Goal: Task Accomplishment & Management: Use online tool/utility

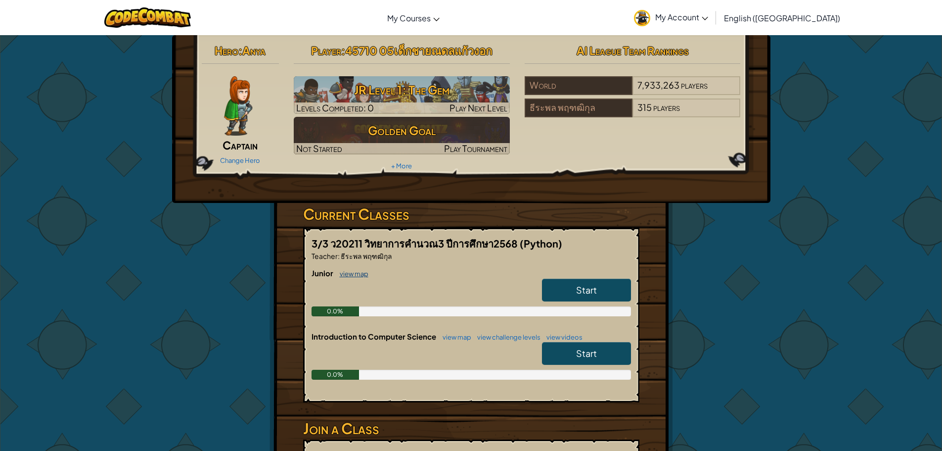
click at [342, 273] on link "view map" at bounding box center [352, 274] width 34 height 8
click at [346, 273] on link "view map" at bounding box center [352, 274] width 34 height 8
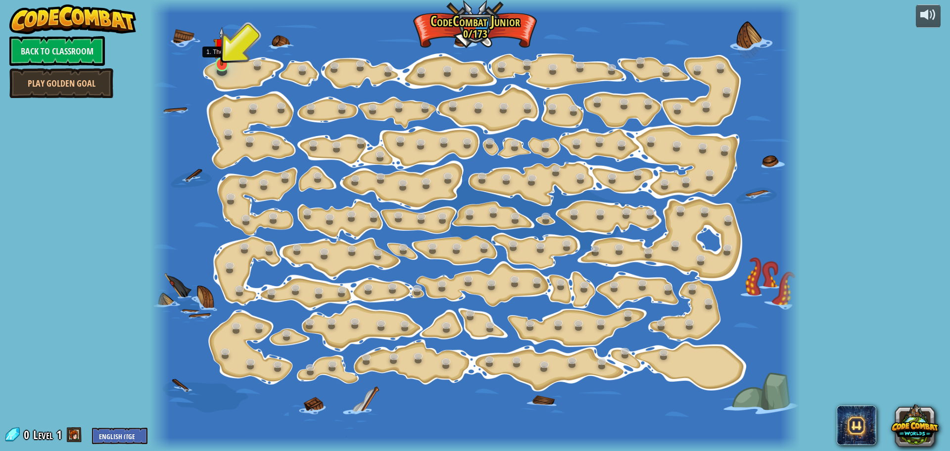
click at [224, 63] on img at bounding box center [221, 46] width 17 height 39
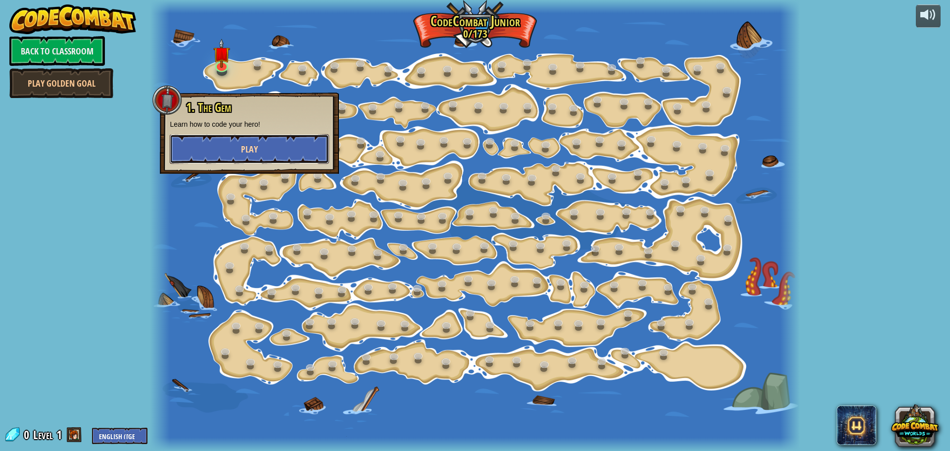
click at [265, 147] on button "Play" at bounding box center [249, 149] width 159 height 30
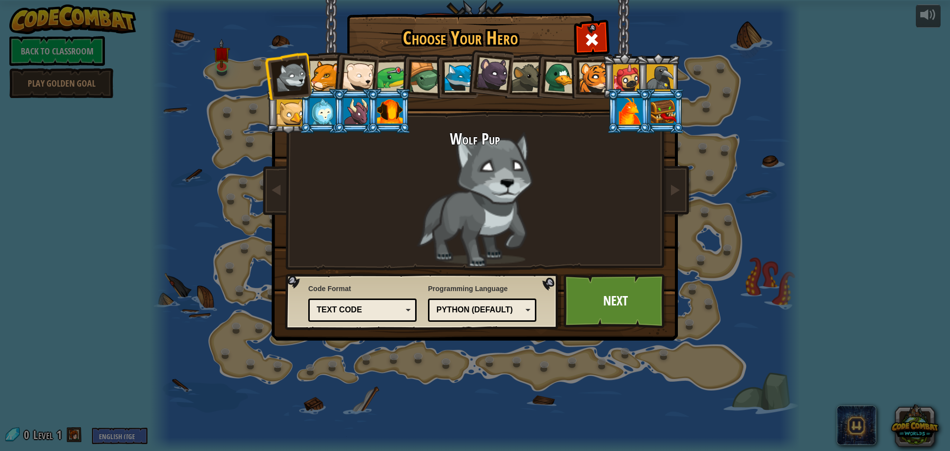
click at [363, 113] on div at bounding box center [356, 111] width 26 height 27
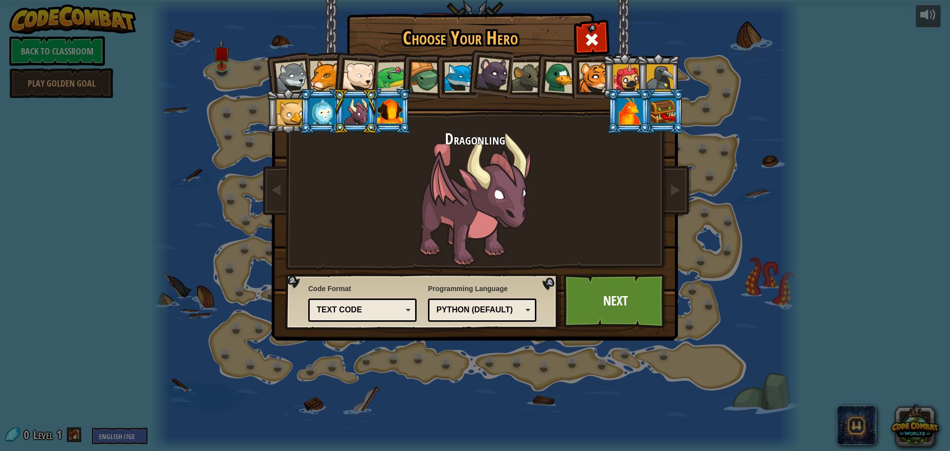
click at [387, 108] on div at bounding box center [390, 111] width 26 height 27
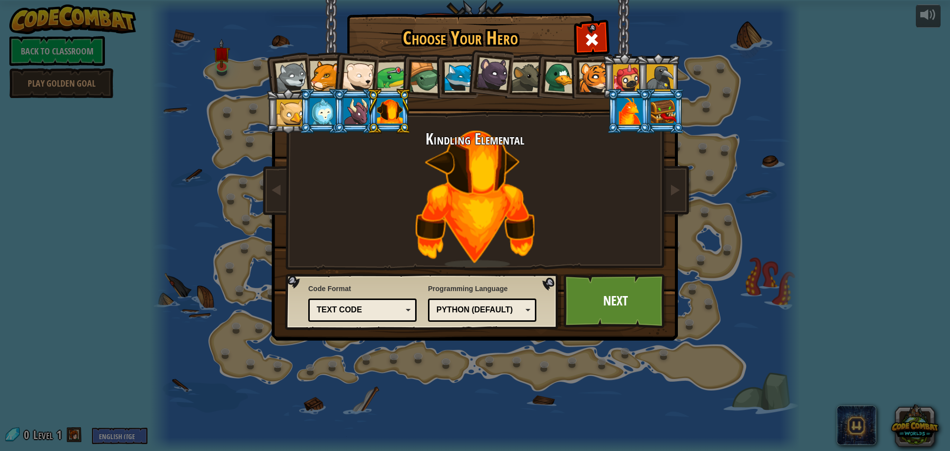
click at [389, 105] on div at bounding box center [390, 111] width 26 height 27
click at [362, 107] on div at bounding box center [356, 111] width 26 height 27
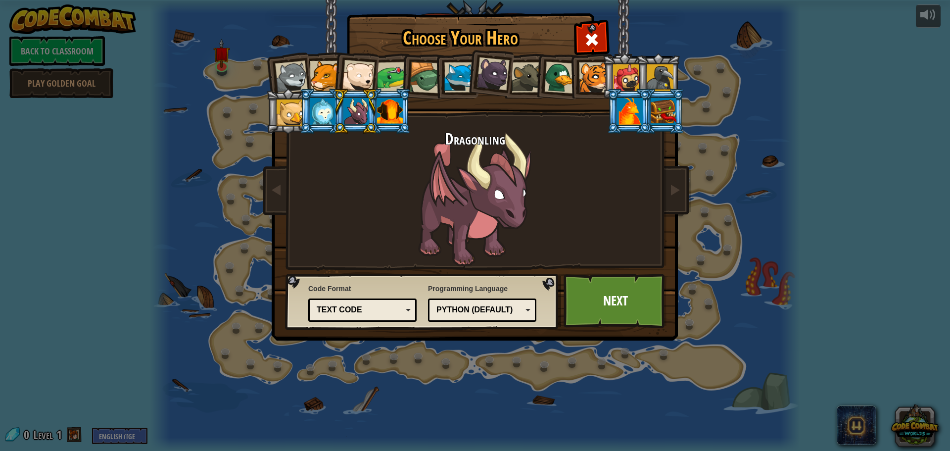
click at [327, 113] on div at bounding box center [323, 111] width 26 height 27
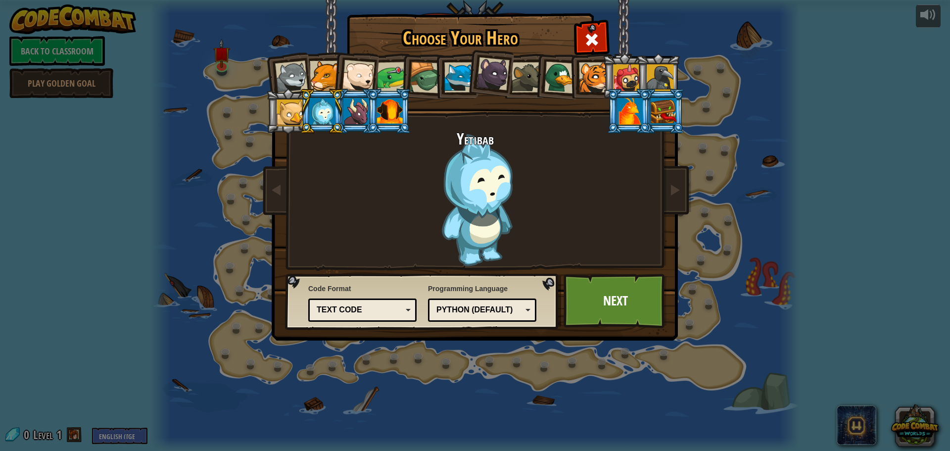
click at [317, 112] on div at bounding box center [323, 111] width 26 height 27
click at [291, 112] on div at bounding box center [289, 112] width 27 height 27
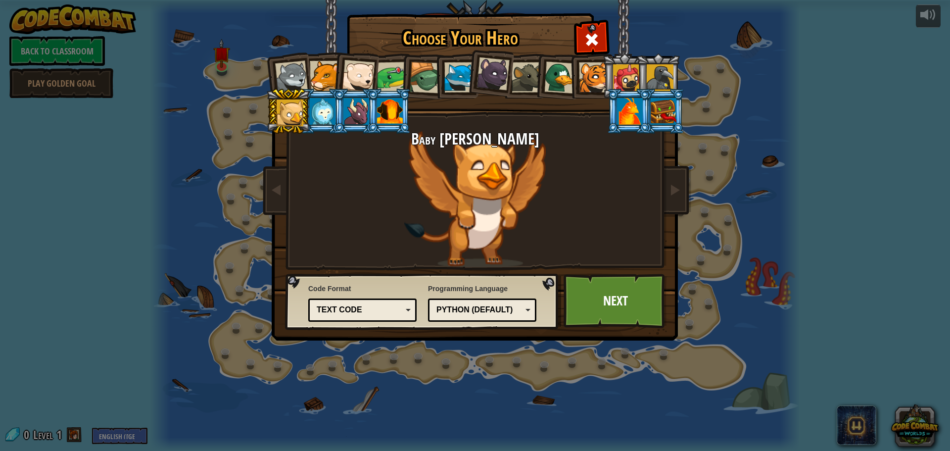
click at [293, 79] on div at bounding box center [291, 77] width 33 height 33
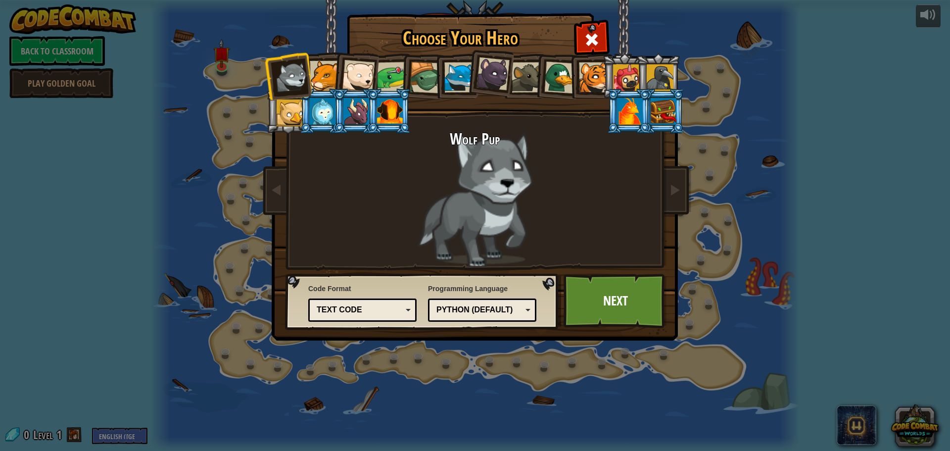
click at [329, 73] on div at bounding box center [325, 76] width 30 height 30
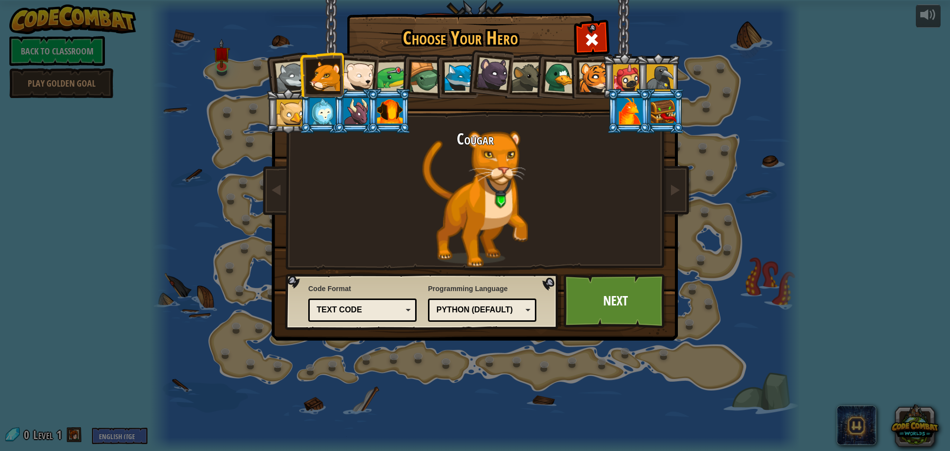
click at [361, 74] on div at bounding box center [358, 76] width 33 height 33
drag, startPoint x: 361, startPoint y: 74, endPoint x: 381, endPoint y: 77, distance: 20.6
click at [361, 74] on div at bounding box center [358, 76] width 33 height 33
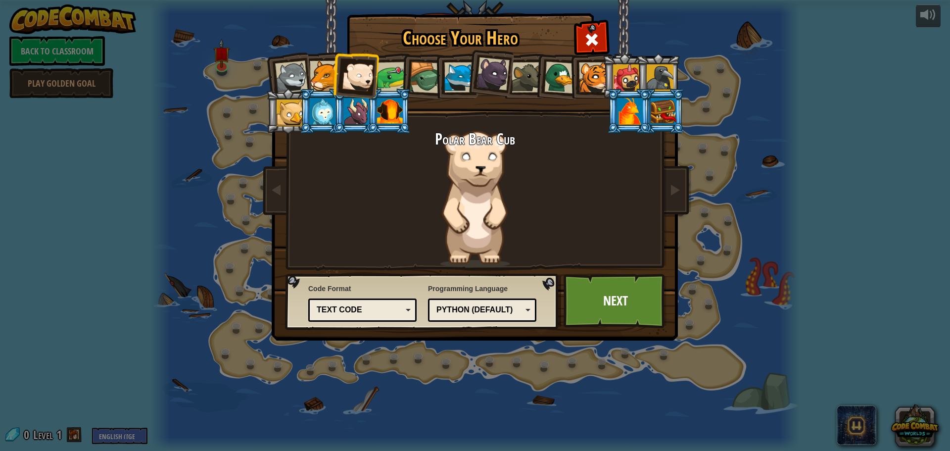
click at [400, 82] on li at bounding box center [422, 75] width 47 height 47
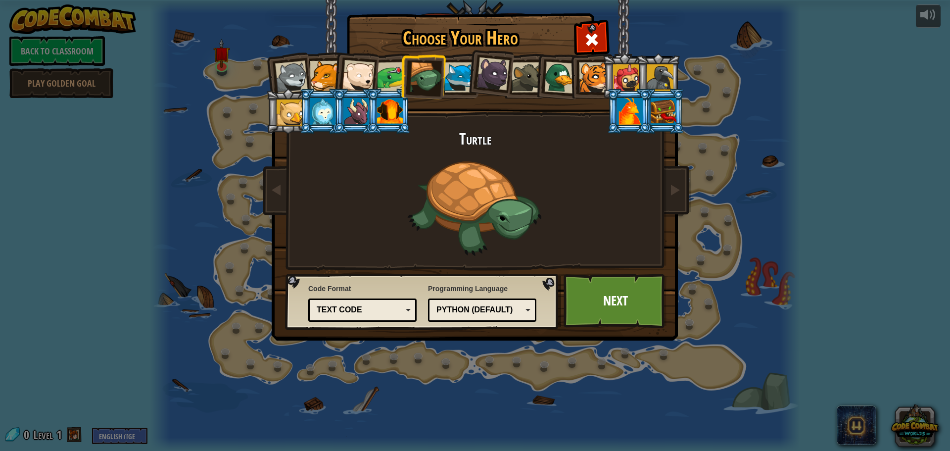
click at [428, 79] on div at bounding box center [426, 78] width 32 height 32
click at [392, 77] on div at bounding box center [392, 77] width 31 height 31
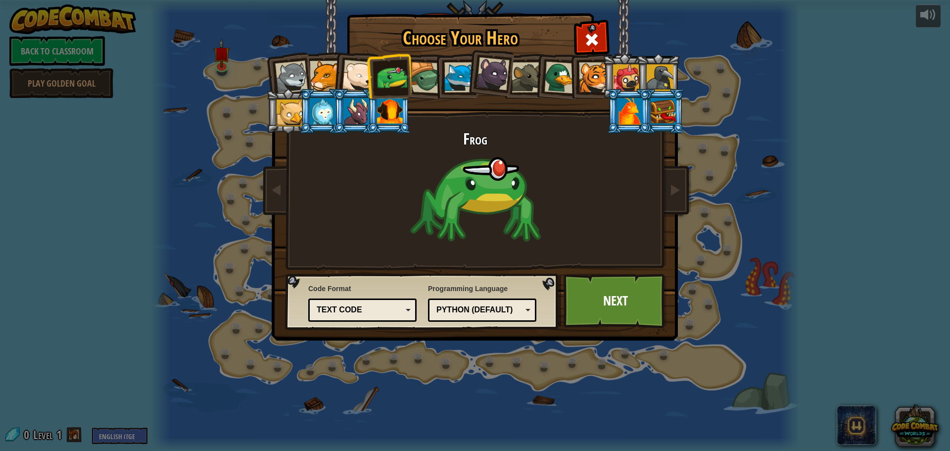
click at [379, 112] on div at bounding box center [390, 111] width 26 height 27
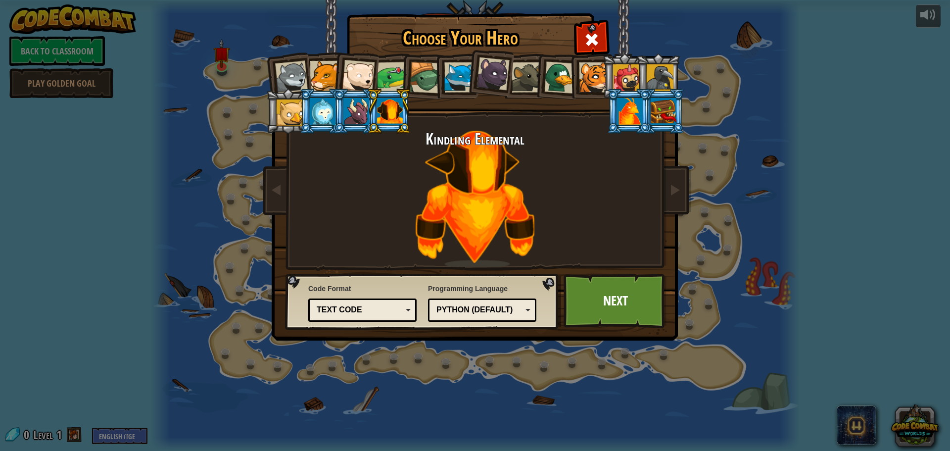
click at [361, 105] on div at bounding box center [356, 111] width 26 height 27
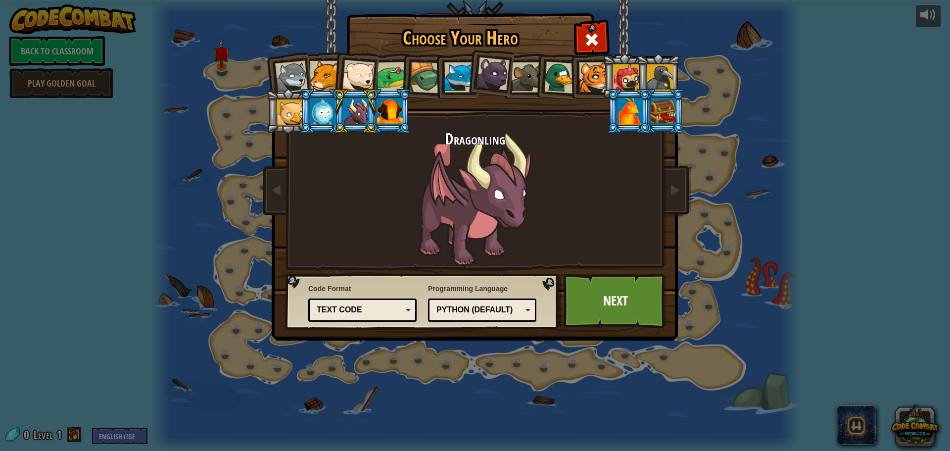
click at [417, 65] on div at bounding box center [426, 78] width 32 height 32
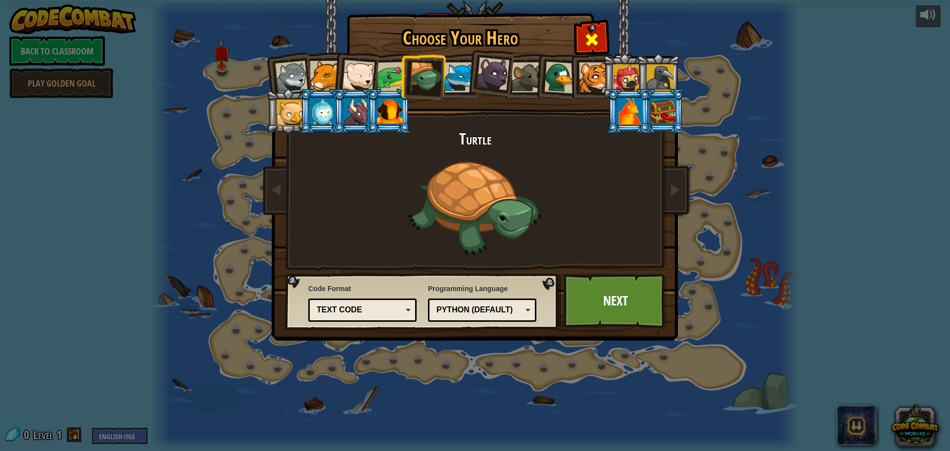
click at [588, 42] on span at bounding box center [592, 40] width 16 height 16
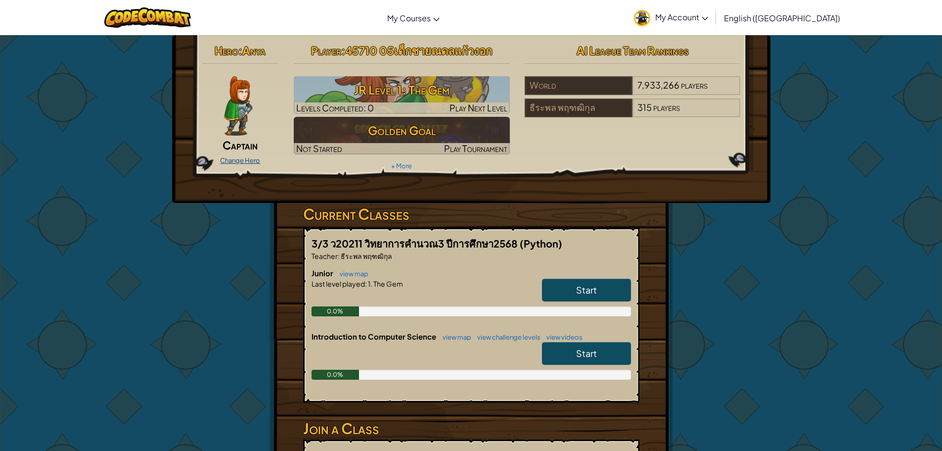
click at [248, 162] on link "Change Hero" at bounding box center [240, 160] width 40 height 8
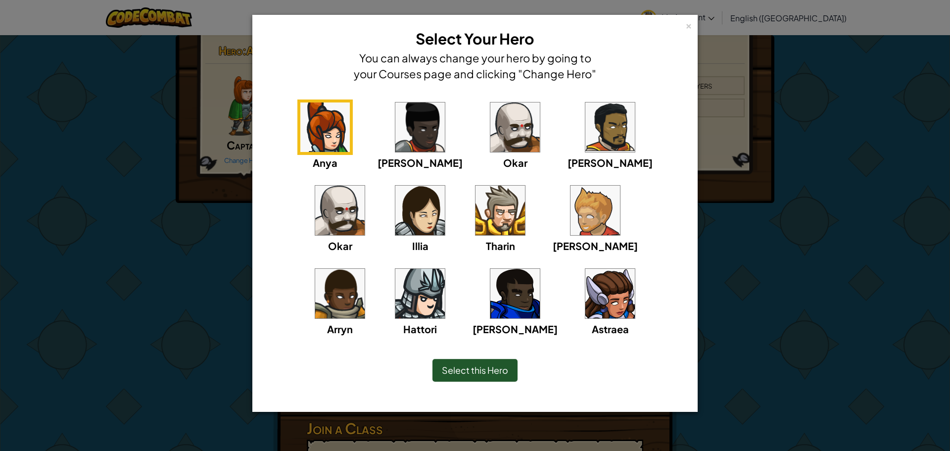
click at [570, 211] on img at bounding box center [594, 209] width 49 height 49
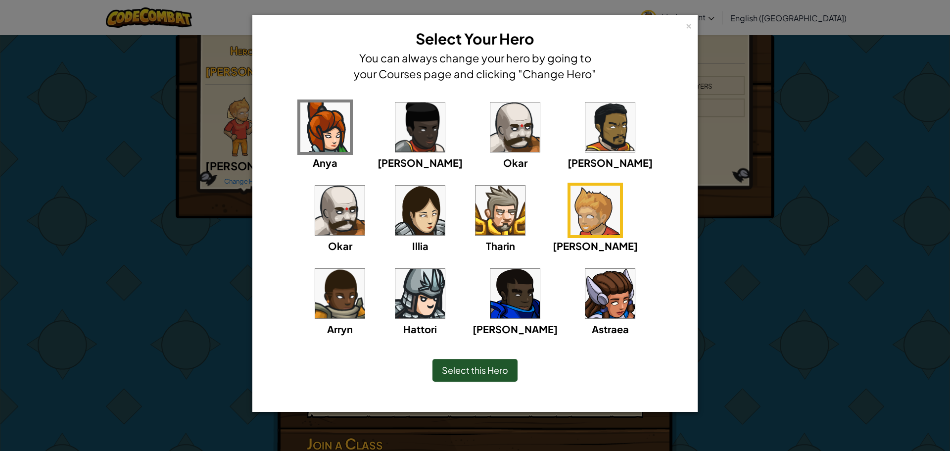
click at [365, 269] on img at bounding box center [339, 293] width 49 height 49
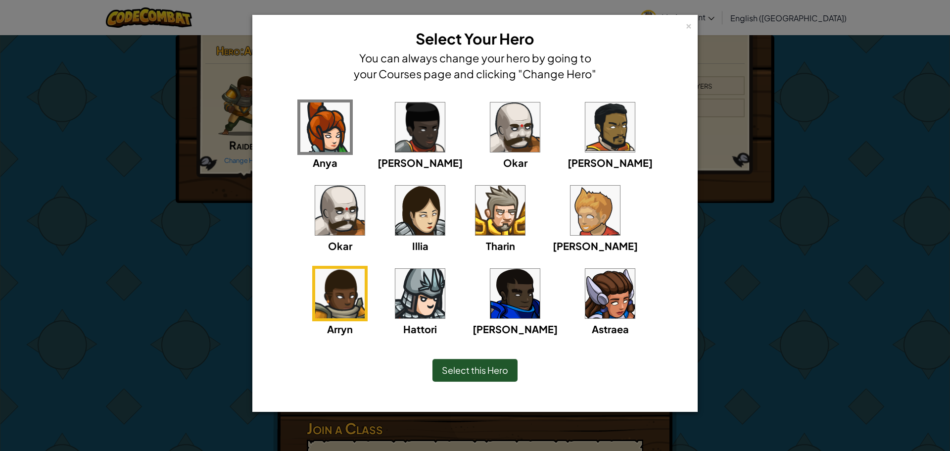
click at [365, 185] on img at bounding box center [339, 209] width 49 height 49
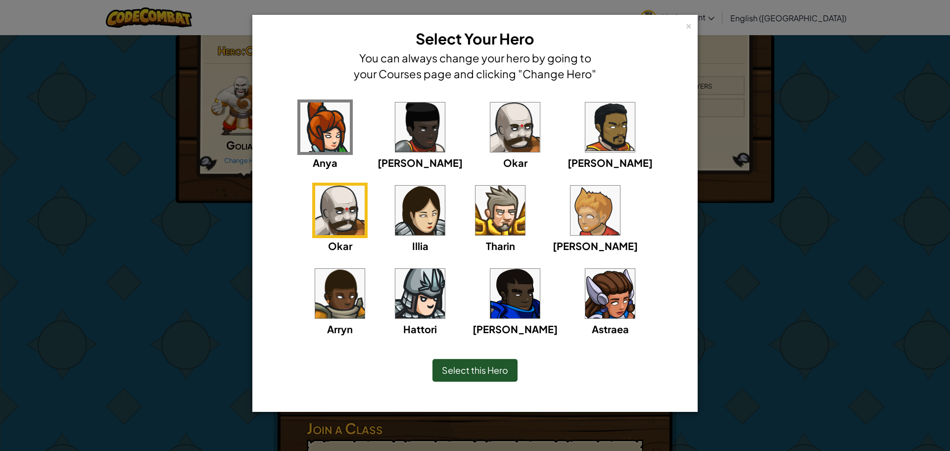
click at [365, 185] on img at bounding box center [339, 209] width 49 height 49
click at [479, 375] on span "Select this Hero" at bounding box center [475, 369] width 66 height 11
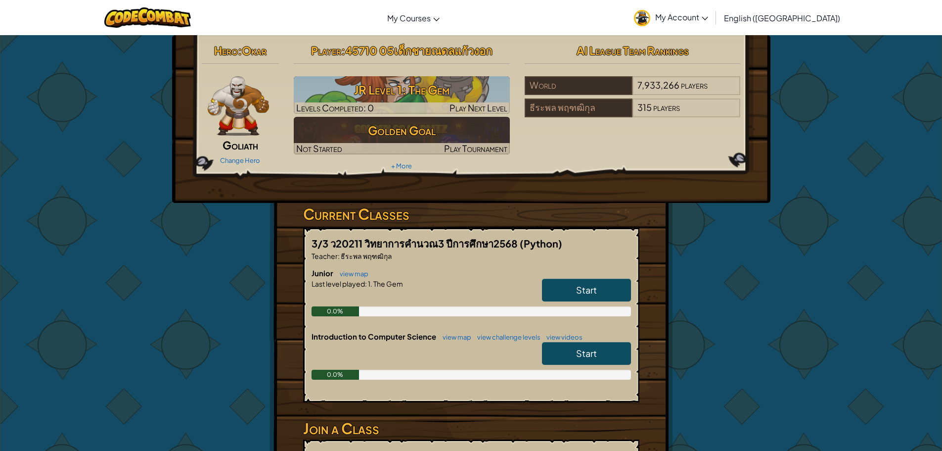
click at [614, 303] on div "Start" at bounding box center [581, 292] width 99 height 28
click at [613, 296] on link "Start" at bounding box center [586, 289] width 89 height 23
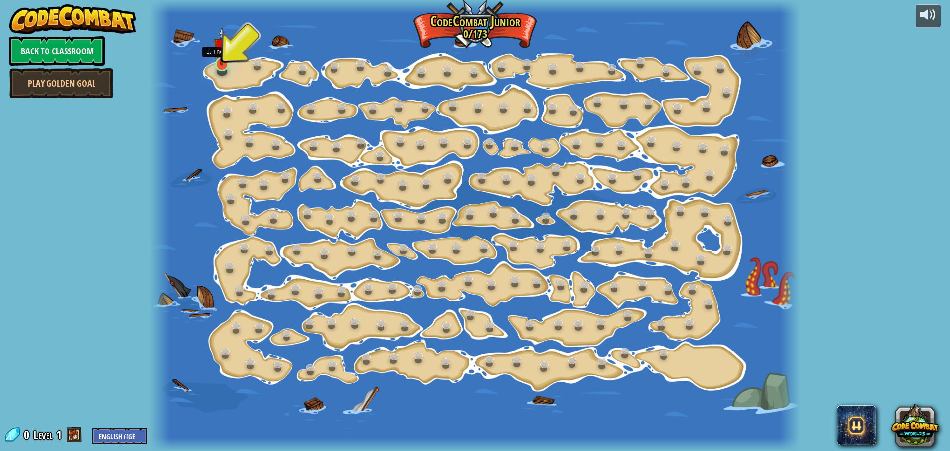
click at [228, 67] on div at bounding box center [221, 64] width 13 height 14
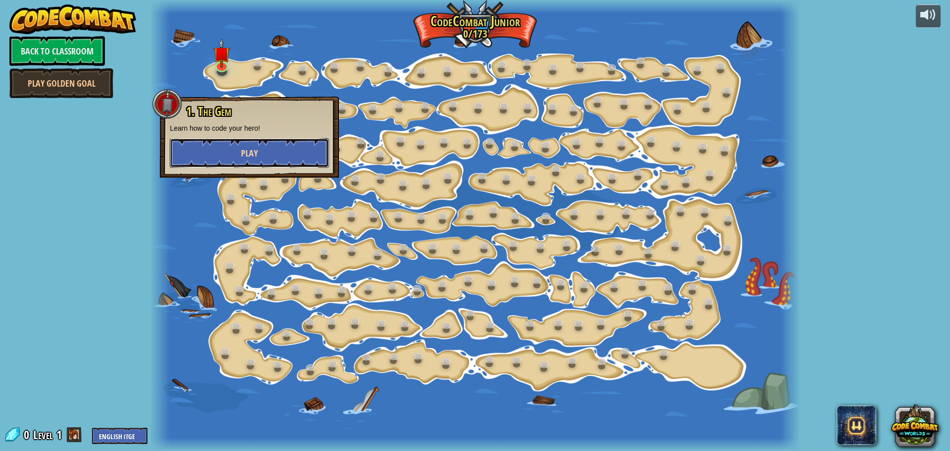
click at [261, 150] on button "Play" at bounding box center [249, 153] width 159 height 30
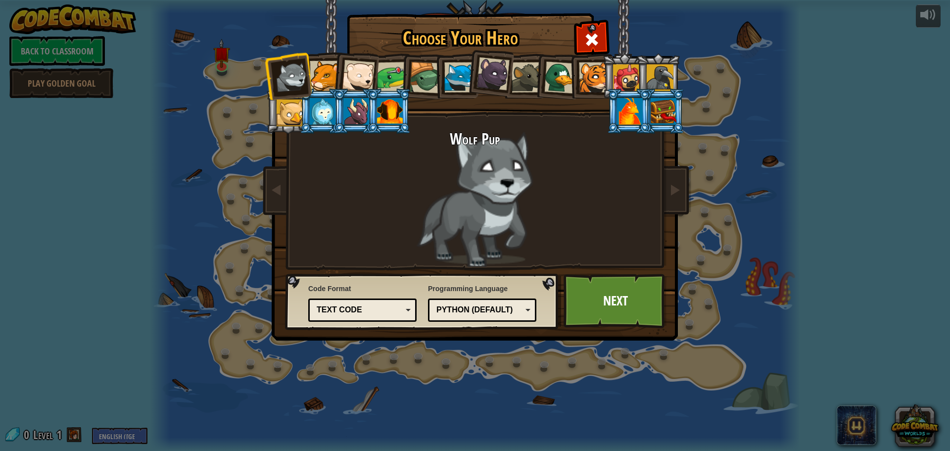
click at [376, 105] on li at bounding box center [389, 111] width 45 height 45
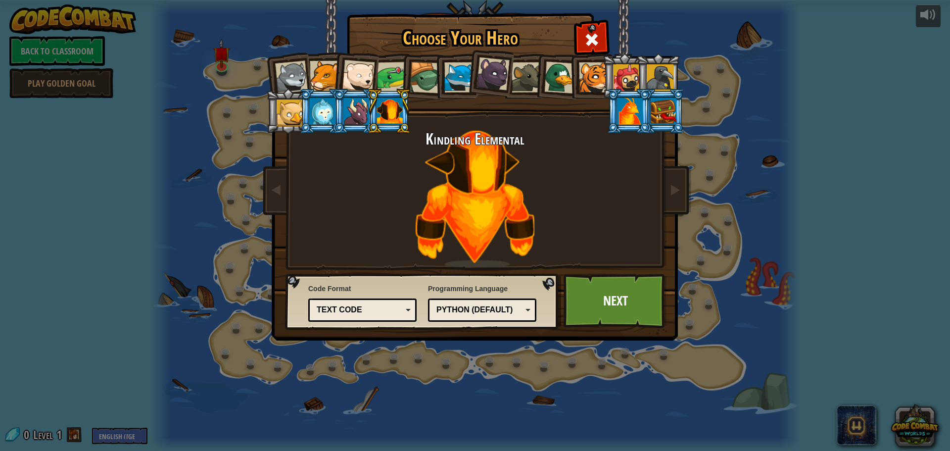
click at [324, 106] on div at bounding box center [323, 111] width 26 height 27
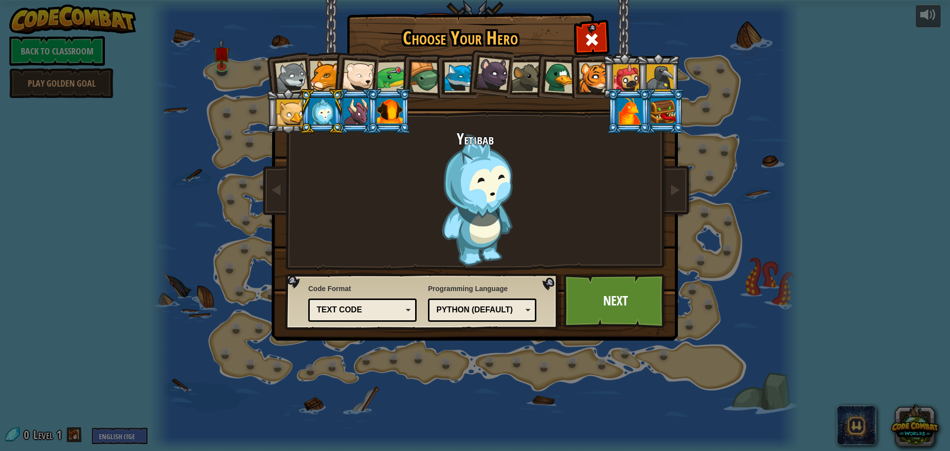
click at [388, 110] on div at bounding box center [390, 111] width 26 height 27
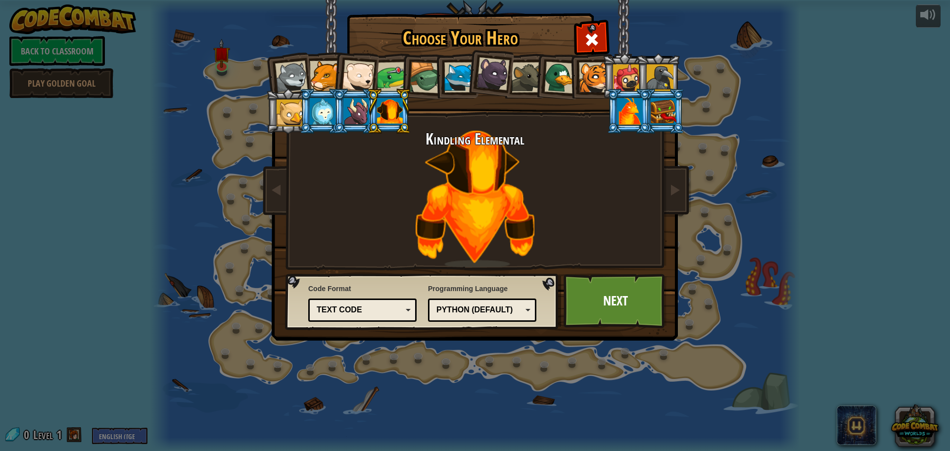
click at [398, 76] on div at bounding box center [392, 77] width 31 height 31
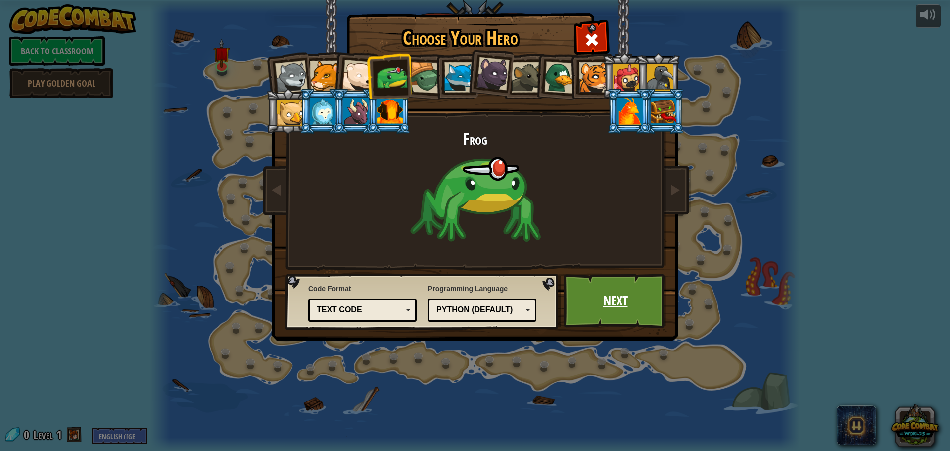
click at [625, 289] on link "Next" at bounding box center [614, 301] width 103 height 54
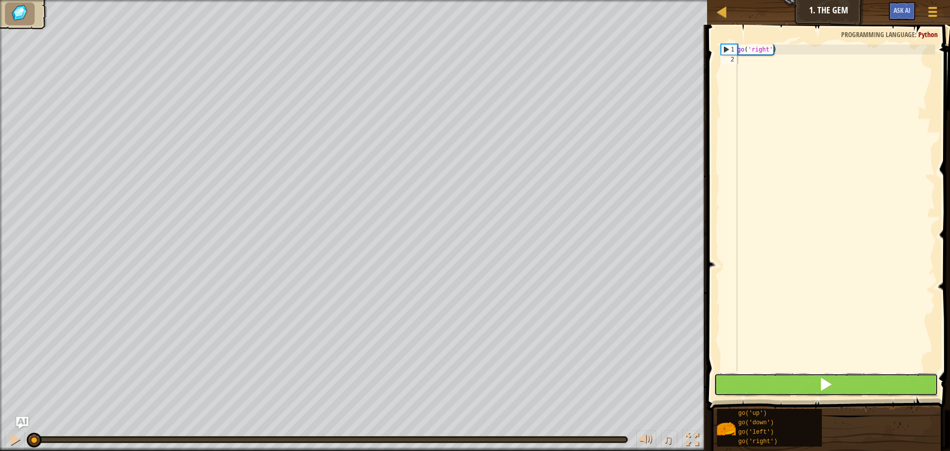
click at [830, 389] on span at bounding box center [826, 384] width 14 height 14
click at [861, 390] on button at bounding box center [826, 384] width 224 height 23
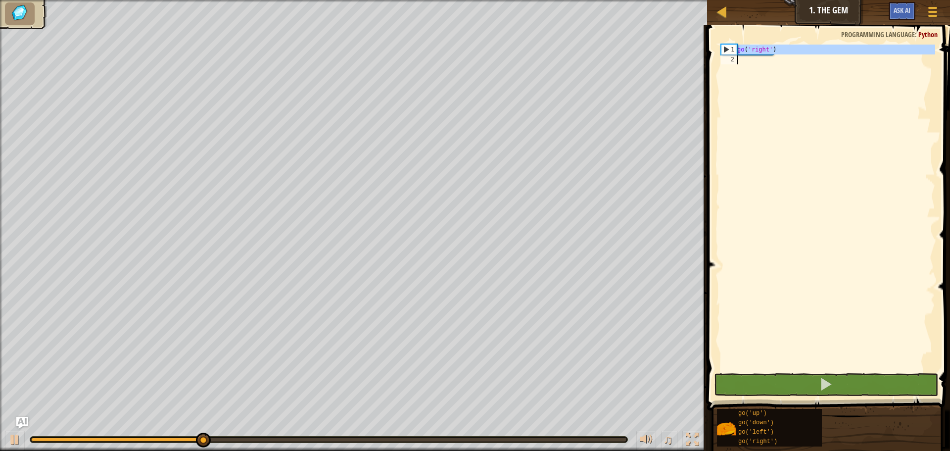
drag, startPoint x: 738, startPoint y: 48, endPoint x: 787, endPoint y: 57, distance: 50.2
click at [787, 57] on div "go ( 'right' )" at bounding box center [835, 218] width 200 height 346
type textarea "go('right')"
click at [761, 61] on div "go ( 'right' )" at bounding box center [835, 208] width 200 height 326
paste textarea "go('right')"
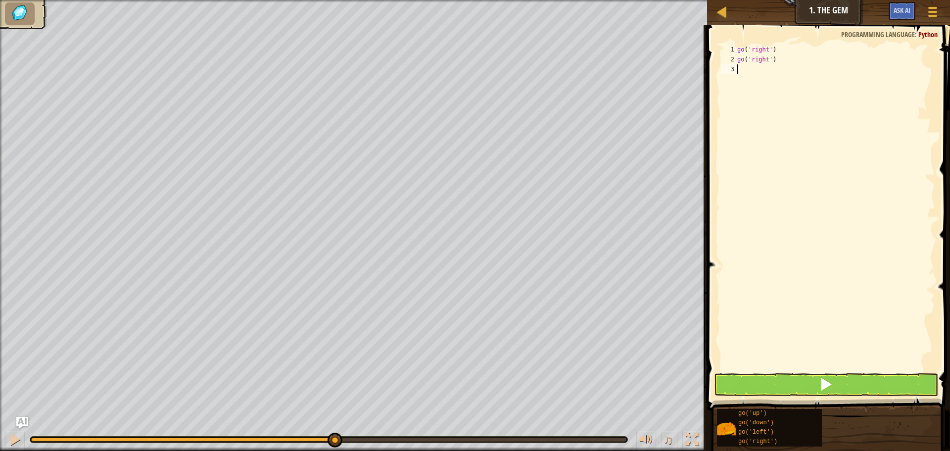
click at [769, 61] on div "go ( 'right' ) go ( 'right' )" at bounding box center [835, 218] width 200 height 346
click at [766, 61] on div "go ( 'right' ) go ( 'right' )" at bounding box center [835, 218] width 200 height 346
click at [792, 389] on button at bounding box center [826, 384] width 224 height 23
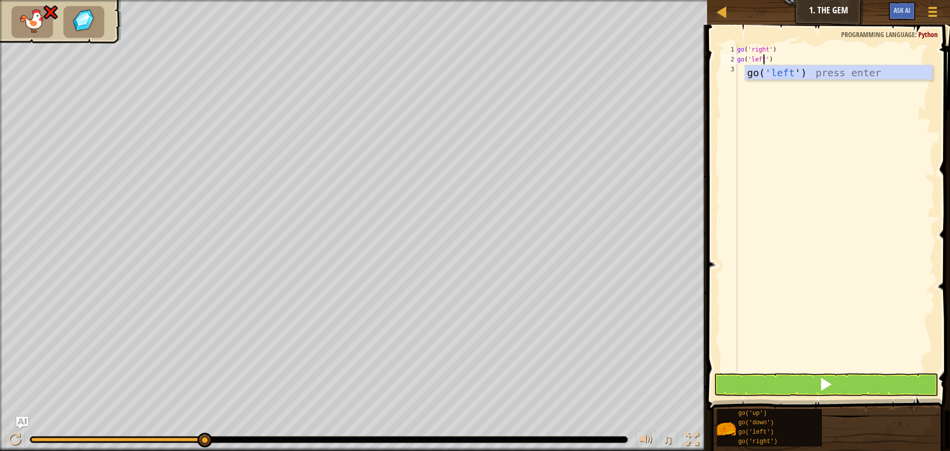
scroll to position [4, 1]
click at [847, 389] on button at bounding box center [826, 384] width 224 height 23
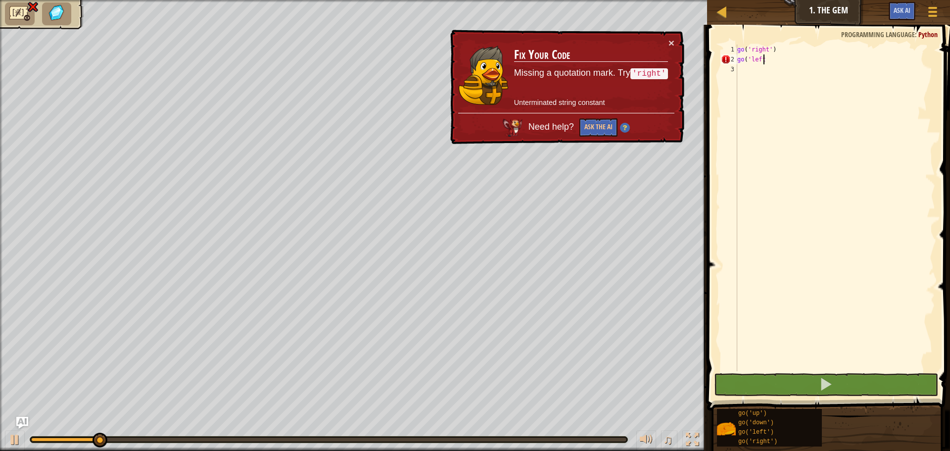
click at [785, 59] on div "go ( 'right' ) go ( 'left" at bounding box center [835, 218] width 200 height 346
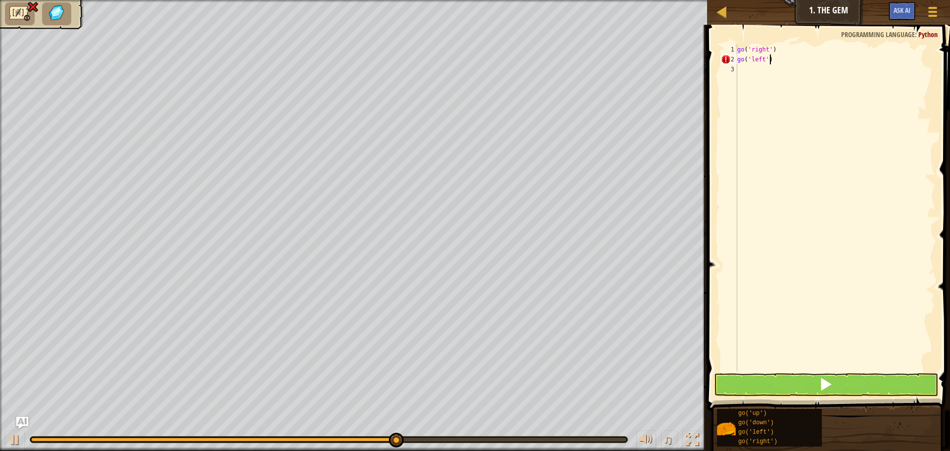
scroll to position [4, 2]
click at [801, 391] on button at bounding box center [826, 384] width 224 height 23
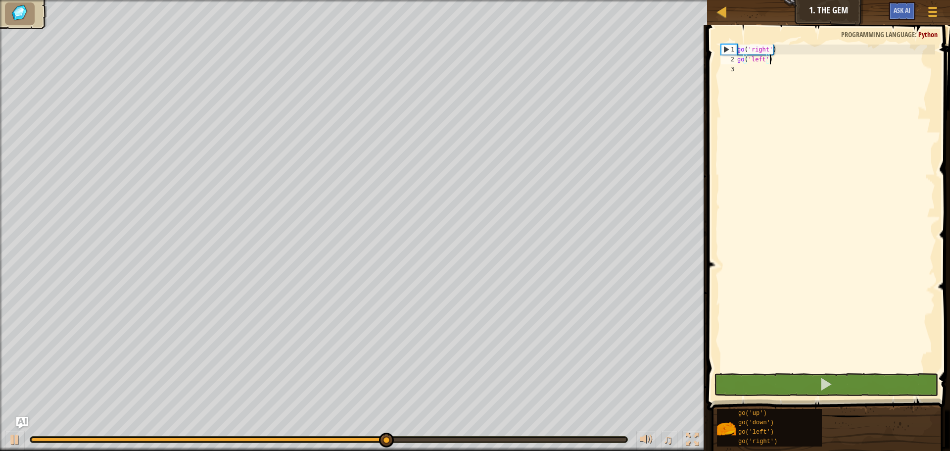
click at [783, 60] on div "go ( 'right' ) go ( 'left' )" at bounding box center [835, 218] width 200 height 346
drag, startPoint x: 783, startPoint y: 60, endPoint x: 747, endPoint y: 61, distance: 36.1
click at [747, 61] on div "go ( 'right' ) go ( 'left' )" at bounding box center [835, 218] width 200 height 346
type textarea "go('left')"
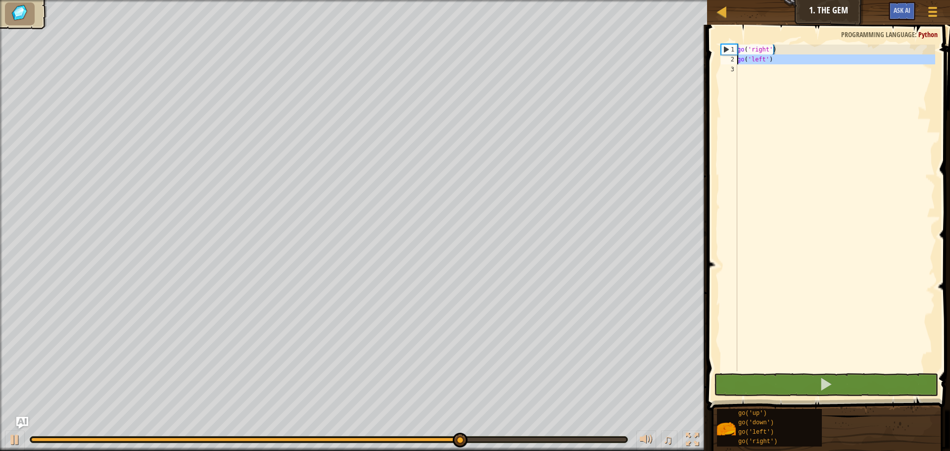
scroll to position [4, 0]
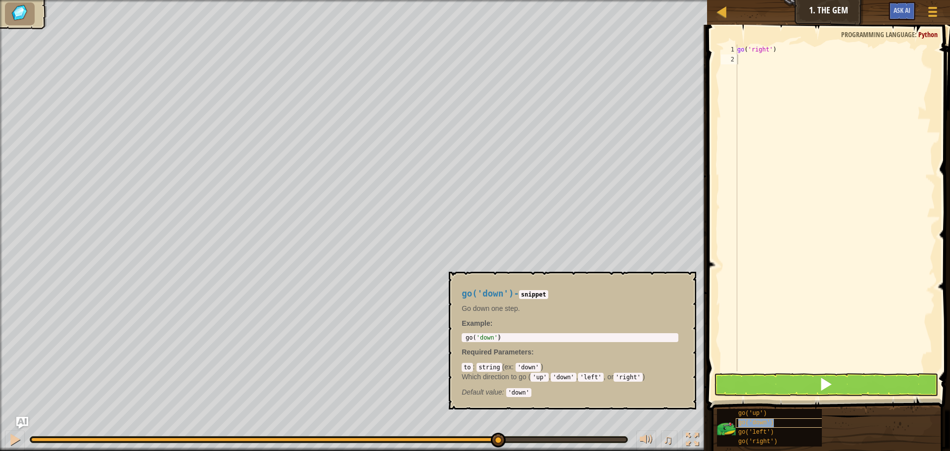
click at [769, 424] on span "go('down')" at bounding box center [756, 422] width 36 height 7
click at [448, 0] on body "Map Junior 1. The Gem Game Menu Ask AI 1 הההההההההההההההההההההההההההההההההההההה…" at bounding box center [475, 0] width 950 height 0
click at [510, 324] on p "Example :" at bounding box center [569, 323] width 217 height 10
type textarea "go('down')"
click at [508, 334] on div "go ( 'down' )" at bounding box center [569, 344] width 213 height 21
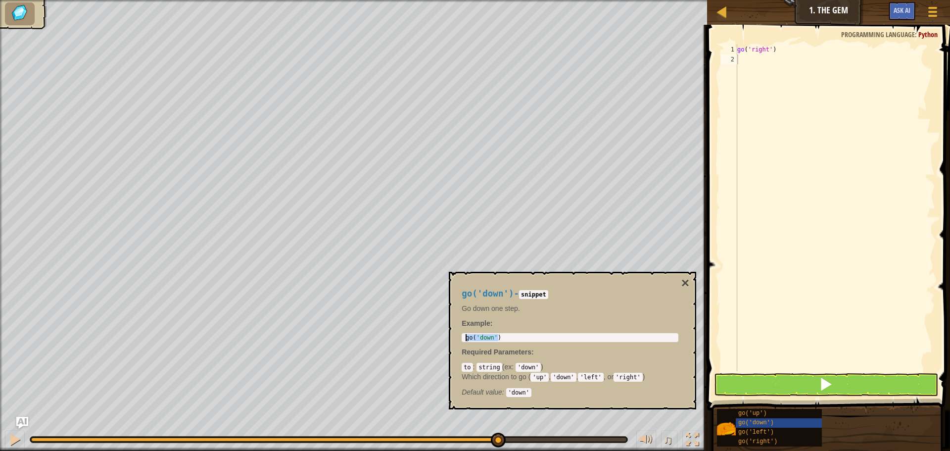
drag, startPoint x: 504, startPoint y: 336, endPoint x: 462, endPoint y: 341, distance: 41.3
click at [462, 341] on div "go('down') 1 go ( 'down' ) הההההההההההההההההההההההההההההההההההההההההההההההההההה…" at bounding box center [569, 337] width 217 height 9
click at [765, 57] on div "go ( 'right' )" at bounding box center [835, 218] width 200 height 346
paste textarea "go('down')"
type textarea "go('down')"
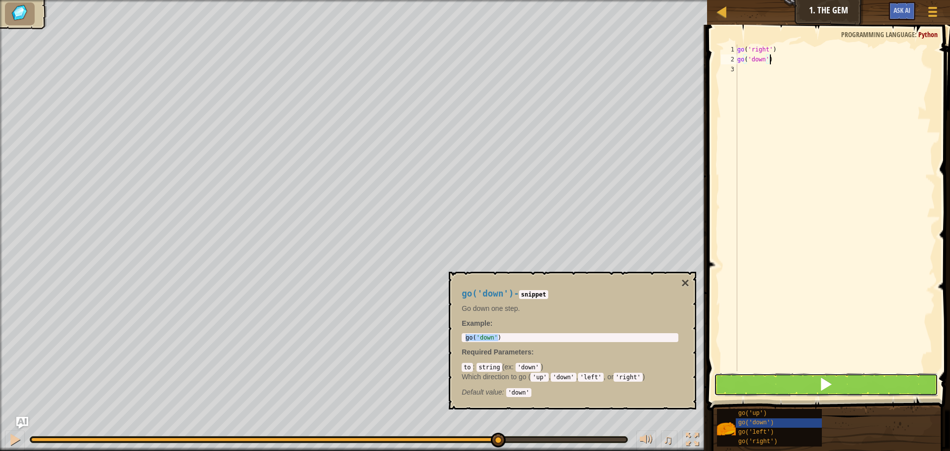
click at [817, 379] on button at bounding box center [826, 384] width 224 height 23
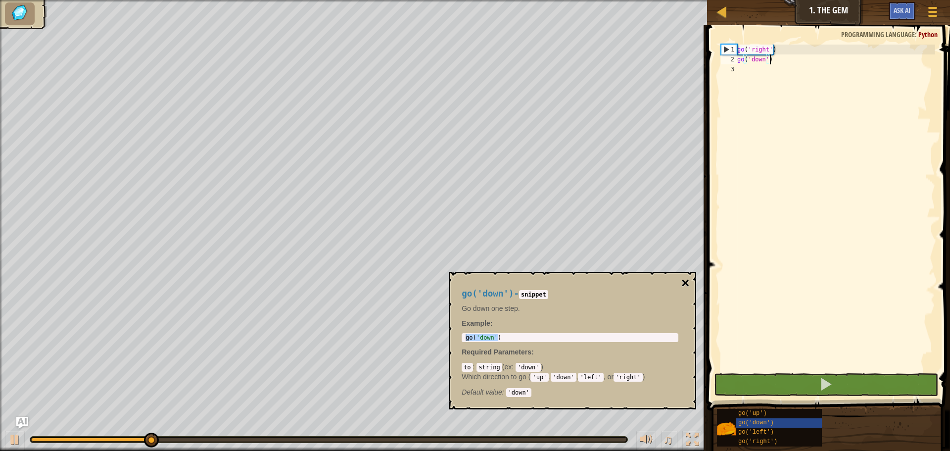
click at [686, 281] on button "×" at bounding box center [685, 283] width 8 height 14
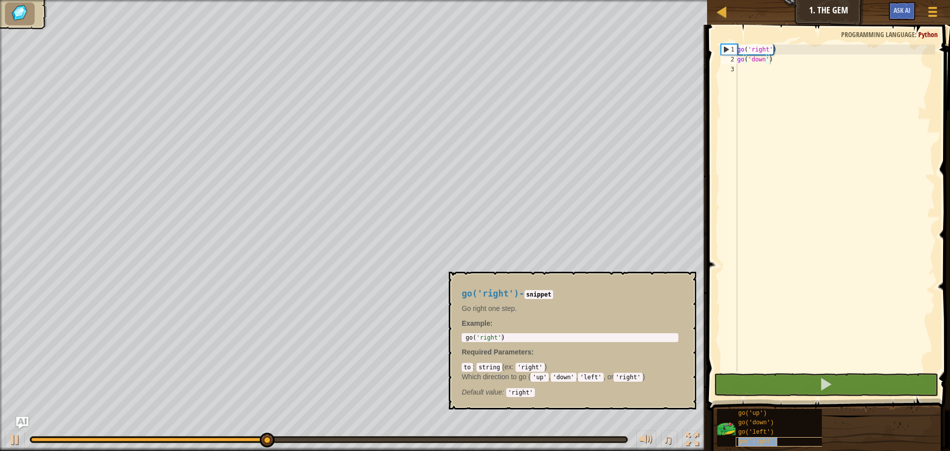
click at [759, 440] on span "go('right')" at bounding box center [757, 441] width 39 height 7
type textarea "go('right')"
drag, startPoint x: 506, startPoint y: 335, endPoint x: 463, endPoint y: 339, distance: 42.8
click at [463, 339] on div "go('right') 1 go ( 'right' ) הההההההההההההההההההההההההההההההההההההההההההההההההה…" at bounding box center [569, 337] width 217 height 9
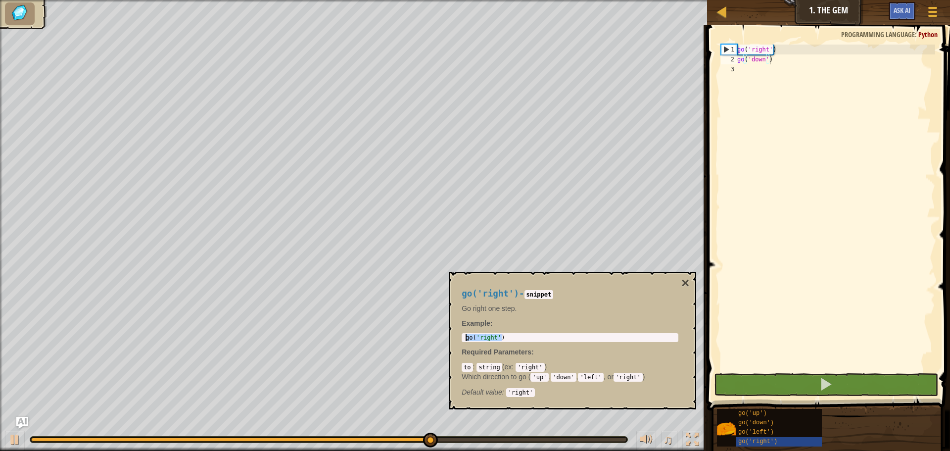
click at [768, 67] on div "go ( 'right' ) go ( 'down' )" at bounding box center [835, 218] width 200 height 346
paste textarea "go('right')"
type textarea "go('right')"
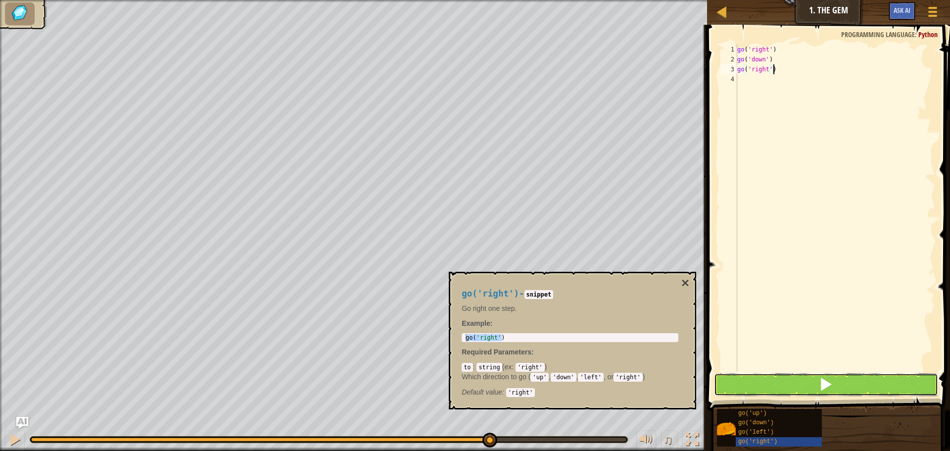
click at [834, 383] on button at bounding box center [826, 384] width 224 height 23
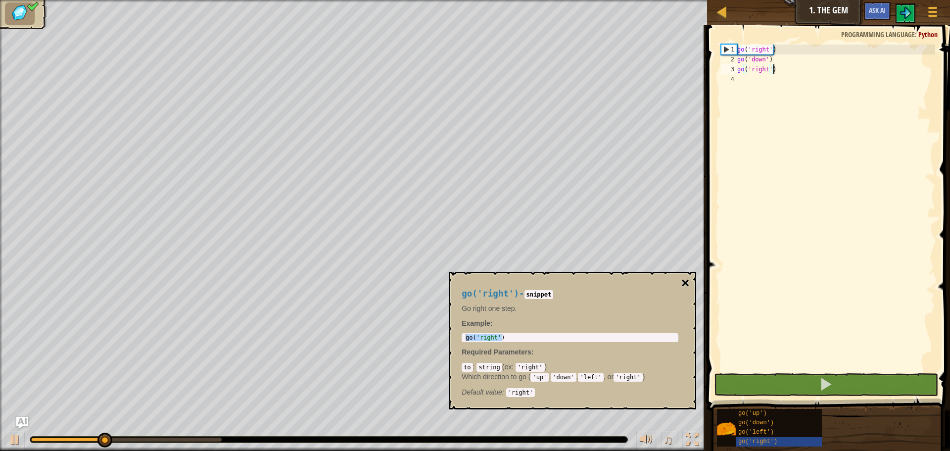
click at [689, 285] on button "×" at bounding box center [685, 283] width 8 height 14
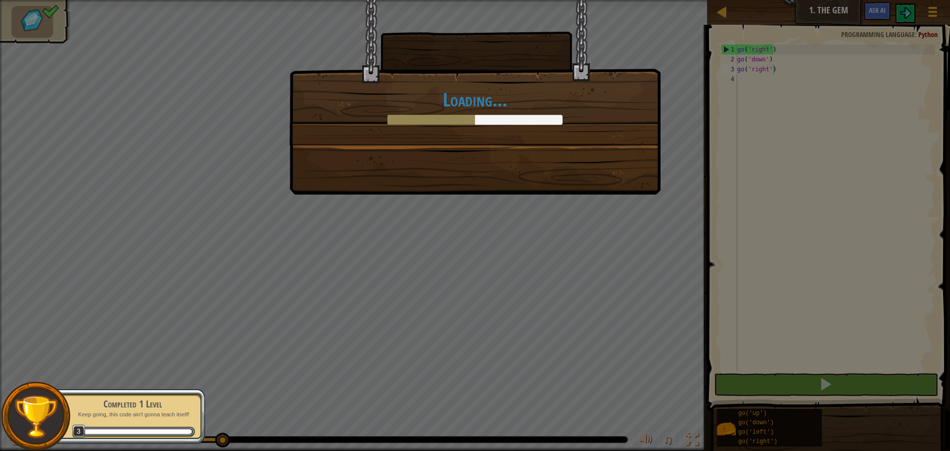
click at [605, 199] on div "Loading..." at bounding box center [475, 225] width 950 height 451
click at [167, 406] on div "Completed 1 Level" at bounding box center [132, 404] width 125 height 14
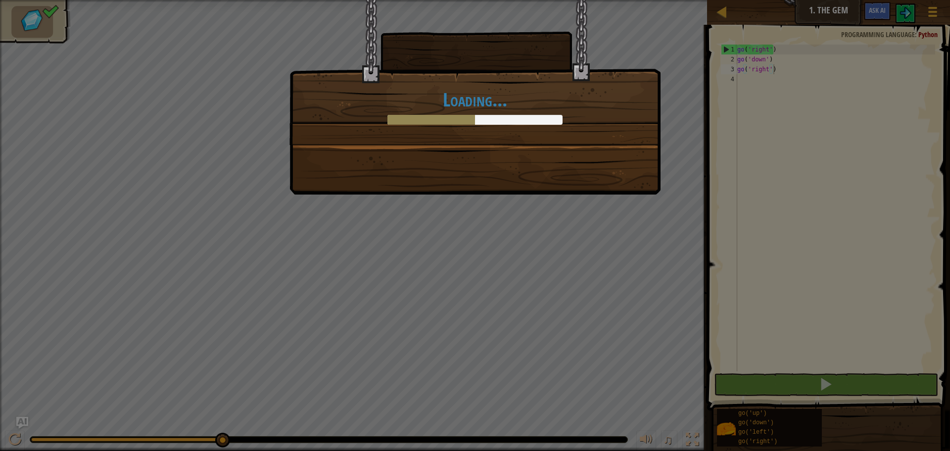
click at [561, 220] on div "Loading..." at bounding box center [475, 225] width 950 height 451
click at [462, 91] on h1 "Loading..." at bounding box center [475, 99] width 350 height 21
click at [481, 110] on h1 "Loading..." at bounding box center [475, 99] width 350 height 21
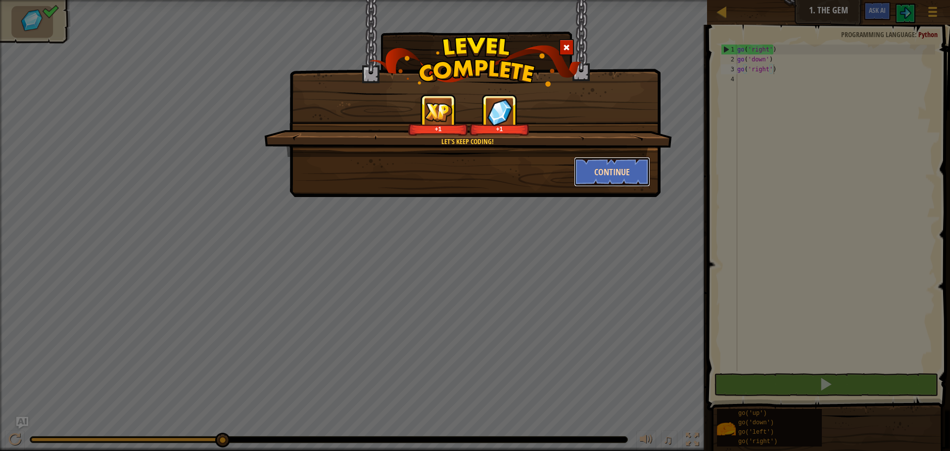
click at [622, 179] on button "Continue" at bounding box center [612, 172] width 77 height 30
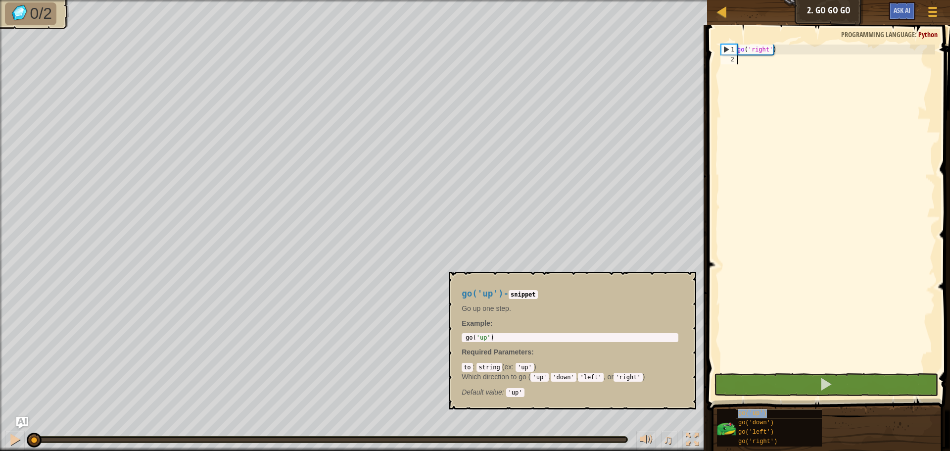
click at [768, 416] on div "go('up')" at bounding box center [783, 413] width 95 height 9
click at [751, 54] on div "go ( 'right' )" at bounding box center [835, 218] width 200 height 346
click at [751, 58] on div "go ( 'right' )" at bounding box center [835, 218] width 200 height 346
drag, startPoint x: 493, startPoint y: 333, endPoint x: 466, endPoint y: 340, distance: 28.2
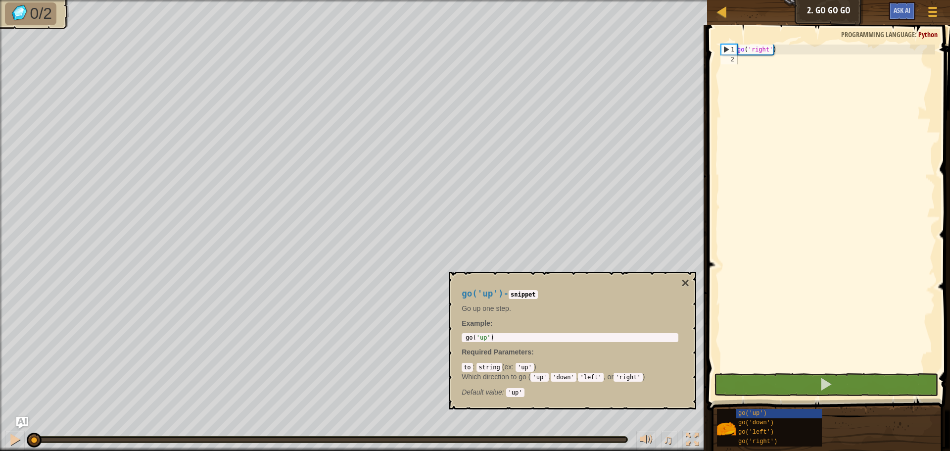
click at [466, 340] on div "1 go ( 'up' ) ההההההההההההההההההההההההההההההההההההההההההההההההההההההההההההההההה…" at bounding box center [569, 337] width 217 height 9
type textarea "go('up')"
drag, startPoint x: 465, startPoint y: 339, endPoint x: 495, endPoint y: 336, distance: 29.3
click at [495, 336] on div "go ( 'up' )" at bounding box center [569, 344] width 213 height 21
click at [759, 69] on div "go ( 'right' )" at bounding box center [835, 218] width 200 height 346
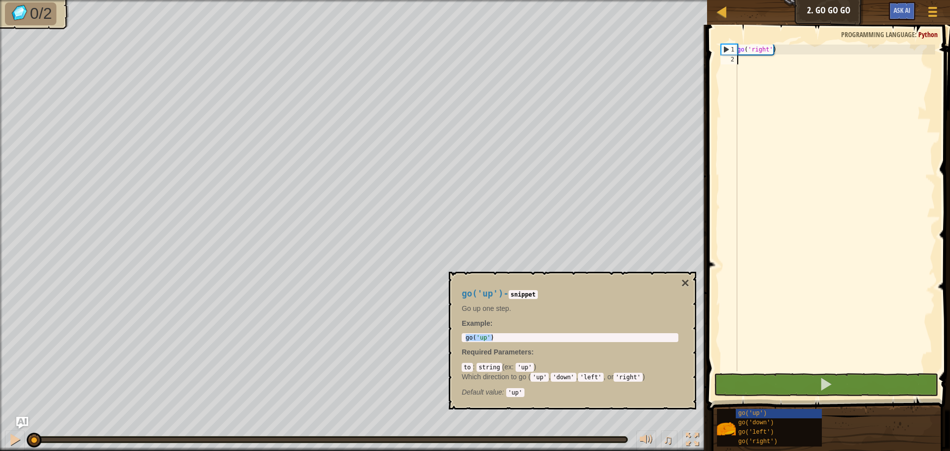
paste textarea "go('up')"
type textarea "go('up')"
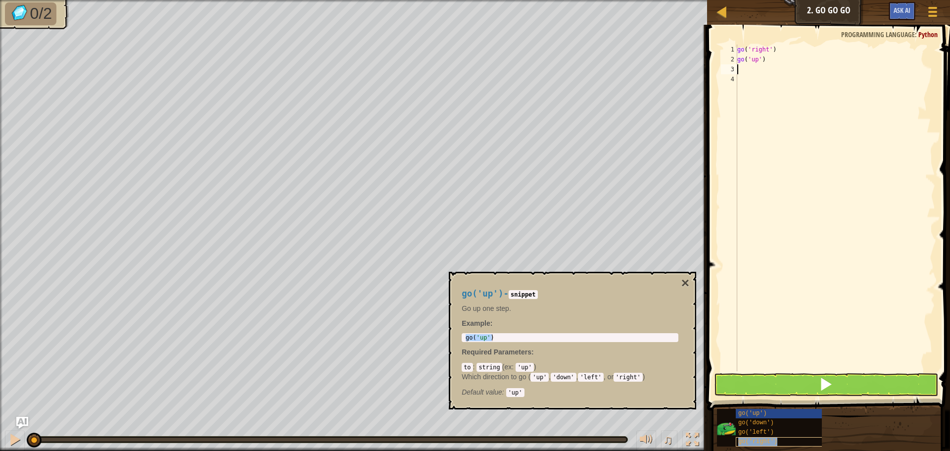
click at [768, 439] on span "go('right')" at bounding box center [757, 441] width 39 height 7
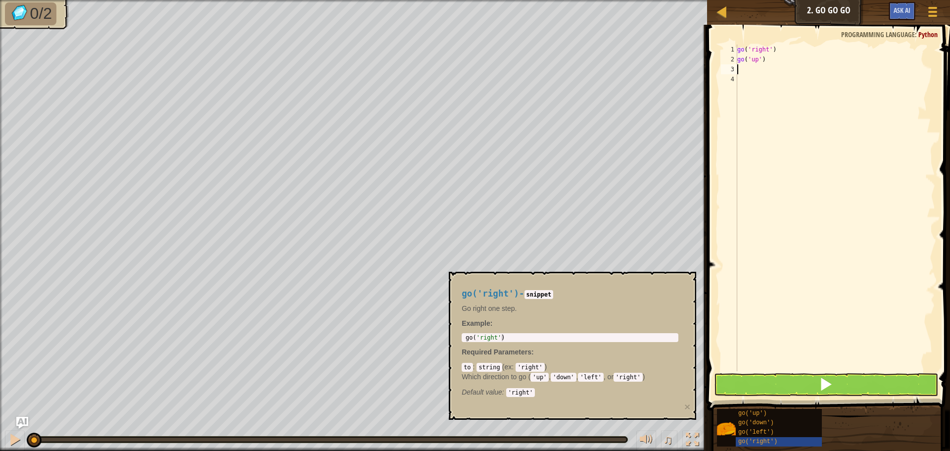
type textarea "go('right')"
drag, startPoint x: 509, startPoint y: 339, endPoint x: 450, endPoint y: 342, distance: 59.9
click at [450, 342] on div "go('right') - snippet Go right one step. Example : go('right') 1 go ( 'right' )…" at bounding box center [572, 346] width 247 height 148
drag, startPoint x: 464, startPoint y: 339, endPoint x: 505, endPoint y: 340, distance: 40.6
click at [505, 340] on div "go ( 'right' )" at bounding box center [569, 344] width 213 height 21
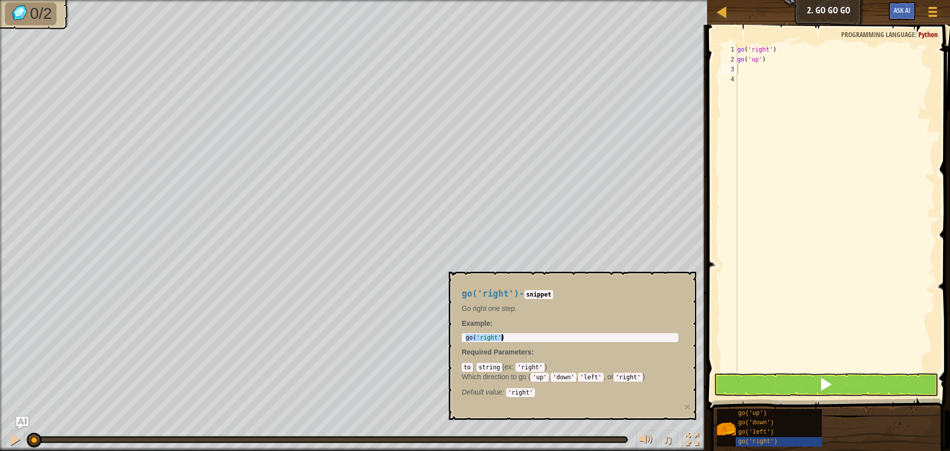
click at [764, 72] on div "go ( 'right' ) go ( 'up' )" at bounding box center [835, 218] width 200 height 346
paste textarea "go('right')"
type textarea "go('right')"
click at [761, 83] on div "go ( 'right' ) go ( 'up' ) go ( 'right' )" at bounding box center [835, 218] width 200 height 346
paste textarea "go('right')"
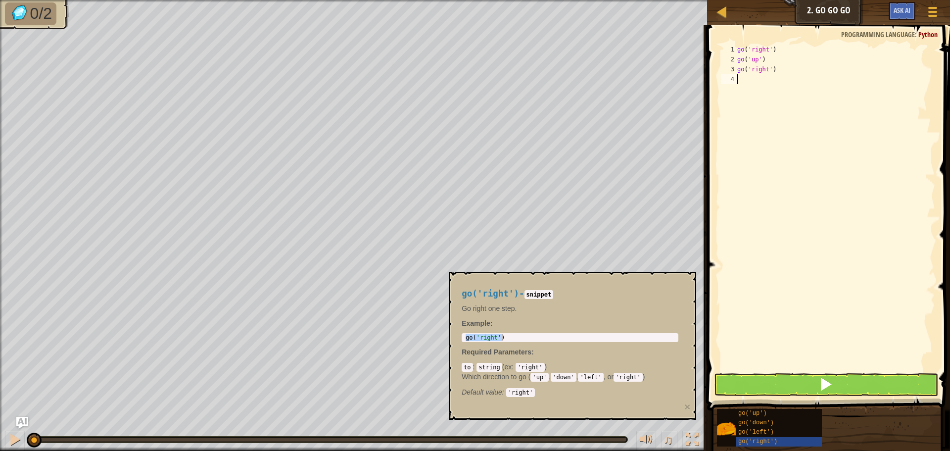
type textarea "go('right')"
click at [777, 96] on div "go ( 'right' ) go ( 'up' ) go ( 'right' ) go ( 'right' )" at bounding box center [835, 218] width 200 height 346
paste textarea "go('right')"
type textarea "go('right')"
click at [798, 385] on button at bounding box center [826, 384] width 224 height 23
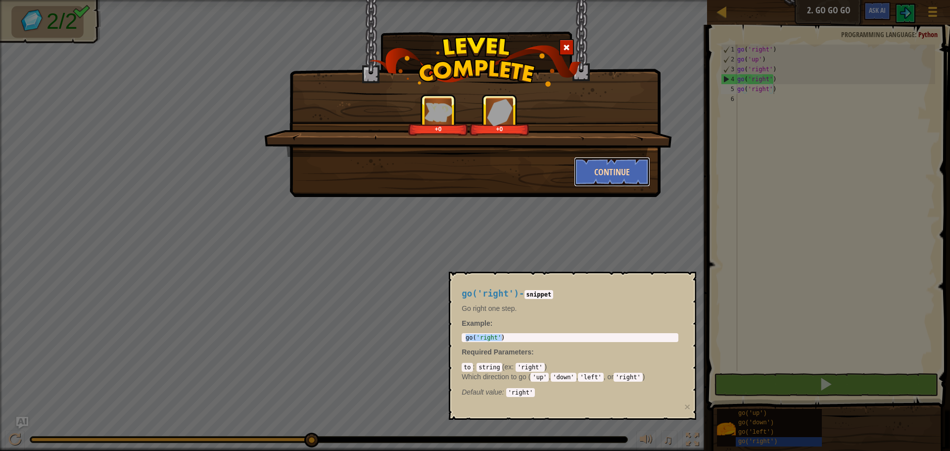
click at [622, 175] on button "Continue" at bounding box center [612, 172] width 77 height 30
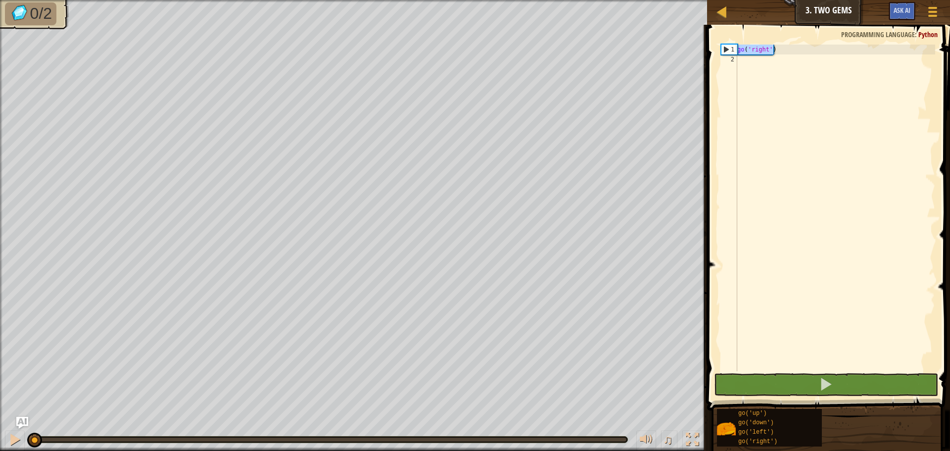
click at [734, 50] on div "1 2 go ( 'right' ) הההההההההההההההההההההההההההההההההההההההההההההההההההההההההההה…" at bounding box center [827, 208] width 216 height 326
click at [734, 50] on div "1" at bounding box center [729, 50] width 16 height 10
type textarea "go('right')"
click at [776, 63] on div "go ( 'right' )" at bounding box center [835, 218] width 200 height 346
type textarea "go('right')"
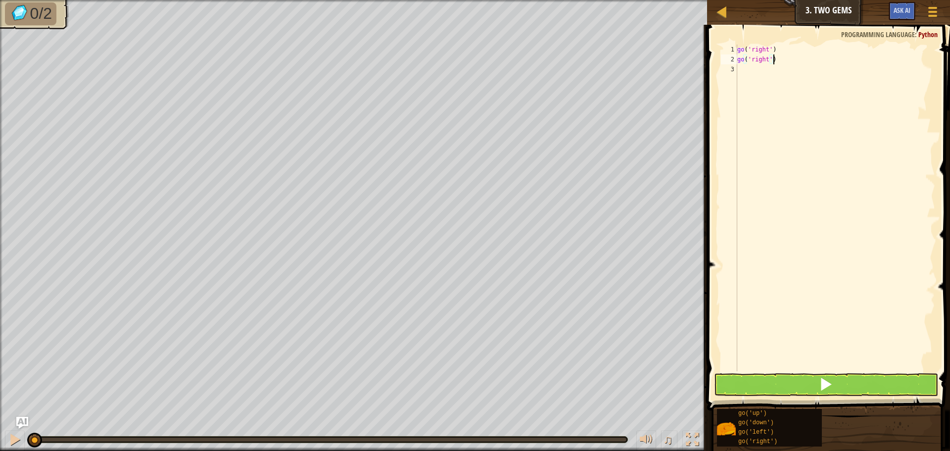
click at [779, 73] on div "go ( 'right' ) go ( 'right' )" at bounding box center [835, 218] width 200 height 346
type textarea "go('right')"
click at [781, 80] on div "go ( 'right' ) go ( 'right' ) go ( 'right' )" at bounding box center [835, 218] width 200 height 346
type textarea "go('right')"
click at [767, 93] on div "go ( 'right' ) go ( 'right' ) go ( 'right' ) go ( 'right' )" at bounding box center [835, 218] width 200 height 346
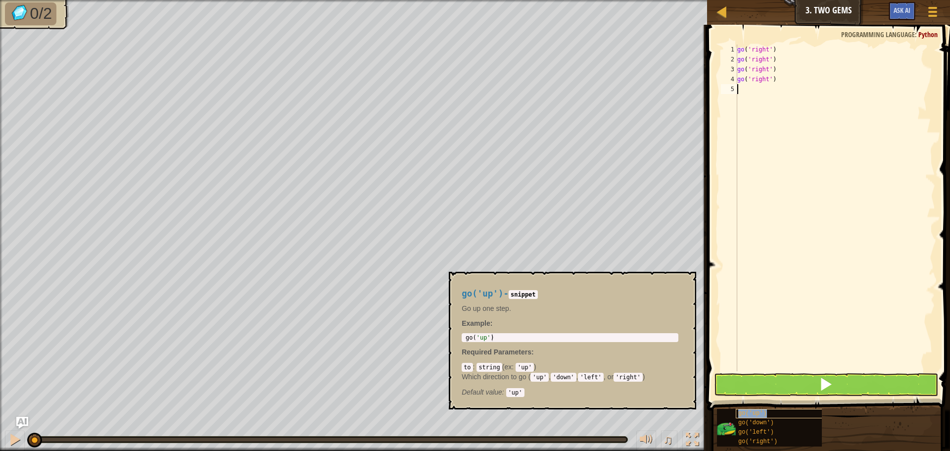
click at [760, 414] on span "go('up')" at bounding box center [752, 413] width 29 height 7
type textarea "go('up')"
drag, startPoint x: 496, startPoint y: 334, endPoint x: 464, endPoint y: 341, distance: 32.9
click at [464, 341] on div "go('up') 1 go ( 'up' ) הההההההההההההההההההההההההההההההההההההההההההההההההההההההה…" at bounding box center [569, 337] width 217 height 9
drag, startPoint x: 465, startPoint y: 340, endPoint x: 507, endPoint y: 333, distance: 42.7
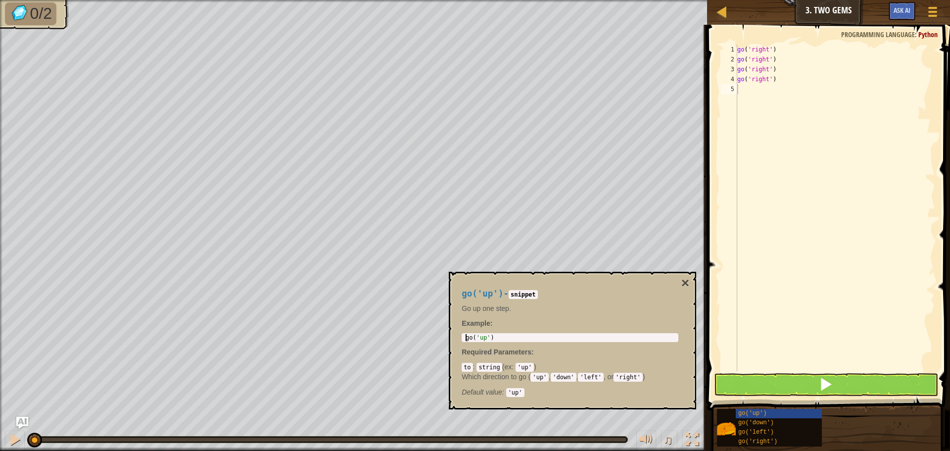
click at [507, 333] on div "go('up') 1 go ( 'up' ) הההההההההההההההההההההההההההההההההההההההההההההההההההההההה…" at bounding box center [569, 337] width 217 height 9
drag, startPoint x: 498, startPoint y: 335, endPoint x: 465, endPoint y: 340, distance: 33.0
click at [465, 340] on div "go ( 'up' )" at bounding box center [569, 344] width 213 height 21
click at [773, 89] on div "go ( 'right' ) go ( 'right' ) go ( 'right' ) go ( 'right' )" at bounding box center [835, 218] width 200 height 346
paste textarea "go('up')"
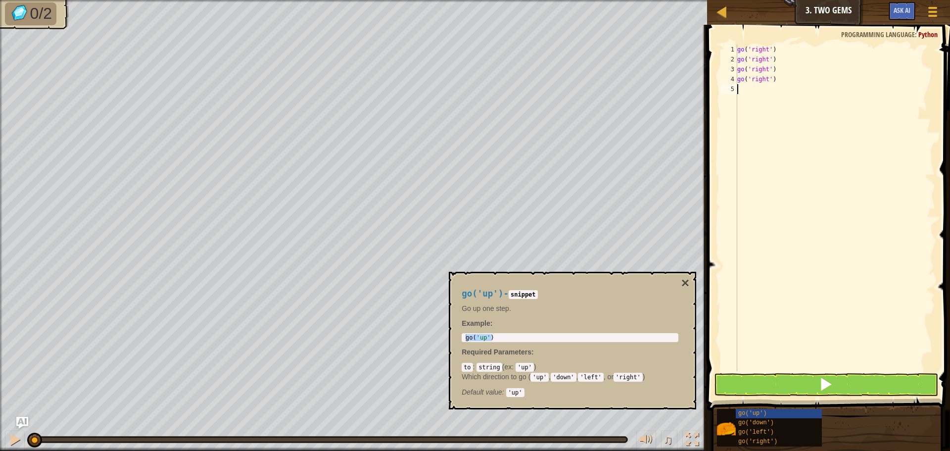
type textarea "go('up')"
click at [773, 100] on div "go ( 'right' ) go ( 'right' ) go ( 'right' ) go ( 'right' ) go ( 'up' )" at bounding box center [835, 218] width 200 height 346
click at [771, 421] on div "go('down')" at bounding box center [783, 422] width 95 height 9
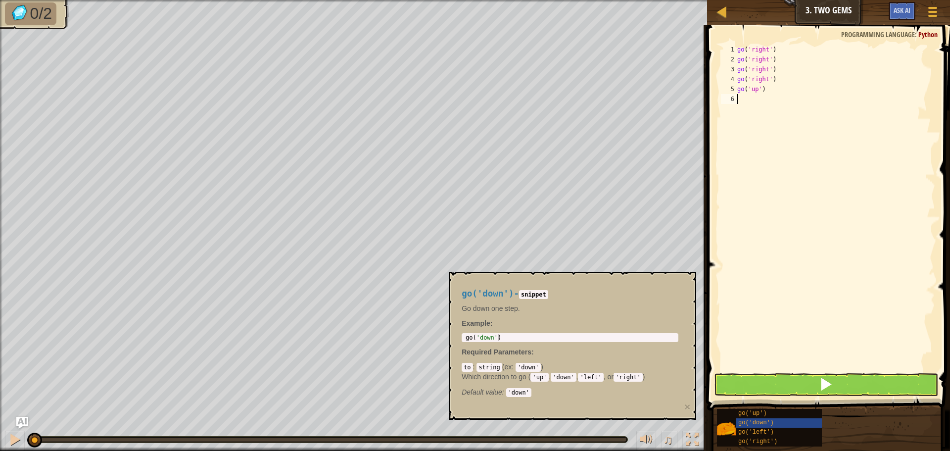
type textarea "go('down')"
drag, startPoint x: 497, startPoint y: 336, endPoint x: 462, endPoint y: 339, distance: 34.3
click at [462, 339] on div "go('down') 1 go ( 'down' ) הההההההההההההההההההההההההההההההההההההההההההההההההההה…" at bounding box center [569, 337] width 217 height 9
click at [768, 104] on div "go ( 'right' ) go ( 'right' ) go ( 'right' ) go ( 'right' ) go ( 'up' )" at bounding box center [835, 218] width 200 height 346
paste textarea "go('down')"
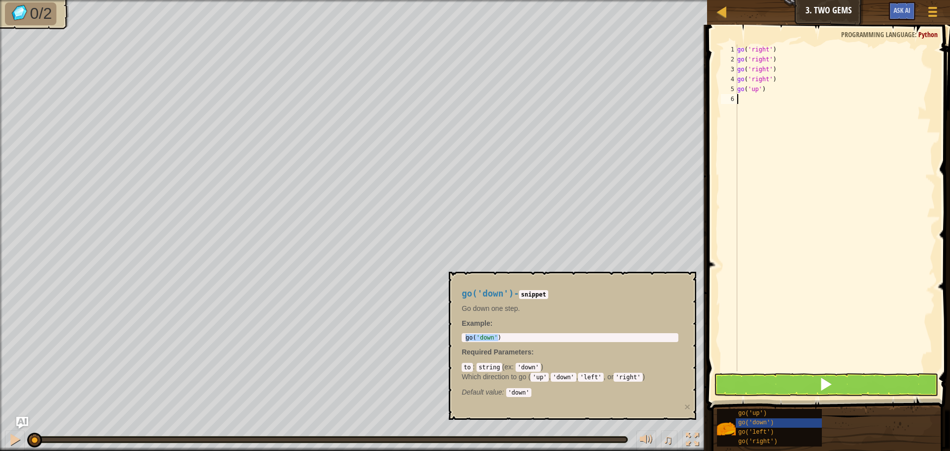
type textarea "go('down')"
click at [763, 111] on div "go ( 'right' ) go ( 'right' ) go ( 'right' ) go ( 'right' ) go ( 'up' ) go ( 'd…" at bounding box center [835, 218] width 200 height 346
paste textarea "go('down')"
type textarea "go('down')"
click at [771, 119] on div "go ( 'right' ) go ( 'right' ) go ( 'right' ) go ( 'right' ) go ( 'up' ) go ( 'd…" at bounding box center [835, 218] width 200 height 346
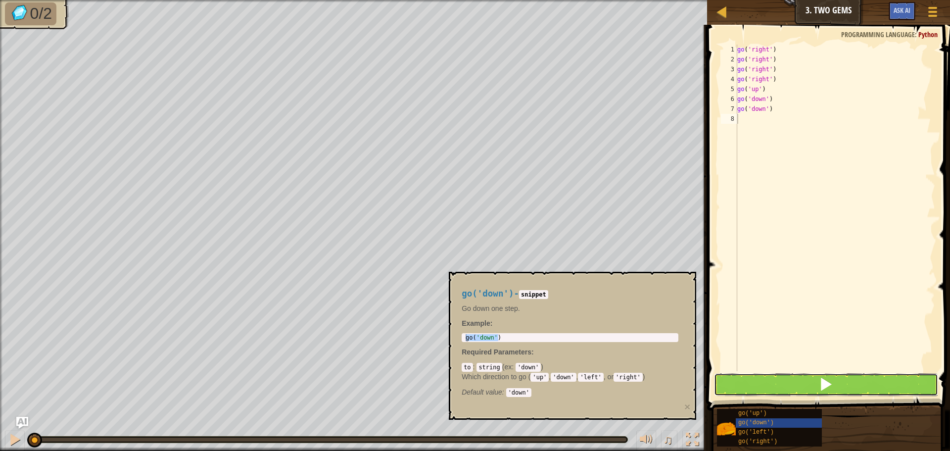
click at [826, 391] on span at bounding box center [826, 384] width 14 height 14
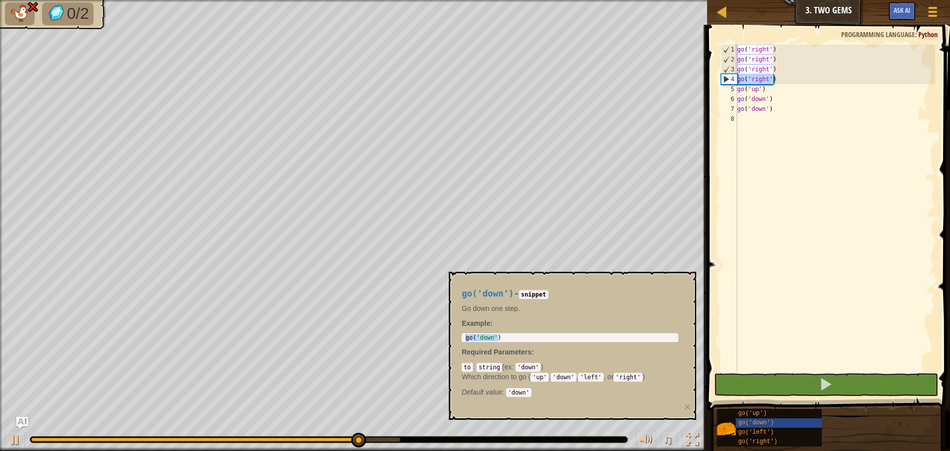
drag, startPoint x: 754, startPoint y: 84, endPoint x: 734, endPoint y: 84, distance: 20.8
click at [734, 84] on div "1 2 3 4 5 6 7 8 go ( 'right' ) go ( 'right' ) go ( 'right' ) go ( 'right' ) go …" at bounding box center [827, 208] width 216 height 326
type textarea "go('right')"
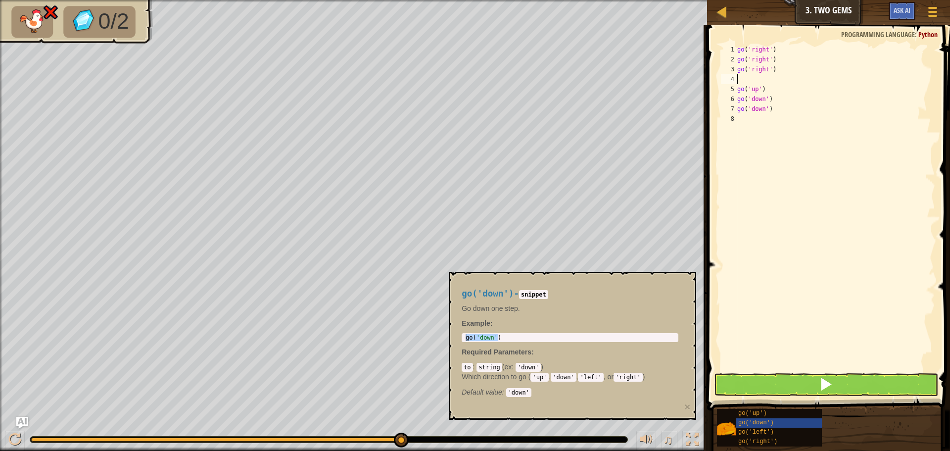
type textarea "go('right')"
click at [854, 387] on button at bounding box center [826, 384] width 224 height 23
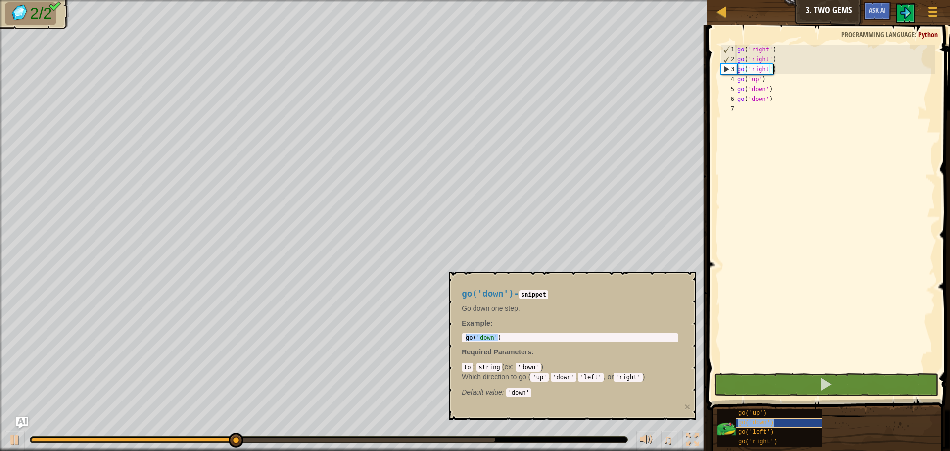
click at [740, 424] on span "go('down')" at bounding box center [756, 422] width 36 height 7
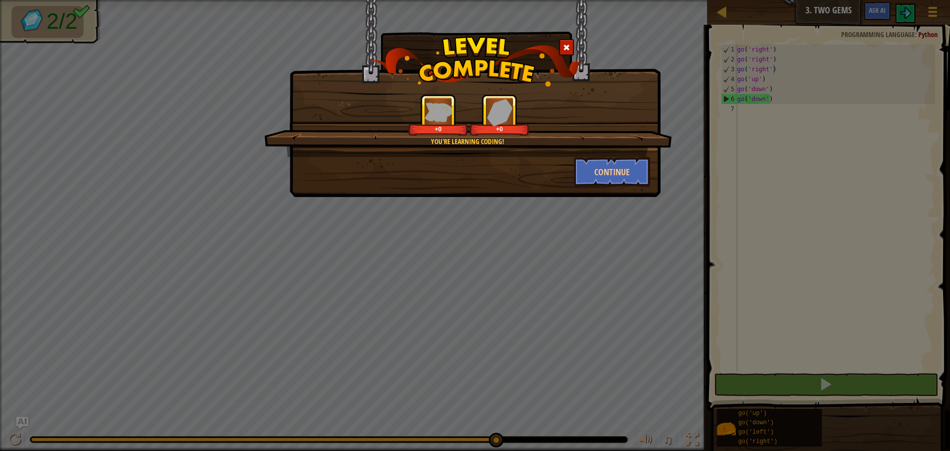
click at [638, 189] on div "You're learning coding! +0 +0 Continue" at bounding box center [474, 98] width 371 height 197
click at [619, 180] on button "Continue" at bounding box center [612, 172] width 77 height 30
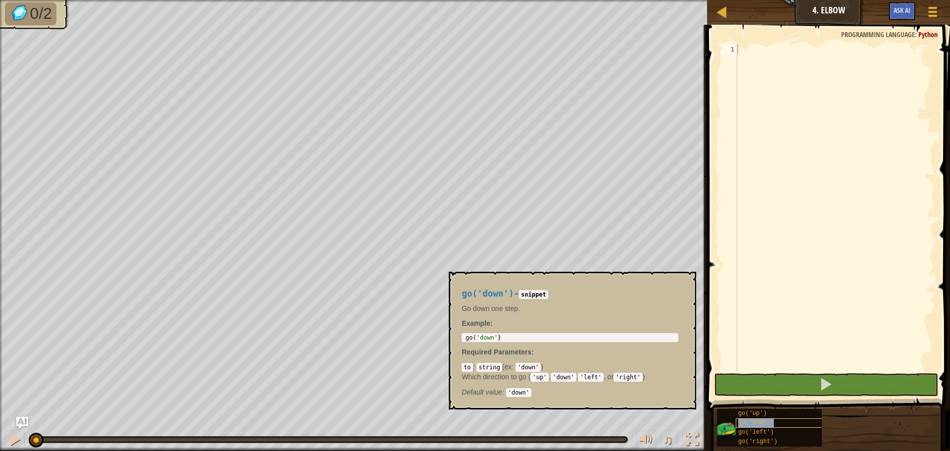
click at [774, 426] on div "go('down')" at bounding box center [783, 422] width 95 height 9
click at [762, 51] on div at bounding box center [835, 218] width 200 height 346
paste textarea "go('down')"
type textarea "go('down')"
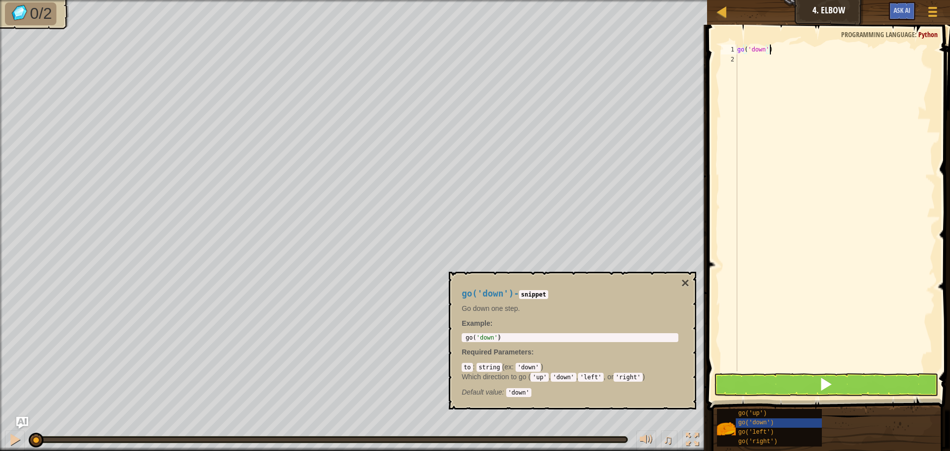
click at [765, 58] on div "go ( 'down' )" at bounding box center [835, 218] width 200 height 346
paste textarea "go('down')"
type textarea "go('down')"
click at [785, 70] on div "go ( 'down' ) go ( 'down' )" at bounding box center [835, 218] width 200 height 346
click at [761, 442] on span "go('right')" at bounding box center [757, 441] width 39 height 7
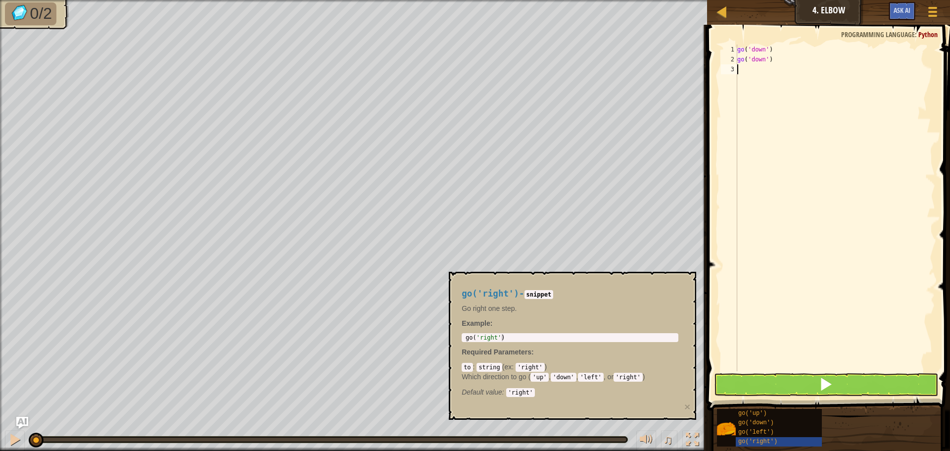
type textarea "go('right')"
click at [447, 0] on body "Map Junior 4. Elbow Game Menu Ask AI 1 הההההההההההההההההההההההההההההההההההההההה…" at bounding box center [475, 0] width 950 height 0
click at [785, 74] on div "go ( 'down' ) go ( 'down' )" at bounding box center [835, 218] width 200 height 346
paste textarea "go('right')"
type textarea "go('right')"
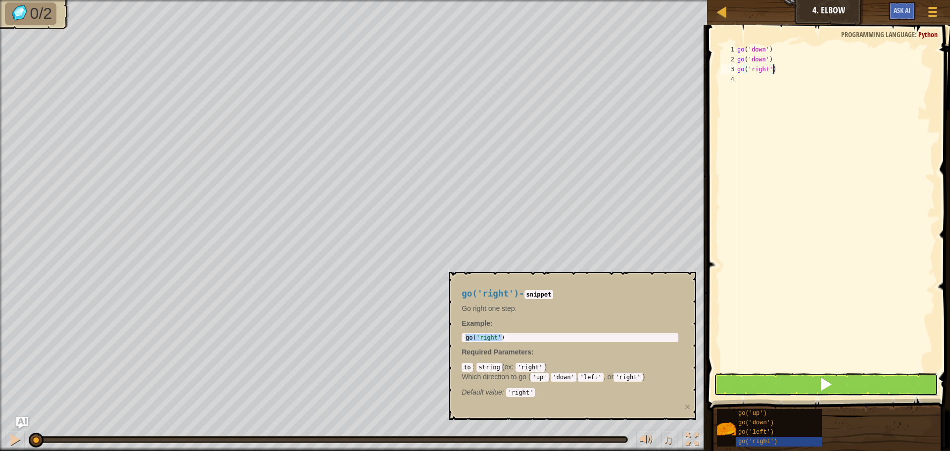
click at [806, 387] on button at bounding box center [826, 384] width 224 height 23
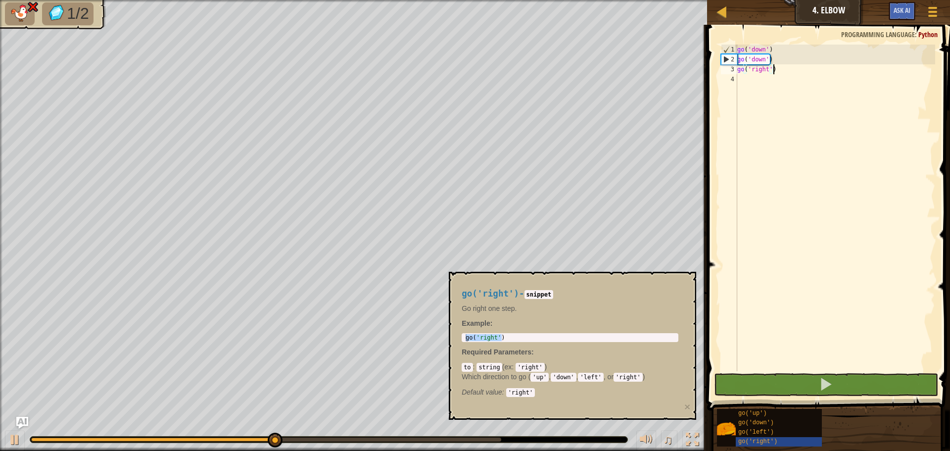
drag, startPoint x: 781, startPoint y: 68, endPoint x: 773, endPoint y: 70, distance: 8.1
click at [773, 70] on div "go ( 'down' ) go ( 'down' ) go ( 'right' )" at bounding box center [835, 218] width 200 height 346
click at [764, 72] on div "go ( 'down' ) go ( 'down' ) go ( 'right' )" at bounding box center [835, 218] width 200 height 346
click at [766, 72] on div "go ( 'down' ) go ( 'down' ) go ( 'right' )" at bounding box center [835, 218] width 200 height 346
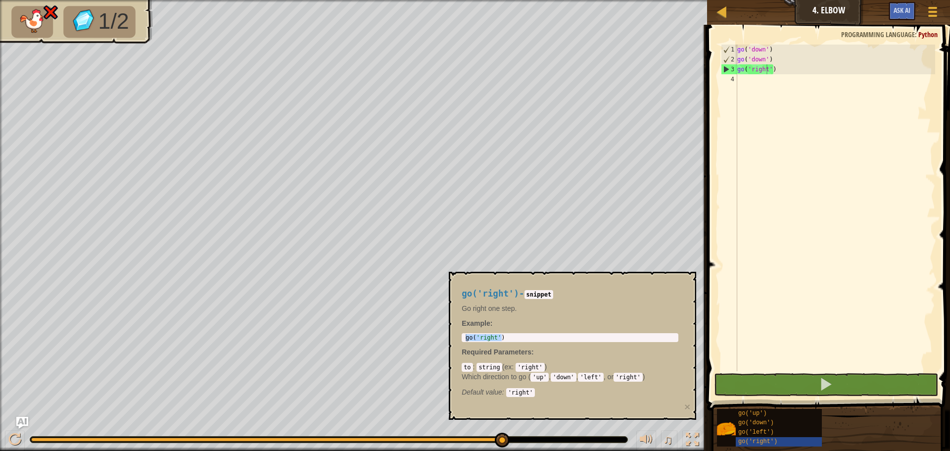
click at [594, 376] on code "'left'" at bounding box center [590, 376] width 25 height 9
click at [766, 69] on div "go ( 'down' ) go ( 'down' ) go ( 'right' )" at bounding box center [835, 218] width 200 height 346
click at [767, 70] on div "go ( 'down' ) go ( 'down' ) go ( 'right' )" at bounding box center [835, 218] width 200 height 346
click at [834, 90] on div "go ( 'down' ) go ( 'down' ) go ( 'right' )" at bounding box center [835, 218] width 200 height 346
click at [763, 423] on span "go('down')" at bounding box center [756, 422] width 36 height 7
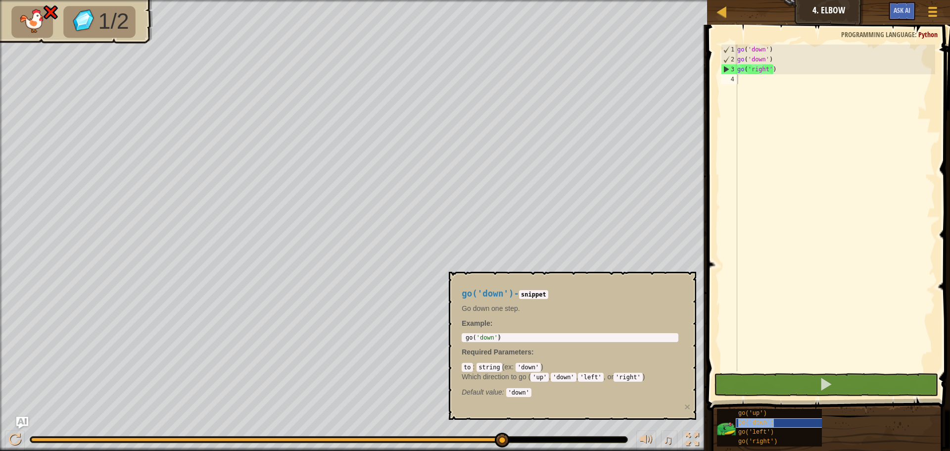
click at [763, 425] on span "go('down')" at bounding box center [756, 422] width 36 height 7
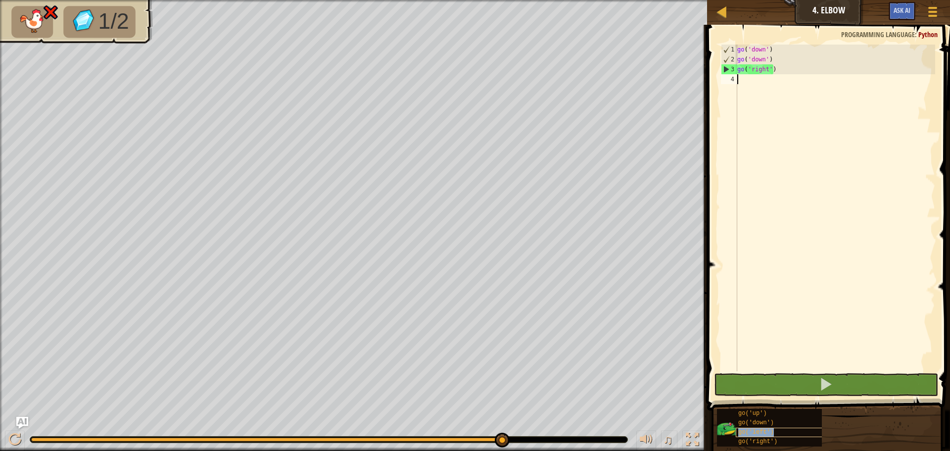
click at [764, 428] on div "go('left')" at bounding box center [783, 431] width 95 height 9
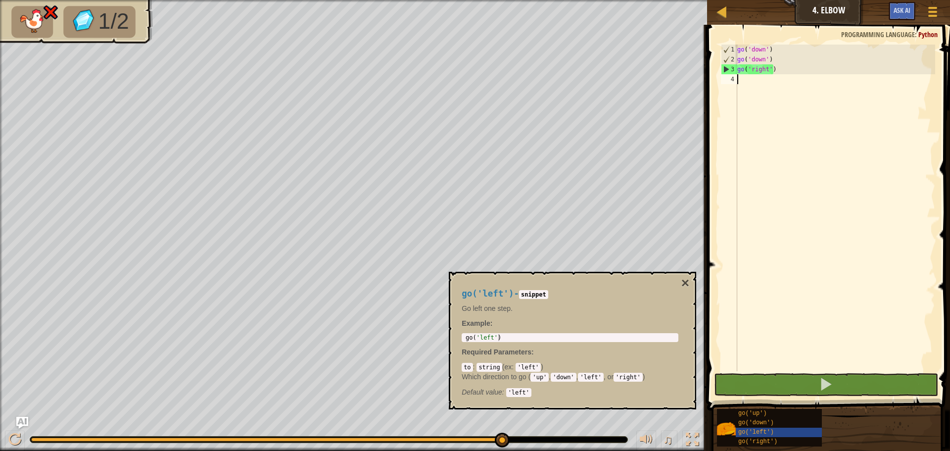
click at [766, 63] on div "go ( 'down' ) go ( 'down' ) go ( 'right' )" at bounding box center [835, 218] width 200 height 346
click at [768, 69] on div "go ( 'down' ) go ( 'down' ) go ( 'right' )" at bounding box center [835, 218] width 200 height 346
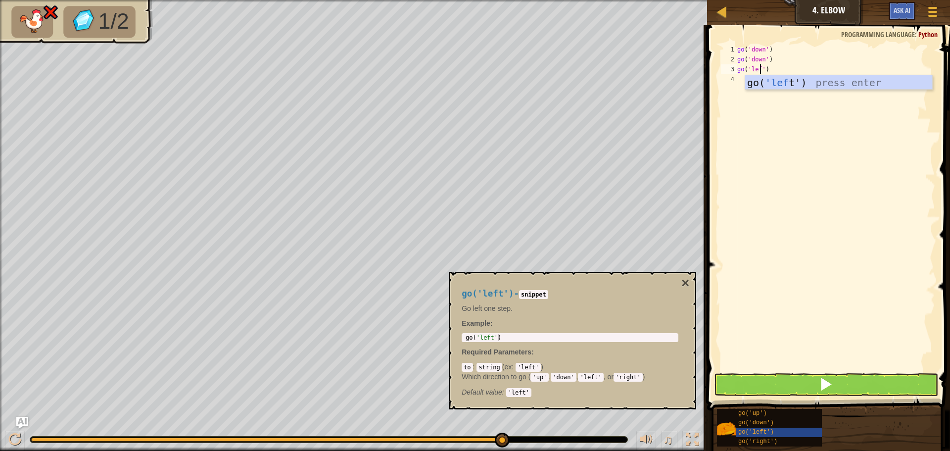
scroll to position [4, 2]
type textarea "go('left')"
click at [824, 384] on span at bounding box center [826, 384] width 14 height 14
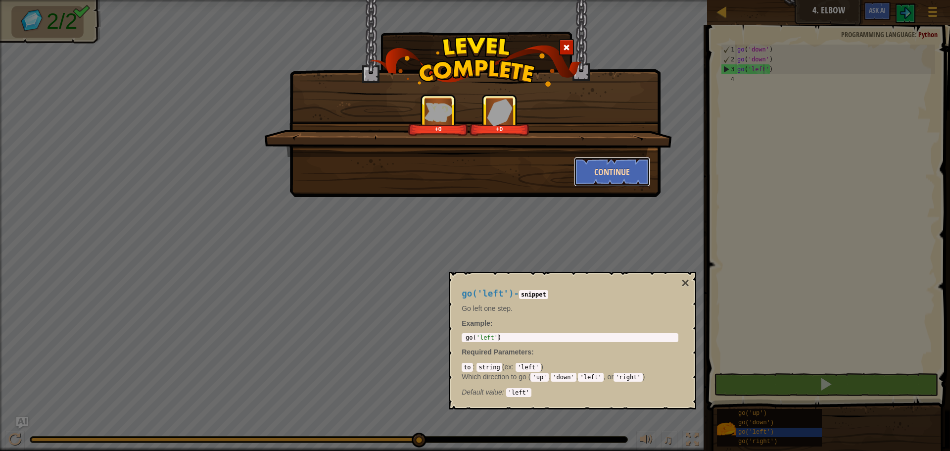
click at [598, 164] on button "Continue" at bounding box center [612, 172] width 77 height 30
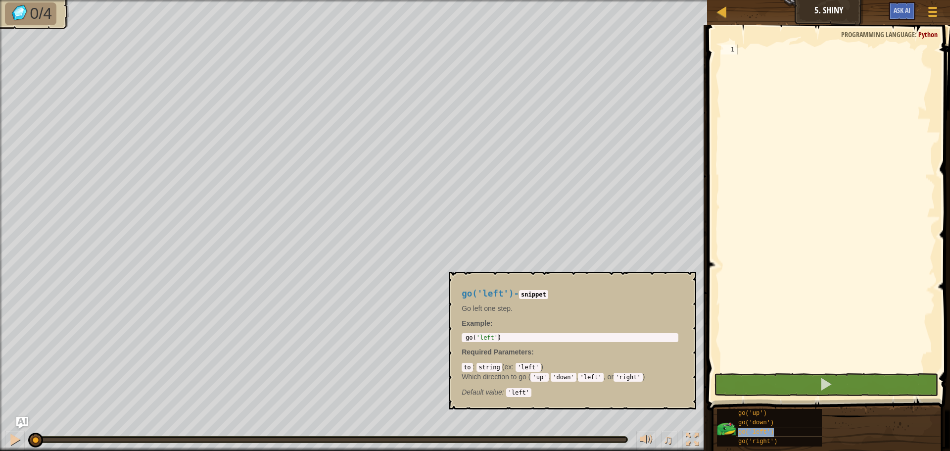
click at [751, 434] on span "go('left')" at bounding box center [756, 431] width 36 height 7
type textarea "go('left')"
click at [448, 0] on body "Map Junior 5. Shiny Game Menu Ask AI 1 הההההההההההההההההההההההההההההההההההההההה…" at bounding box center [475, 0] width 950 height 0
click at [784, 57] on div at bounding box center [835, 218] width 200 height 346
paste textarea "go('left')"
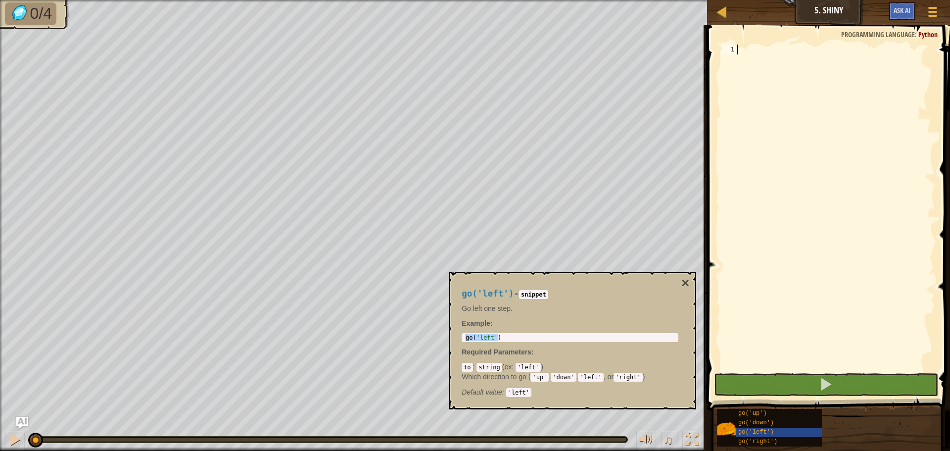
type textarea "go('left')"
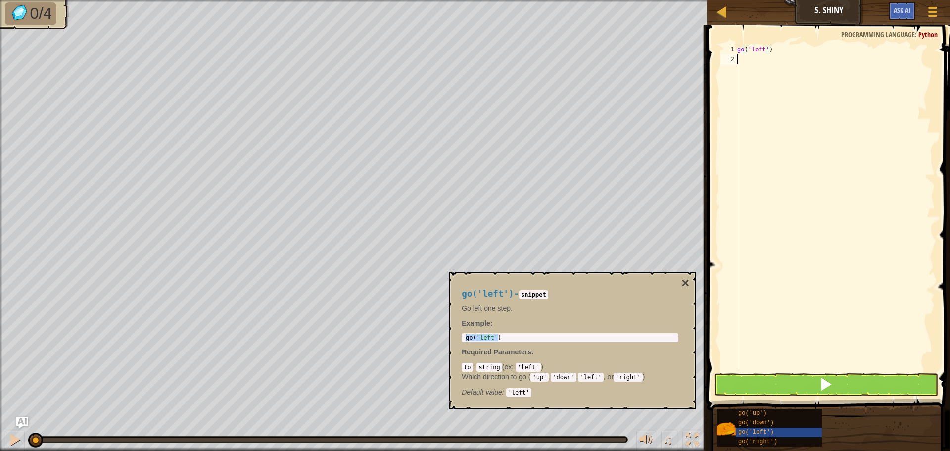
click at [777, 65] on div "go ( 'left' )" at bounding box center [835, 218] width 200 height 346
paste textarea "go('left')"
type textarea "go('left')"
click at [789, 75] on div "go ( 'left' ) go ( 'left' )" at bounding box center [835, 218] width 200 height 346
paste textarea "go('left')"
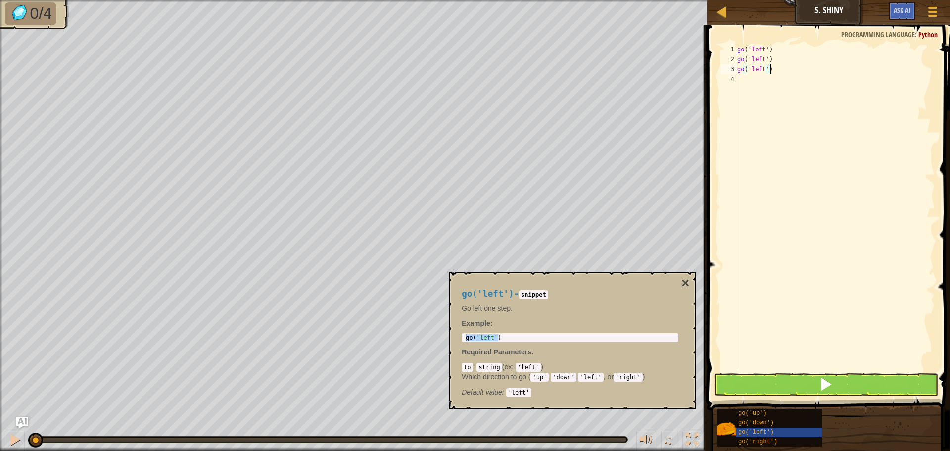
click at [764, 69] on div "go ( 'left' ) go ( 'left' ) go ( 'left' )" at bounding box center [835, 218] width 200 height 346
type textarea "go('down')"
click at [785, 112] on div "go ( 'left' ) go ( 'left' ) go ( 'down' )" at bounding box center [835, 218] width 200 height 346
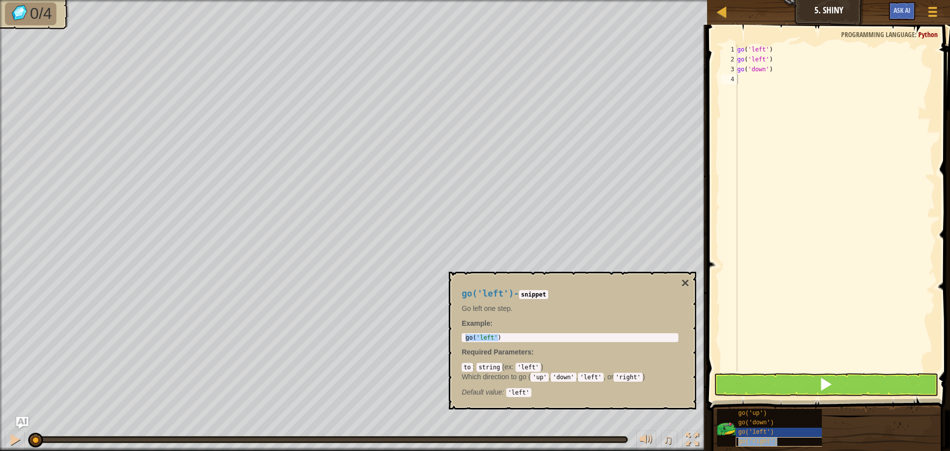
click at [764, 442] on span "go('right')" at bounding box center [757, 441] width 39 height 7
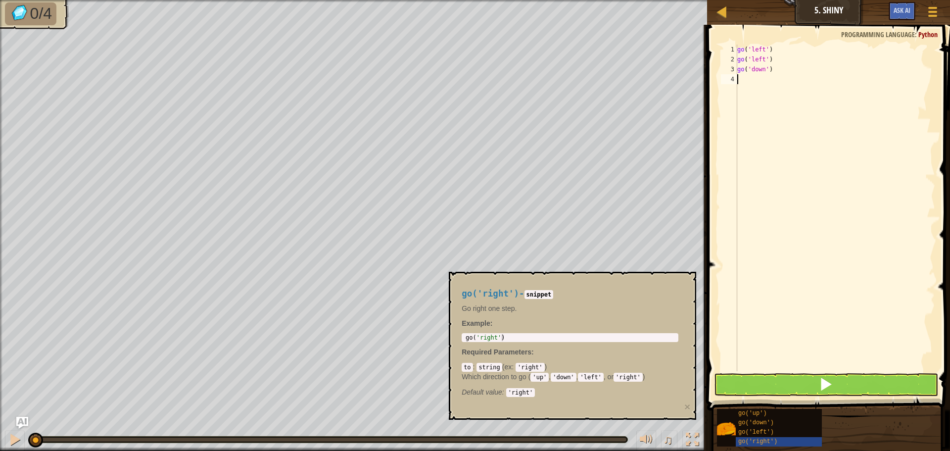
type textarea "go('right')"
click at [439, 0] on body "Map Junior 5. Shiny Game Menu Ask AI 1 הההההההההההההההההההההההההההההההההההההההה…" at bounding box center [475, 0] width 950 height 0
drag, startPoint x: 501, startPoint y: 338, endPoint x: 463, endPoint y: 337, distance: 38.1
click at [463, 337] on div "go('right') 1 go ( 'right' ) הההההההההההההההההההההההההההההההההההההההההההההההההה…" at bounding box center [569, 337] width 217 height 9
click at [764, 86] on div "go ( 'left' ) go ( 'left' ) go ( 'down' )" at bounding box center [835, 218] width 200 height 346
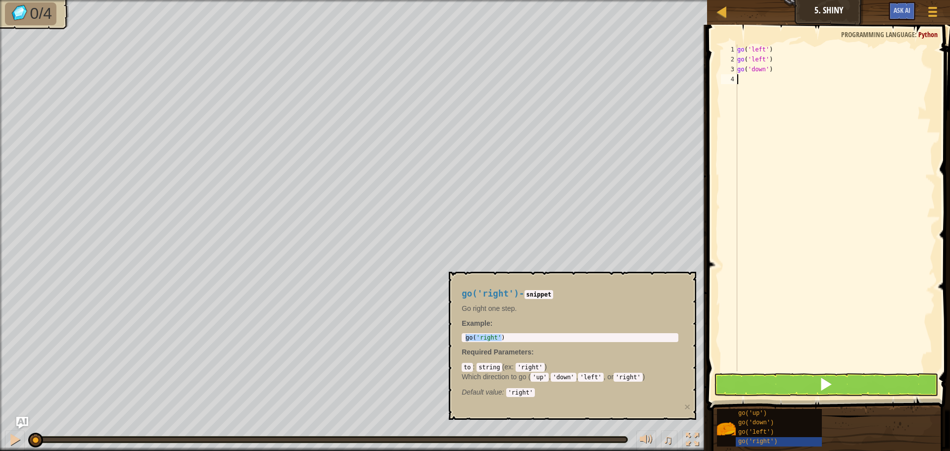
paste textarea "go('right')"
type textarea "go('right')"
click at [800, 389] on button at bounding box center [826, 384] width 224 height 23
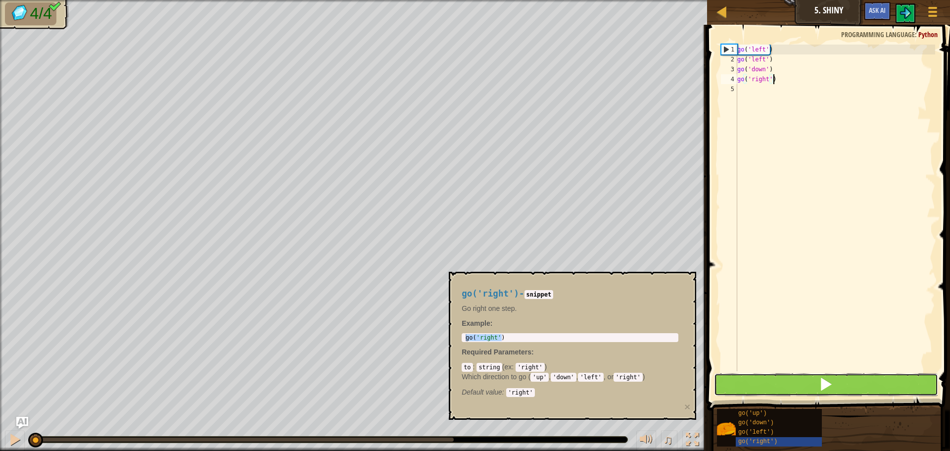
click at [859, 380] on button at bounding box center [826, 384] width 224 height 23
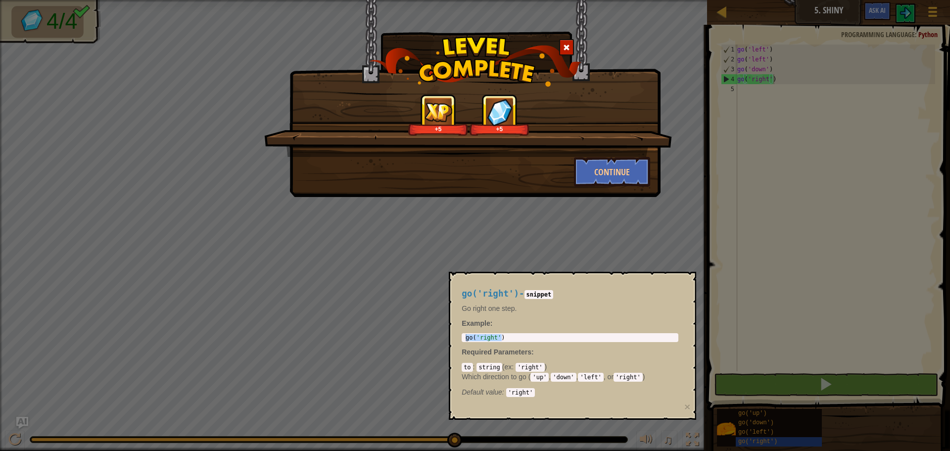
click at [635, 149] on div "+5 +5" at bounding box center [468, 125] width 408 height 63
click at [611, 167] on button "Continue" at bounding box center [612, 172] width 77 height 30
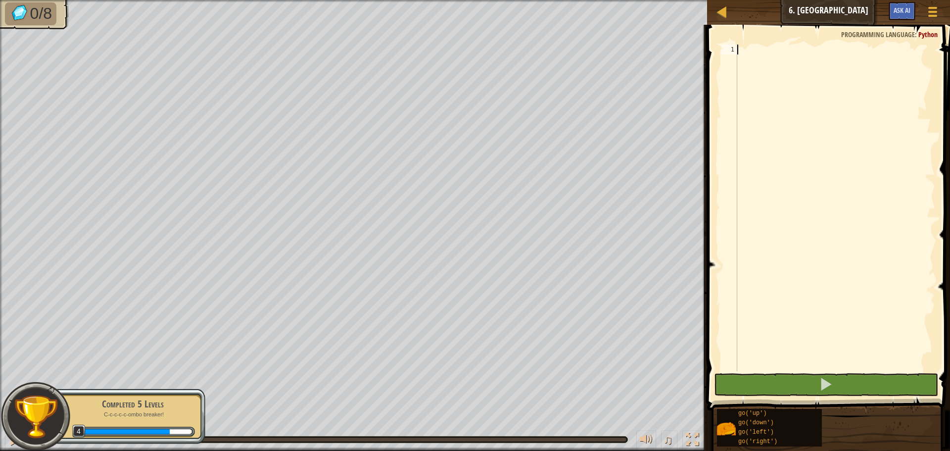
type textarea "go('right')"
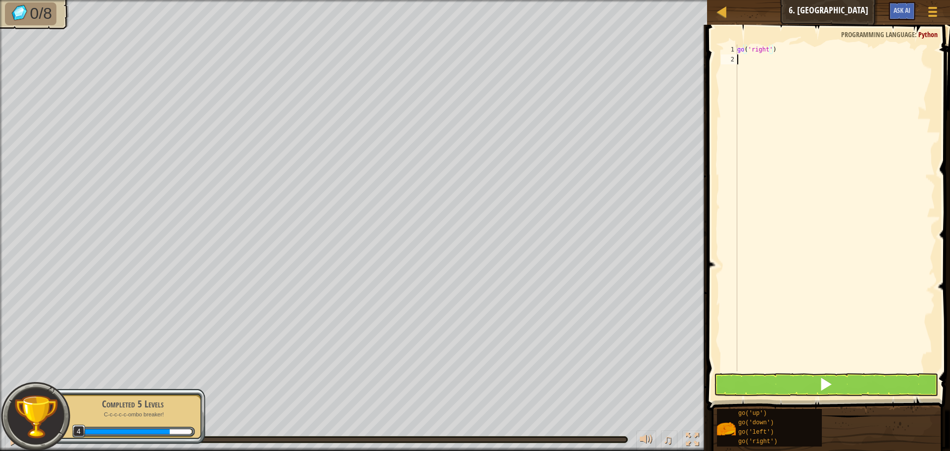
click at [769, 62] on div "go ( 'right' )" at bounding box center [835, 218] width 200 height 346
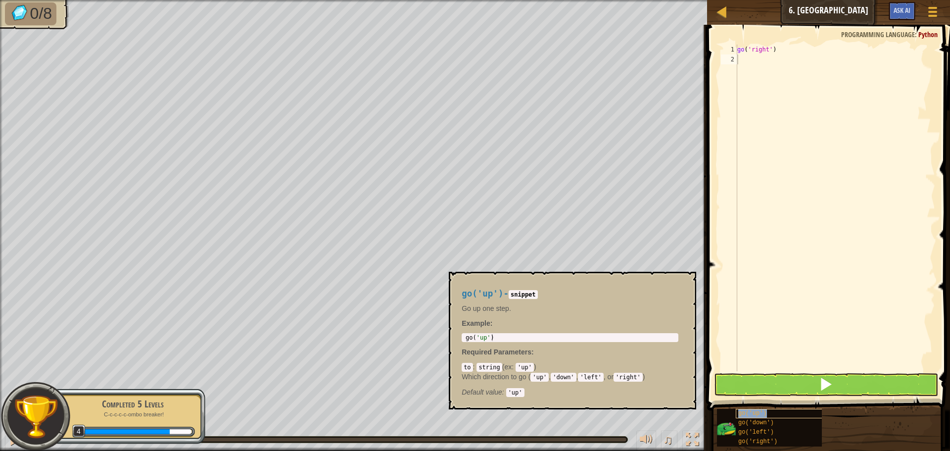
click at [769, 409] on div "go('up')" at bounding box center [783, 413] width 95 height 9
type textarea "go('up')"
drag, startPoint x: 500, startPoint y: 337, endPoint x: 453, endPoint y: 346, distance: 48.3
click at [453, 346] on div "go('up') - snippet Go up one step. Example : go('up') 1 go ( 'up' ) ההההההההההה…" at bounding box center [572, 341] width 247 height 138
click at [460, 345] on div "go('up') - snippet Go up one step. Example : go('up') 1 go ( 'up' ) ההההההההההה…" at bounding box center [570, 340] width 230 height 122
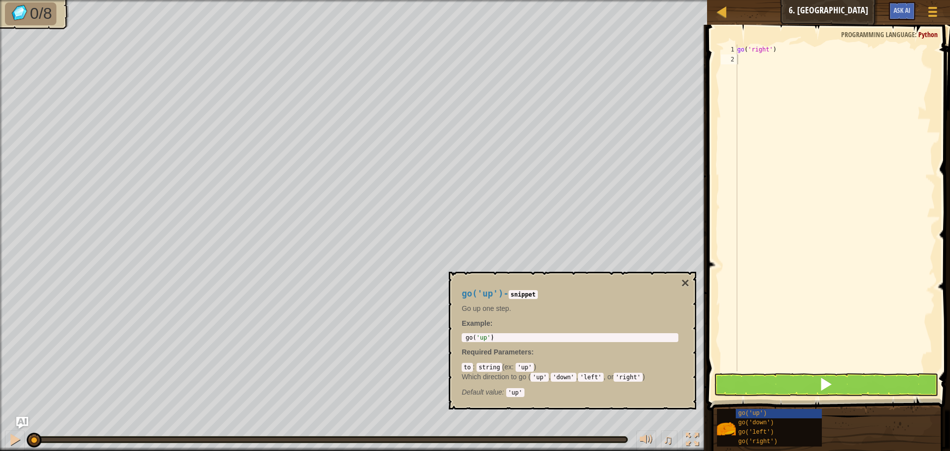
click at [762, 71] on div "go ( 'right' )" at bounding box center [835, 218] width 200 height 346
paste textarea "go('right')"
type textarea "go('right')"
drag, startPoint x: 499, startPoint y: 340, endPoint x: 461, endPoint y: 341, distance: 37.6
click at [461, 341] on div "go('up') - snippet Go up one step. Example : go('up') 1 go ( 'up' ) ההההההההההה…" at bounding box center [570, 340] width 230 height 122
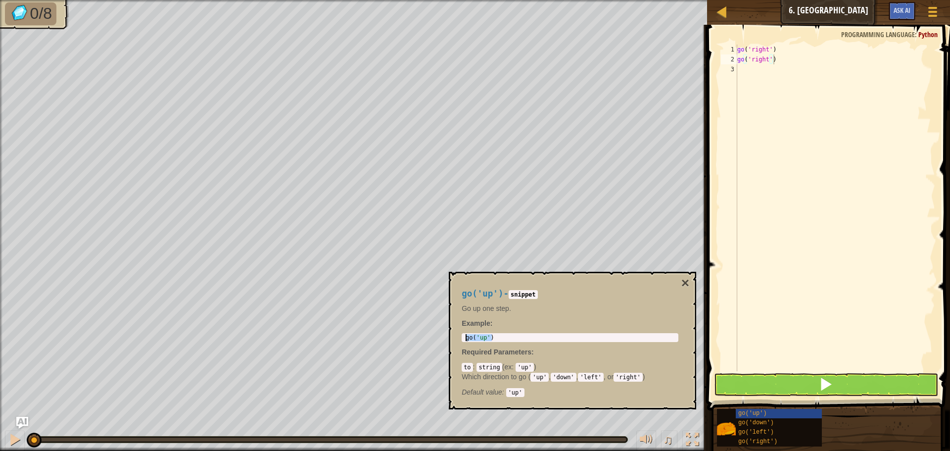
drag, startPoint x: 499, startPoint y: 335, endPoint x: 462, endPoint y: 341, distance: 37.1
click at [462, 341] on div "go('up') 1 go ( 'up' ) הההההההההההההההההההההההההההההההההההההההההההההההההההההההה…" at bounding box center [569, 337] width 217 height 9
click at [775, 64] on div "go ( 'right' ) go ( 'right' )" at bounding box center [835, 218] width 200 height 346
click at [781, 60] on div "go ( 'right' ) go ( 'right' )" at bounding box center [835, 218] width 200 height 346
drag, startPoint x: 769, startPoint y: 62, endPoint x: 709, endPoint y: 63, distance: 59.9
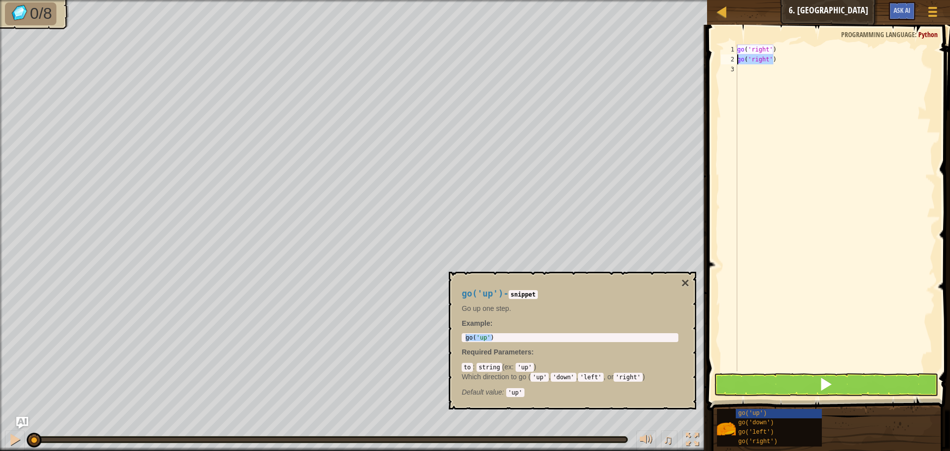
click at [709, 63] on div "go('right') 1 2 3 go ( 'right' ) go ( 'right' ) ההההההההההההההההההההההההההההההה…" at bounding box center [827, 237] width 246 height 414
paste textarea "up"
type textarea "go('up')"
click at [770, 68] on div "go ( 'right' ) go ( 'up' )" at bounding box center [835, 218] width 200 height 346
click at [776, 429] on div "go('left')" at bounding box center [783, 431] width 95 height 9
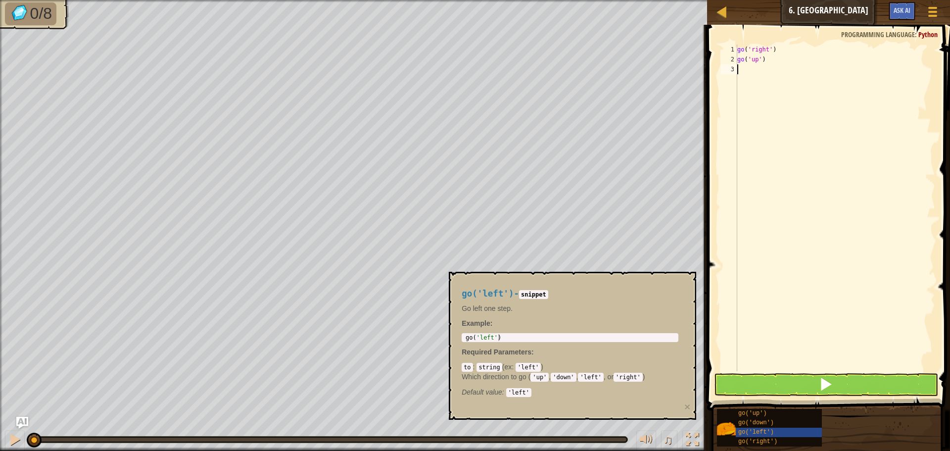
type textarea "go('left')"
click at [503, 337] on div "go ( 'left' )" at bounding box center [569, 344] width 213 height 21
click at [773, 72] on div "go ( 'right' ) go ( 'up' )" at bounding box center [835, 218] width 200 height 346
paste textarea "go('left')"
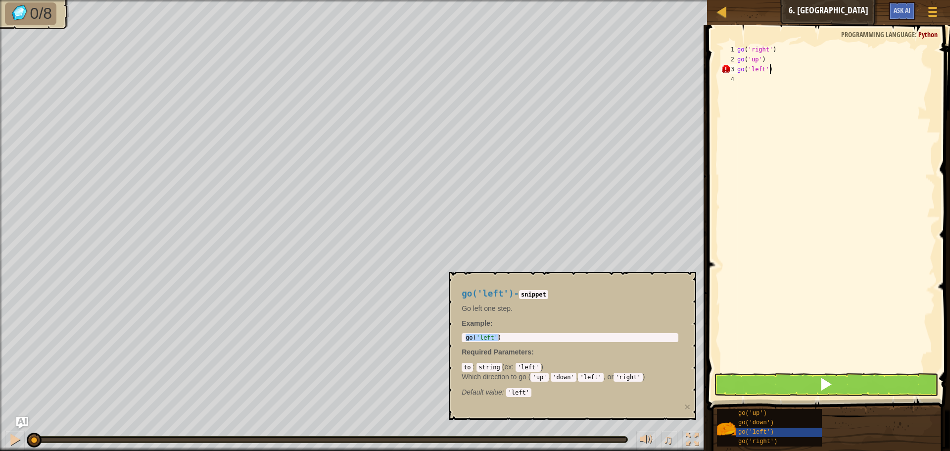
type textarea "go('left'"
click at [785, 81] on div "go ( 'right' ) go ( 'up' ) go ( 'left'" at bounding box center [835, 218] width 200 height 346
click at [792, 66] on div "go ( 'right' ) go ( 'up' ) go ( 'left'" at bounding box center [835, 218] width 200 height 346
click at [775, 75] on div "go ( 'right' ) go ( 'up' ) go ( 'left' )" at bounding box center [835, 218] width 200 height 346
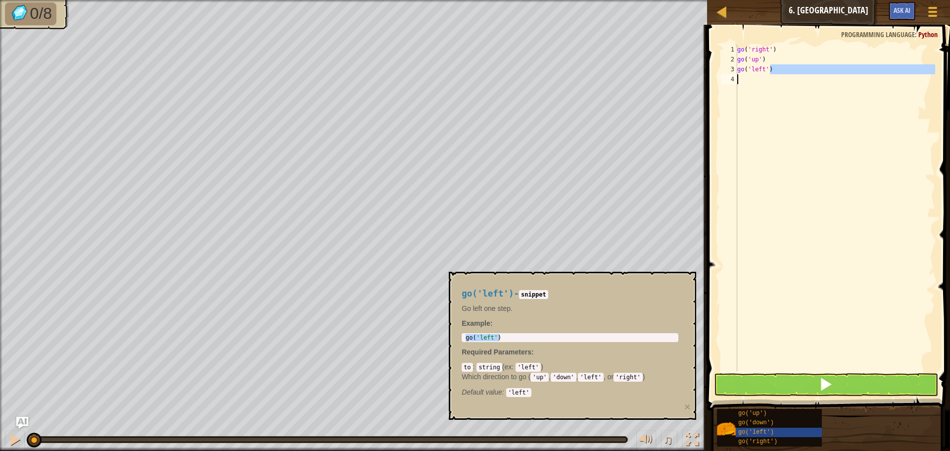
type textarea "go('left')"
click at [775, 75] on div "go ( 'right' ) go ( 'up' ) go ( 'left' )" at bounding box center [835, 208] width 200 height 326
paste textarea "go('left')"
type textarea "go('left')"
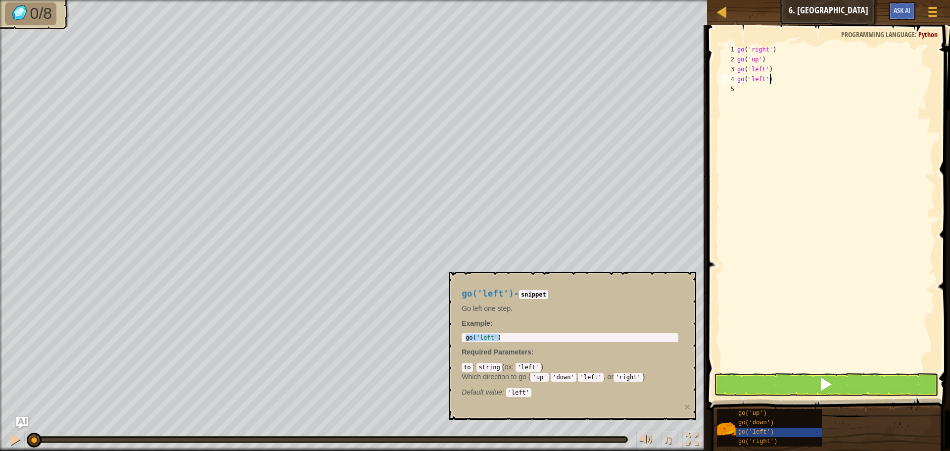
click at [777, 92] on div "go ( 'right' ) go ( 'up' ) go ( 'left' ) go ( 'left' )" at bounding box center [835, 218] width 200 height 346
paste textarea "go('left')"
type textarea "go('left')"
click at [765, 420] on span "go('down')" at bounding box center [756, 422] width 36 height 7
type textarea "go('down')"
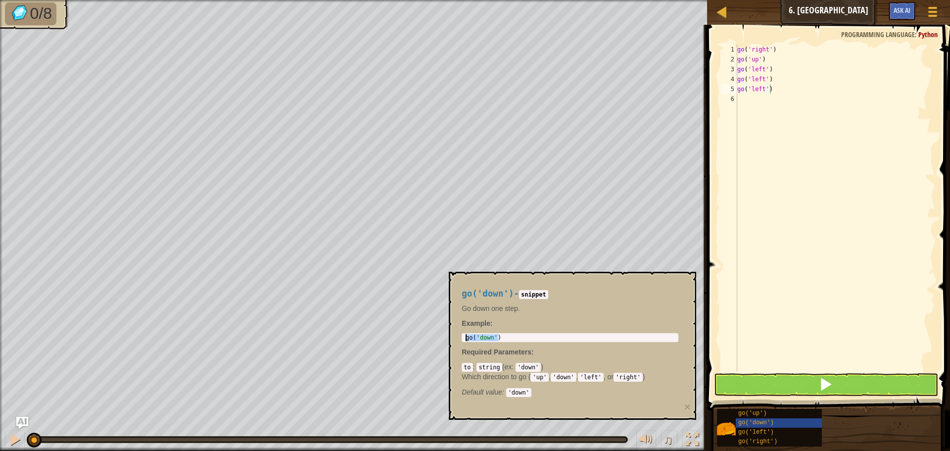
drag, startPoint x: 502, startPoint y: 339, endPoint x: 463, endPoint y: 337, distance: 38.7
click at [463, 337] on div "go('down') 1 go ( 'down' ) הההההההההההההההההההההההההההההההההההההההההההההההההההה…" at bounding box center [569, 337] width 217 height 9
click at [796, 91] on div "go ( 'right' ) go ( 'up' ) go ( 'left' ) go ( 'left' ) go ( 'left' )" at bounding box center [835, 218] width 200 height 346
click at [792, 97] on div "go ( 'right' ) go ( 'up' ) go ( 'left' ) go ( 'left' ) go ( 'left' )" at bounding box center [835, 218] width 200 height 346
paste textarea "go('down')"
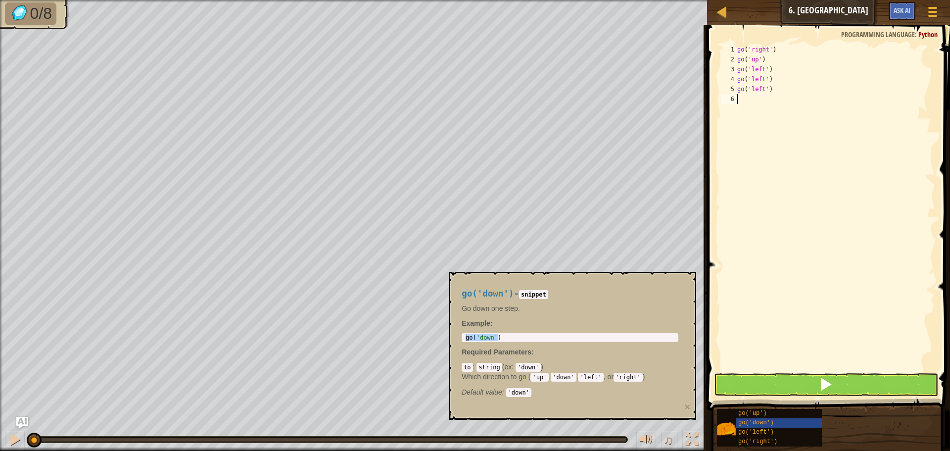
type textarea "go('down')"
click at [780, 115] on div "go ( 'right' ) go ( 'up' ) go ( 'left' ) go ( 'left' ) go ( 'left' ) go ( 'down…" at bounding box center [835, 218] width 200 height 346
paste textarea "go('down')"
type textarea "go('down')"
click at [774, 124] on div "go ( 'right' ) go ( 'up' ) go ( 'left' ) go ( 'left' ) go ( 'left' ) go ( 'down…" at bounding box center [835, 218] width 200 height 346
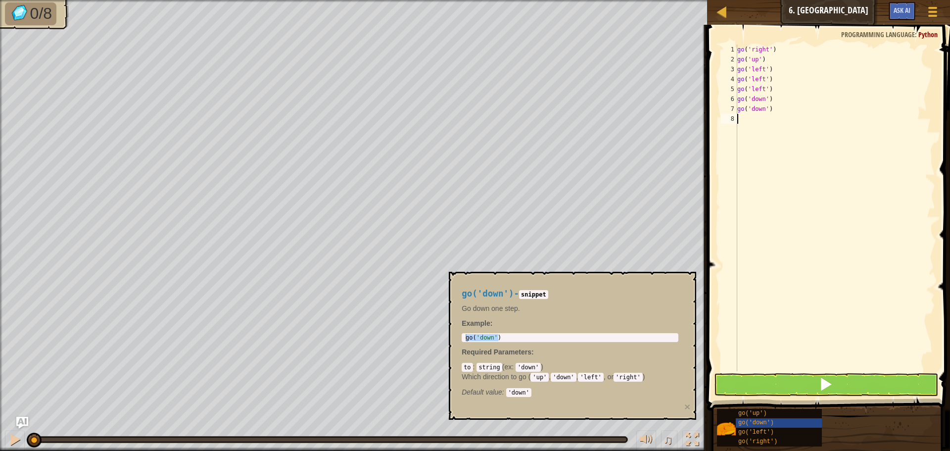
paste textarea "go('down')"
click at [804, 384] on button at bounding box center [826, 384] width 224 height 23
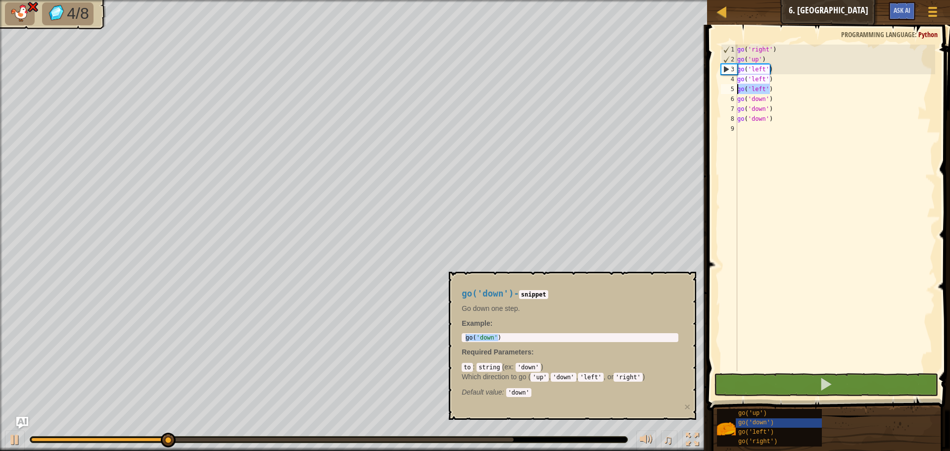
drag, startPoint x: 776, startPoint y: 87, endPoint x: 732, endPoint y: 93, distance: 44.5
click at [732, 93] on div "go('down') 1 2 3 4 5 6 7 8 9 go ( 'right' ) go ( 'up' ) go ( 'left' ) go ( 'lef…" at bounding box center [827, 208] width 216 height 326
type textarea "go('left')"
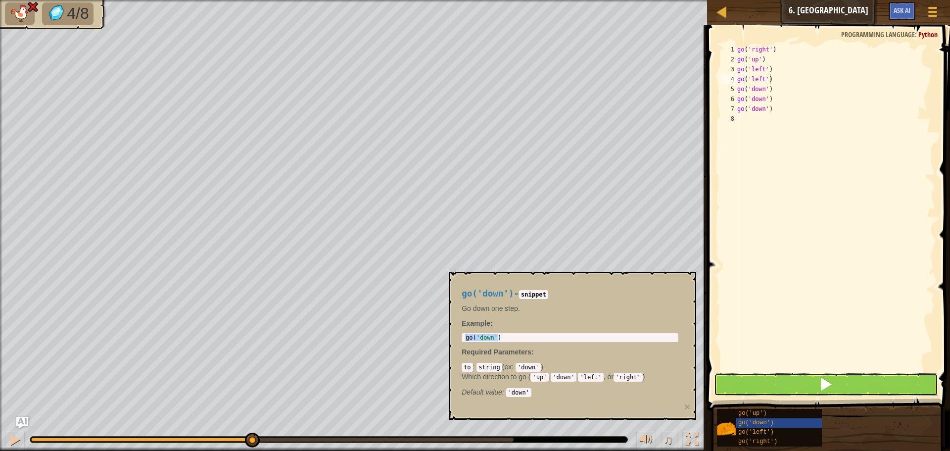
click at [844, 375] on button at bounding box center [826, 384] width 224 height 23
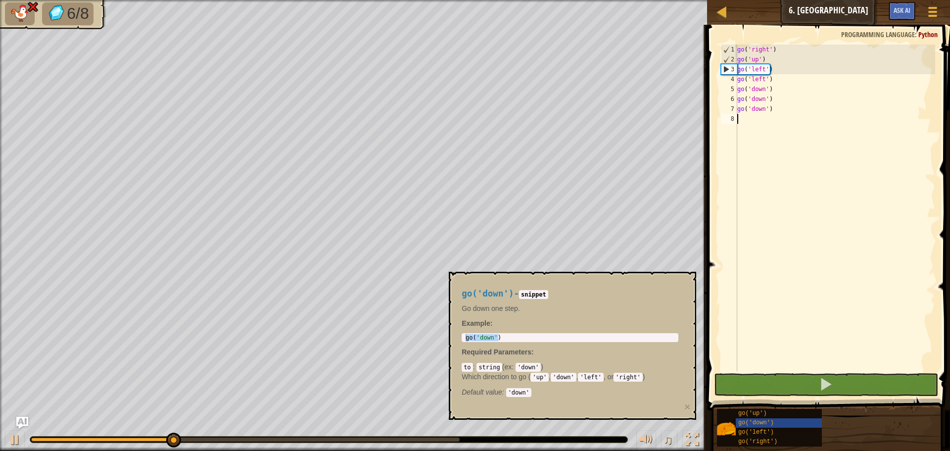
drag, startPoint x: 779, startPoint y: 114, endPoint x: 763, endPoint y: 109, distance: 17.1
click at [746, 113] on div "go ( 'right' ) go ( 'up' ) go ( 'left' ) go ( 'left' ) go ( 'down' ) go ( 'down…" at bounding box center [835, 218] width 200 height 346
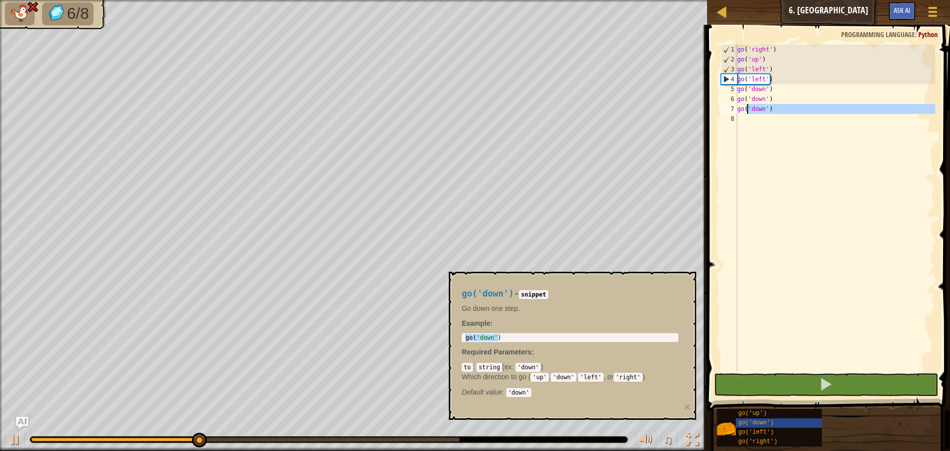
click at [770, 107] on div "go ( 'right' ) go ( 'up' ) go ( 'left' ) go ( 'left' ) go ( 'down' ) go ( 'down…" at bounding box center [835, 208] width 200 height 326
type textarea "go('down')"
drag, startPoint x: 775, startPoint y: 108, endPoint x: 737, endPoint y: 112, distance: 37.3
click at [737, 112] on div "go ( 'right' ) go ( 'up' ) go ( 'left' ) go ( 'left' ) go ( 'down' ) go ( 'down…" at bounding box center [835, 218] width 200 height 346
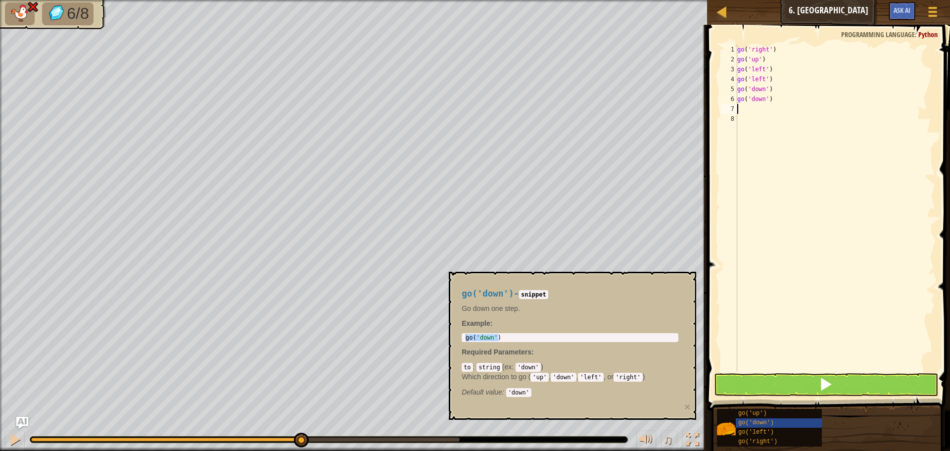
paste textarea "go('down')"
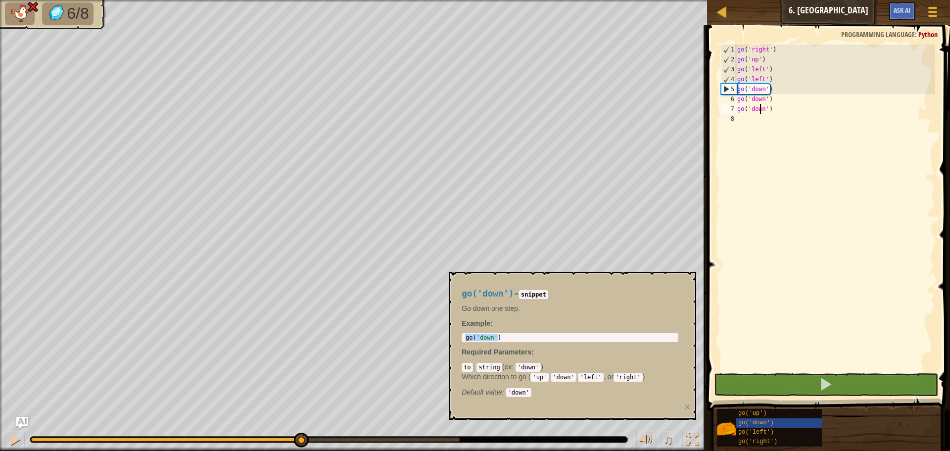
click at [761, 109] on div "go ( 'right' ) go ( 'up' ) go ( 'left' ) go ( 'left' ) go ( 'down' ) go ( 'down…" at bounding box center [835, 218] width 200 height 346
click at [763, 109] on div "go ( 'right' ) go ( 'up' ) go ( 'left' ) go ( 'left' ) go ( 'down' ) go ( 'down…" at bounding box center [835, 218] width 200 height 346
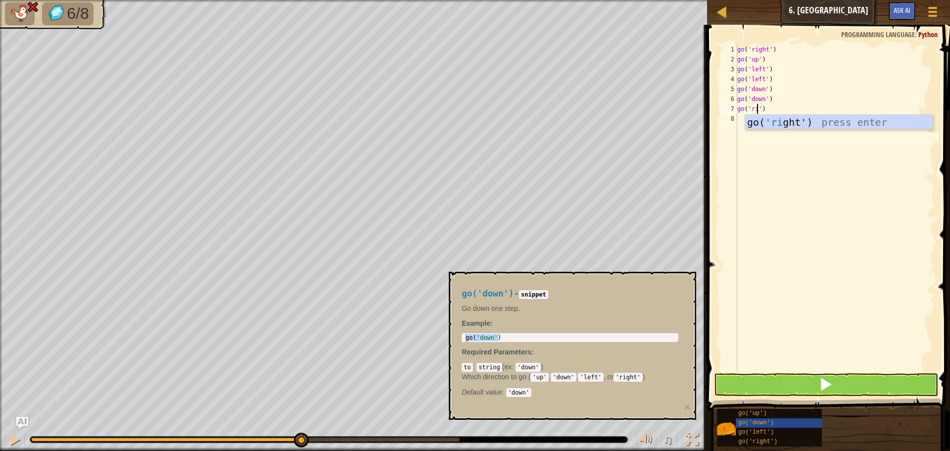
scroll to position [4, 2]
click at [781, 123] on div "go( 'right ') press enter" at bounding box center [838, 137] width 187 height 45
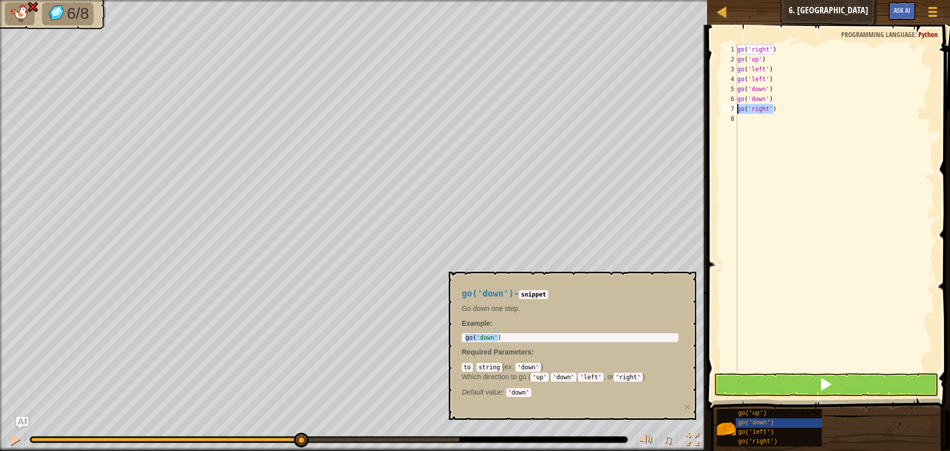
drag, startPoint x: 781, startPoint y: 108, endPoint x: 736, endPoint y: 111, distance: 44.1
click at [736, 111] on div "go('right') 1 2 3 4 5 6 7 8 go ( 'right' ) go ( 'up' ) go ( 'left' ) go ( 'left…" at bounding box center [827, 208] width 216 height 326
paste textarea "down"
type textarea "go('down')"
click at [761, 125] on div "go ( 'right' ) go ( 'up' ) go ( 'left' ) go ( 'left' ) go ( 'down' ) go ( 'down…" at bounding box center [835, 218] width 200 height 346
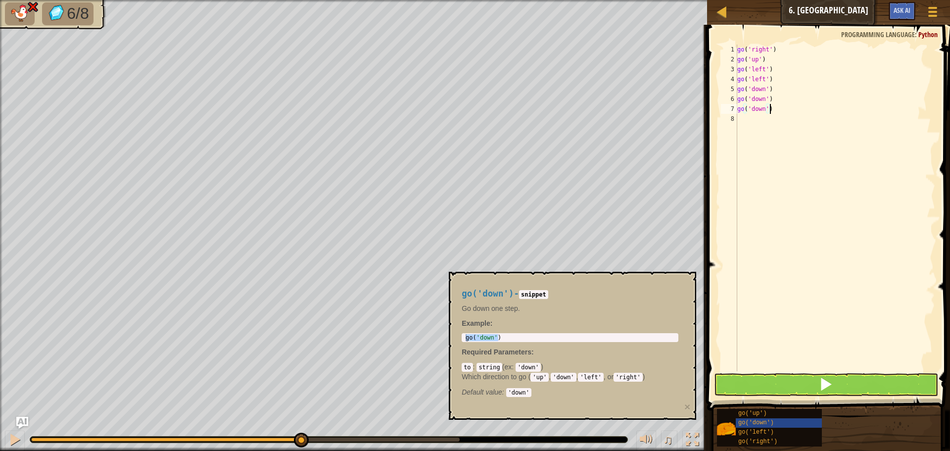
scroll to position [4, 0]
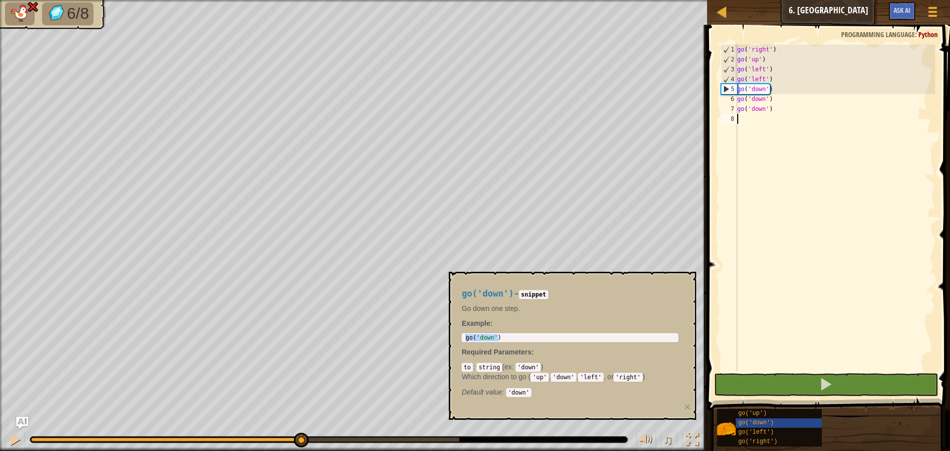
click at [764, 112] on div "go ( 'right' ) go ( 'up' ) go ( 'left' ) go ( 'left' ) go ( 'down' ) go ( 'down…" at bounding box center [835, 218] width 200 height 346
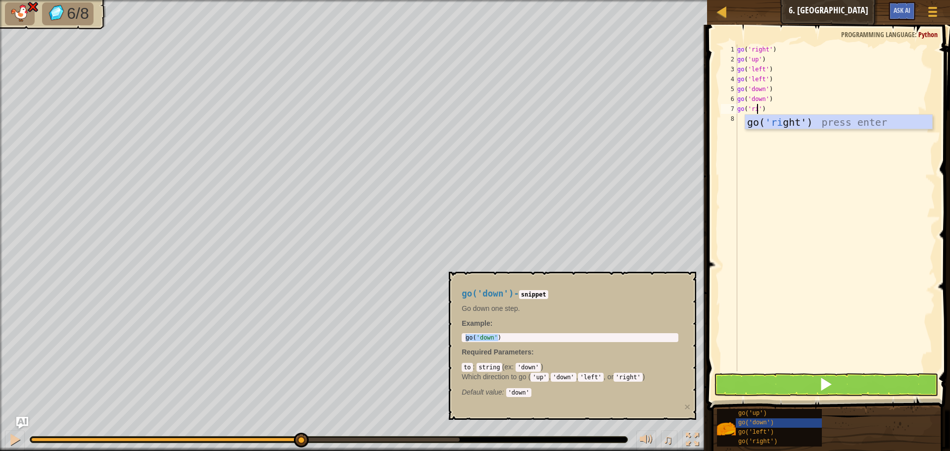
scroll to position [4, 2]
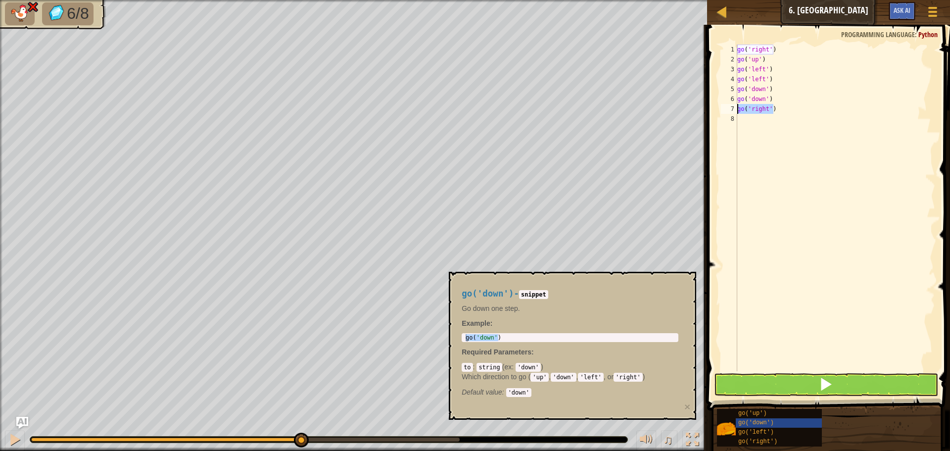
drag, startPoint x: 779, startPoint y: 108, endPoint x: 738, endPoint y: 111, distance: 41.2
click at [738, 111] on div "go ( 'right' ) go ( 'up' ) go ( 'left' ) go ( 'left' ) go ( 'down' ) go ( 'down…" at bounding box center [835, 218] width 200 height 346
paste textarea "down"
type textarea "go('down')"
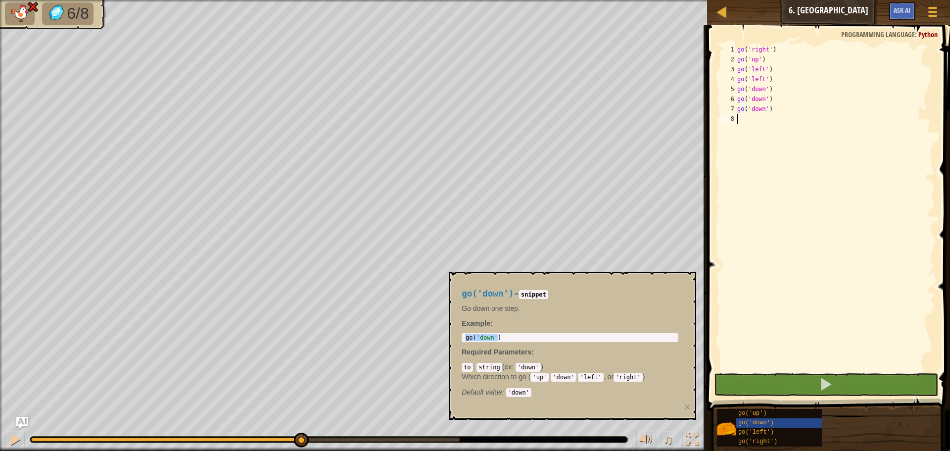
click at [757, 122] on div "go ( 'right' ) go ( 'up' ) go ( 'left' ) go ( 'left' ) go ( 'down' ) go ( 'down…" at bounding box center [835, 218] width 200 height 346
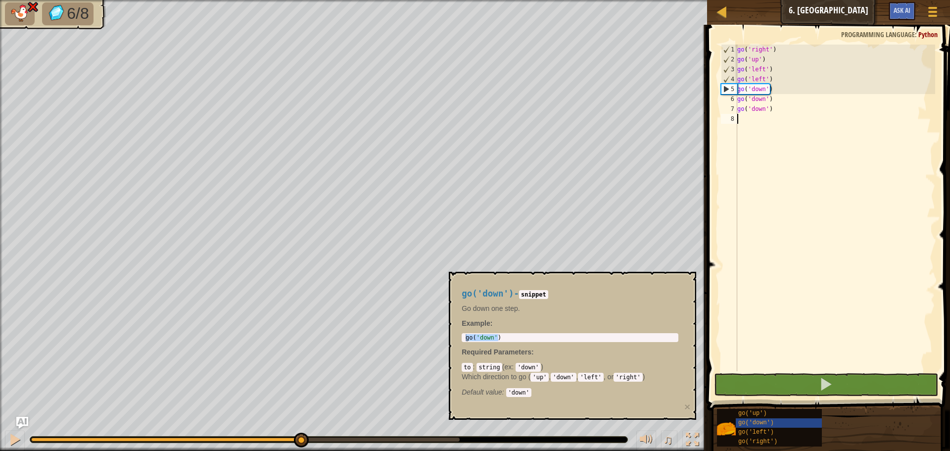
click at [764, 107] on div "go ( 'right' ) go ( 'up' ) go ( 'left' ) go ( 'left' ) go ( 'down' ) go ( 'down…" at bounding box center [835, 218] width 200 height 346
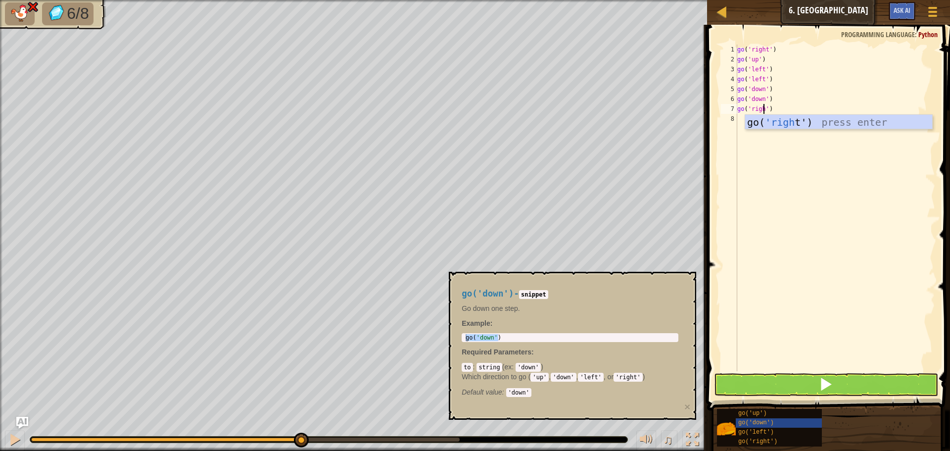
scroll to position [4, 2]
click at [782, 110] on div "go ( 'right' ) go ( 'up' ) go ( 'left' ) go ( 'left' ) go ( 'down' ) go ( 'down…" at bounding box center [835, 218] width 200 height 346
drag, startPoint x: 780, startPoint y: 110, endPoint x: 739, endPoint y: 111, distance: 40.6
click at [739, 111] on div "go ( 'right' ) go ( 'up' ) go ( 'left' ) go ( 'left' ) go ( 'down' ) go ( 'down…" at bounding box center [835, 218] width 200 height 346
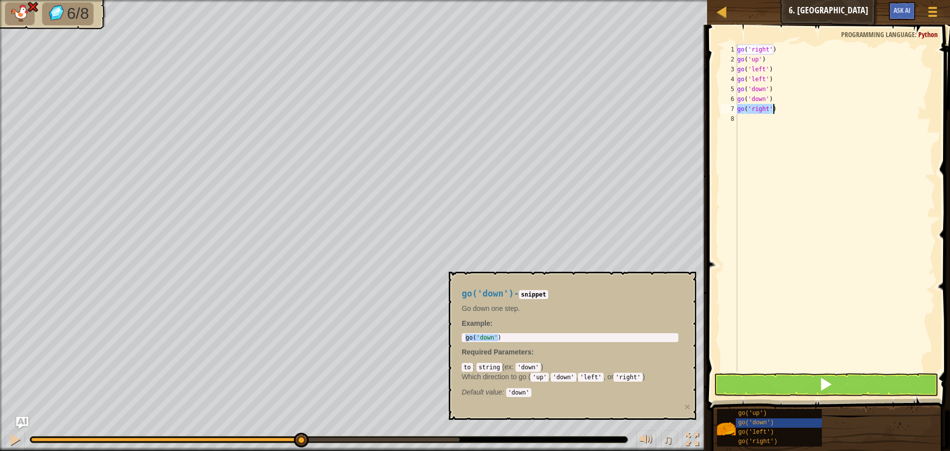
drag, startPoint x: 738, startPoint y: 111, endPoint x: 781, endPoint y: 112, distance: 42.5
click at [781, 112] on div "go ( 'right' ) go ( 'up' ) go ( 'left' ) go ( 'left' ) go ( 'down' ) go ( 'down…" at bounding box center [835, 218] width 200 height 346
type textarea "go('right')"
click at [793, 104] on div "go ( 'right' ) go ( 'up' ) go ( 'left' ) go ( 'left' ) go ( 'down' ) go ( 'down…" at bounding box center [835, 208] width 200 height 326
click at [841, 377] on button at bounding box center [826, 384] width 224 height 23
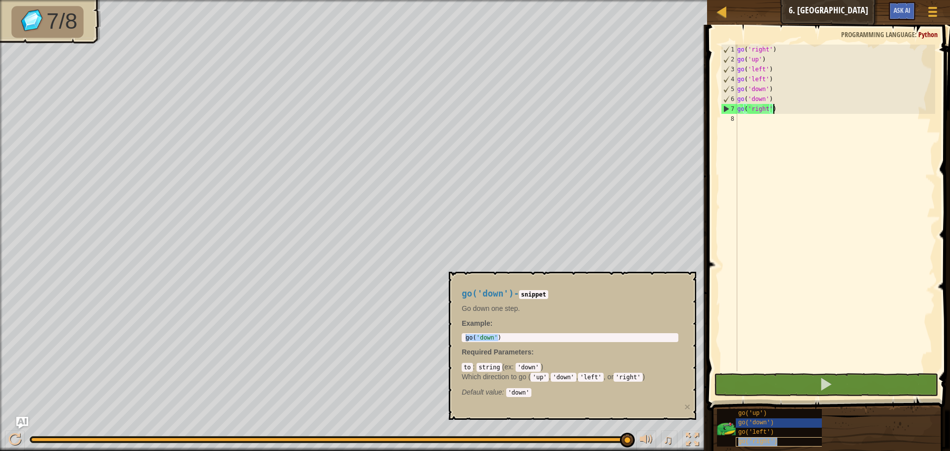
click at [787, 439] on div "go('right')" at bounding box center [783, 441] width 95 height 9
click at [783, 411] on div "go('up')" at bounding box center [783, 413] width 95 height 9
click at [779, 424] on div "go('down')" at bounding box center [783, 422] width 95 height 9
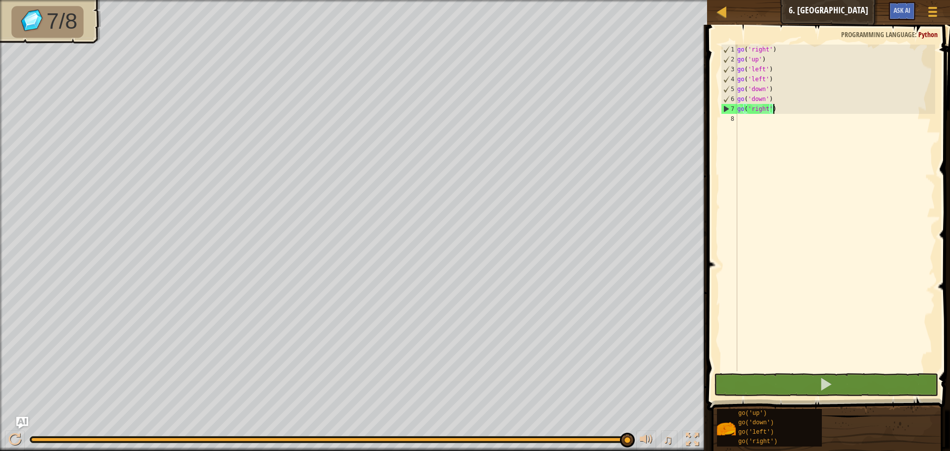
click at [792, 121] on div "go ( 'right' ) go ( 'up' ) go ( 'left' ) go ( 'left' ) go ( 'down' ) go ( 'down…" at bounding box center [835, 218] width 200 height 346
paste textarea "go('down')"
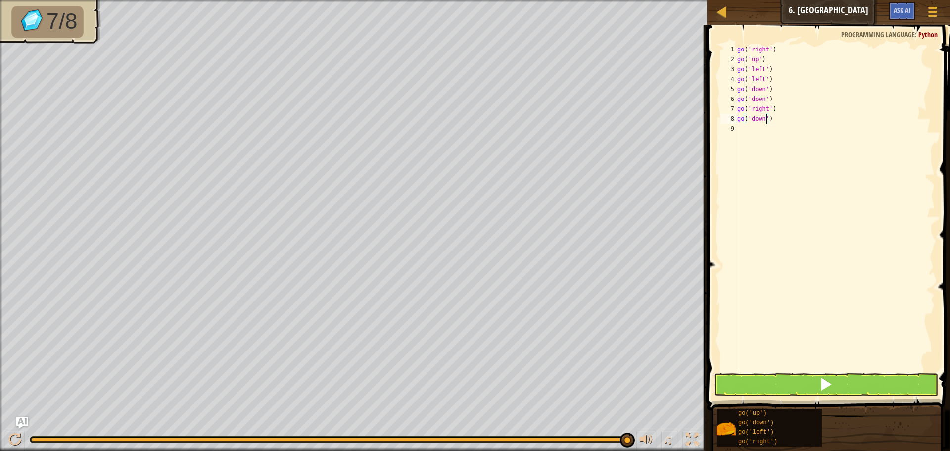
click at [766, 120] on div "go ( 'right' ) go ( 'up' ) go ( 'left' ) go ( 'left' ) go ( 'down' ) go ( 'down…" at bounding box center [835, 218] width 200 height 346
click at [764, 120] on div "go ( 'right' ) go ( 'up' ) go ( 'left' ) go ( 'left' ) go ( 'down' ) go ( 'down…" at bounding box center [835, 218] width 200 height 346
type textarea "go('right')"
click at [840, 380] on button at bounding box center [826, 384] width 224 height 23
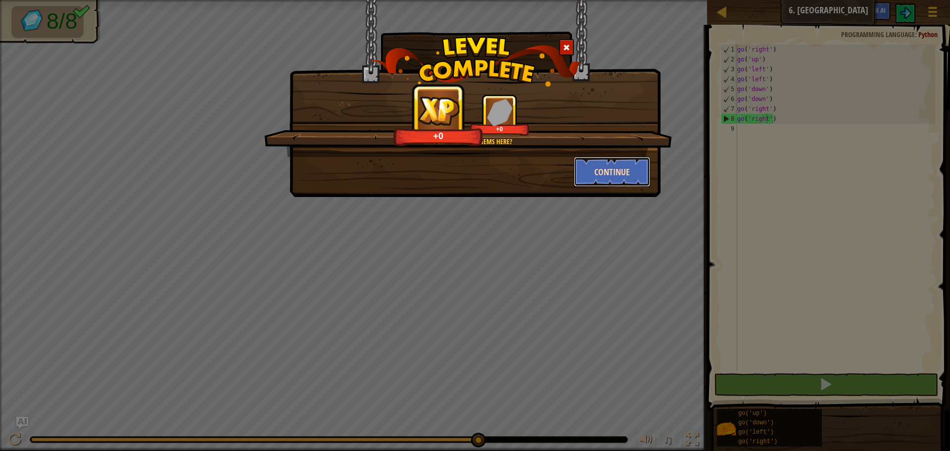
click at [642, 179] on button "Continue" at bounding box center [612, 172] width 77 height 30
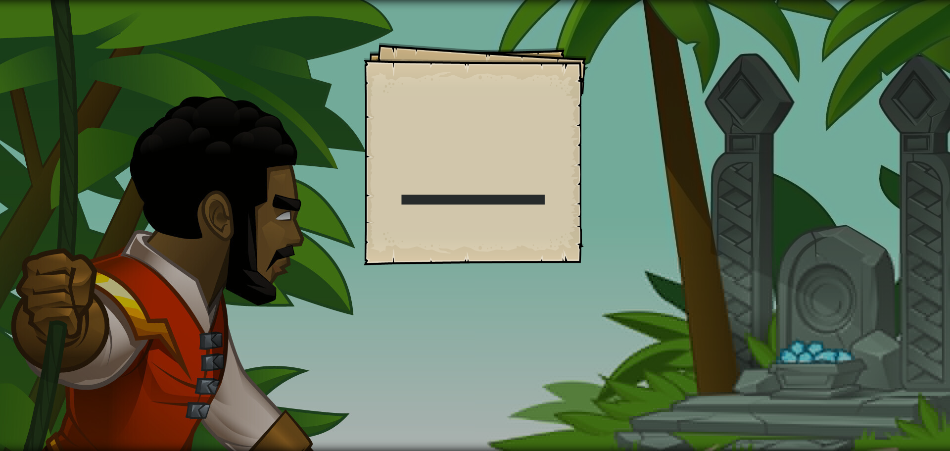
click at [592, 243] on div "Goals Start Level Error loading from server. Try refreshing the page. You'll ne…" at bounding box center [475, 225] width 950 height 451
click at [671, 232] on div "Goals Start Level Error loading from server. Try refreshing the page. You'll ne…" at bounding box center [475, 225] width 950 height 451
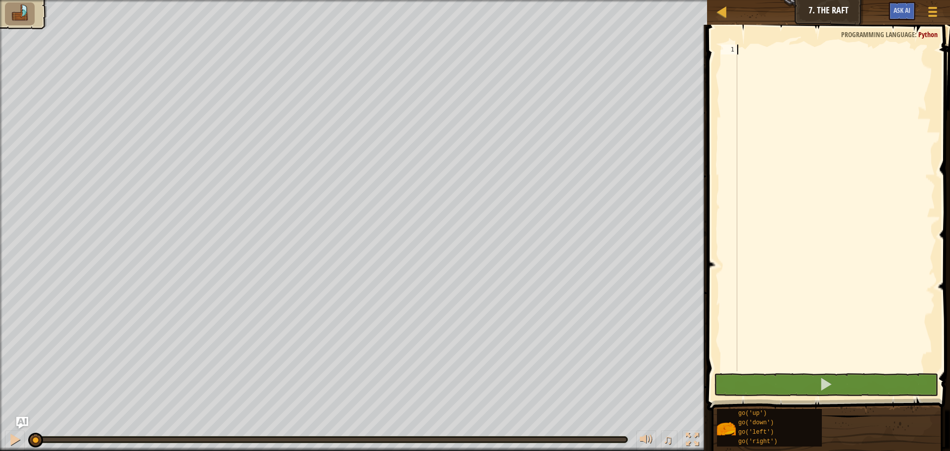
click at [757, 56] on div at bounding box center [835, 218] width 200 height 346
click at [757, 52] on div at bounding box center [835, 218] width 200 height 346
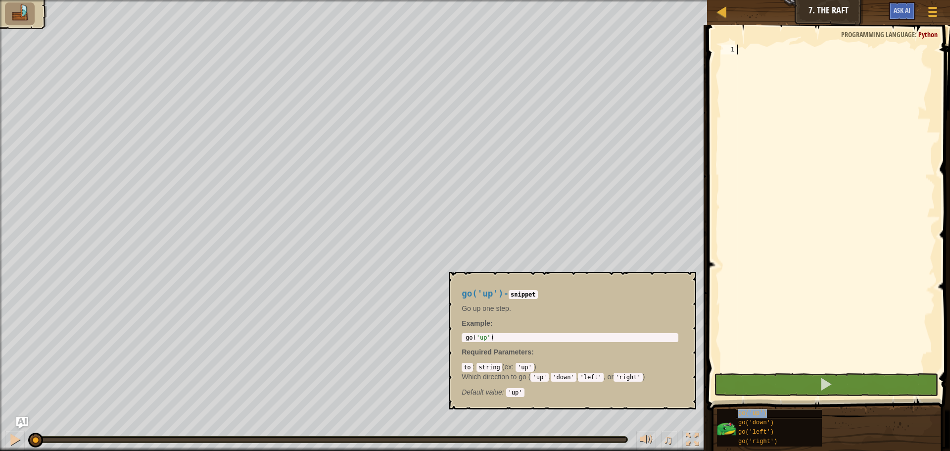
click at [775, 410] on div "go('up')" at bounding box center [783, 413] width 95 height 9
drag, startPoint x: 508, startPoint y: 346, endPoint x: 466, endPoint y: 346, distance: 42.0
click at [466, 346] on div "go('up') - snippet Go up one step. Example : 1 go ( 'up' ) הההההההההההההההההההה…" at bounding box center [570, 340] width 230 height 122
type textarea "go('up')"
click at [495, 339] on div "go ( 'up' )" at bounding box center [569, 344] width 213 height 21
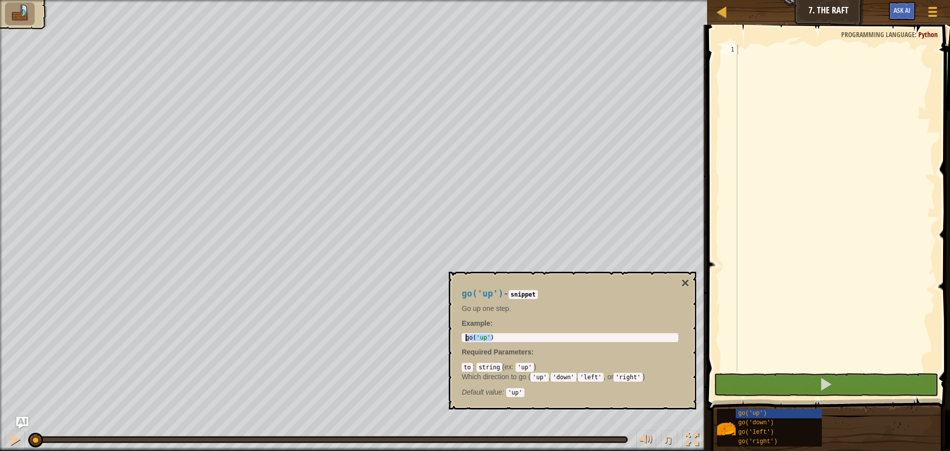
drag, startPoint x: 497, startPoint y: 338, endPoint x: 463, endPoint y: 339, distance: 33.2
click at [463, 339] on div "go ( 'up' )" at bounding box center [569, 344] width 213 height 21
click at [801, 51] on div at bounding box center [835, 218] width 200 height 346
paste textarea "go('down')"
type textarea "go('down')"
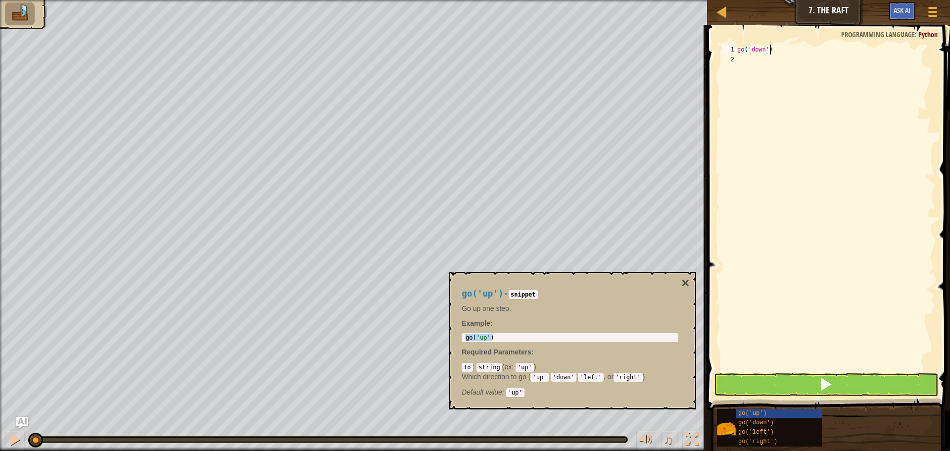
click at [809, 64] on div "go ( 'down' )" at bounding box center [835, 218] width 200 height 346
click at [684, 44] on div "Map Junior 7. The Raft Game Menu Ask AI 1 ההההההההההההההההההההההההההההההההההההה…" at bounding box center [475, 225] width 950 height 451
paste textarea "up"
type textarea "go('up')"
click at [781, 71] on div "go ( 'up' )" at bounding box center [835, 218] width 200 height 346
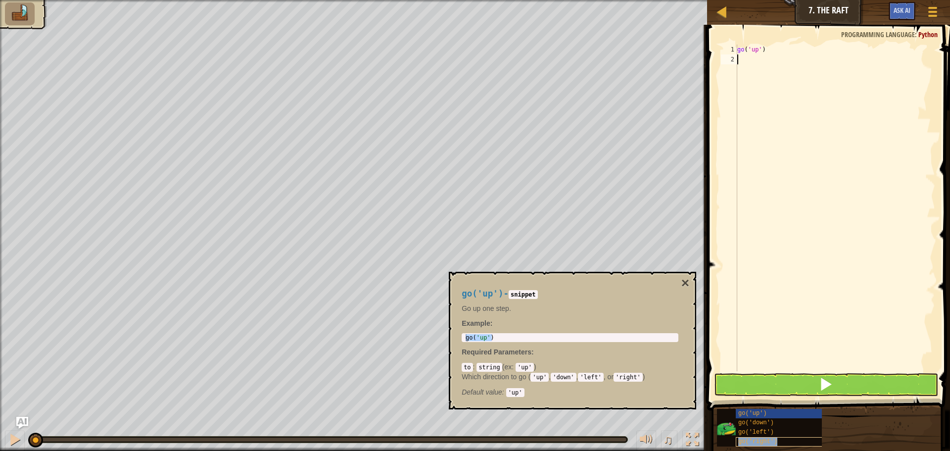
click at [755, 443] on span "go('right')" at bounding box center [757, 441] width 39 height 7
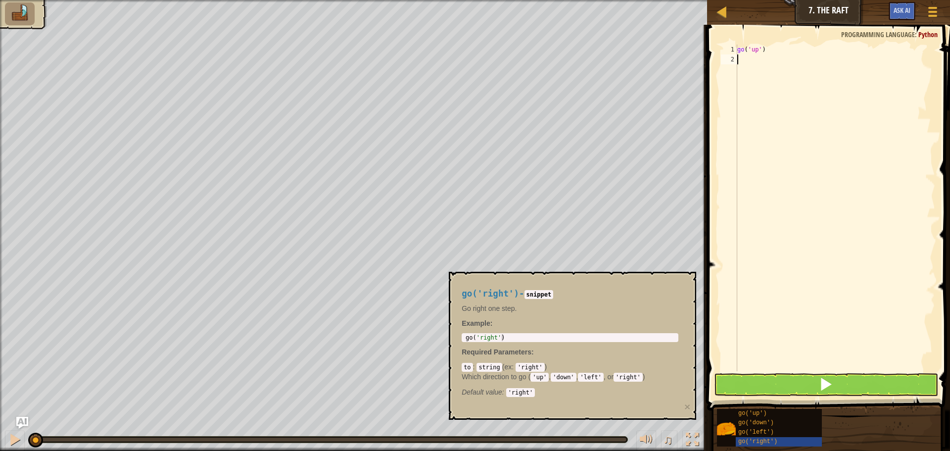
type textarea "go('right')"
drag, startPoint x: 518, startPoint y: 338, endPoint x: 458, endPoint y: 341, distance: 59.9
click at [458, 341] on div "go('right') - snippet Go right one step. Example : go('right') 1 go ( 'right' )…" at bounding box center [570, 340] width 230 height 122
click at [772, 63] on div "go ( 'up' )" at bounding box center [835, 218] width 200 height 346
paste textarea "go('right')"
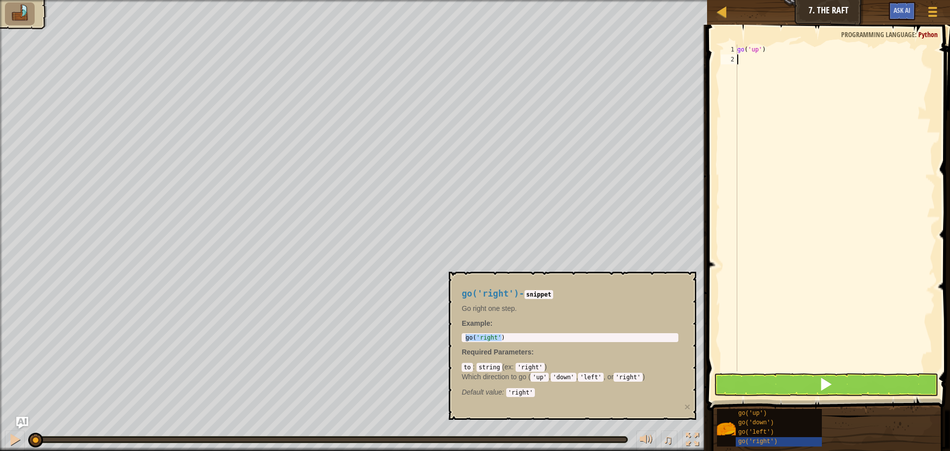
type textarea "go('right')"
click at [773, 70] on div "go ( 'up' ) go ( 'right' )" at bounding box center [835, 218] width 200 height 346
paste textarea "go('right')"
type textarea "go('right')"
click at [801, 384] on button at bounding box center [826, 384] width 224 height 23
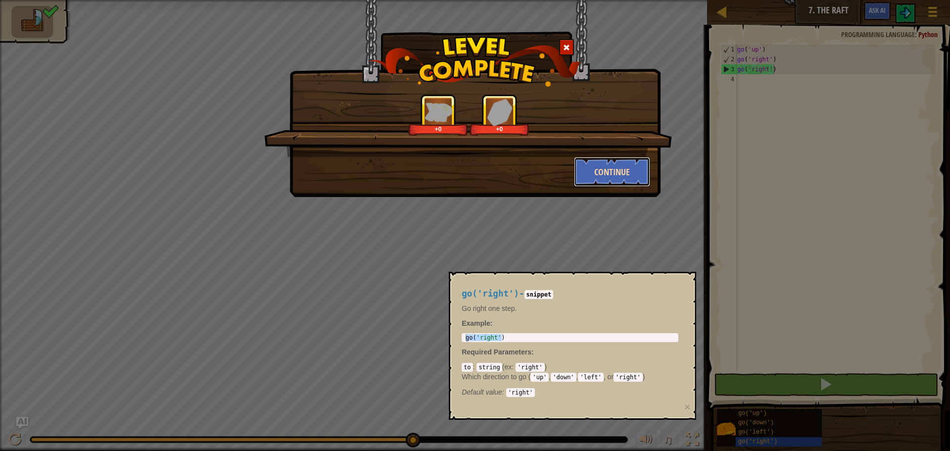
click at [621, 176] on button "Continue" at bounding box center [612, 172] width 77 height 30
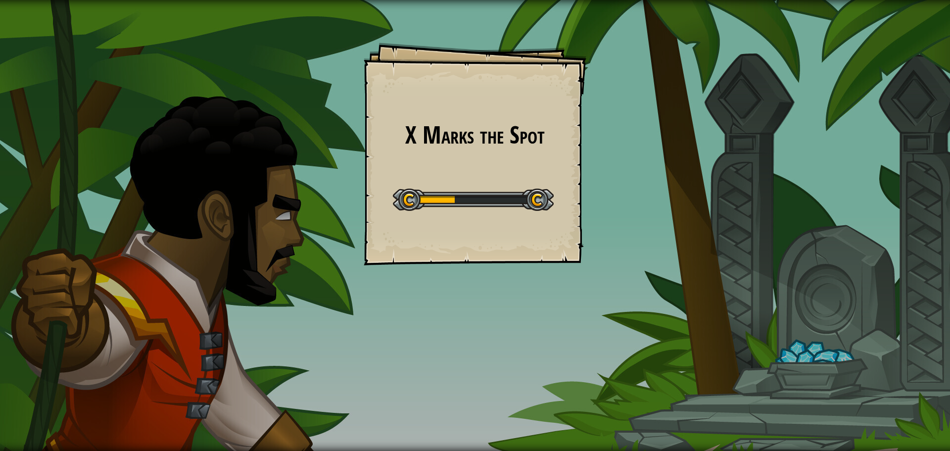
click at [609, 147] on div "X Marks the Spot Goals Start Level Error loading from server. Try refreshing th…" at bounding box center [475, 225] width 950 height 451
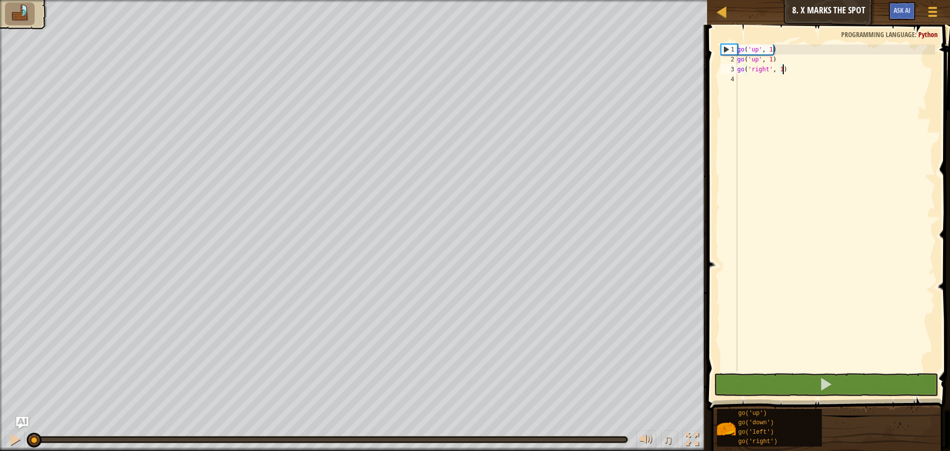
click at [788, 70] on div "go ( 'up' , 1 ) go ( 'up' , 1 ) go ( 'right' , 1 )" at bounding box center [835, 218] width 200 height 346
click at [778, 70] on div "go ( 'up' , 1 ) go ( 'up' , 1 ) go ( 'right' , 1 )" at bounding box center [835, 218] width 200 height 346
click at [779, 70] on div "go ( 'up' , 1 ) go ( 'up' , 1 ) go ( 'right' , 1 )" at bounding box center [835, 218] width 200 height 346
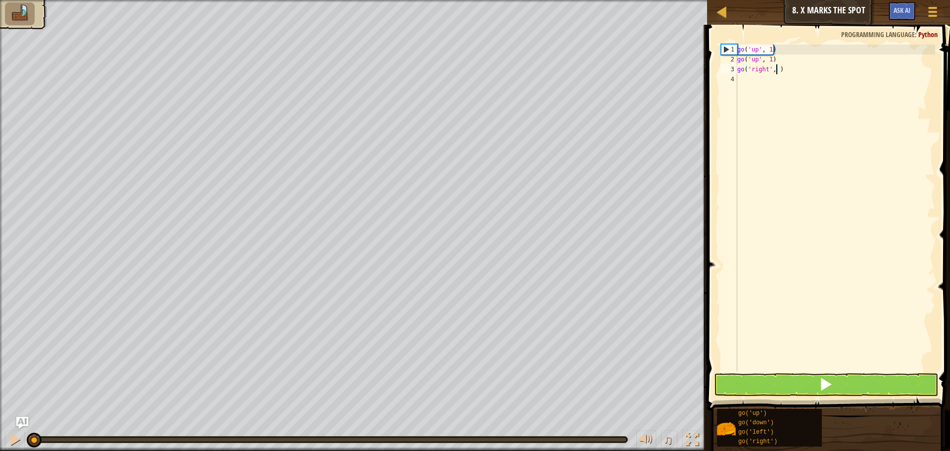
type textarea "go('right', 3)"
click at [862, 380] on button at bounding box center [826, 384] width 224 height 23
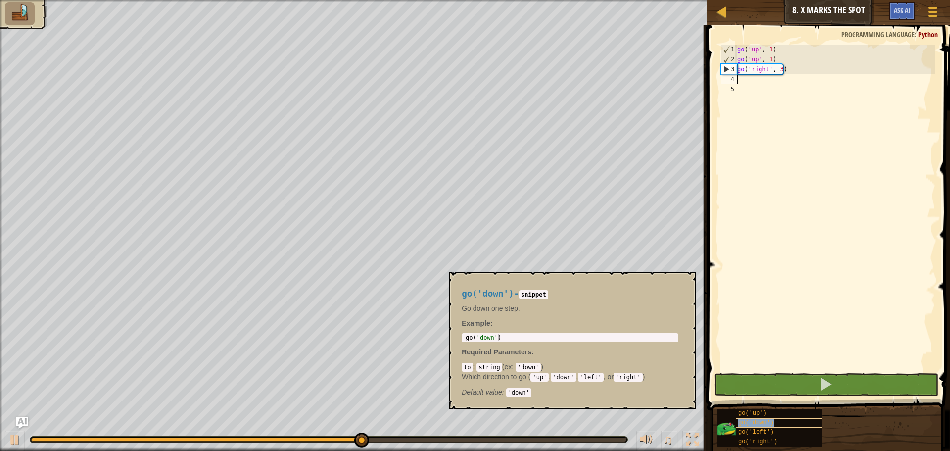
click at [752, 421] on span "go('down')" at bounding box center [756, 422] width 36 height 7
type textarea "go('down')"
drag, startPoint x: 502, startPoint y: 334, endPoint x: 513, endPoint y: 340, distance: 13.3
click at [513, 340] on div "go ( 'down' )" at bounding box center [569, 344] width 213 height 21
click at [765, 78] on div "go ( 'up' , 1 ) go ( 'up' , 1 ) go ( 'right' , 3 )" at bounding box center [835, 218] width 200 height 346
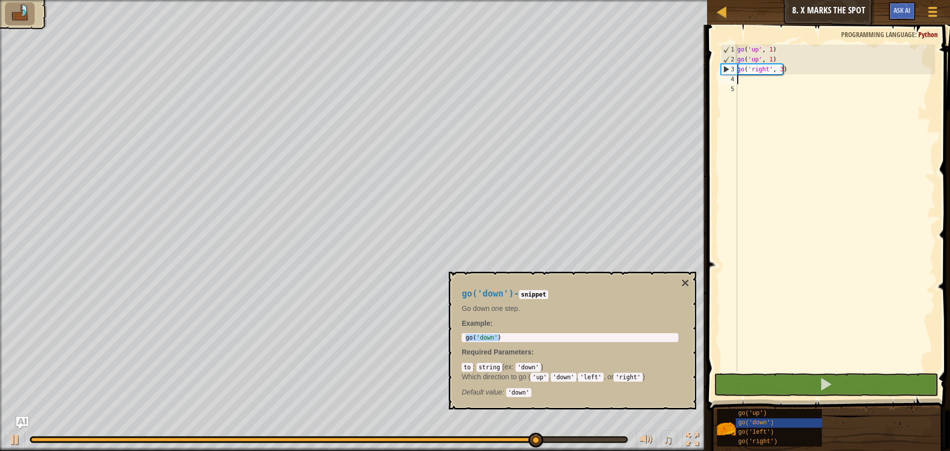
paste textarea "go('down')"
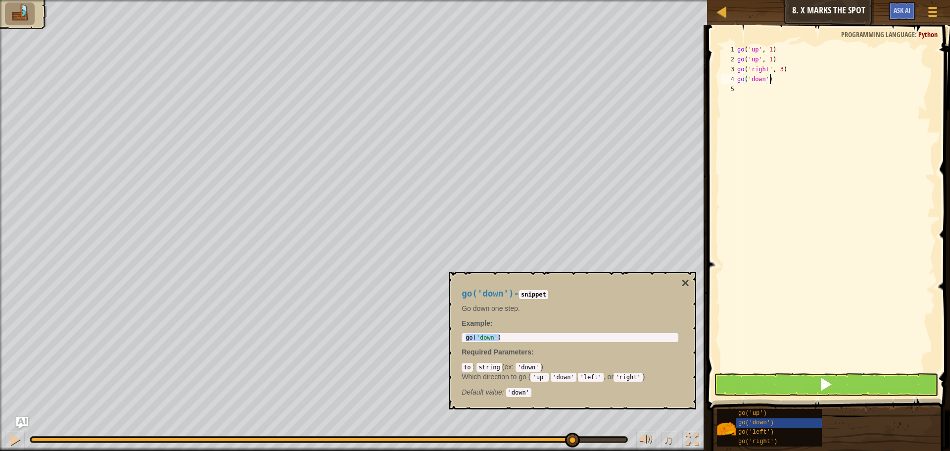
click at [764, 78] on div "go ( 'up' , 1 ) go ( 'up' , 1 ) go ( 'right' , 3 ) go ( 'down' )" at bounding box center [835, 218] width 200 height 346
click at [765, 78] on div "go ( 'up' , 1 ) go ( 'up' , 1 ) go ( 'right' , 3 ) go ( 'down' )" at bounding box center [835, 218] width 200 height 346
type textarea "go('down' , 2)"
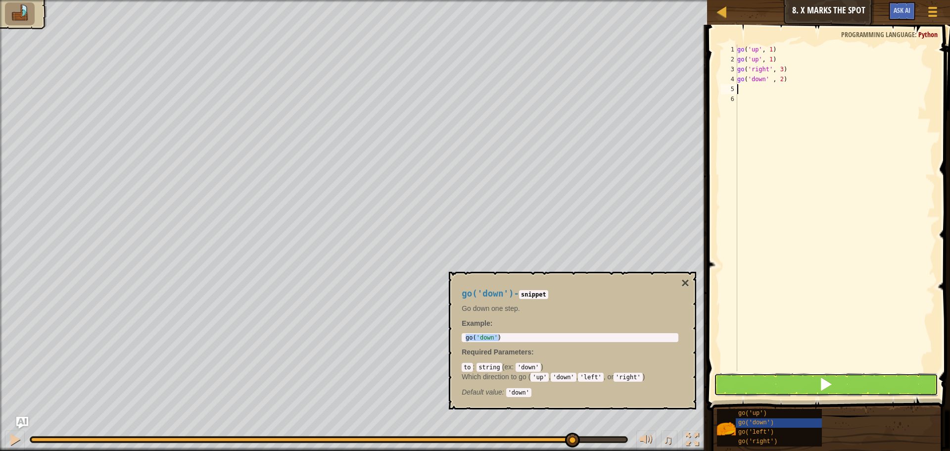
click at [799, 376] on button at bounding box center [826, 384] width 224 height 23
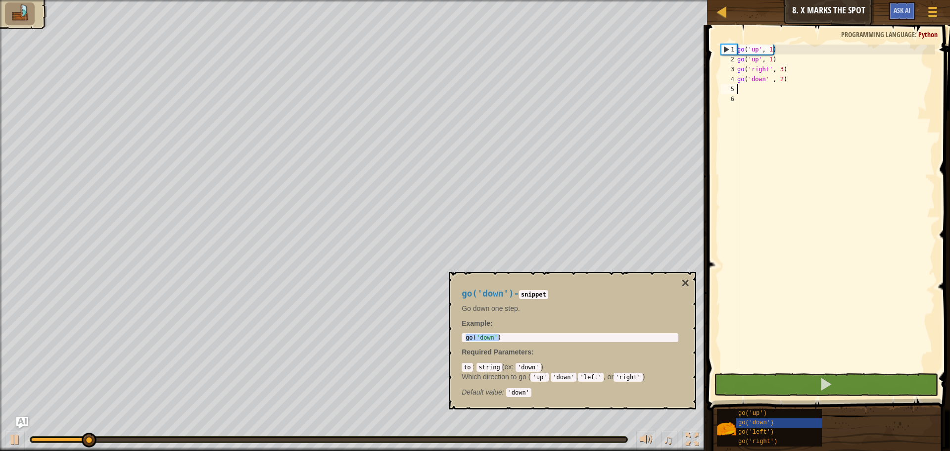
click at [687, 291] on div "go('down') - snippet Go down one step. Example : go('down') 1 go ( 'down' ) ההה…" at bounding box center [572, 341] width 247 height 138
click at [686, 287] on button "×" at bounding box center [685, 283] width 8 height 14
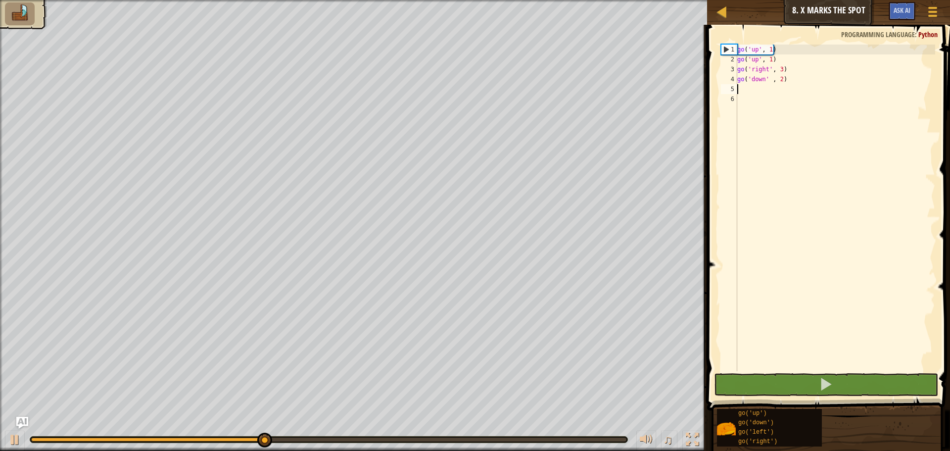
click at [801, 92] on div "go ( 'up' , 1 ) go ( 'up' , 1 ) go ( 'right' , 3 ) go ( 'down' , 2 )" at bounding box center [835, 218] width 200 height 346
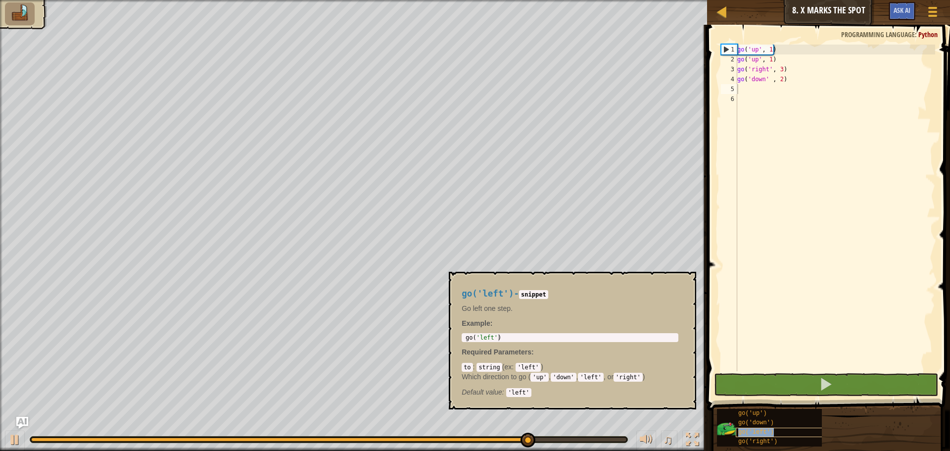
click at [777, 433] on div "go('left')" at bounding box center [783, 431] width 95 height 9
type textarea "go('left')"
drag, startPoint x: 500, startPoint y: 334, endPoint x: 460, endPoint y: 338, distance: 40.8
click at [460, 338] on div "go('left') - snippet Go left one step. Example : go('left') 1 go ( 'left' ) ההה…" at bounding box center [570, 340] width 230 height 122
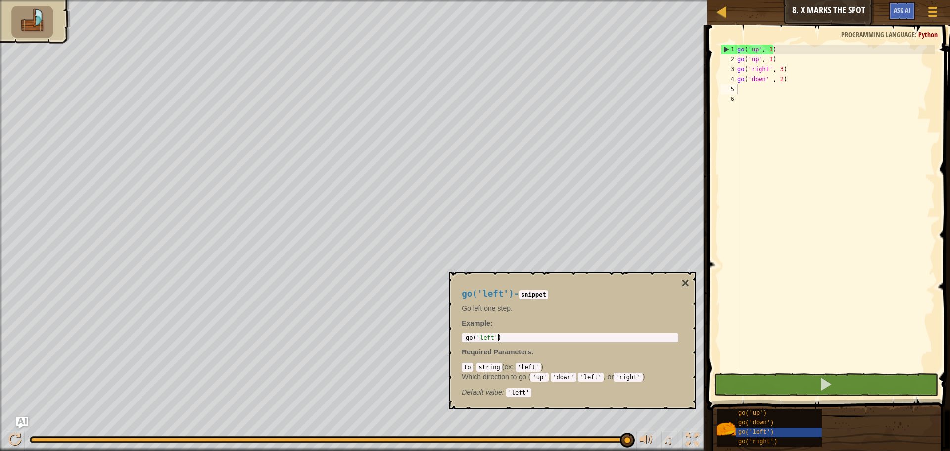
drag, startPoint x: 497, startPoint y: 337, endPoint x: 461, endPoint y: 341, distance: 35.3
click at [461, 341] on div "go('left') - snippet Go left one step. Example : go('left') 1 go ( 'left' ) ההה…" at bounding box center [570, 340] width 230 height 122
click at [464, 340] on div "go('left') 1 go ( 'left' ) הההההההההההההההההההההההההההההההההההההההההההההההההההה…" at bounding box center [569, 337] width 217 height 9
drag, startPoint x: 465, startPoint y: 340, endPoint x: 511, endPoint y: 333, distance: 47.0
click at [511, 333] on div "go('left') 1 go ( 'left' ) הההההההההההההההההההההההההההההההההההההההההההההההההההה…" at bounding box center [569, 337] width 217 height 9
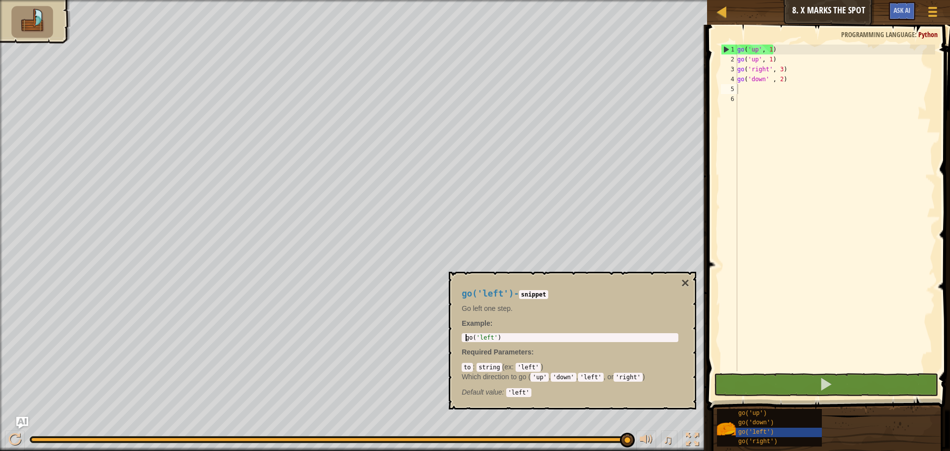
click at [504, 336] on div "go ( 'left' )" at bounding box center [569, 344] width 213 height 21
drag, startPoint x: 504, startPoint y: 336, endPoint x: 469, endPoint y: 340, distance: 34.8
click at [469, 340] on div "go ( 'left' )" at bounding box center [569, 344] width 213 height 21
drag, startPoint x: 466, startPoint y: 340, endPoint x: 504, endPoint y: 338, distance: 37.6
click at [504, 338] on div "go ( 'left' )" at bounding box center [569, 344] width 213 height 21
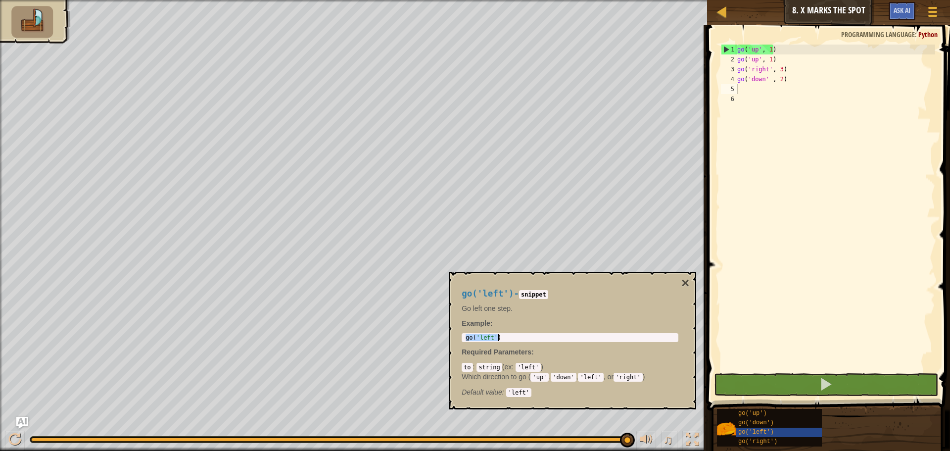
click at [758, 90] on div "go ( 'up' , 1 ) go ( 'up' , 1 ) go ( 'right' , 3 ) go ( 'down' , 2 )" at bounding box center [835, 218] width 200 height 346
paste textarea "go('left')"
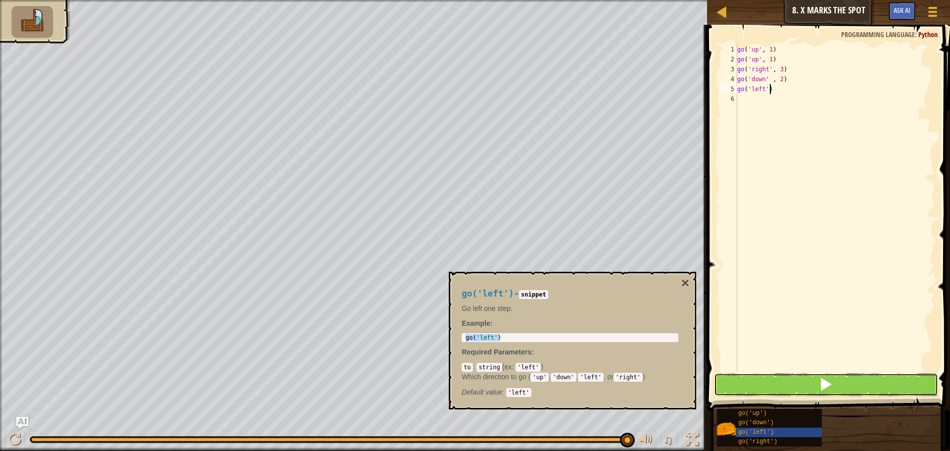
click at [841, 382] on button at bounding box center [826, 384] width 224 height 23
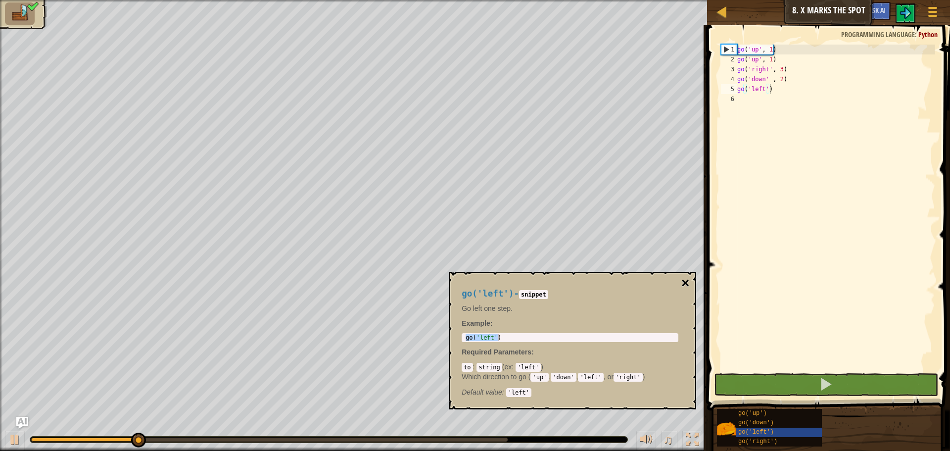
click at [688, 284] on button "×" at bounding box center [685, 283] width 8 height 14
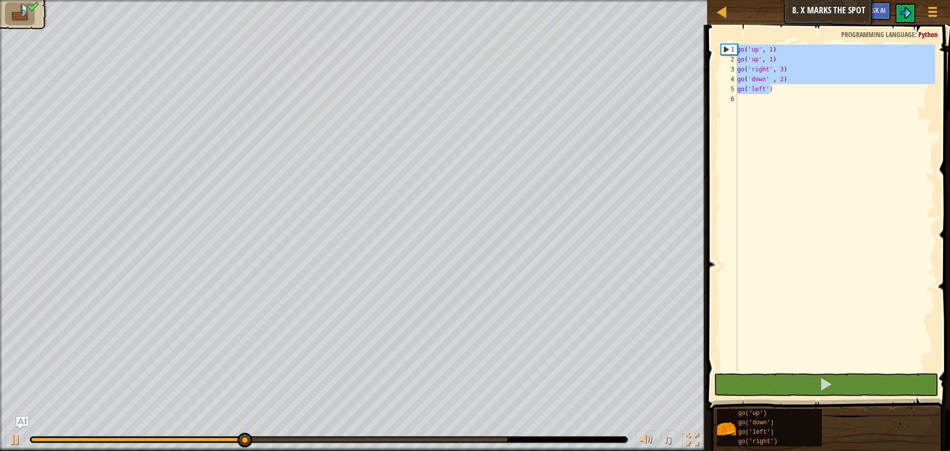
drag, startPoint x: 781, startPoint y: 93, endPoint x: 738, endPoint y: 50, distance: 60.9
click at [738, 50] on div "go ( 'up' , 1 ) go ( 'up' , 1 ) go ( 'right' , 3 ) go ( 'down' , 2 ) go ( 'left…" at bounding box center [835, 218] width 200 height 346
click at [856, 89] on div "go ( 'up' , 1 ) go ( 'up' , 1 ) go ( 'right' , 3 ) go ( 'down' , 2 ) go ( 'left…" at bounding box center [835, 208] width 200 height 326
type textarea "go('left')"
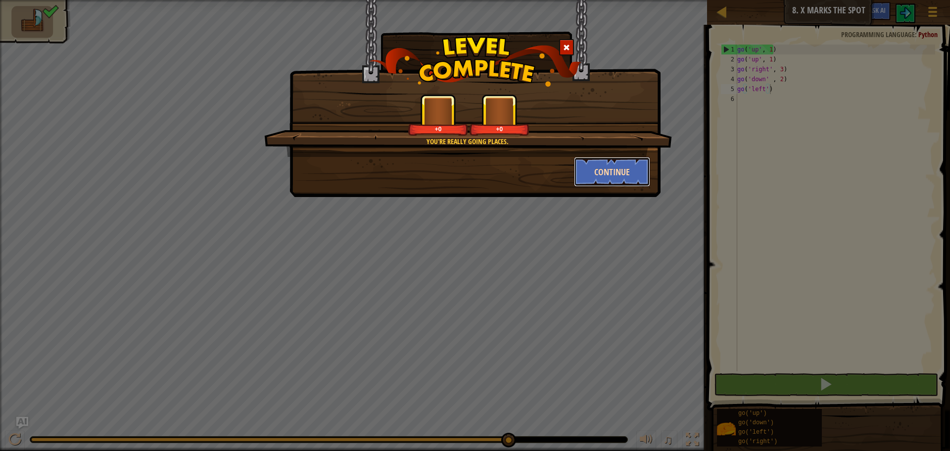
click at [619, 176] on button "Continue" at bounding box center [612, 172] width 77 height 30
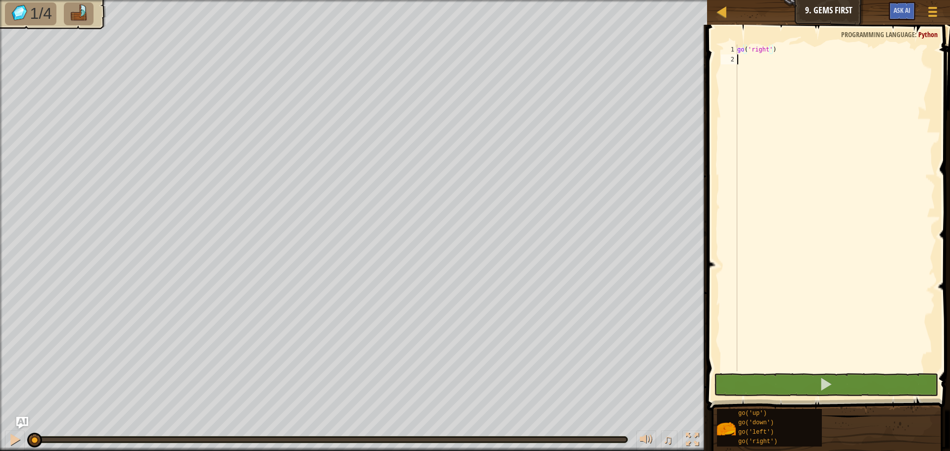
click at [792, 65] on div "go ( 'right' )" at bounding box center [835, 218] width 200 height 346
click at [766, 51] on div "go ( 'right' )" at bounding box center [835, 218] width 200 height 346
click at [768, 50] on div "go ( 'right' )" at bounding box center [835, 218] width 200 height 346
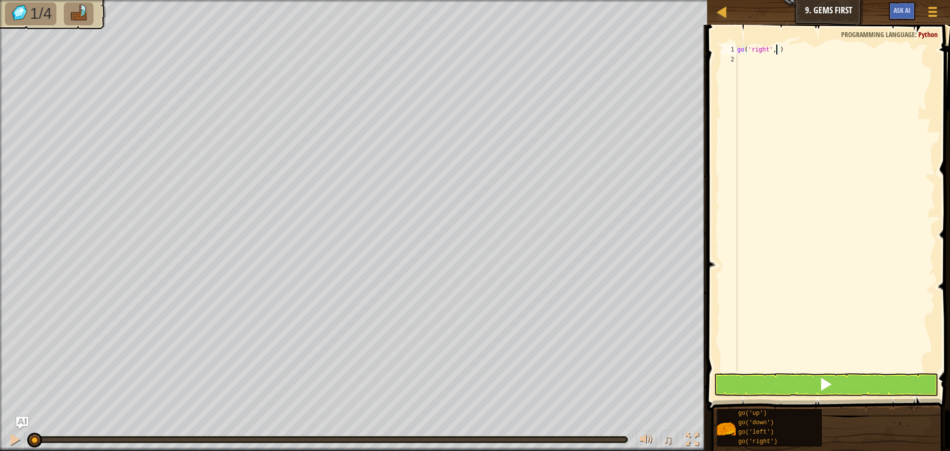
type textarea "go('right', 2)"
click at [795, 49] on div "go ( 'right' , 2 )" at bounding box center [835, 218] width 200 height 346
click at [787, 59] on div "go ( 'right' , 2 )" at bounding box center [835, 218] width 200 height 346
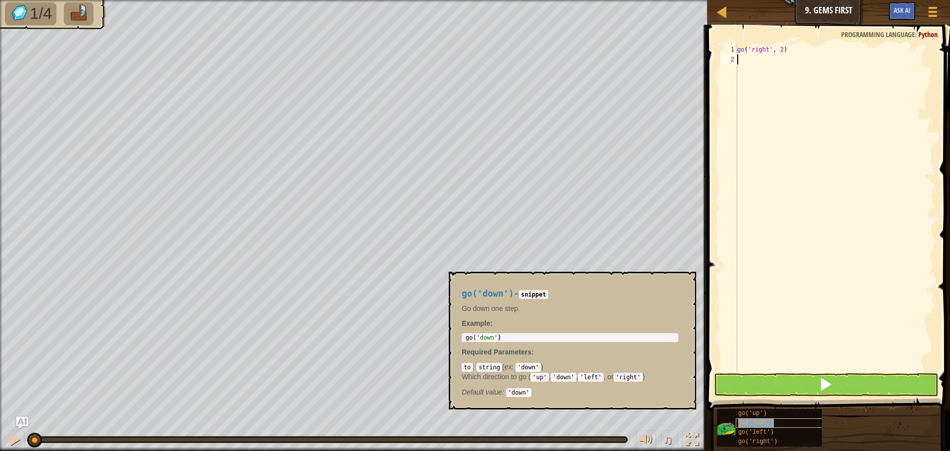
click at [769, 420] on span "go('down')" at bounding box center [756, 422] width 36 height 7
type textarea "go('down')"
drag, startPoint x: 503, startPoint y: 334, endPoint x: 465, endPoint y: 339, distance: 37.9
click at [465, 339] on div "go ( 'down' )" at bounding box center [569, 344] width 213 height 21
click at [793, 59] on div "go ( 'right' , 2 )" at bounding box center [835, 218] width 200 height 346
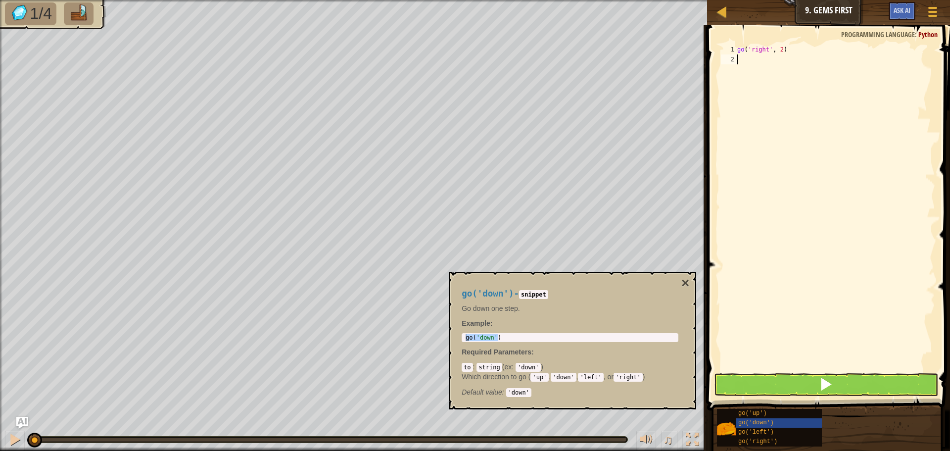
paste textarea "go('down')"
type textarea "go('down')"
click at [787, 71] on div "go ( 'right' , 2 ) go ( 'down' )" at bounding box center [835, 218] width 200 height 346
paste textarea "go('down')"
click at [760, 69] on div "go ( 'right' , 2 ) go ( 'down' ) go ( 'down' )" at bounding box center [835, 218] width 200 height 346
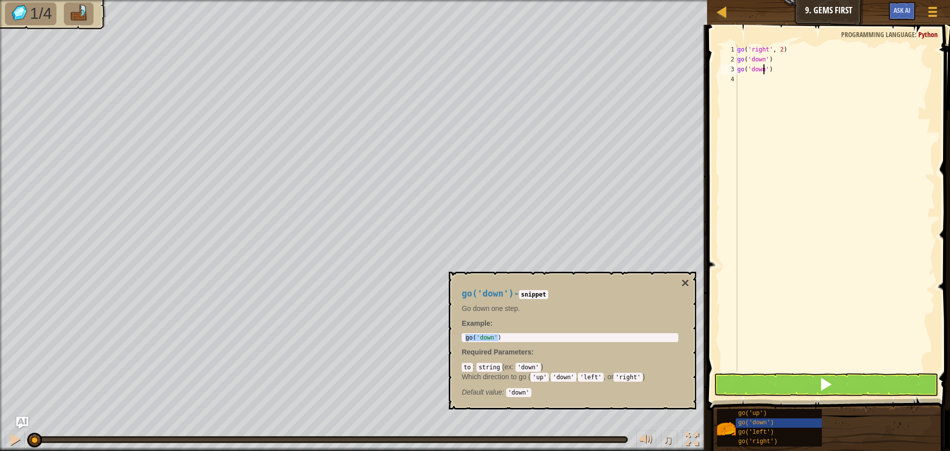
click at [764, 71] on div "go ( 'right' , 2 ) go ( 'down' ) go ( 'down' )" at bounding box center [835, 218] width 200 height 346
type textarea "go('up')"
click at [841, 374] on button at bounding box center [826, 384] width 224 height 23
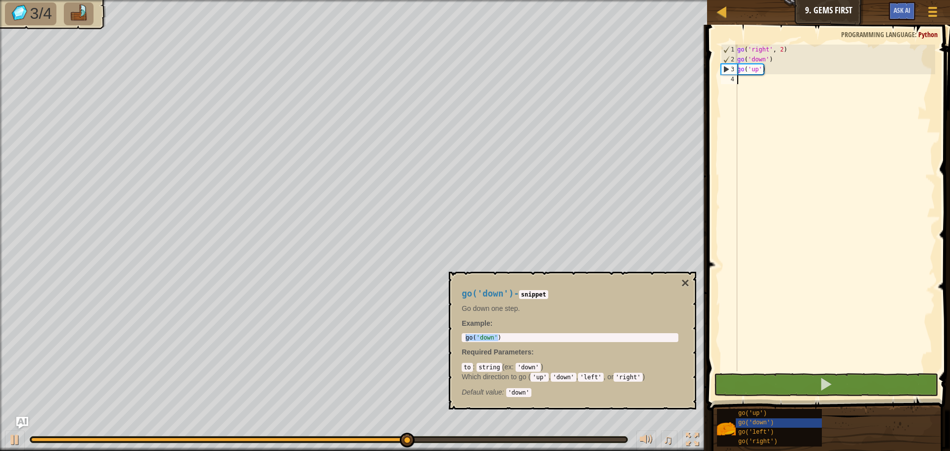
click at [756, 82] on div "go ( 'right' , 2 ) go ( 'down' ) go ( 'up' )" at bounding box center [835, 218] width 200 height 346
drag, startPoint x: 765, startPoint y: 71, endPoint x: 728, endPoint y: 67, distance: 37.3
click at [728, 67] on div "1 2 3 4 go ( 'right' , 2 ) go ( 'down' ) go ( 'up' ) הההההההההההההההההההההההההה…" at bounding box center [827, 208] width 216 height 326
paste textarea "down"
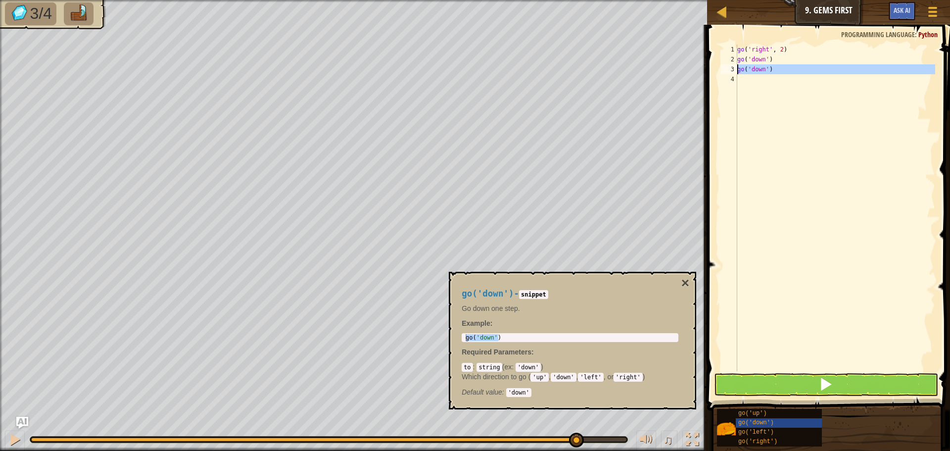
drag, startPoint x: 766, startPoint y: 72, endPoint x: 736, endPoint y: 68, distance: 30.0
click at [736, 68] on div "go('down') 1 2 3 4 go ( 'right' , 2 ) go ( 'down' ) go ( 'down' ) ההההההההההההה…" at bounding box center [827, 208] width 216 height 326
type textarea "go('down')"
click at [772, 410] on div "go('up')" at bounding box center [783, 413] width 95 height 9
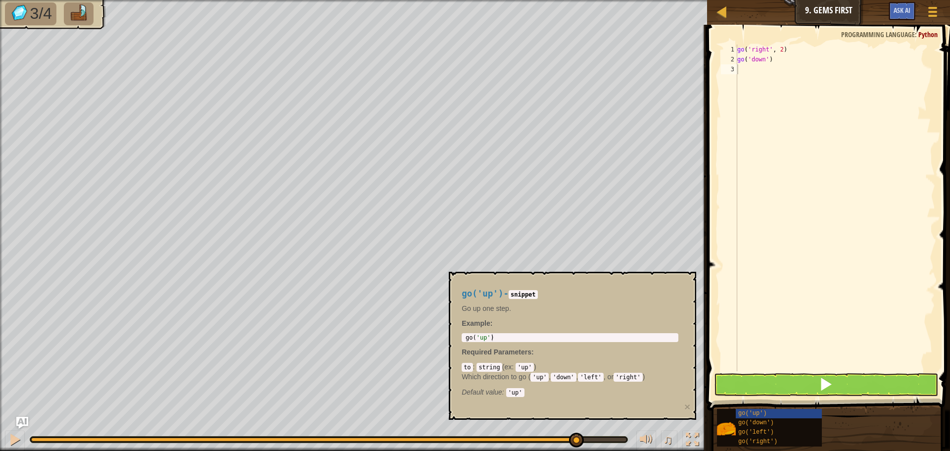
drag, startPoint x: 498, startPoint y: 342, endPoint x: 492, endPoint y: 340, distance: 6.1
click at [492, 340] on div "1 go ( 'up' ) ההההההההההההההההההההההההההההההההההההההההההההההההההההההההההההההההה…" at bounding box center [569, 337] width 217 height 9
type textarea "go('up')"
drag, startPoint x: 482, startPoint y: 339, endPoint x: 464, endPoint y: 338, distance: 18.3
click at [464, 338] on div "go ( 'up' )" at bounding box center [569, 344] width 213 height 21
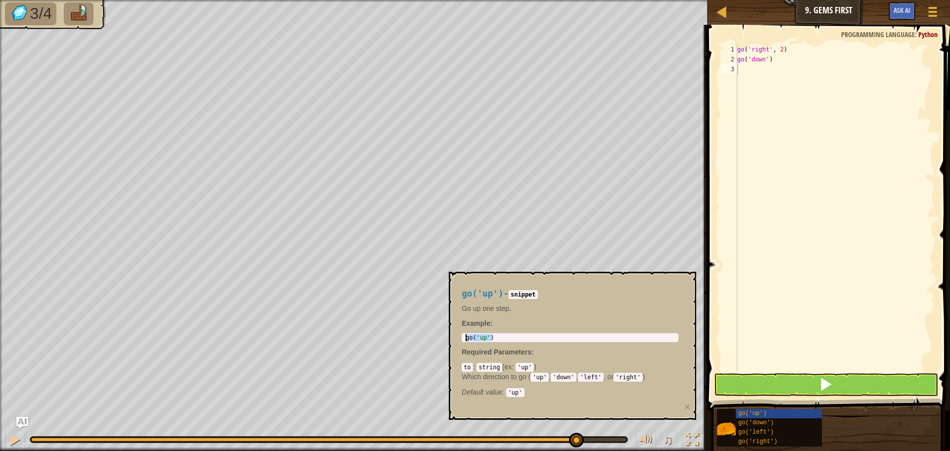
click at [765, 67] on div "go ( 'right' , 2 ) go ( 'down' )" at bounding box center [835, 218] width 200 height 346
paste textarea "go('up')"
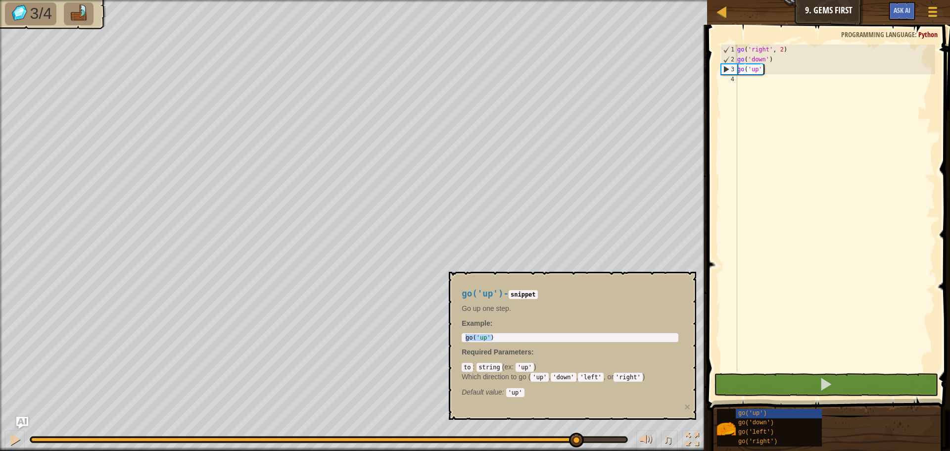
click at [760, 69] on div "go ( 'right' , 2 ) go ( 'down' ) go ( 'up' )" at bounding box center [835, 218] width 200 height 346
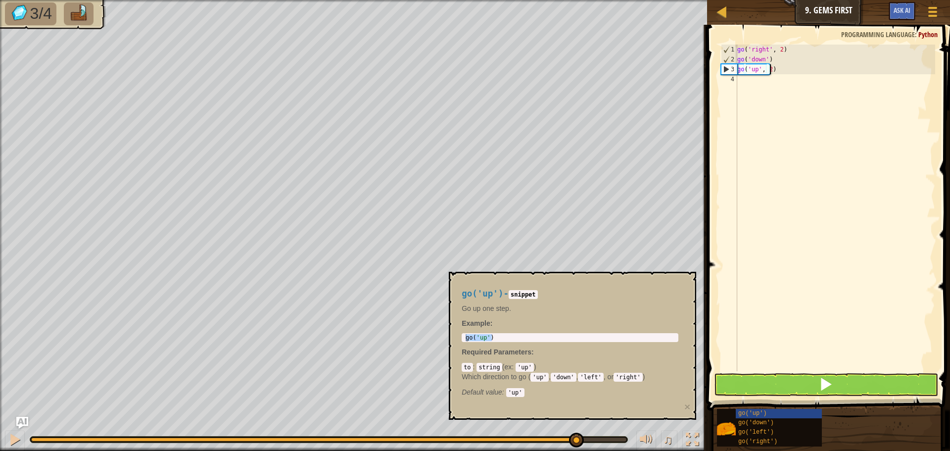
scroll to position [4, 2]
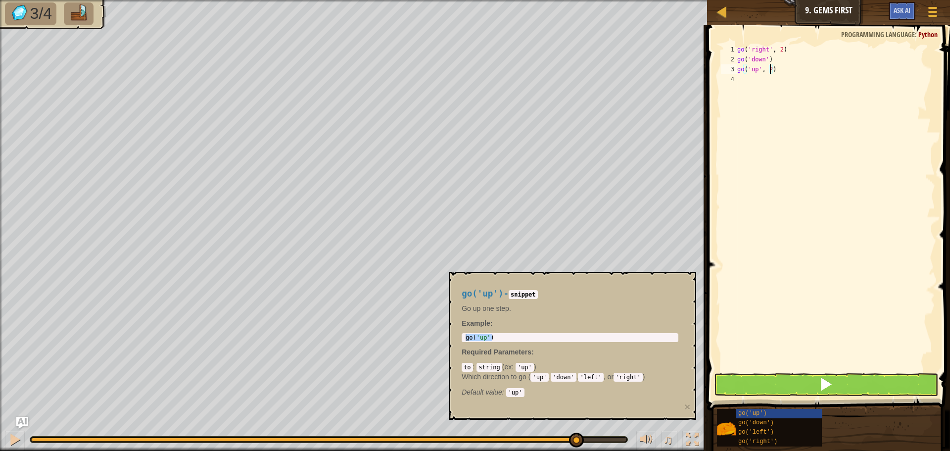
type textarea "go('up', 2)"
click at [831, 389] on span at bounding box center [826, 384] width 14 height 14
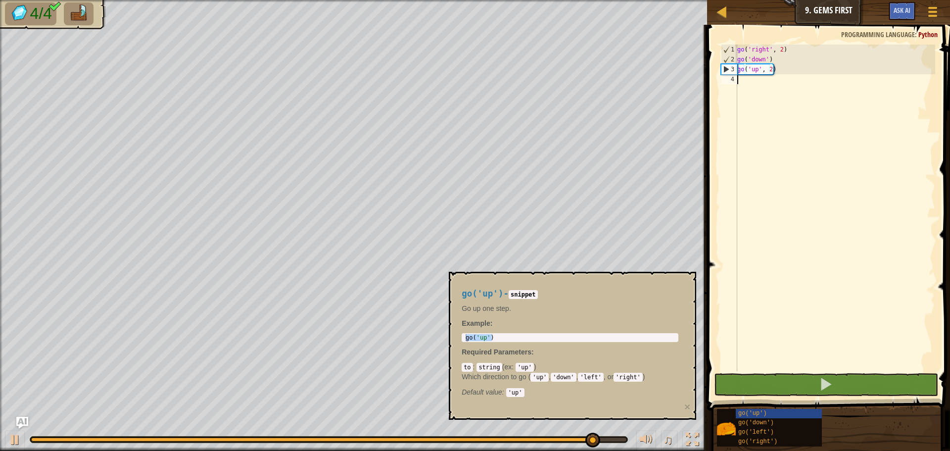
click at [781, 81] on div "go ( 'right' , 2 ) go ( 'down' ) go ( 'up' , 2 )" at bounding box center [835, 218] width 200 height 346
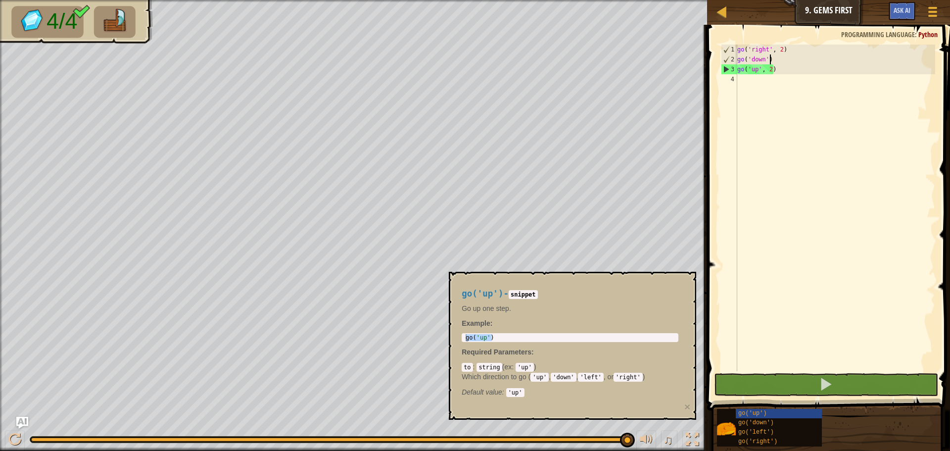
click at [771, 61] on div "go ( 'right' , 2 ) go ( 'down' ) go ( 'up' , 2 )" at bounding box center [835, 218] width 200 height 346
type textarea "go('down')"
drag, startPoint x: 772, startPoint y: 61, endPoint x: 736, endPoint y: 60, distance: 35.1
click at [736, 60] on div "go('down') 1 2 3 4 go ( 'right' , 2 ) go ( 'down' ) go ( 'up' , 2 ) ההההההההההה…" at bounding box center [827, 208] width 216 height 326
click at [760, 88] on div "go ( 'right' , 2 ) go ( 'down' ) go ( 'up' , 2 )" at bounding box center [835, 218] width 200 height 346
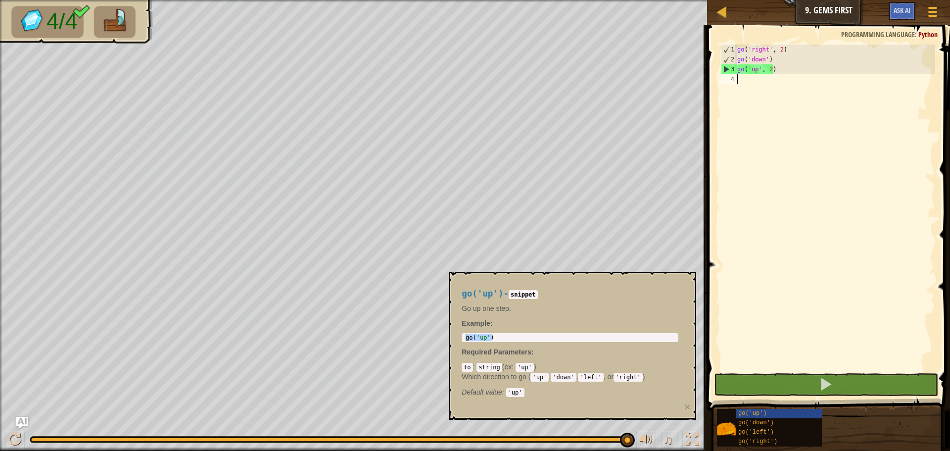
paste textarea "go('down')"
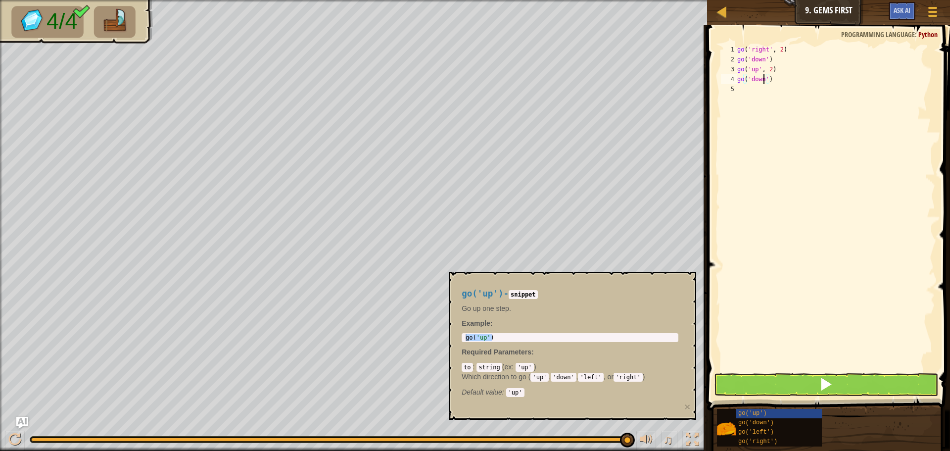
click at [764, 81] on div "go ( 'right' , 2 ) go ( 'down' ) go ( 'up' , 2 ) go ( 'down' )" at bounding box center [835, 218] width 200 height 346
click at [765, 82] on div "go ( 'right' , 2 ) go ( 'down' ) go ( 'up' , 2 ) go ( 'down' )" at bounding box center [835, 218] width 200 height 346
type textarea "go('down', 1)"
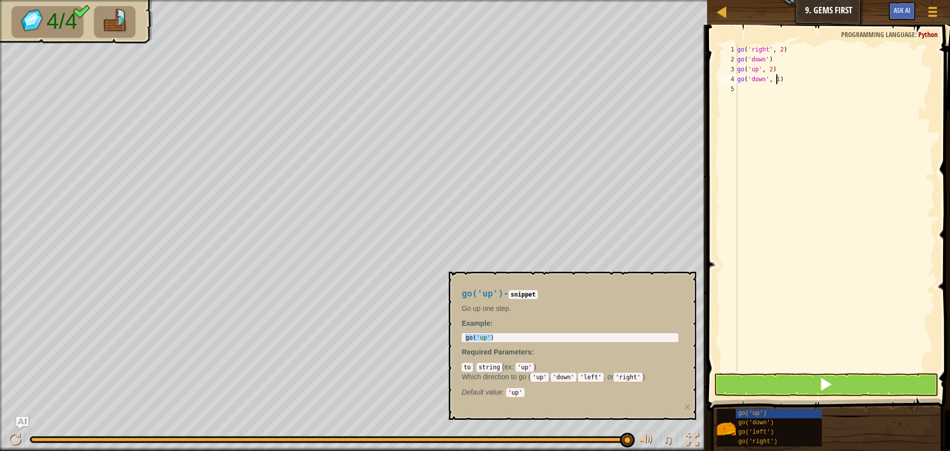
click at [805, 88] on div "go ( 'right' , 2 ) go ( 'down' ) go ( 'up' , 2 ) go ( 'down' , 1 )" at bounding box center [835, 218] width 200 height 346
click at [803, 78] on div "go ( 'right' , 2 ) go ( 'down' ) go ( 'up' , 2 ) go ( 'down' , 1 )" at bounding box center [835, 218] width 200 height 346
type textarea "go('down', 1)"
drag, startPoint x: 799, startPoint y: 78, endPoint x: 709, endPoint y: 79, distance: 90.5
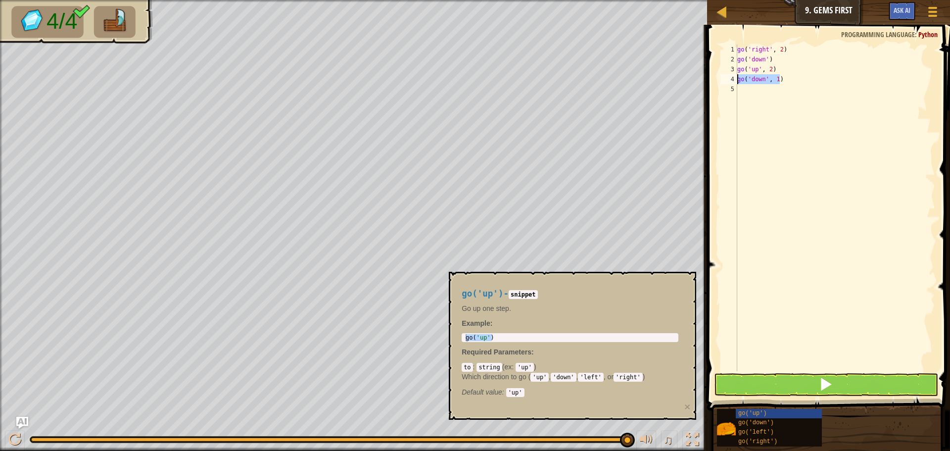
click at [709, 79] on div "go('down', 1) 1 2 3 4 5 go ( 'right' , 2 ) go ( 'down' ) go ( 'up' , 2 ) go ( '…" at bounding box center [827, 237] width 246 height 414
click at [747, 89] on div "go ( 'right' , 2 ) go ( 'down' ) go ( 'up' , 2 ) go ( 'down' , 1 )" at bounding box center [835, 218] width 200 height 346
paste textarea "go('down', 1)"
click at [775, 89] on div "go ( 'right' , 2 ) go ( 'down' ) go ( 'up' , 2 ) go ( 'down' , 1 ) go ( 'down' …" at bounding box center [835, 218] width 200 height 346
click at [776, 89] on div "go ( 'right' , 2 ) go ( 'down' ) go ( 'up' , 2 ) go ( 'down' , 1 ) go ( 'down' …" at bounding box center [835, 218] width 200 height 346
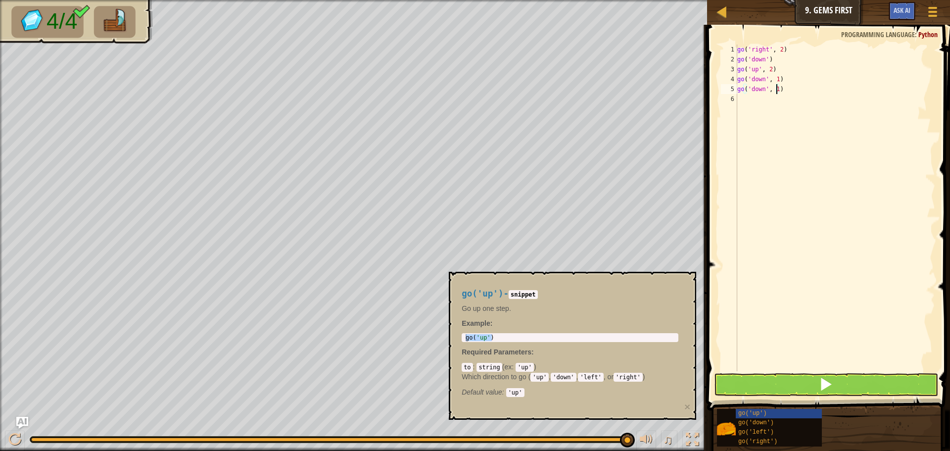
click at [762, 92] on div "go ( 'right' , 2 ) go ( 'down' ) go ( 'up' , 2 ) go ( 'down' , 1 ) go ( 'down' …" at bounding box center [835, 218] width 200 height 346
type textarea "go('right', 1)"
click at [823, 387] on span at bounding box center [826, 384] width 14 height 14
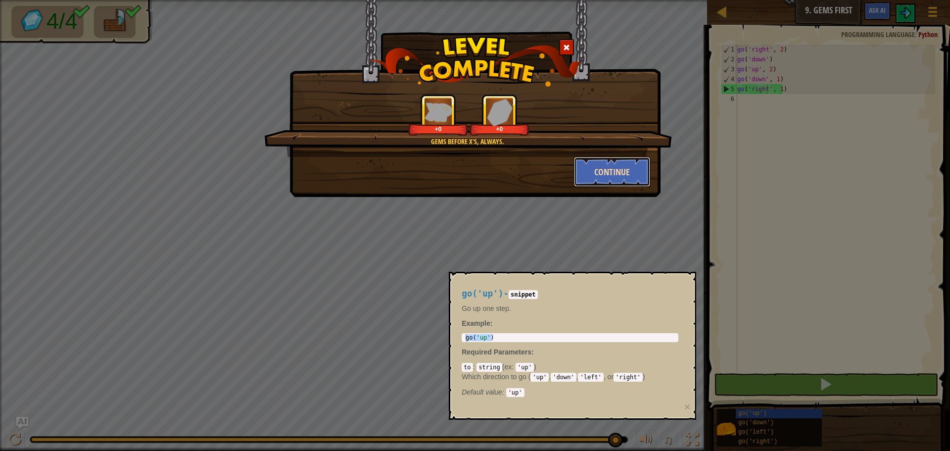
click at [611, 168] on button "Continue" at bounding box center [612, 172] width 77 height 30
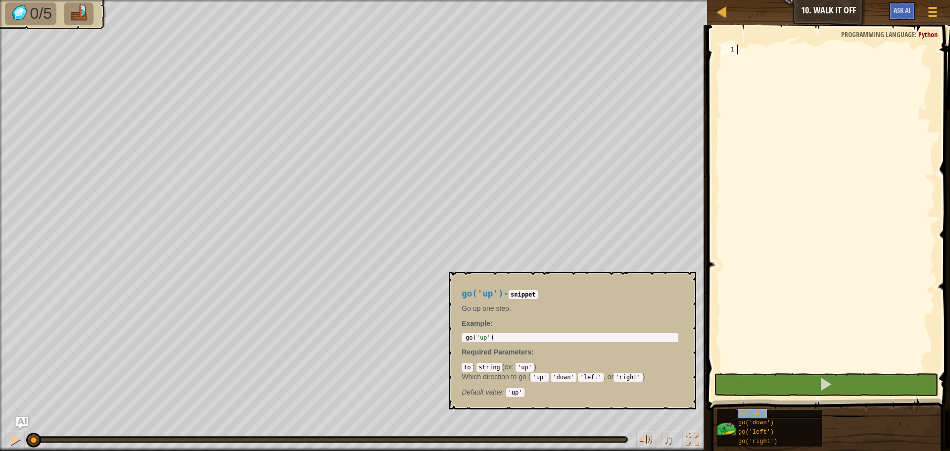
click at [760, 409] on div "go('up')" at bounding box center [783, 413] width 95 height 9
drag, startPoint x: 503, startPoint y: 331, endPoint x: 464, endPoint y: 335, distance: 38.8
click at [465, 335] on div "go('up') - snippet Go up one step. Example : 1 go ( 'up' ) הההההההההההההההההההה…" at bounding box center [570, 340] width 230 height 122
type textarea "go('up')"
drag, startPoint x: 463, startPoint y: 337, endPoint x: 502, endPoint y: 343, distance: 38.5
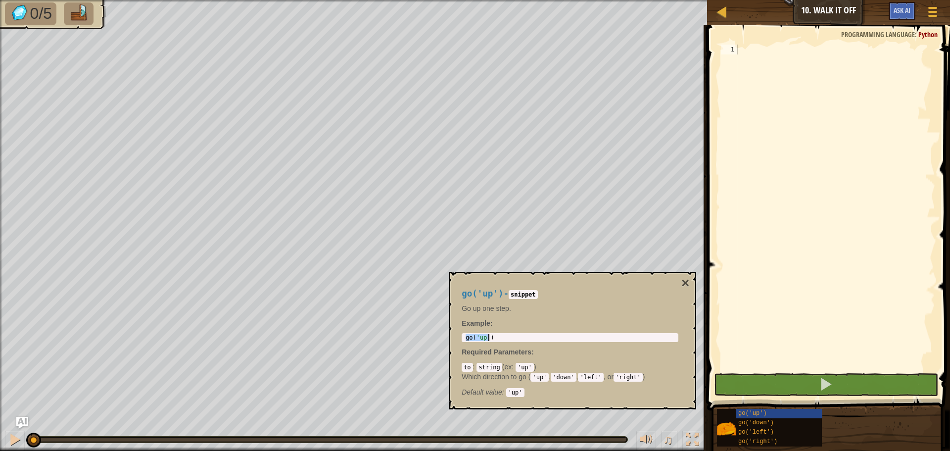
click at [502, 343] on div "go('up') - snippet Go up one step. Example : go('up') 1 go ( 'up' ) ההההההההההה…" at bounding box center [570, 340] width 230 height 122
click at [758, 55] on div at bounding box center [835, 218] width 200 height 346
paste textarea "go('up')"
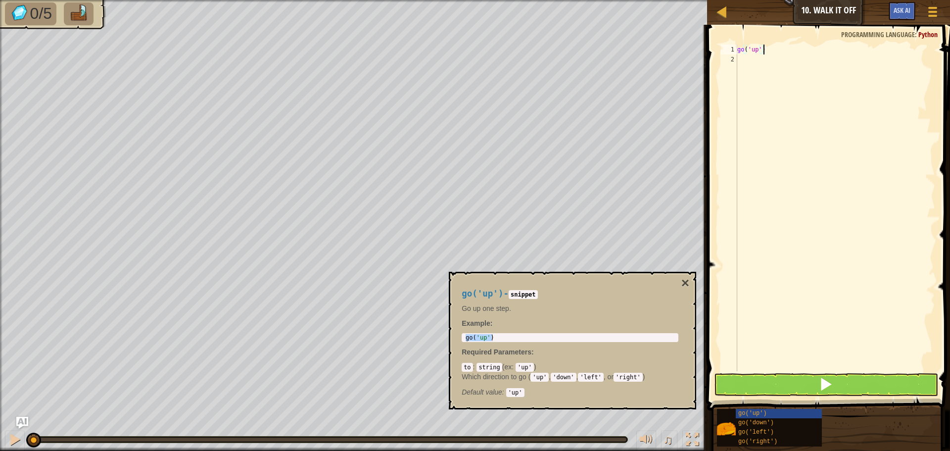
click at [760, 51] on div "go ( 'up' )" at bounding box center [835, 218] width 200 height 346
type textarea "go('up', 3)"
click at [791, 55] on div "go ( 'up' , 3 )" at bounding box center [835, 218] width 200 height 346
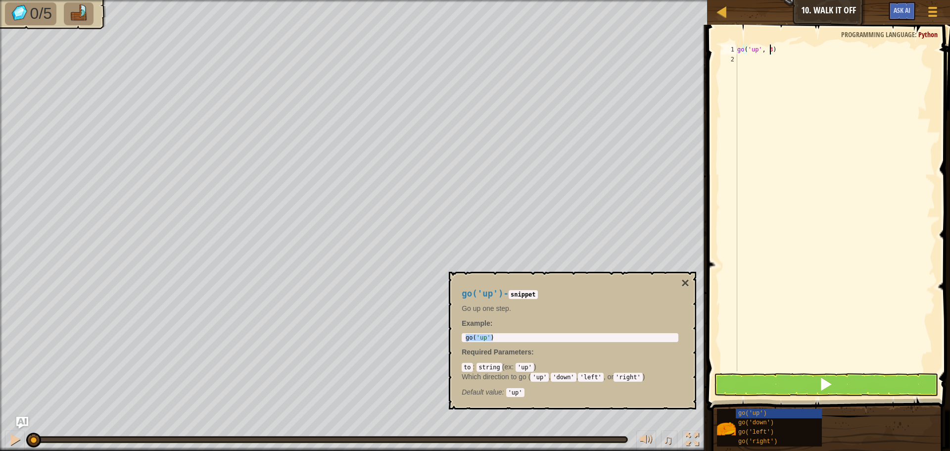
scroll to position [4, 0]
paste textarea "go('up')"
click at [756, 61] on div "go ( 'up' , 3 ) go ( 'up' )" at bounding box center [835, 218] width 200 height 346
click at [767, 57] on div "go ( 'up' , 3 ) go ( 'right' )" at bounding box center [835, 218] width 200 height 346
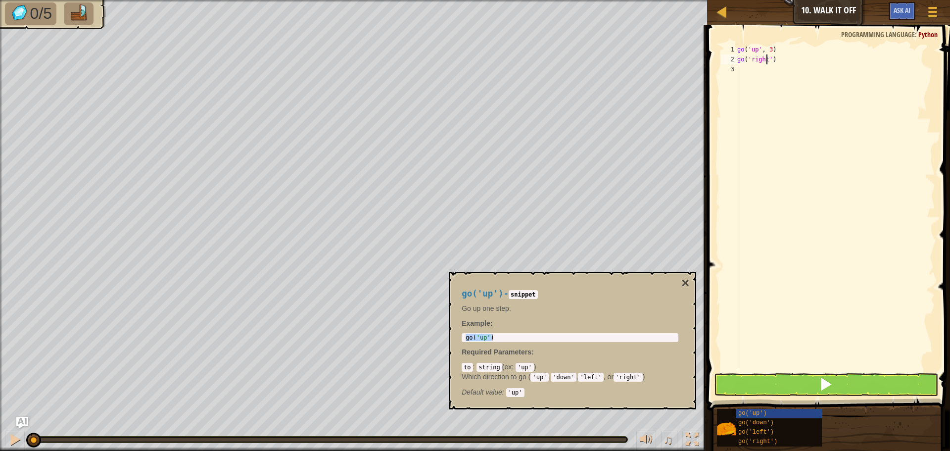
click at [771, 60] on div "go ( 'up' , 3 ) go ( 'right' )" at bounding box center [835, 218] width 200 height 346
type textarea "go('right', 4)"
click at [797, 58] on div "go ( 'up' , 3 ) go ( 'right' , 4 )" at bounding box center [835, 218] width 200 height 346
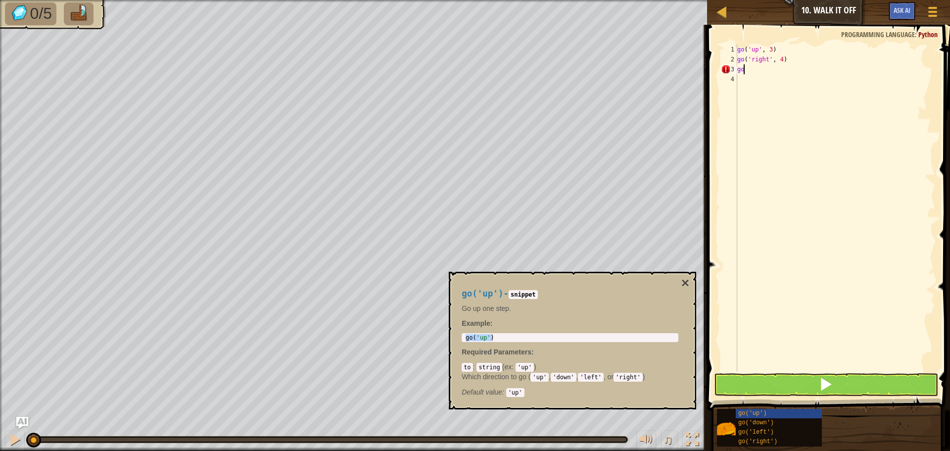
scroll to position [4, 0]
type textarea "g"
paste textarea "go('up')"
click at [757, 69] on div "go ( 'up' , 3 ) go ( 'right' , 4 ) go ( 'up' )" at bounding box center [835, 218] width 200 height 346
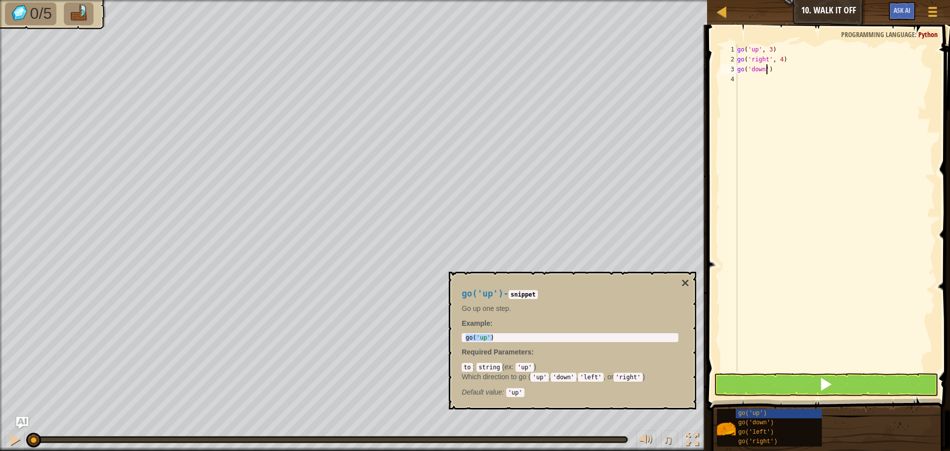
click at [765, 69] on div "go ( 'up' , 3 ) go ( 'right' , 4 ) go ( 'down' )" at bounding box center [835, 218] width 200 height 346
type textarea "go('down' , 3)"
click at [765, 81] on div "go ( 'up' , 3 ) go ( 'right' , 4 ) go ( 'down' , 3 )" at bounding box center [835, 218] width 200 height 346
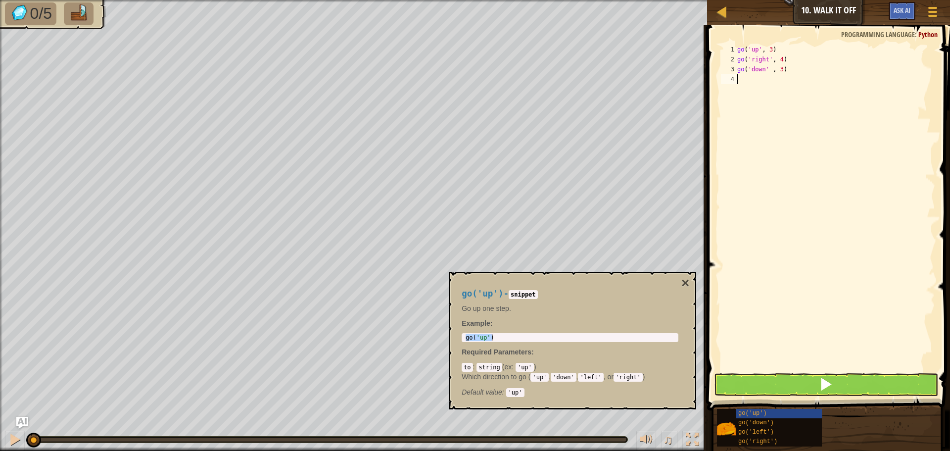
scroll to position [4, 0]
paste textarea "go('up')"
click at [753, 81] on div "go ( 'up' , 3 ) go ( 'right' , 4 ) go ( 'down' , 3 ) go ( 'up' )" at bounding box center [835, 218] width 200 height 346
click at [755, 81] on div "go ( 'up' , 3 ) go ( 'right' , 4 ) go ( 'down' , 3 ) go ( 'up' )" at bounding box center [835, 218] width 200 height 346
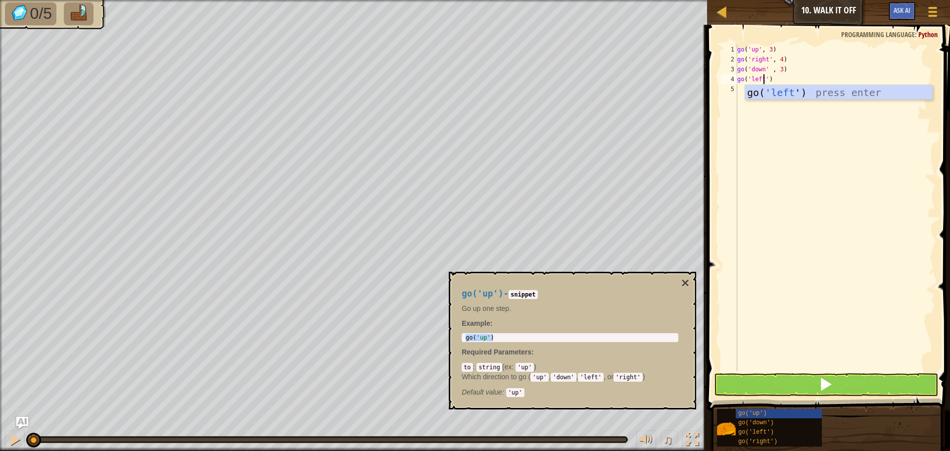
type textarea "go('left')"
click at [821, 393] on button at bounding box center [826, 384] width 224 height 23
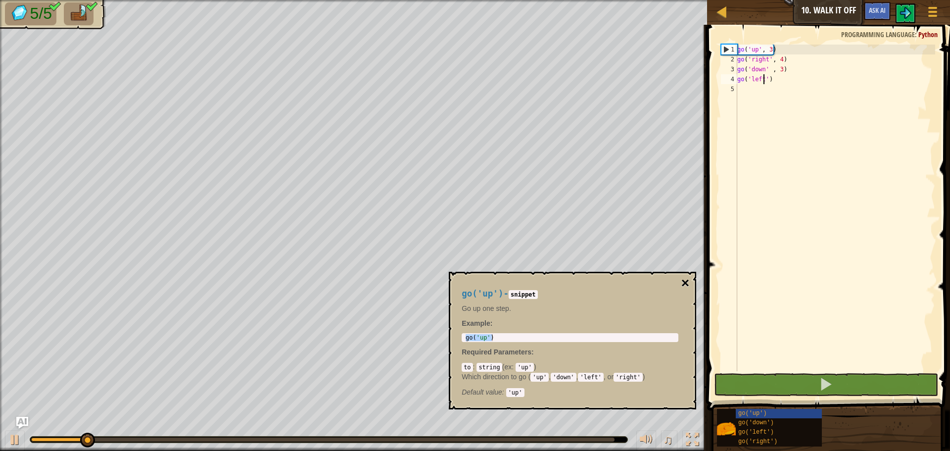
click at [685, 283] on button "×" at bounding box center [685, 283] width 8 height 14
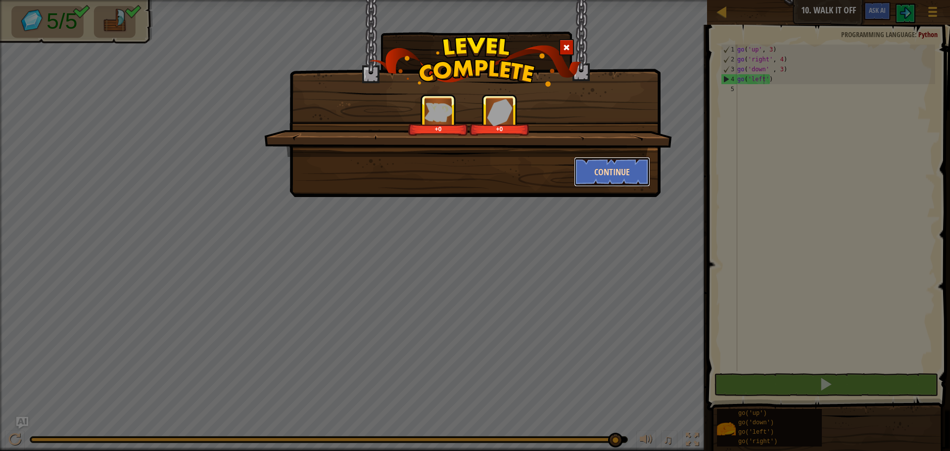
click at [599, 168] on button "Continue" at bounding box center [612, 172] width 77 height 30
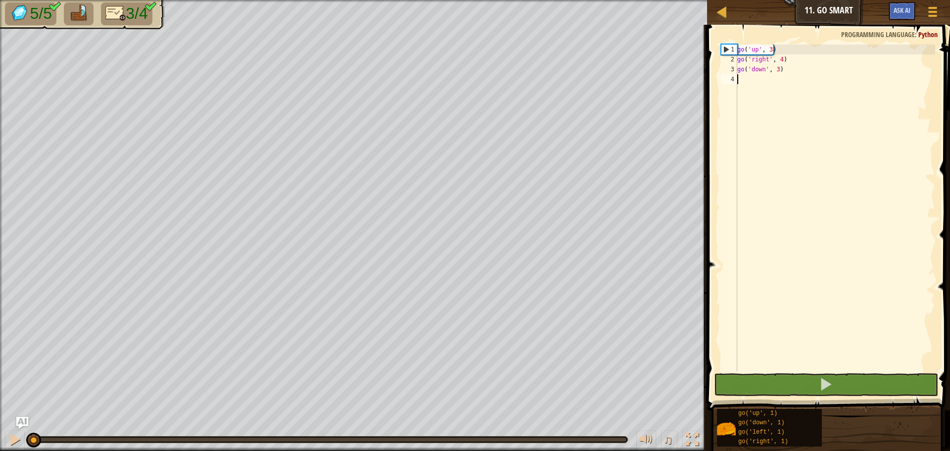
click at [749, 82] on div "go ( 'up' , 3 ) go ( 'right' , 4 ) go ( 'down' , 3 )" at bounding box center [835, 218] width 200 height 346
type textarea "v"
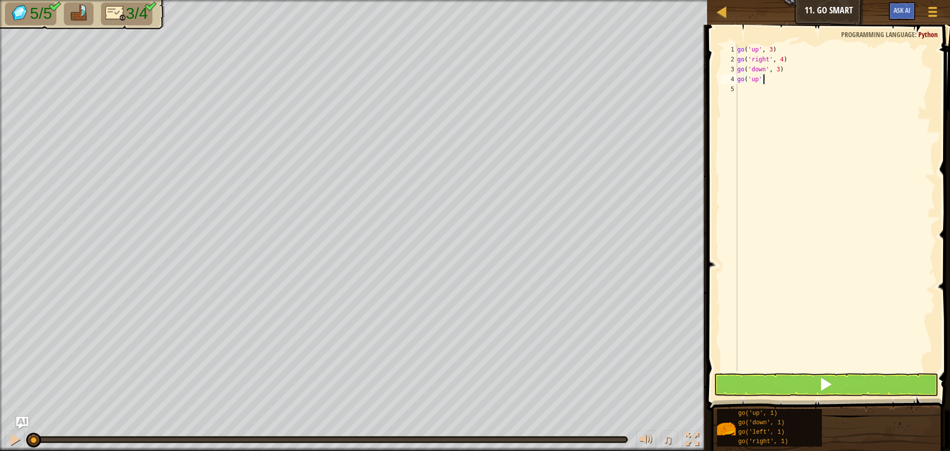
click at [756, 81] on div "go ( 'up' , 3 ) go ( 'right' , 4 ) go ( 'down' , 3 ) go ( 'up' )" at bounding box center [835, 218] width 200 height 346
type textarea "go('left', 1)"
click at [800, 380] on button at bounding box center [826, 384] width 224 height 23
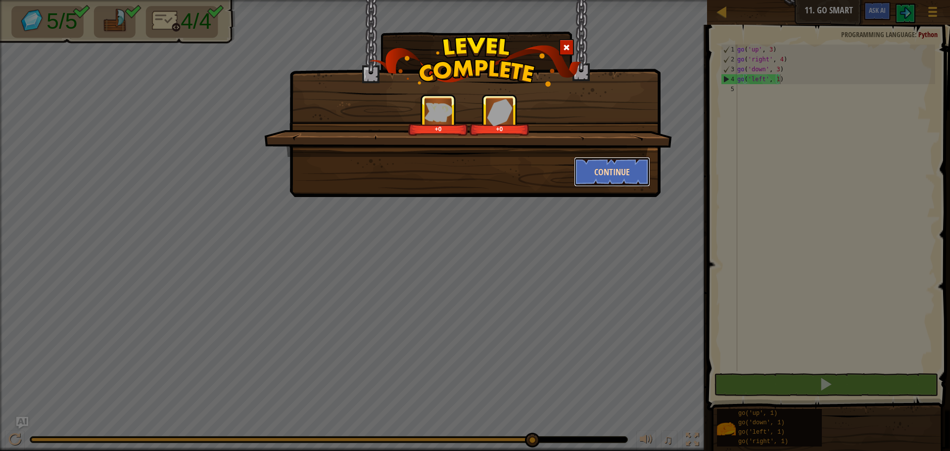
click at [619, 172] on button "Continue" at bounding box center [612, 172] width 77 height 30
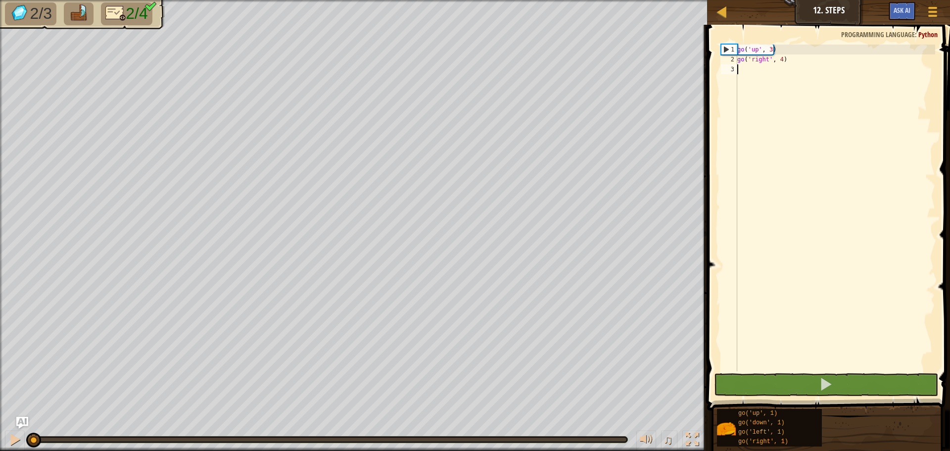
click at [782, 73] on div "go ( 'up' , 3 ) go ( 'right' , 4 )" at bounding box center [835, 218] width 200 height 346
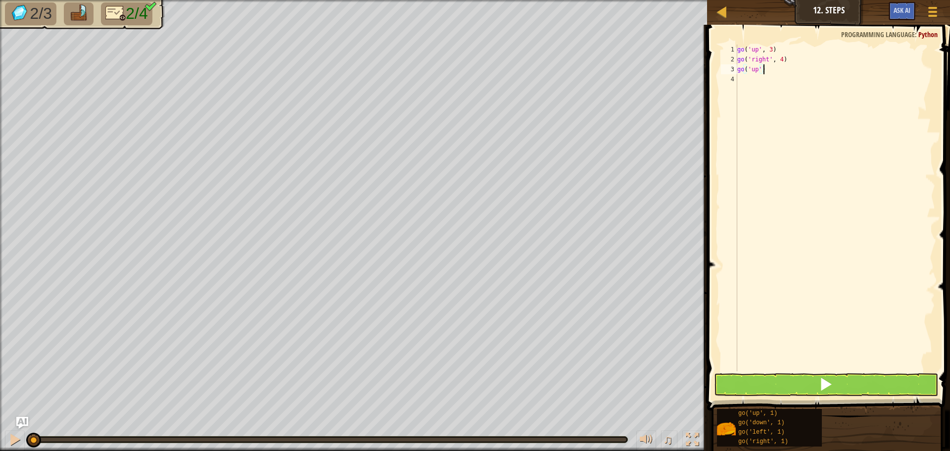
click at [758, 72] on div "go ( 'up' , 3 ) go ( 'right' , 4 ) go ( 'up' )" at bounding box center [835, 218] width 200 height 346
click at [781, 81] on div "go( 'down ', 1) press enter" at bounding box center [838, 97] width 187 height 45
click at [774, 70] on div "go ( 'up' , 3 ) go ( 'right' , 4 ) go ( 'down' , 1 )" at bounding box center [835, 218] width 200 height 346
click at [776, 69] on div "go ( 'up' , 3 ) go ( 'right' , 4 ) go ( 'down' , 1 )" at bounding box center [835, 218] width 200 height 346
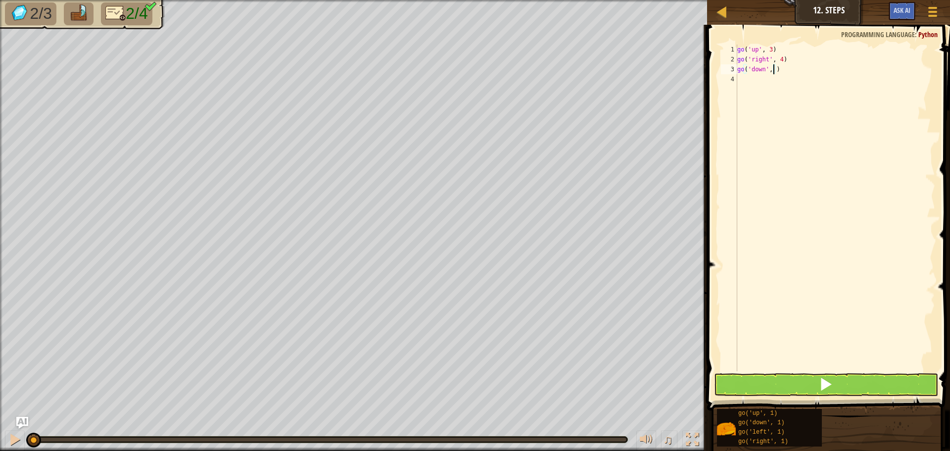
type textarea "go('down', 3)"
click at [796, 78] on div "go ( 'up' , 3 ) go ( 'right' , 4 ) go ( 'down' , 3 )" at bounding box center [835, 218] width 200 height 346
click at [757, 79] on div "go ( 'up' , 3 ) go ( 'right' , 4 ) go ( 'down' , 3 ) go ( 'up' )" at bounding box center [835, 218] width 200 height 346
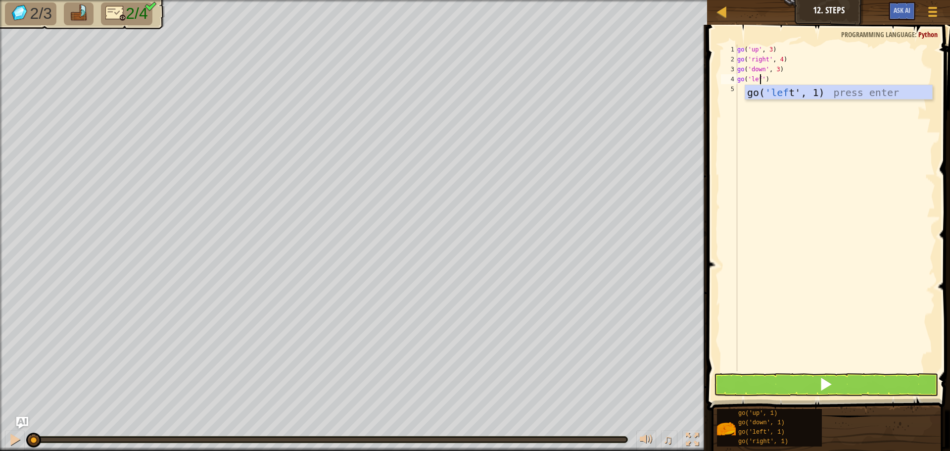
scroll to position [4, 2]
click at [759, 82] on div "go ( 'up' , 3 ) go ( 'right' , 4 ) go ( 'down' , 3 ) go ( 'left' )" at bounding box center [835, 218] width 200 height 346
click at [763, 81] on div "go ( 'up' , 3 ) go ( 'right' , 4 ) go ( 'down' , 3 ) go ( 'left' )" at bounding box center [835, 218] width 200 height 346
click at [832, 89] on div "go( 'left ', 1) press enter" at bounding box center [838, 107] width 187 height 45
click at [775, 83] on div "go ( 'up' , 3 ) go ( 'right' , 4 ) go ( 'down' , 3 ) go ( 'left' , 1 )" at bounding box center [835, 218] width 200 height 346
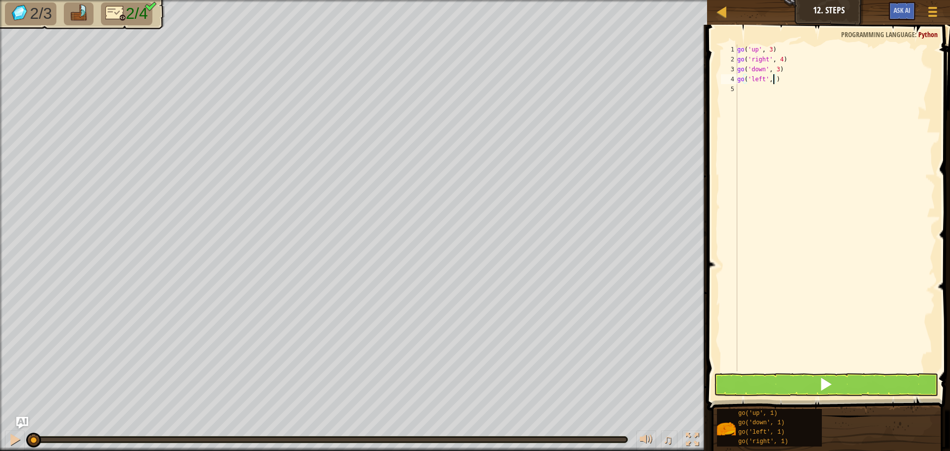
type textarea "go('left', 2)"
click at [824, 372] on span at bounding box center [829, 203] width 251 height 414
click at [828, 385] on span at bounding box center [826, 384] width 14 height 14
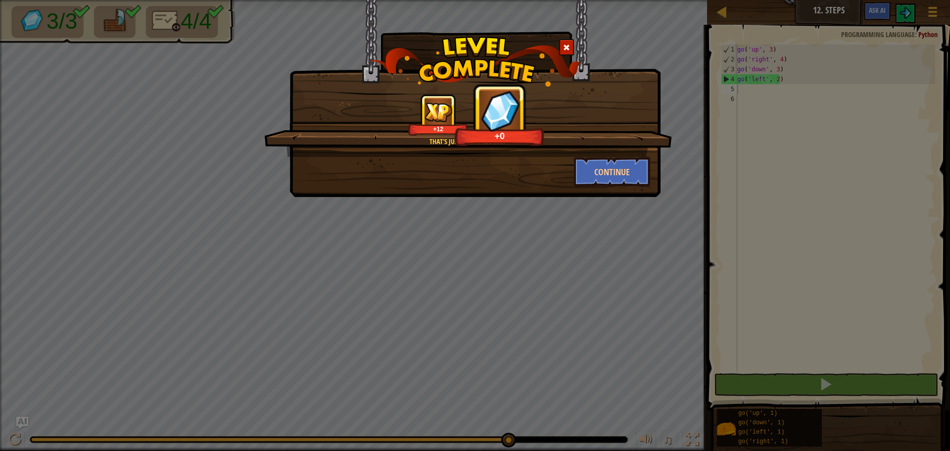
click at [716, 187] on div "That's just smart coding! +12 +0 Continue" at bounding box center [475, 225] width 950 height 451
click at [547, 159] on div "Continue" at bounding box center [474, 172] width 365 height 30
click at [618, 176] on button "Continue" at bounding box center [612, 172] width 77 height 30
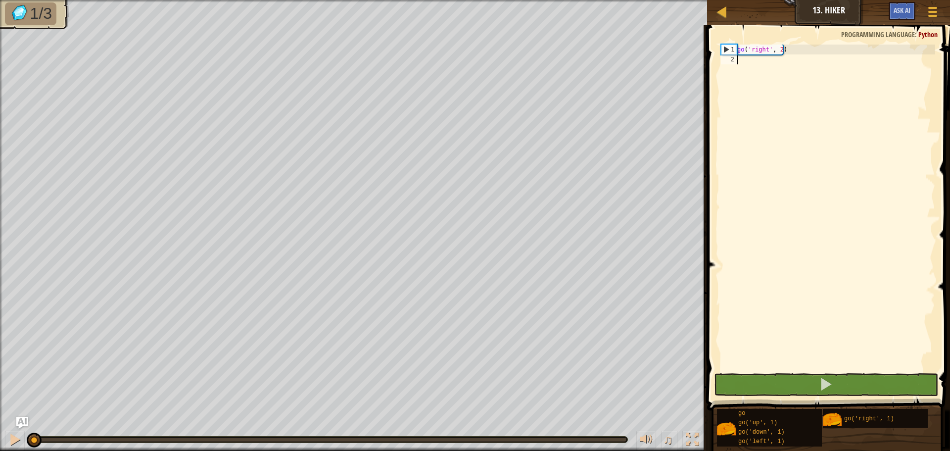
click at [775, 62] on div "go ( 'right' , 2 )" at bounding box center [835, 218] width 200 height 346
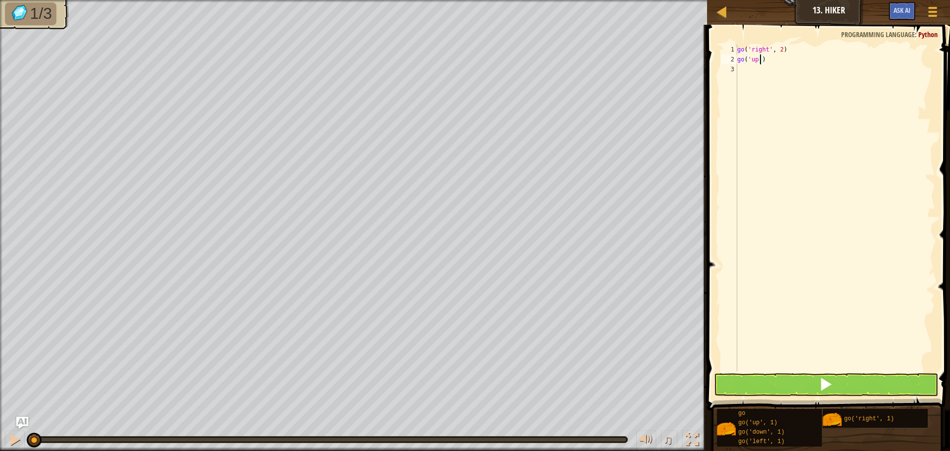
click at [759, 62] on div "go ( 'right' , 2 ) go ( 'up' )" at bounding box center [835, 218] width 200 height 346
click at [760, 62] on div "go ( 'right' , 2 ) go ( 'up' )" at bounding box center [835, 208] width 200 height 326
type textarea "go('up', 3)"
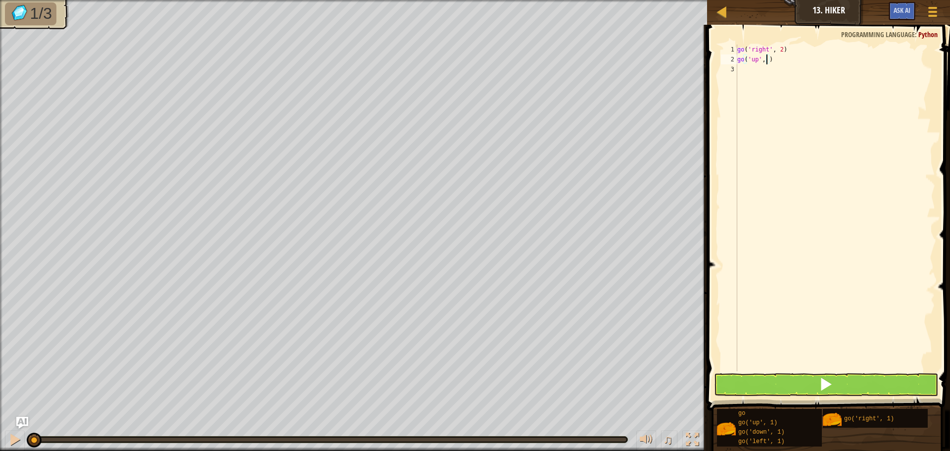
scroll to position [4, 2]
click at [775, 71] on div "go ( 'right' , 2 ) go ( 'up' , 3 )" at bounding box center [835, 218] width 200 height 346
paste textarea "go('up')"
click at [756, 72] on div "go ( 'right' , 2 ) go ( 'up' , 3 ) go ( 'up' )" at bounding box center [835, 218] width 200 height 346
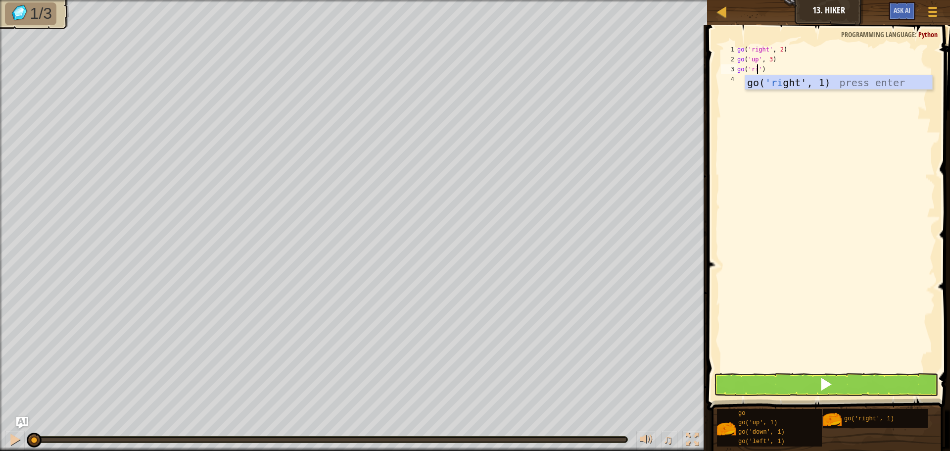
scroll to position [4, 2]
type textarea "go('right')"
click at [796, 92] on div "go ( 'right' , 2 ) go ( 'up' , 3 ) go ( 'right' )" at bounding box center [835, 218] width 200 height 346
click at [769, 68] on div "go ( 'right' , 2 ) go ( 'up' , 3 ) go ( 'right' )" at bounding box center [835, 218] width 200 height 346
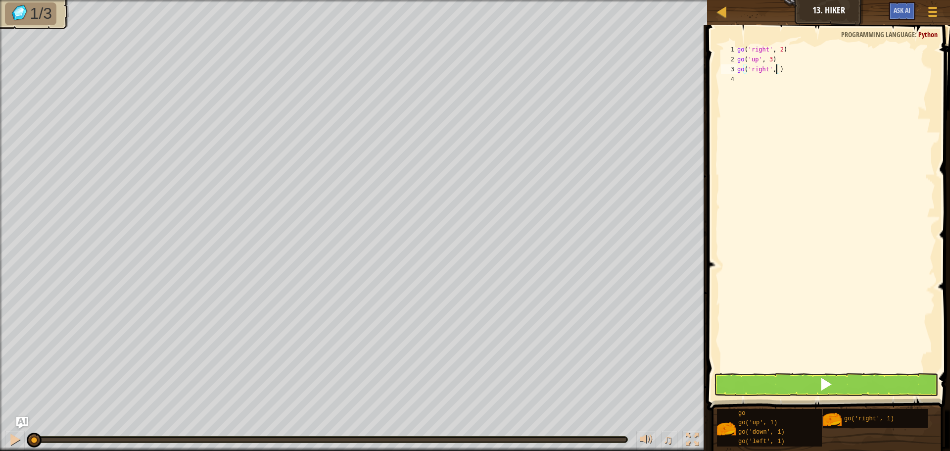
scroll to position [4, 3]
type textarea "go('right', 2)"
click at [823, 382] on span at bounding box center [826, 384] width 14 height 14
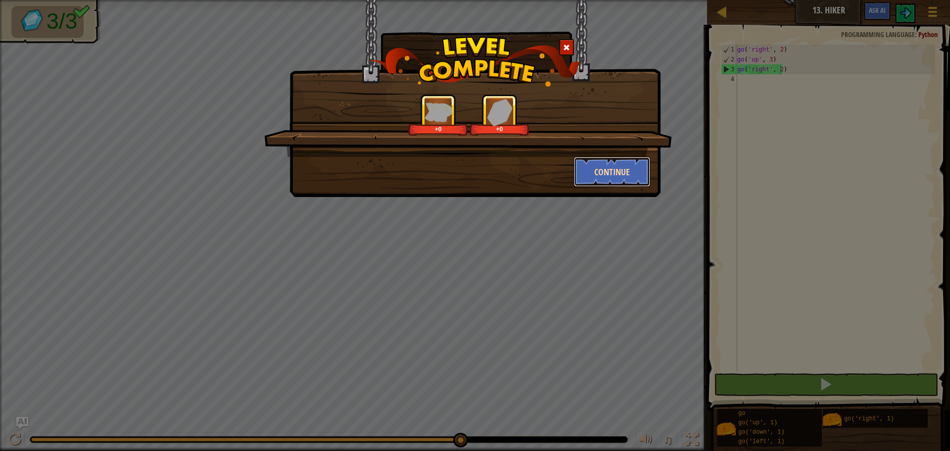
click at [606, 162] on button "Continue" at bounding box center [612, 172] width 77 height 30
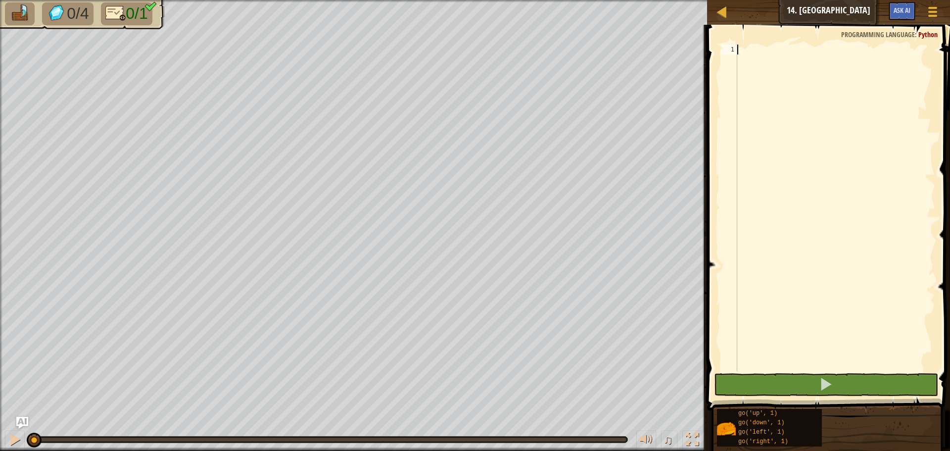
click at [788, 51] on div at bounding box center [835, 218] width 200 height 346
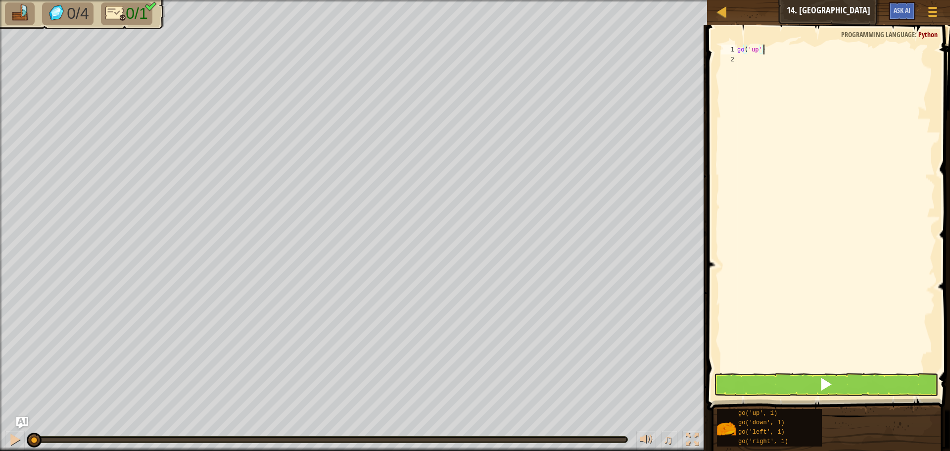
click at [758, 51] on div "go ( 'up' )" at bounding box center [835, 218] width 200 height 346
click at [783, 66] on div "go( 'right ', 1) press enter" at bounding box center [838, 77] width 187 height 45
type textarea "go('right', 5)"
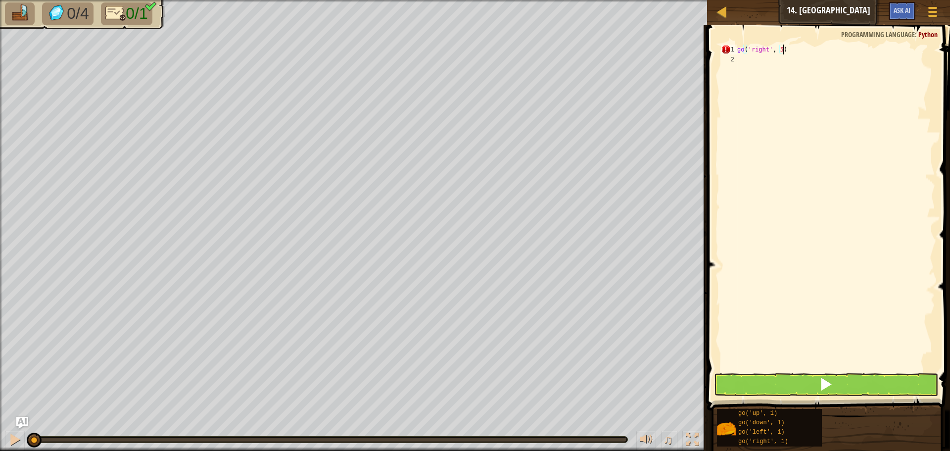
scroll to position [4, 0]
click at [822, 384] on span at bounding box center [826, 384] width 14 height 14
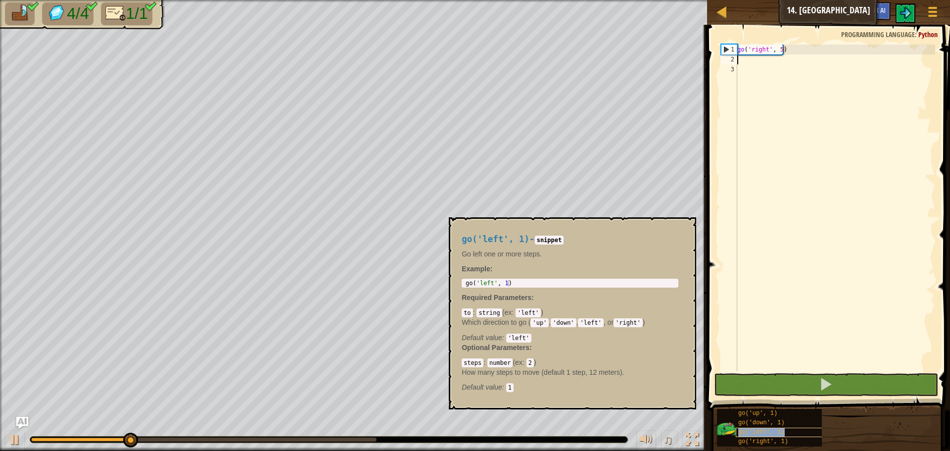
click at [738, 428] on span "go('left', 1)" at bounding box center [761, 431] width 46 height 7
click at [716, 427] on div "go('up', 1) go('down', 1) go('left', 1) go('right', 1)" at bounding box center [829, 427] width 227 height 39
click at [767, 432] on span "go('left', 1)" at bounding box center [761, 431] width 46 height 7
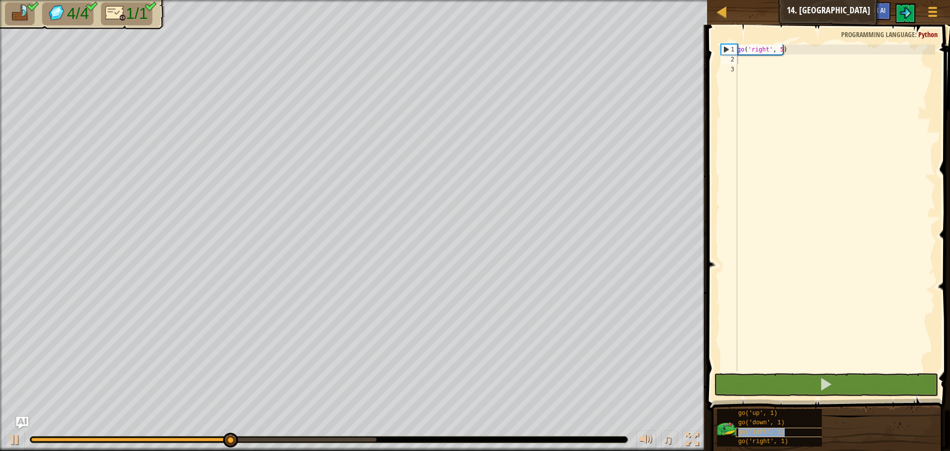
click at [767, 432] on span "go('left', 1)" at bounding box center [761, 431] width 46 height 7
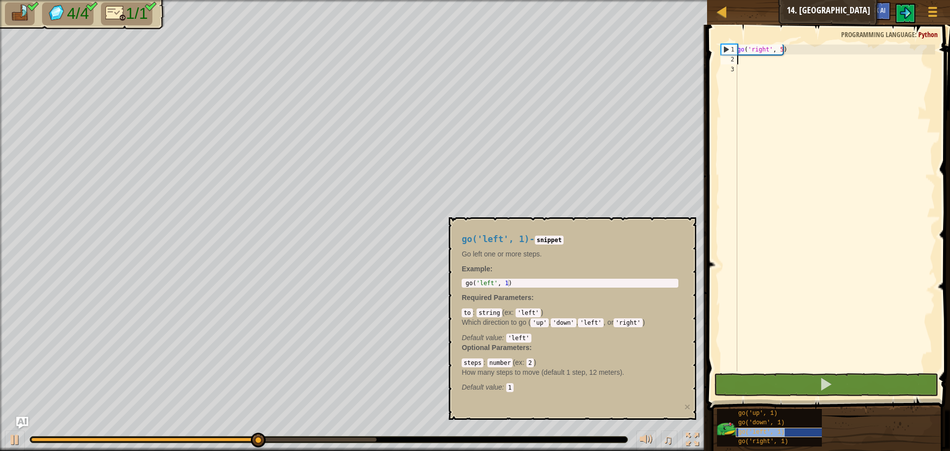
click at [770, 432] on span "go('left', 1)" at bounding box center [761, 431] width 46 height 7
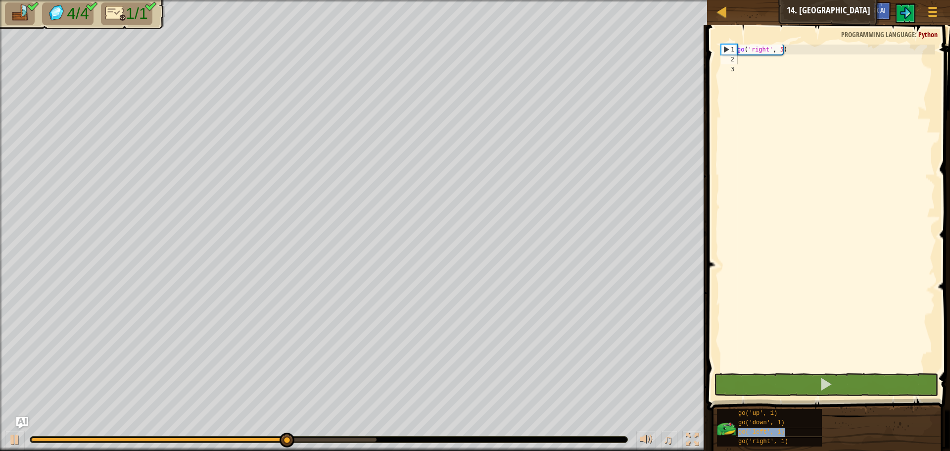
click at [770, 432] on span "go('left', 1)" at bounding box center [761, 431] width 46 height 7
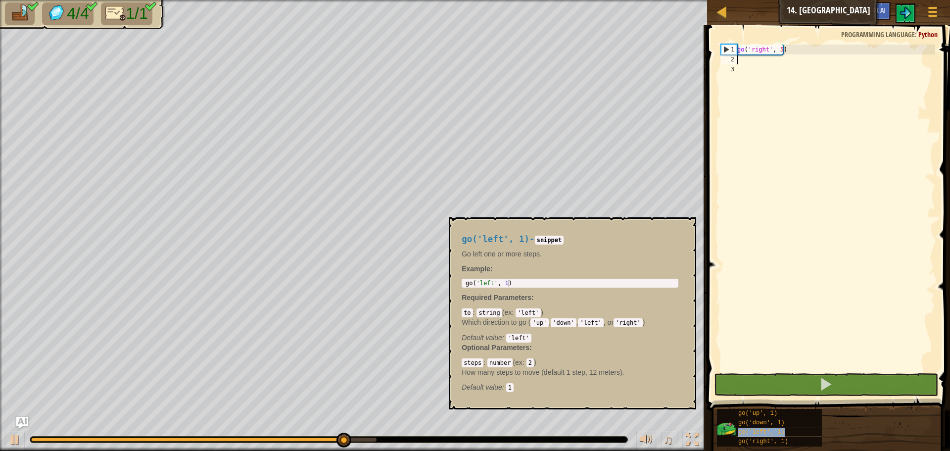
click at [777, 434] on span "go('left', 1)" at bounding box center [761, 431] width 46 height 7
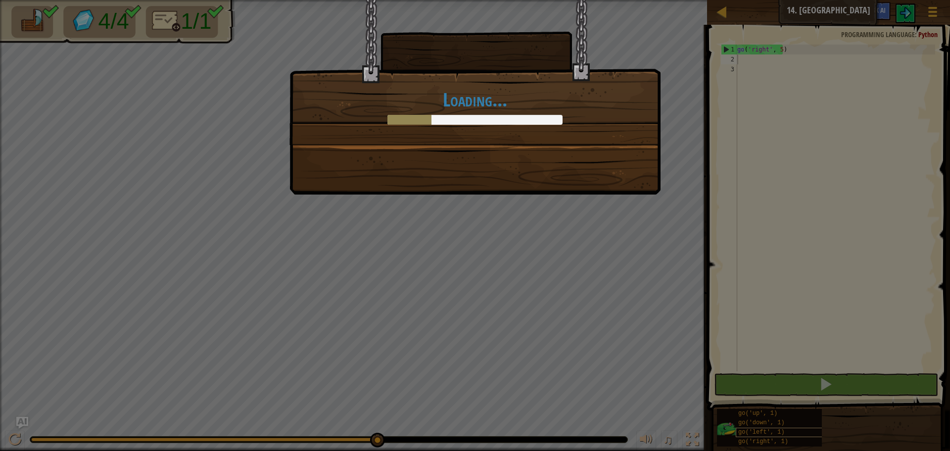
click at [779, 1] on body "Map Junior 14. Long Hall Game Menu Ask AI 1 ההההההההההההההההההההההההההההההההההה…" at bounding box center [475, 0] width 950 height 1
click at [780, 433] on div "Loading..." at bounding box center [475, 225] width 950 height 451
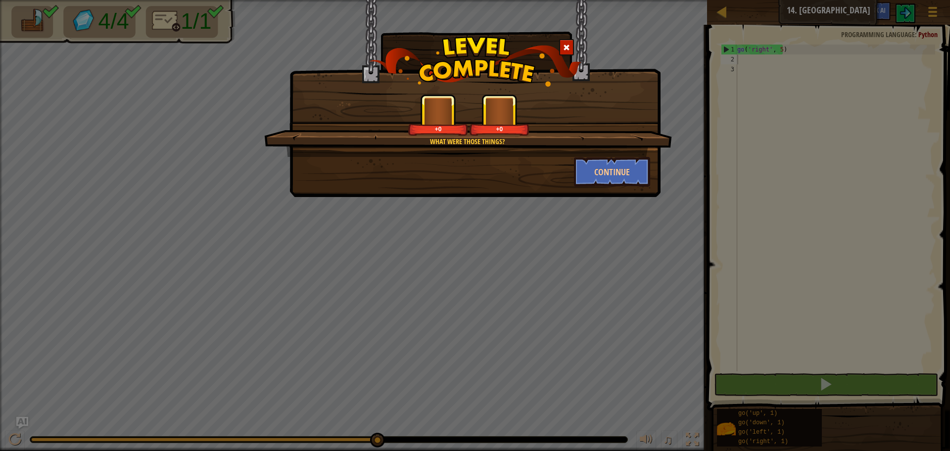
click at [787, 433] on div "What were those things? +0 +0 Continue" at bounding box center [475, 225] width 950 height 451
click at [583, 171] on button "Continue" at bounding box center [612, 172] width 77 height 30
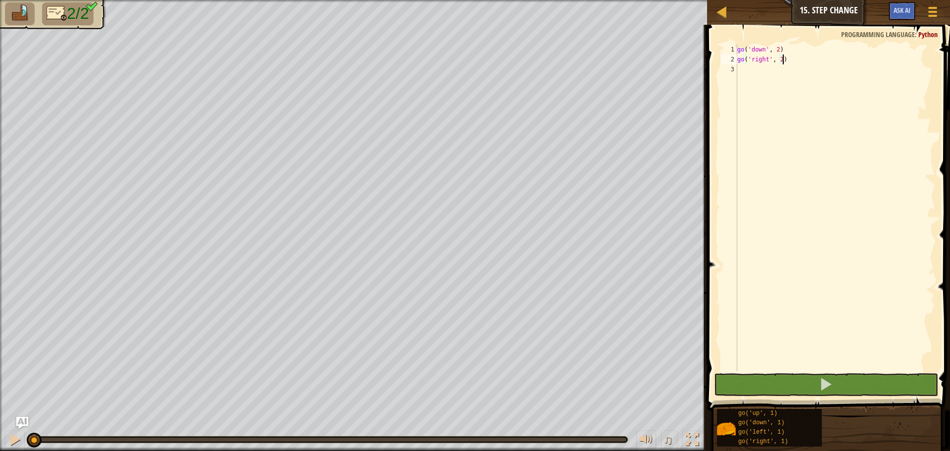
click at [780, 60] on div "go ( 'down' , 2 ) go ( 'right' , 2 )" at bounding box center [835, 218] width 200 height 346
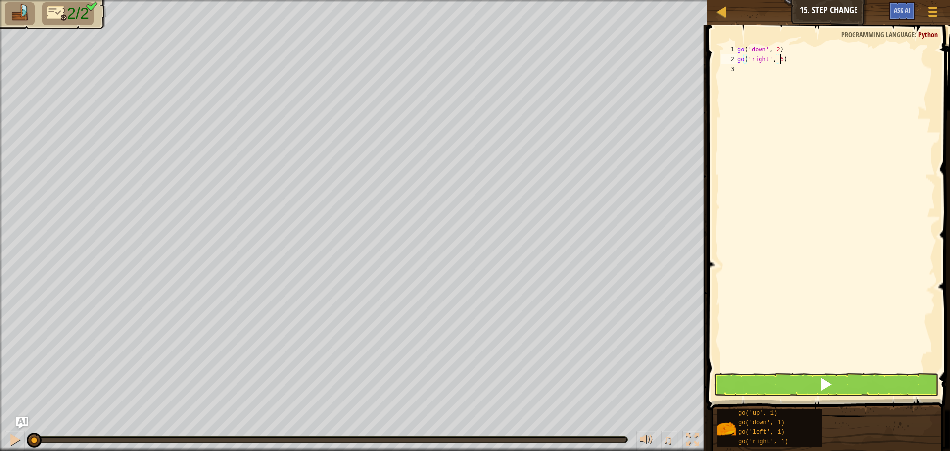
scroll to position [4, 3]
click at [852, 396] on span at bounding box center [829, 203] width 251 height 414
click at [855, 384] on button at bounding box center [826, 384] width 224 height 23
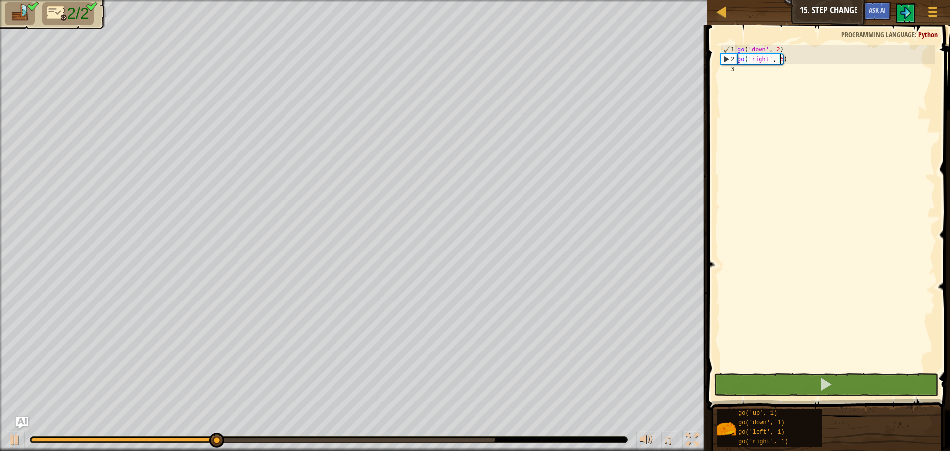
type textarea "go('right', 5)"
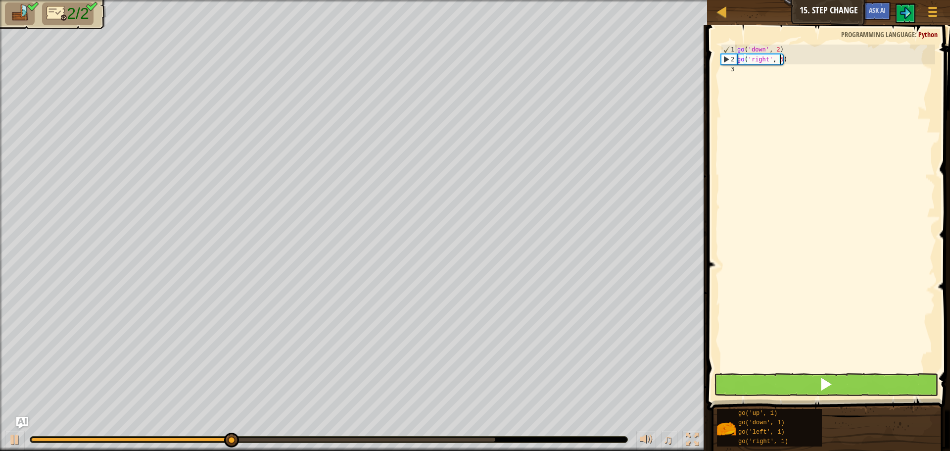
scroll to position [4, 0]
click at [822, 377] on span at bounding box center [826, 384] width 14 height 14
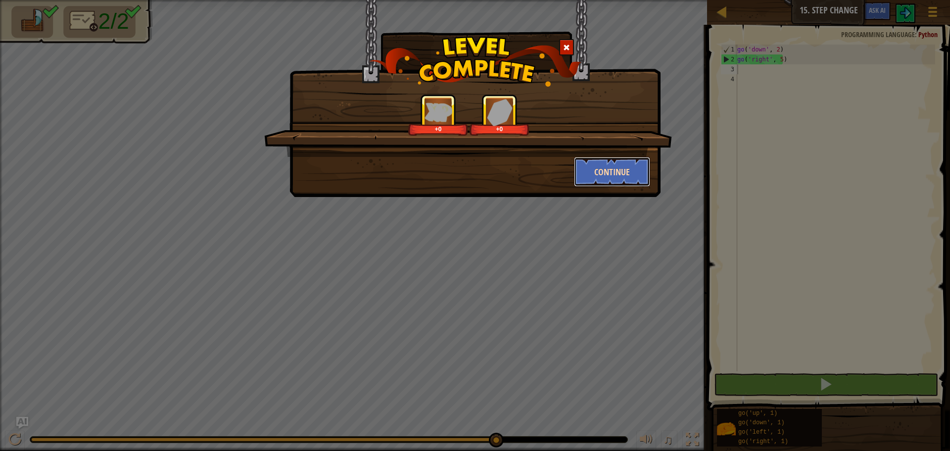
click at [605, 176] on button "Continue" at bounding box center [612, 172] width 77 height 30
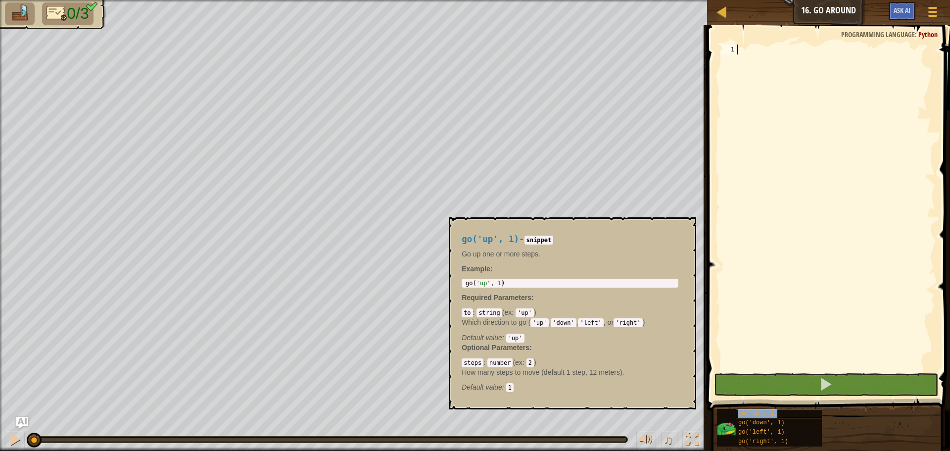
click at [777, 414] on div "go('up', 1)" at bounding box center [783, 413] width 95 height 9
click at [785, 411] on div "go('up', 1)" at bounding box center [783, 413] width 95 height 9
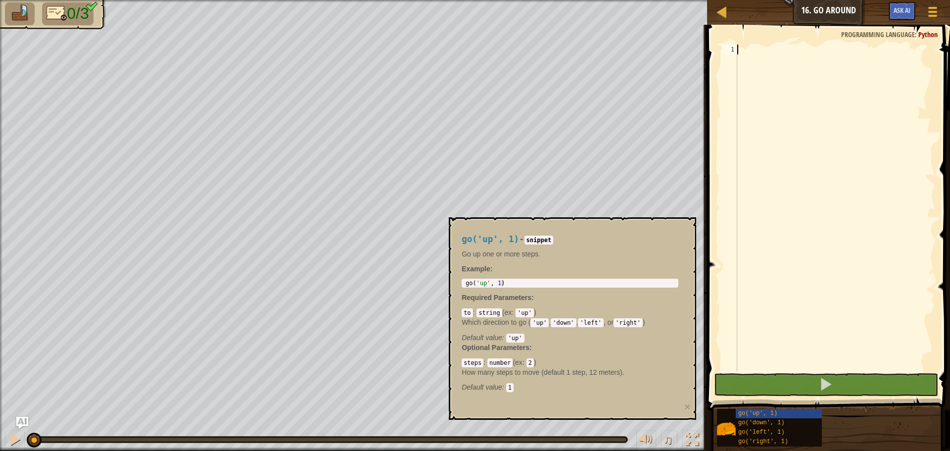
type textarea "v"
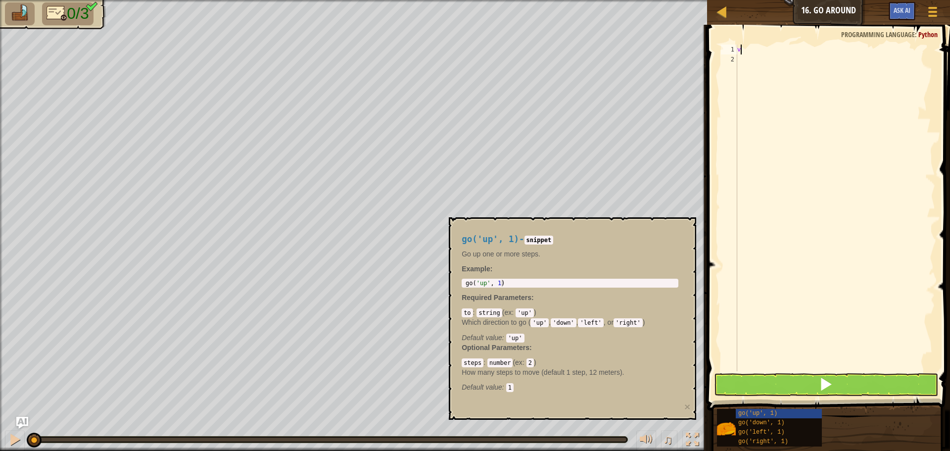
scroll to position [4, 0]
paste textarea "go('up')"
click at [760, 49] on div "go ( 'up' )" at bounding box center [835, 218] width 200 height 346
type textarea "go('up',2)"
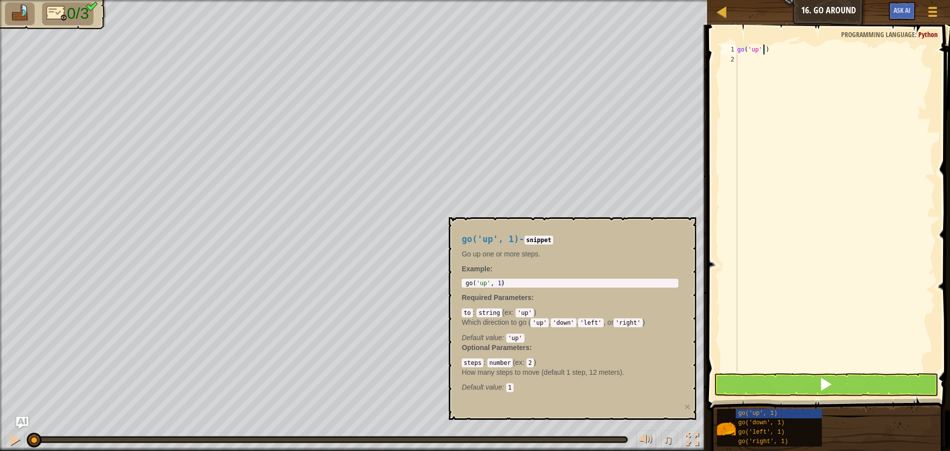
scroll to position [4, 2]
click at [794, 69] on div "go ( 'up' , 2 )" at bounding box center [835, 218] width 200 height 346
type textarea "v"
paste textarea "go('up')"
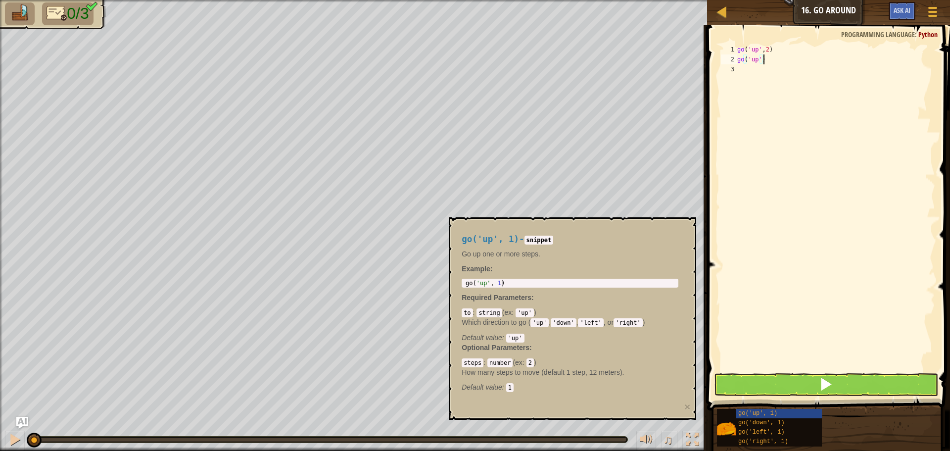
click at [755, 62] on div "go ( 'up' , 2 ) go ( 'up' )" at bounding box center [835, 218] width 200 height 346
click at [795, 75] on div "go( 'right ', 1) press enter" at bounding box center [838, 87] width 187 height 45
type textarea "go('right', 3)"
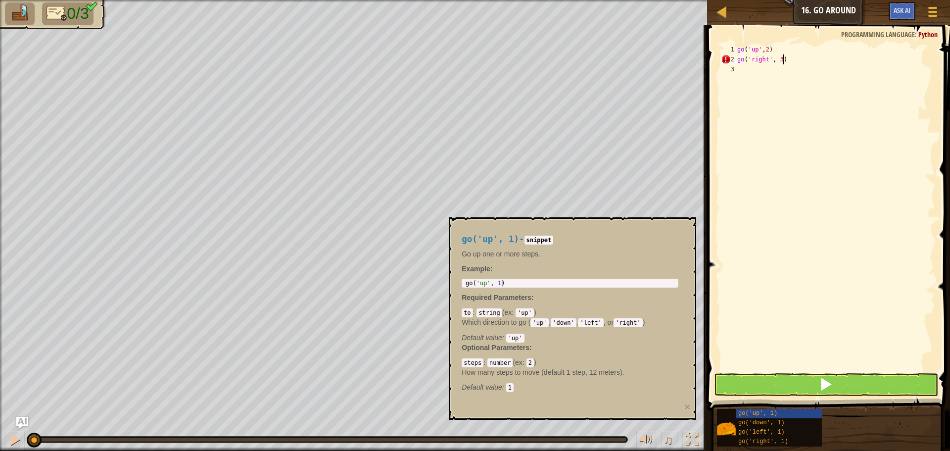
scroll to position [4, 3]
click at [773, 71] on div "go ( 'up' , 2 ) go ( 'right' , 3 )" at bounding box center [835, 218] width 200 height 346
paste textarea "go('up')"
click at [757, 70] on div "go ( 'up' , 2 ) go ( 'right' , 3 ) go ( 'up' )" at bounding box center [835, 218] width 200 height 346
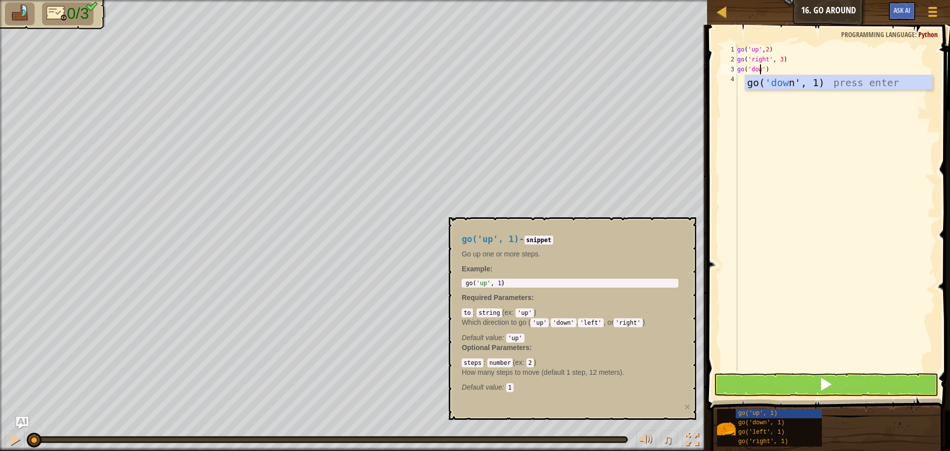
scroll to position [4, 2]
type textarea "go('down')"
click at [777, 80] on div "go( 'down ', 1) press enter" at bounding box center [838, 97] width 187 height 45
click at [777, 80] on div "go ( 'up' , 2 ) go ( 'right' , 3 ) go ( 'down' )" at bounding box center [835, 218] width 200 height 346
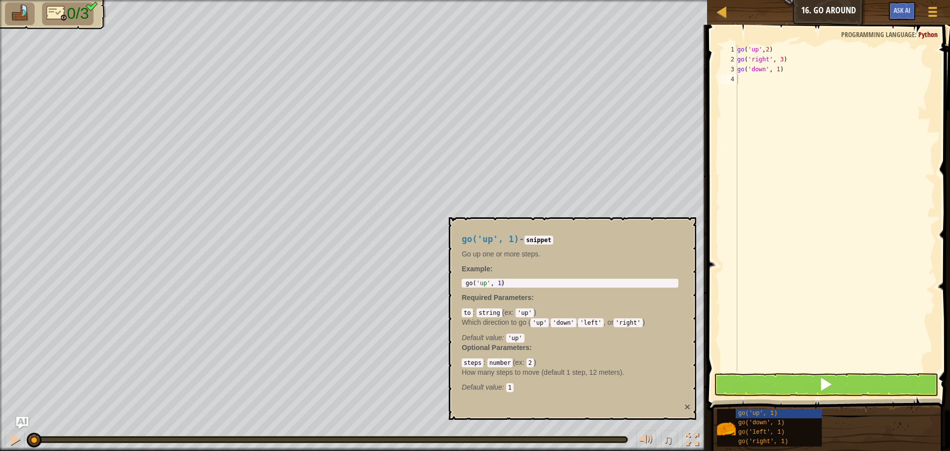
click at [688, 410] on button "×" at bounding box center [687, 406] width 6 height 10
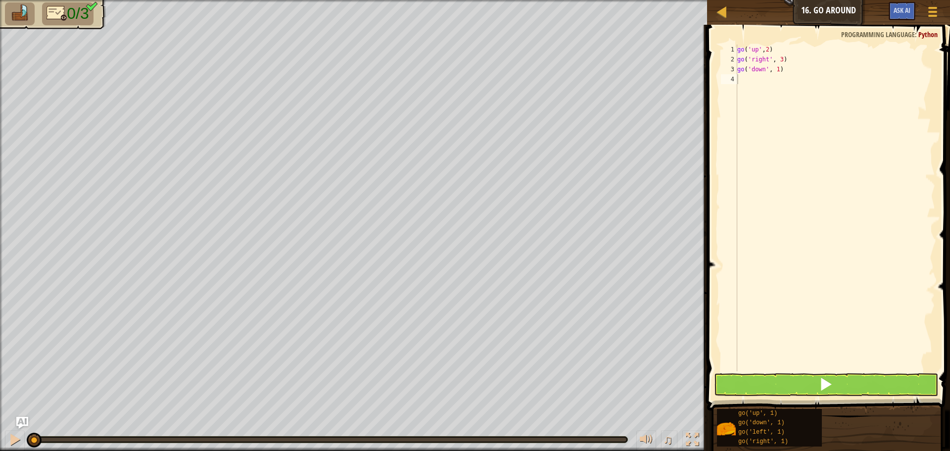
click at [776, 72] on div "go ( 'up' , 2 ) go ( 'right' , 3 ) go ( 'down' , 1 )" at bounding box center [835, 218] width 200 height 346
type textarea "go('down', 2)"
click at [805, 380] on button at bounding box center [826, 384] width 224 height 23
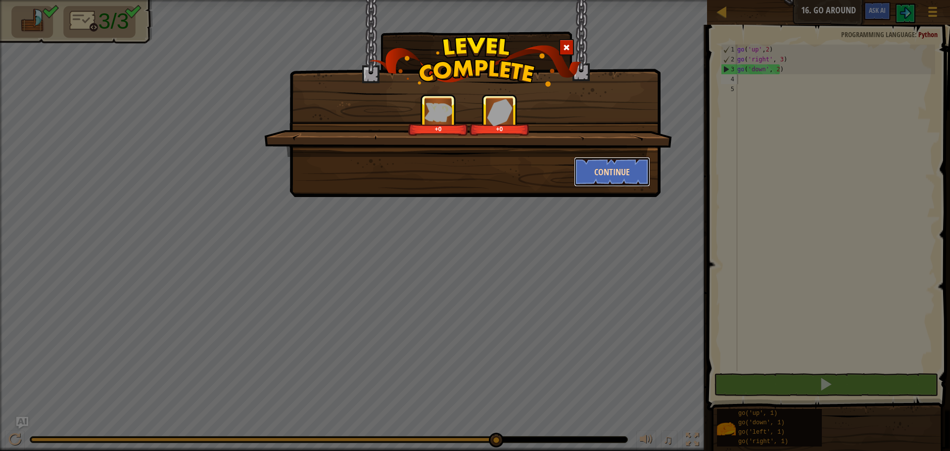
click at [584, 167] on button "Continue" at bounding box center [612, 172] width 77 height 30
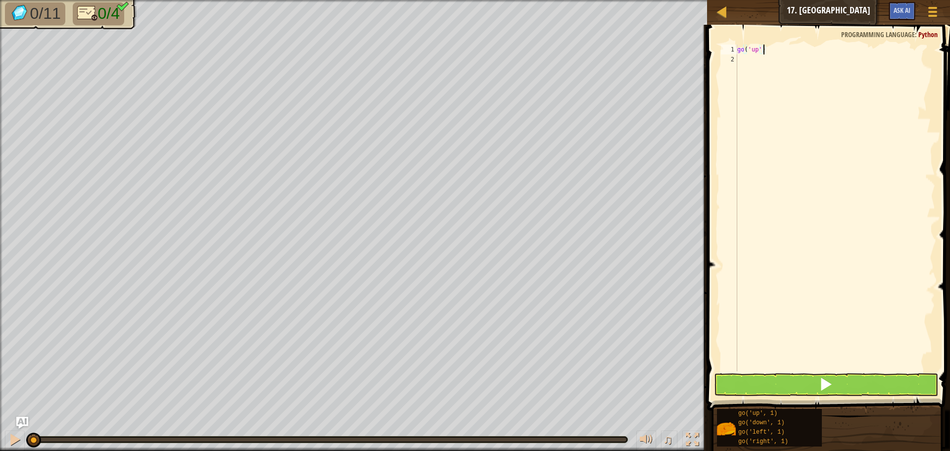
click at [759, 48] on div "go ( 'up' )" at bounding box center [835, 218] width 200 height 346
type textarea "go('up', 3)"
click at [780, 55] on div "go ( 'up' , 3 )" at bounding box center [835, 218] width 200 height 346
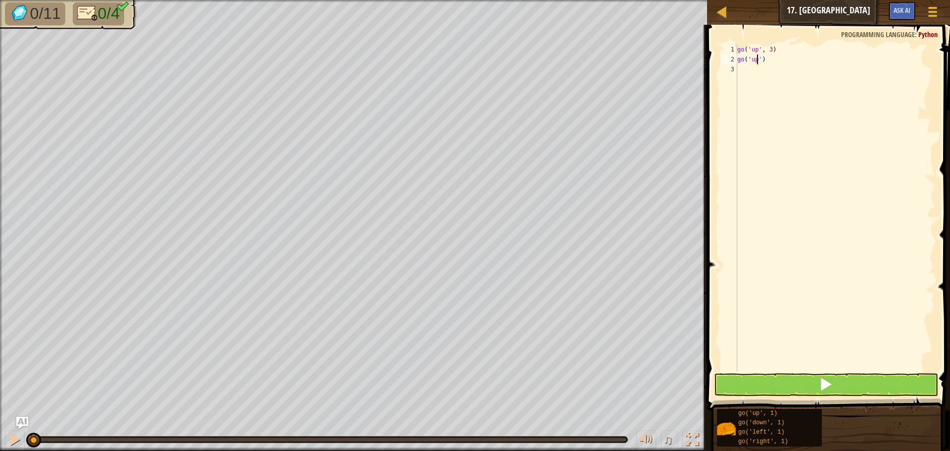
click at [757, 61] on div "go ( 'up' , 3 ) go ( 'up' )" at bounding box center [835, 218] width 200 height 346
click at [784, 76] on div "go( 'right ', 1) press enter" at bounding box center [838, 87] width 187 height 45
type textarea "go('right', 3)"
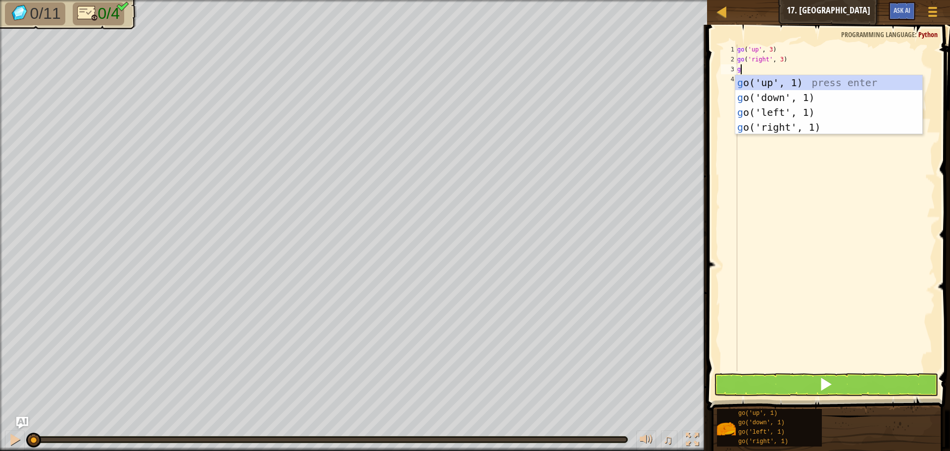
type textarea "go"
click at [793, 98] on div "go ('up', 1) press enter go ('down', 1) press enter go ('left', 1) press enter …" at bounding box center [828, 119] width 187 height 89
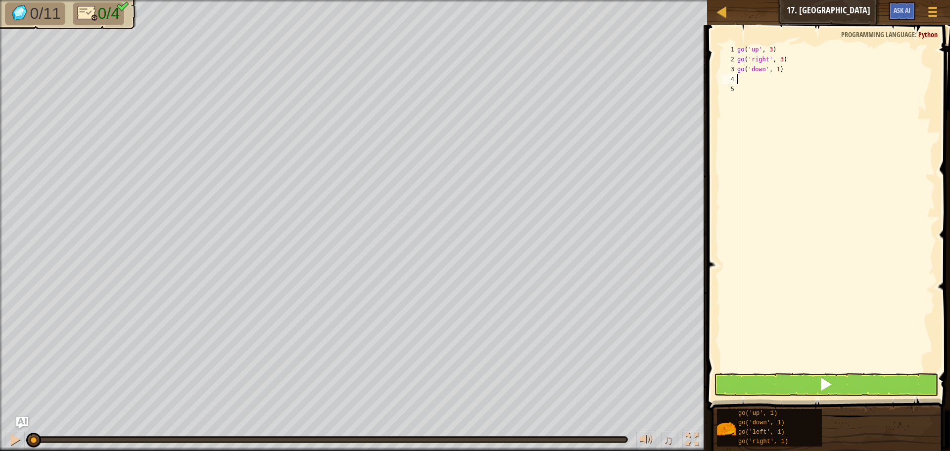
click at [775, 71] on div "go ( 'up' , 3 ) go ( 'right' , 3 ) go ( 'down' , 1 )" at bounding box center [835, 218] width 200 height 346
type textarea "go('down', 3)"
click at [776, 82] on div "go ( 'up' , 3 ) go ( 'right' , 3 ) go ( 'down' , 3 )" at bounding box center [835, 218] width 200 height 346
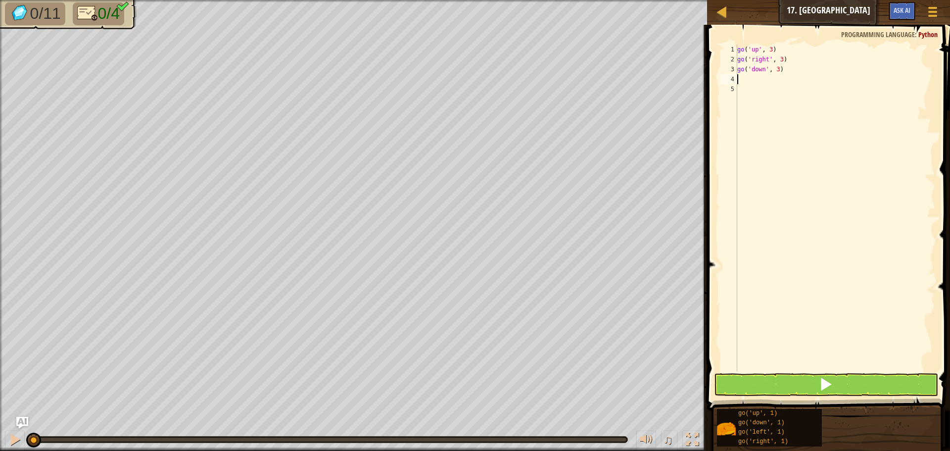
type textarea "g"
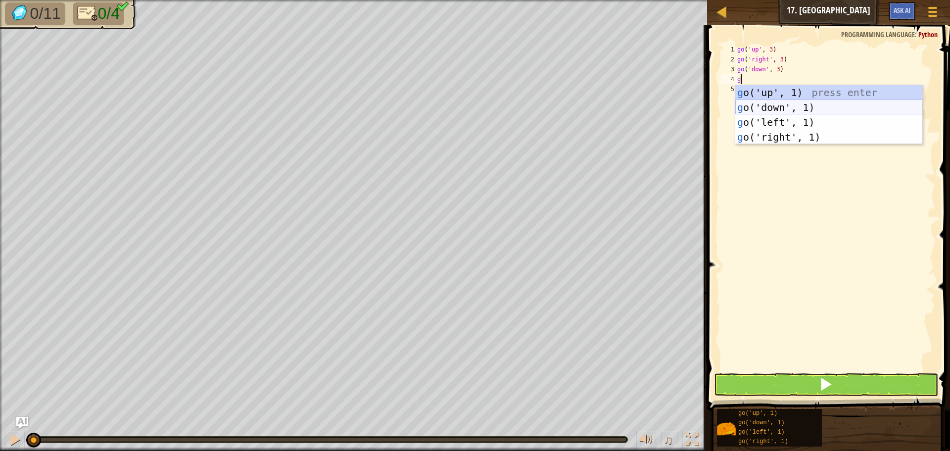
click at [773, 120] on div "g o('up', 1) press enter g o('down', 1) press enter g o('left', 1) press enter …" at bounding box center [828, 129] width 187 height 89
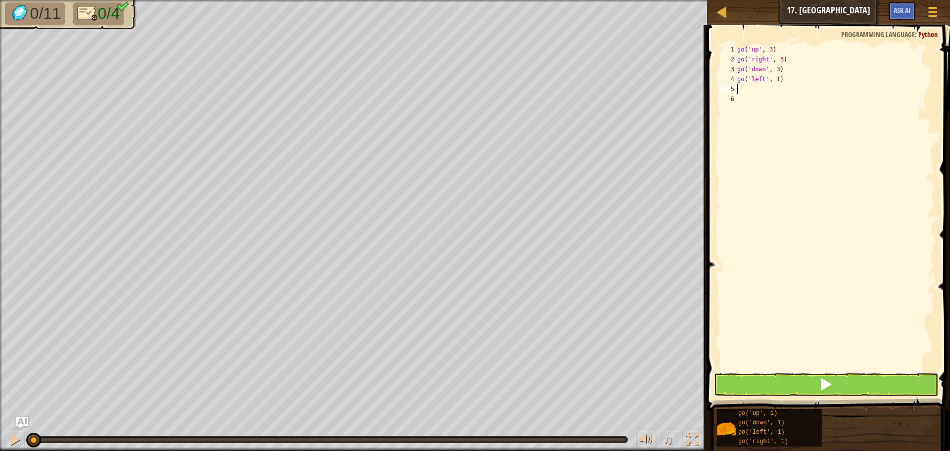
click at [777, 79] on div "go ( 'up' , 3 ) go ( 'right' , 3 ) go ( 'down' , 3 ) go ( 'left' , 1 )" at bounding box center [835, 218] width 200 height 346
type textarea "go('left', 3)"
click at [773, 382] on button at bounding box center [826, 384] width 224 height 23
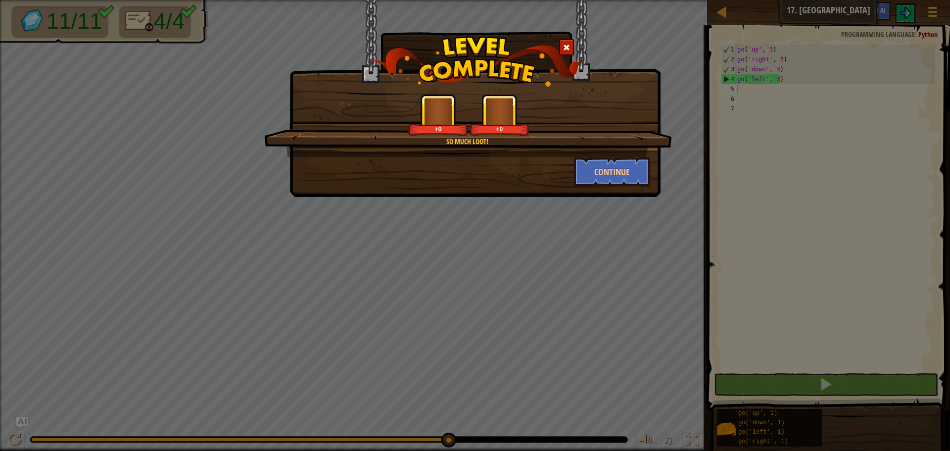
click at [724, 189] on div "So much loot! +0 +0 Continue" at bounding box center [475, 225] width 950 height 451
click at [615, 162] on button "Continue" at bounding box center [612, 172] width 77 height 30
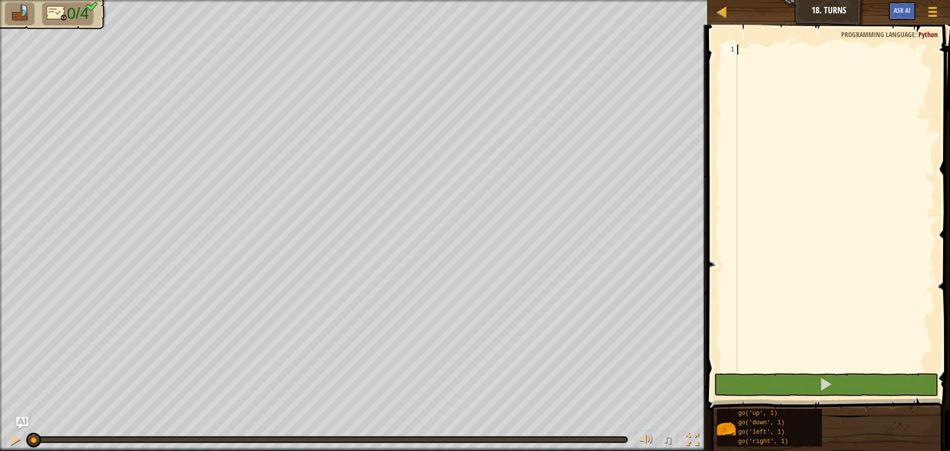
type textarea "g"
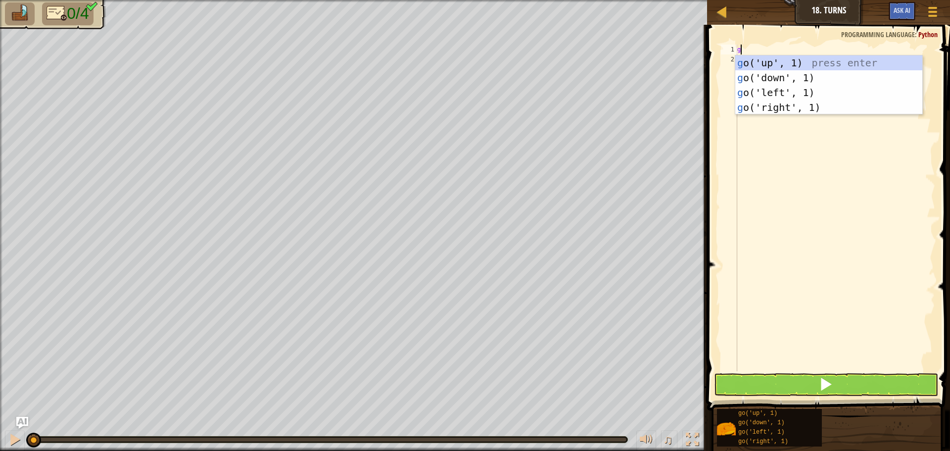
scroll to position [4, 0]
click at [778, 93] on div "g o('up', 1) press enter g o('down', 1) press enter g o('left', 1) press enter …" at bounding box center [828, 99] width 187 height 89
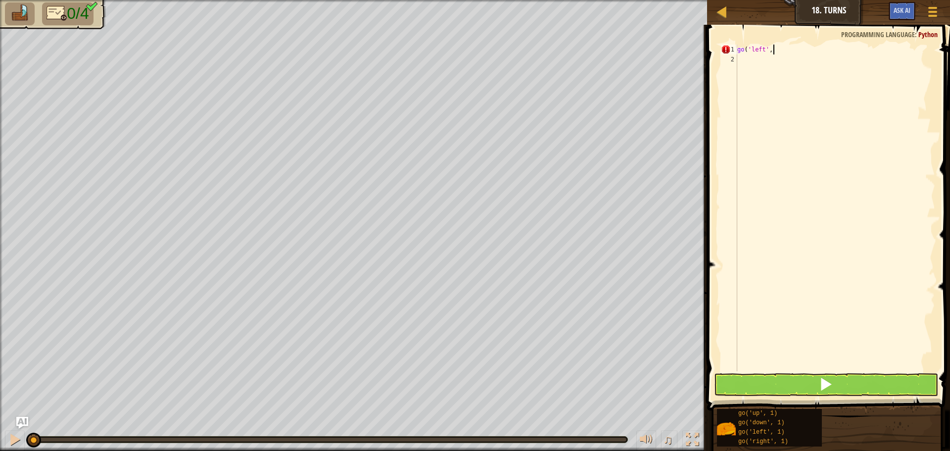
scroll to position [4, 3]
type textarea "go('left', 2)"
type textarea "g"
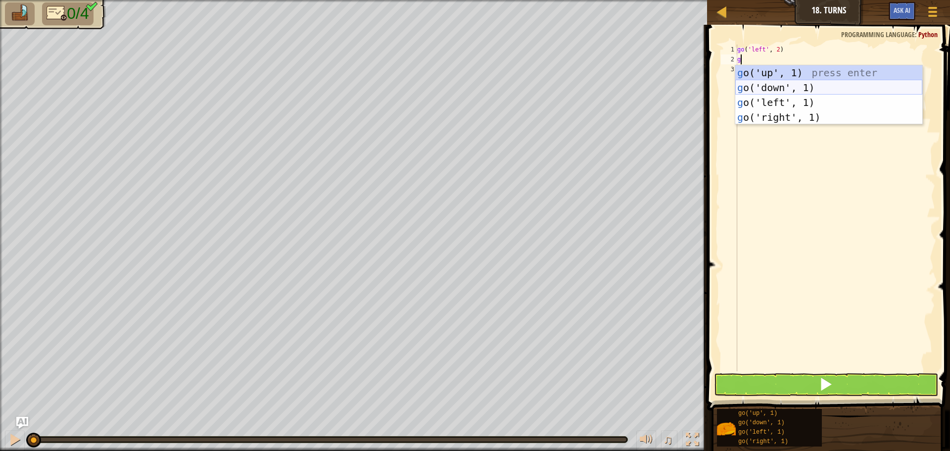
click at [785, 89] on div "g o('up', 1) press enter g o('down', 1) press enter g o('left', 1) press enter …" at bounding box center [828, 109] width 187 height 89
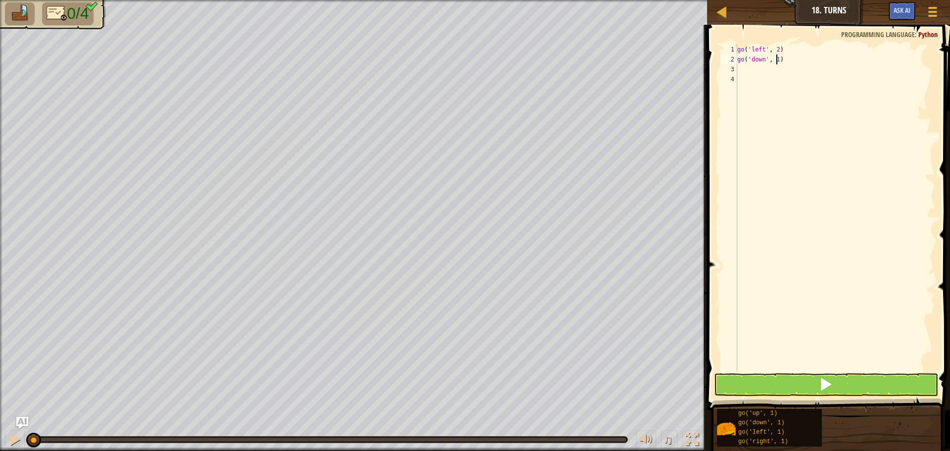
click at [777, 62] on div "go ( 'left' , 2 ) go ( 'down' , 1 )" at bounding box center [835, 218] width 200 height 346
type textarea "go('down', 2)"
click at [762, 70] on div "go ( 'left' , 2 ) go ( 'down' , 2 )" at bounding box center [835, 218] width 200 height 346
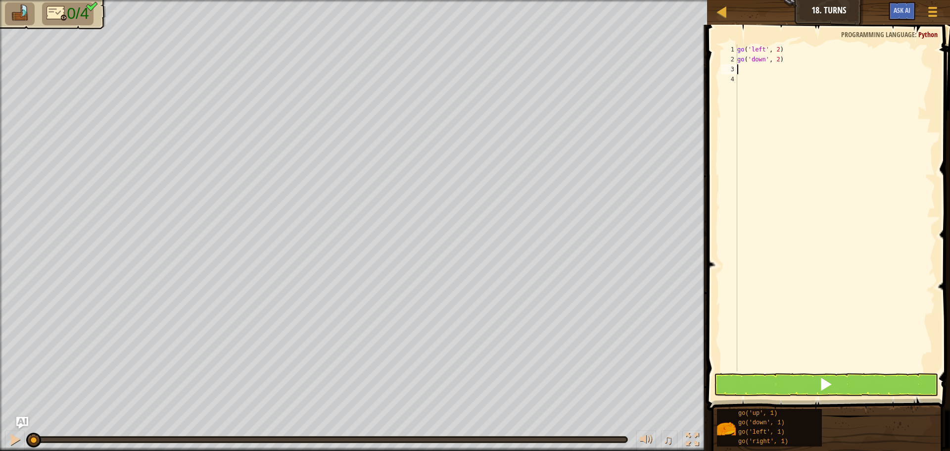
type textarea "g"
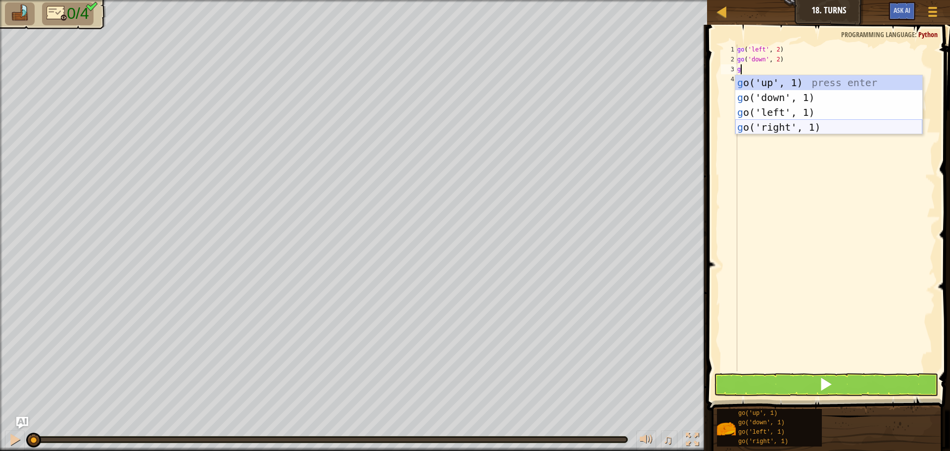
click at [772, 125] on div "g o('up', 1) press enter g o('down', 1) press enter g o('left', 1) press enter …" at bounding box center [828, 119] width 187 height 89
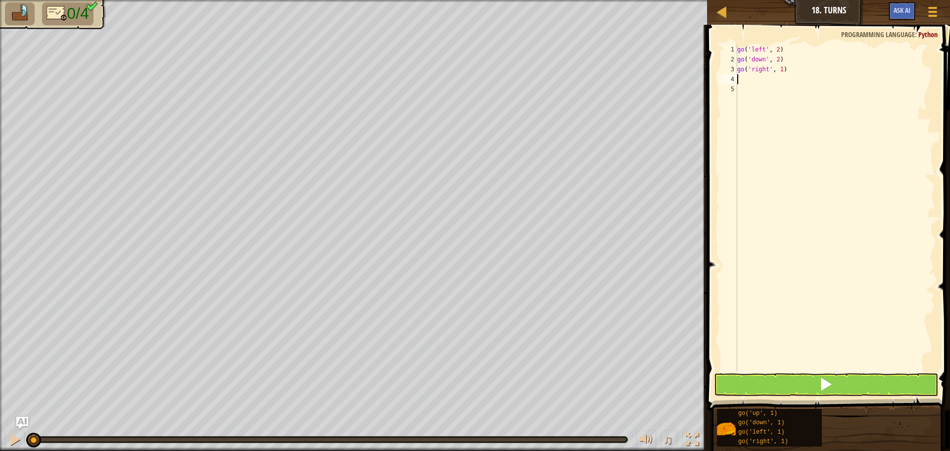
click at [781, 70] on div "go ( 'left' , 2 ) go ( 'down' , 2 ) go ( 'right' , 1 )" at bounding box center [835, 218] width 200 height 346
type textarea "go('right', 4)"
click at [784, 87] on div "go ( 'left' , 2 ) go ( 'down' , 2 ) go ( 'right' , 4 )" at bounding box center [835, 218] width 200 height 346
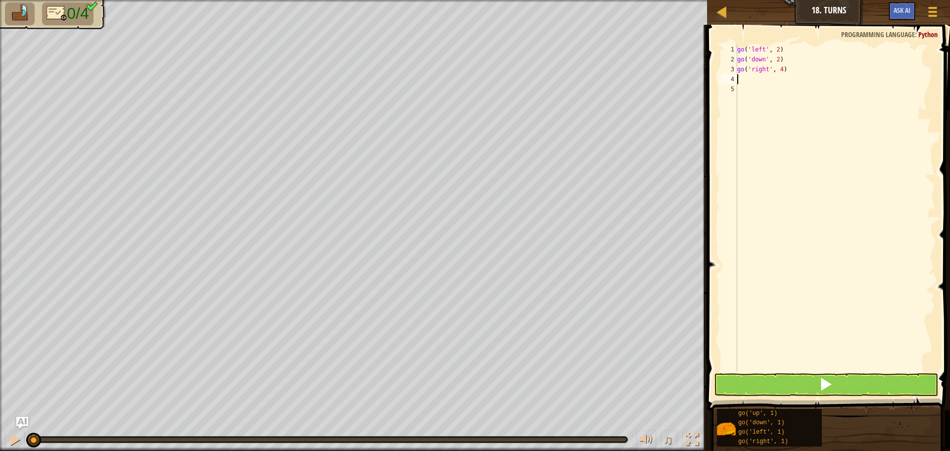
click at [784, 81] on div "go ( 'left' , 2 ) go ( 'down' , 2 ) go ( 'right' , 4 )" at bounding box center [835, 218] width 200 height 346
type textarea "g"
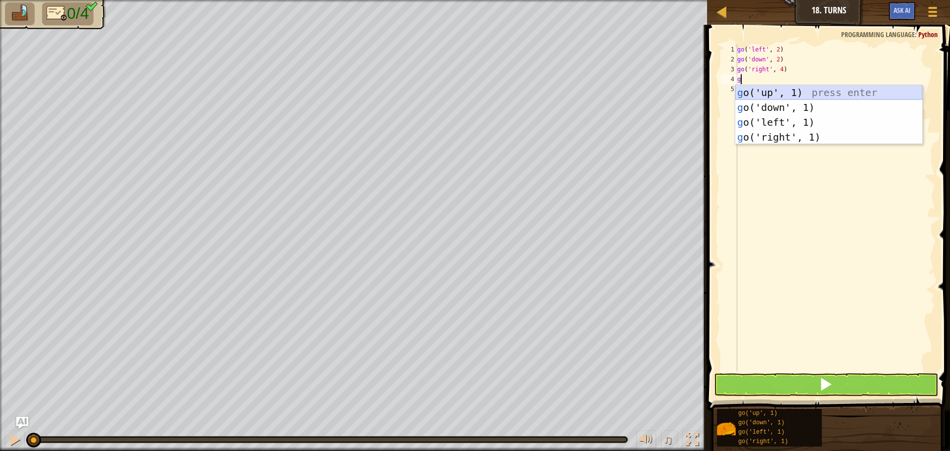
click at [781, 95] on div "g o('up', 1) press enter g o('down', 1) press enter g o('left', 1) press enter …" at bounding box center [828, 129] width 187 height 89
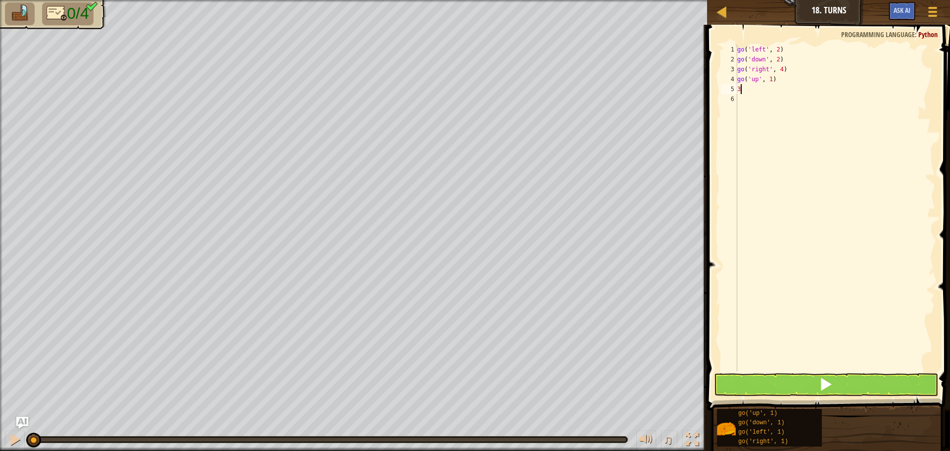
click at [770, 83] on div "go ( 'left' , 2 ) go ( 'down' , 2 ) go ( 'right' , 4 ) go ( 'up' , 1 ) 3" at bounding box center [835, 218] width 200 height 346
click at [757, 90] on div "go ( 'left' , 2 ) go ( 'down' , 2 ) go ( 'right' , 4 ) go ( 'up' , 3 ) 3" at bounding box center [835, 218] width 200 height 346
type textarea "3"
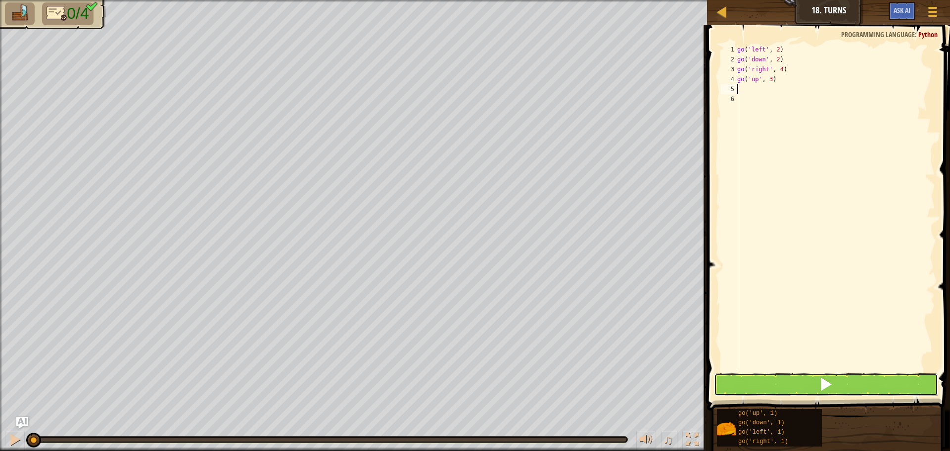
click at [823, 386] on span at bounding box center [826, 384] width 14 height 14
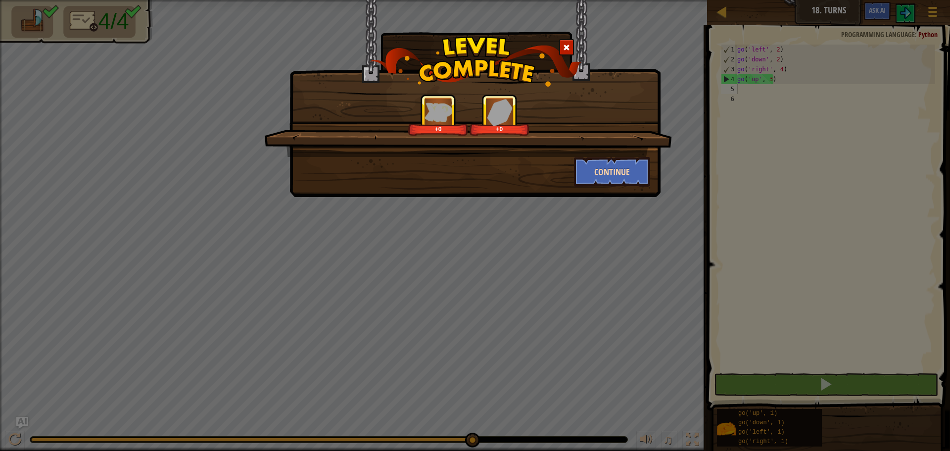
drag, startPoint x: 570, startPoint y: 155, endPoint x: 596, endPoint y: 166, distance: 27.9
click at [570, 156] on div "+0 +0" at bounding box center [468, 125] width 408 height 63
click at [597, 166] on button "Continue" at bounding box center [612, 172] width 77 height 30
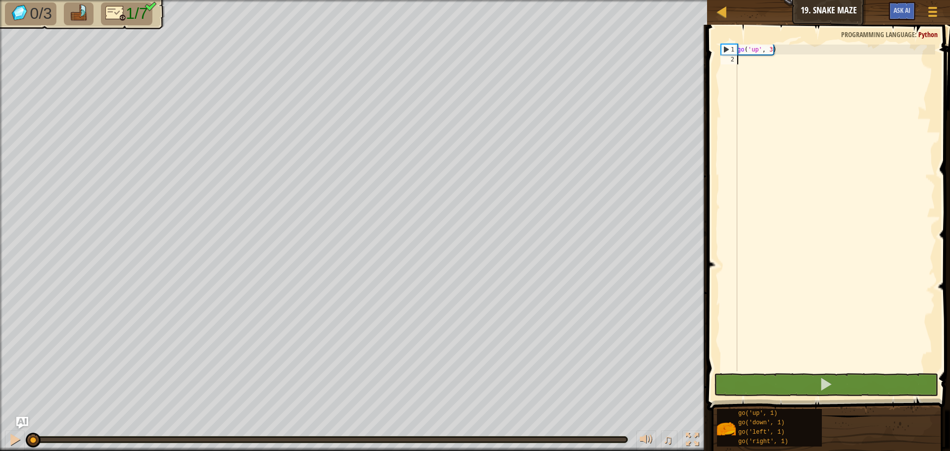
click at [771, 69] on div "go ( 'up' , 3 )" at bounding box center [835, 218] width 200 height 346
type textarea "g"
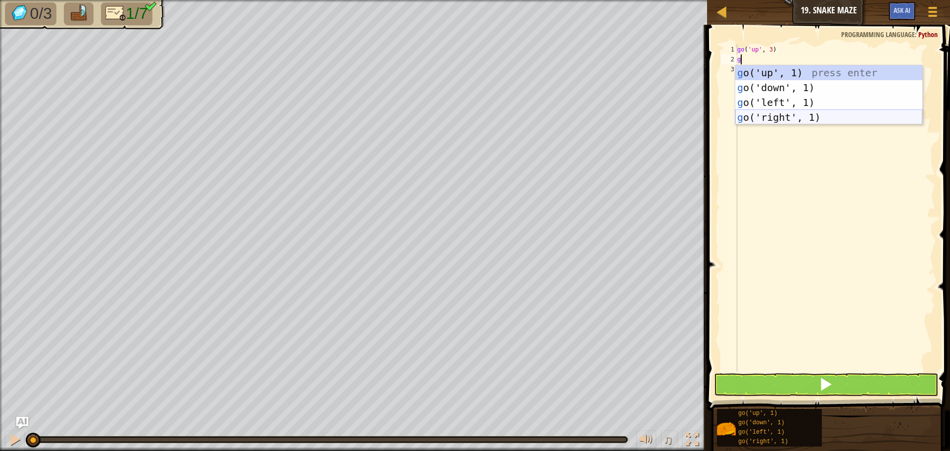
click at [782, 113] on div "g o('up', 1) press enter g o('down', 1) press enter g o('left', 1) press enter …" at bounding box center [828, 109] width 187 height 89
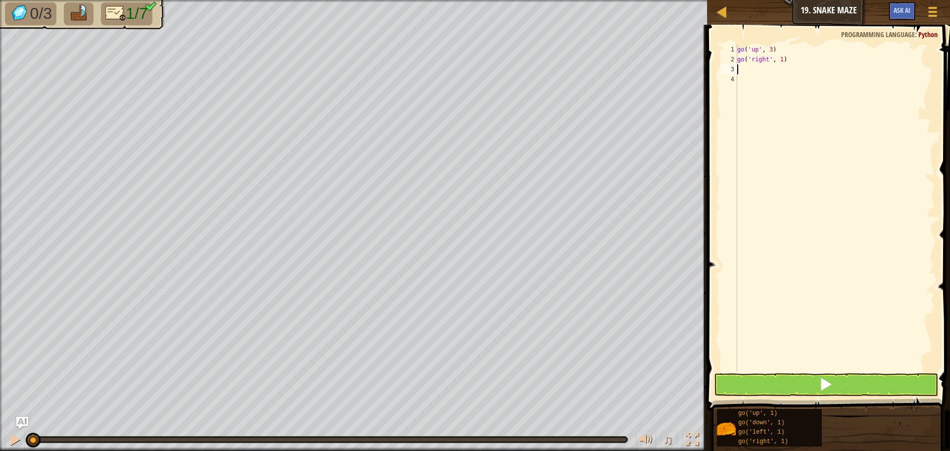
click at [778, 58] on div "go ( 'up' , 3 ) go ( 'right' , 1 )" at bounding box center [835, 218] width 200 height 346
click at [780, 59] on div "go ( 'up' , 3 ) go ( 'right' , 1 )" at bounding box center [835, 218] width 200 height 346
type textarea "go('right', 2)"
click at [773, 71] on div "go ( 'up' , 3 ) go ( 'right' , 2 )" at bounding box center [835, 218] width 200 height 346
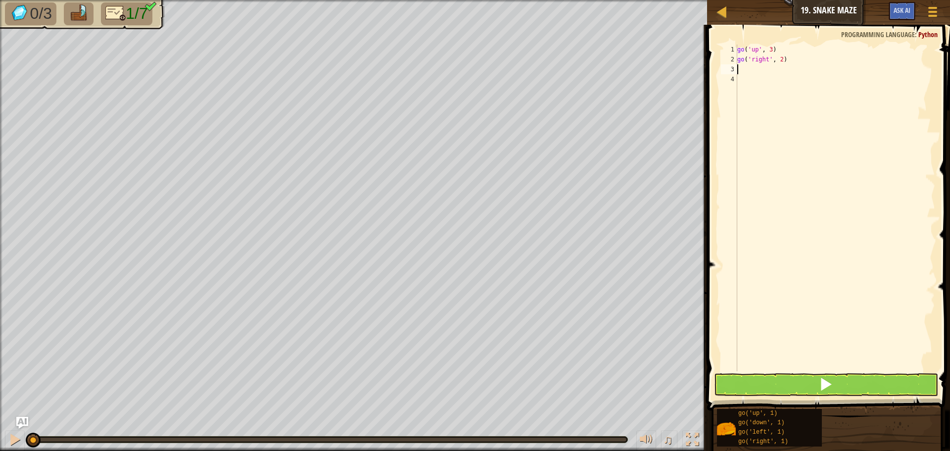
scroll to position [4, 0]
type textarea "g"
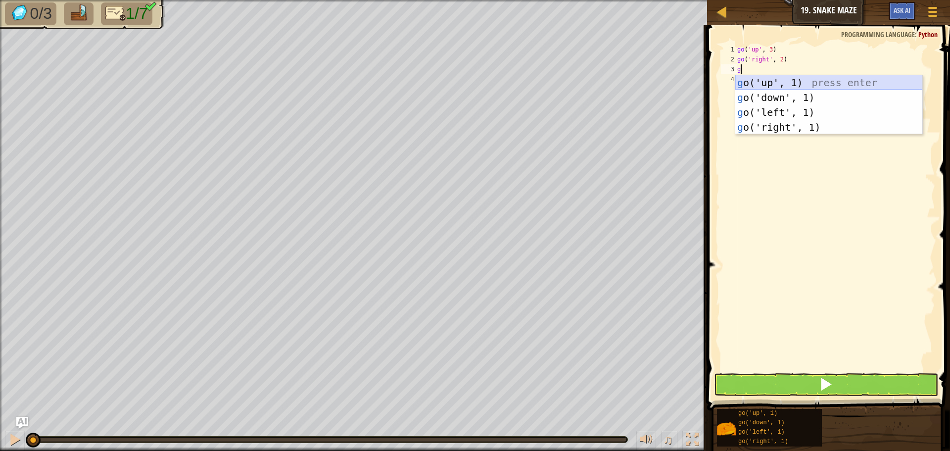
click at [784, 83] on div "g o('up', 1) press enter g o('down', 1) press enter g o('left', 1) press enter …" at bounding box center [828, 119] width 187 height 89
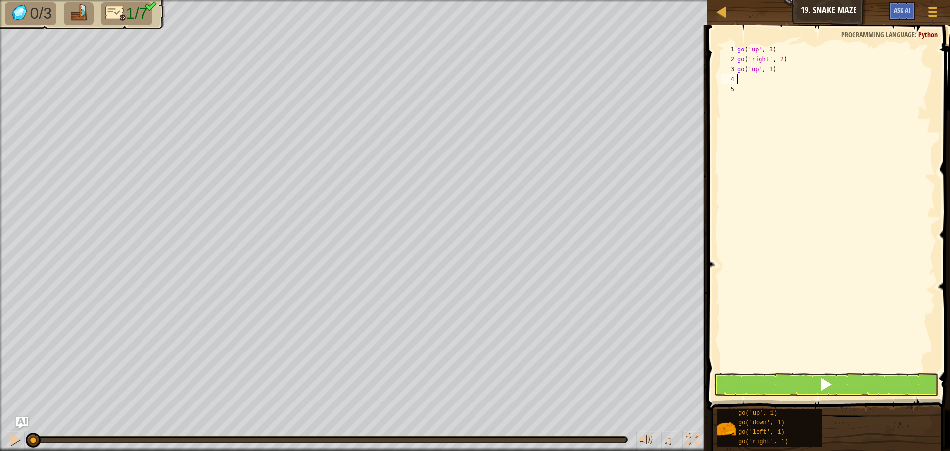
click at [770, 81] on div "go ( 'up' , 3 ) go ( 'right' , 2 ) go ( 'up' , 1 )" at bounding box center [835, 218] width 200 height 346
type textarea "g"
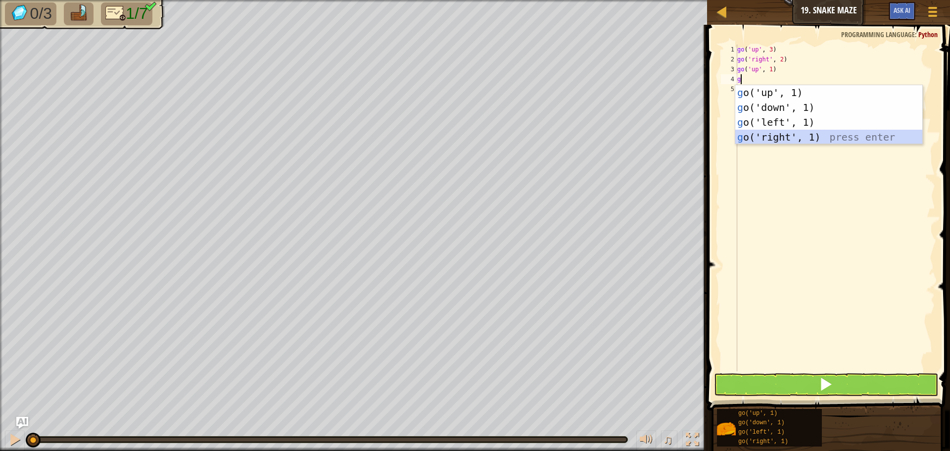
click at [785, 134] on div "g o('up', 1) press enter g o('down', 1) press enter g o('left', 1) press enter …" at bounding box center [828, 129] width 187 height 89
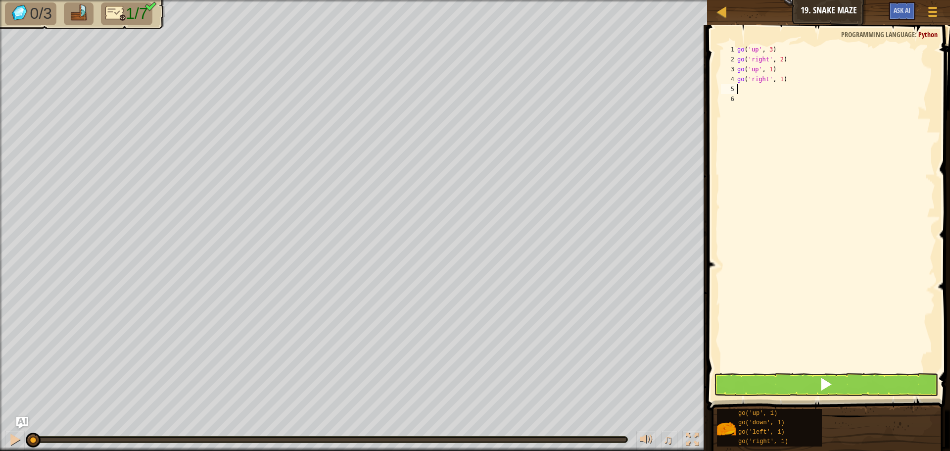
click at [780, 82] on div "go ( 'up' , 3 ) go ( 'right' , 2 ) go ( 'up' , 1 ) go ( 'right' , 1 )" at bounding box center [835, 218] width 200 height 346
type textarea "go('right', 2)"
click at [767, 89] on div "go ( 'up' , 3 ) go ( 'right' , 2 ) go ( 'up' , 1 ) go ( 'right' , 2 )" at bounding box center [835, 218] width 200 height 346
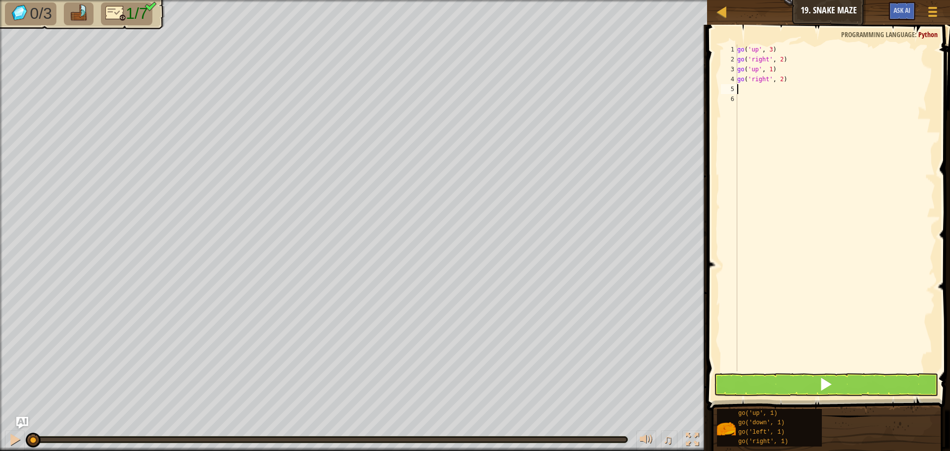
type textarea "g"
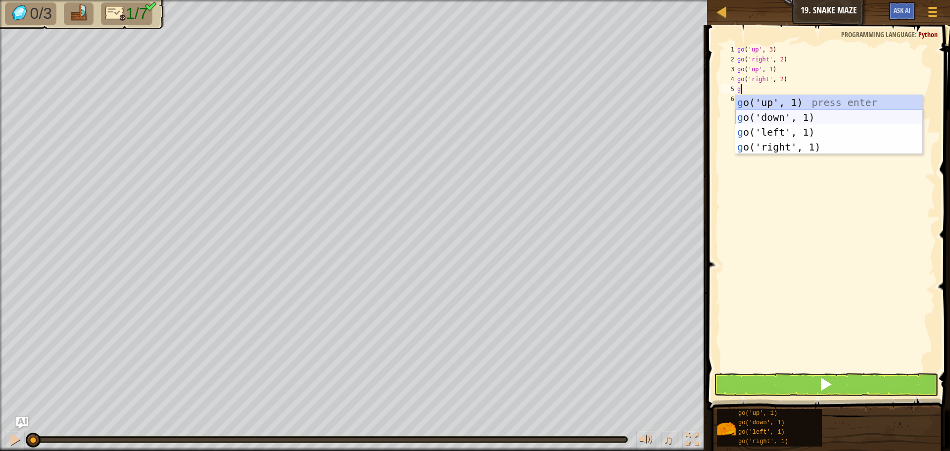
click at [803, 118] on div "g o('up', 1) press enter g o('down', 1) press enter g o('left', 1) press enter …" at bounding box center [828, 139] width 187 height 89
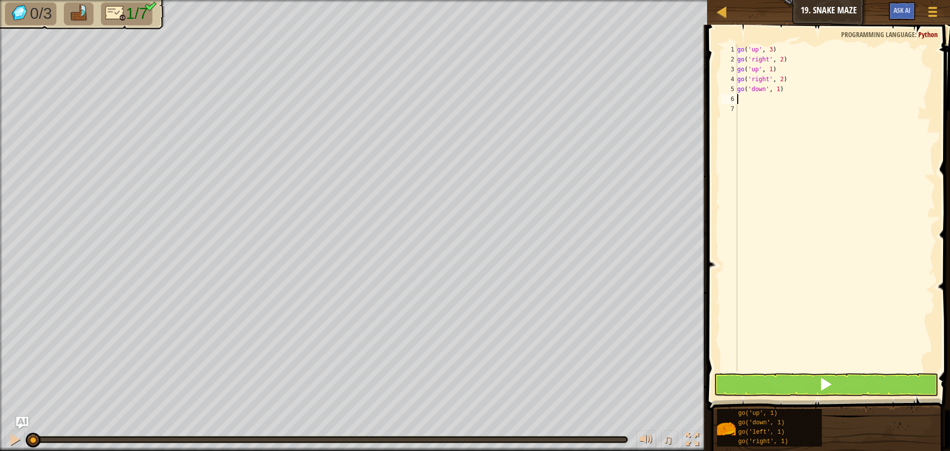
click at [778, 90] on div "go ( 'up' , 3 ) go ( 'right' , 2 ) go ( 'up' , 1 ) go ( 'right' , 2 ) go ( 'dow…" at bounding box center [835, 218] width 200 height 346
type textarea "go('down', 2)"
click at [804, 100] on div "go ( 'up' , 3 ) go ( 'right' , 2 ) go ( 'up' , 1 ) go ( 'right' , 2 ) go ( 'dow…" at bounding box center [835, 218] width 200 height 346
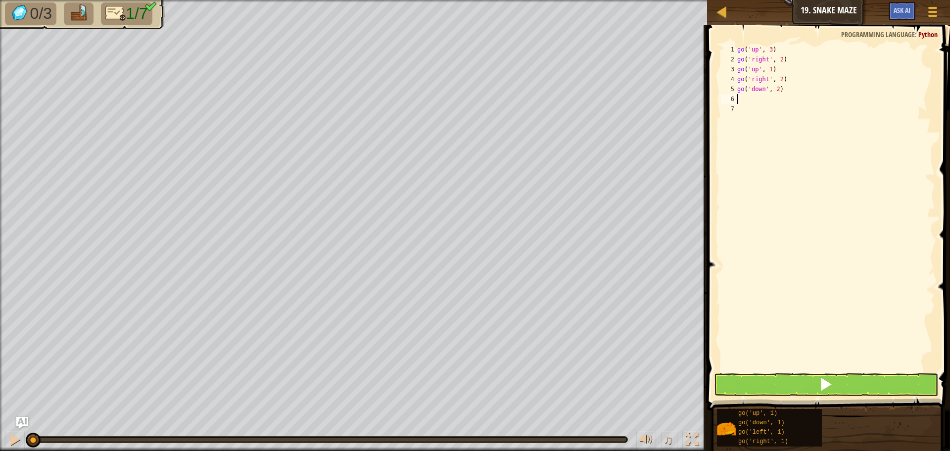
type textarea "g"
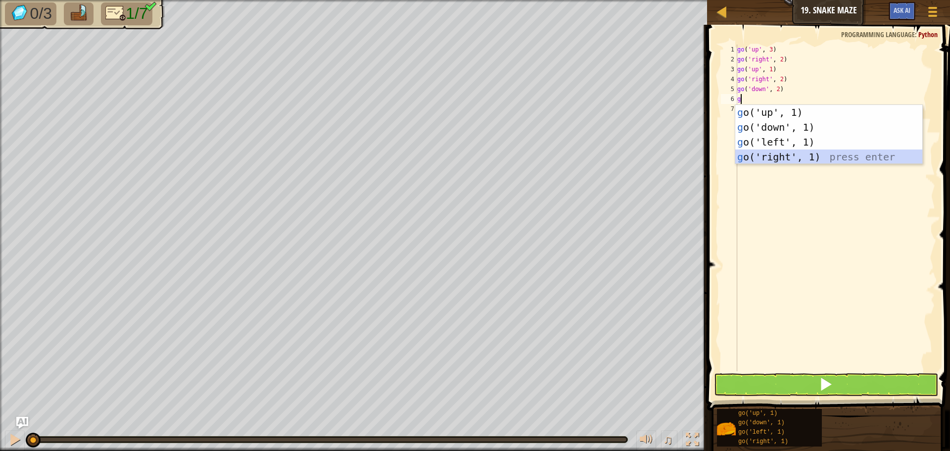
click at [784, 158] on div "g o('up', 1) press enter g o('down', 1) press enter g o('left', 1) press enter …" at bounding box center [828, 149] width 187 height 89
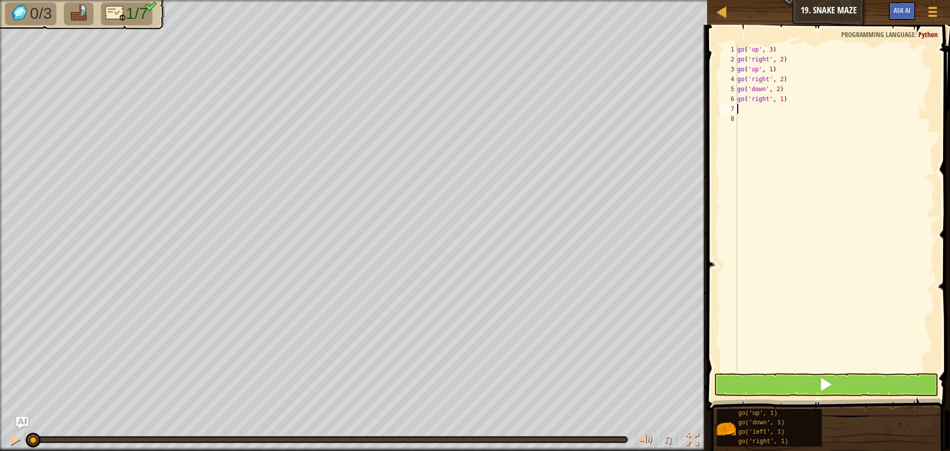
click at [781, 101] on div "go ( 'up' , 3 ) go ( 'right' , 2 ) go ( 'up' , 1 ) go ( 'right' , 2 ) go ( 'dow…" at bounding box center [835, 218] width 200 height 346
type textarea "go('right', 2)"
click at [785, 109] on div "go ( 'up' , 3 ) go ( 'right' , 2 ) go ( 'up' , 1 ) go ( 'right' , 2 ) go ( 'dow…" at bounding box center [835, 218] width 200 height 346
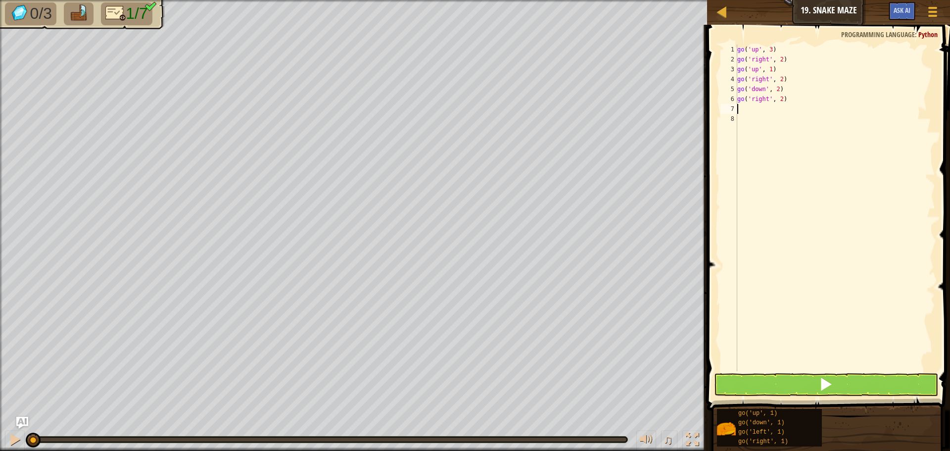
type textarea "g"
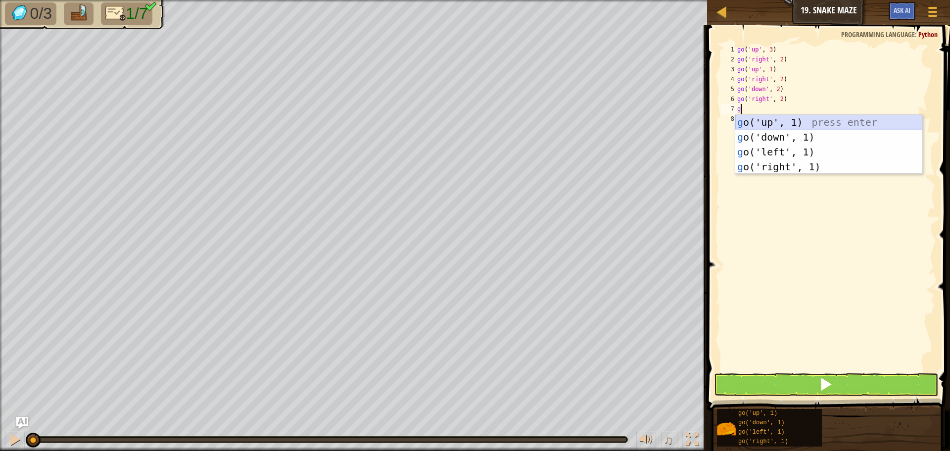
click at [779, 125] on div "g o('up', 1) press enter g o('down', 1) press enter g o('left', 1) press enter …" at bounding box center [828, 159] width 187 height 89
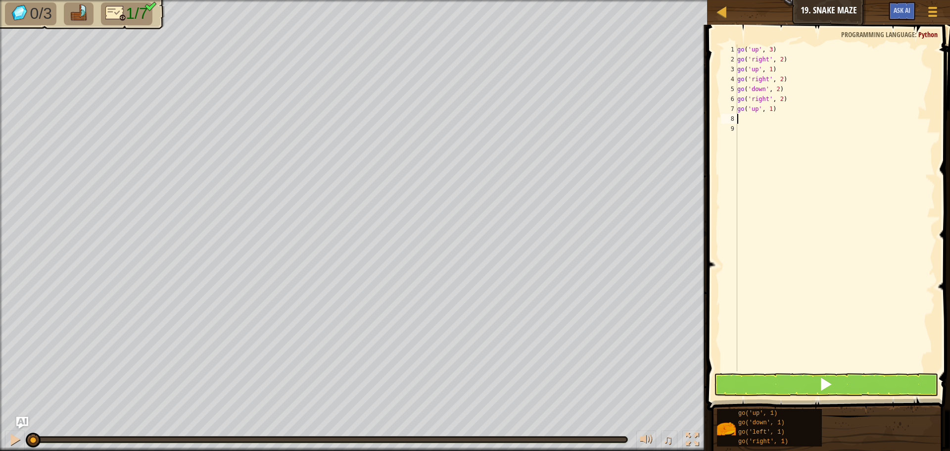
click at [768, 108] on div "go ( 'up' , 3 ) go ( 'right' , 2 ) go ( 'up' , 1 ) go ( 'right' , 2 ) go ( 'dow…" at bounding box center [835, 218] width 200 height 346
type textarea "go('up', 3)"
click at [818, 384] on button at bounding box center [826, 384] width 224 height 23
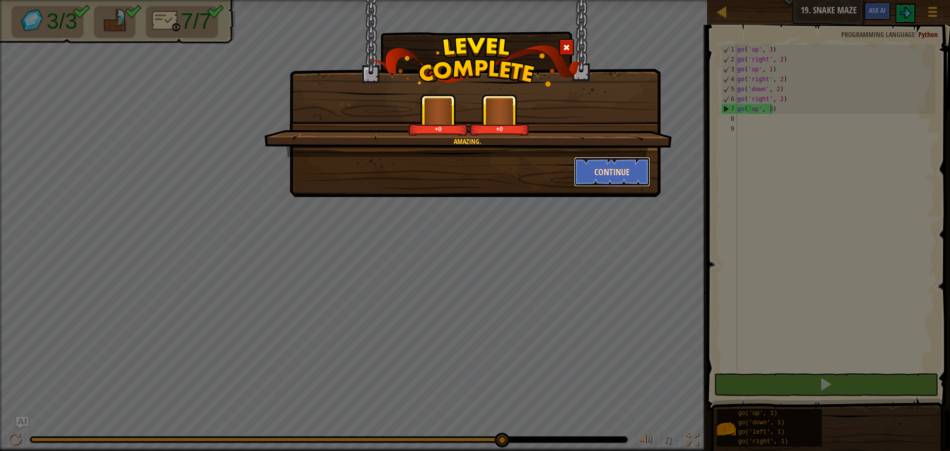
click at [616, 166] on button "Continue" at bounding box center [612, 172] width 77 height 30
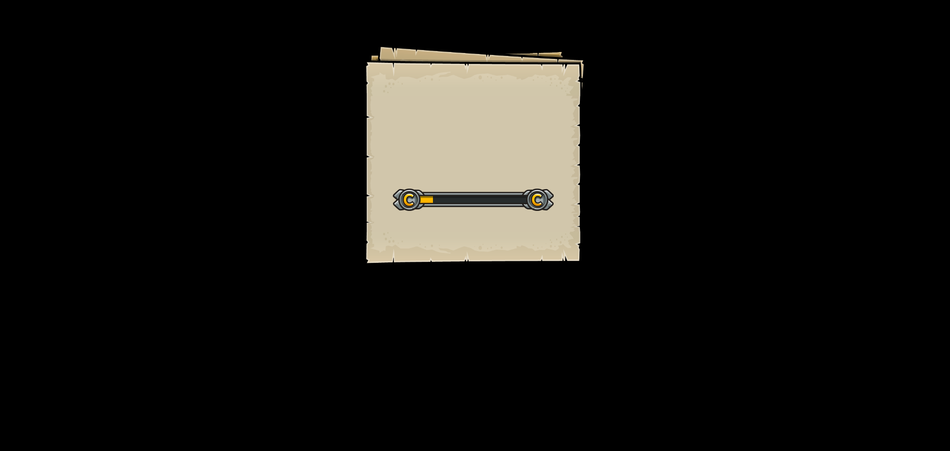
click at [614, 209] on div "Goals Start Level Error loading from server. Try refreshing the page. You'll ne…" at bounding box center [475, 225] width 950 height 451
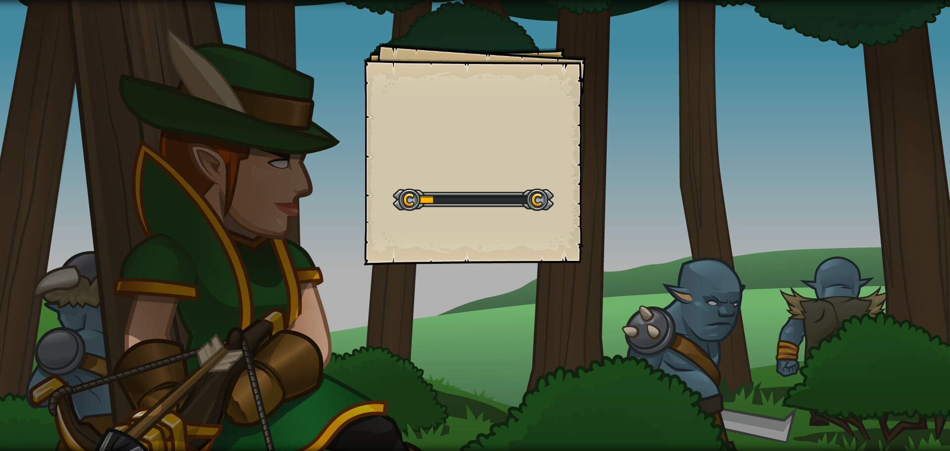
click at [617, 198] on div "Goals Start Level Error loading from server. Try refreshing the page. You'll ne…" at bounding box center [475, 225] width 950 height 451
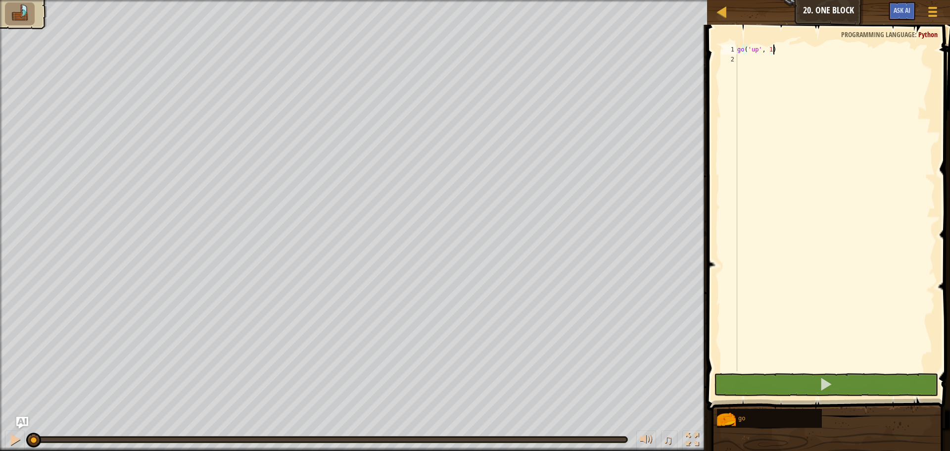
click at [770, 50] on div "go ( 'up' , 1 )" at bounding box center [835, 218] width 200 height 346
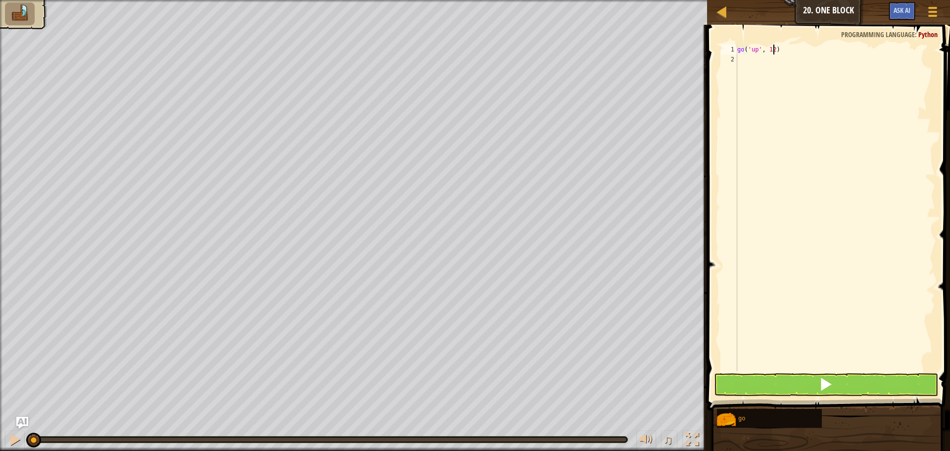
scroll to position [4, 2]
type textarea "go('up', 2)"
click at [781, 55] on div "go ( 'up' , 2 )" at bounding box center [835, 218] width 200 height 346
type textarea "g"
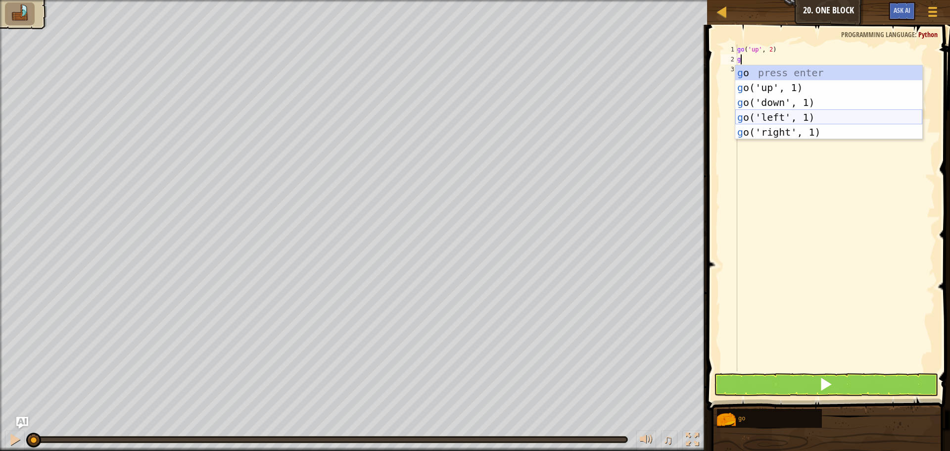
click at [800, 112] on div "g o press enter g o('up', 1) press enter g o('down', 1) press enter g o('left',…" at bounding box center [828, 117] width 187 height 104
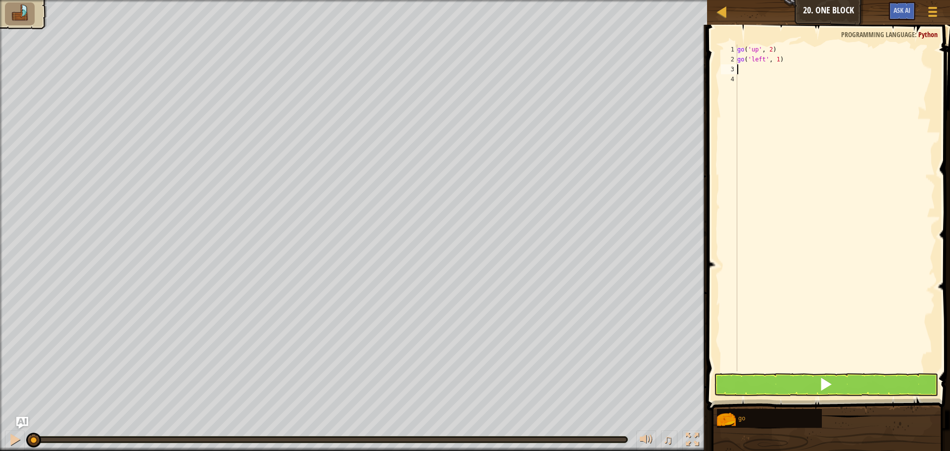
type textarea "3"
click at [775, 58] on div "go ( 'up' , 2 ) go ( 'left' , 1 )" at bounding box center [835, 218] width 200 height 346
type textarea "go('left', 3)"
click at [777, 70] on div "go ( 'up' , 2 ) go ( 'left' , 3 )" at bounding box center [835, 218] width 200 height 346
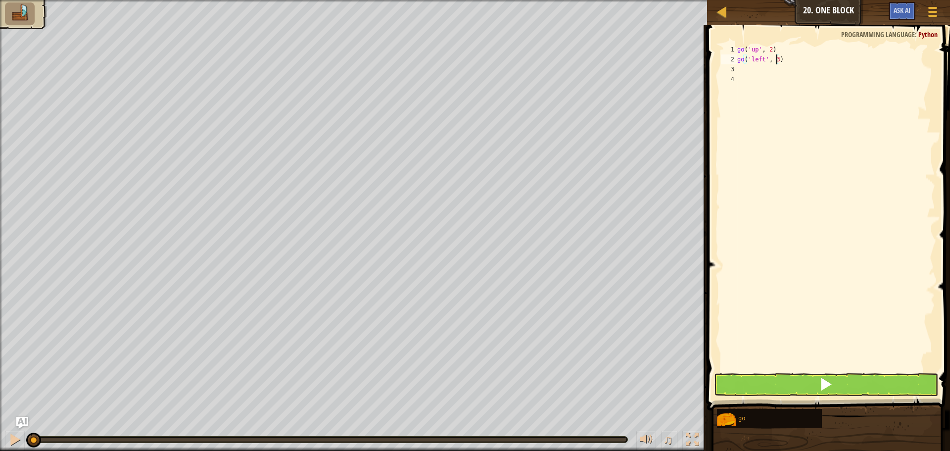
scroll to position [4, 0]
type textarea "g"
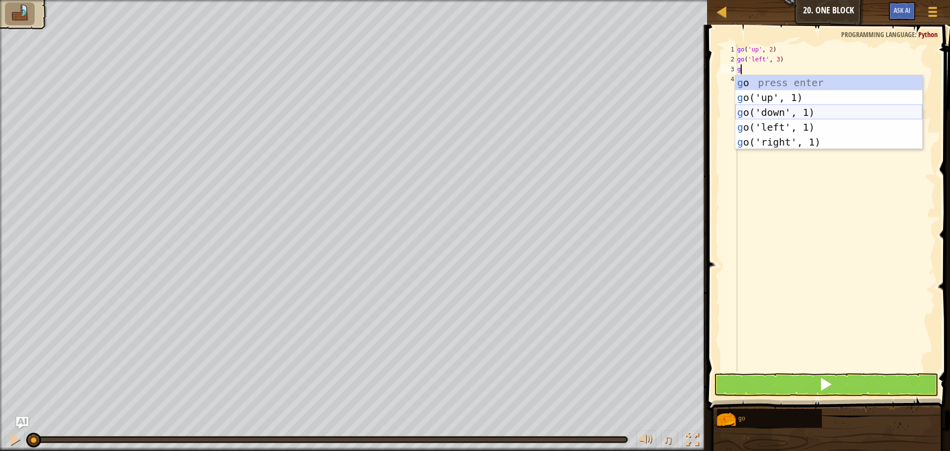
click at [784, 110] on div "g o press enter g o('up', 1) press enter g o('down', 1) press enter g o('left',…" at bounding box center [828, 127] width 187 height 104
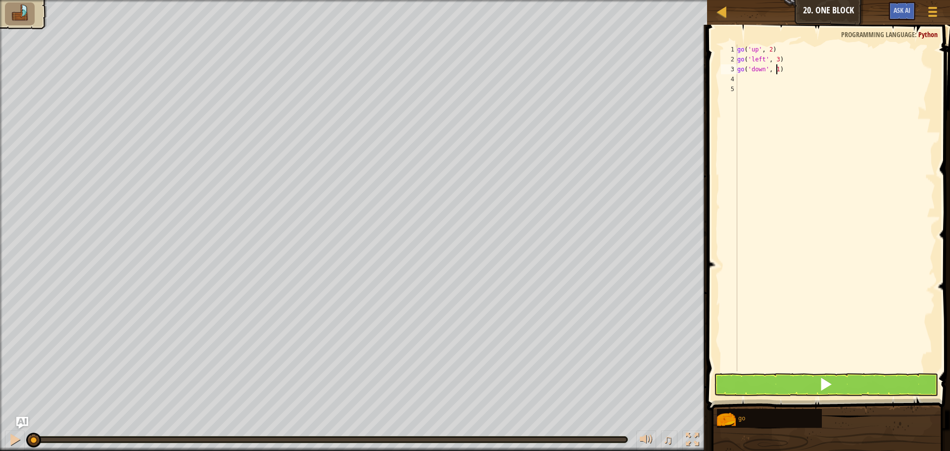
click at [777, 71] on div "go ( 'up' , 2 ) go ( 'left' , 3 ) go ( 'down' , 1 )" at bounding box center [835, 218] width 200 height 346
type textarea "go('down', 2)"
click at [755, 83] on div "go ( 'up' , 2 ) go ( 'left' , 3 ) go ( 'down' , 2 )" at bounding box center [835, 218] width 200 height 346
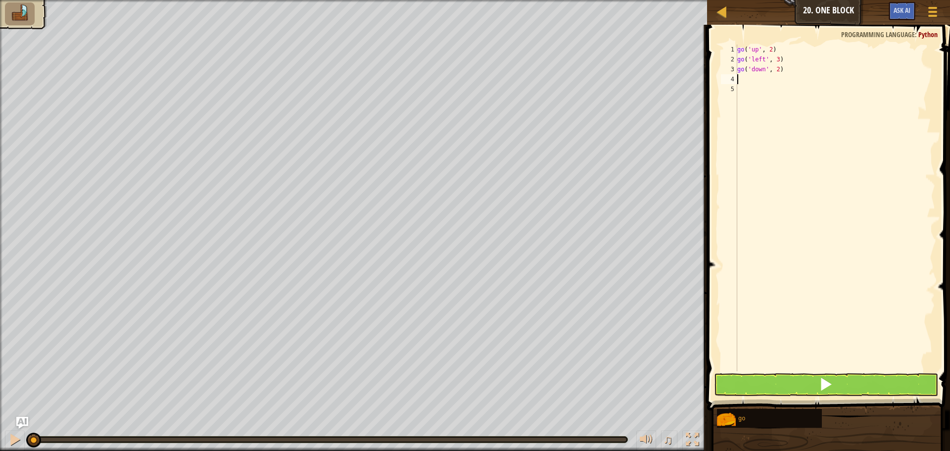
type textarea "g"
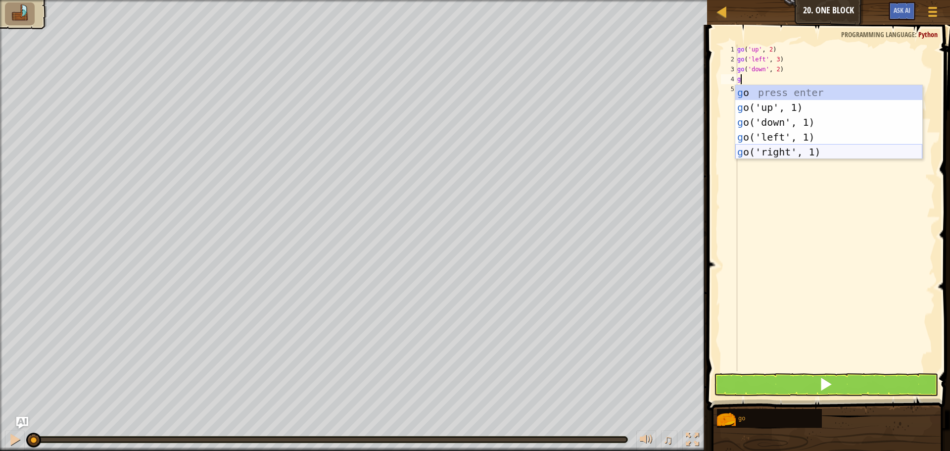
click at [783, 153] on div "g o press enter g o('up', 1) press enter g o('down', 1) press enter g o('left',…" at bounding box center [828, 137] width 187 height 104
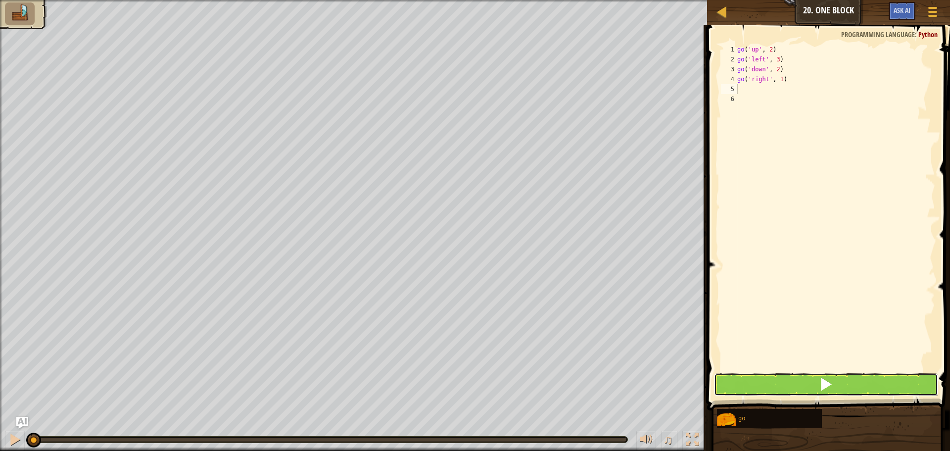
click at [780, 376] on button at bounding box center [826, 384] width 224 height 23
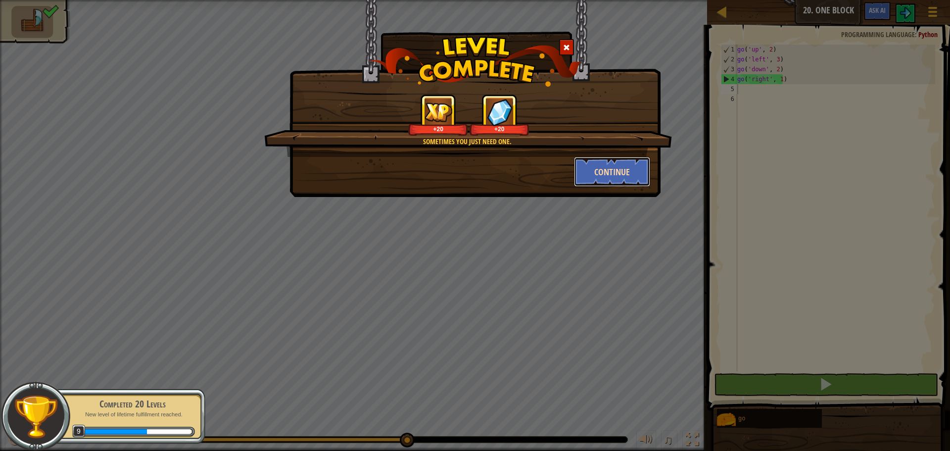
click at [643, 176] on button "Continue" at bounding box center [612, 172] width 77 height 30
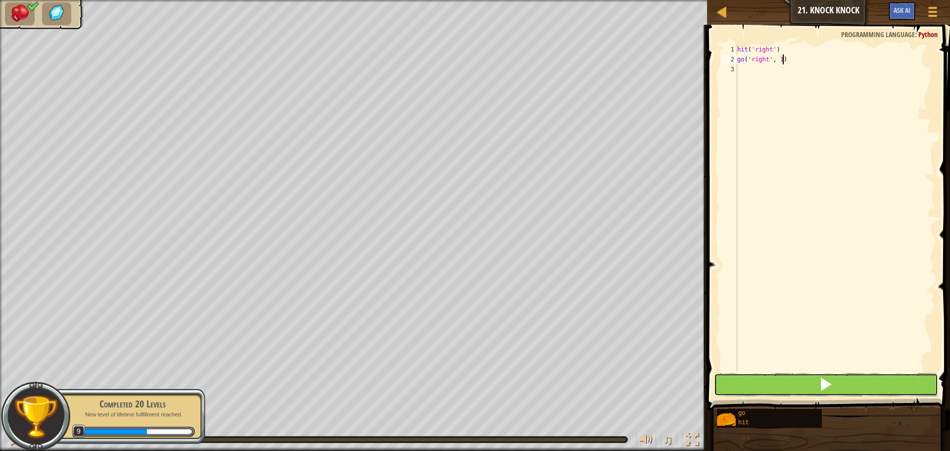
click at [790, 384] on button at bounding box center [826, 384] width 224 height 23
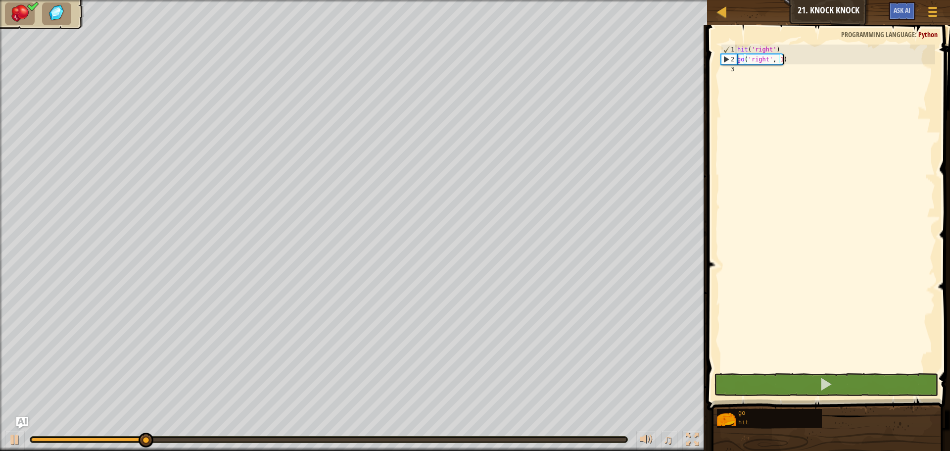
click at [780, 59] on div "hit ( 'right' ) go ( 'right' , 1 )" at bounding box center [835, 218] width 200 height 346
type textarea "go('right', 2)"
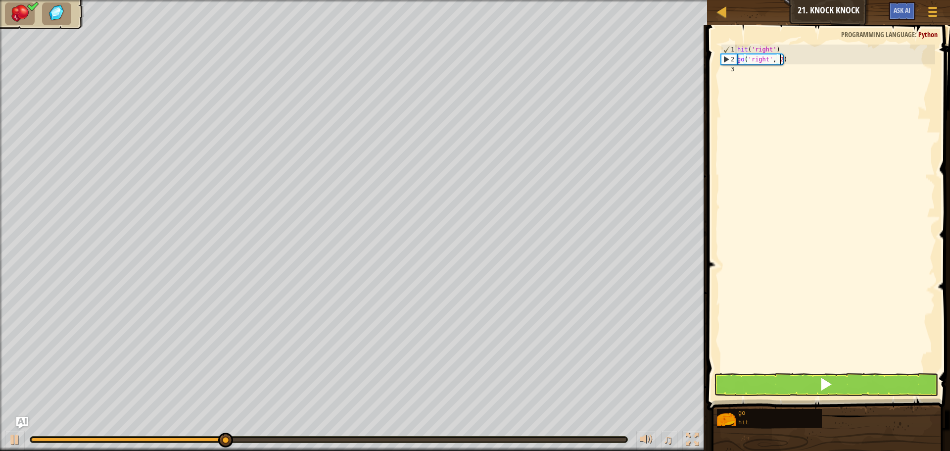
scroll to position [4, 0]
drag, startPoint x: 835, startPoint y: 371, endPoint x: 835, endPoint y: 383, distance: 11.9
click at [836, 371] on span at bounding box center [829, 203] width 251 height 414
click at [835, 383] on button at bounding box center [826, 384] width 224 height 23
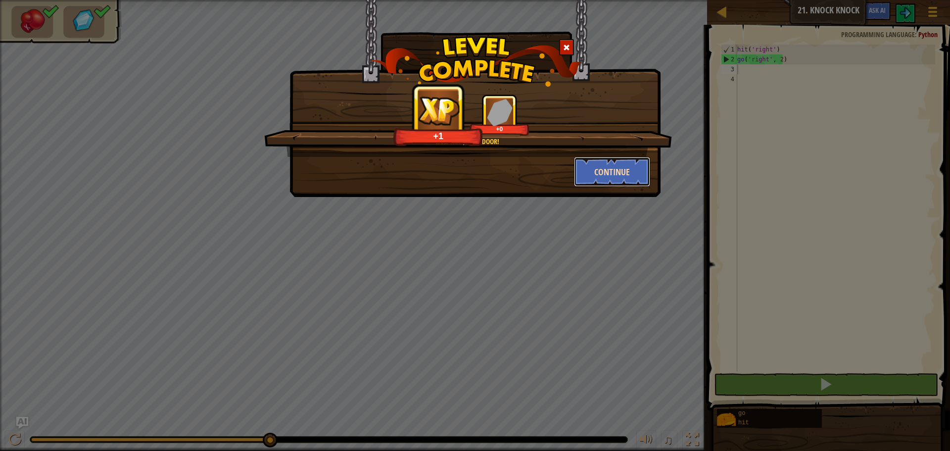
click at [640, 167] on button "Continue" at bounding box center [612, 172] width 77 height 30
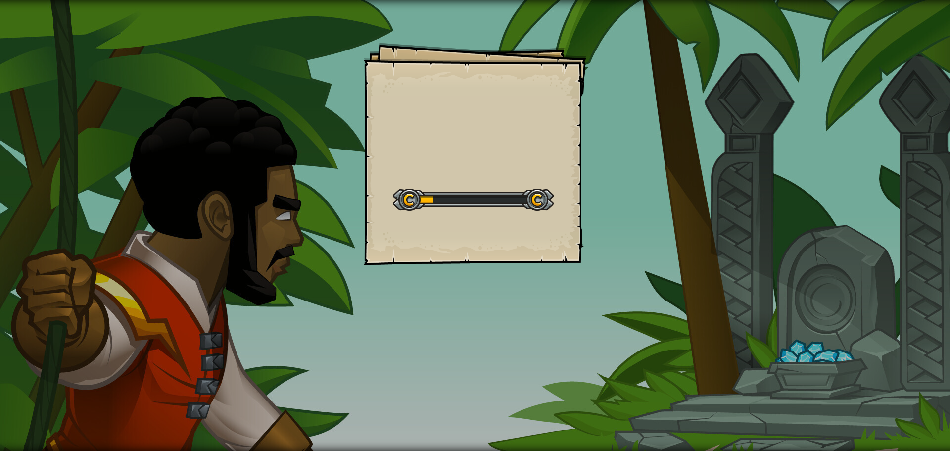
click at [636, 168] on div "Goals Start Level Error loading from server. Try refreshing the page. You'll ne…" at bounding box center [475, 225] width 950 height 451
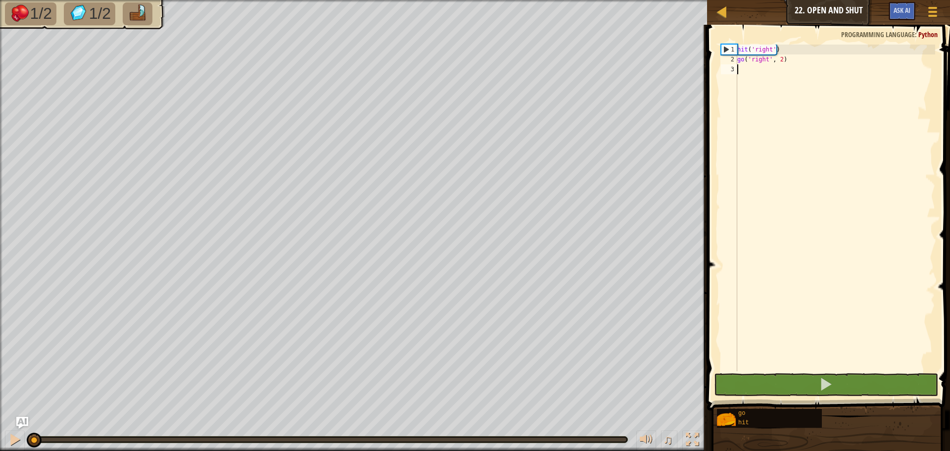
type textarea "g"
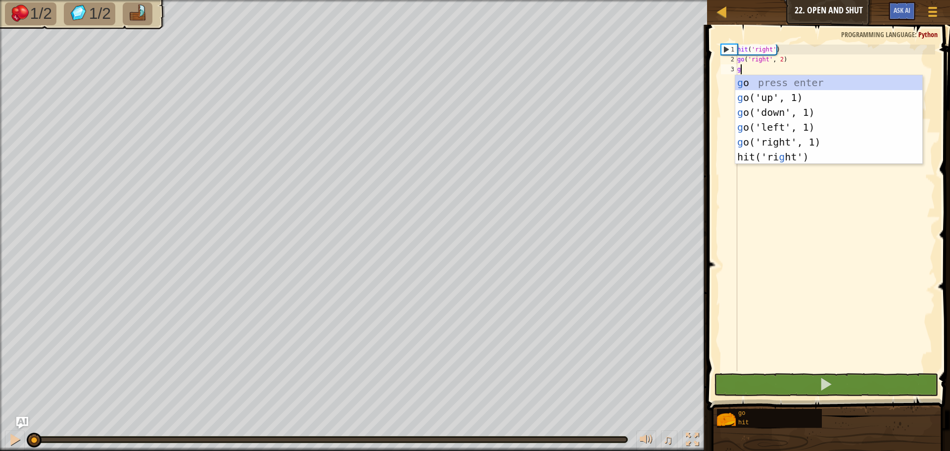
scroll to position [4, 0]
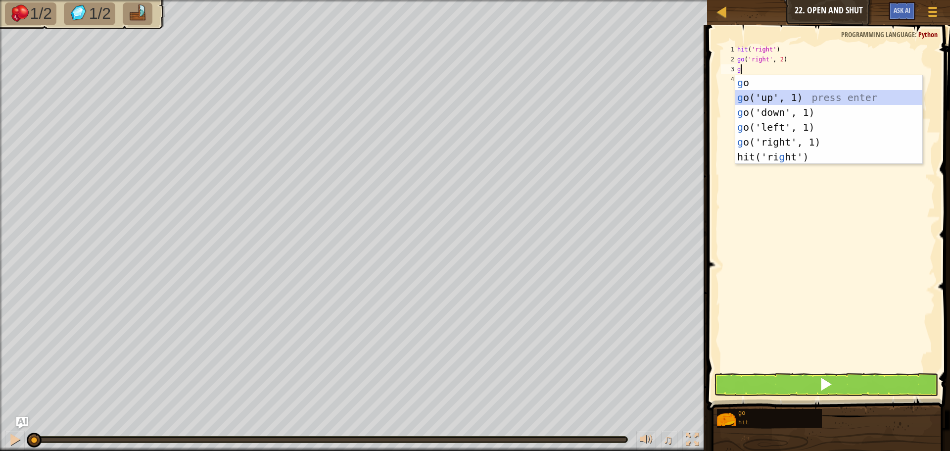
click at [780, 97] on div "g o press enter g o('up', 1) press enter g o('down', 1) press enter g o('left',…" at bounding box center [828, 134] width 187 height 119
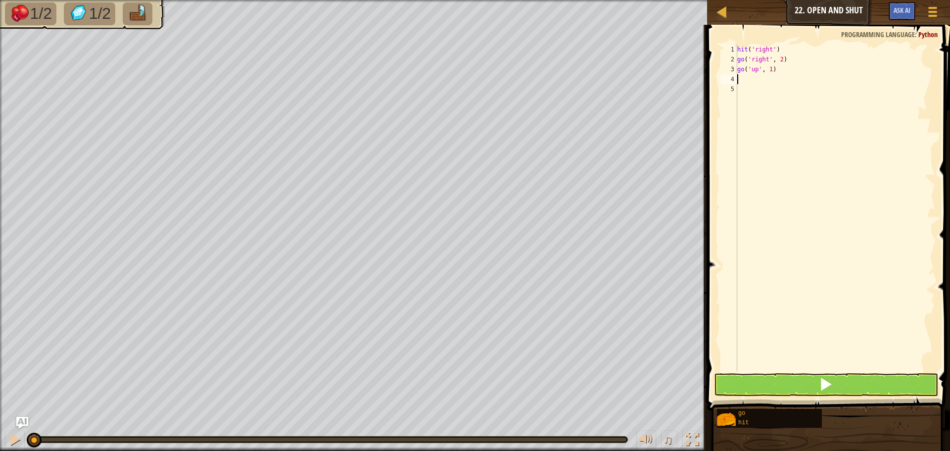
type textarea "g"
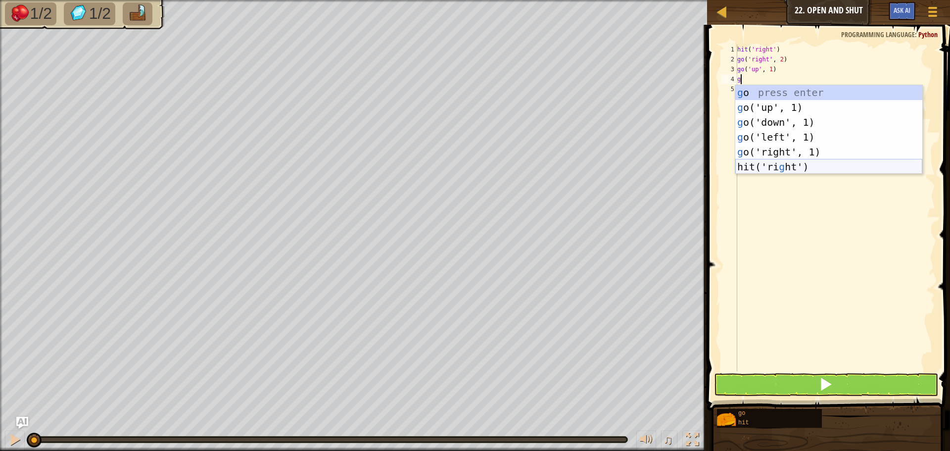
click at [774, 167] on div "g o press enter g o('up', 1) press enter g o('down', 1) press enter g o('left',…" at bounding box center [828, 144] width 187 height 119
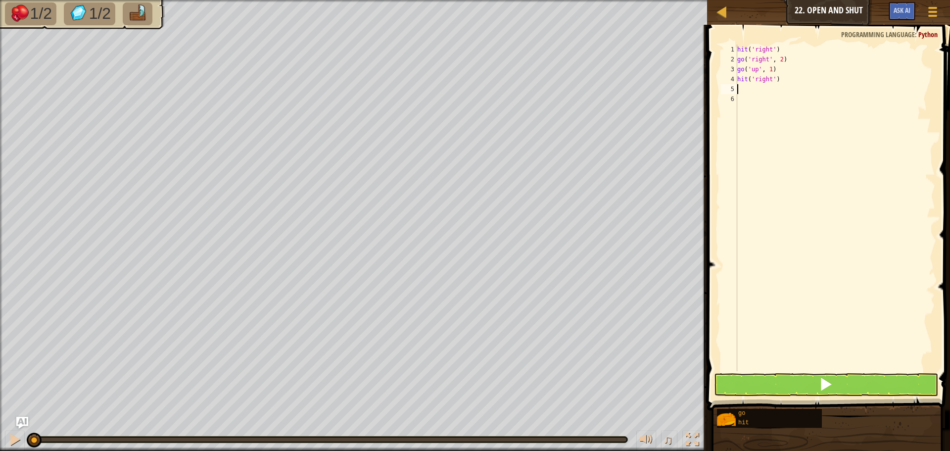
type textarea "g"
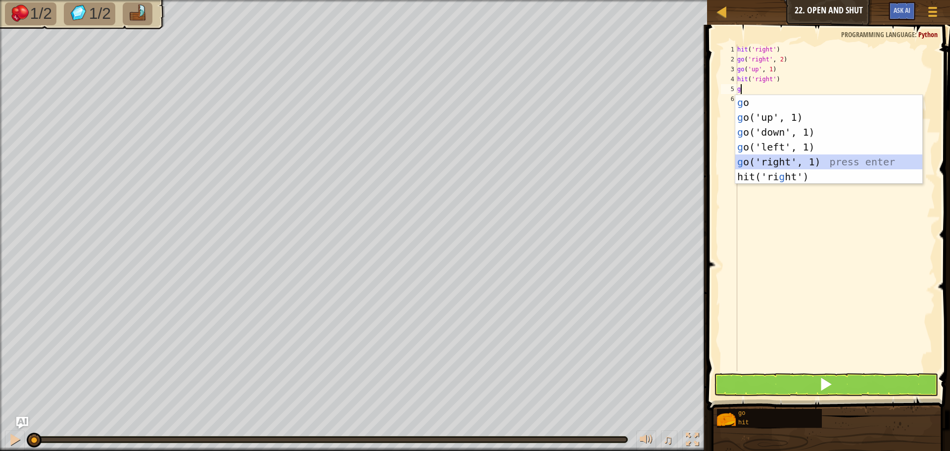
click at [775, 161] on div "g o press enter g o('up', 1) press enter g o('down', 1) press enter g o('left',…" at bounding box center [828, 154] width 187 height 119
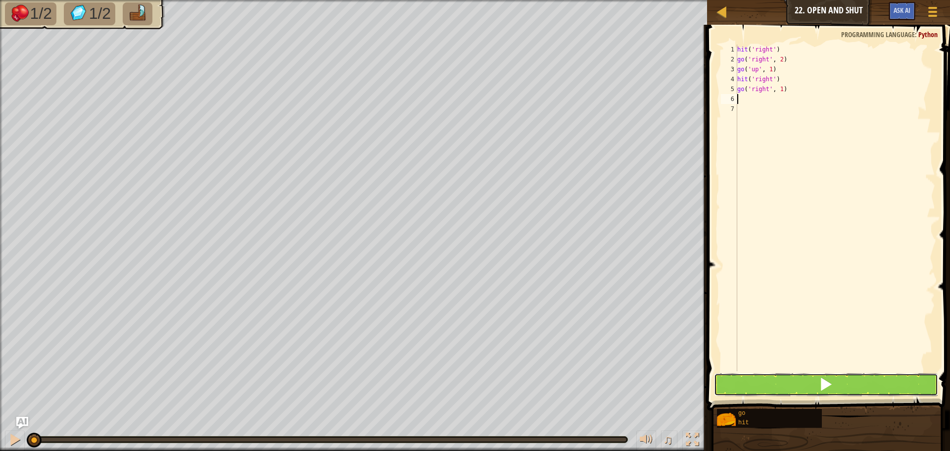
click at [827, 380] on span at bounding box center [826, 384] width 14 height 14
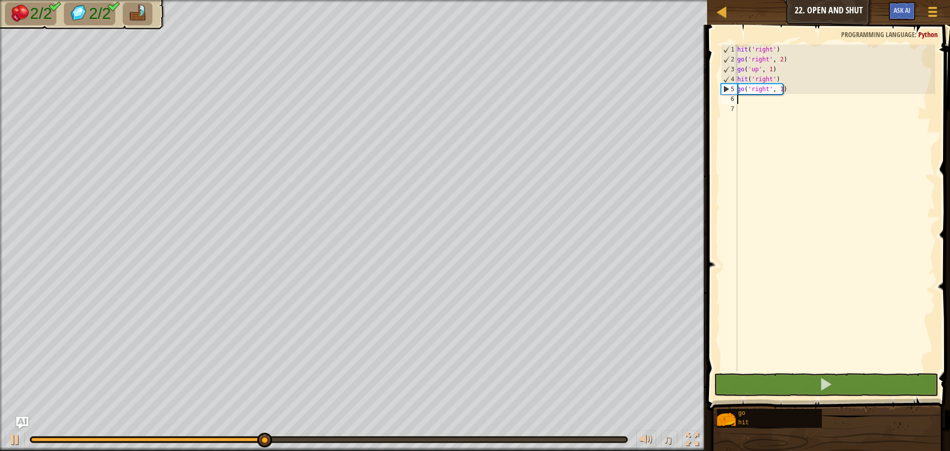
click at [780, 91] on div "hit ( 'right' ) go ( 'right' , 2 ) go ( 'up' , 1 ) hit ( 'right' ) go ( 'right'…" at bounding box center [835, 218] width 200 height 346
type textarea "go('right', 2)"
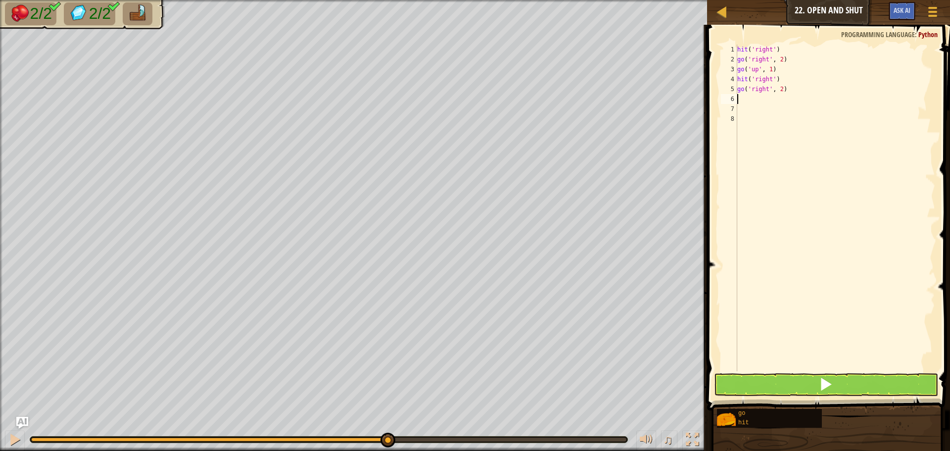
click at [835, 372] on span at bounding box center [829, 203] width 251 height 414
click at [832, 383] on span at bounding box center [826, 384] width 14 height 14
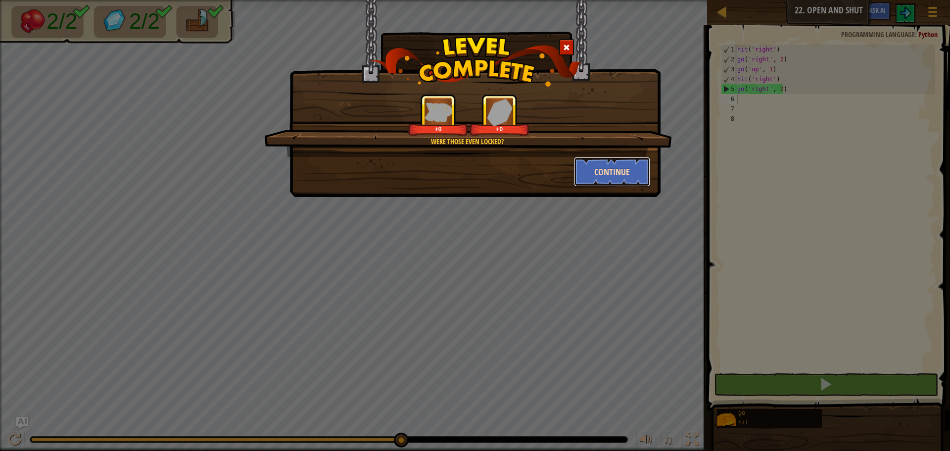
click at [634, 176] on button "Continue" at bounding box center [612, 172] width 77 height 30
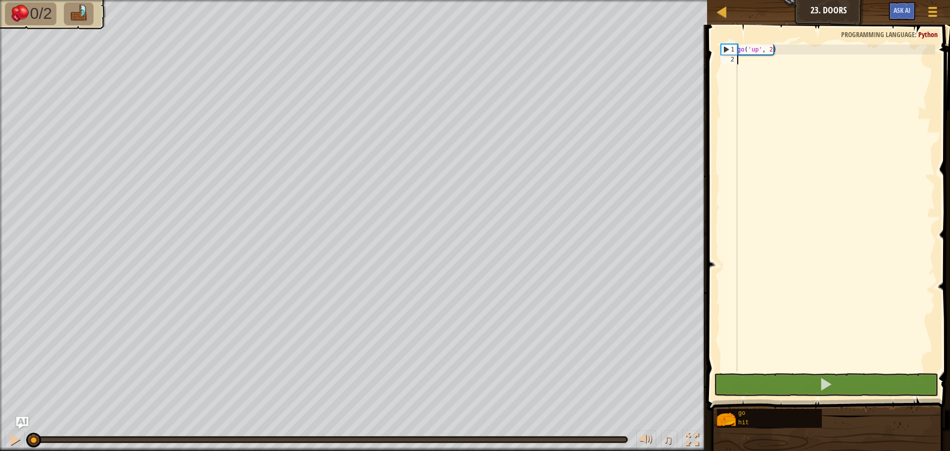
type textarea "h"
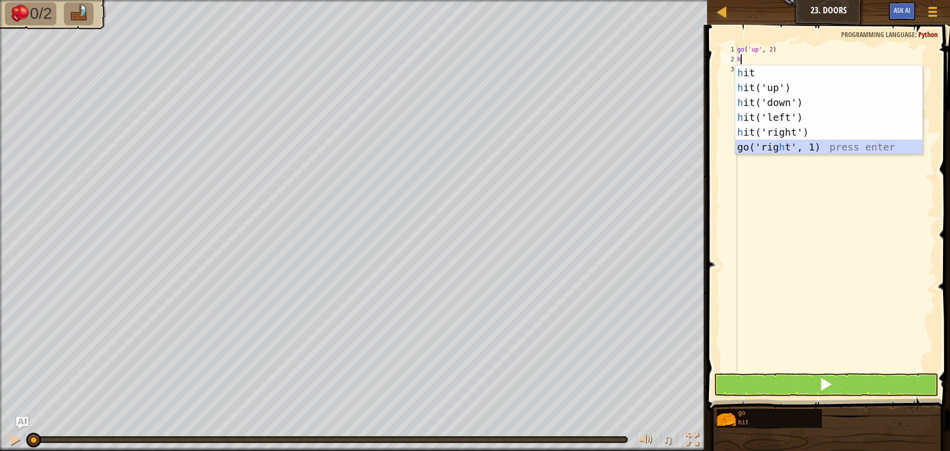
click at [791, 145] on div "h it press enter h it('up') press enter h it('down') press enter h it('left') p…" at bounding box center [828, 124] width 187 height 119
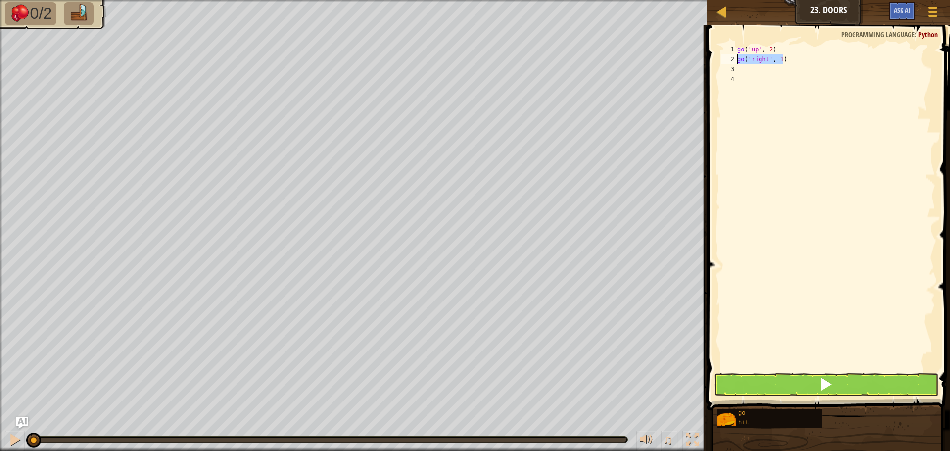
drag, startPoint x: 788, startPoint y: 61, endPoint x: 733, endPoint y: 60, distance: 55.4
click at [733, 60] on div "1 2 3 4 go ( 'up' , 2 ) go ( 'right' , 1 ) הההההההההההההההההההההההההההההההההההה…" at bounding box center [827, 208] width 216 height 326
type textarea "go('right', 1)"
type textarea "h"
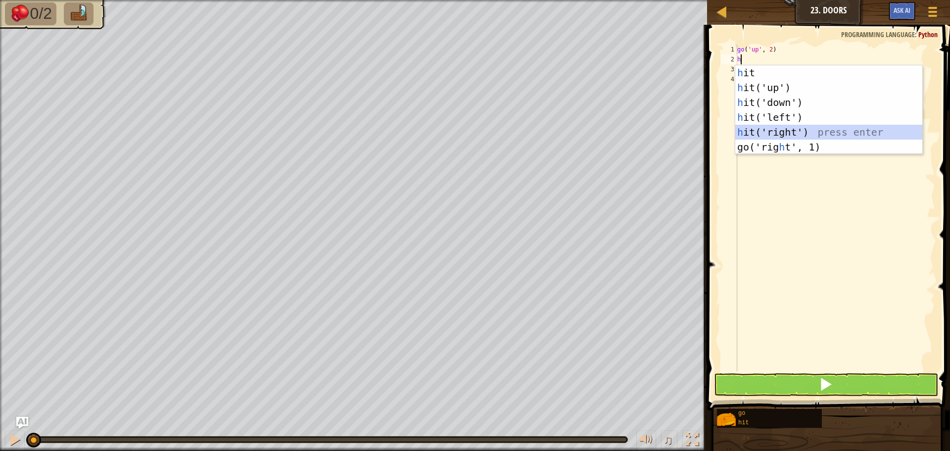
click at [784, 128] on div "h it press enter h it('up') press enter h it('down') press enter h it('left') p…" at bounding box center [828, 124] width 187 height 119
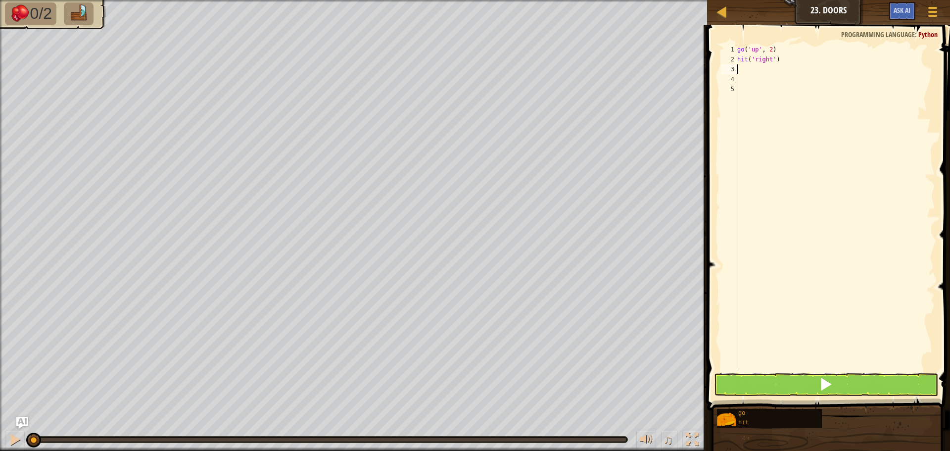
type textarea "g"
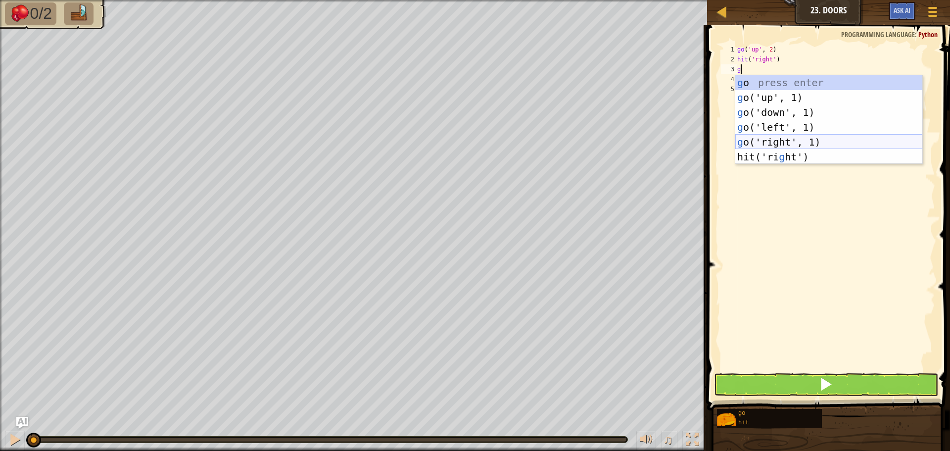
click at [779, 139] on div "g o press enter g o('up', 1) press enter g o('down', 1) press enter g o('left',…" at bounding box center [828, 134] width 187 height 119
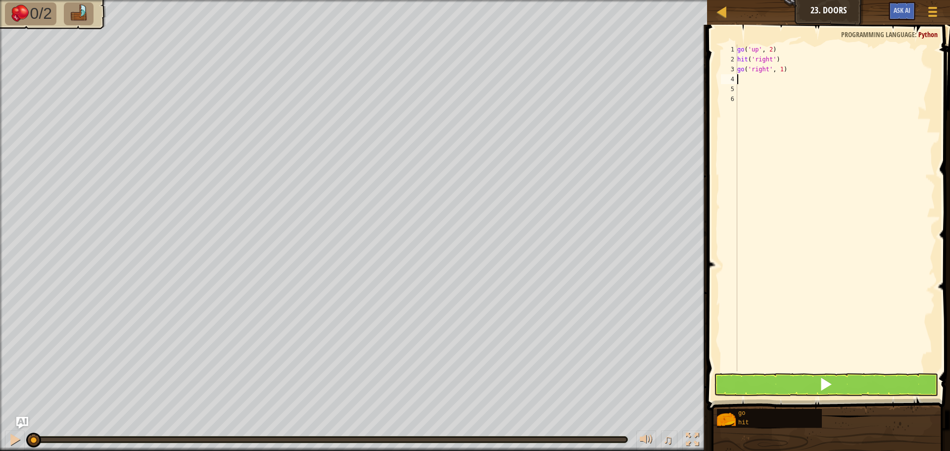
click at [780, 72] on div "go ( 'up' , 2 ) hit ( 'right' ) go ( 'right' , 1 )" at bounding box center [835, 218] width 200 height 346
type textarea "go('right', 2)"
click at [757, 81] on div "go ( 'up' , 2 ) hit ( 'right' ) go ( 'right' , 2 )" at bounding box center [835, 218] width 200 height 346
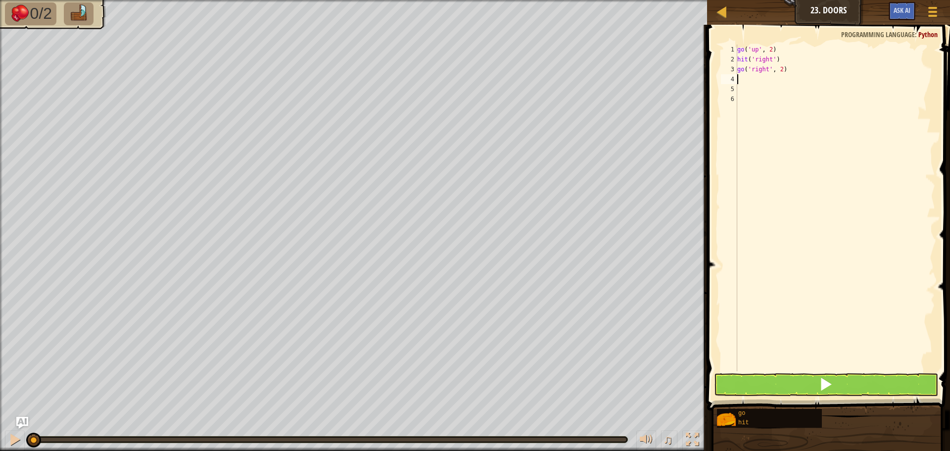
type textarea "g"
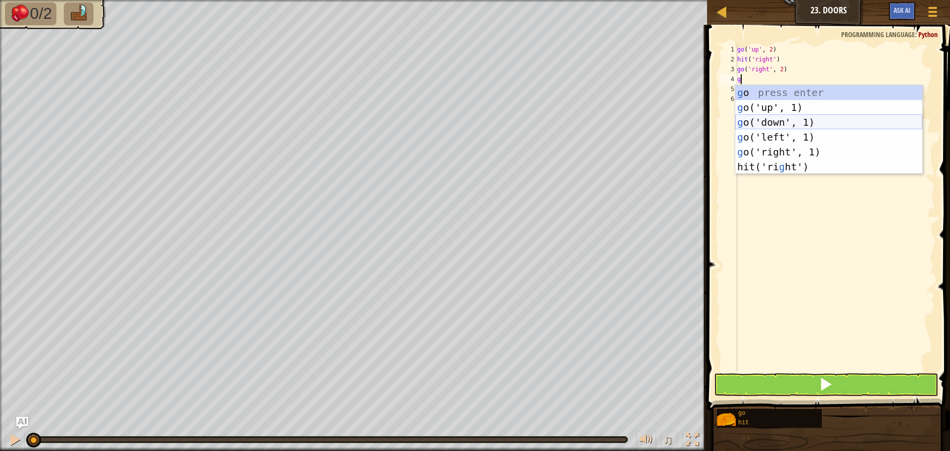
click at [772, 122] on div "g o press enter g o('up', 1) press enter g o('down', 1) press enter g o('left',…" at bounding box center [828, 144] width 187 height 119
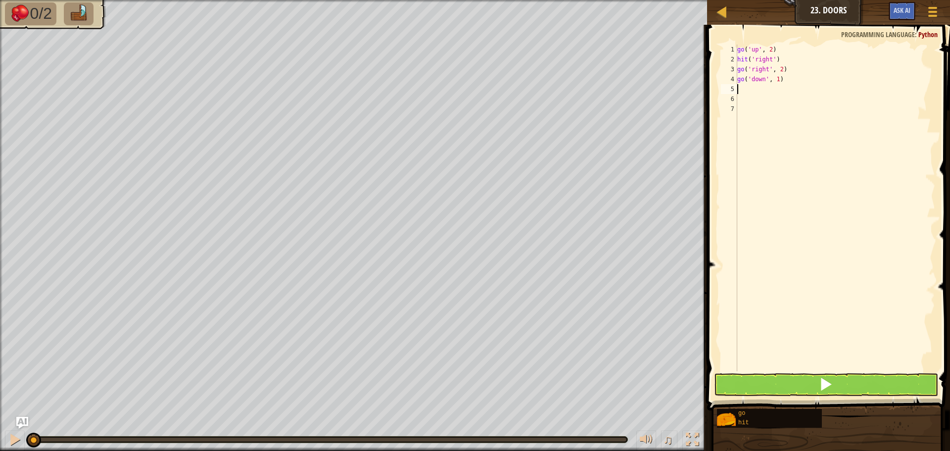
type textarea "h"
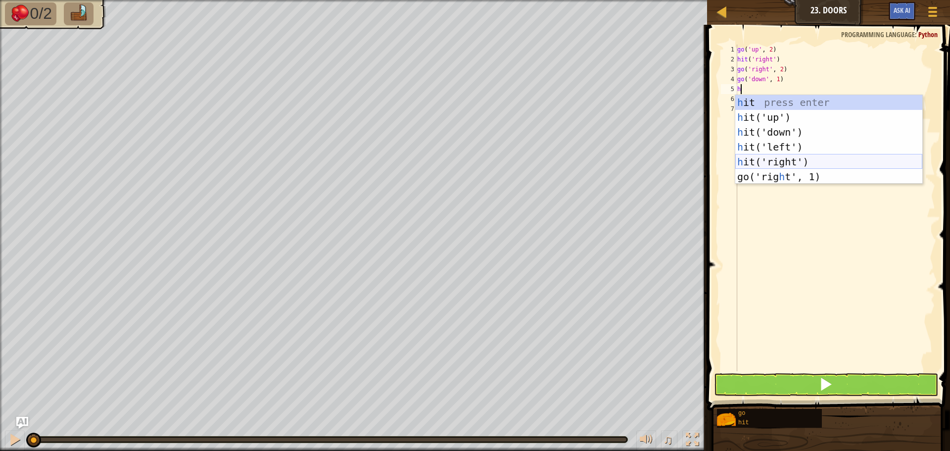
click at [778, 160] on div "h it press enter h it('up') press enter h it('down') press enter h it('left') p…" at bounding box center [828, 154] width 187 height 119
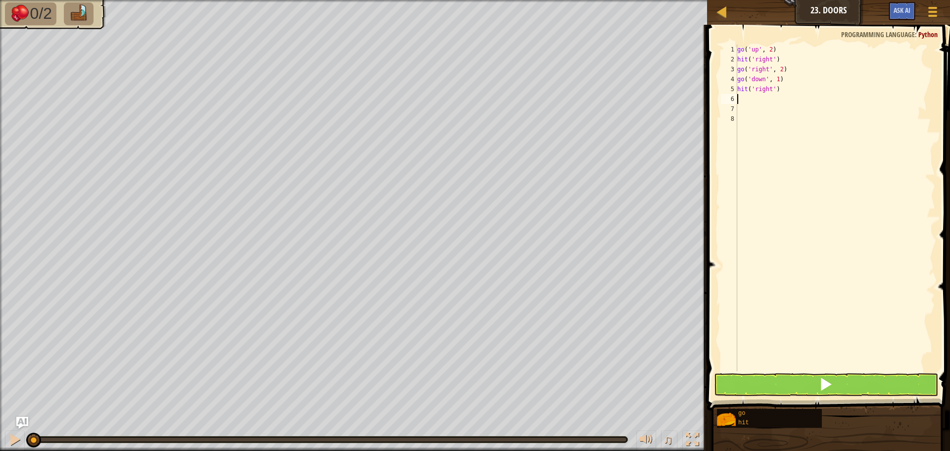
type textarea "h"
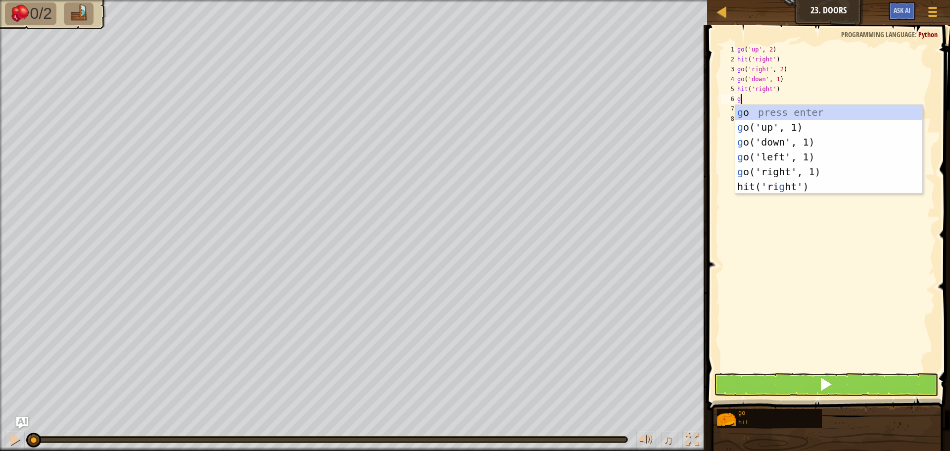
type textarea "g"
click at [776, 168] on div "g o press enter g o('up', 1) press enter g o('down', 1) press enter g o('left',…" at bounding box center [828, 164] width 187 height 119
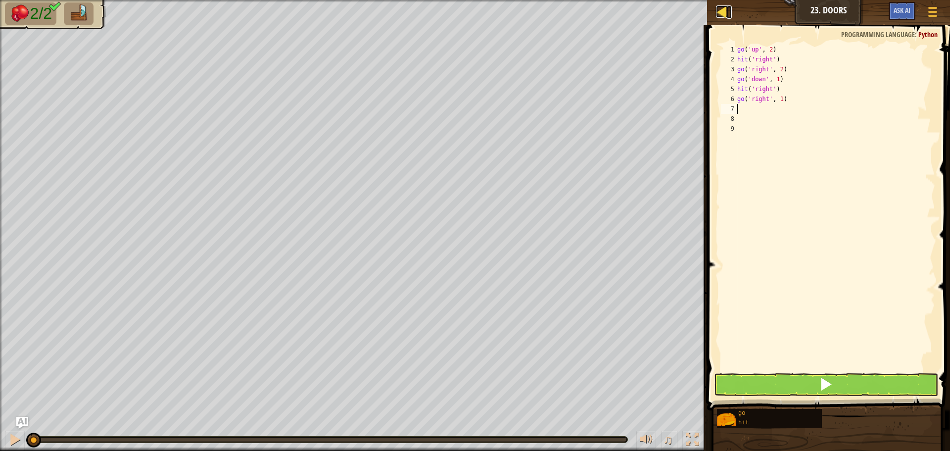
click at [728, 12] on div at bounding box center [722, 11] width 12 height 12
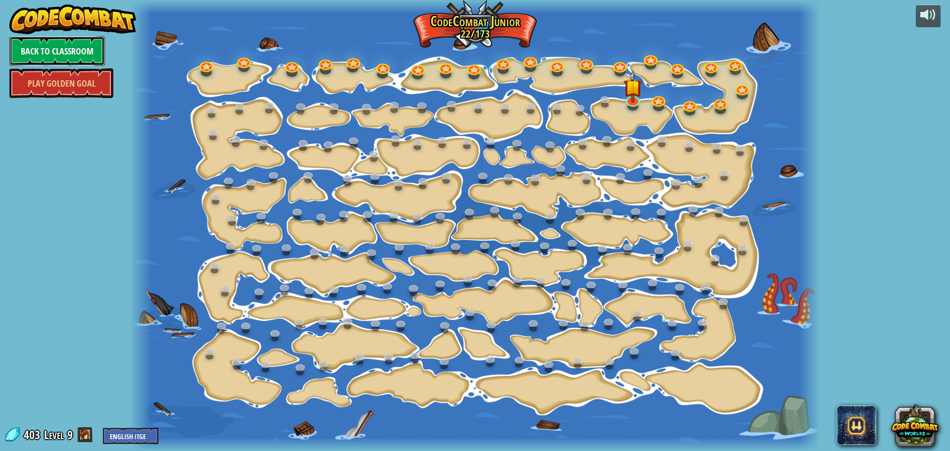
click at [74, 55] on link "Back to Classroom" at bounding box center [56, 51] width 95 height 30
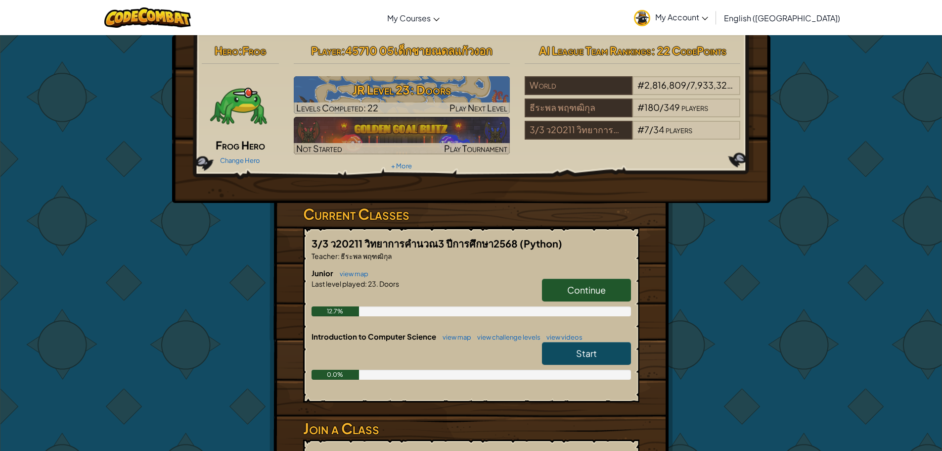
click at [576, 362] on link "Start" at bounding box center [586, 353] width 89 height 23
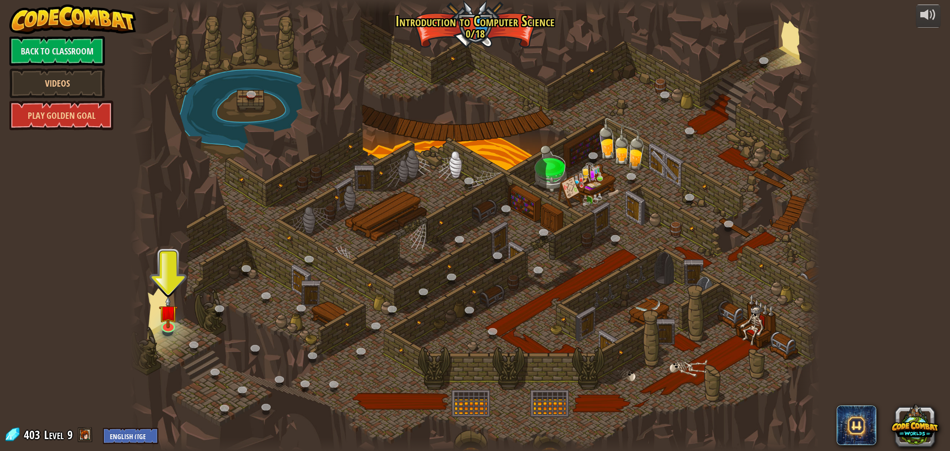
click at [172, 333] on div at bounding box center [167, 332] width 11 height 8
click at [171, 328] on link at bounding box center [168, 324] width 20 height 20
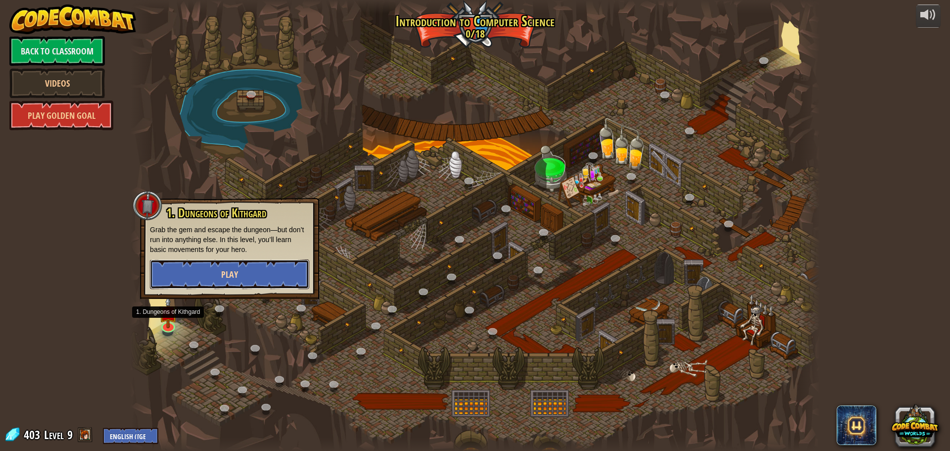
click at [209, 276] on button "Play" at bounding box center [229, 274] width 159 height 30
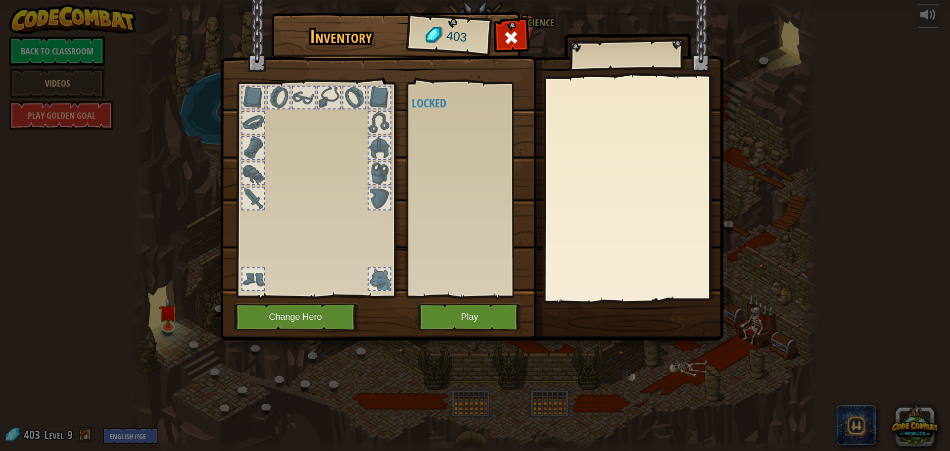
click at [375, 95] on div at bounding box center [379, 98] width 22 height 22
click at [379, 117] on div at bounding box center [379, 123] width 22 height 22
click at [377, 139] on div at bounding box center [379, 148] width 22 height 22
drag, startPoint x: 382, startPoint y: 155, endPoint x: 380, endPoint y: 168, distance: 12.5
click at [382, 159] on div at bounding box center [380, 148] width 24 height 24
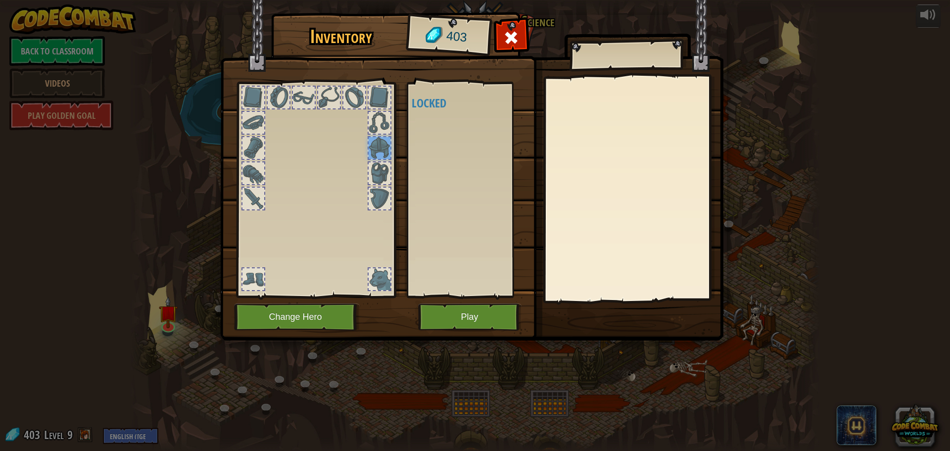
click at [380, 173] on div at bounding box center [379, 173] width 22 height 22
click at [379, 185] on div at bounding box center [315, 187] width 163 height 223
click at [311, 317] on button "Change Hero" at bounding box center [297, 316] width 126 height 27
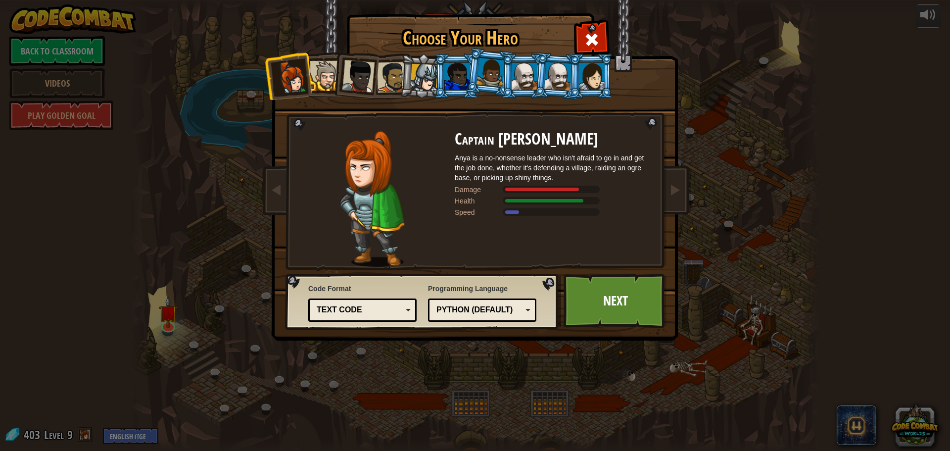
click at [404, 77] on li at bounding box center [422, 75] width 47 height 47
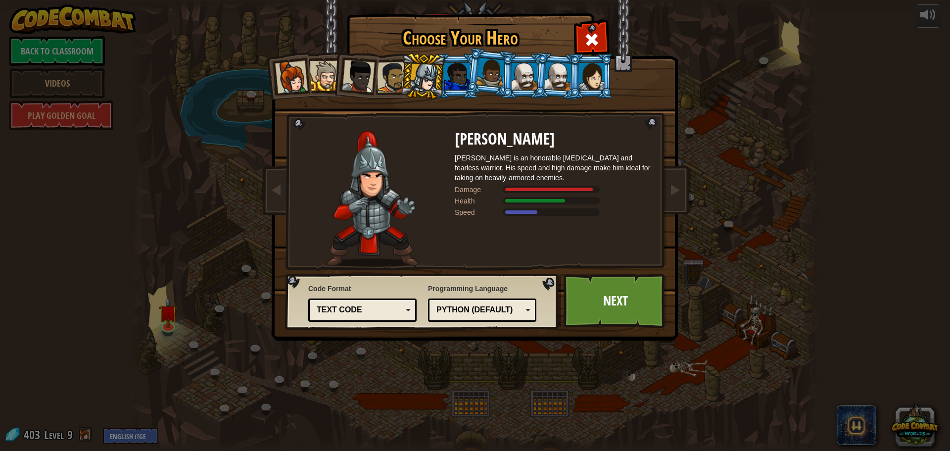
click at [454, 76] on div at bounding box center [457, 76] width 26 height 27
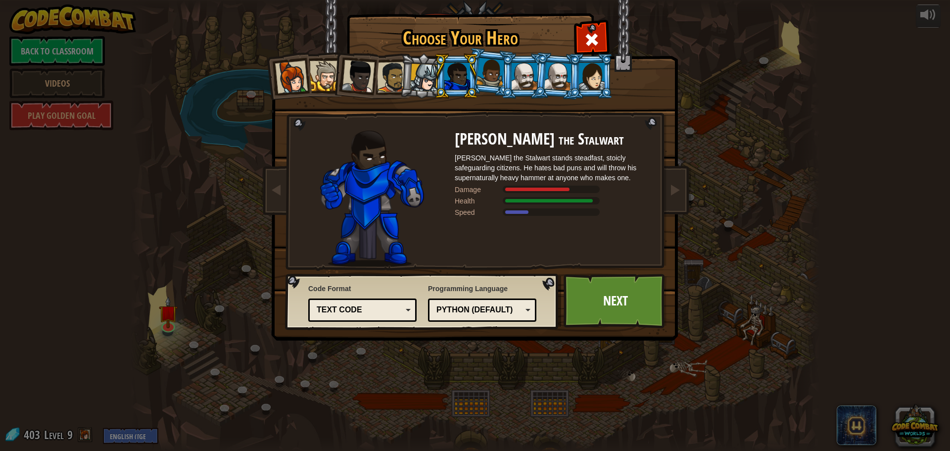
click at [569, 76] on li at bounding box center [590, 75] width 45 height 45
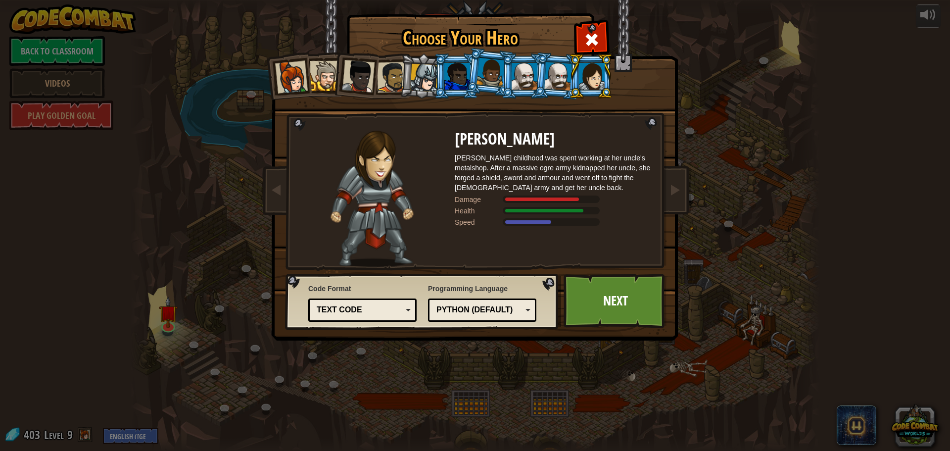
click at [553, 79] on div at bounding box center [558, 76] width 28 height 28
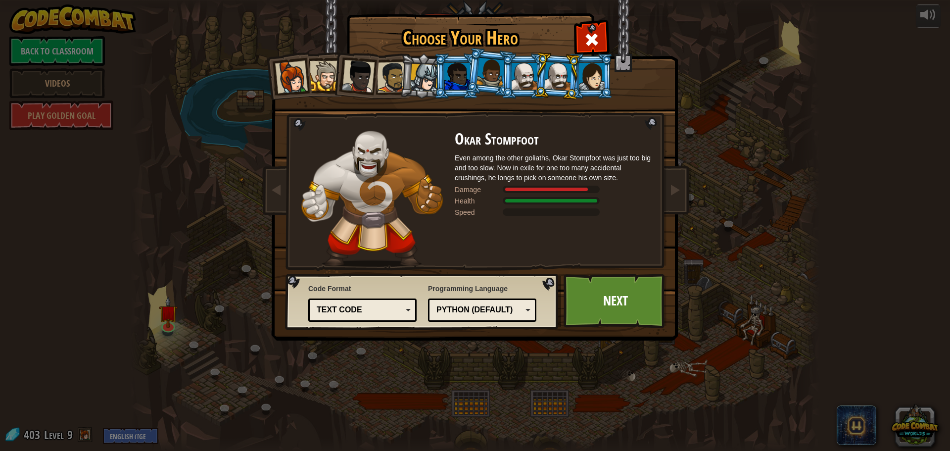
click at [517, 81] on div at bounding box center [524, 76] width 26 height 27
click at [555, 81] on div at bounding box center [558, 76] width 28 height 28
click at [614, 308] on link "Next" at bounding box center [614, 301] width 103 height 54
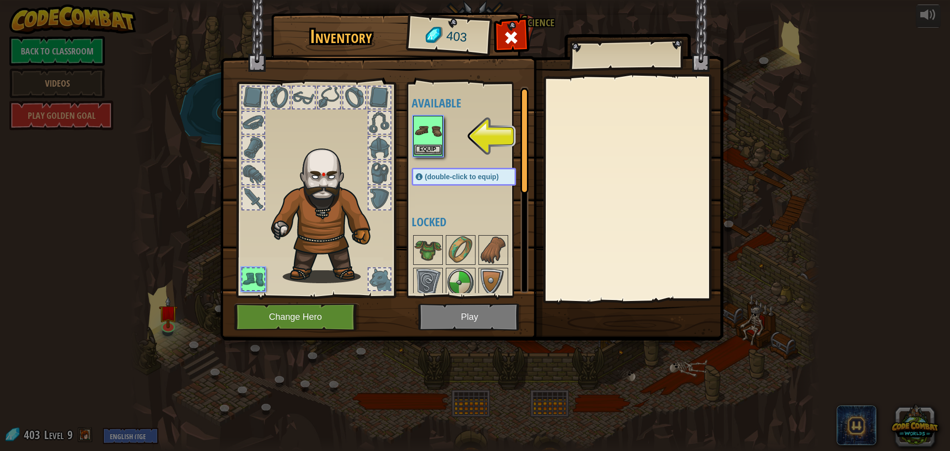
click at [428, 144] on img at bounding box center [428, 131] width 28 height 28
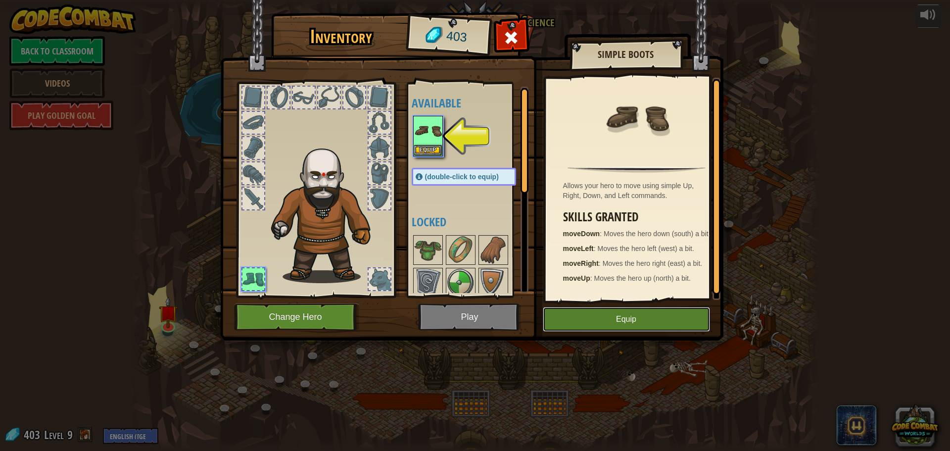
click at [635, 321] on button "Equip" at bounding box center [626, 319] width 167 height 25
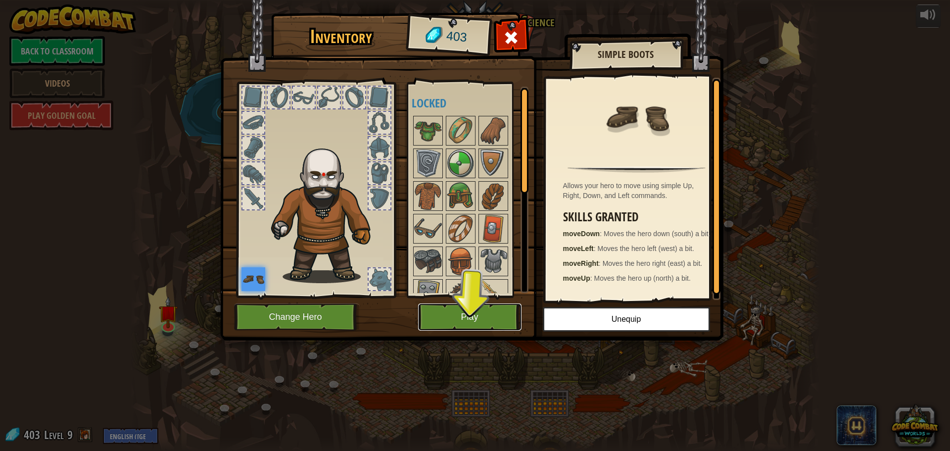
click at [484, 323] on button "Play" at bounding box center [469, 316] width 103 height 27
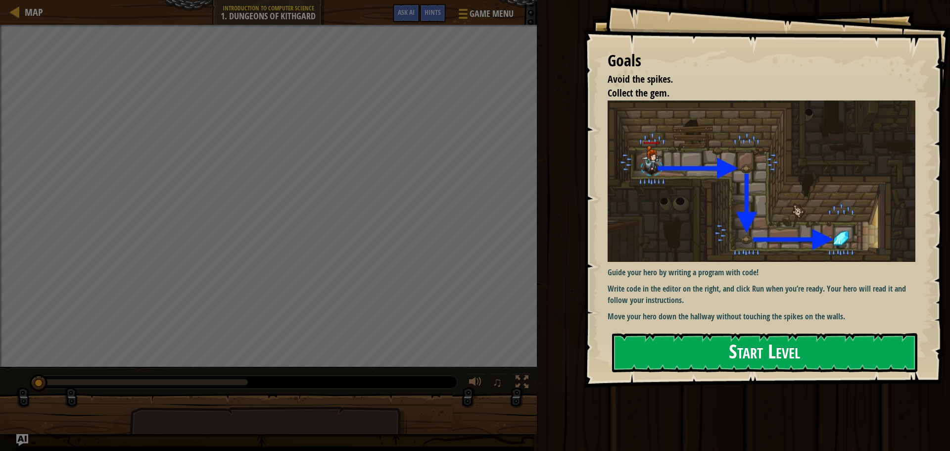
click at [806, 344] on button "Start Level" at bounding box center [764, 352] width 305 height 39
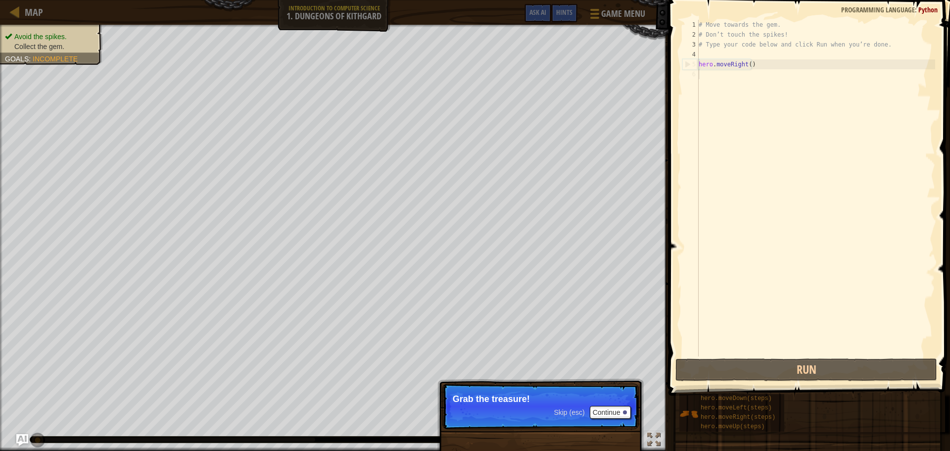
click at [569, 401] on p "Grab the treasure!" at bounding box center [541, 399] width 176 height 10
drag, startPoint x: 569, startPoint y: 401, endPoint x: 572, endPoint y: 409, distance: 8.9
click at [569, 402] on p "Grab the treasure!" at bounding box center [541, 399] width 176 height 10
click at [612, 408] on button "Continue" at bounding box center [610, 412] width 41 height 13
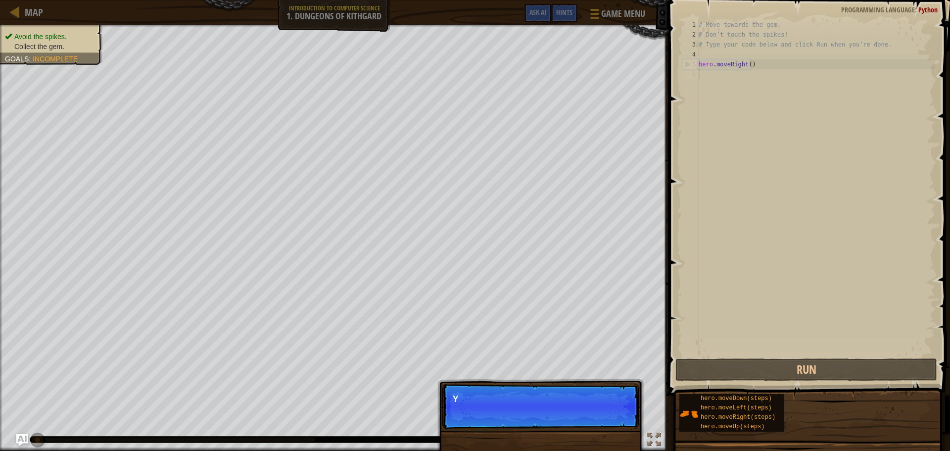
scroll to position [4, 0]
click at [590, 393] on p "Skip (esc) Continue You can use these met" at bounding box center [540, 406] width 196 height 46
click at [594, 401] on p "You can use these methods." at bounding box center [541, 399] width 176 height 10
click at [604, 405] on p "Skip (esc) Continue You can use these methods." at bounding box center [540, 406] width 196 height 46
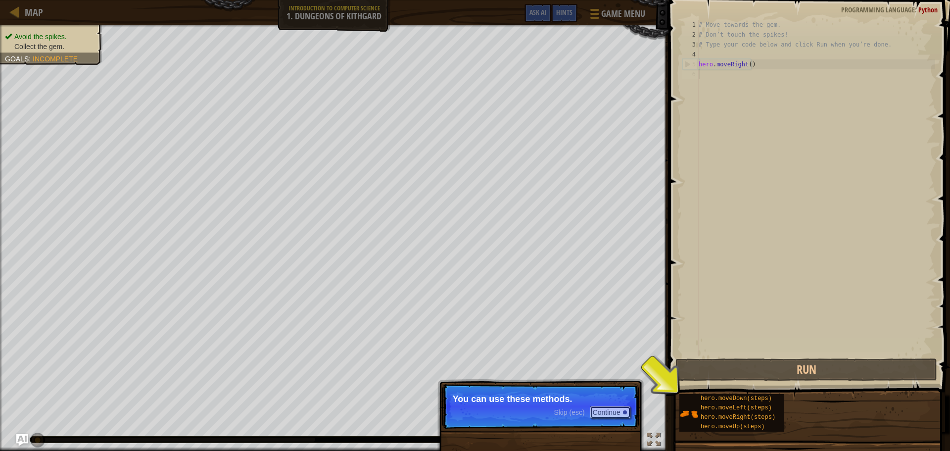
click at [611, 407] on button "Continue" at bounding box center [610, 412] width 41 height 13
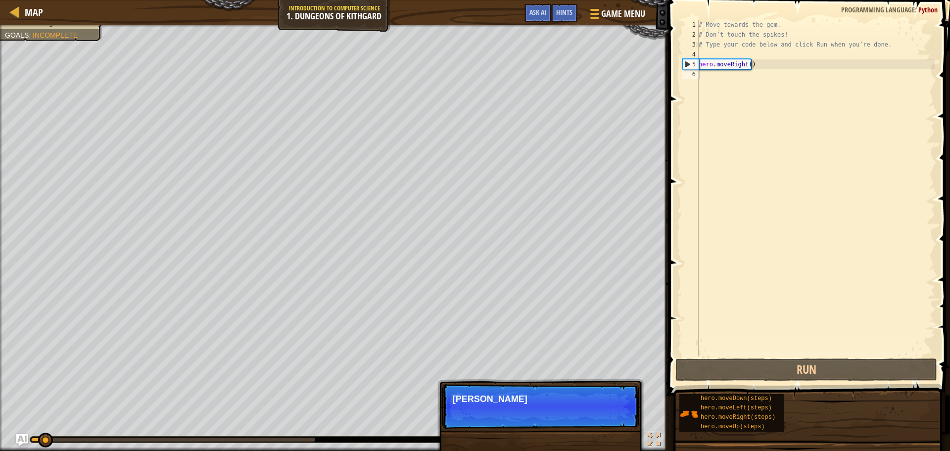
click at [611, 410] on p "Skip (esc) Continue Ty" at bounding box center [540, 406] width 196 height 46
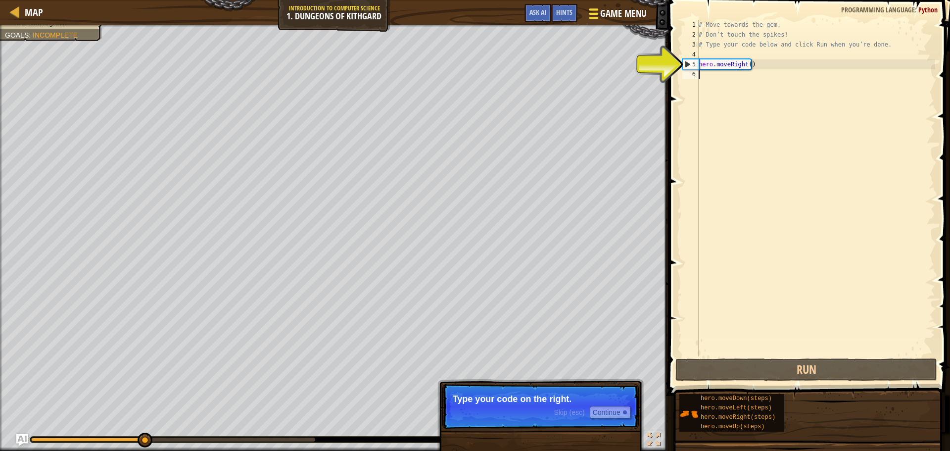
click at [619, 7] on span "Game Menu" at bounding box center [623, 13] width 46 height 13
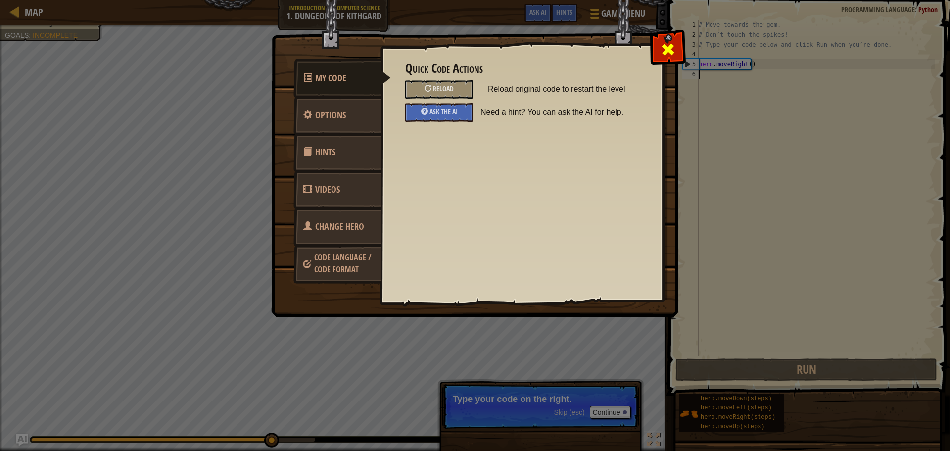
click at [668, 46] on span at bounding box center [668, 50] width 16 height 16
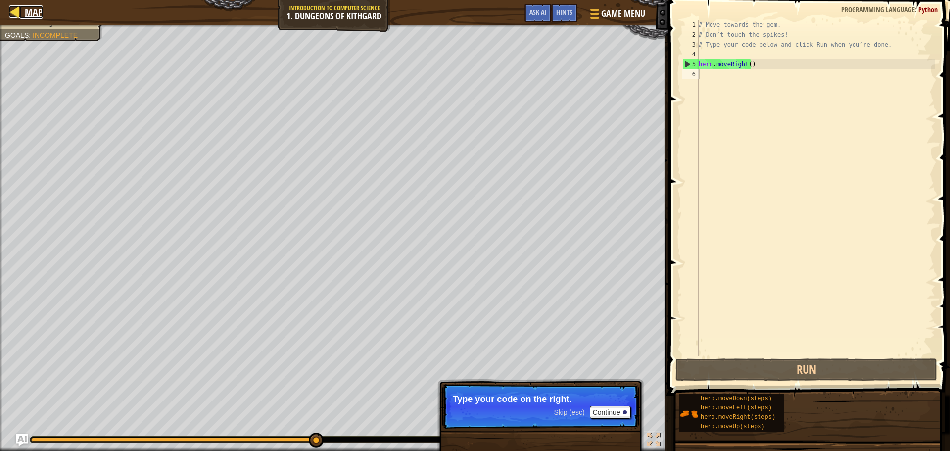
click at [33, 11] on span "Map" at bounding box center [34, 11] width 18 height 13
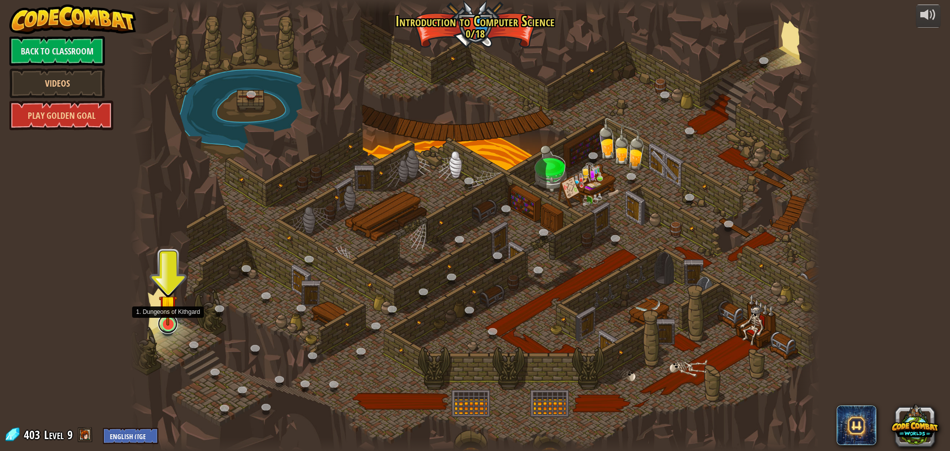
click at [167, 328] on link at bounding box center [168, 324] width 20 height 20
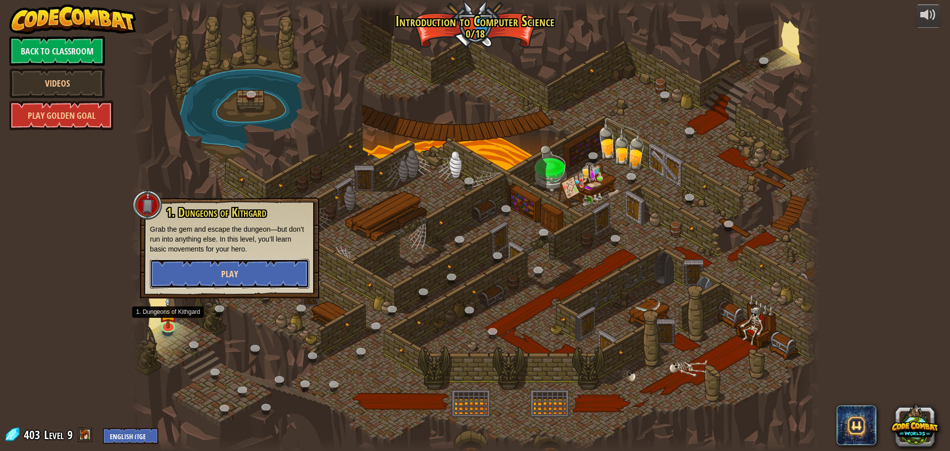
click at [249, 262] on button "Play" at bounding box center [229, 274] width 159 height 30
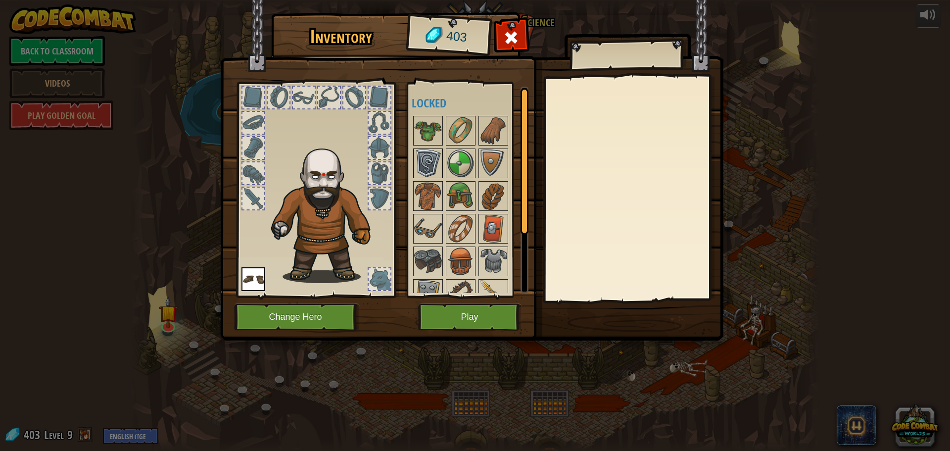
click at [436, 166] on img at bounding box center [428, 163] width 28 height 28
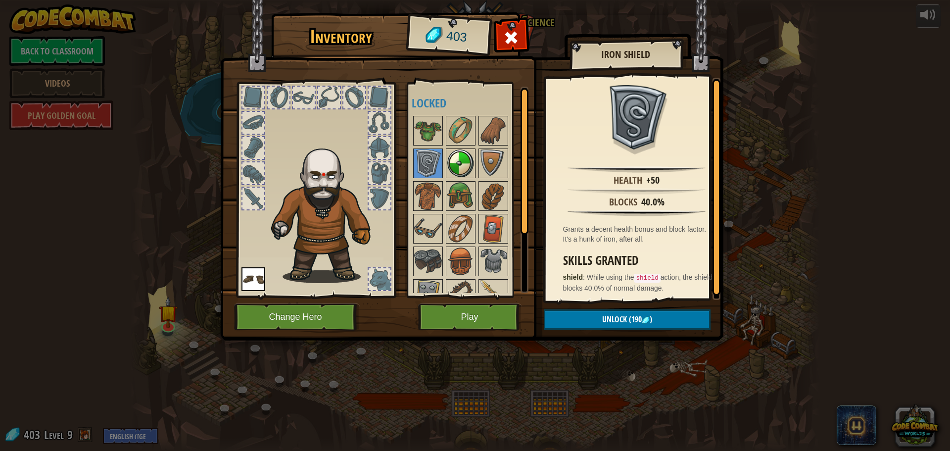
click at [470, 156] on img at bounding box center [461, 163] width 28 height 28
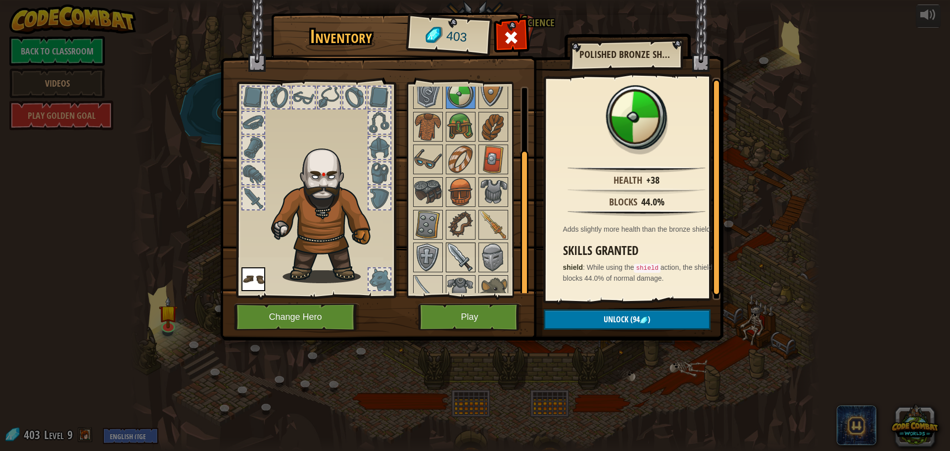
scroll to position [83, 0]
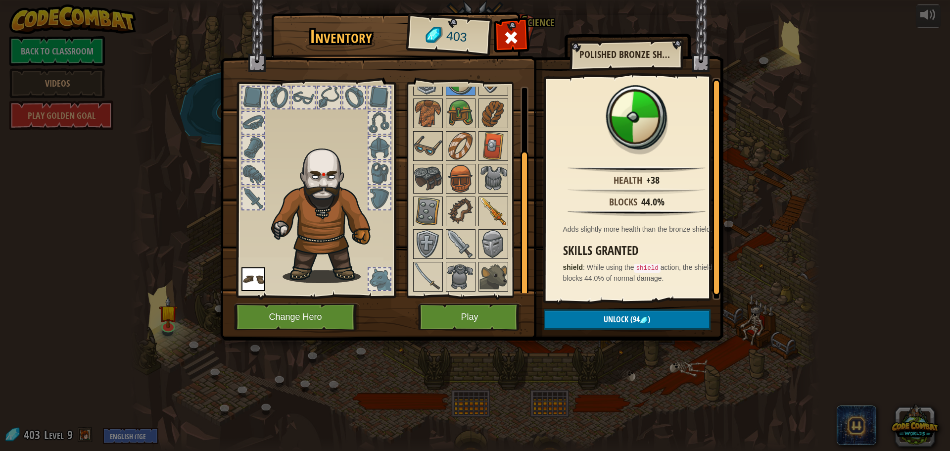
click at [489, 231] on img at bounding box center [493, 244] width 28 height 28
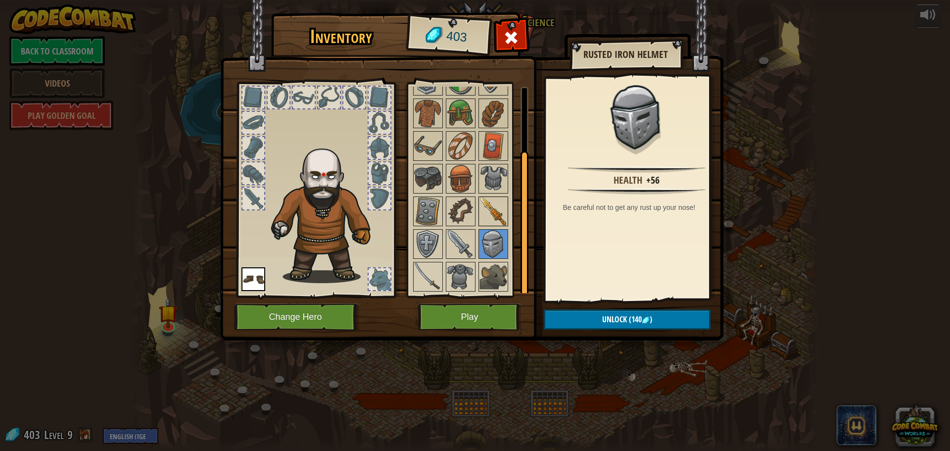
click at [489, 210] on img at bounding box center [493, 211] width 28 height 28
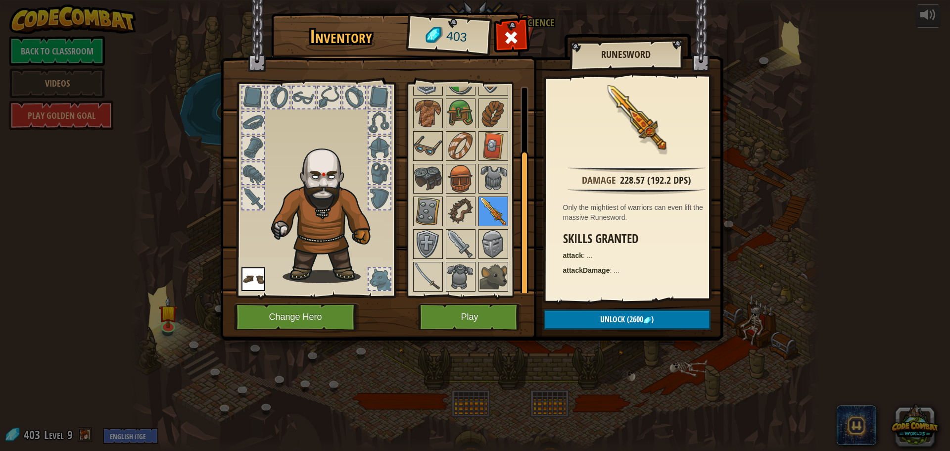
click at [496, 226] on div at bounding box center [493, 211] width 30 height 30
click at [486, 243] on img at bounding box center [493, 244] width 28 height 28
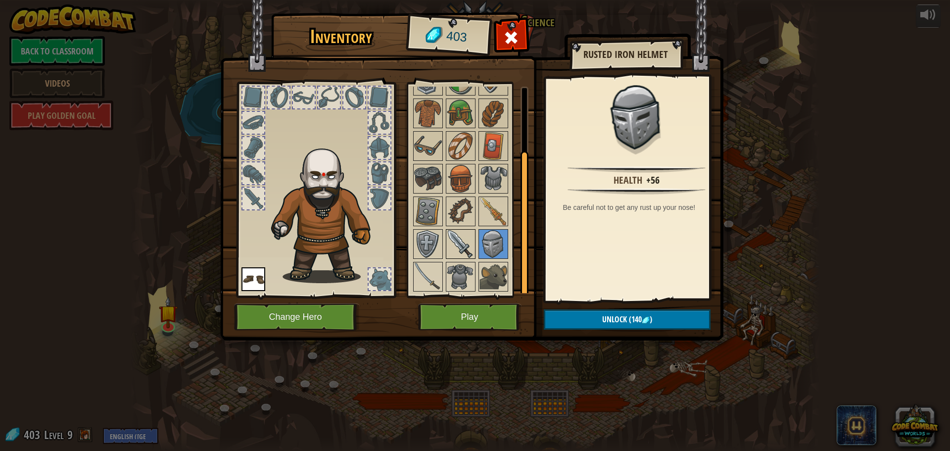
click at [465, 242] on img at bounding box center [461, 244] width 28 height 28
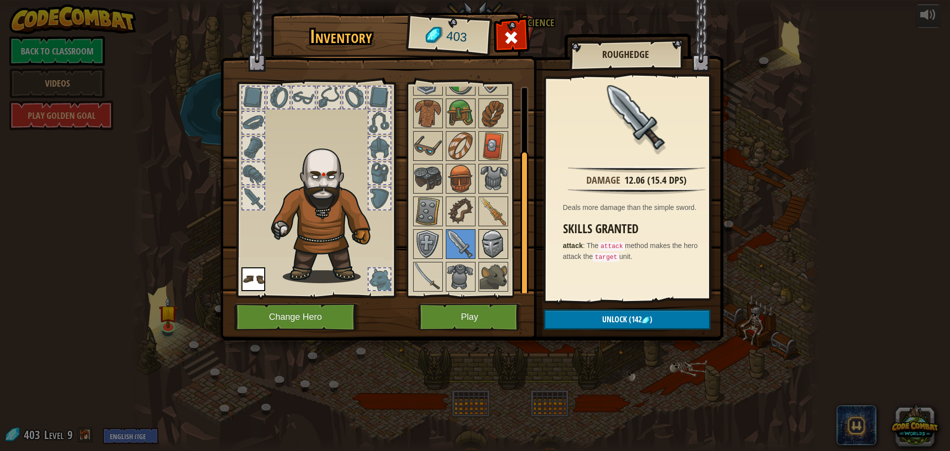
click at [494, 248] on img at bounding box center [493, 244] width 28 height 28
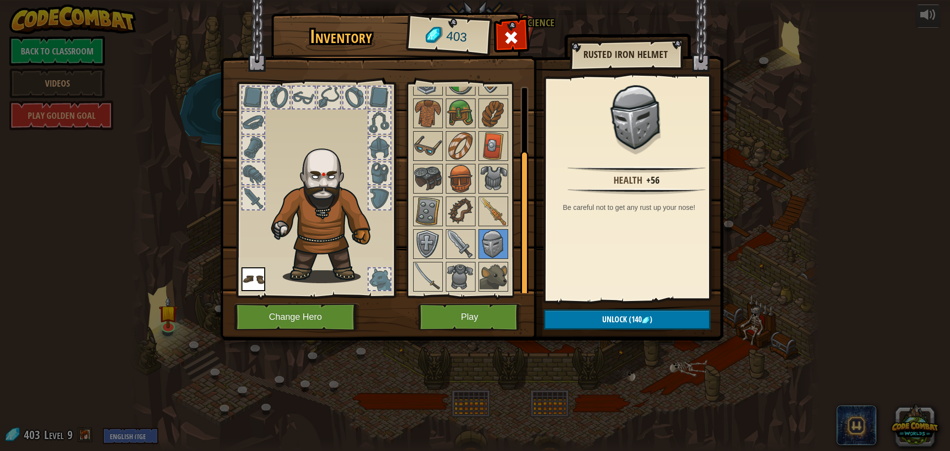
click at [475, 248] on div at bounding box center [474, 162] width 124 height 261
click at [466, 222] on img at bounding box center [461, 211] width 28 height 28
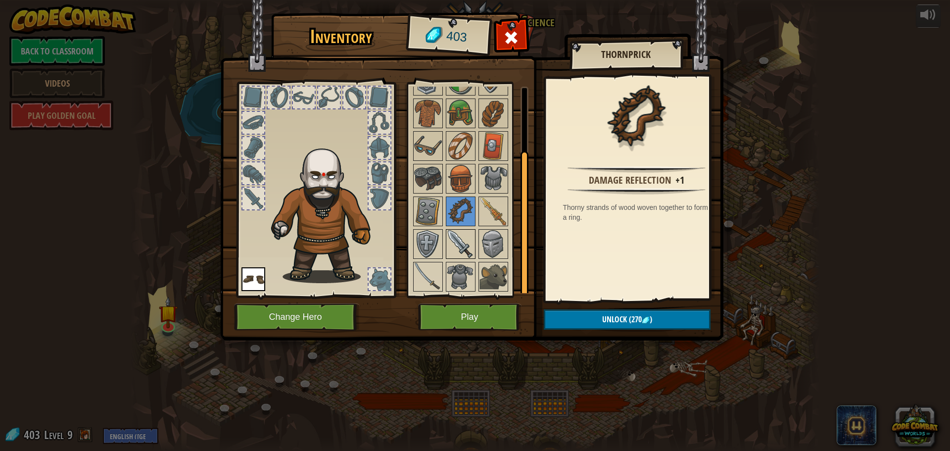
click at [464, 241] on img at bounding box center [461, 244] width 28 height 28
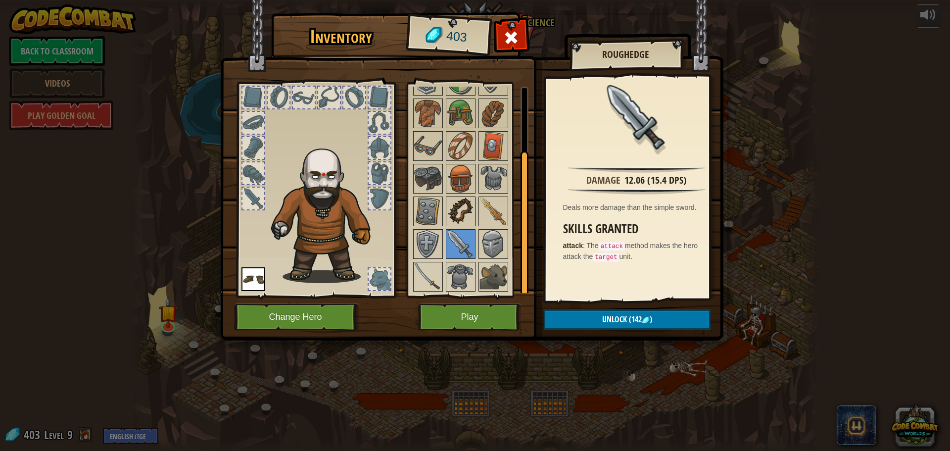
click at [466, 221] on img at bounding box center [461, 211] width 28 height 28
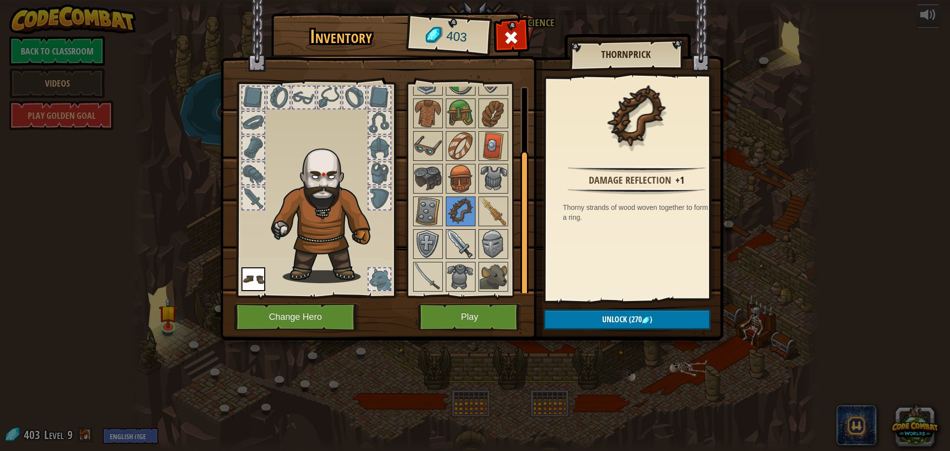
click at [462, 245] on img at bounding box center [461, 244] width 28 height 28
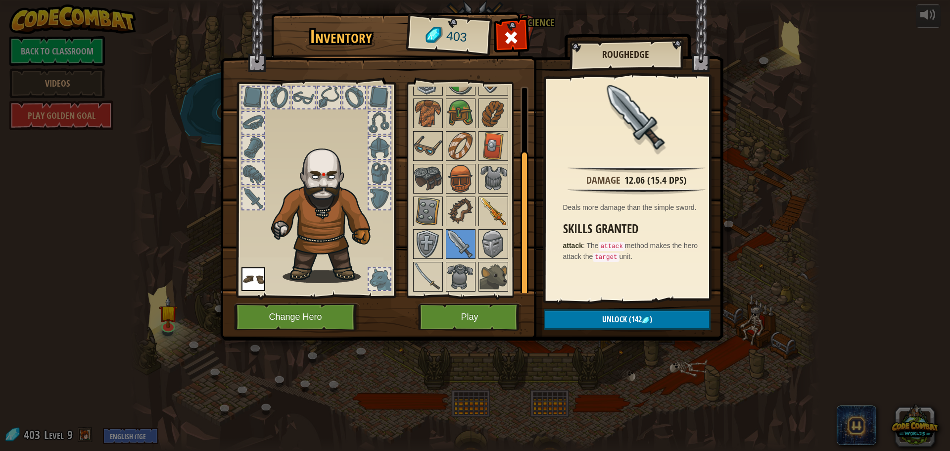
drag, startPoint x: 498, startPoint y: 238, endPoint x: 490, endPoint y: 224, distance: 16.4
click at [498, 238] on img at bounding box center [493, 244] width 28 height 28
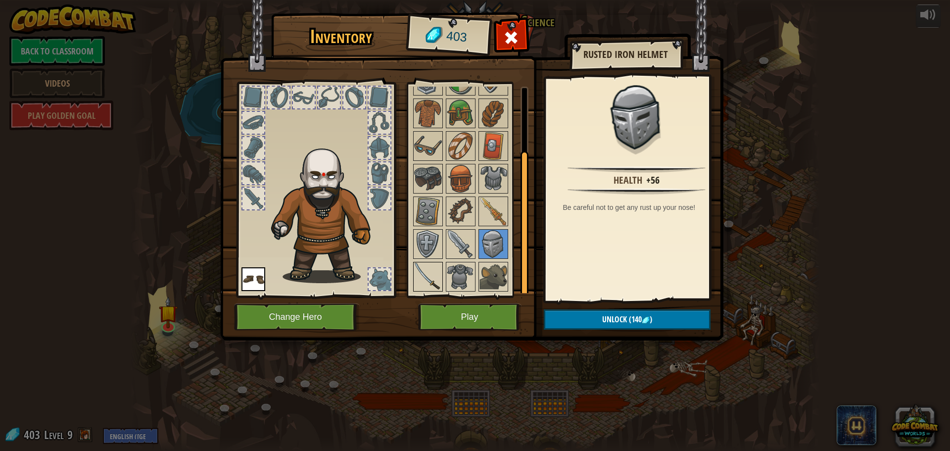
click at [430, 265] on img at bounding box center [428, 277] width 28 height 28
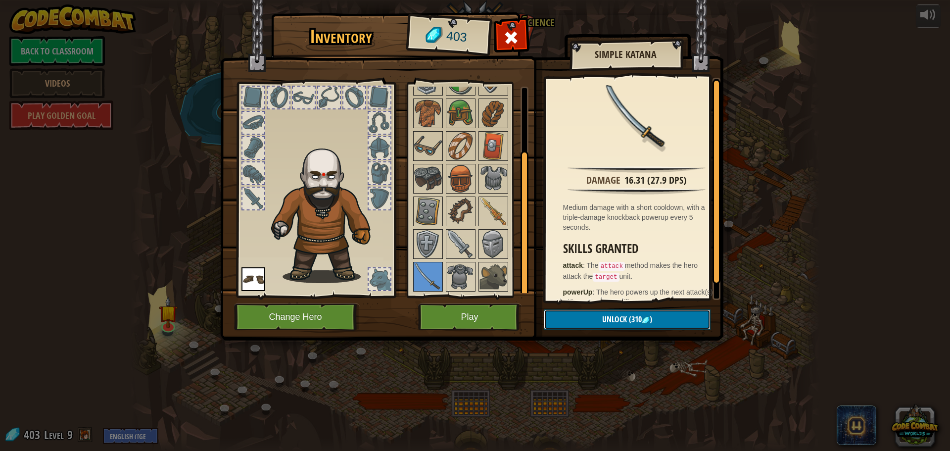
click at [650, 316] on span ")" at bounding box center [650, 319] width 2 height 11
click at [640, 319] on button "Confirm" at bounding box center [627, 319] width 167 height 20
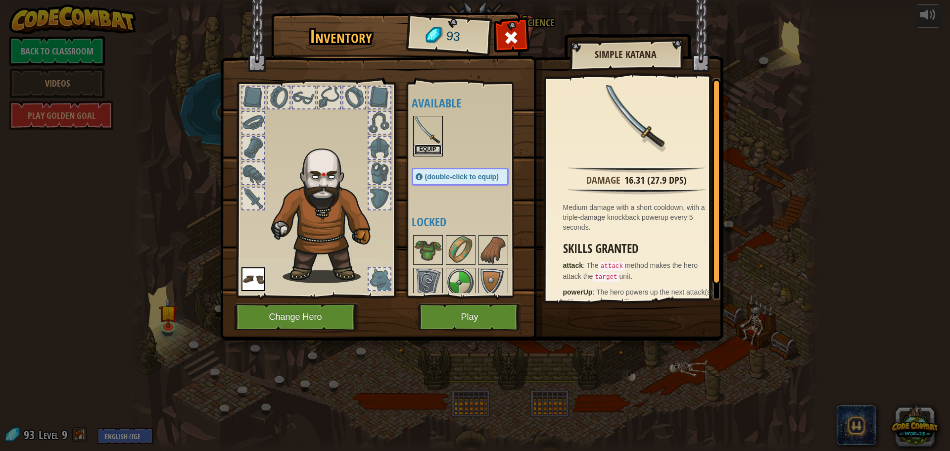
click at [424, 153] on button "Equip" at bounding box center [428, 149] width 28 height 10
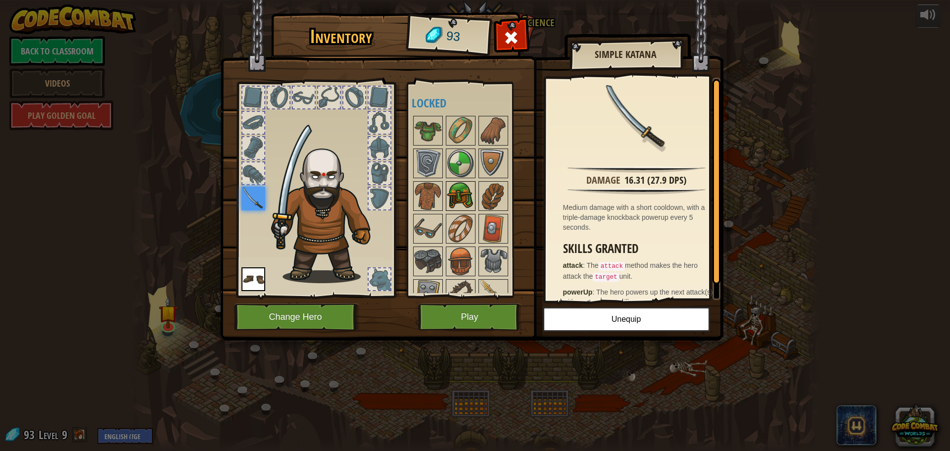
click at [456, 197] on img at bounding box center [461, 196] width 28 height 28
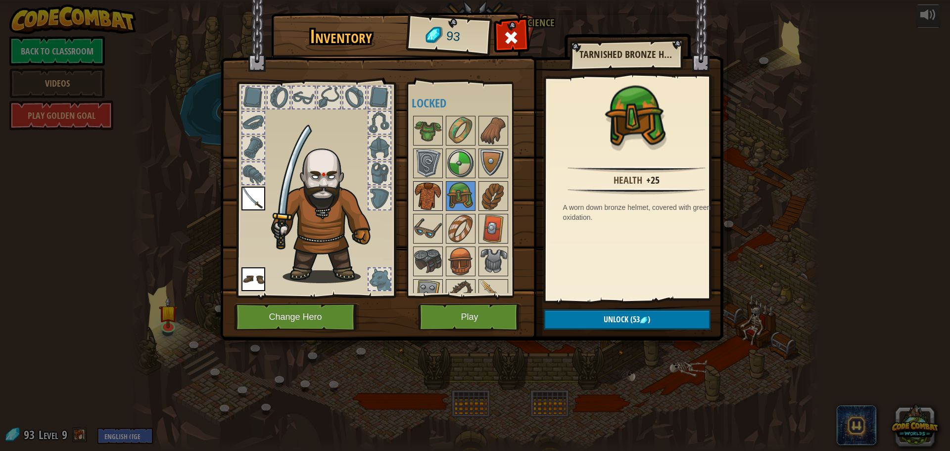
click at [414, 190] on img at bounding box center [428, 196] width 28 height 28
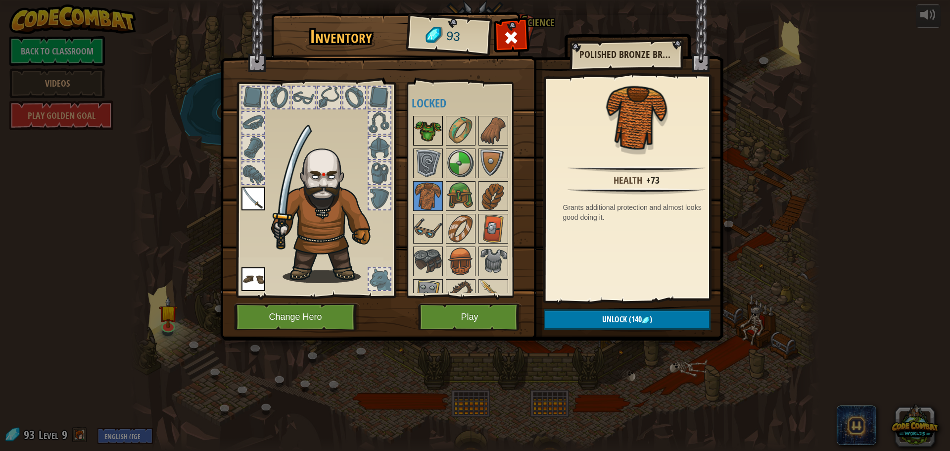
click at [419, 129] on img at bounding box center [428, 131] width 28 height 28
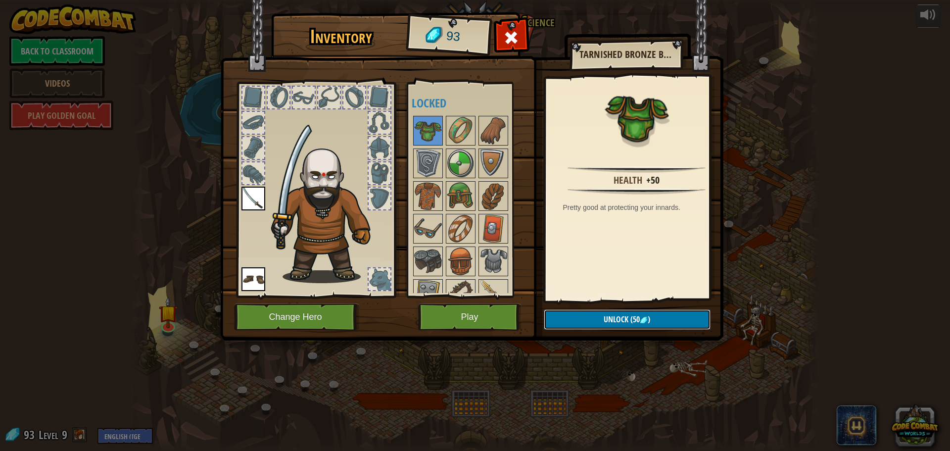
click at [645, 314] on button "Unlock (50 )" at bounding box center [627, 319] width 167 height 20
click at [644, 324] on button "Confirm" at bounding box center [627, 319] width 167 height 20
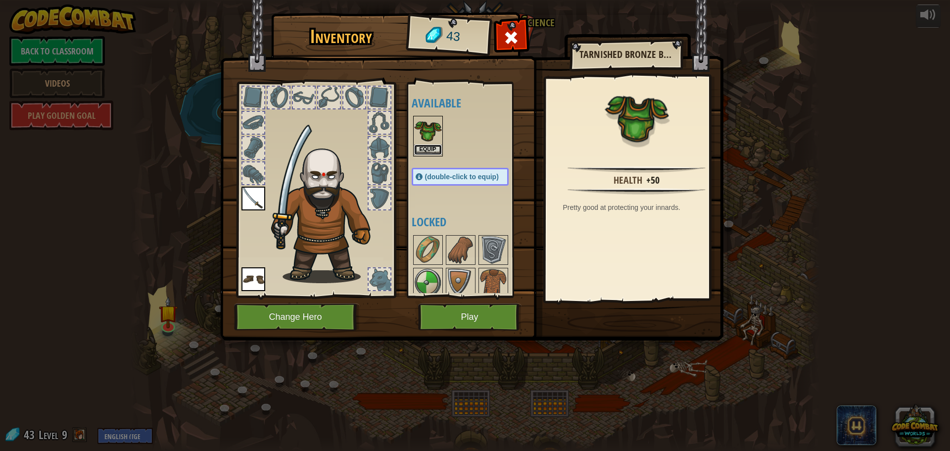
click at [423, 145] on button "Equip" at bounding box center [428, 149] width 28 height 10
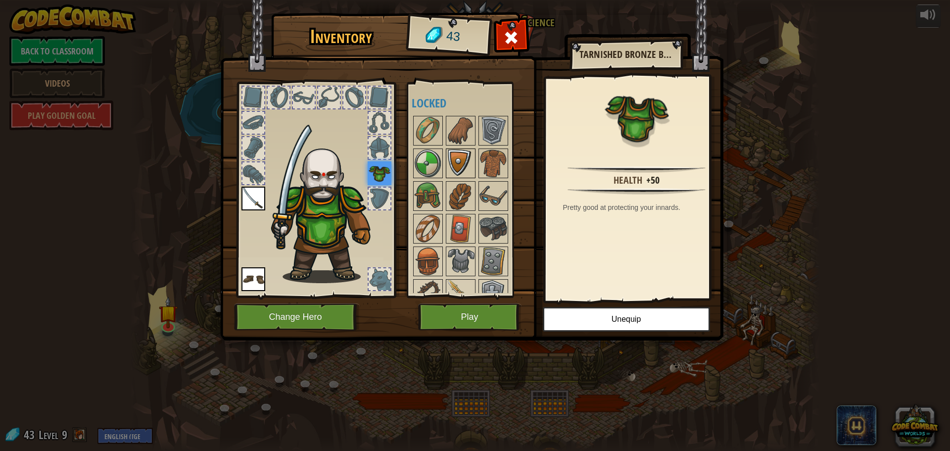
click at [453, 166] on img at bounding box center [461, 163] width 28 height 28
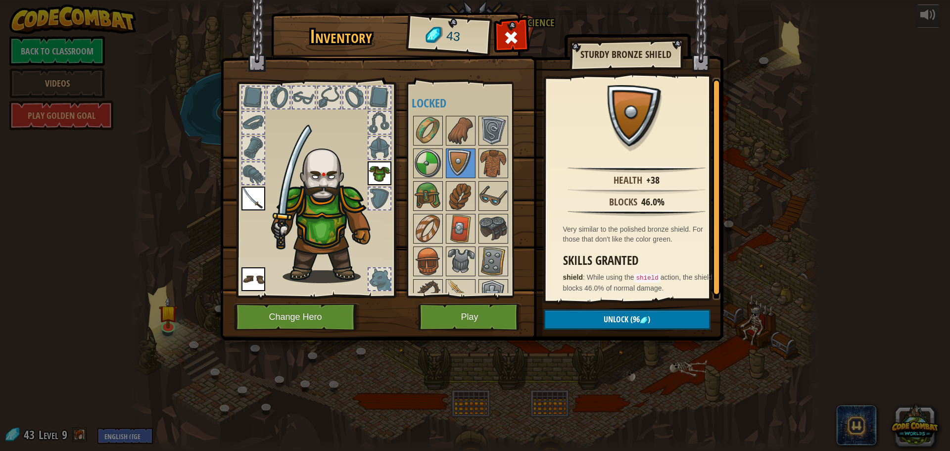
click at [443, 166] on div at bounding box center [470, 244] width 117 height 261
click at [432, 194] on img at bounding box center [428, 196] width 28 height 28
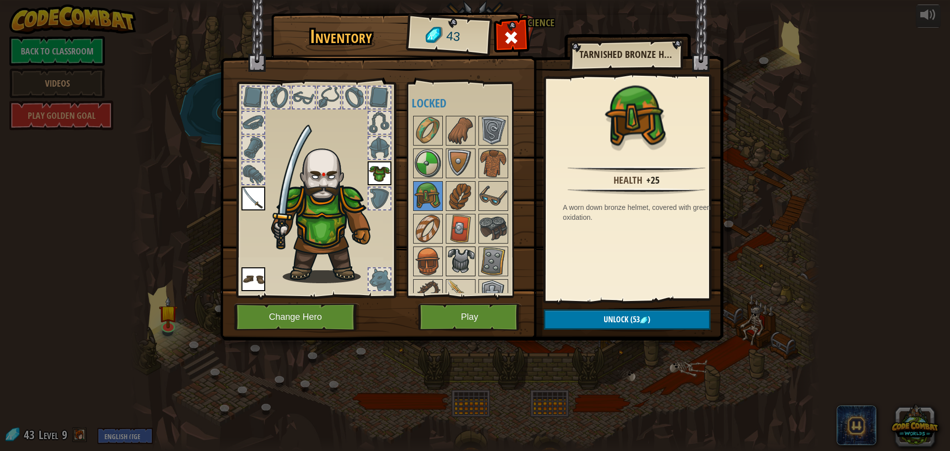
click at [469, 263] on img at bounding box center [461, 261] width 28 height 28
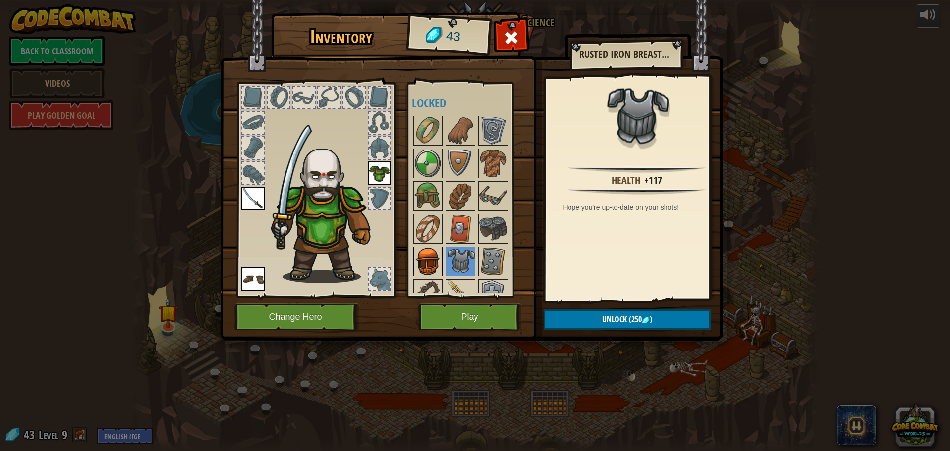
click at [423, 256] on img at bounding box center [428, 261] width 28 height 28
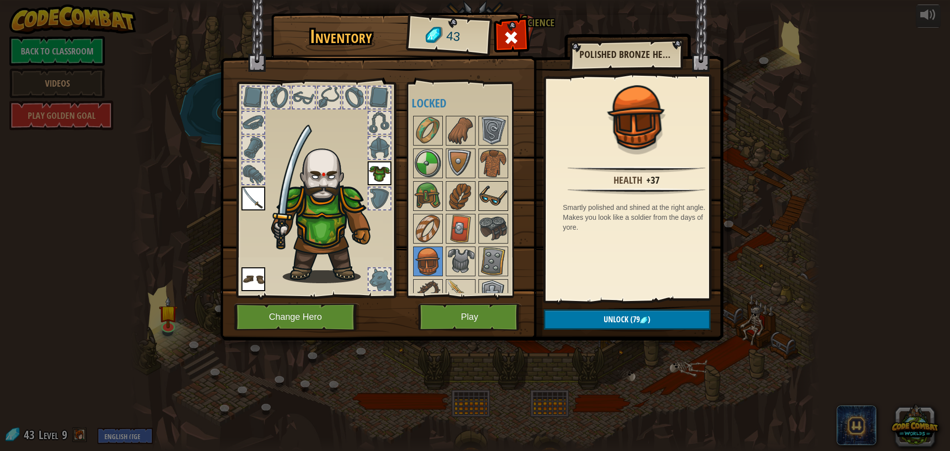
click at [495, 203] on img at bounding box center [493, 196] width 28 height 28
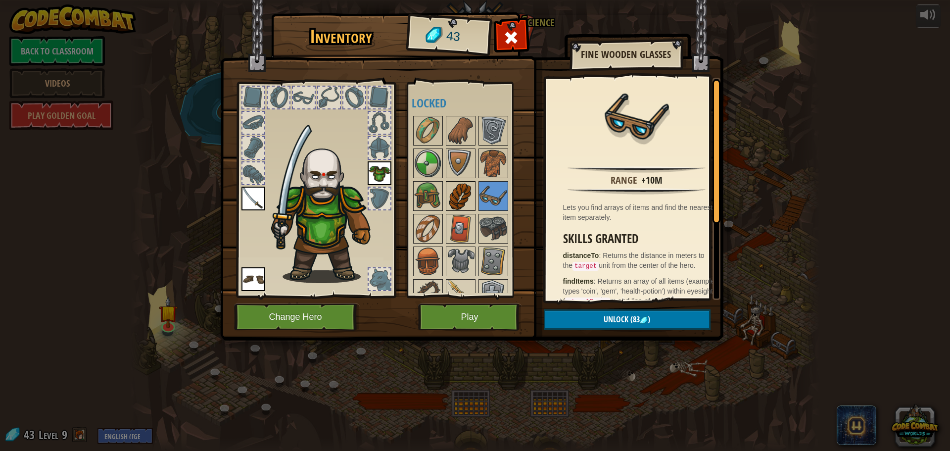
click at [463, 193] on img at bounding box center [461, 196] width 28 height 28
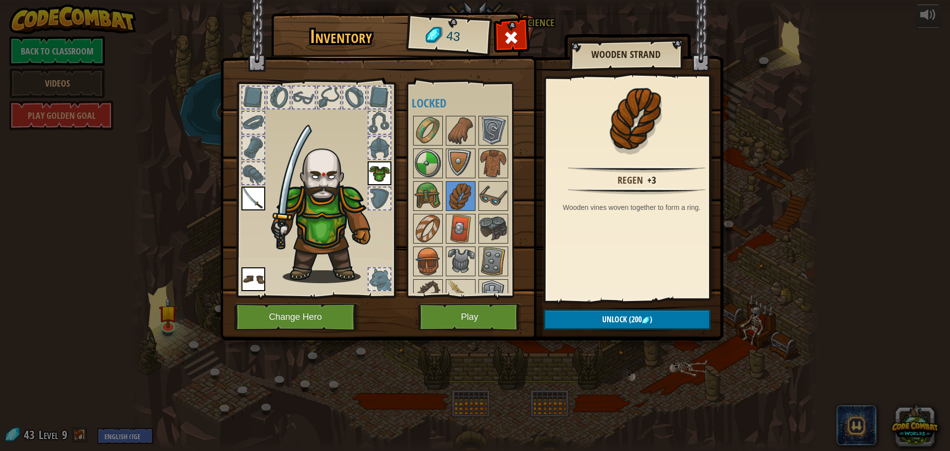
click at [476, 144] on div at bounding box center [470, 244] width 117 height 261
click at [493, 134] on img at bounding box center [493, 131] width 28 height 28
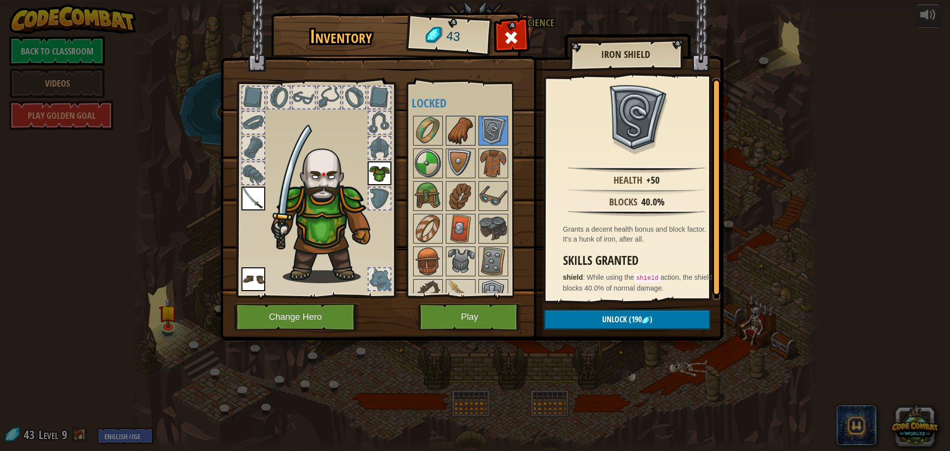
click at [465, 137] on img at bounding box center [461, 131] width 28 height 28
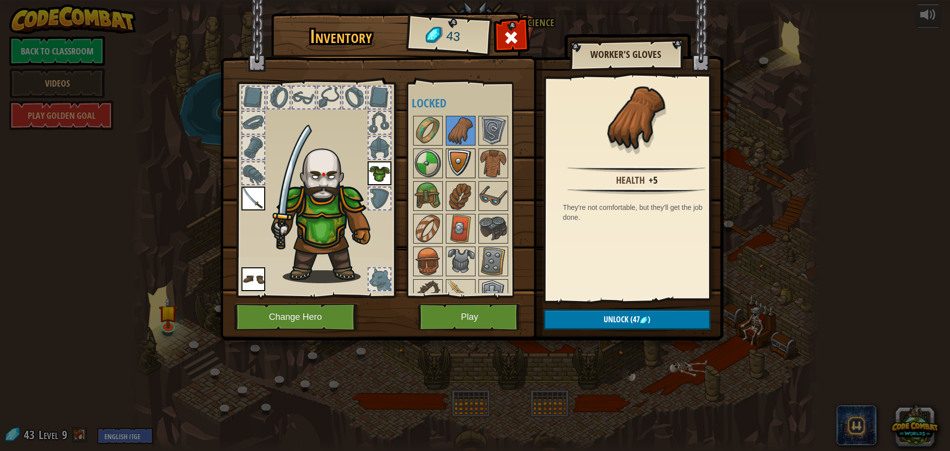
click at [450, 163] on img at bounding box center [461, 163] width 28 height 28
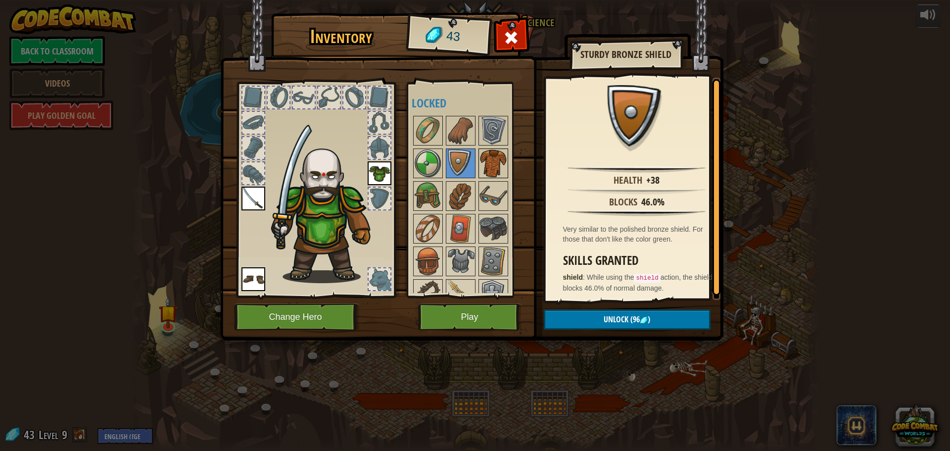
click at [483, 164] on img at bounding box center [493, 163] width 28 height 28
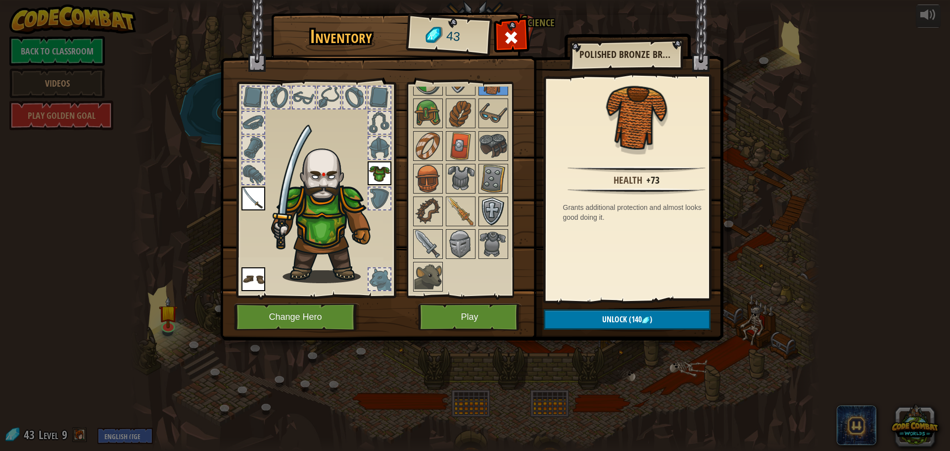
click at [490, 213] on img at bounding box center [493, 211] width 28 height 28
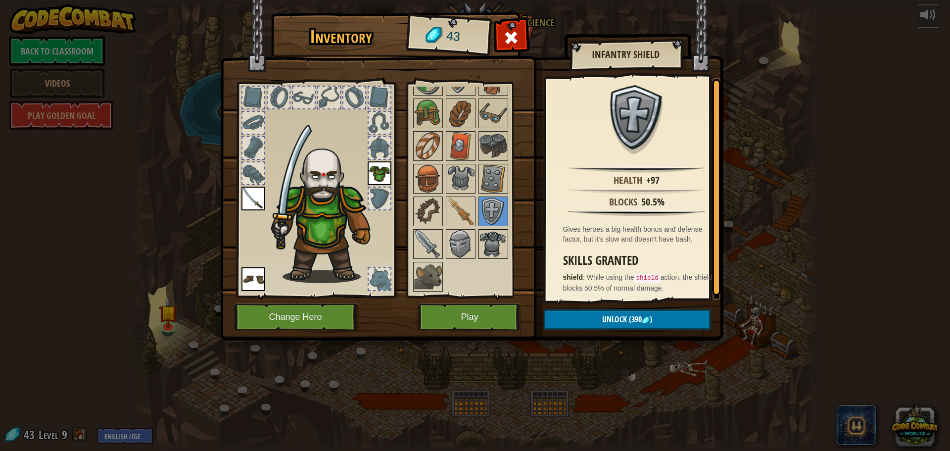
click at [492, 235] on img at bounding box center [493, 244] width 28 height 28
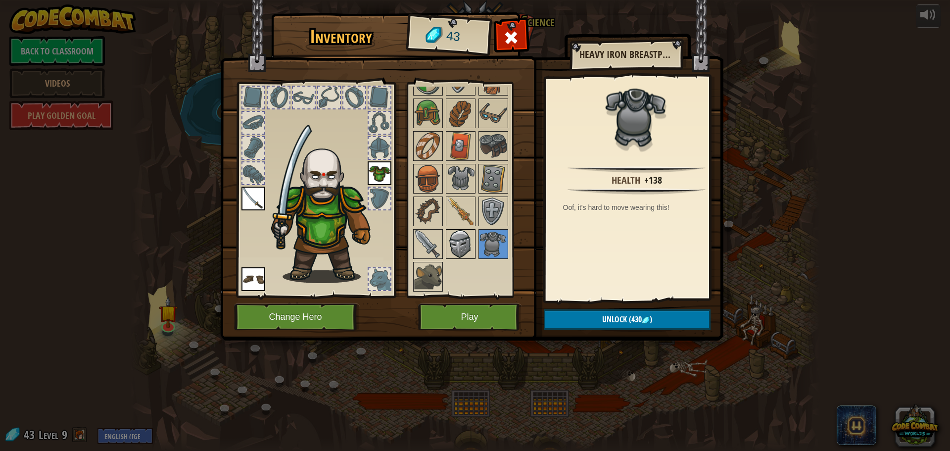
click at [450, 238] on img at bounding box center [461, 244] width 28 height 28
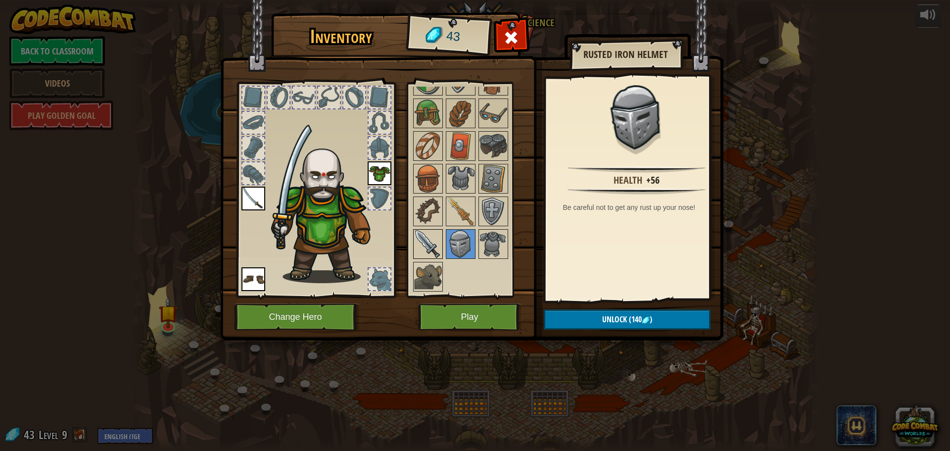
click at [439, 256] on img at bounding box center [428, 244] width 28 height 28
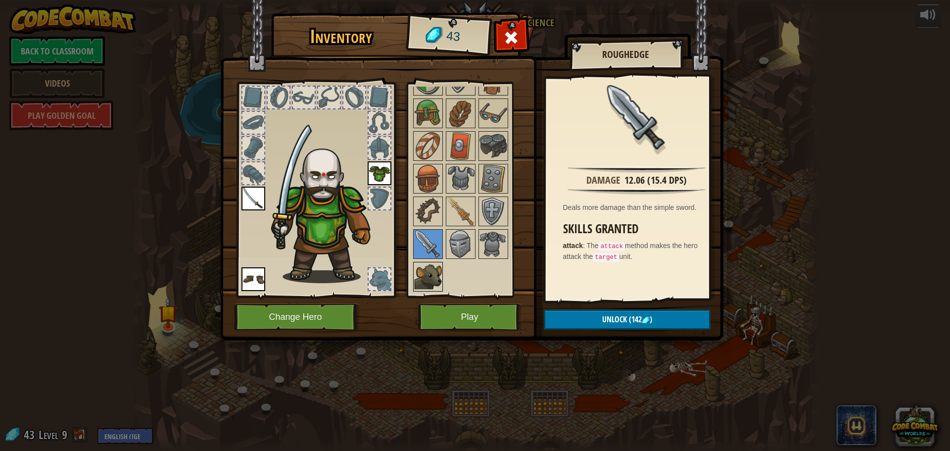
click at [437, 266] on img at bounding box center [428, 277] width 28 height 28
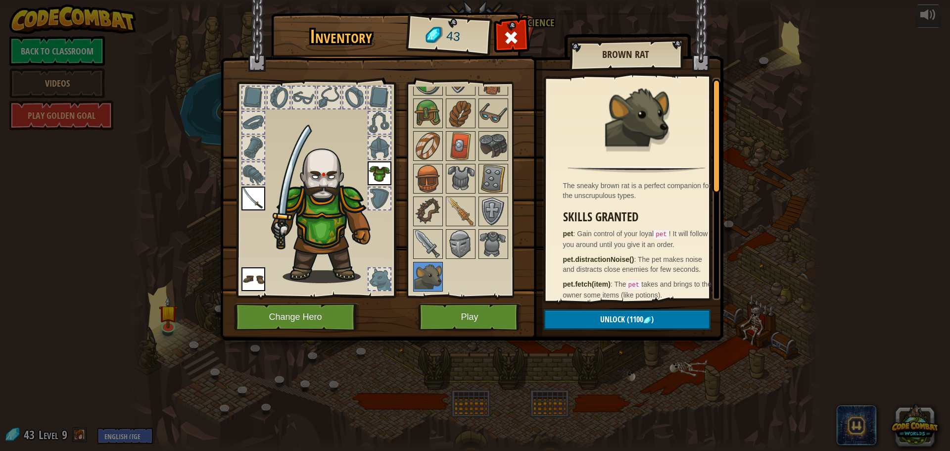
click at [409, 226] on div "Available Equip Equip Equip (double-click to equip) Locked" at bounding box center [467, 189] width 121 height 215
click at [422, 237] on img at bounding box center [428, 244] width 28 height 28
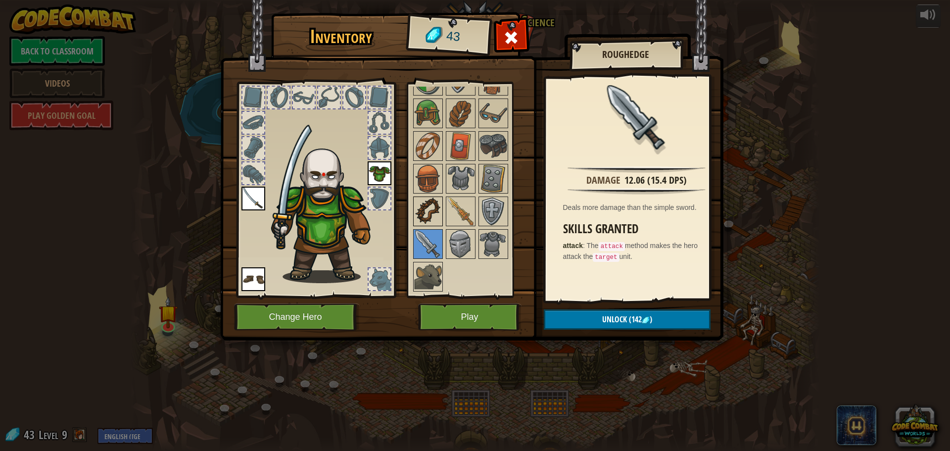
click at [424, 223] on img at bounding box center [428, 211] width 28 height 28
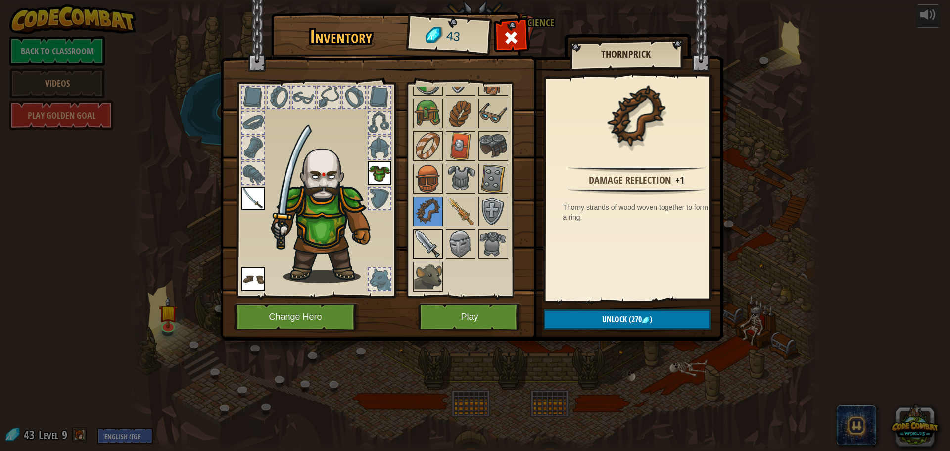
click at [428, 249] on img at bounding box center [428, 244] width 28 height 28
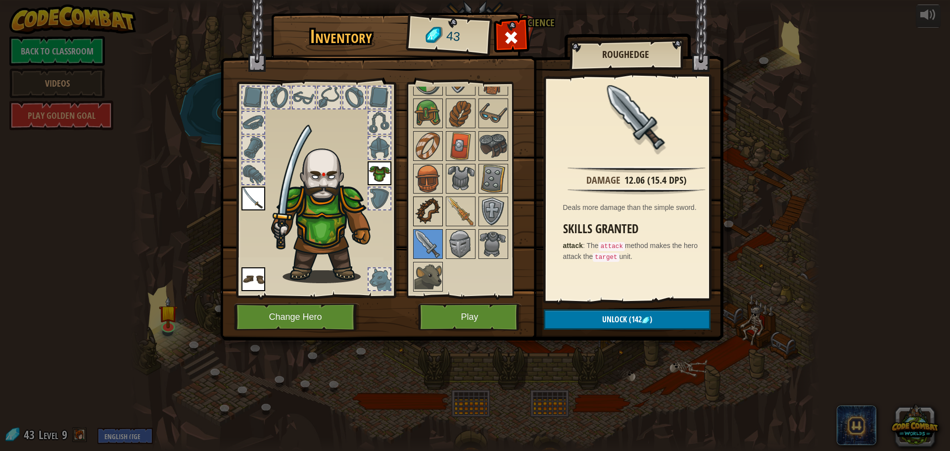
click at [421, 205] on img at bounding box center [428, 211] width 28 height 28
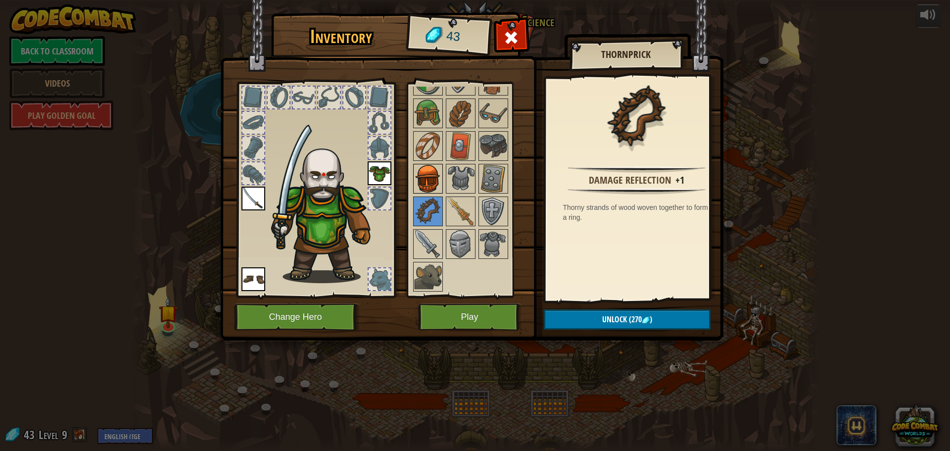
click at [432, 188] on img at bounding box center [428, 179] width 28 height 28
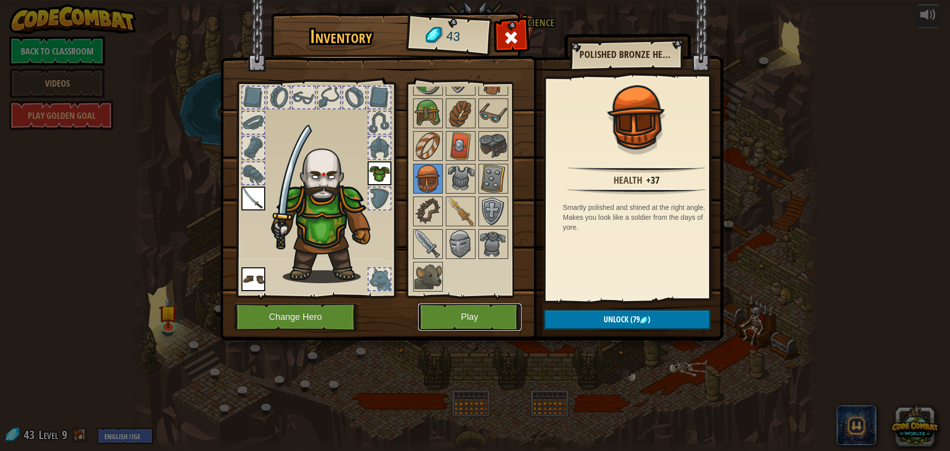
click at [453, 314] on button "Play" at bounding box center [469, 316] width 103 height 27
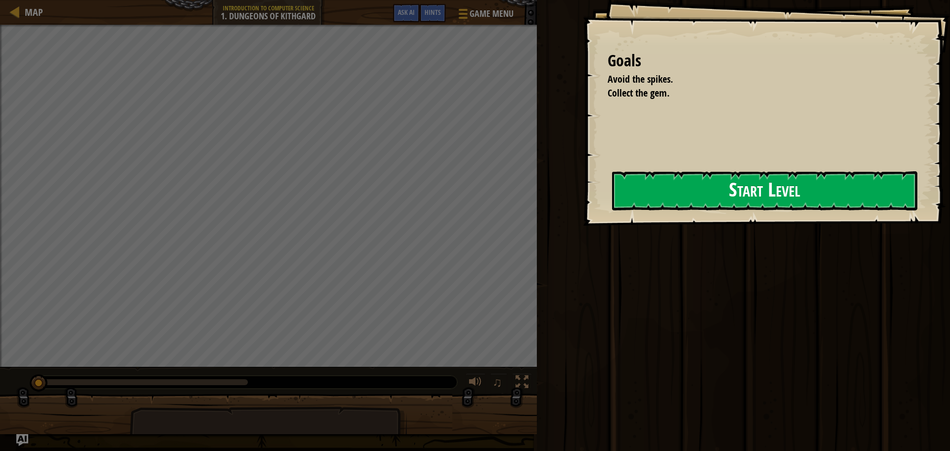
click at [727, 198] on button "Start Level" at bounding box center [764, 190] width 305 height 39
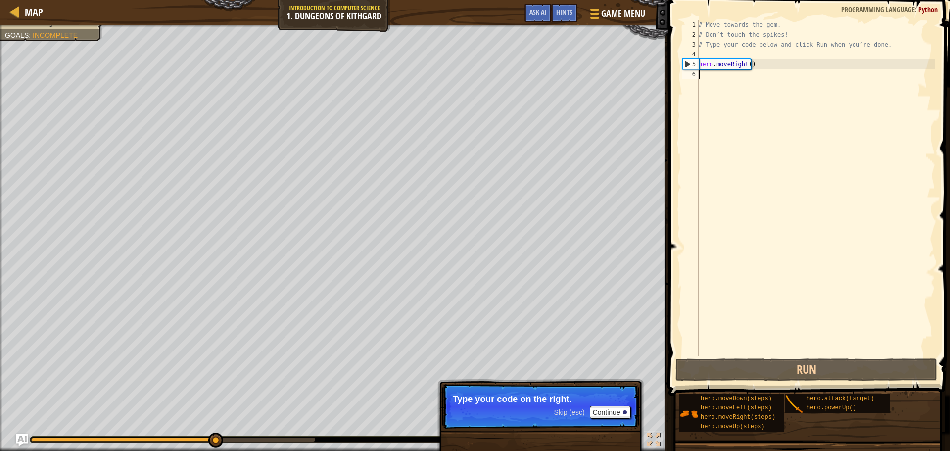
click at [741, 73] on div "# Move towards the gem. # Don’t touch the spikes! # Type your code below and cl…" at bounding box center [815, 198] width 238 height 356
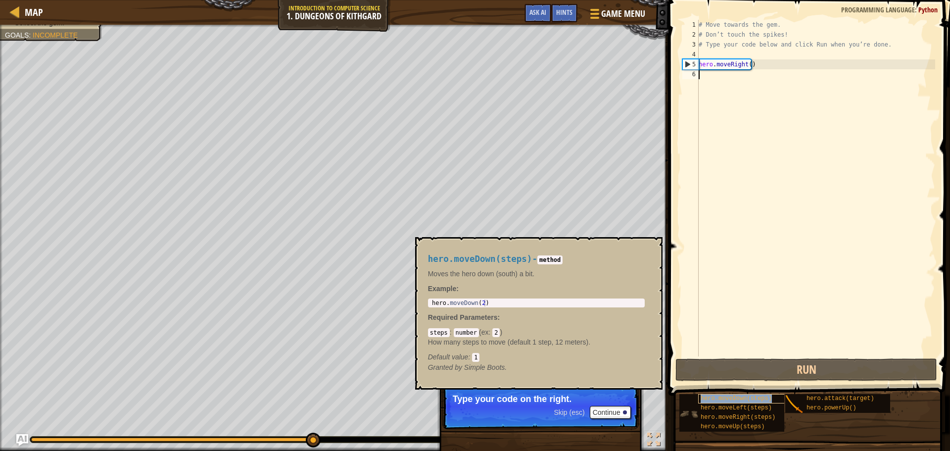
click at [738, 400] on span "hero.moveDown(steps)" at bounding box center [735, 398] width 71 height 7
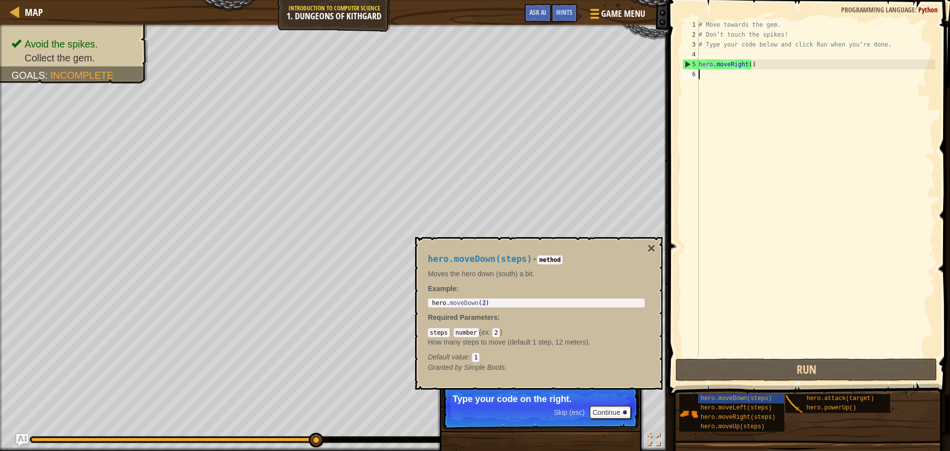
type textarea "hero.moveDown(2)"
drag, startPoint x: 496, startPoint y: 302, endPoint x: 433, endPoint y: 307, distance: 63.5
click at [433, 307] on div "hero.moveDown(2) 1 hero . moveDown ( 2 ) הההההההההההההההההההההההההההההההההההההה…" at bounding box center [536, 302] width 217 height 9
drag, startPoint x: 431, startPoint y: 301, endPoint x: 506, endPoint y: 300, distance: 75.2
click at [506, 300] on div "hero . moveDown ( 2 )" at bounding box center [536, 309] width 213 height 21
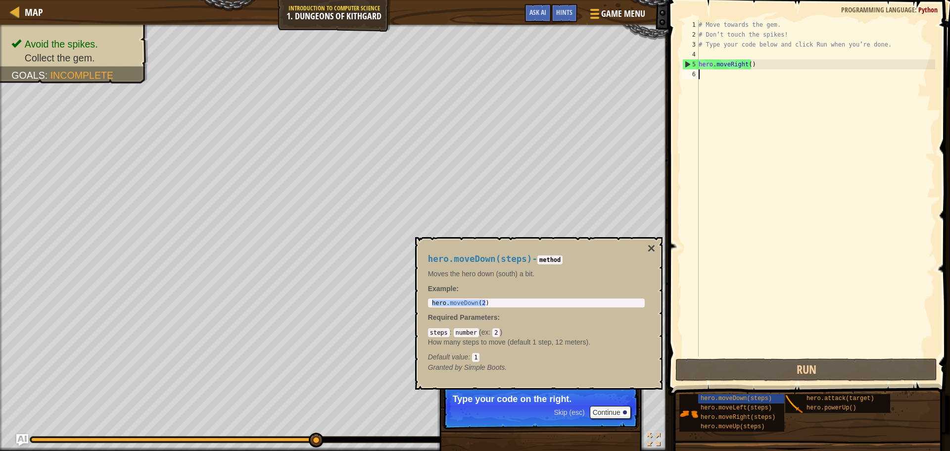
click at [720, 73] on div "# Move towards the gem. # Don’t touch the spikes! # Type your code below and cl…" at bounding box center [815, 198] width 238 height 356
paste textarea "hero.moveDown(2)"
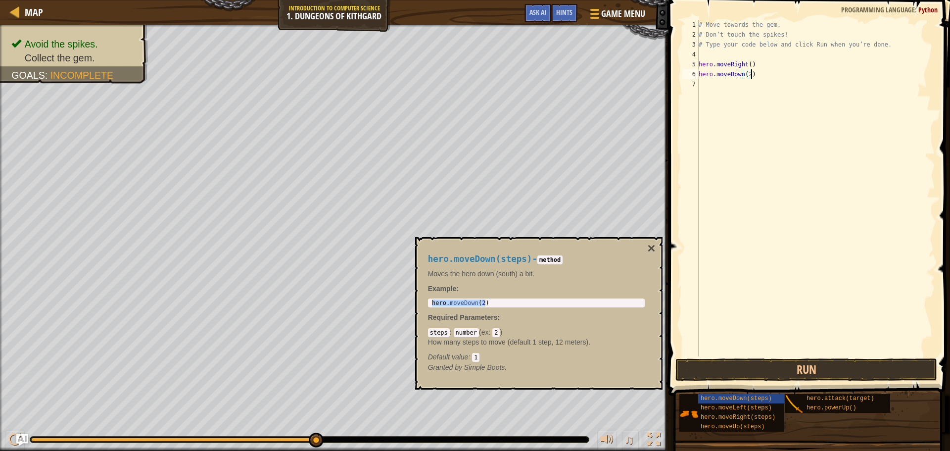
click at [745, 73] on div "# Move towards the gem. # Don’t touch the spikes! # Type your code below and cl…" at bounding box center [815, 198] width 238 height 356
click at [746, 77] on div "# Move towards the gem. # Don’t touch the spikes! # Type your code below and cl…" at bounding box center [815, 198] width 238 height 356
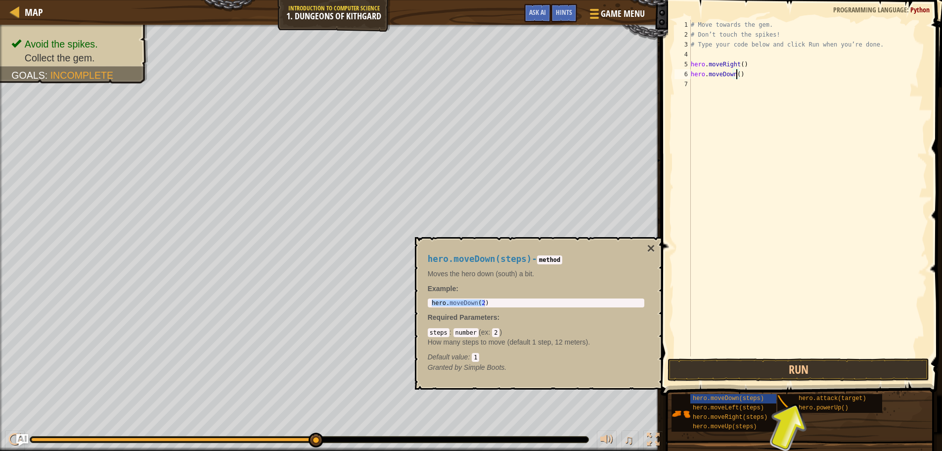
scroll to position [4, 3]
click at [649, 246] on button "×" at bounding box center [651, 248] width 8 height 14
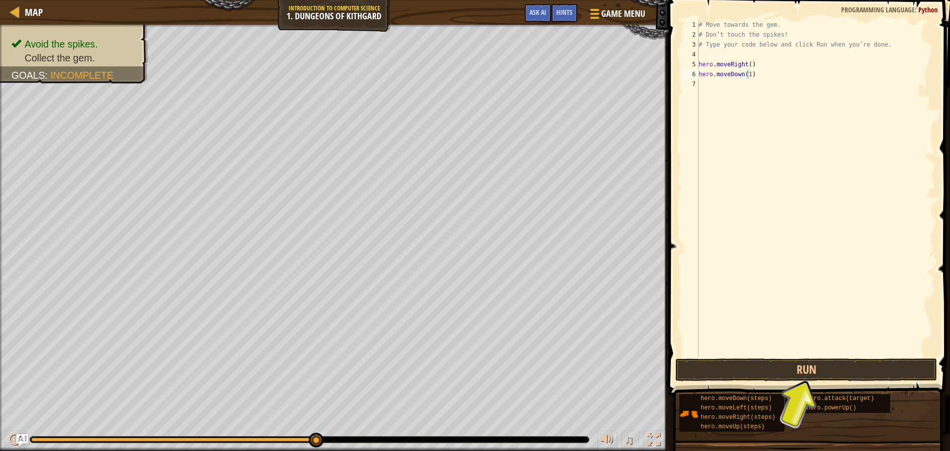
type textarea "hero.moveRight()"
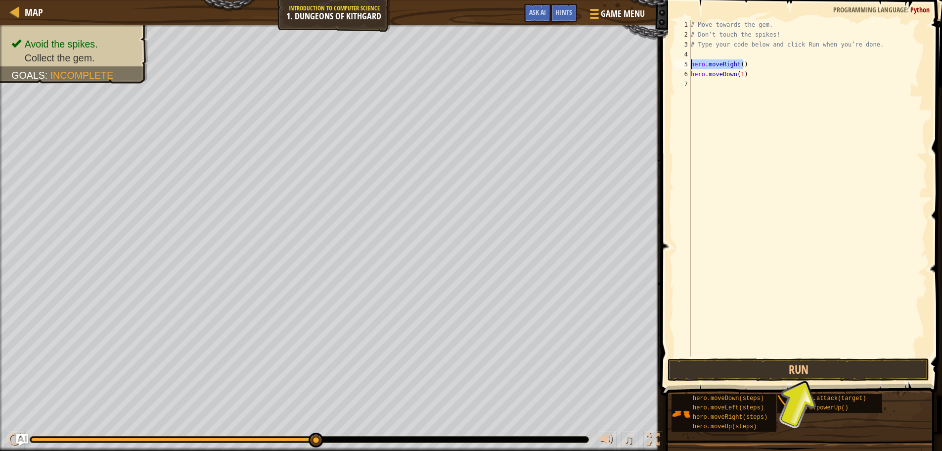
drag, startPoint x: 748, startPoint y: 65, endPoint x: 691, endPoint y: 66, distance: 56.9
click at [691, 66] on div "hero.moveRight() 1 2 3 4 5 6 7 # Move towards the gem. # Don’t touch the spikes…" at bounding box center [800, 188] width 255 height 336
click at [704, 85] on div "# Move towards the gem. # Don’t touch the spikes! # Type your code below and cl…" at bounding box center [808, 198] width 238 height 356
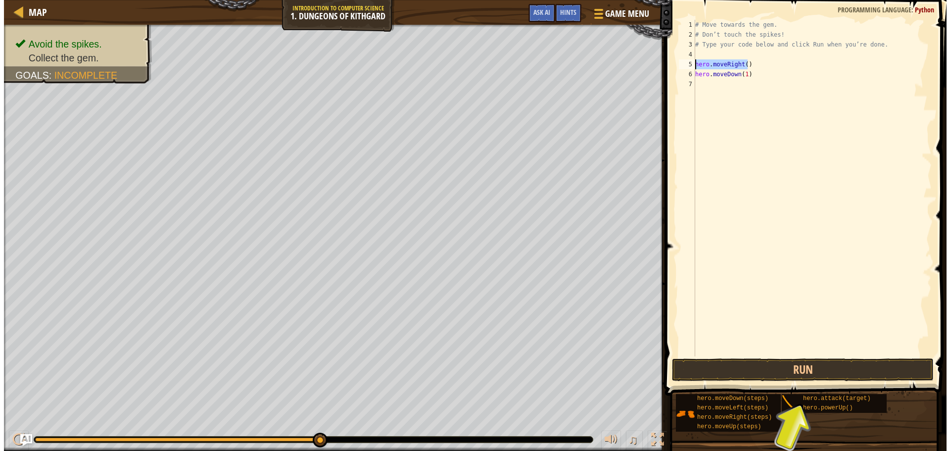
scroll to position [4, 0]
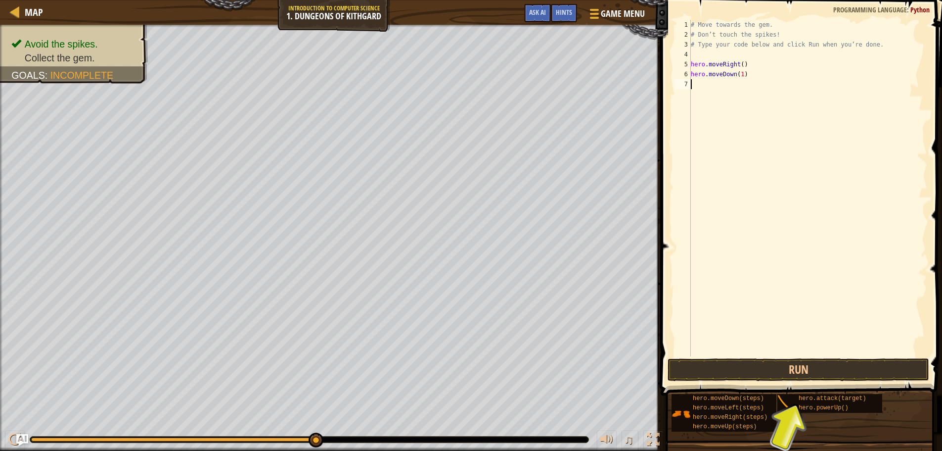
paste textarea "hero.moveRight()"
type textarea "hero.moveRight()"
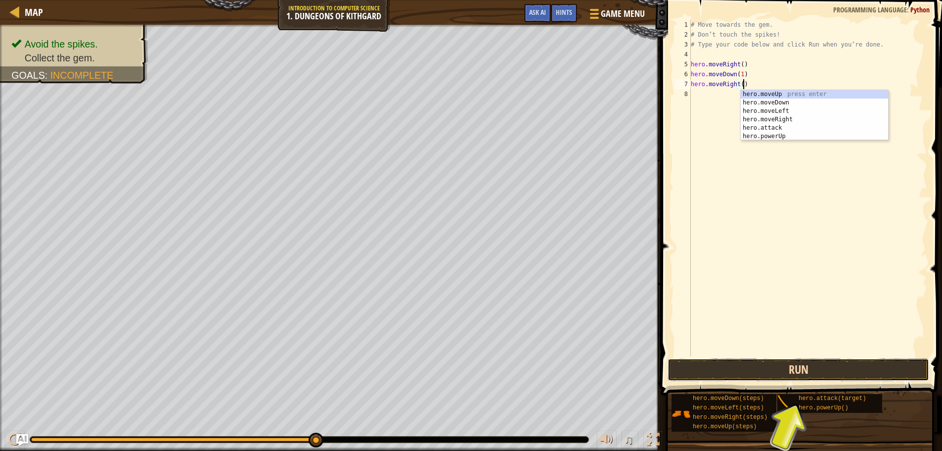
click at [808, 366] on button "Run" at bounding box center [799, 369] width 262 height 23
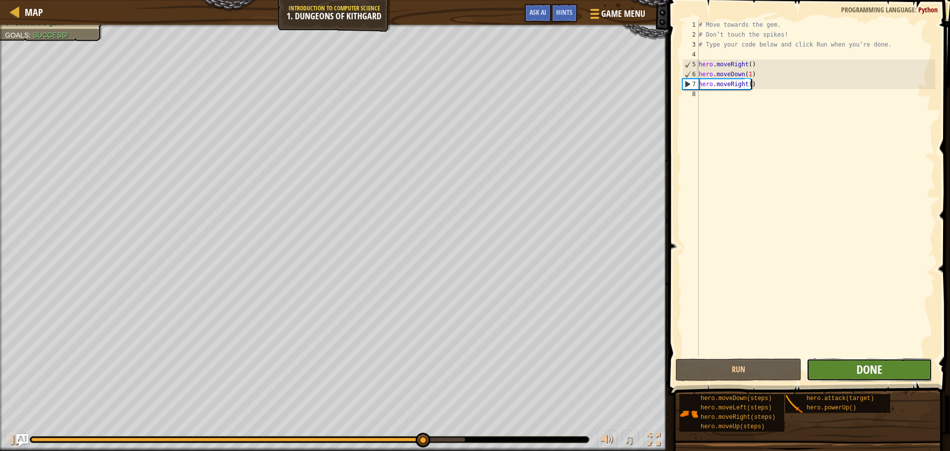
click at [859, 371] on span "Done" at bounding box center [869, 369] width 26 height 16
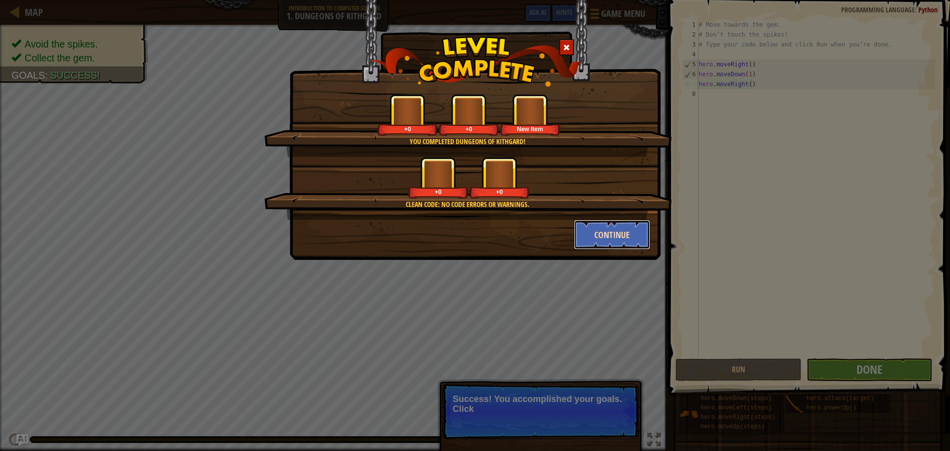
click at [590, 234] on button "Continue" at bounding box center [612, 235] width 77 height 30
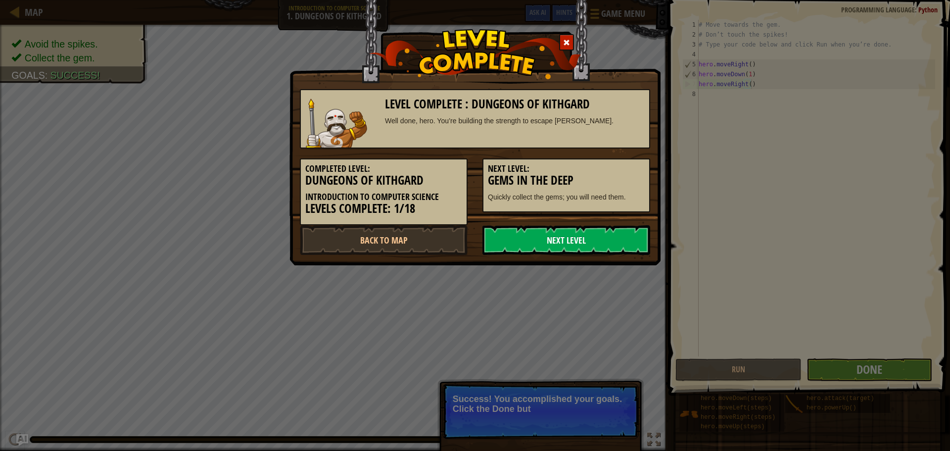
click at [611, 234] on link "Next Level" at bounding box center [566, 240] width 168 height 30
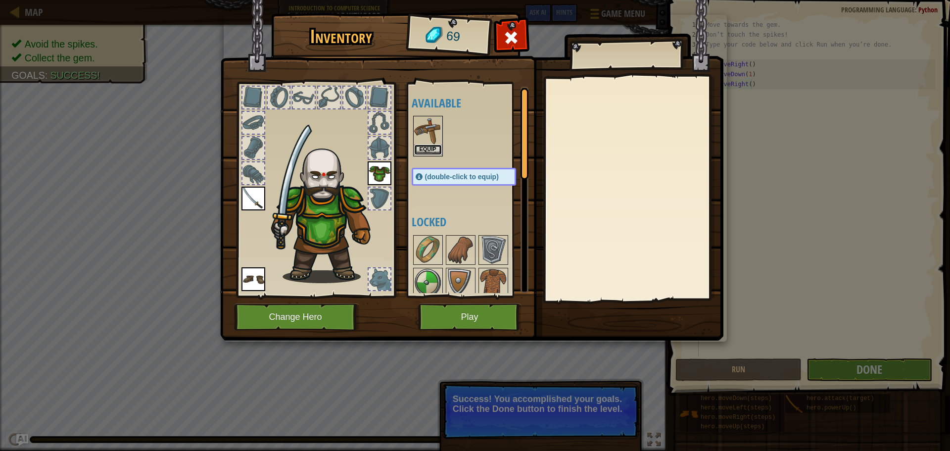
click at [418, 144] on button "Equip" at bounding box center [428, 149] width 28 height 10
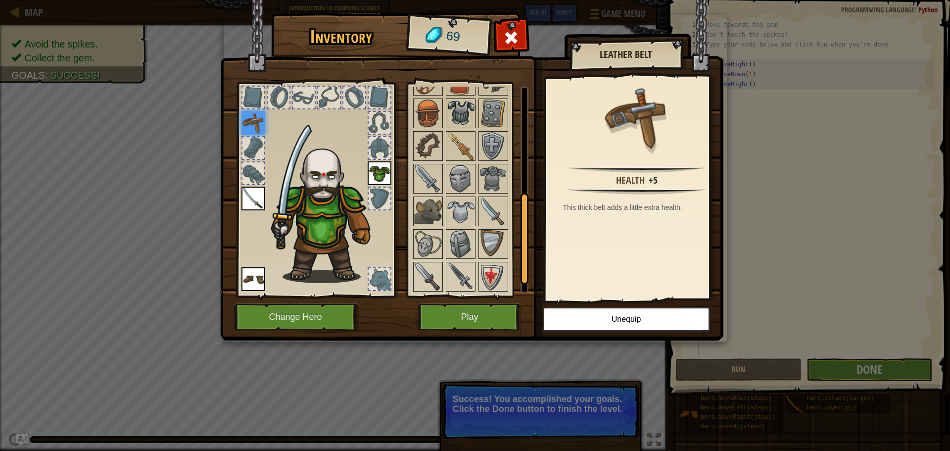
scroll to position [0, 0]
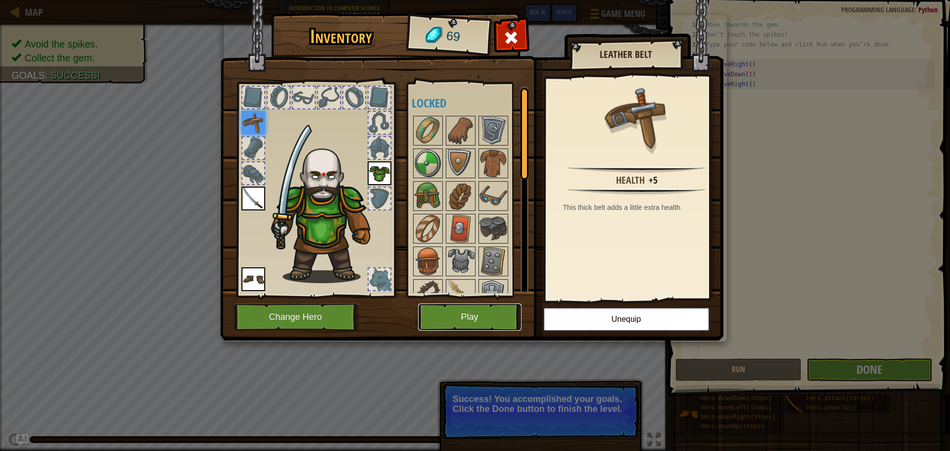
click at [458, 311] on button "Play" at bounding box center [469, 316] width 103 height 27
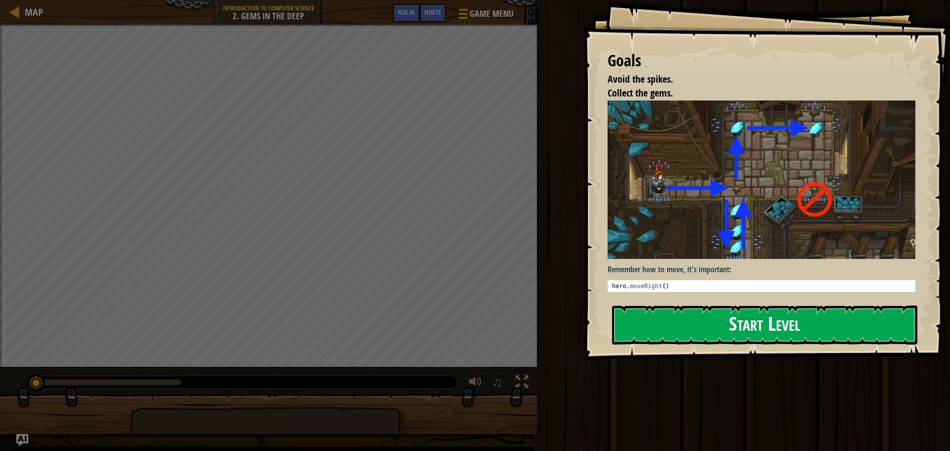
click at [713, 305] on button "Start Level" at bounding box center [764, 324] width 305 height 39
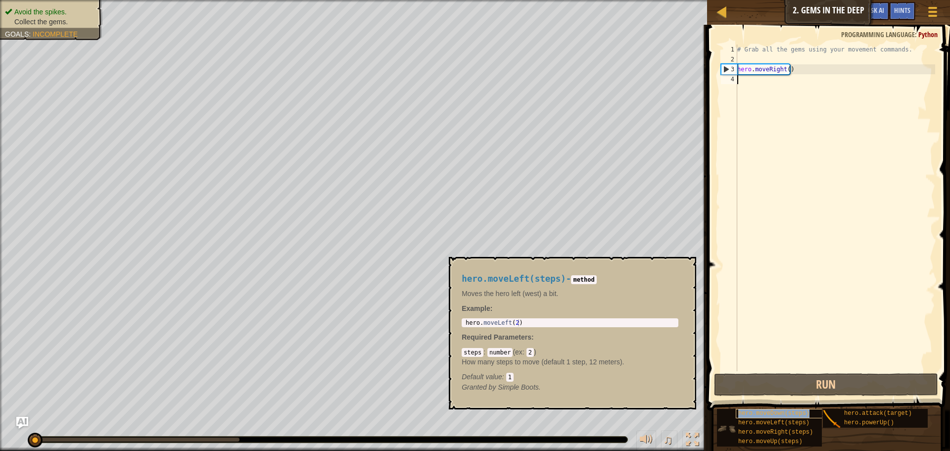
click at [781, 417] on div "hero.moveDown(steps)" at bounding box center [783, 413] width 95 height 9
type textarea "hero.moveDown(2)"
drag, startPoint x: 520, startPoint y: 321, endPoint x: 463, endPoint y: 327, distance: 57.7
click at [463, 327] on div "hero.moveDown(steps) - method Moves the hero down (south) a bit. Example : hero…" at bounding box center [570, 333] width 230 height 137
drag, startPoint x: 466, startPoint y: 324, endPoint x: 529, endPoint y: 321, distance: 63.4
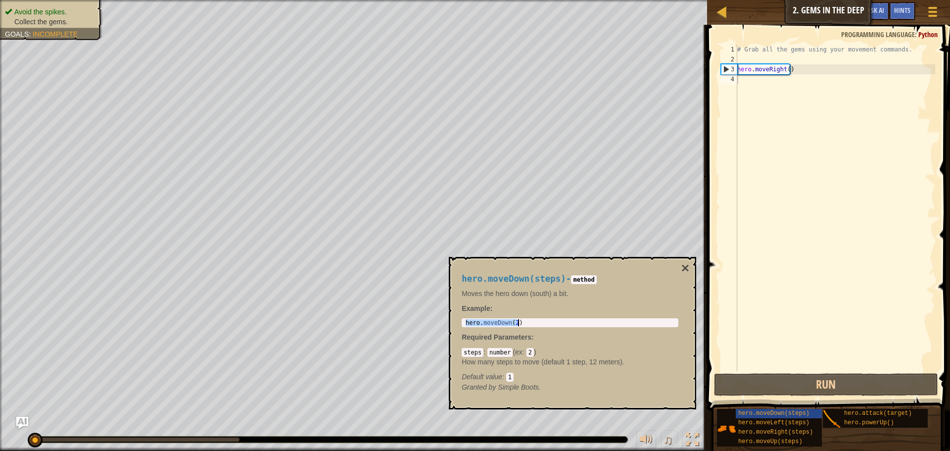
click at [529, 321] on div "hero . moveDown ( 2 )" at bounding box center [569, 329] width 213 height 21
click at [780, 84] on div "# Grab all the gems using your movement commands. hero . moveRight ( )" at bounding box center [835, 218] width 200 height 346
paste textarea "hero.moveDown(2)"
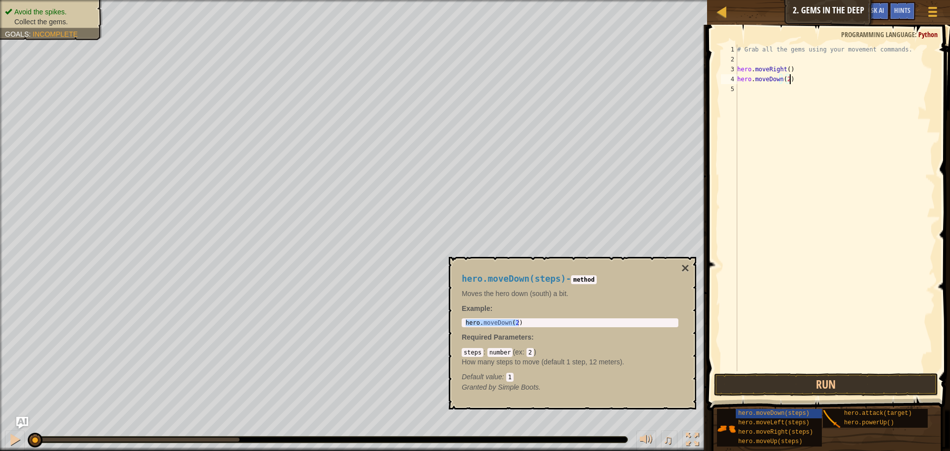
click at [786, 83] on div "# Grab all the gems using your movement commands. hero . moveRight ( ) hero . m…" at bounding box center [835, 218] width 200 height 346
type textarea "hero.moveDown(3)"
click at [800, 89] on div "# Grab all the gems using your movement commands. hero . moveRight ( ) hero . m…" at bounding box center [835, 218] width 200 height 346
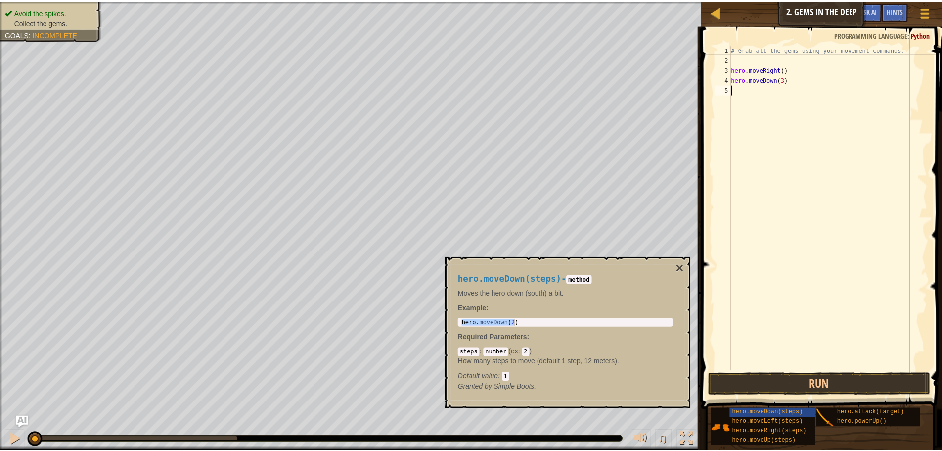
scroll to position [4, 0]
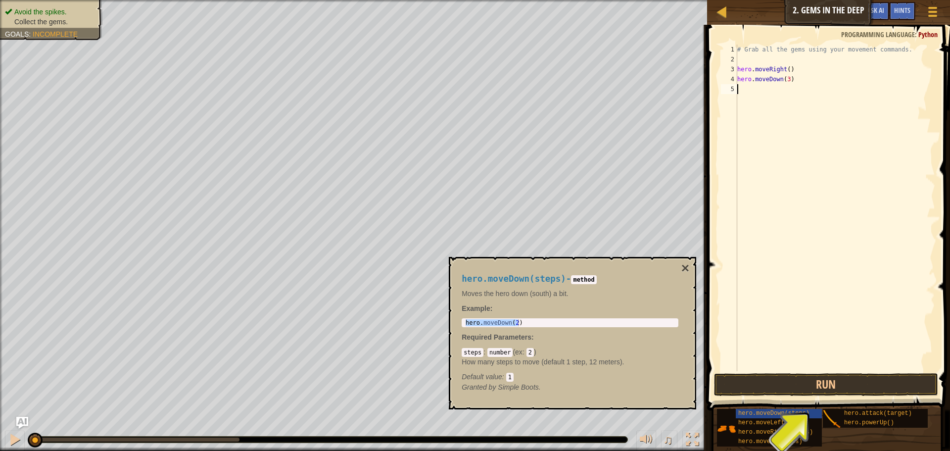
paste textarea "hero.moveDown(2)"
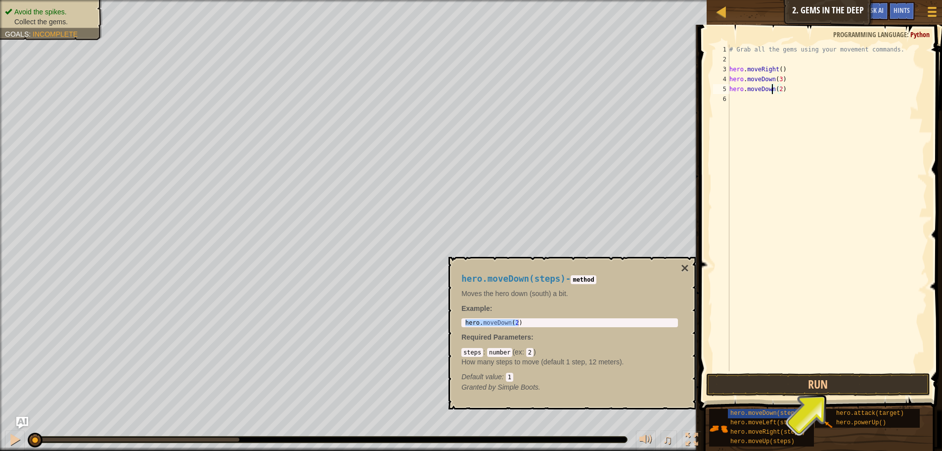
click at [771, 88] on div "# Grab all the gems using your movement commands. hero . moveRight ( ) hero . m…" at bounding box center [828, 218] width 200 height 346
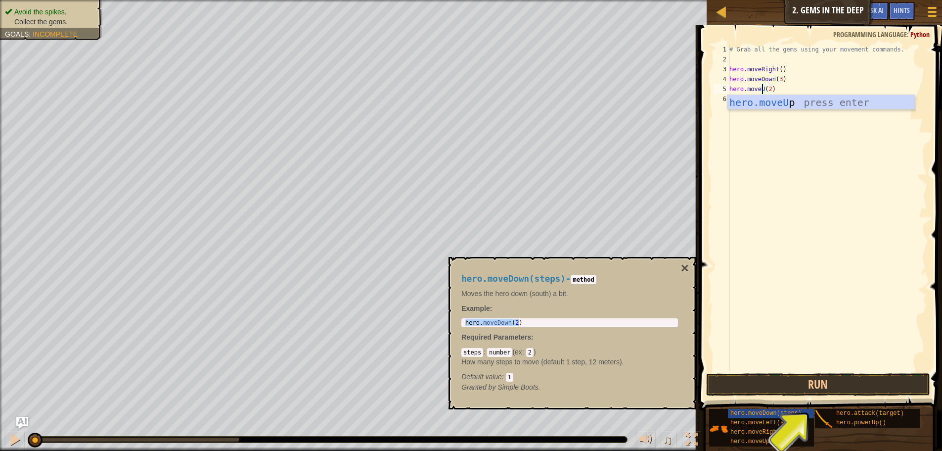
scroll to position [4, 3]
click at [775, 103] on div "hero.moveUp press enter" at bounding box center [821, 117] width 187 height 45
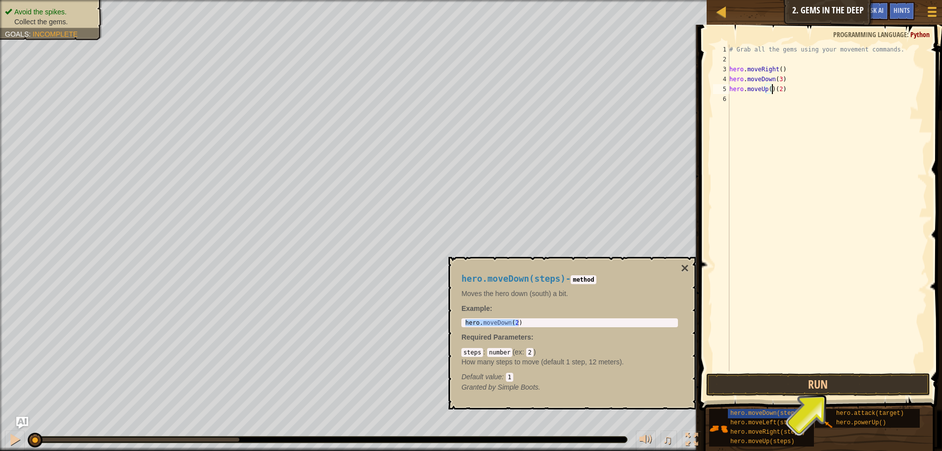
click at [779, 91] on div "# Grab all the gems using your movement commands. hero . moveRight ( ) hero . m…" at bounding box center [828, 218] width 200 height 346
click at [777, 91] on div "# Grab all the gems using your movement commands. hero . moveRight ( ) hero . m…" at bounding box center [828, 218] width 200 height 346
click at [768, 89] on div "# Grab all the gems using your movement commands. hero . moveRight ( ) hero . m…" at bounding box center [828, 218] width 200 height 346
type textarea "hero.moveUp(5)"
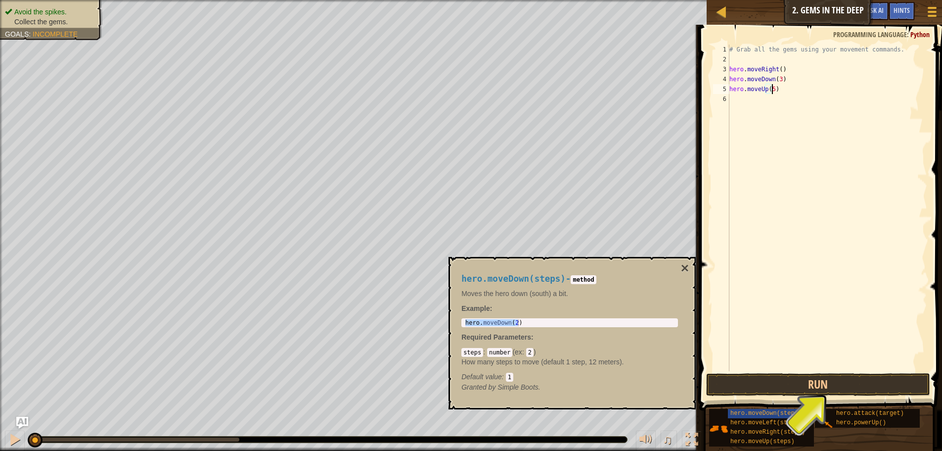
scroll to position [4, 3]
click at [767, 99] on div "# Grab all the gems using your movement commands. hero . moveRight ( ) hero . m…" at bounding box center [828, 218] width 200 height 346
type textarea "h"
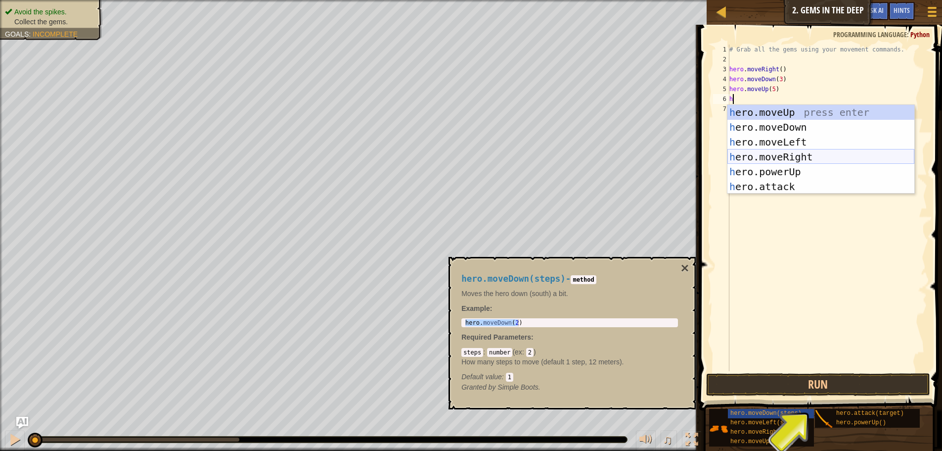
click at [785, 154] on div "h ero.moveUp press enter h ero.moveDown press enter h ero.moveLeft press enter …" at bounding box center [821, 164] width 187 height 119
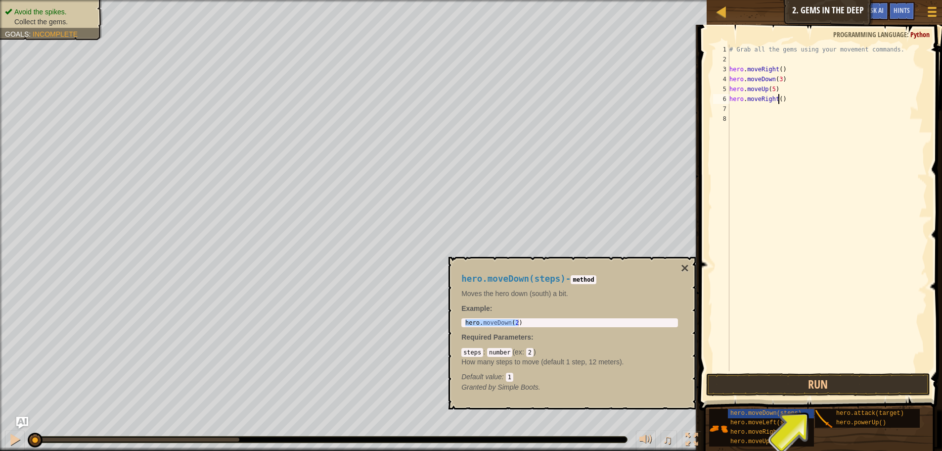
click at [779, 98] on div "# Grab all the gems using your movement commands. hero . moveRight ( ) hero . m…" at bounding box center [828, 218] width 200 height 346
type textarea "hero.moveRight(3)"
click at [763, 107] on div "# Grab all the gems using your movement commands. hero . moveRight ( ) hero . m…" at bounding box center [828, 218] width 200 height 346
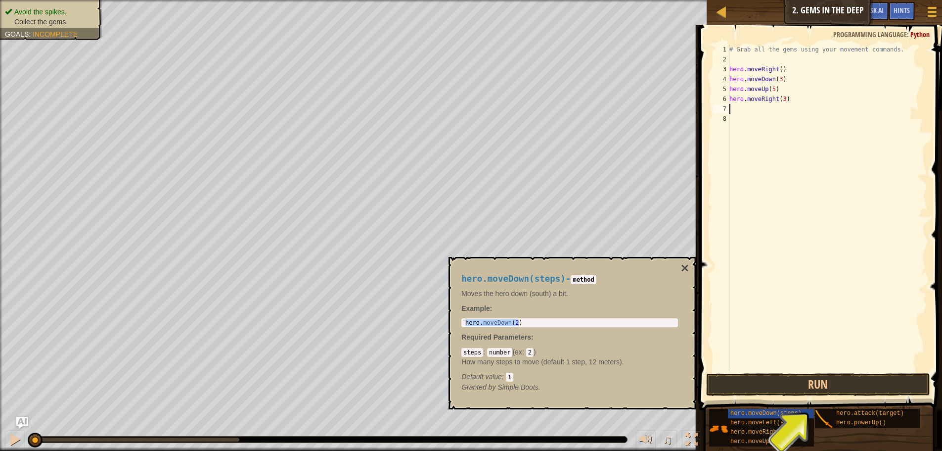
type textarea "h"
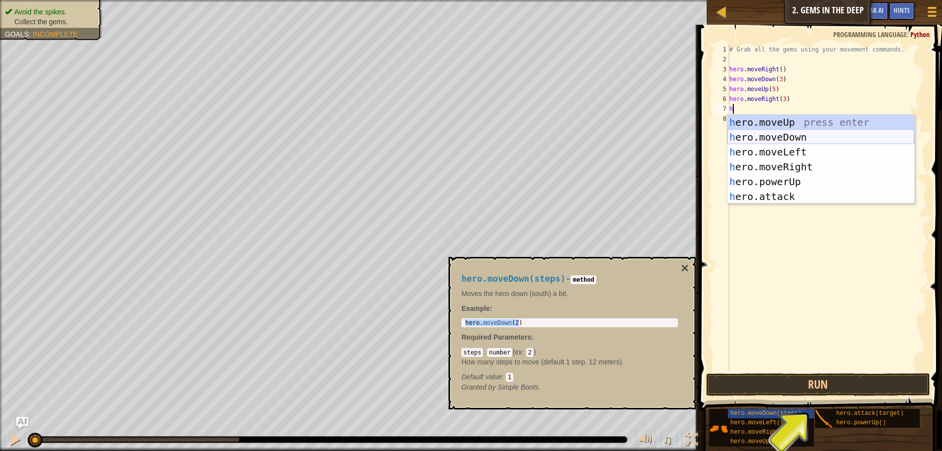
click at [807, 135] on div "h ero.moveUp press enter h ero.moveDown press enter h ero.moveLeft press enter …" at bounding box center [821, 174] width 187 height 119
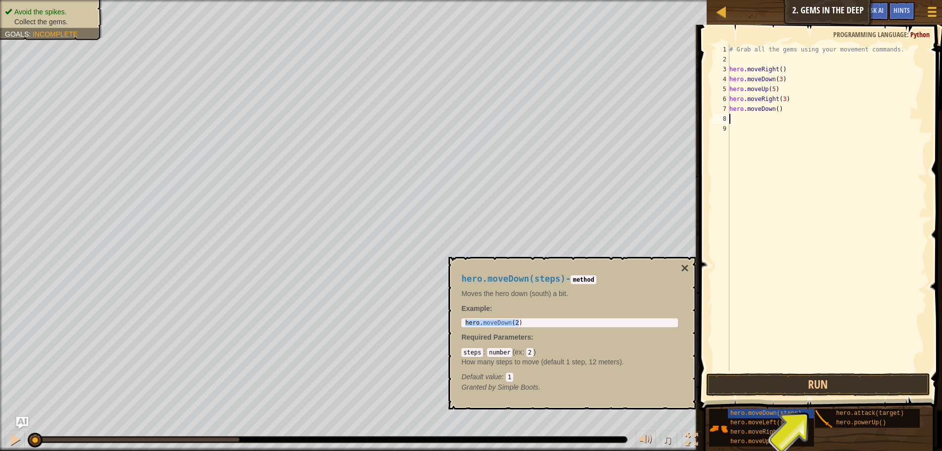
click at [776, 110] on div "# Grab all the gems using your movement commands. hero . moveRight ( ) hero . m…" at bounding box center [828, 218] width 200 height 346
type textarea "hero.moveDown(2)"
click at [799, 389] on button "Run" at bounding box center [818, 384] width 224 height 23
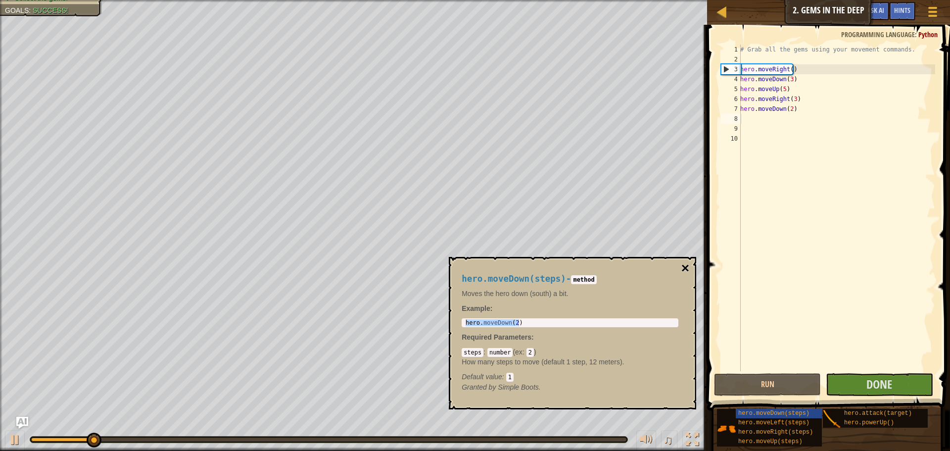
click at [681, 270] on button "×" at bounding box center [685, 268] width 8 height 14
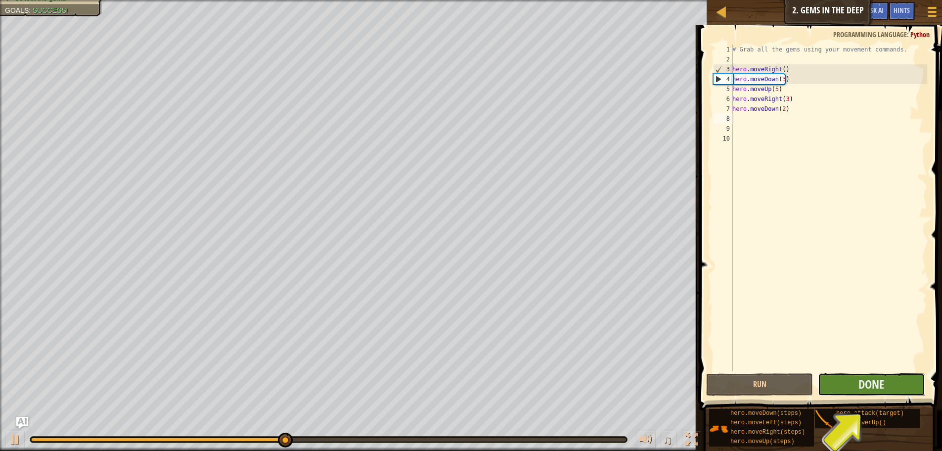
click at [858, 373] on button "Done" at bounding box center [871, 384] width 107 height 23
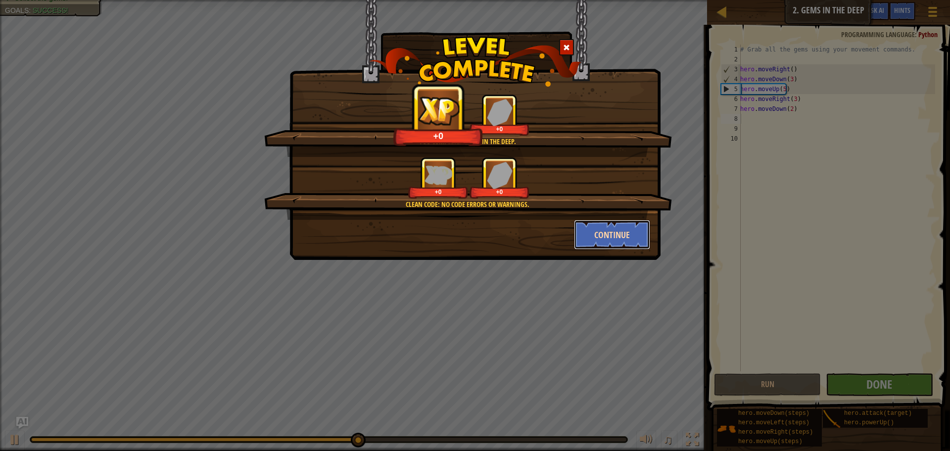
click at [616, 233] on button "Continue" at bounding box center [612, 235] width 77 height 30
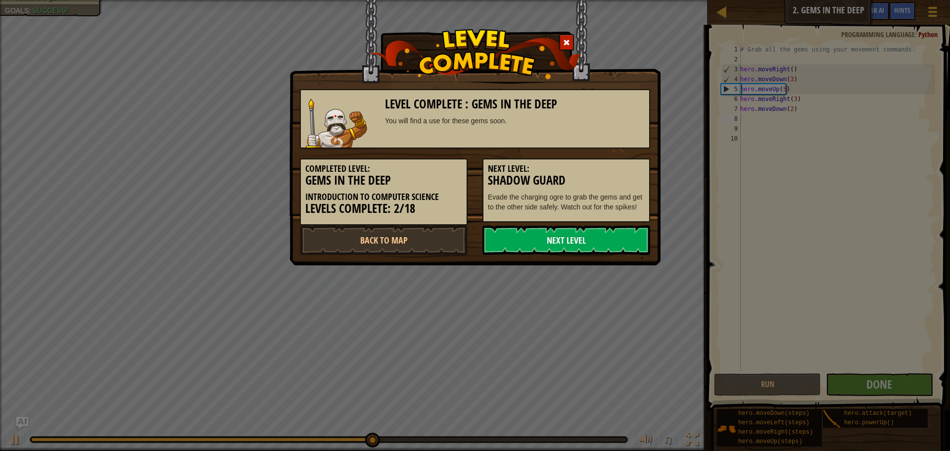
click at [607, 234] on link "Next Level" at bounding box center [566, 240] width 168 height 30
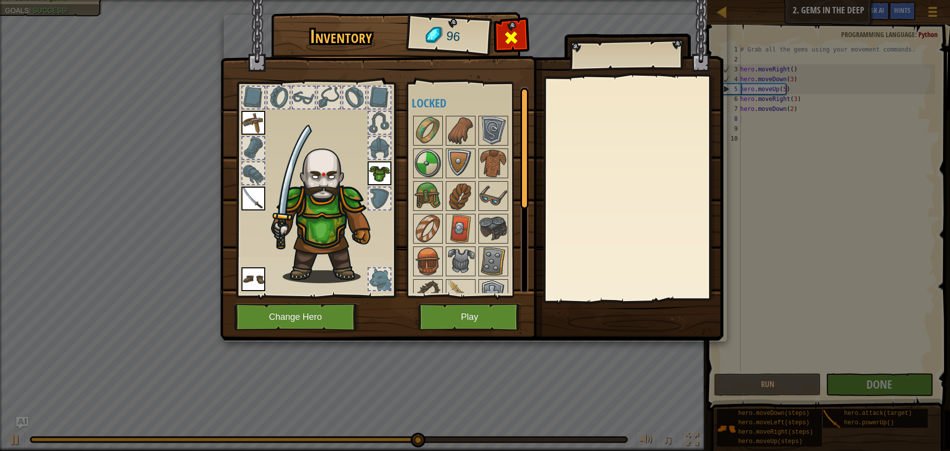
click at [514, 36] on span at bounding box center [511, 38] width 16 height 16
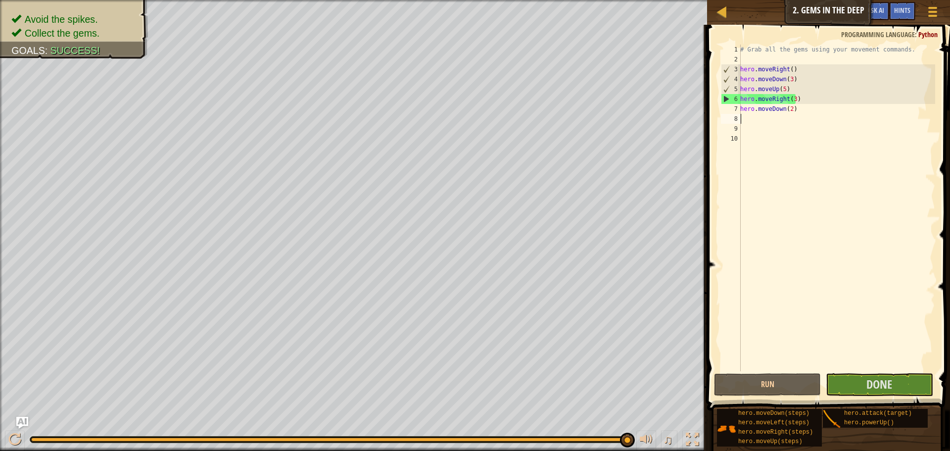
click at [706, 232] on span at bounding box center [829, 203] width 251 height 414
click at [869, 388] on span "Done" at bounding box center [879, 384] width 26 height 16
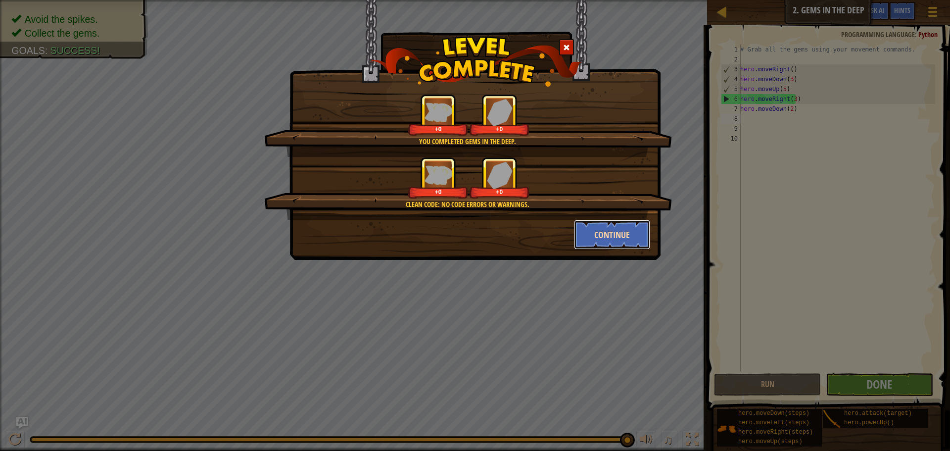
click at [611, 234] on button "Continue" at bounding box center [612, 235] width 77 height 30
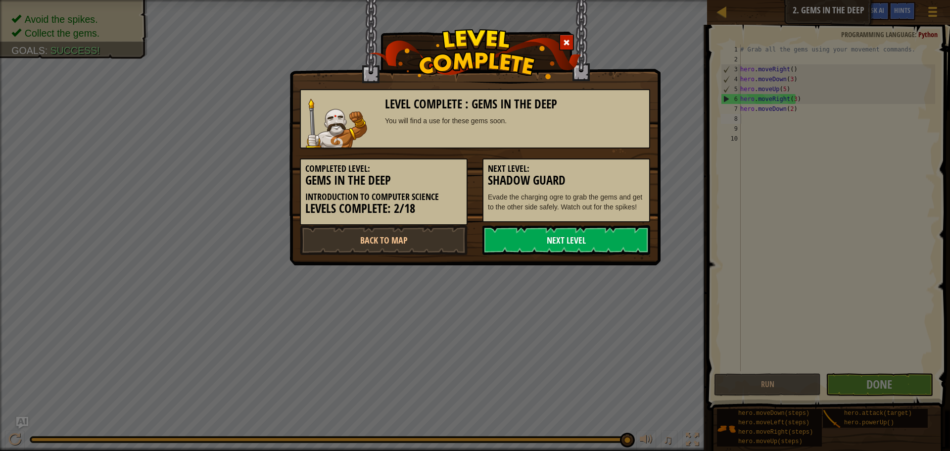
click at [577, 245] on link "Next Level" at bounding box center [566, 240] width 168 height 30
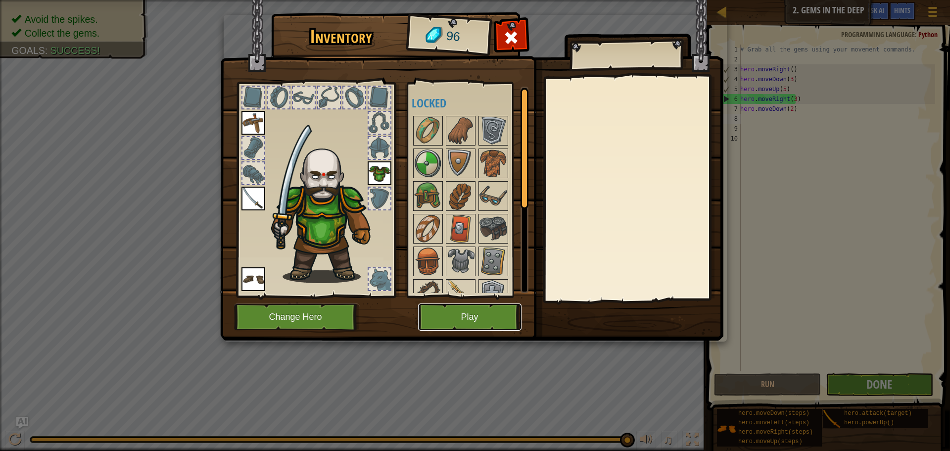
click at [475, 320] on button "Play" at bounding box center [469, 316] width 103 height 27
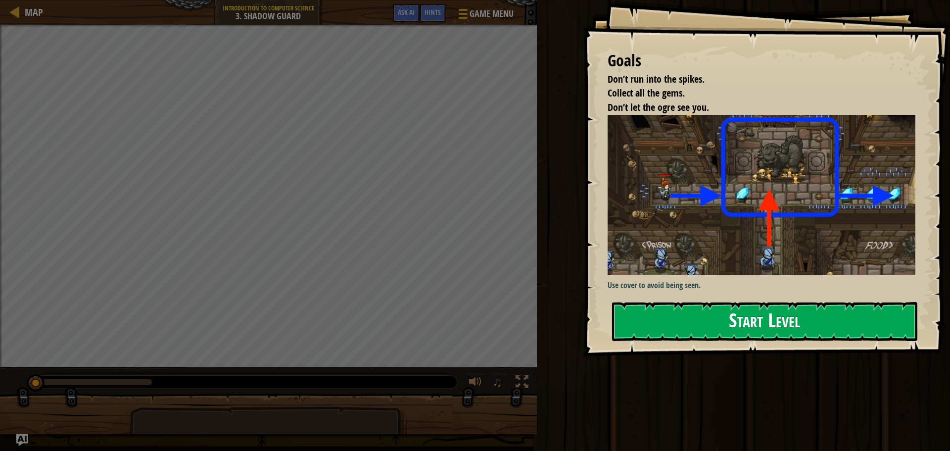
click at [690, 322] on button "Start Level" at bounding box center [764, 321] width 305 height 39
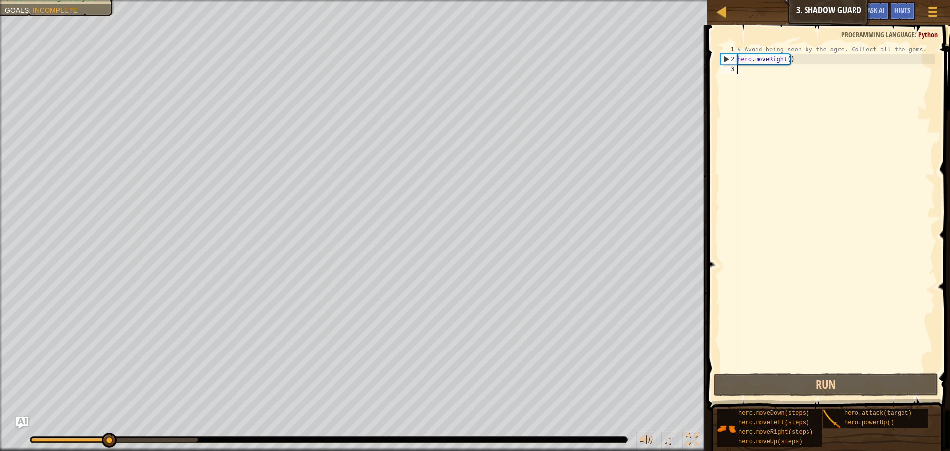
type textarea "h"
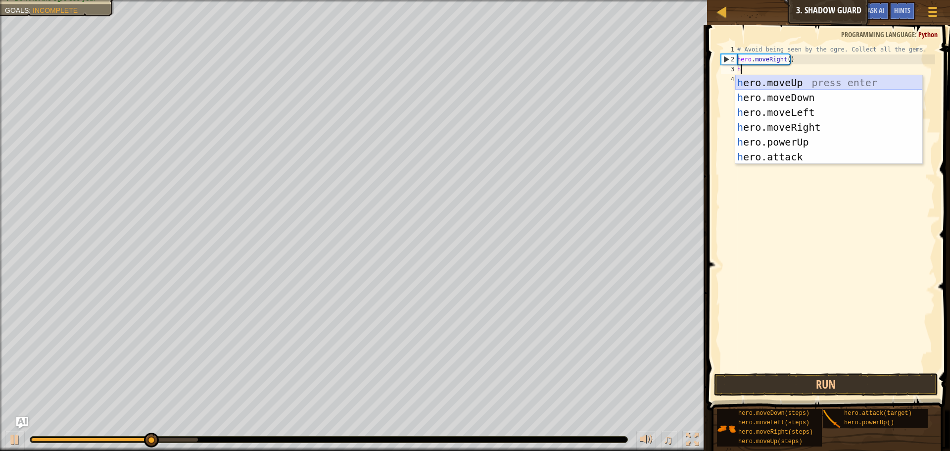
click at [779, 83] on div "h ero.moveUp press enter h ero.moveDown press enter h ero.moveLeft press enter …" at bounding box center [828, 134] width 187 height 119
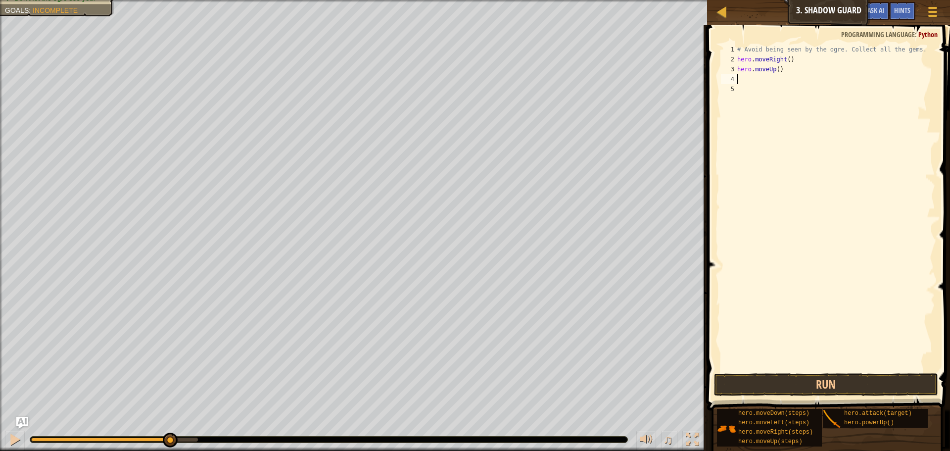
click at [776, 73] on div "# Avoid being seen by the ogre. Collect all the gems. hero . moveRight ( ) hero…" at bounding box center [835, 218] width 200 height 346
type textarea "hero.moveUp(1)"
click at [778, 79] on div "# Avoid being seen by the ogre. Collect all the gems. hero . moveRight ( ) hero…" at bounding box center [835, 218] width 200 height 346
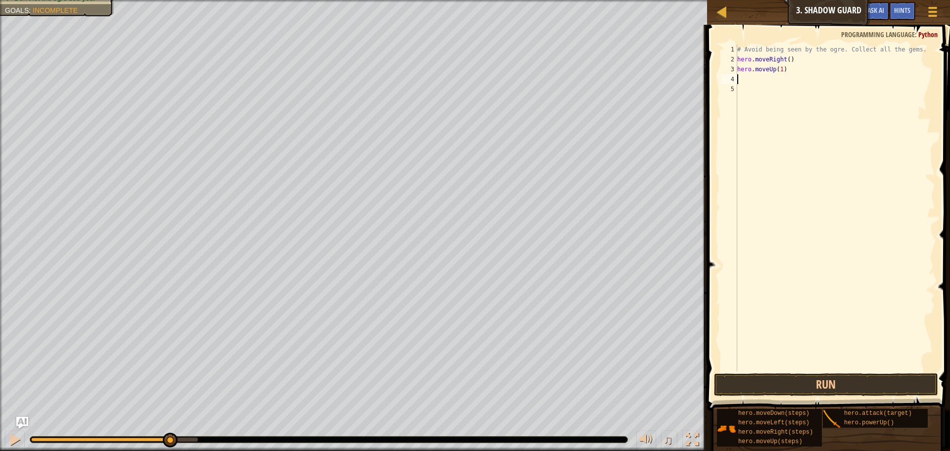
type textarea "h"
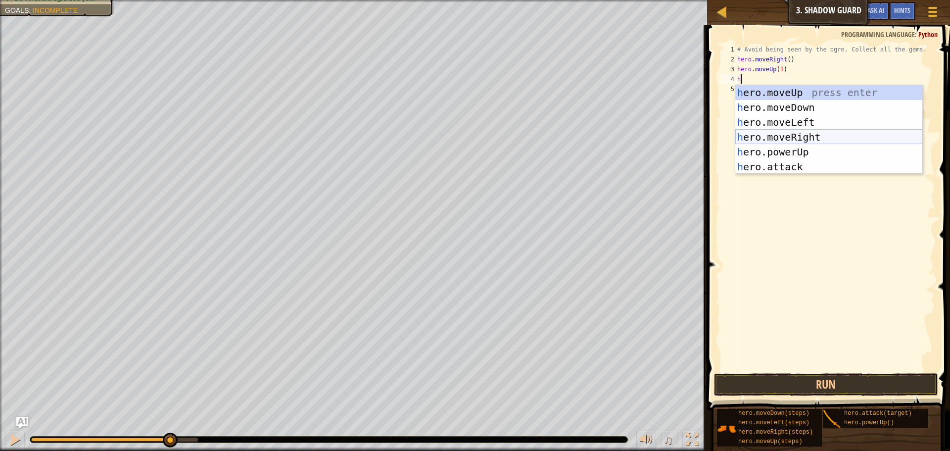
click at [801, 133] on div "h ero.moveUp press enter h ero.moveDown press enter h ero.moveLeft press enter …" at bounding box center [828, 144] width 187 height 119
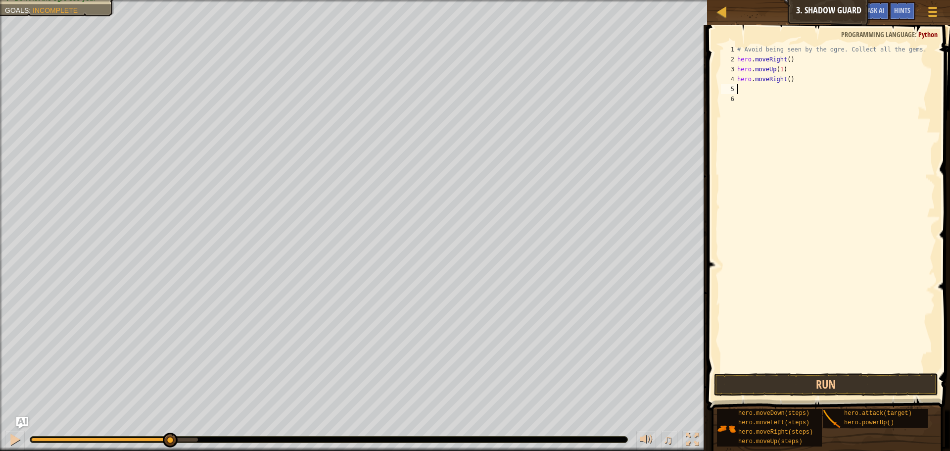
click at [785, 78] on div "# Avoid being seen by the ogre. Collect all the gems. hero . moveRight ( ) hero…" at bounding box center [835, 218] width 200 height 346
type textarea "hero.moveRight(1)"
click at [782, 92] on div "# Avoid being seen by the ogre. Collect all the gems. hero . moveRight ( ) hero…" at bounding box center [835, 218] width 200 height 346
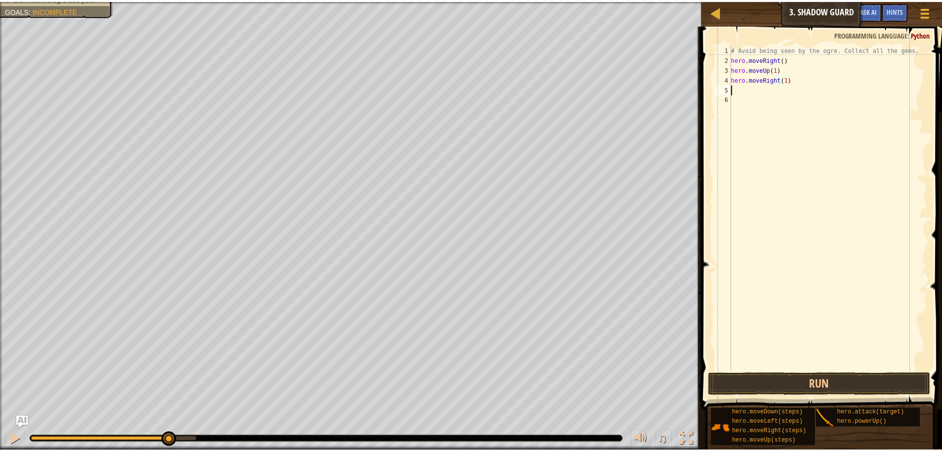
scroll to position [4, 0]
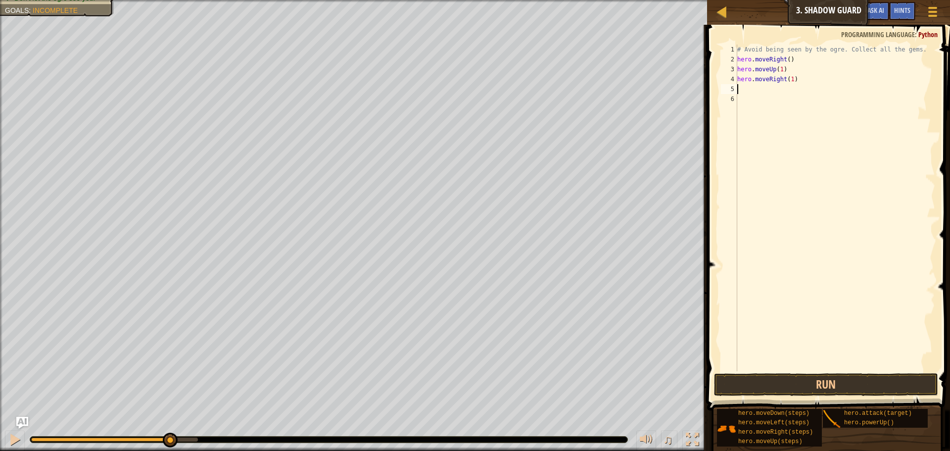
type textarea "h"
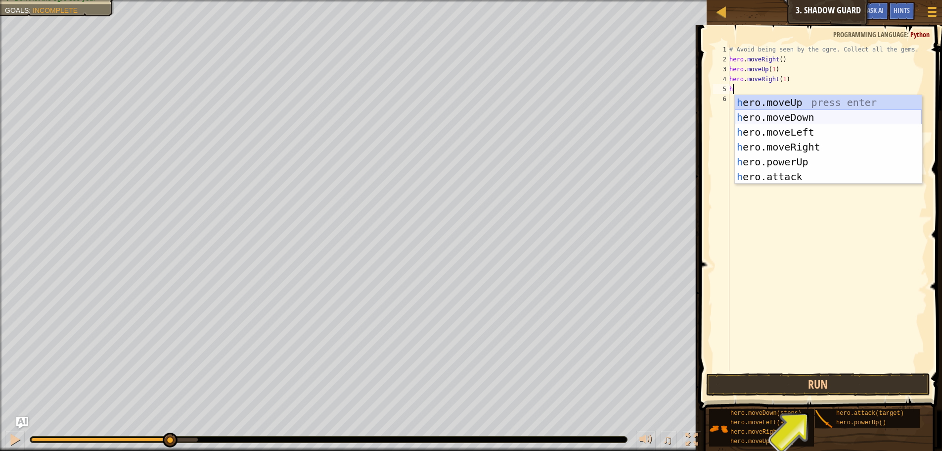
click at [793, 117] on div "h ero.moveUp press enter h ero.moveDown press enter h ero.moveLeft press enter …" at bounding box center [828, 154] width 187 height 119
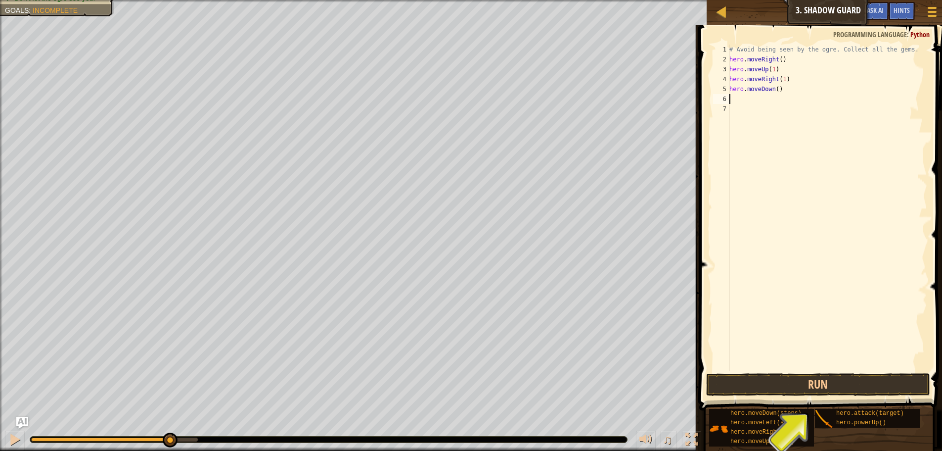
click at [774, 92] on div "# Avoid being seen by the ogre. Collect all the gems. hero . moveRight ( ) hero…" at bounding box center [828, 218] width 200 height 346
type textarea "hero.moveDown(1)"
click at [768, 97] on div "# Avoid being seen by the ogre. Collect all the gems. hero . moveRight ( ) hero…" at bounding box center [828, 218] width 200 height 346
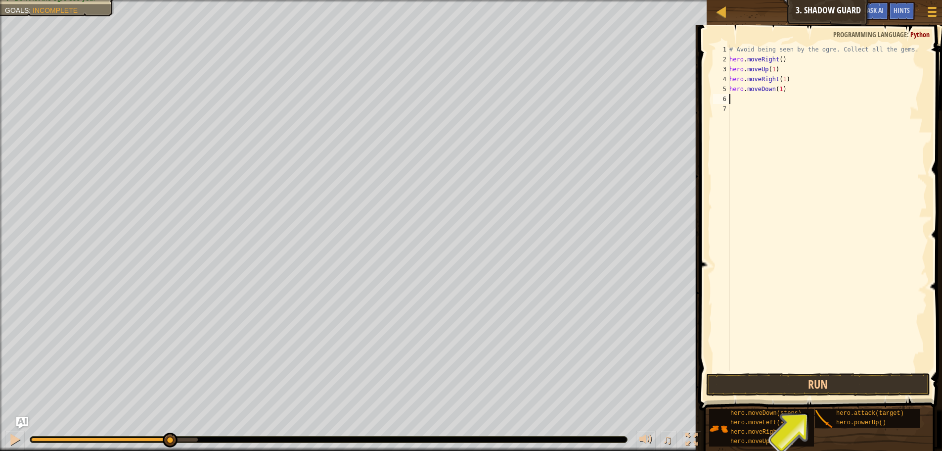
type textarea "h"
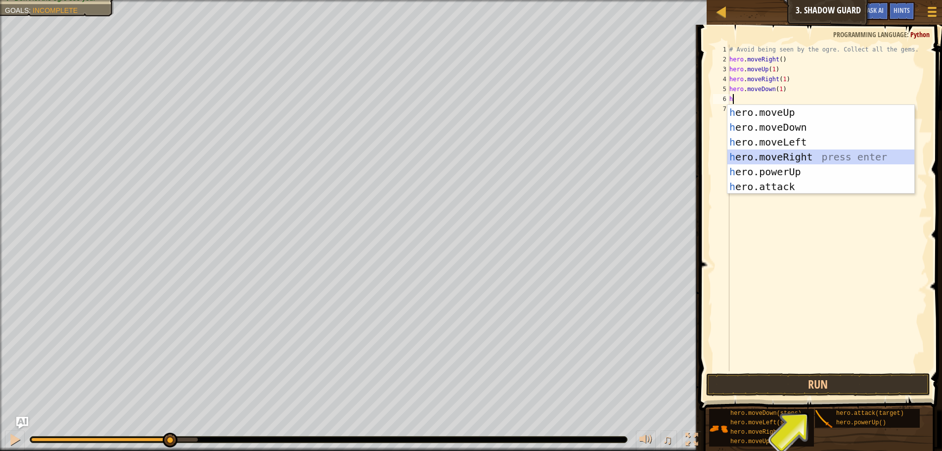
click at [794, 154] on div "h ero.moveUp press enter h ero.moveDown press enter h ero.moveLeft press enter …" at bounding box center [821, 164] width 187 height 119
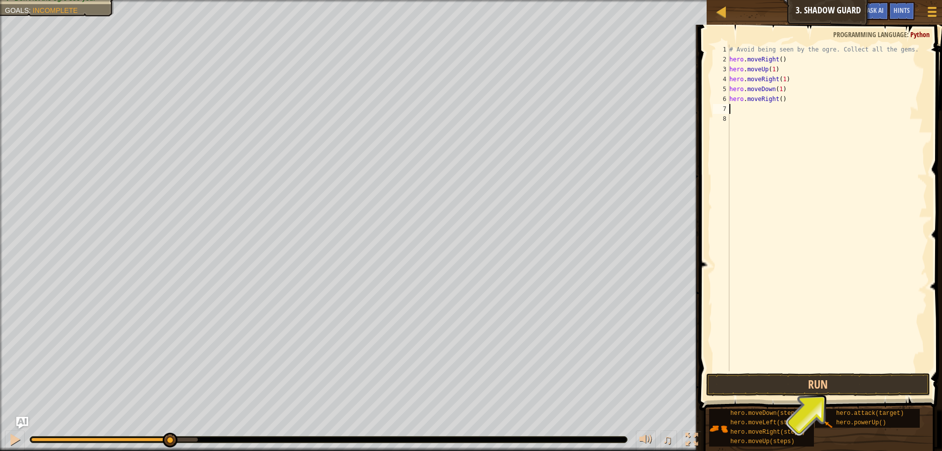
click at [778, 102] on div "# Avoid being seen by the ogre. Collect all the gems. hero . moveRight ( ) hero…" at bounding box center [828, 218] width 200 height 346
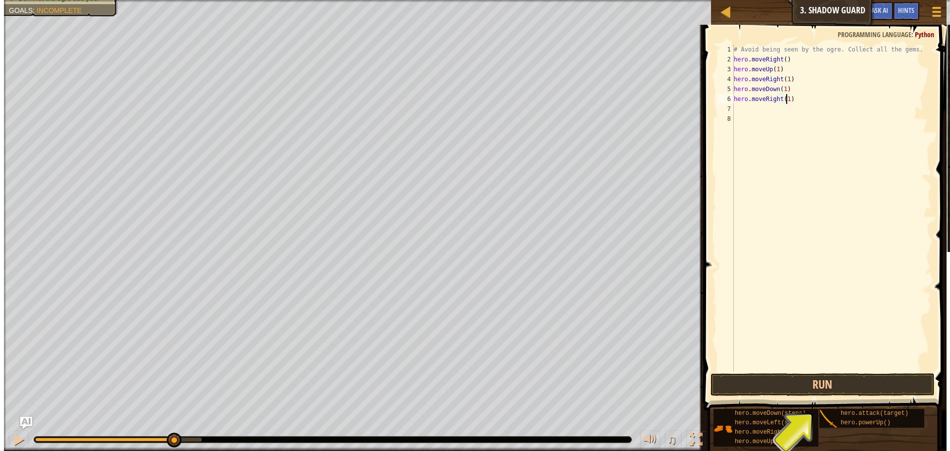
scroll to position [4, 4]
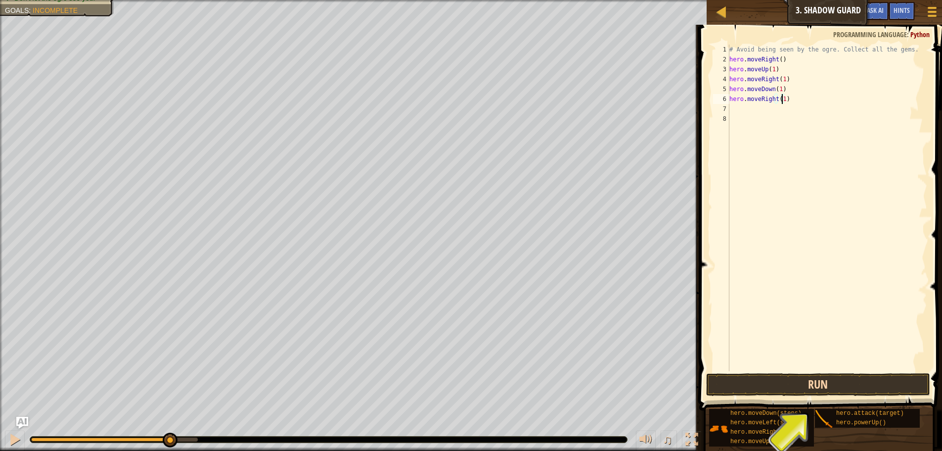
type textarea "hero.moveRight(1)"
click at [770, 380] on button "Run" at bounding box center [818, 384] width 224 height 23
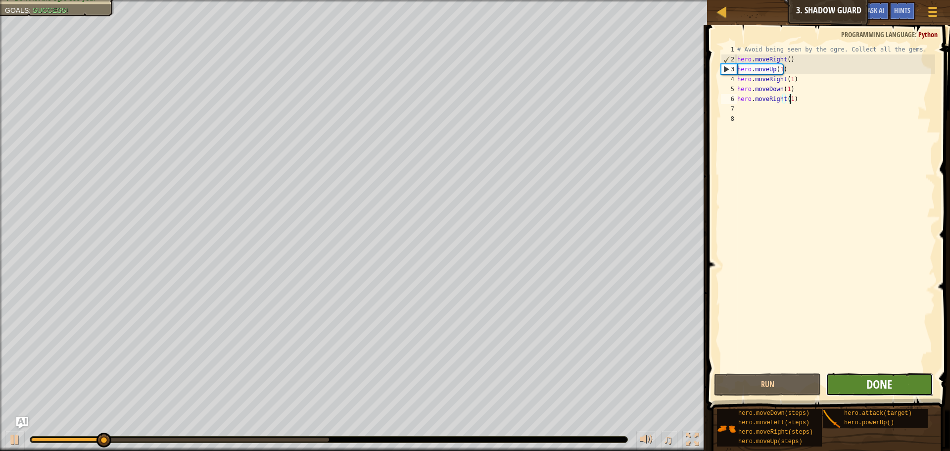
click at [874, 378] on span "Done" at bounding box center [879, 384] width 26 height 16
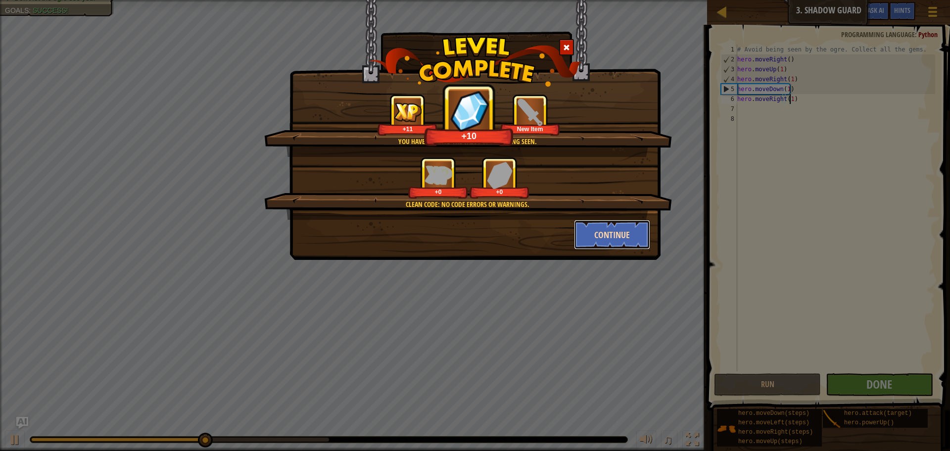
click at [620, 237] on button "Continue" at bounding box center [612, 235] width 77 height 30
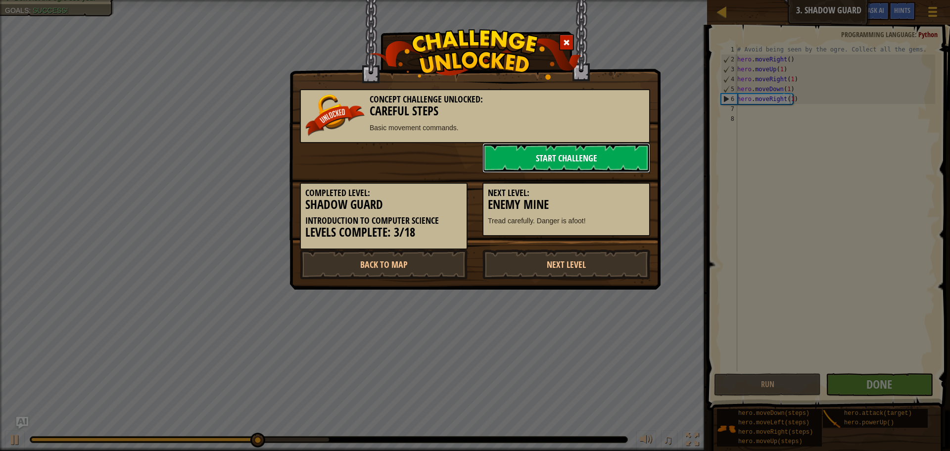
click at [584, 160] on link "Start Challenge" at bounding box center [566, 158] width 168 height 30
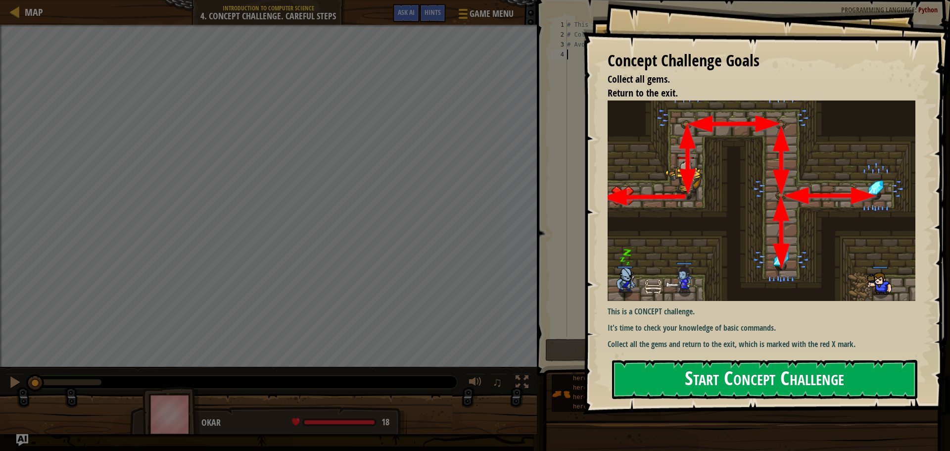
click at [749, 189] on div "Concept Challenge Goals Collect all gems. Return to the exit. This is a CONCEPT…" at bounding box center [766, 207] width 367 height 414
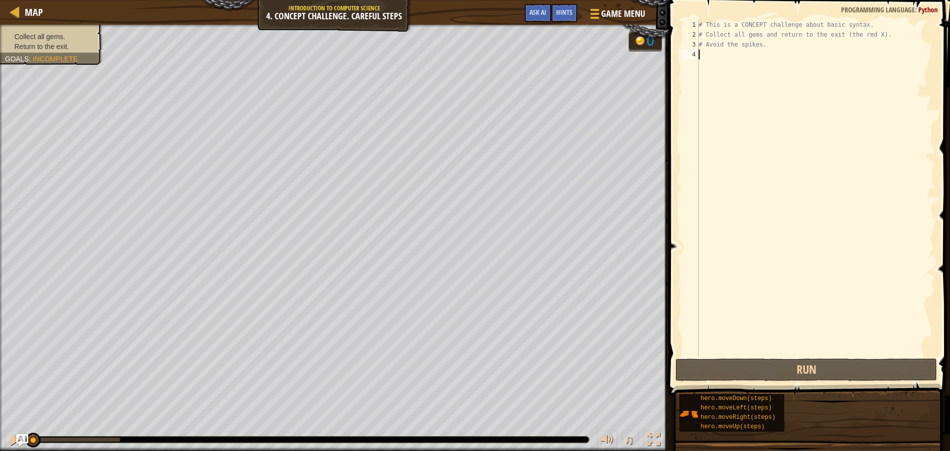
click at [737, 57] on div "# This is a CONCEPT challenge about basic syntax. # Collect all gems and return…" at bounding box center [815, 198] width 238 height 356
type textarea "h"
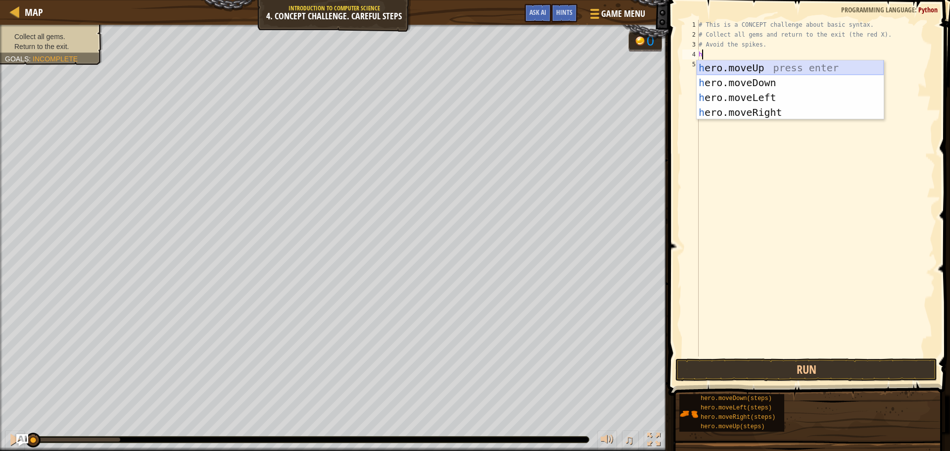
click at [762, 69] on div "h ero.moveUp press enter h ero.moveDown press enter h ero.moveLeft press enter …" at bounding box center [789, 104] width 187 height 89
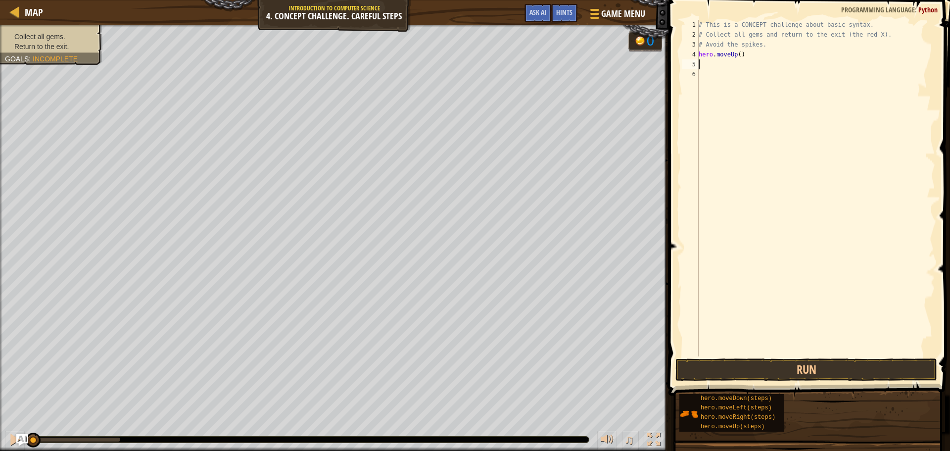
type textarea "h"
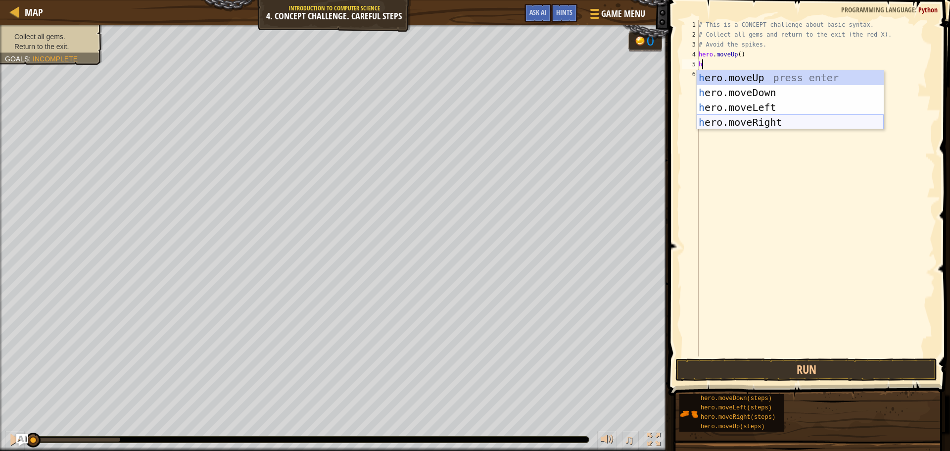
click at [760, 122] on div "h ero.moveUp press enter h ero.moveDown press enter h ero.moveLeft press enter …" at bounding box center [789, 114] width 187 height 89
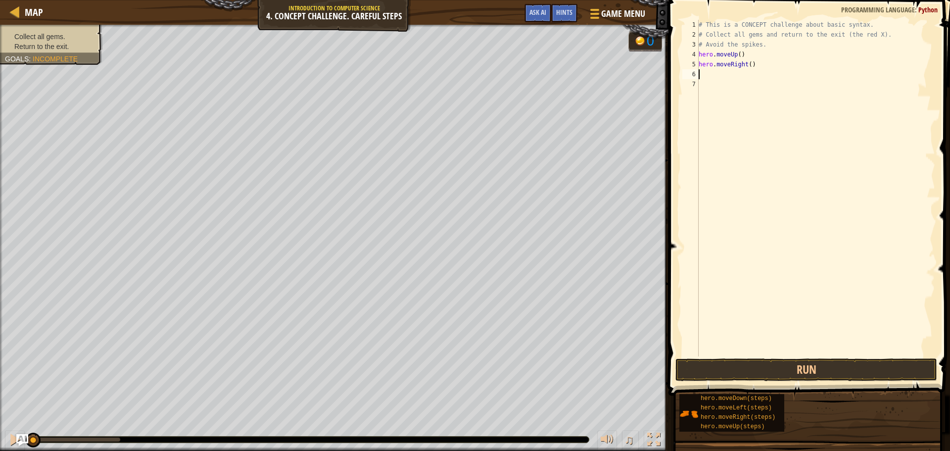
type textarea "h"
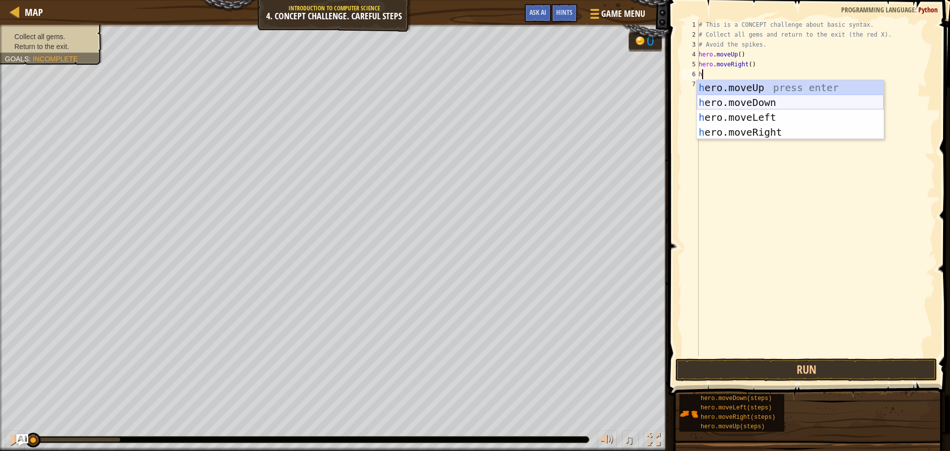
click at [774, 100] on div "h ero.moveUp press enter h ero.moveDown press enter h ero.moveLeft press enter …" at bounding box center [789, 124] width 187 height 89
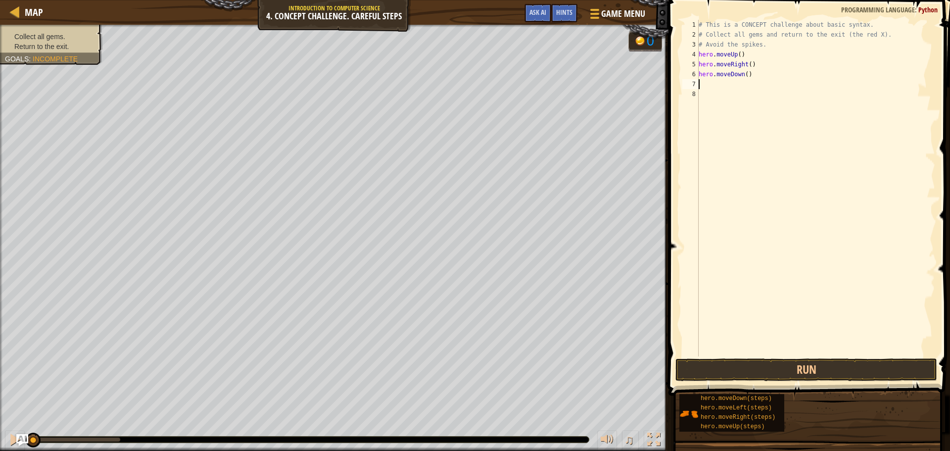
type textarea "h"
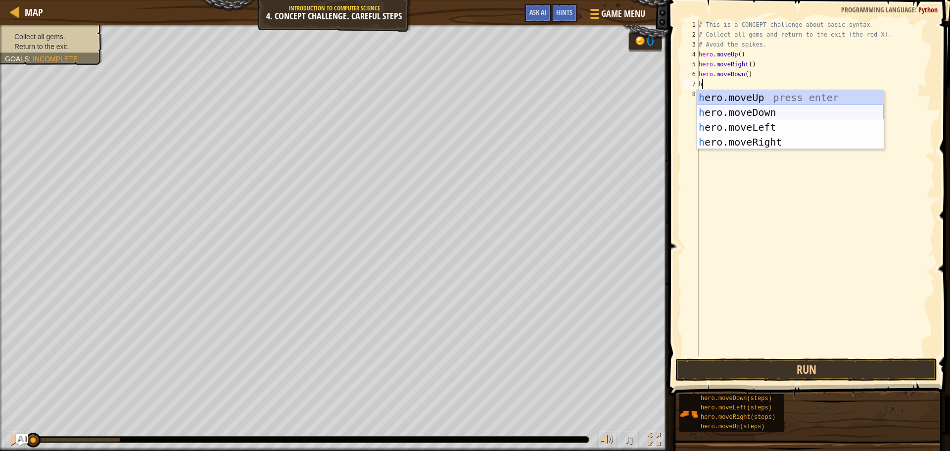
click at [772, 113] on div "h ero.moveUp press enter h ero.moveDown press enter h ero.moveLeft press enter …" at bounding box center [789, 134] width 187 height 89
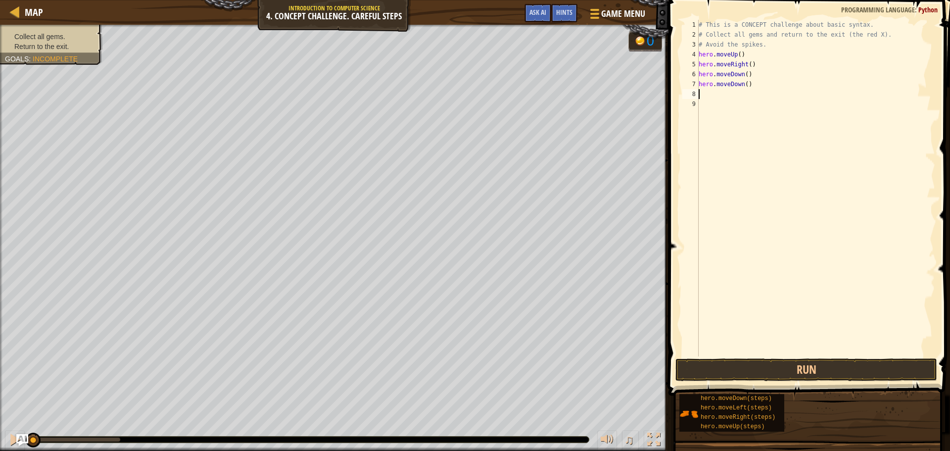
type textarea "h"
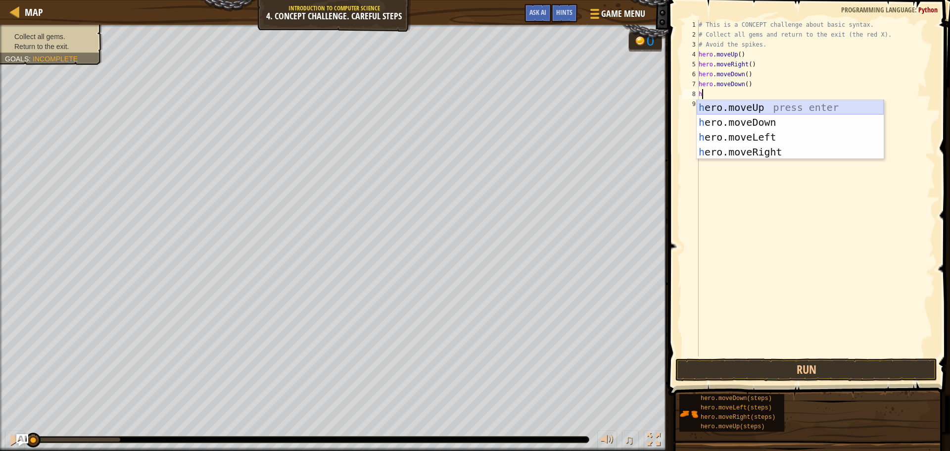
click at [763, 112] on div "h ero.moveUp press enter h ero.moveDown press enter h ero.moveLeft press enter …" at bounding box center [789, 144] width 187 height 89
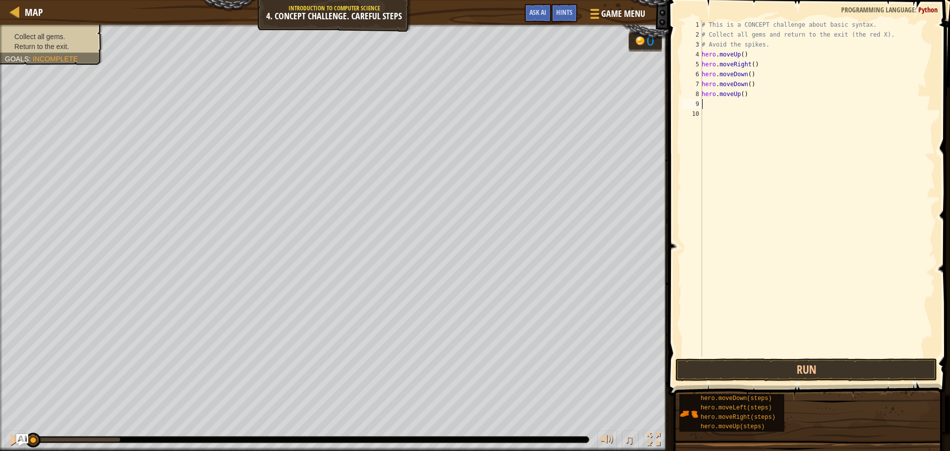
type textarea "h"
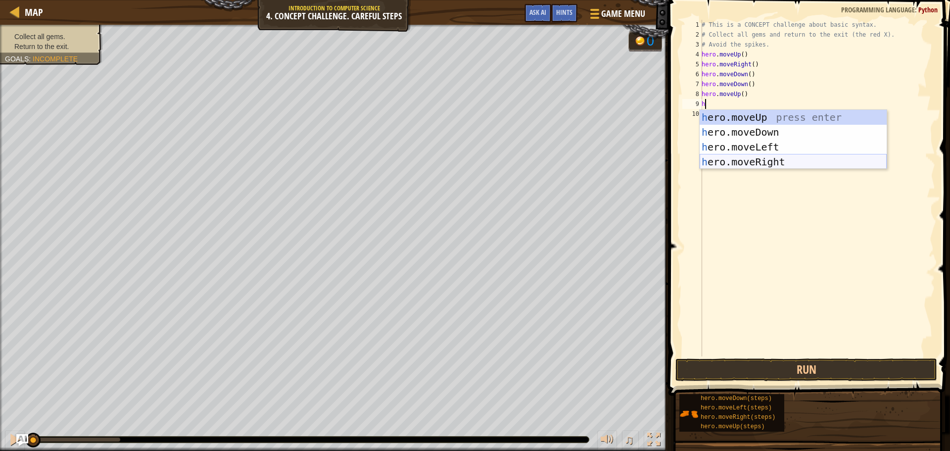
click at [759, 157] on div "h ero.moveUp press enter h ero.moveDown press enter h ero.moveLeft press enter …" at bounding box center [792, 154] width 187 height 89
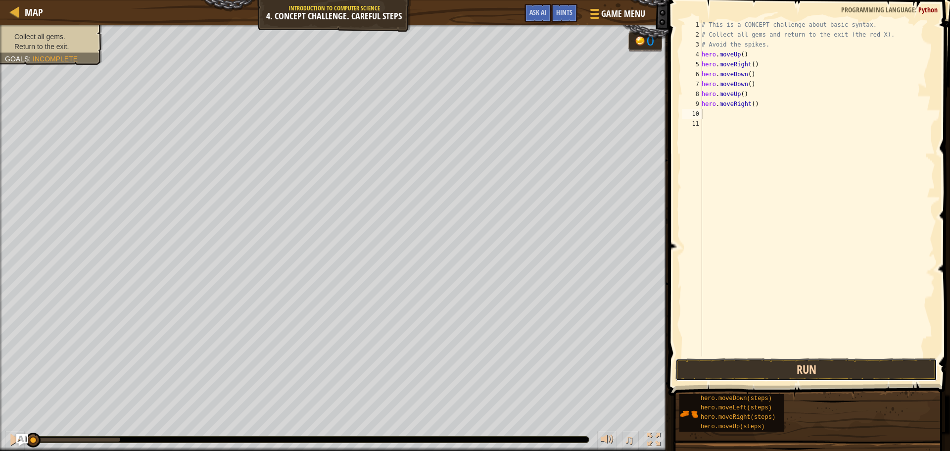
click at [813, 374] on button "Run" at bounding box center [806, 369] width 262 height 23
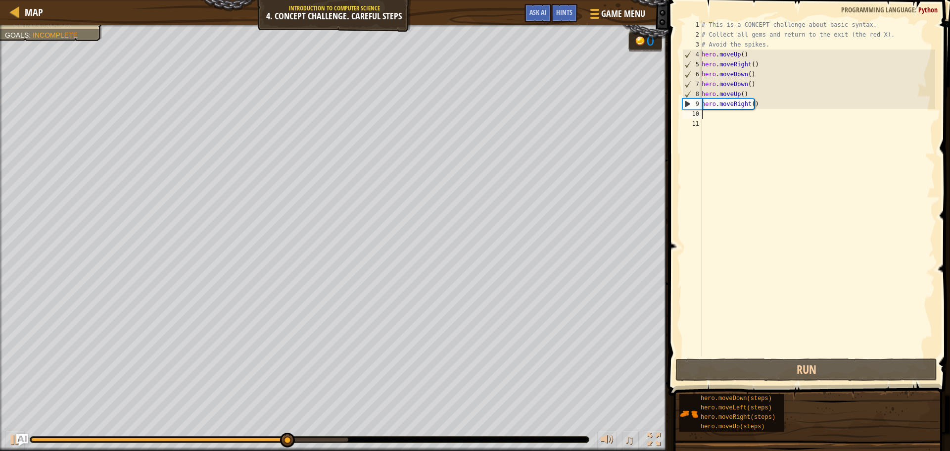
type textarea "h"
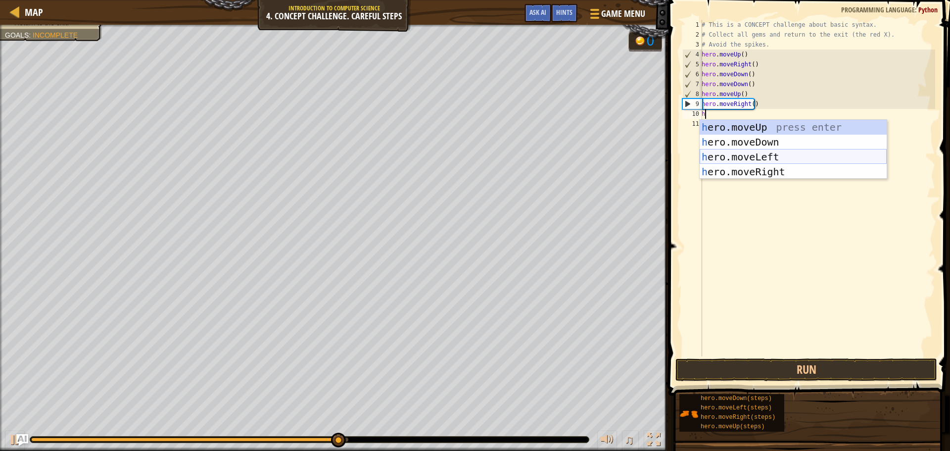
click at [767, 152] on div "h ero.moveUp press enter h ero.moveDown press enter h ero.moveLeft press enter …" at bounding box center [792, 164] width 187 height 89
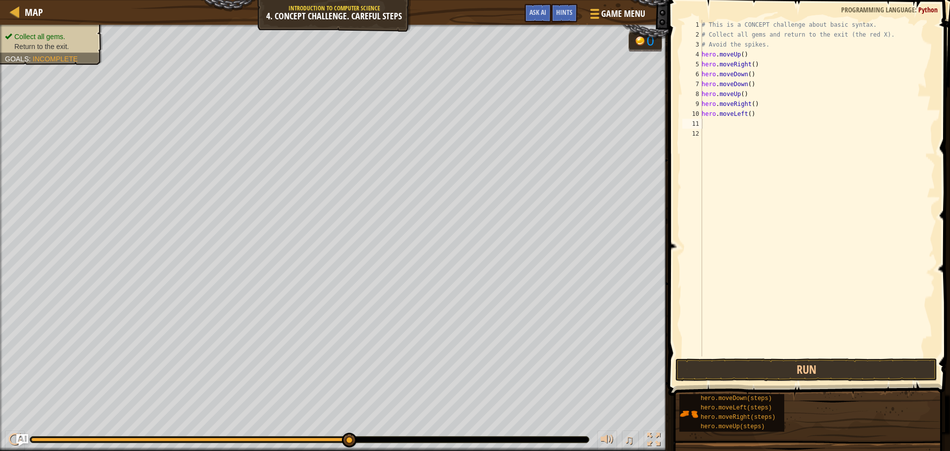
drag, startPoint x: 47, startPoint y: 38, endPoint x: 48, endPoint y: 44, distance: 5.6
click at [47, 42] on div "Collect all gems. Return to the exit. Goals : Incomplete" at bounding box center [46, 41] width 114 height 46
type textarea "hero.moveLeft()"
click at [765, 117] on div "# This is a CONCEPT challenge about basic syntax. # Collect all gems and return…" at bounding box center [816, 198] width 235 height 356
type textarea "h"
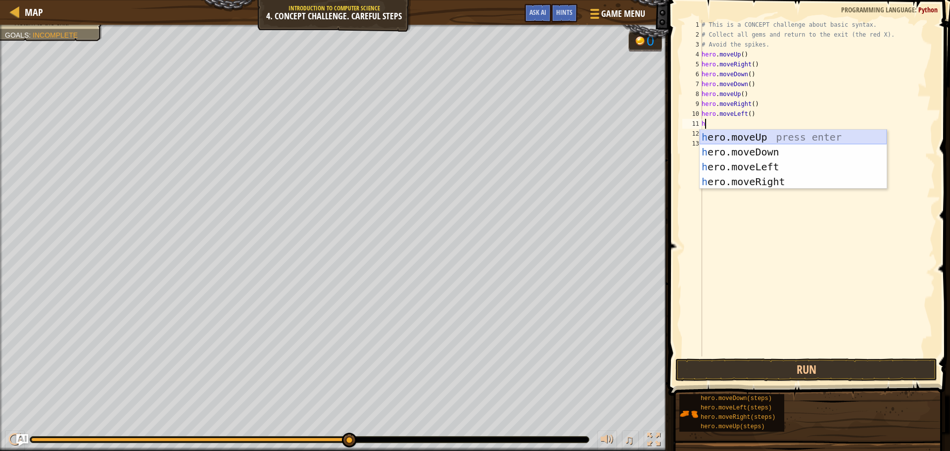
click at [759, 139] on div "h ero.moveUp press enter h ero.moveDown press enter h ero.moveLeft press enter …" at bounding box center [792, 174] width 187 height 89
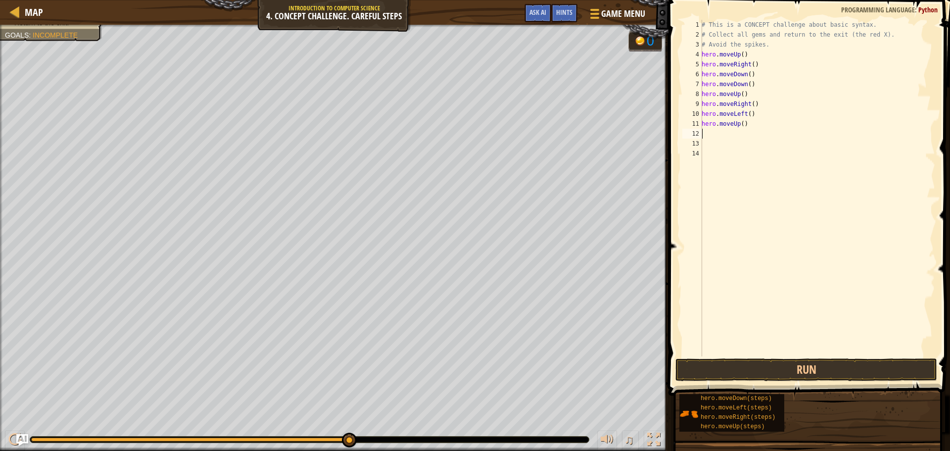
type textarea "h"
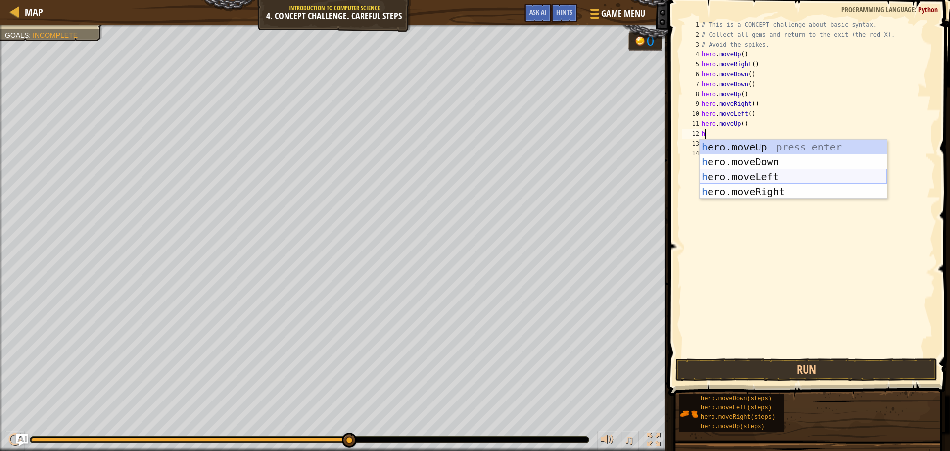
click at [760, 178] on div "h ero.moveUp press enter h ero.moveDown press enter h ero.moveLeft press enter …" at bounding box center [792, 183] width 187 height 89
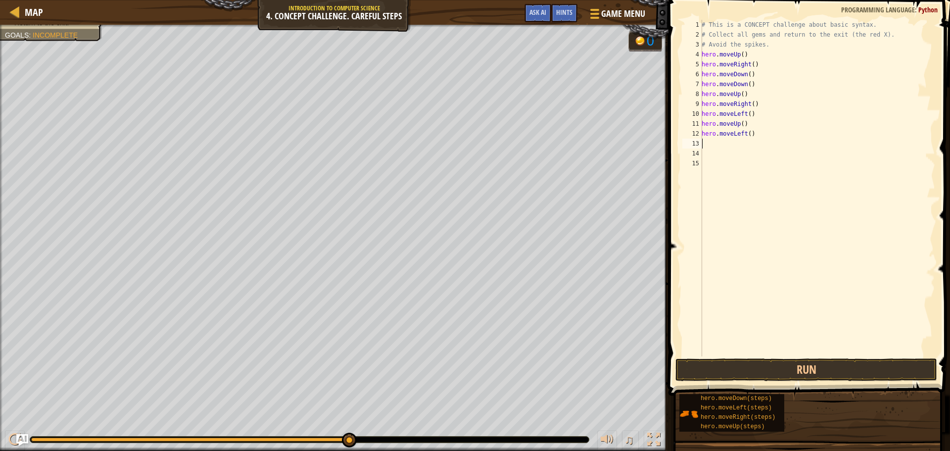
type textarea "h"
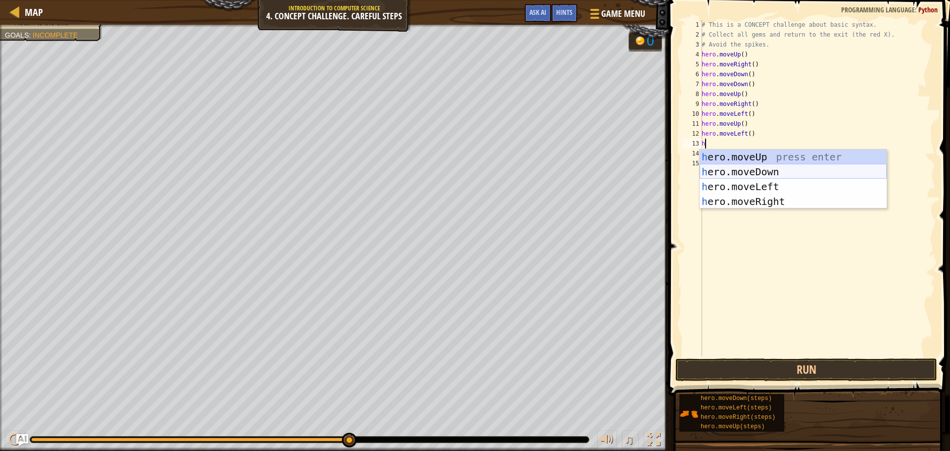
click at [762, 175] on div "h ero.moveUp press enter h ero.moveDown press enter h ero.moveLeft press enter …" at bounding box center [792, 193] width 187 height 89
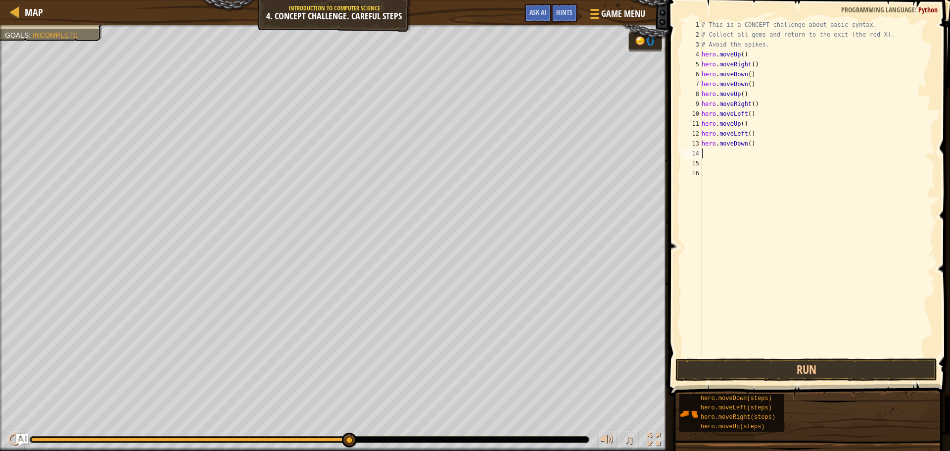
type textarea "h"
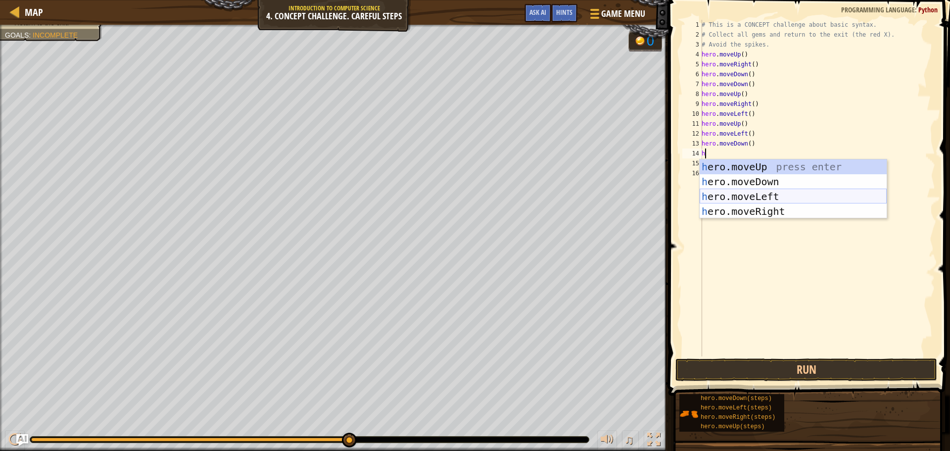
click at [751, 194] on div "h ero.moveUp press enter h ero.moveDown press enter h ero.moveLeft press enter …" at bounding box center [792, 203] width 187 height 89
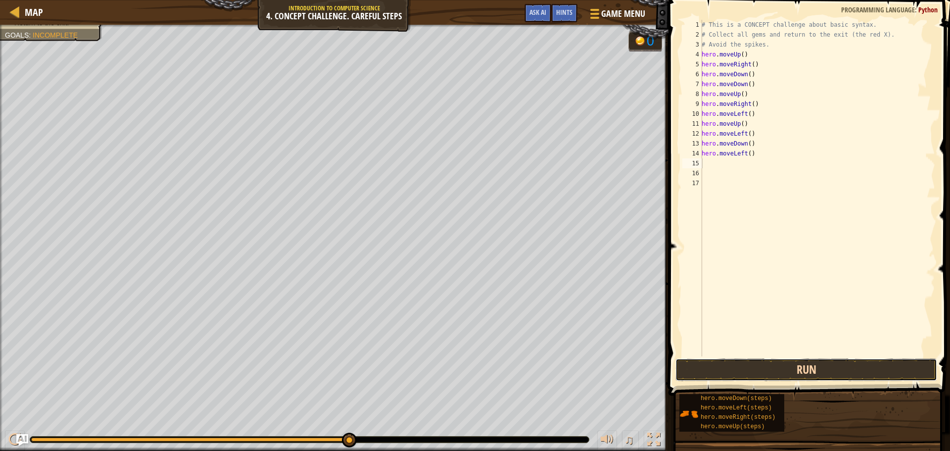
click at [803, 371] on button "Run" at bounding box center [806, 369] width 262 height 23
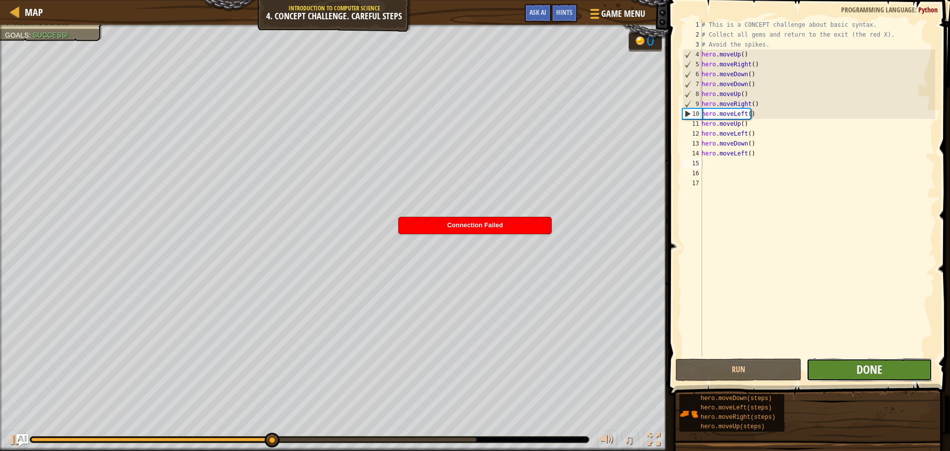
click at [874, 374] on span "Done" at bounding box center [869, 369] width 26 height 16
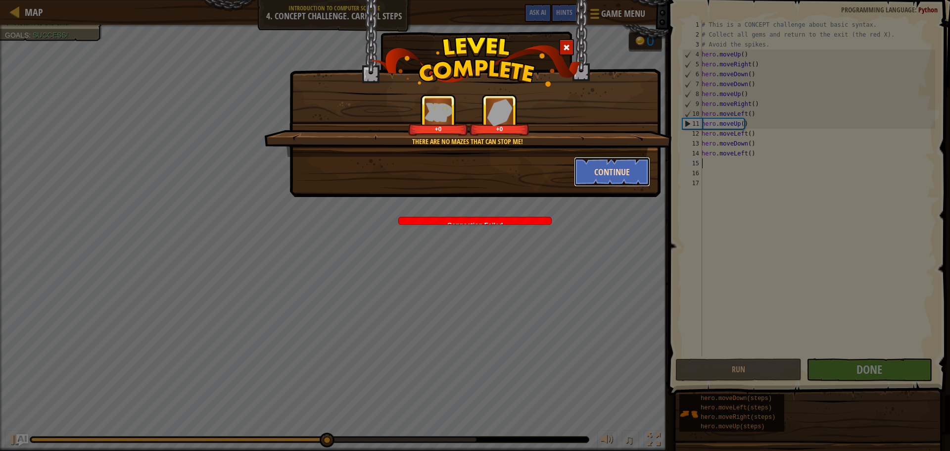
click at [611, 179] on button "Continue" at bounding box center [612, 172] width 77 height 30
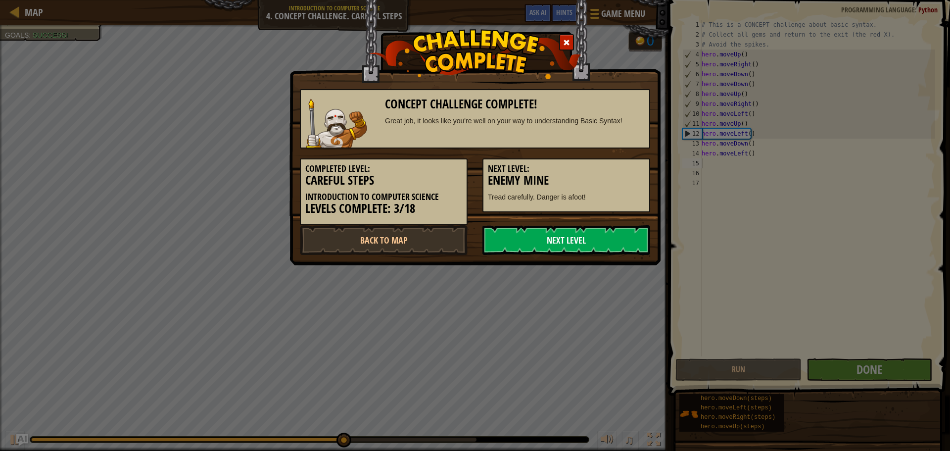
click at [599, 242] on link "Next Level" at bounding box center [566, 240] width 168 height 30
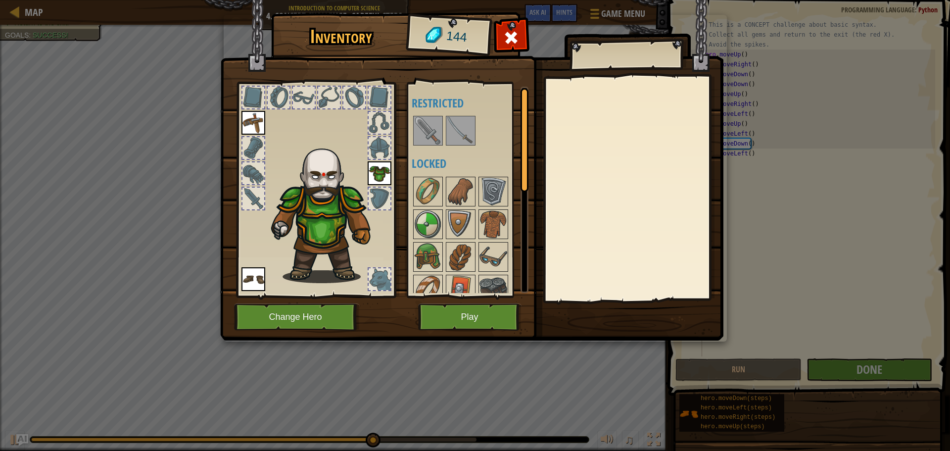
click at [427, 84] on div "Inventory 144 Available Equip Equip Equip (double-click to equip) Restricted Lo…" at bounding box center [475, 178] width 503 height 326
click at [415, 124] on img at bounding box center [428, 131] width 28 height 28
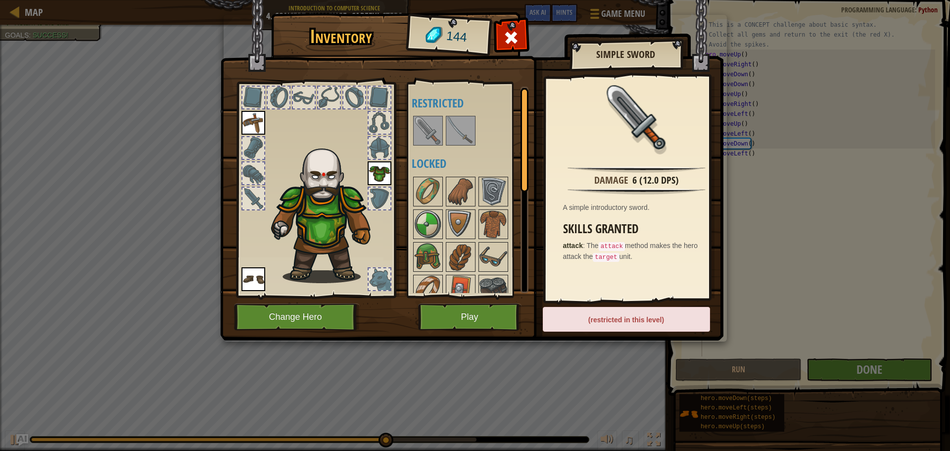
click at [455, 131] on img at bounding box center [461, 131] width 28 height 28
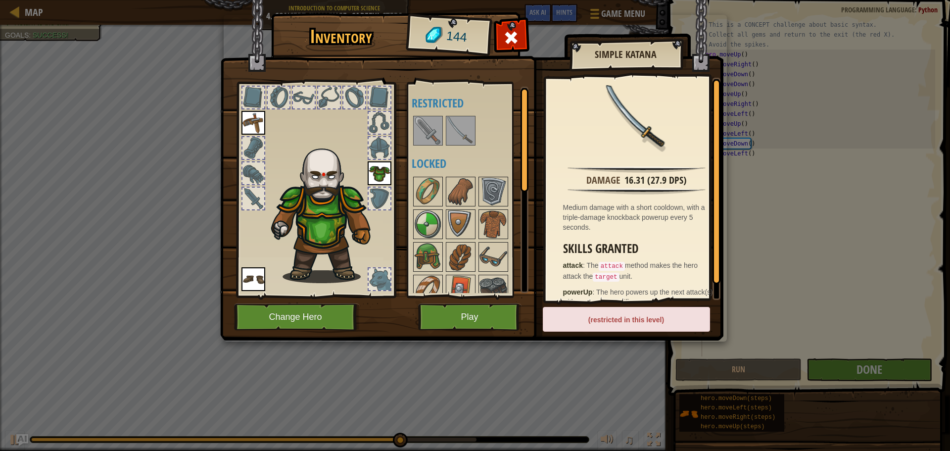
click at [439, 134] on img at bounding box center [428, 131] width 28 height 28
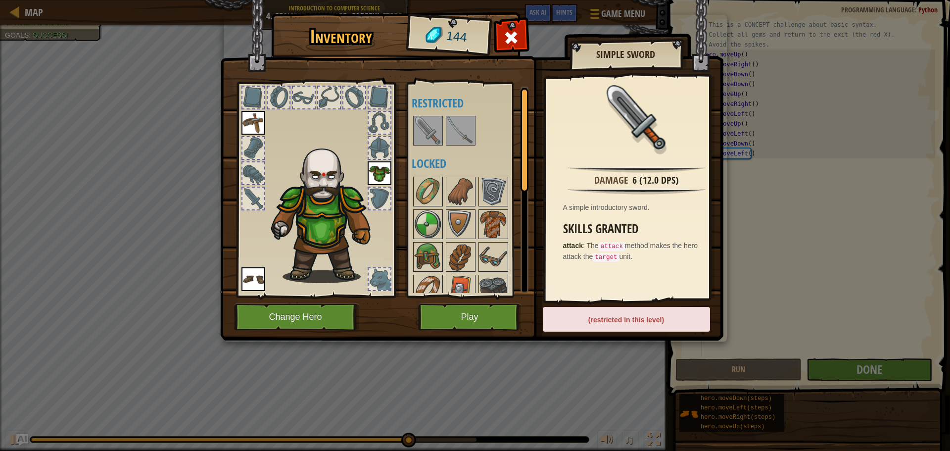
click at [461, 133] on img at bounding box center [461, 131] width 28 height 28
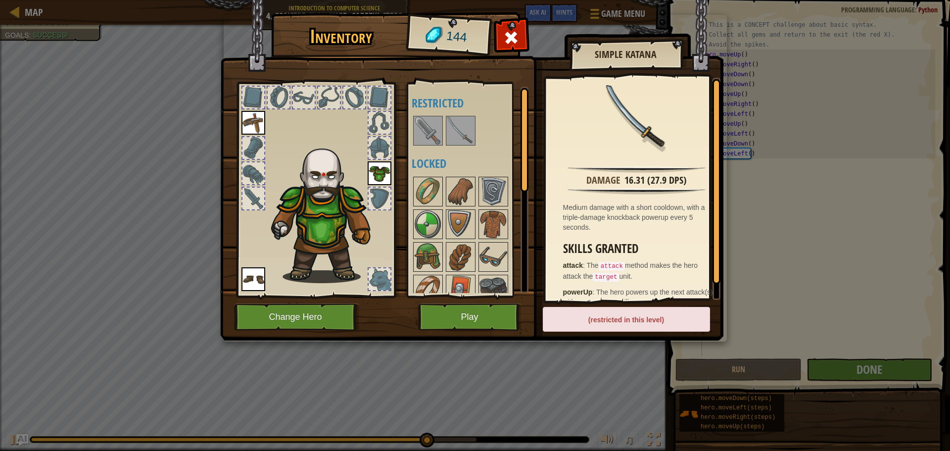
click at [430, 135] on img at bounding box center [428, 131] width 28 height 28
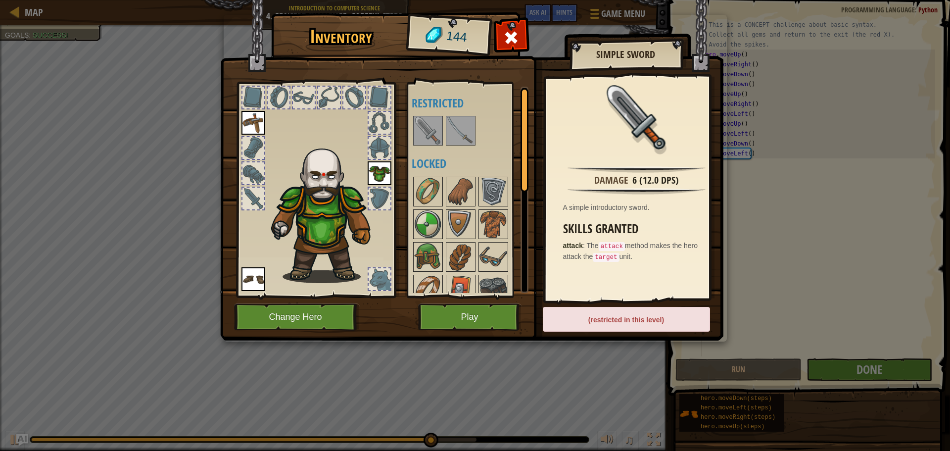
click at [450, 133] on img at bounding box center [461, 131] width 28 height 28
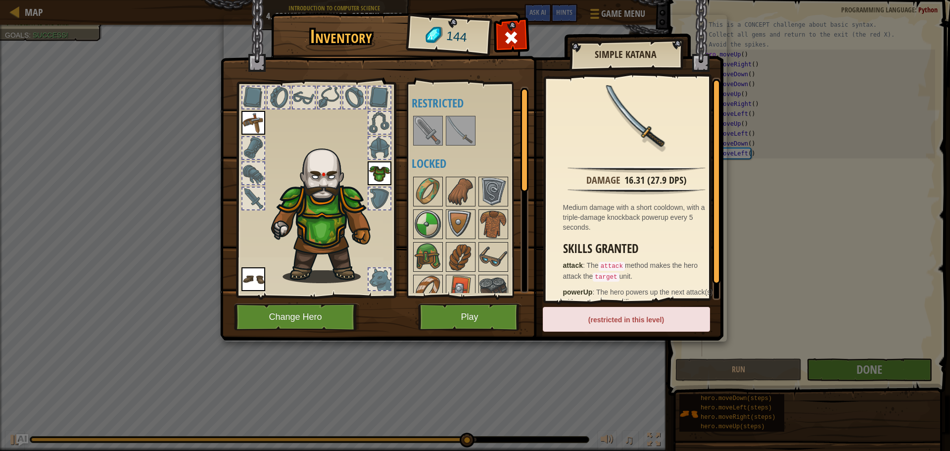
click at [253, 200] on div at bounding box center [253, 198] width 22 height 22
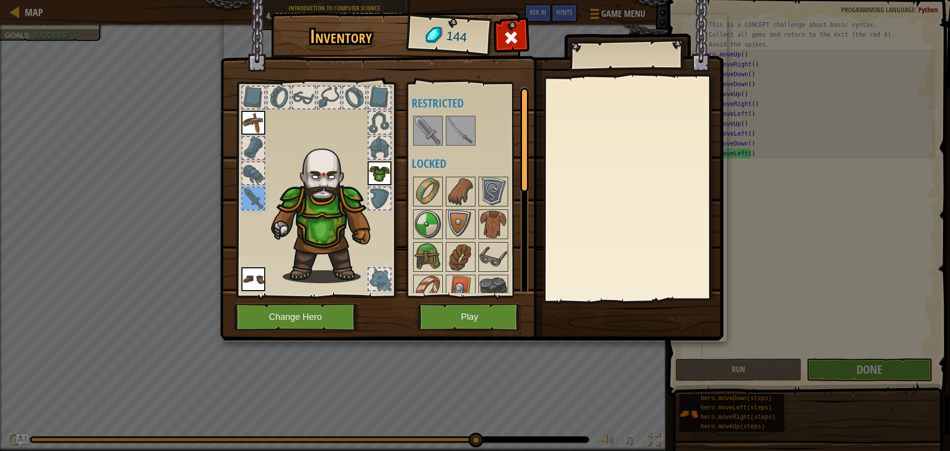
click at [464, 134] on img at bounding box center [461, 131] width 28 height 28
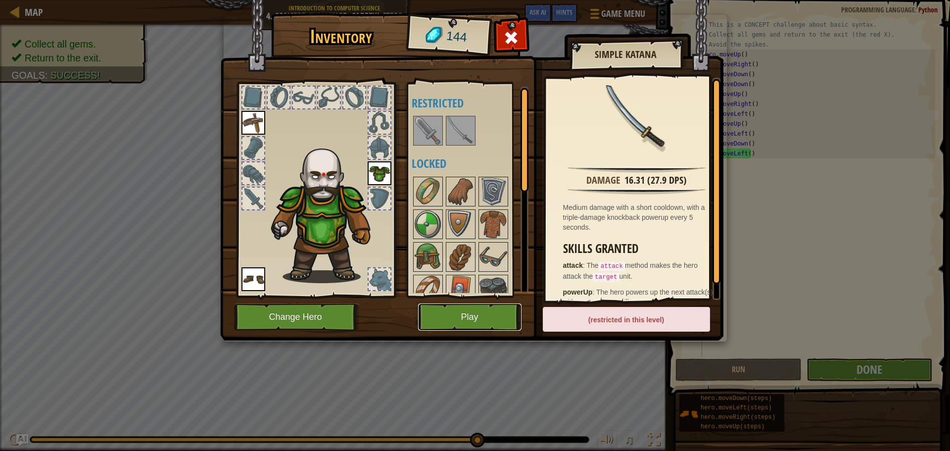
click at [466, 321] on button "Play" at bounding box center [469, 316] width 103 height 27
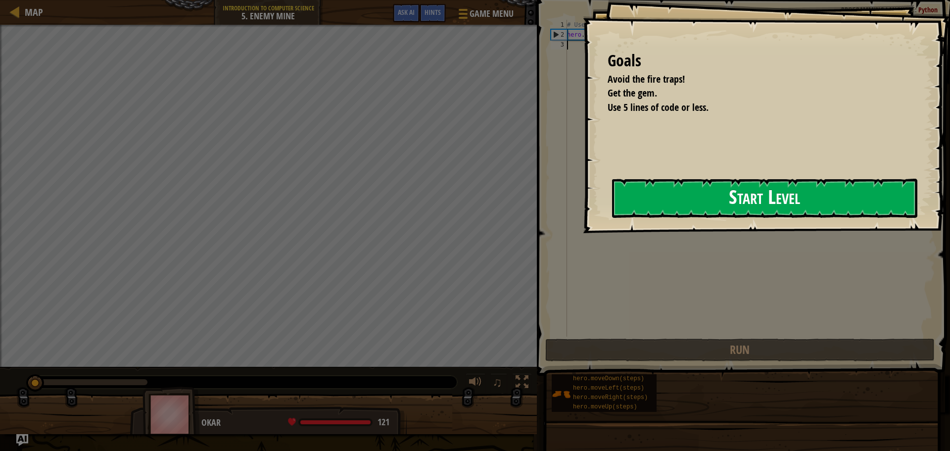
click at [704, 196] on button "Start Level" at bounding box center [764, 198] width 305 height 39
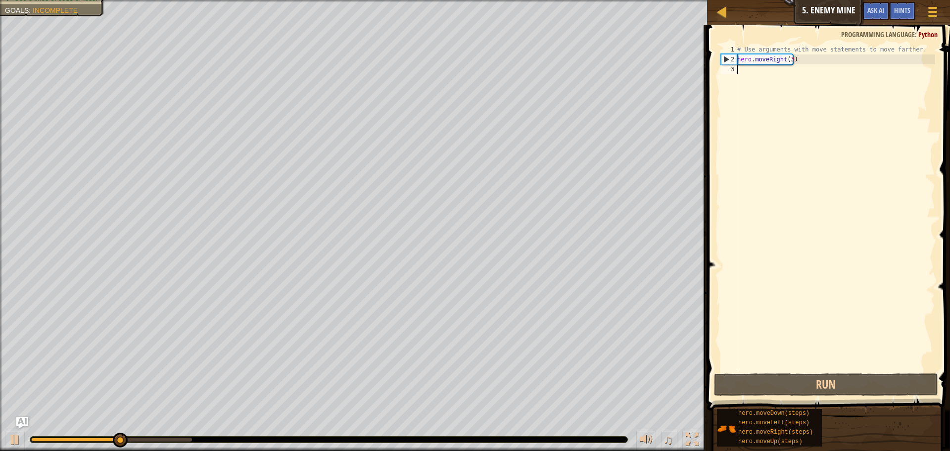
type textarea "h"
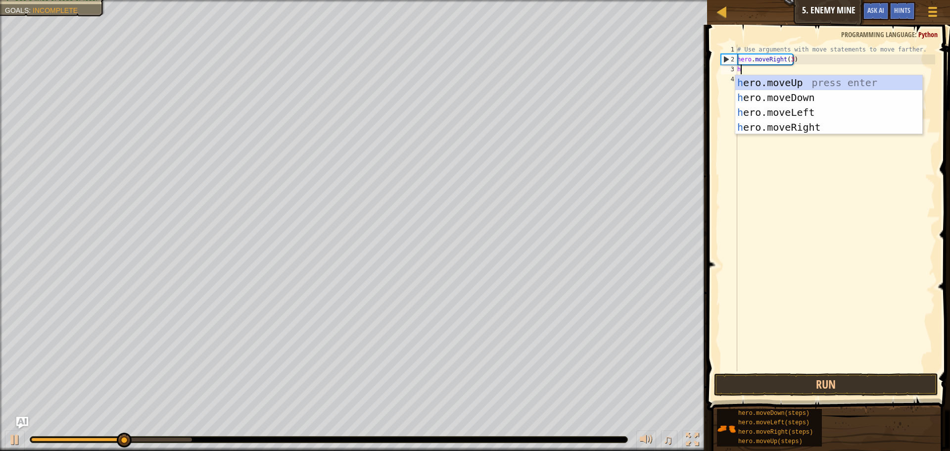
scroll to position [4, 0]
click at [767, 86] on div "h ero.moveUp press enter h ero.moveDown press enter h ero.moveLeft press enter …" at bounding box center [828, 119] width 187 height 89
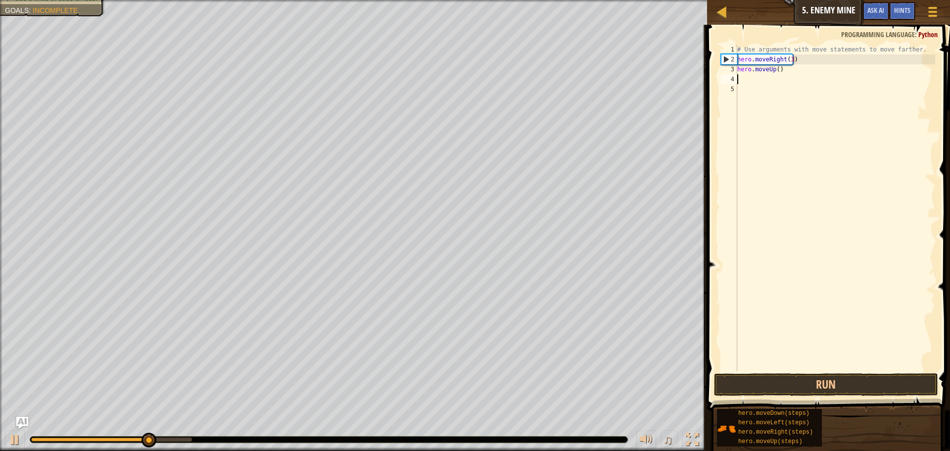
type textarea "h"
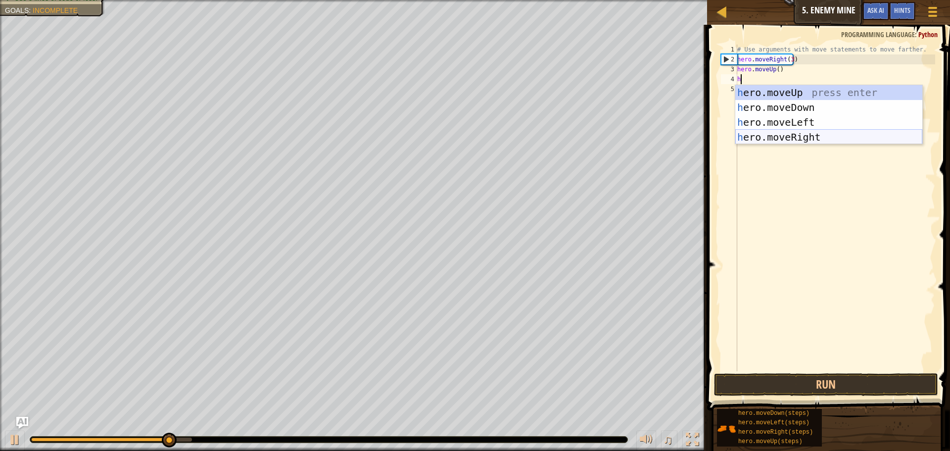
click at [772, 132] on div "h ero.moveUp press enter h ero.moveDown press enter h ero.moveLeft press enter …" at bounding box center [828, 129] width 187 height 89
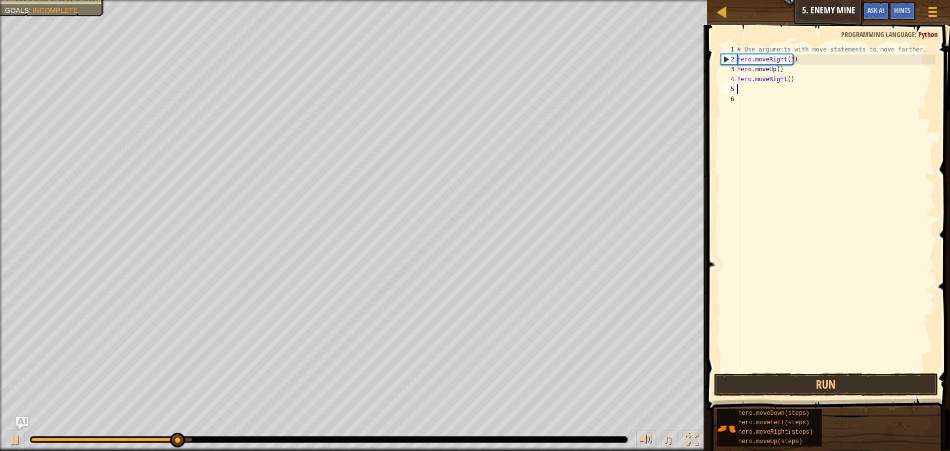
type textarea "h"
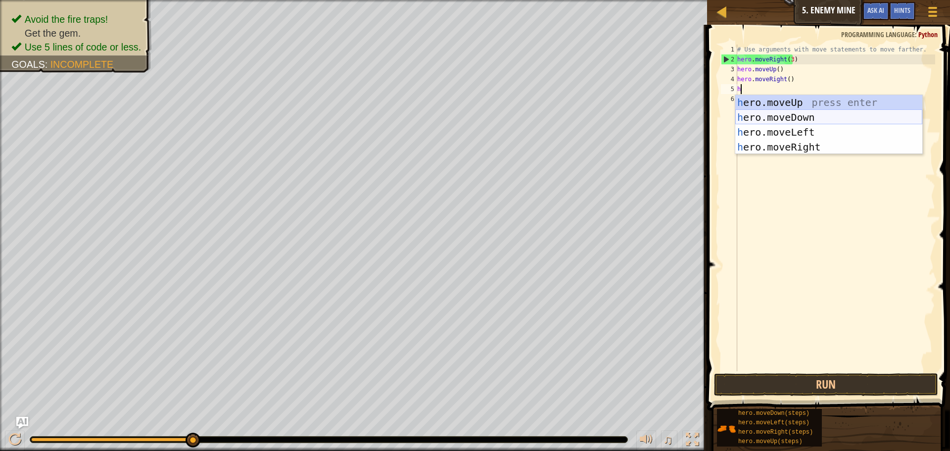
drag, startPoint x: 776, startPoint y: 103, endPoint x: 772, endPoint y: 121, distance: 18.7
click at [772, 121] on div "h ero.moveUp press enter h ero.moveDown press enter h ero.moveLeft press enter …" at bounding box center [828, 139] width 187 height 89
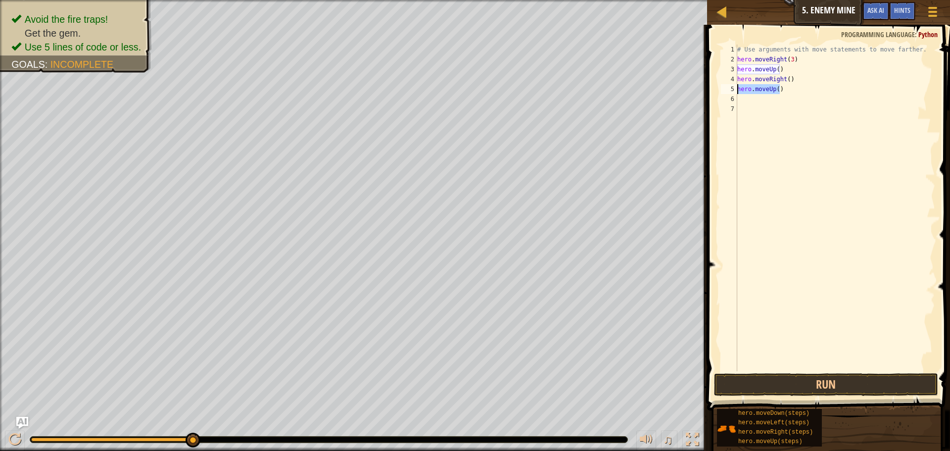
drag, startPoint x: 786, startPoint y: 89, endPoint x: 734, endPoint y: 93, distance: 52.1
click at [734, 93] on div "1 2 3 4 5 6 7 # Use arguments with move statements to move farther. hero . move…" at bounding box center [827, 208] width 216 height 326
type textarea "hero.moveUp()"
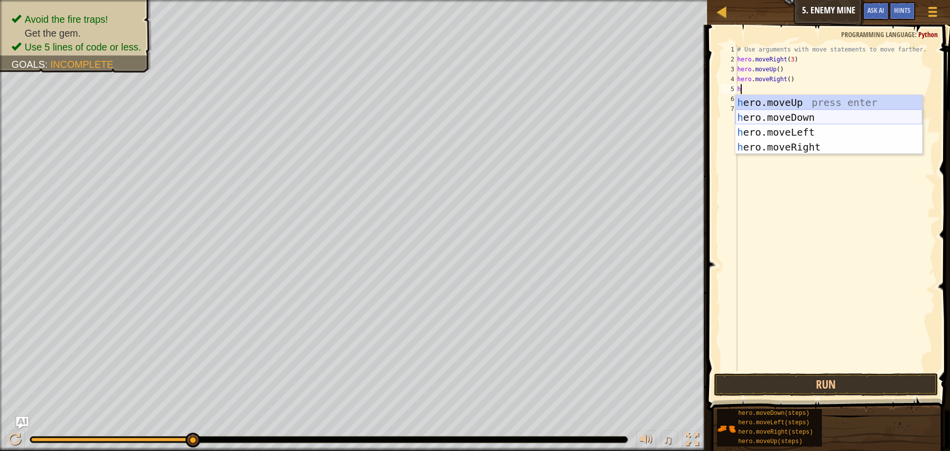
click at [784, 115] on div "h ero.moveUp press enter h ero.moveDown press enter h ero.moveLeft press enter …" at bounding box center [828, 139] width 187 height 89
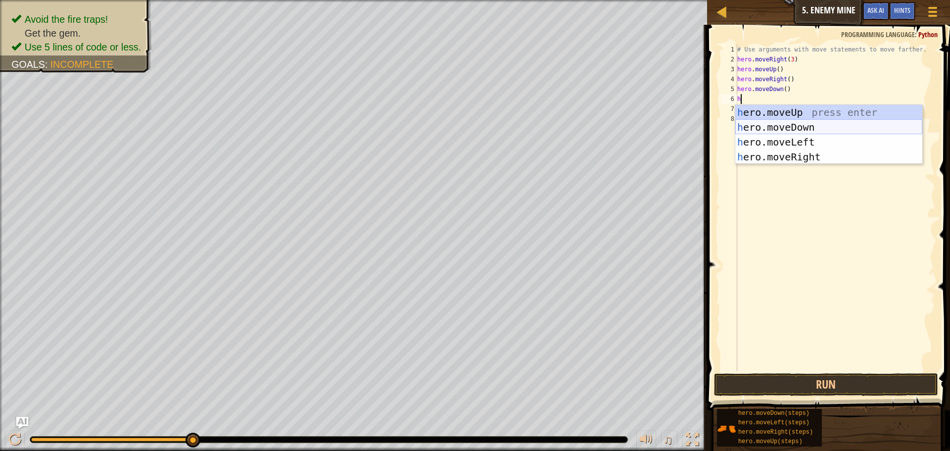
click at [778, 128] on div "h ero.moveUp press enter h ero.moveDown press enter h ero.moveLeft press enter …" at bounding box center [828, 149] width 187 height 89
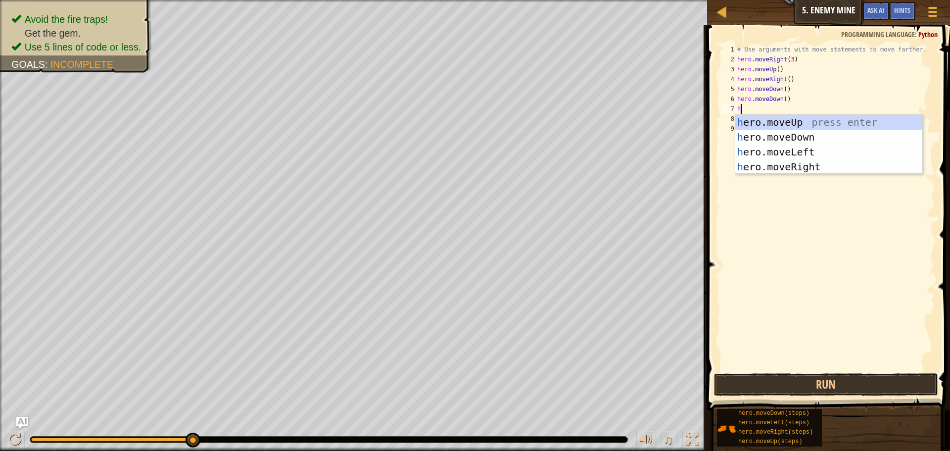
click at [778, 128] on div "h ero.moveUp press enter h ero.moveDown press enter h ero.moveLeft press enter …" at bounding box center [828, 159] width 187 height 89
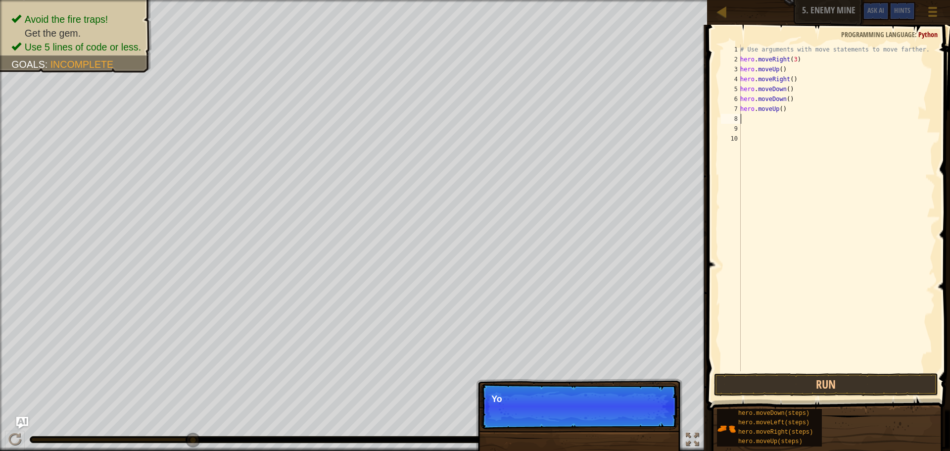
click at [784, 109] on div "# Use arguments with move statements to move farther. hero . moveRight ( 3 ) he…" at bounding box center [836, 218] width 197 height 346
drag, startPoint x: 784, startPoint y: 109, endPoint x: 733, endPoint y: 109, distance: 50.9
click at [733, 109] on div "hero.moveUp() 1 2 3 4 5 6 7 8 9 10 # Use arguments with move statements to move…" at bounding box center [827, 208] width 216 height 326
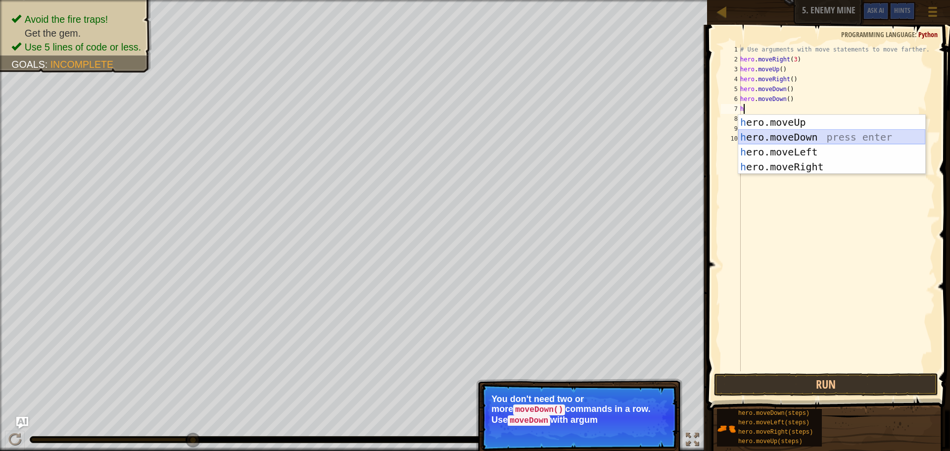
click at [789, 138] on div "h ero.moveUp press enter h ero.moveDown press enter h ero.moveLeft press enter …" at bounding box center [831, 159] width 187 height 89
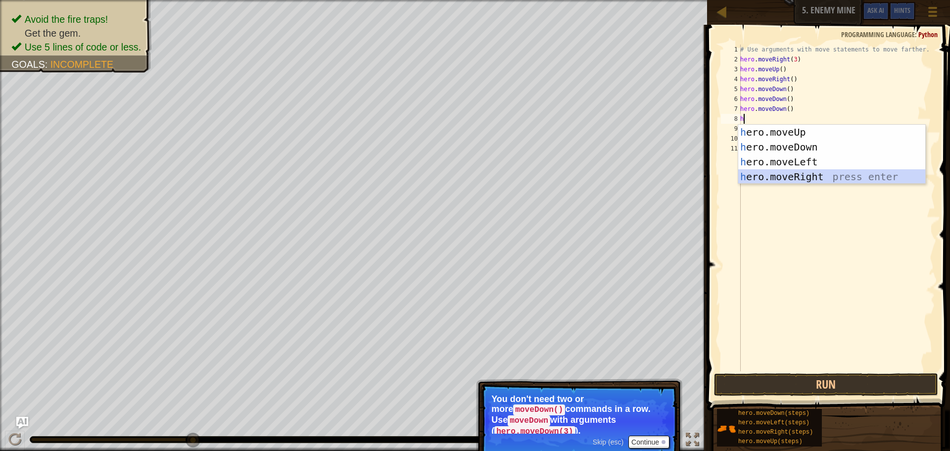
click at [802, 178] on div "h ero.moveUp press enter h ero.moveDown press enter h ero.moveLeft press enter …" at bounding box center [831, 169] width 187 height 89
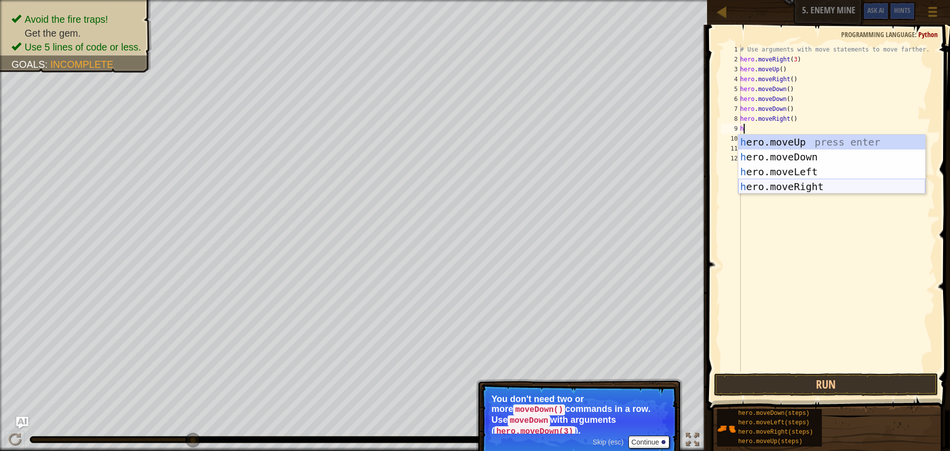
click at [799, 184] on div "h ero.moveUp press enter h ero.moveDown press enter h ero.moveLeft press enter …" at bounding box center [831, 179] width 187 height 89
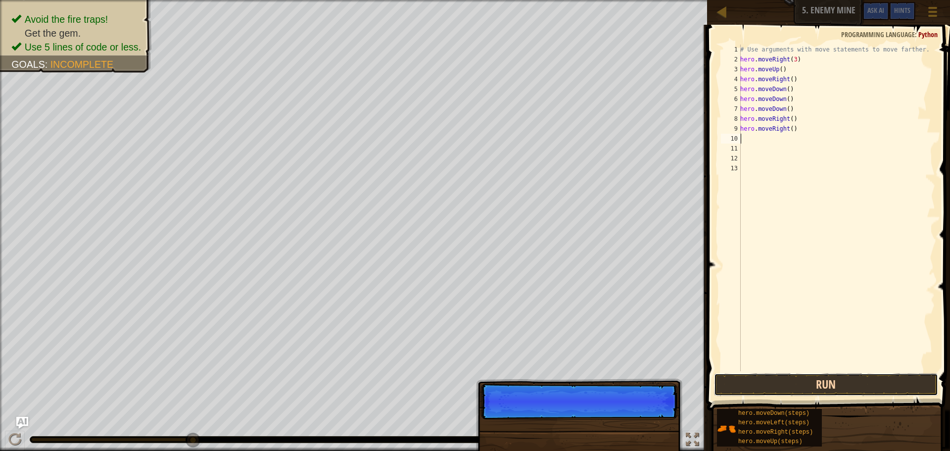
click at [840, 381] on button "Run" at bounding box center [826, 384] width 224 height 23
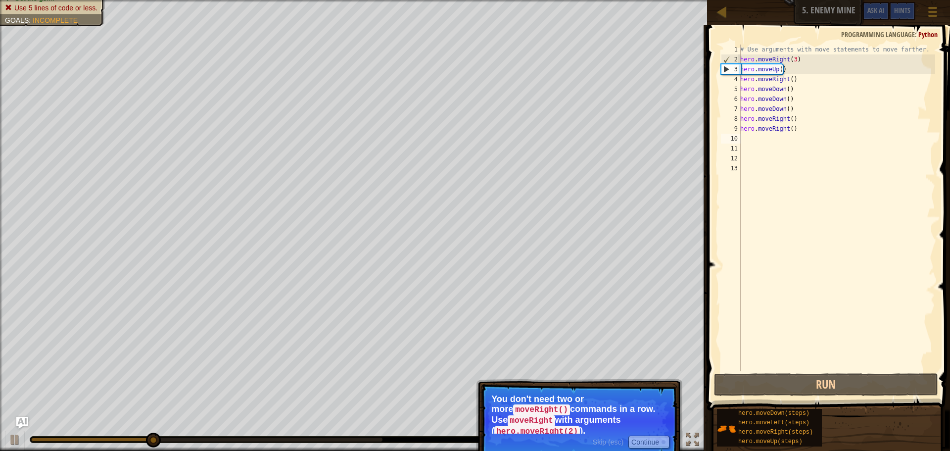
click at [570, 404] on code "moveRight()" at bounding box center [541, 409] width 57 height 11
click at [657, 435] on button "Continue" at bounding box center [648, 441] width 41 height 13
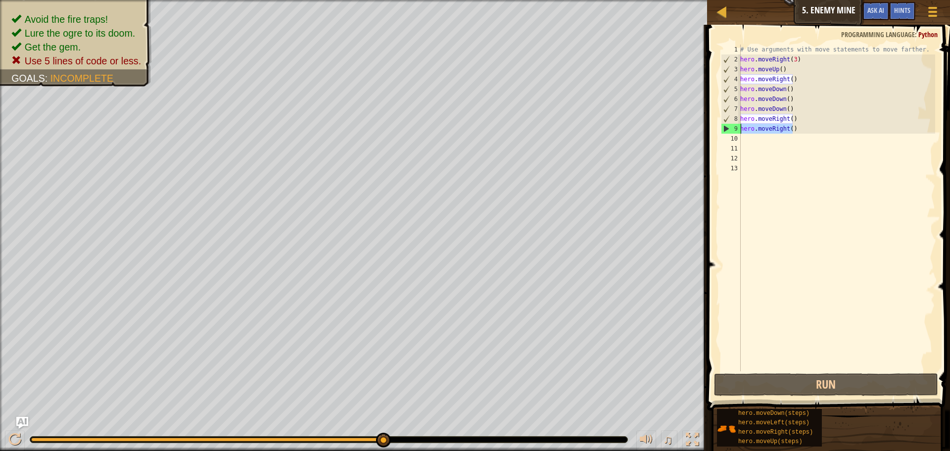
drag, startPoint x: 798, startPoint y: 129, endPoint x: 737, endPoint y: 130, distance: 61.4
click at [737, 130] on div "1 2 3 4 5 6 7 8 9 10 11 12 13 # Use arguments with move statements to move fart…" at bounding box center [827, 208] width 216 height 326
drag, startPoint x: 741, startPoint y: 131, endPoint x: 748, endPoint y: 131, distance: 6.9
click at [748, 131] on div "hero.moveRight() 1 2 3 4 5 6 7 8 9 10 11 12 13 # Use arguments with move statem…" at bounding box center [827, 208] width 216 height 326
click at [748, 131] on div "# Use arguments with move statements to move farther. hero . moveRight ( 3 ) he…" at bounding box center [836, 208] width 197 height 326
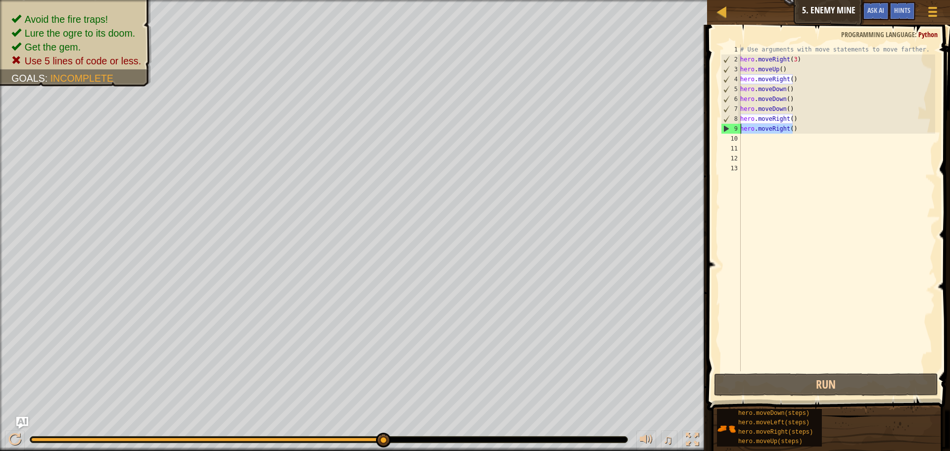
drag, startPoint x: 811, startPoint y: 130, endPoint x: 741, endPoint y: 130, distance: 69.2
click at [741, 130] on div "# Use arguments with move statements to move farther. hero . moveRight ( 3 ) he…" at bounding box center [836, 218] width 197 height 346
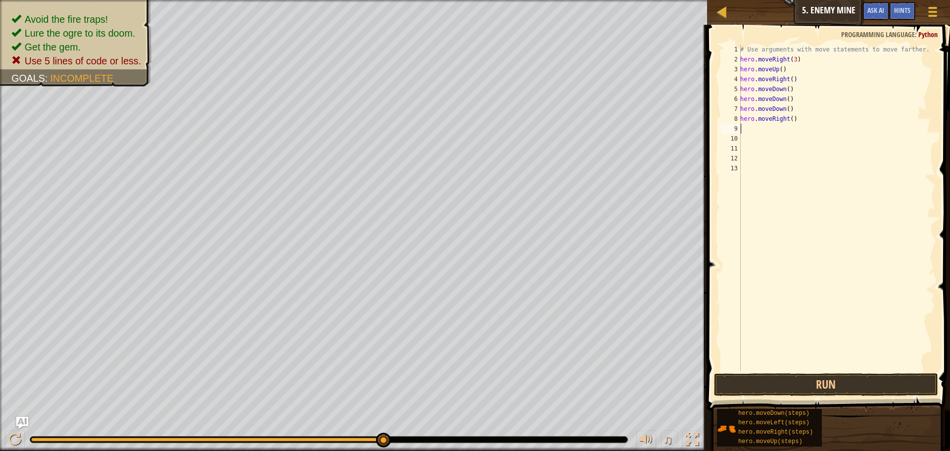
click at [789, 119] on div "# Use arguments with move statements to move farther. hero . moveRight ( 3 ) he…" at bounding box center [836, 218] width 197 height 346
click at [805, 106] on div "# Use arguments with move statements to move farther. hero . moveRight ( 3 ) he…" at bounding box center [836, 218] width 197 height 346
click at [783, 112] on div "# Use arguments with move statements to move farther. hero . moveRight ( 3 ) he…" at bounding box center [836, 218] width 197 height 346
click at [785, 112] on div "# Use arguments with move statements to move farther. hero . moveRight ( 3 ) he…" at bounding box center [836, 218] width 197 height 346
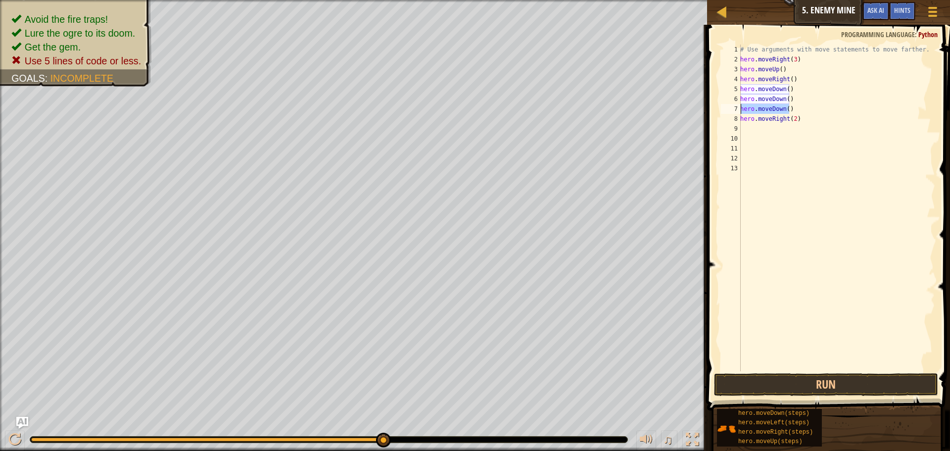
drag, startPoint x: 791, startPoint y: 110, endPoint x: 740, endPoint y: 113, distance: 51.5
click at [740, 113] on div "hero.moveDown() 1 2 3 4 5 6 7 8 9 10 11 12 13 # Use arguments with move stateme…" at bounding box center [827, 208] width 216 height 326
click at [785, 100] on div "# Use arguments with move statements to move farther. hero . moveRight ( 3 ) he…" at bounding box center [836, 218] width 197 height 346
click at [755, 111] on div "# Use arguments with move statements to move farther. hero . moveRight ( 3 ) he…" at bounding box center [836, 218] width 197 height 346
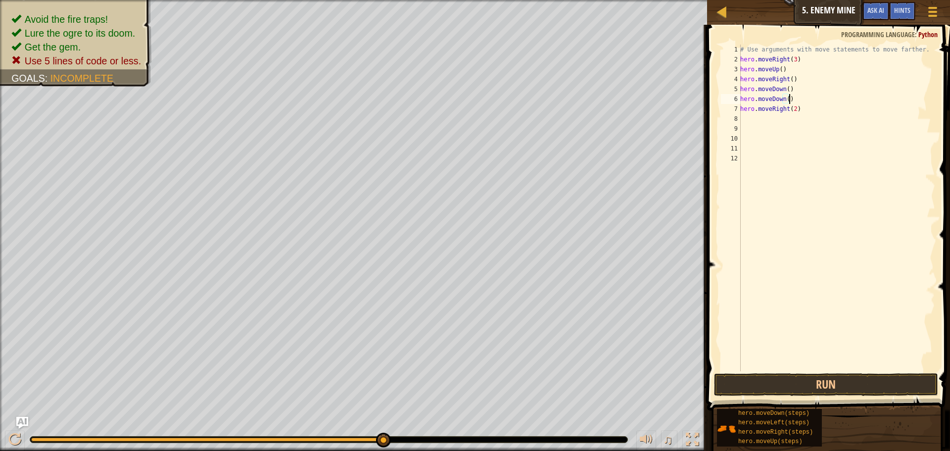
click at [786, 99] on div "# Use arguments with move statements to move farther. hero . moveRight ( 3 ) he…" at bounding box center [836, 218] width 197 height 346
click at [849, 108] on div "# Use arguments with move statements to move farther. hero . moveRight ( 3 ) he…" at bounding box center [836, 218] width 197 height 346
click at [805, 94] on div "# Use arguments with move statements to move farther. hero . moveRight ( 3 ) he…" at bounding box center [836, 218] width 197 height 346
click at [795, 87] on div "# Use arguments with move statements to move farther. hero . moveRight ( 3 ) he…" at bounding box center [836, 218] width 197 height 346
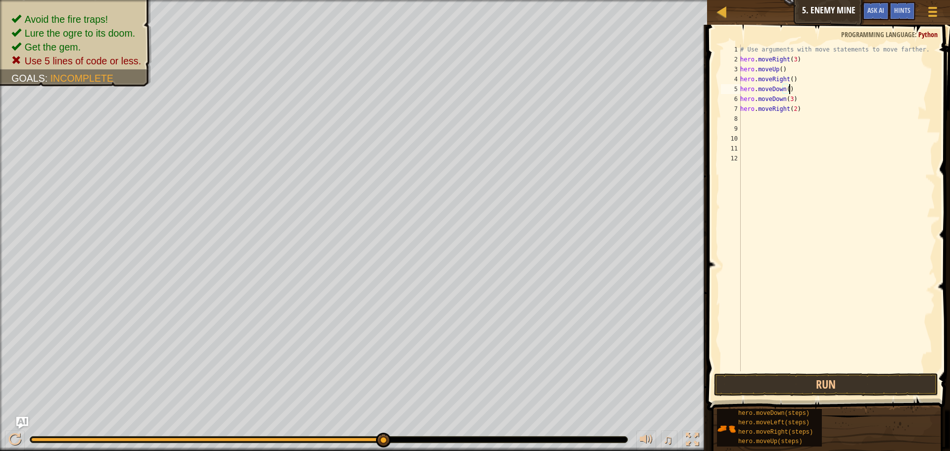
scroll to position [4, 3]
drag, startPoint x: 793, startPoint y: 89, endPoint x: 737, endPoint y: 90, distance: 55.9
click at [737, 90] on div "hero.moveDown() 1 2 3 4 5 6 7 8 9 10 11 12 # Use arguments with move statements…" at bounding box center [827, 208] width 216 height 326
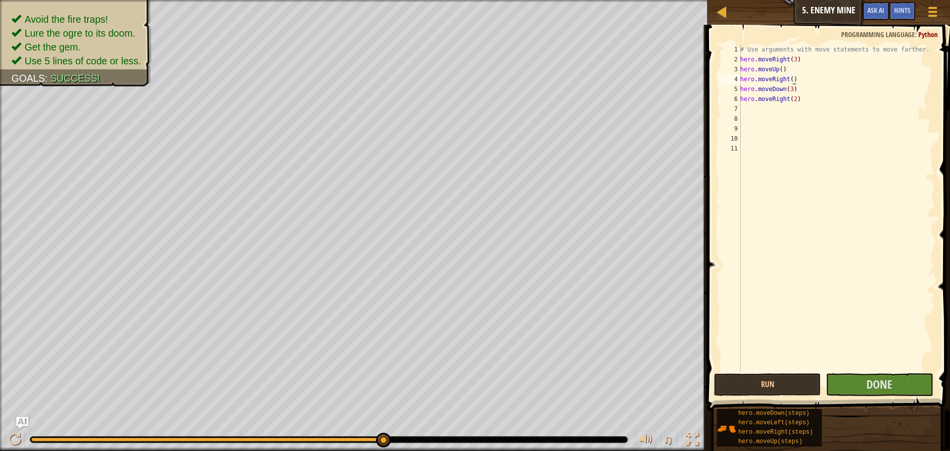
click at [815, 82] on div "# Use arguments with move statements to move farther. hero . moveRight ( 3 ) he…" at bounding box center [836, 218] width 197 height 346
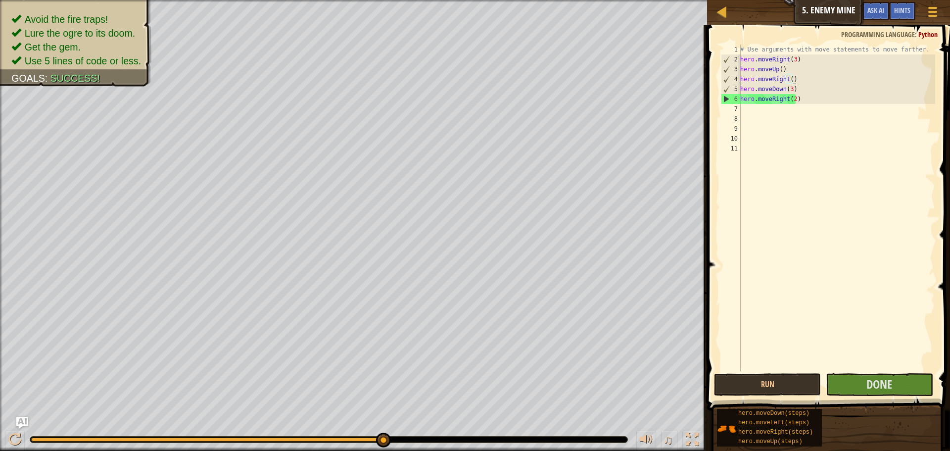
click at [782, 76] on div "# Use arguments with move statements to move farther. hero . moveRight ( 3 ) he…" at bounding box center [836, 218] width 197 height 346
click at [797, 77] on div "# Use arguments with move statements to move farther. hero . moveRight ( 3 ) he…" at bounding box center [836, 218] width 197 height 346
click at [788, 80] on div "# Use arguments with move statements to move farther. hero . moveRight ( 3 ) he…" at bounding box center [836, 218] width 197 height 346
click at [789, 80] on div "# Use arguments with move statements to move farther. hero . moveRight ( 3 ) he…" at bounding box center [836, 218] width 197 height 346
click at [790, 81] on div "# Use arguments with move statements to move farther. hero . moveRight ( 3 ) he…" at bounding box center [836, 218] width 197 height 346
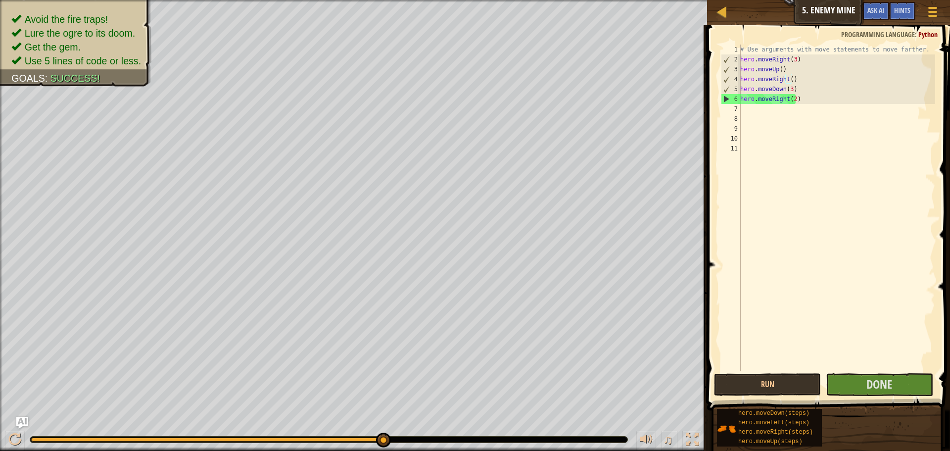
click at [770, 66] on div "# Use arguments with move statements to move farther. hero . moveRight ( 3 ) he…" at bounding box center [836, 218] width 197 height 346
click at [777, 66] on div "# Use arguments with move statements to move farther. hero . moveRight ( 3 ) he…" at bounding box center [836, 218] width 197 height 346
click at [780, 66] on div "# Use arguments with move statements to move farther. hero . moveRight ( 3 ) he…" at bounding box center [836, 218] width 197 height 346
click at [889, 381] on span "Done" at bounding box center [879, 384] width 26 height 16
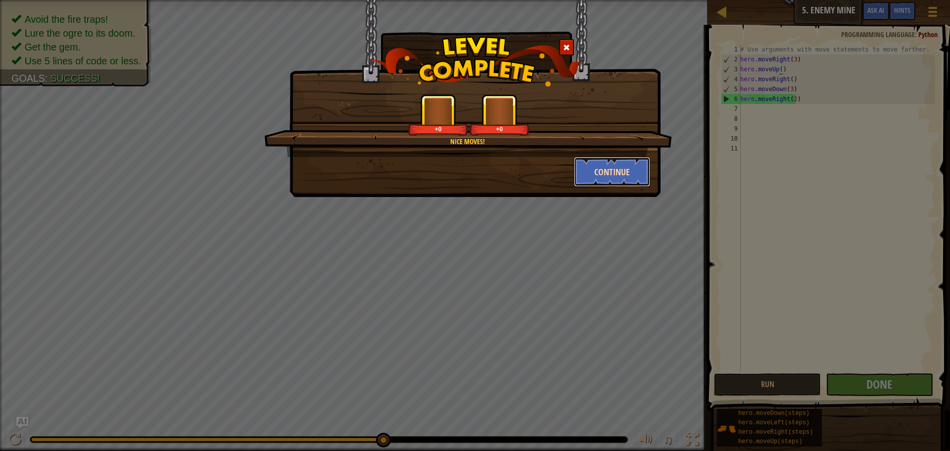
click at [594, 159] on button "Continue" at bounding box center [612, 172] width 77 height 30
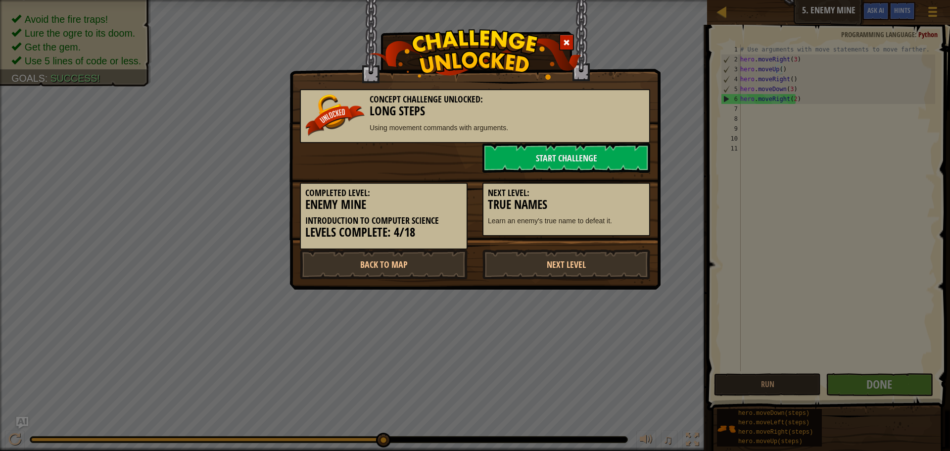
click at [605, 178] on div "Next Level: True Names Learn an enemy's true name to defeat it." at bounding box center [566, 205] width 183 height 64
click at [561, 257] on link "Next Level" at bounding box center [566, 264] width 168 height 30
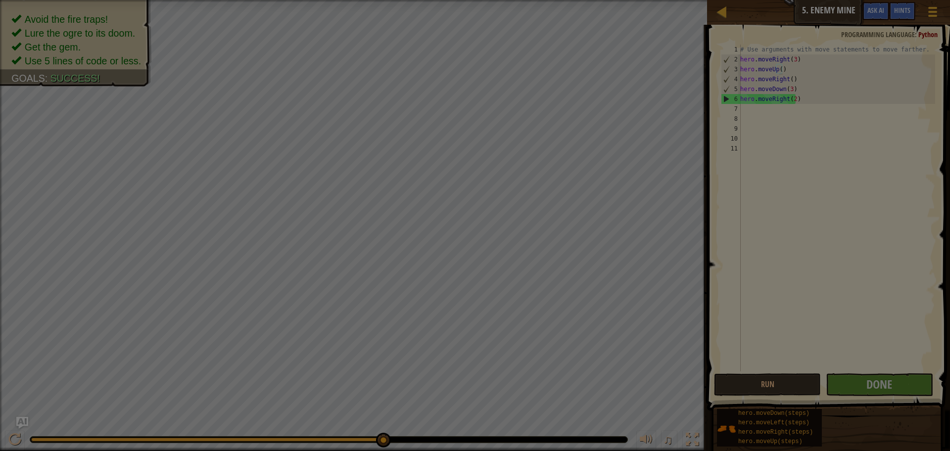
click at [573, 1] on body "Map Introduction to Computer Science 5. Enemy Mine Game Menu Done Hints Ask AI …" at bounding box center [475, 0] width 950 height 1
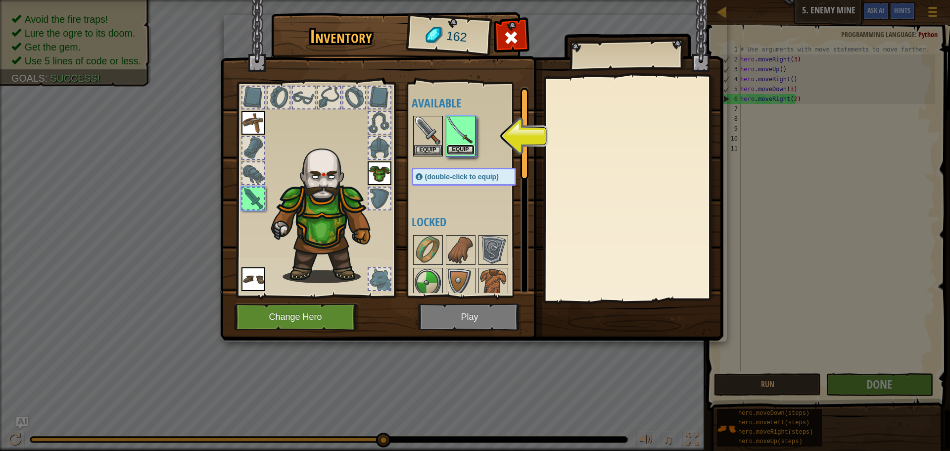
click at [469, 149] on button "Equip" at bounding box center [461, 149] width 28 height 10
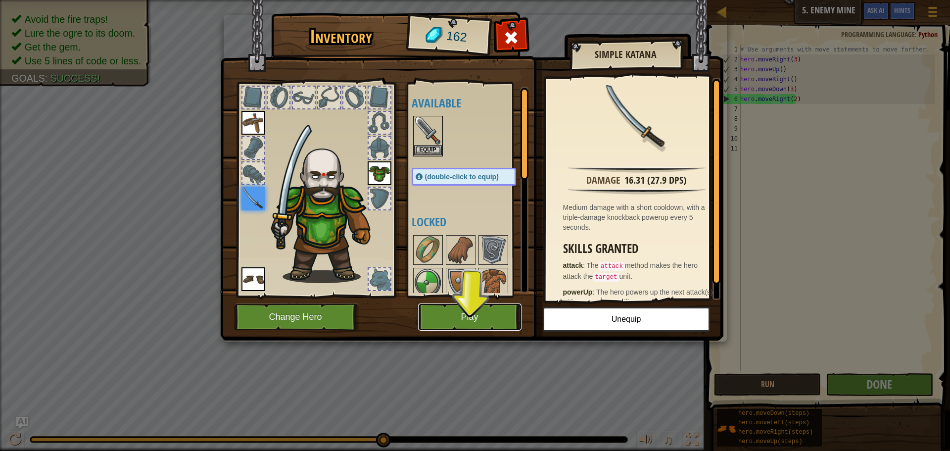
click at [469, 314] on button "Play" at bounding box center [469, 316] width 103 height 27
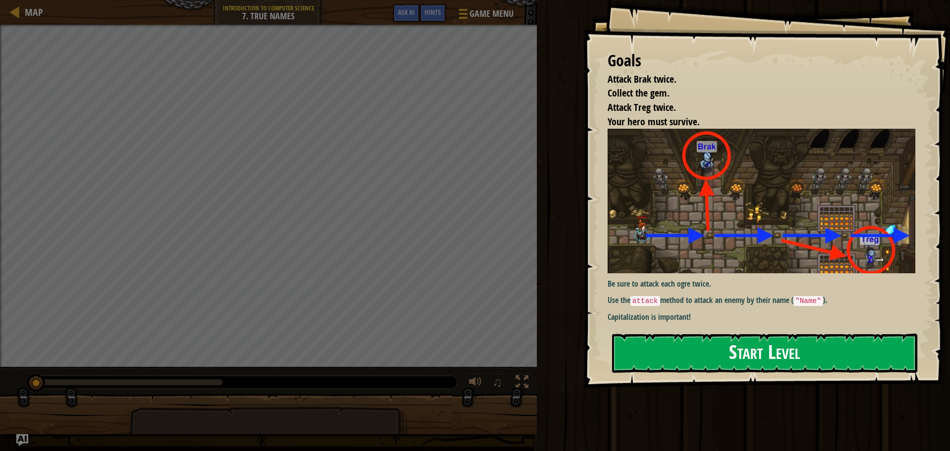
click at [724, 354] on button "Start Level" at bounding box center [764, 352] width 305 height 39
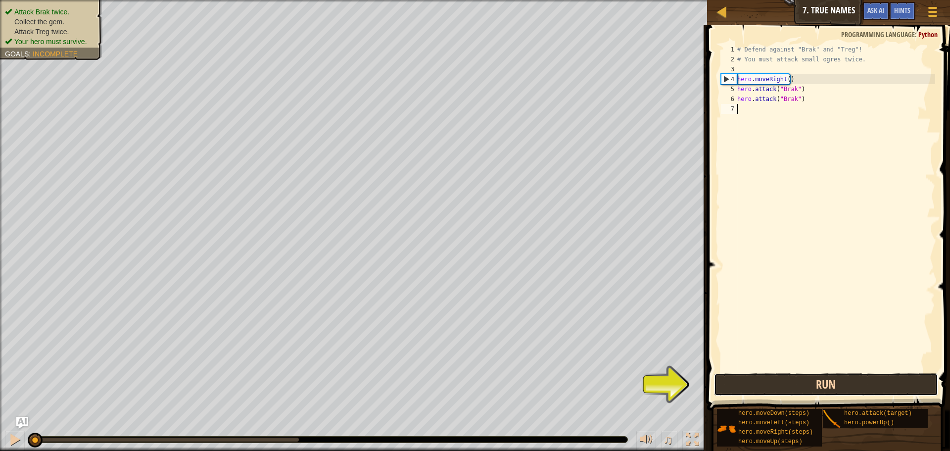
click at [837, 385] on button "Run" at bounding box center [826, 384] width 224 height 23
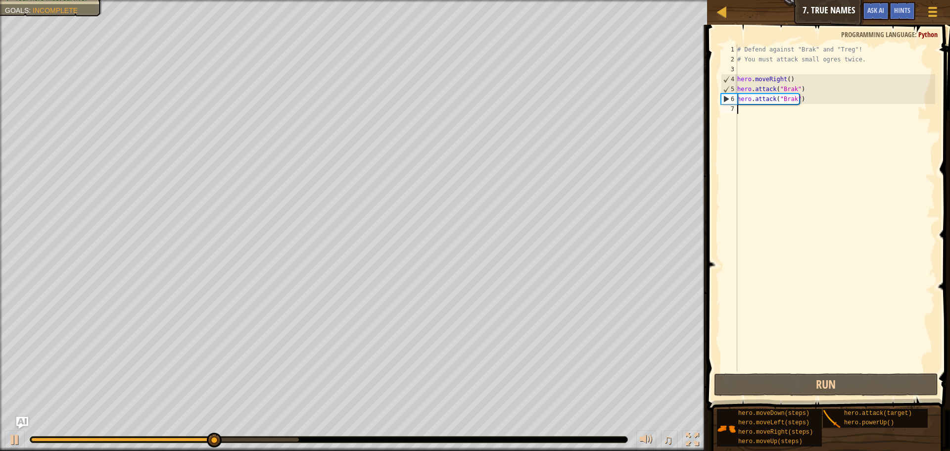
click at [795, 112] on div "# Defend against "Brak" and "Treg"! # You must attack small ogres twice. hero .…" at bounding box center [835, 218] width 200 height 346
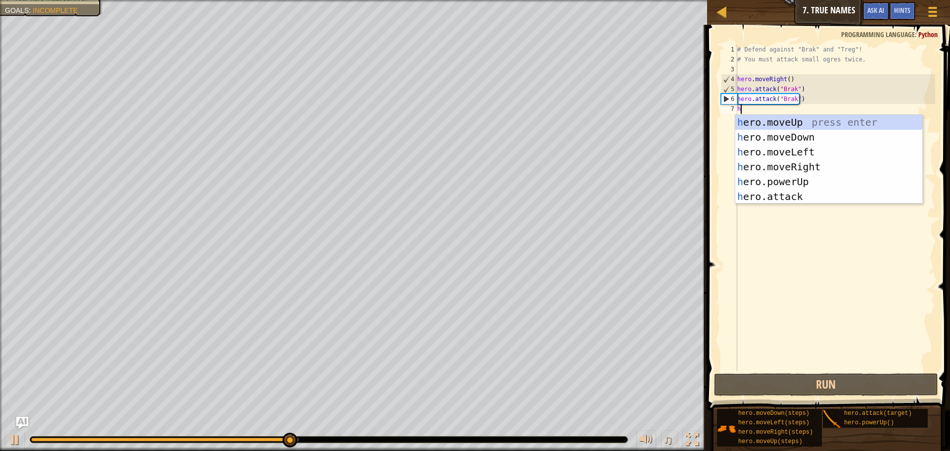
scroll to position [4, 0]
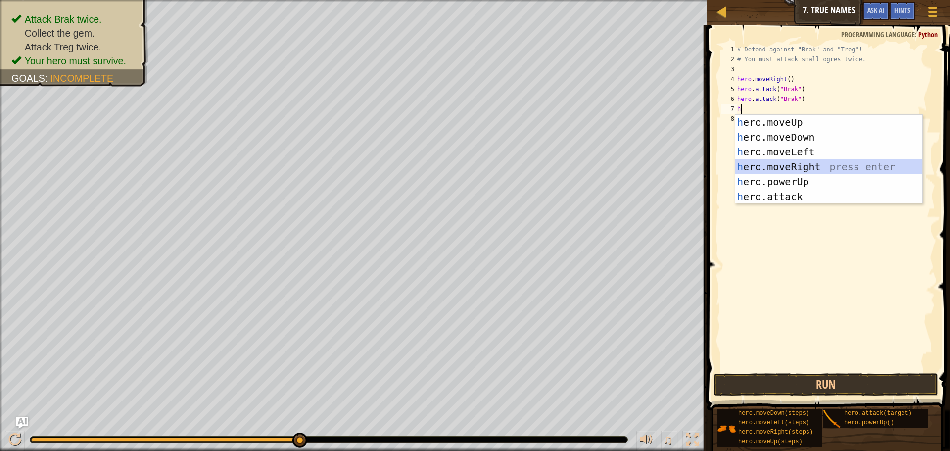
click at [775, 166] on div "h ero.moveUp press enter h ero.moveDown press enter h ero.moveLeft press enter …" at bounding box center [828, 174] width 187 height 119
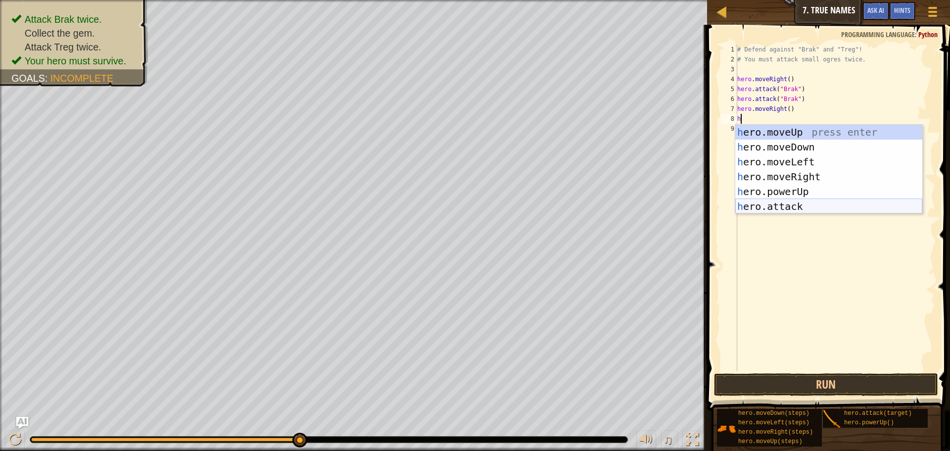
click at [794, 205] on div "h ero.moveUp press enter h ero.moveDown press enter h ero.moveLeft press enter …" at bounding box center [828, 184] width 187 height 119
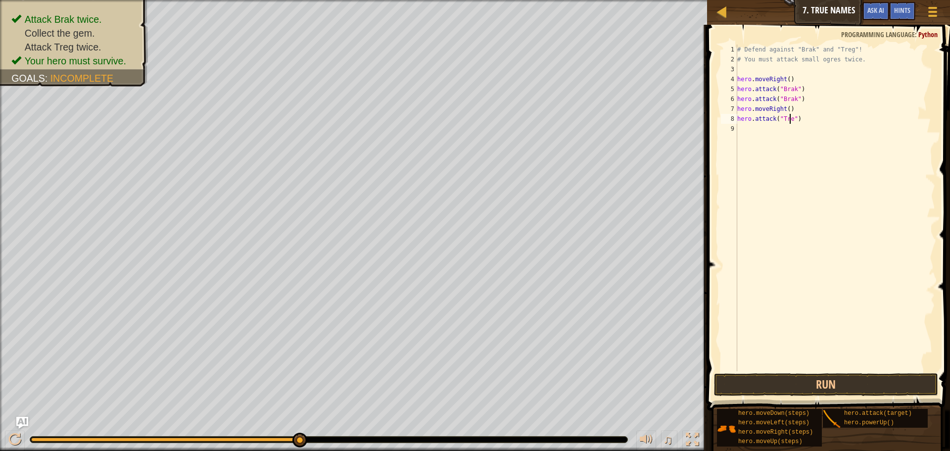
scroll to position [4, 4]
click at [790, 387] on button "Run" at bounding box center [826, 384] width 224 height 23
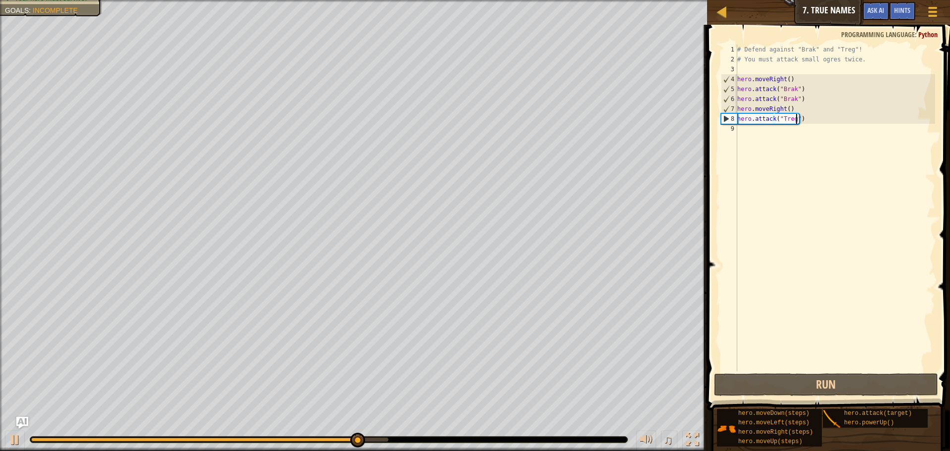
click at [797, 120] on div "# Defend against "Brak" and "Treg"! # You must attack small ogres twice. hero .…" at bounding box center [835, 218] width 200 height 346
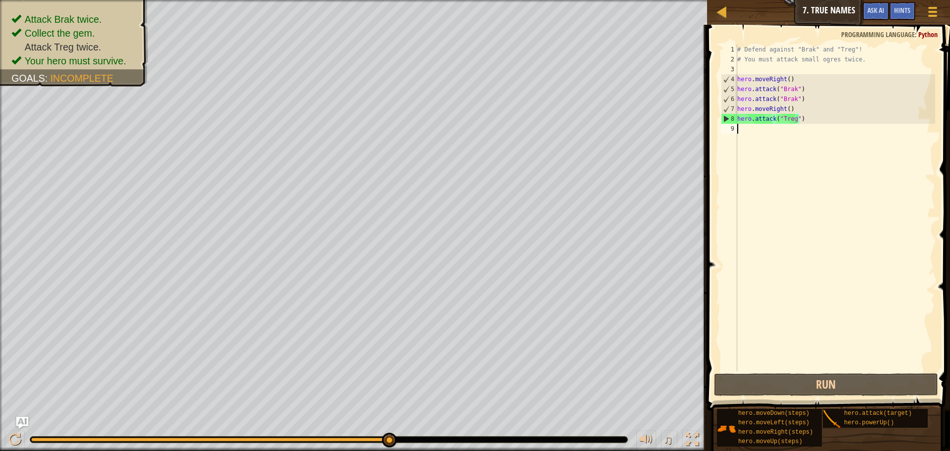
click at [790, 136] on div "# Defend against "Brak" and "Treg"! # You must attack small ogres twice. hero .…" at bounding box center [835, 218] width 200 height 346
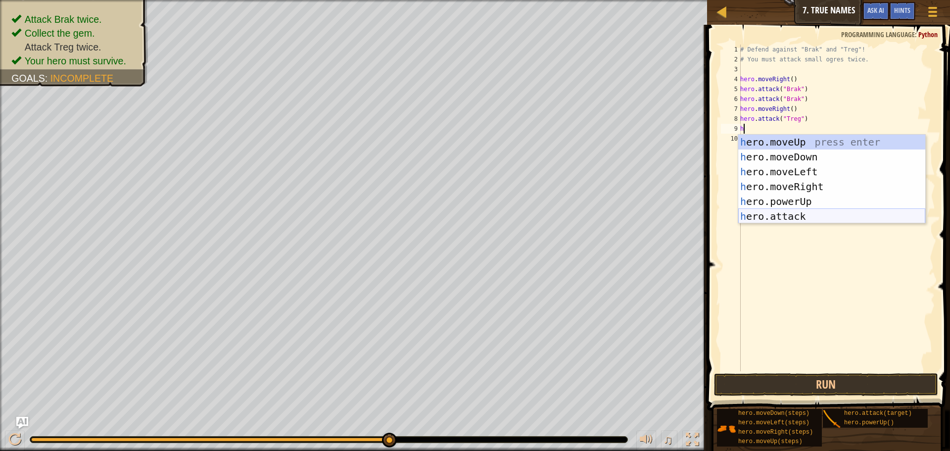
click at [788, 215] on div "h ero.moveUp press enter h ero.moveDown press enter h ero.moveLeft press enter …" at bounding box center [831, 194] width 187 height 119
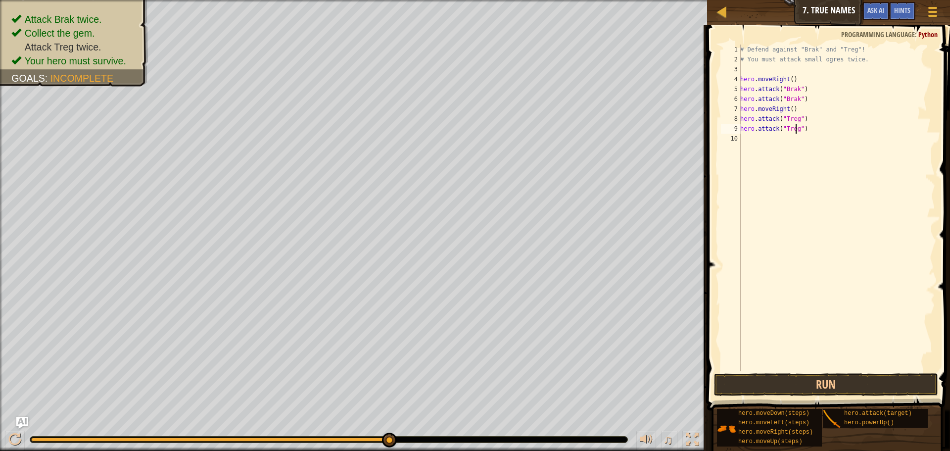
scroll to position [4, 4]
click at [805, 388] on button "Run" at bounding box center [826, 384] width 224 height 23
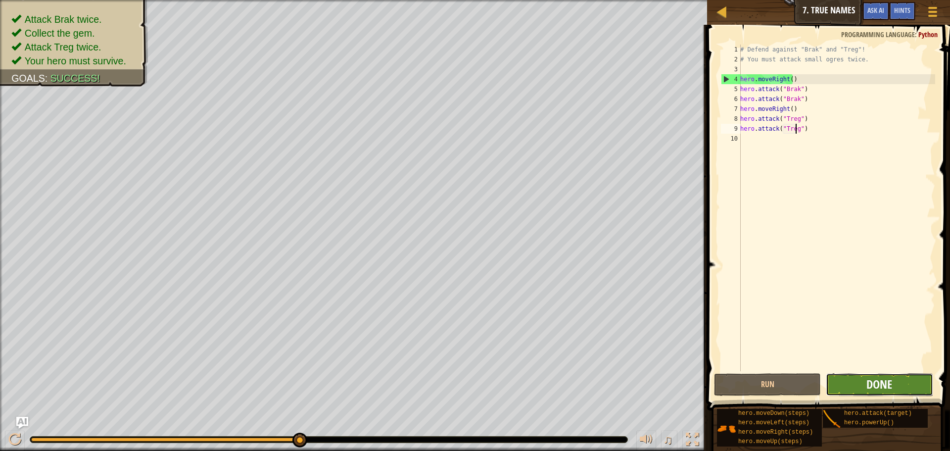
click at [879, 383] on span "Done" at bounding box center [879, 384] width 26 height 16
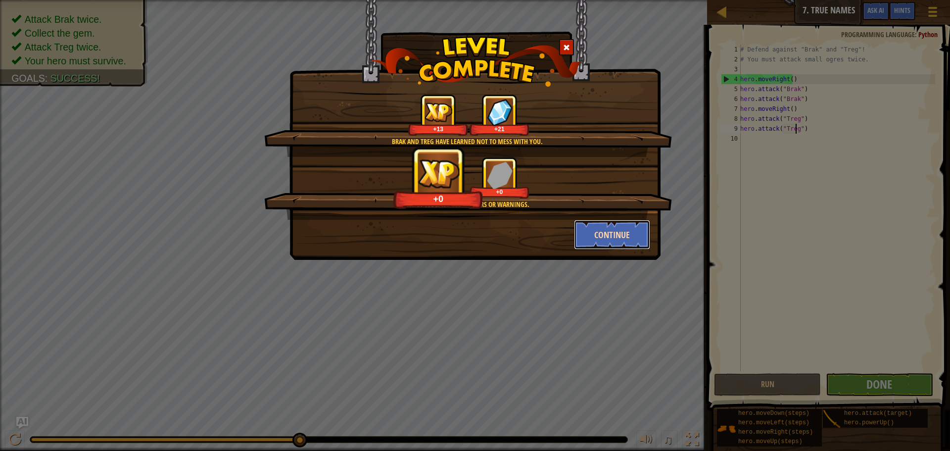
click at [623, 237] on button "Continue" at bounding box center [612, 235] width 77 height 30
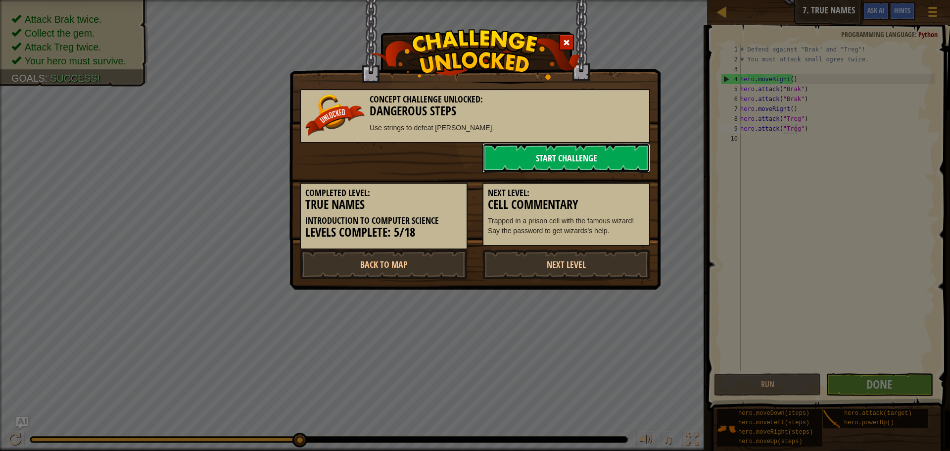
click at [584, 160] on link "Start Challenge" at bounding box center [566, 158] width 168 height 30
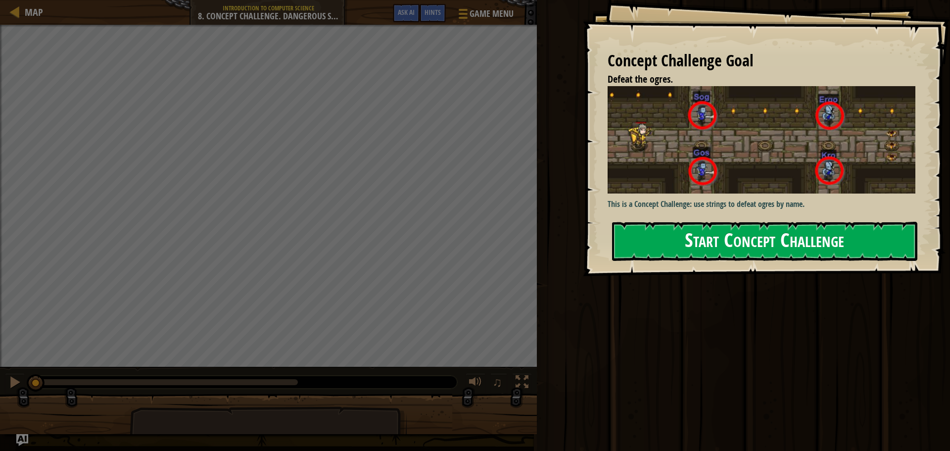
click at [781, 222] on button "Start Concept Challenge" at bounding box center [764, 241] width 305 height 39
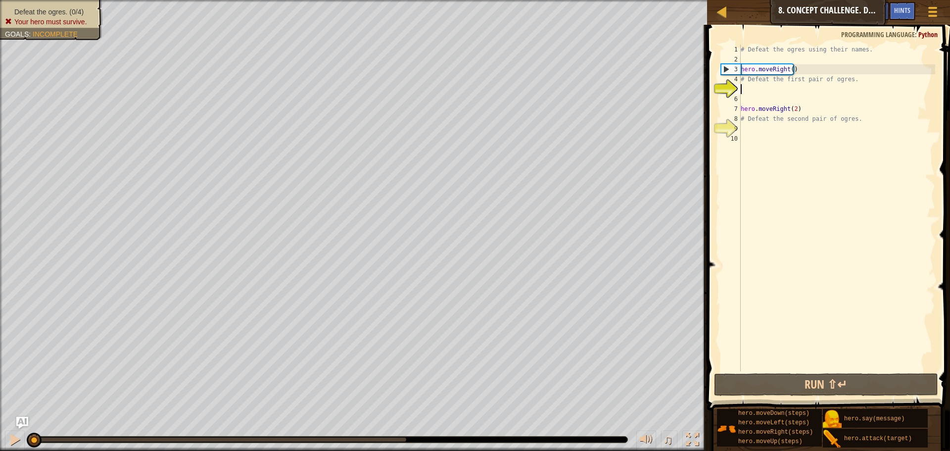
scroll to position [4, 0]
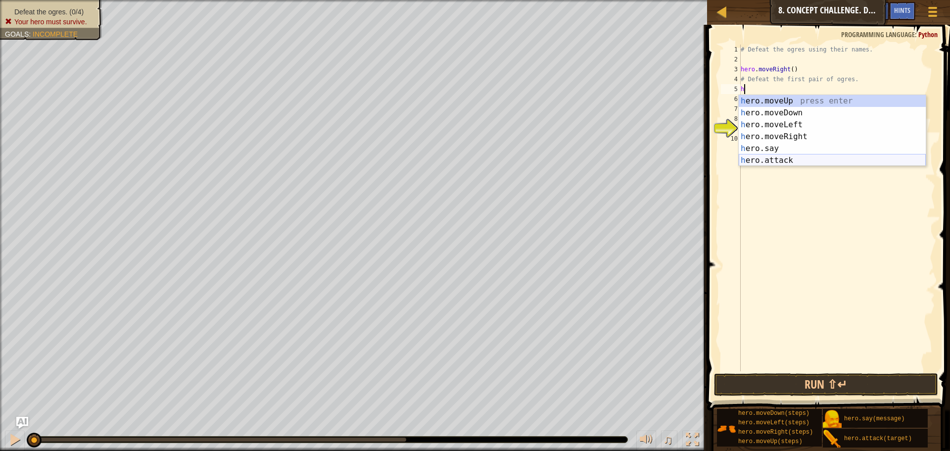
click at [786, 159] on div "h ero.moveUp press enter h ero.moveDown press enter h ero.moveLeft press enter …" at bounding box center [831, 142] width 187 height 95
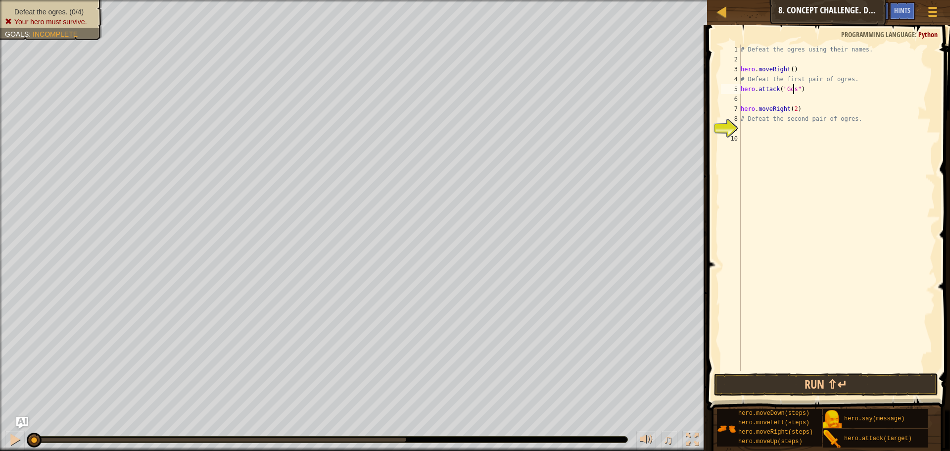
scroll to position [4, 4]
click at [807, 99] on div "# Defeat the ogres using their names. hero . moveRight ( ) # Defeat the first p…" at bounding box center [836, 218] width 196 height 346
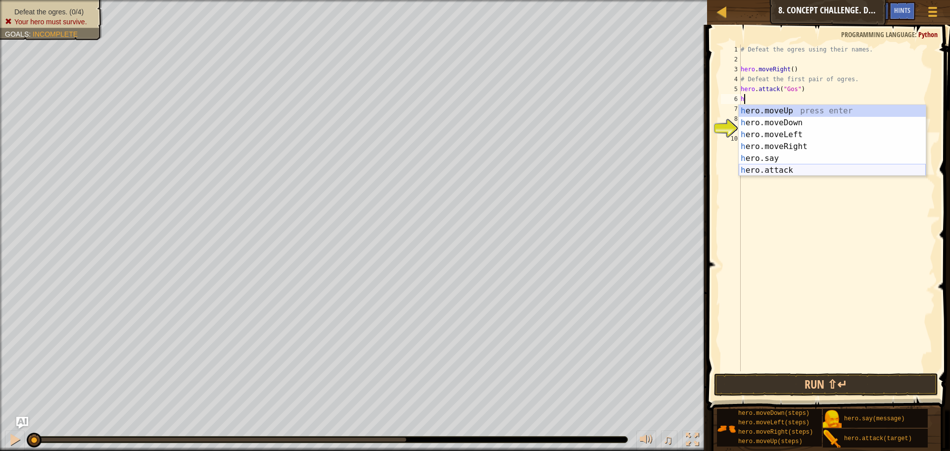
click at [795, 169] on div "h ero.moveUp press enter h ero.moveDown press enter h ero.moveLeft press enter …" at bounding box center [831, 152] width 187 height 95
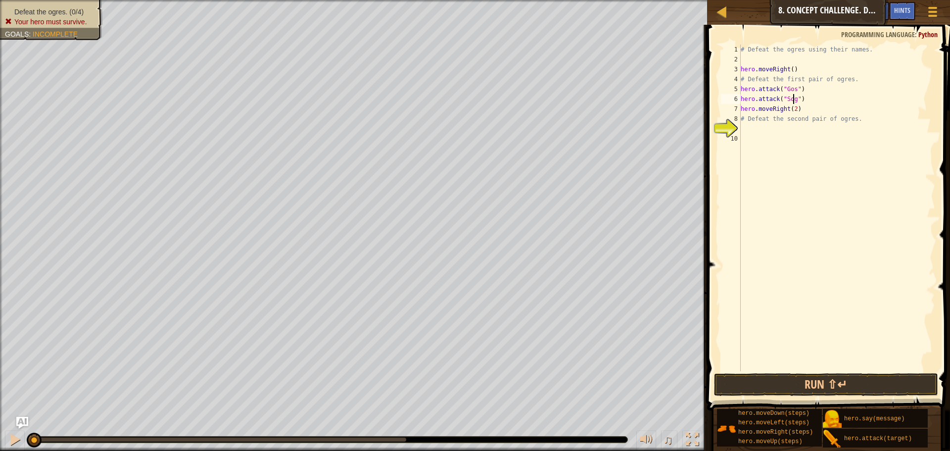
scroll to position [4, 4]
click at [814, 129] on div "# Defeat the ogres using their names. hero . moveRight ( ) # Defeat the first p…" at bounding box center [836, 218] width 196 height 346
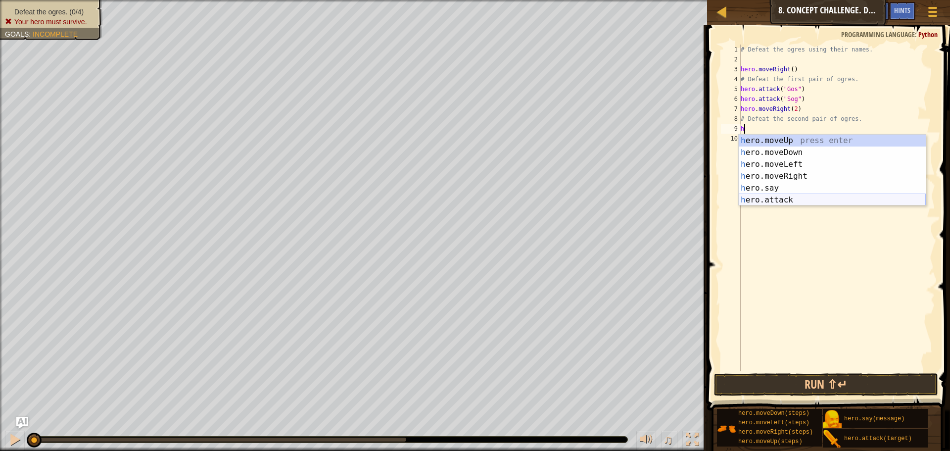
click at [790, 197] on div "h ero.moveUp press enter h ero.moveDown press enter h ero.moveLeft press enter …" at bounding box center [831, 182] width 187 height 95
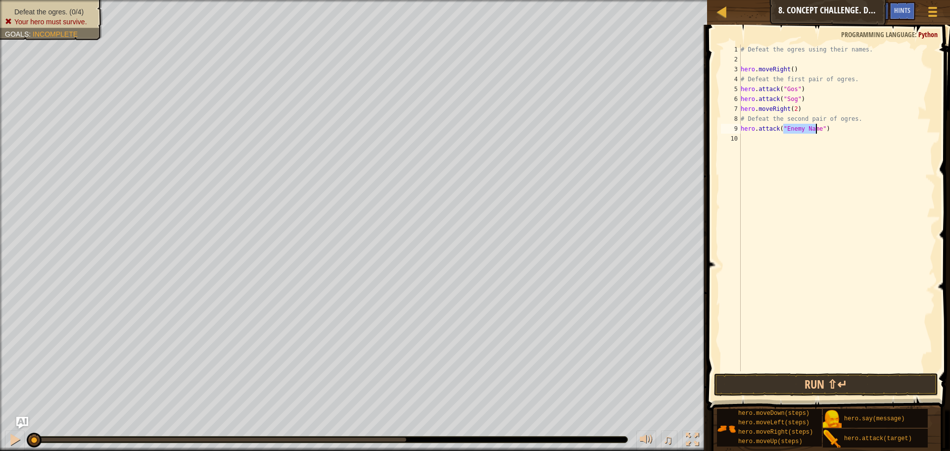
scroll to position [4, 4]
type textarea "hero.attack("Kro")"
click at [782, 141] on div "# Defeat the ogres using their names. hero . moveRight ( ) # Defeat the first p…" at bounding box center [836, 218] width 196 height 346
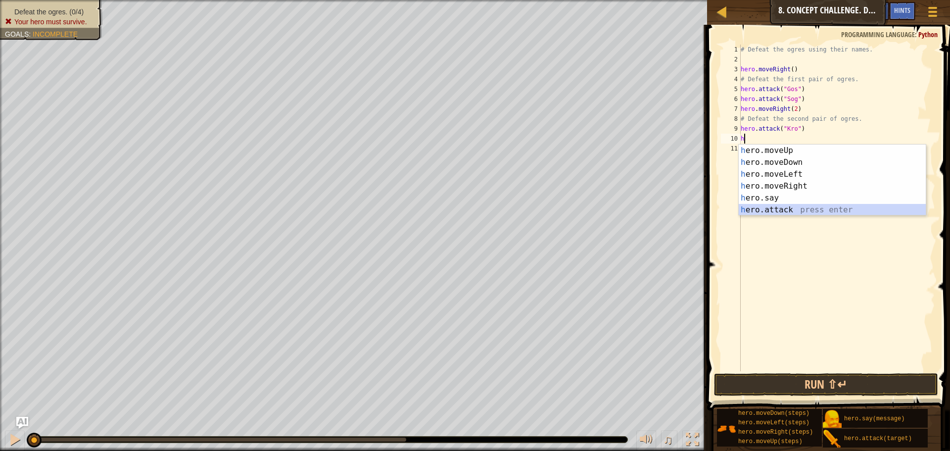
click at [753, 208] on div "h ero.moveUp press enter h ero.moveDown press enter h ero.moveLeft press enter …" at bounding box center [831, 191] width 187 height 95
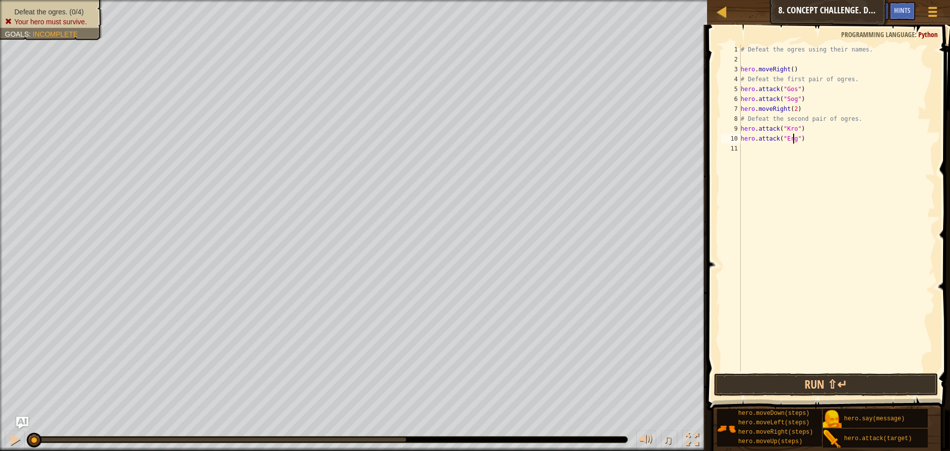
scroll to position [4, 4]
type textarea "hero.attack("Ergo")"
click at [801, 375] on button "Run ⇧↵" at bounding box center [826, 384] width 224 height 23
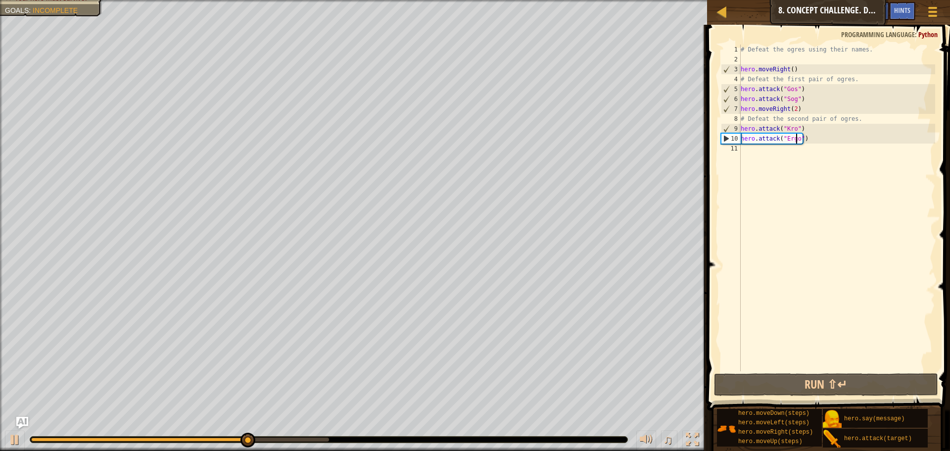
click at [803, 150] on div "# Defeat the ogres using their names. hero . moveRight ( ) # Defeat the first p…" at bounding box center [836, 218] width 196 height 346
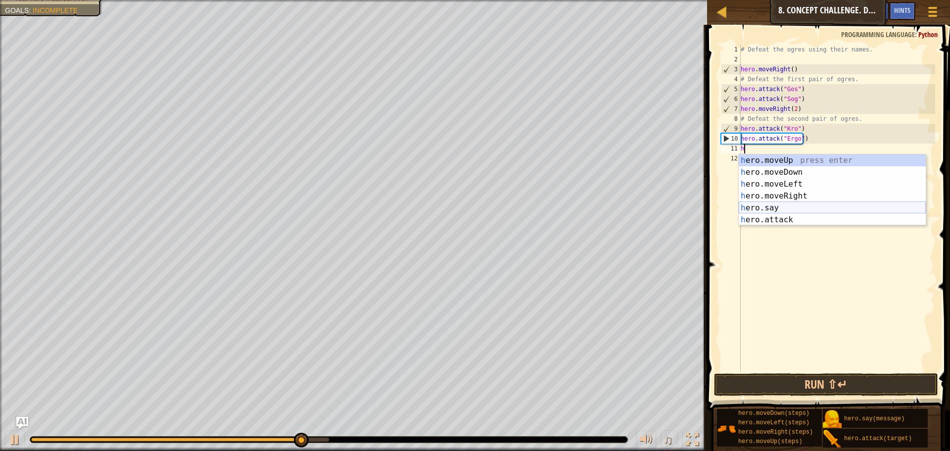
click at [793, 216] on div "h ero.moveUp press enter h ero.moveDown press enter h ero.moveLeft press enter …" at bounding box center [831, 201] width 187 height 95
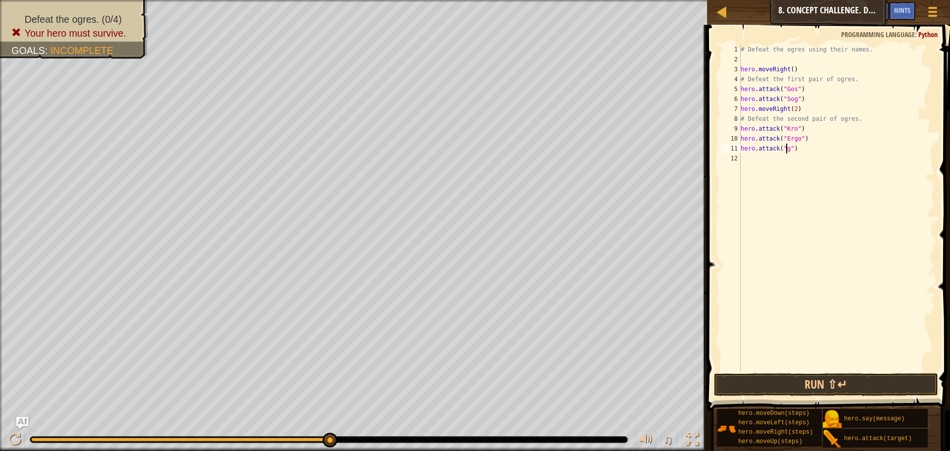
scroll to position [4, 3]
type textarea "hero.attack("Gos")"
click at [780, 161] on div "# Defeat the ogres using their names. hero . moveRight ( ) # Defeat the first p…" at bounding box center [836, 218] width 196 height 346
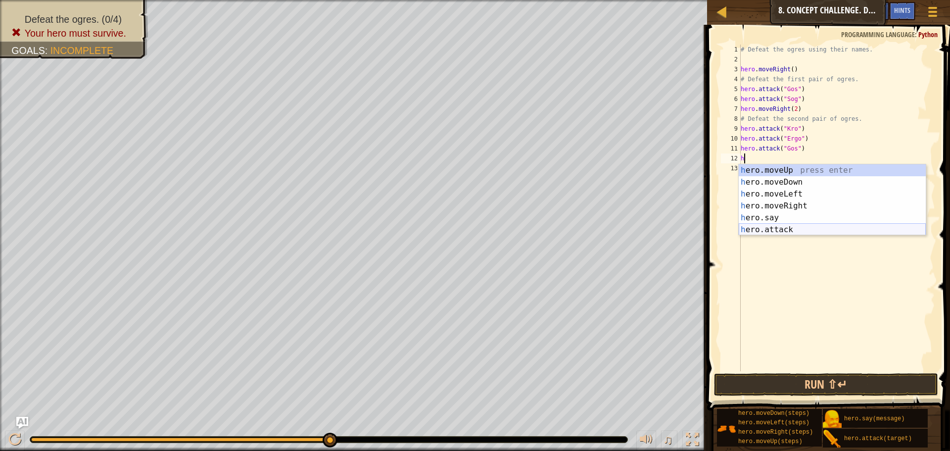
click at [782, 229] on div "h ero.moveUp press enter h ero.moveDown press enter h ero.moveLeft press enter …" at bounding box center [831, 211] width 187 height 95
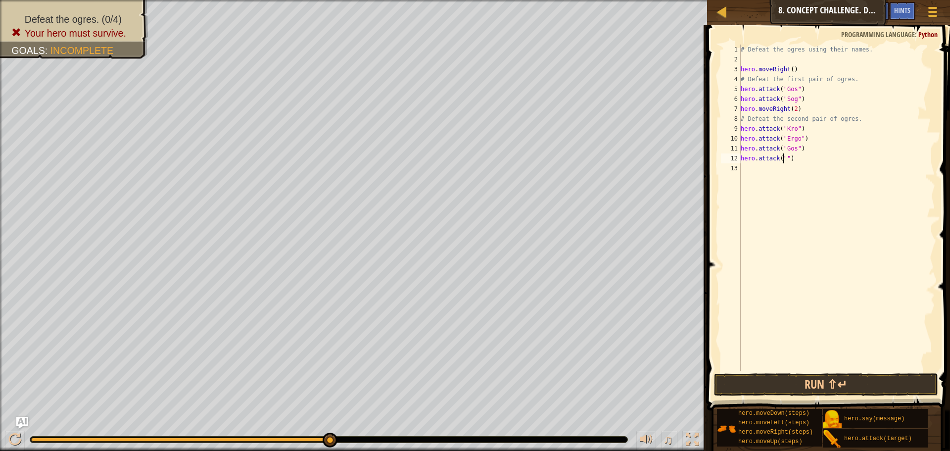
scroll to position [4, 4]
type textarea "hero.attack("Sog")"
click at [813, 168] on div "# Defeat the ogres using their names. hero . moveRight ( ) # Defeat the first p…" at bounding box center [836, 218] width 196 height 346
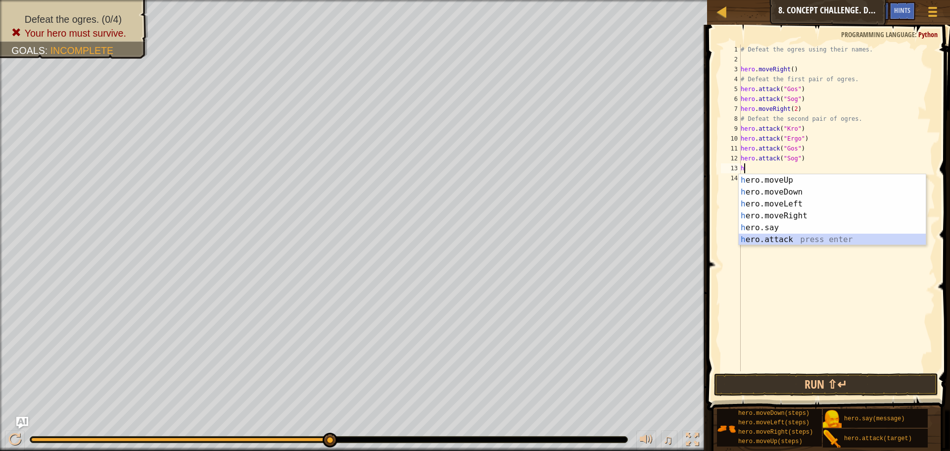
click at [789, 237] on div "h ero.moveUp press enter h ero.moveDown press enter h ero.moveLeft press enter …" at bounding box center [831, 221] width 187 height 95
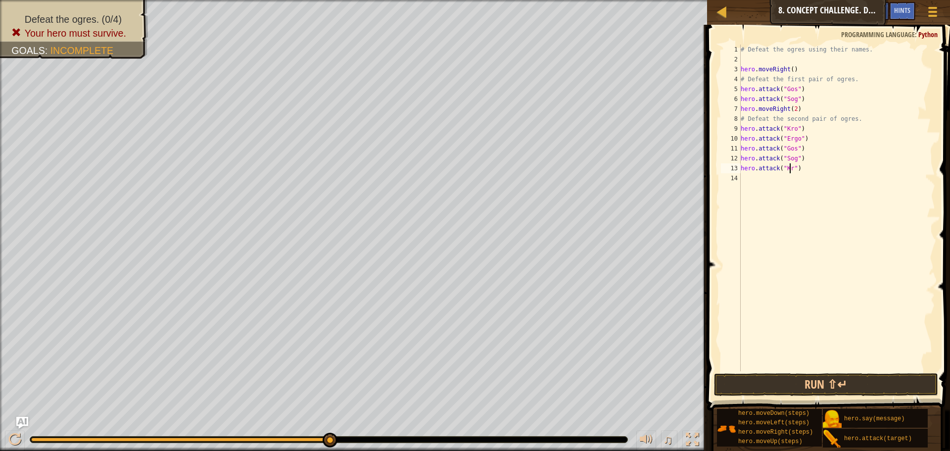
type textarea "hero.attack("Kro")"
click at [828, 181] on div "# Defeat the ogres using their names. hero . moveRight ( ) # Defeat the first p…" at bounding box center [836, 218] width 196 height 346
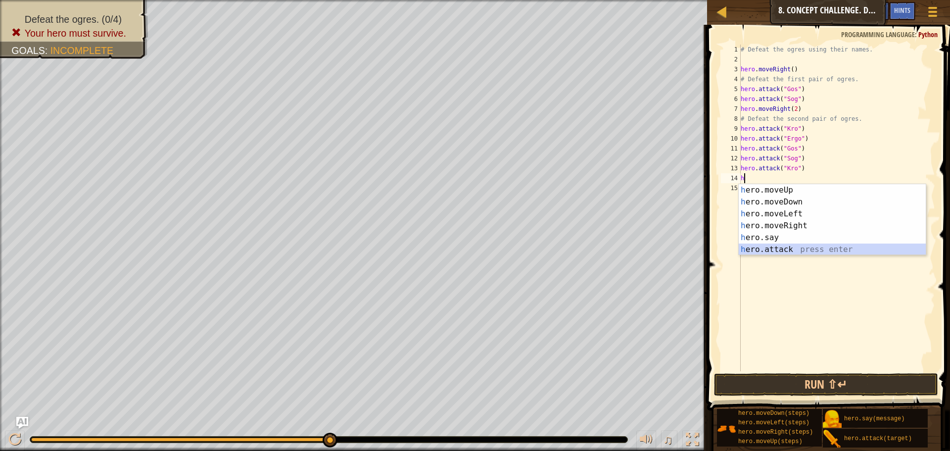
click at [807, 246] on div "h ero.moveUp press enter h ero.moveDown press enter h ero.moveLeft press enter …" at bounding box center [831, 231] width 187 height 95
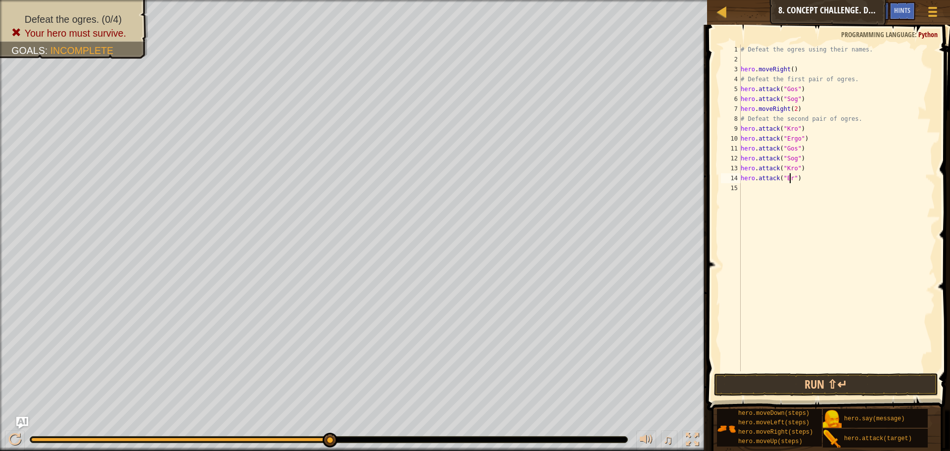
scroll to position [4, 4]
type textarea "hero.attack("Ergo")"
click at [823, 386] on button "Run ⇧↵" at bounding box center [826, 384] width 224 height 23
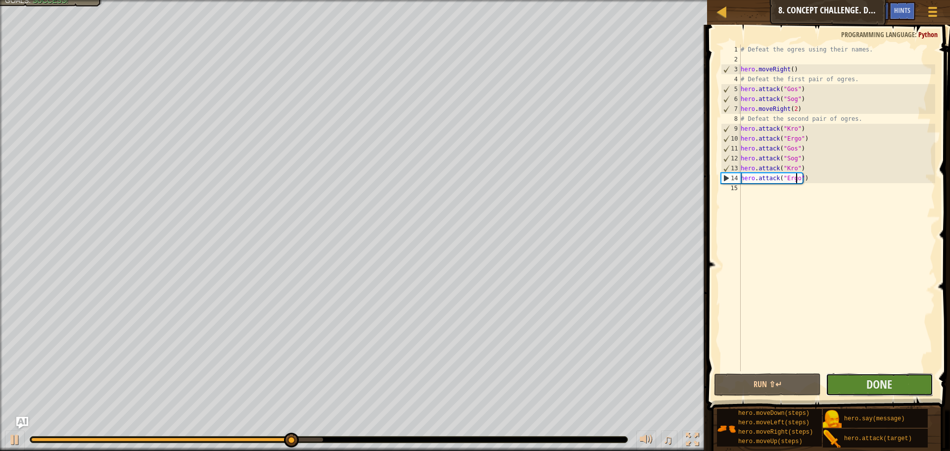
click at [858, 389] on button "Done" at bounding box center [879, 384] width 107 height 23
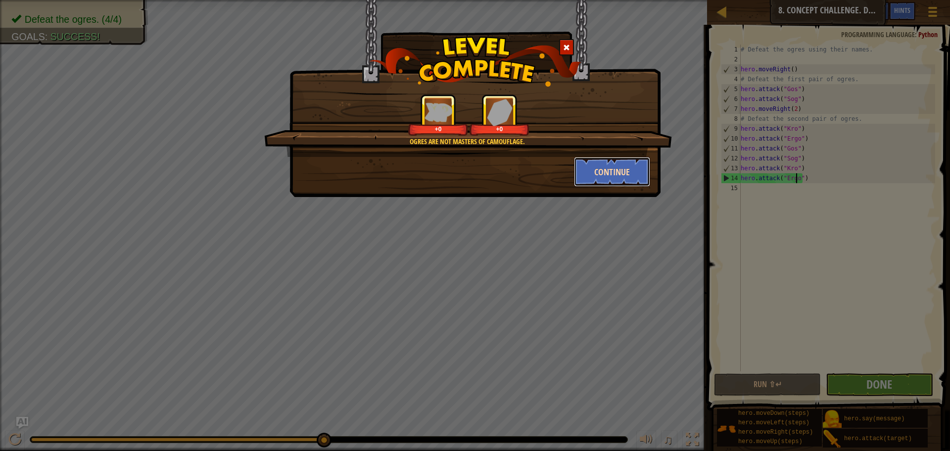
click at [594, 165] on button "Continue" at bounding box center [612, 172] width 77 height 30
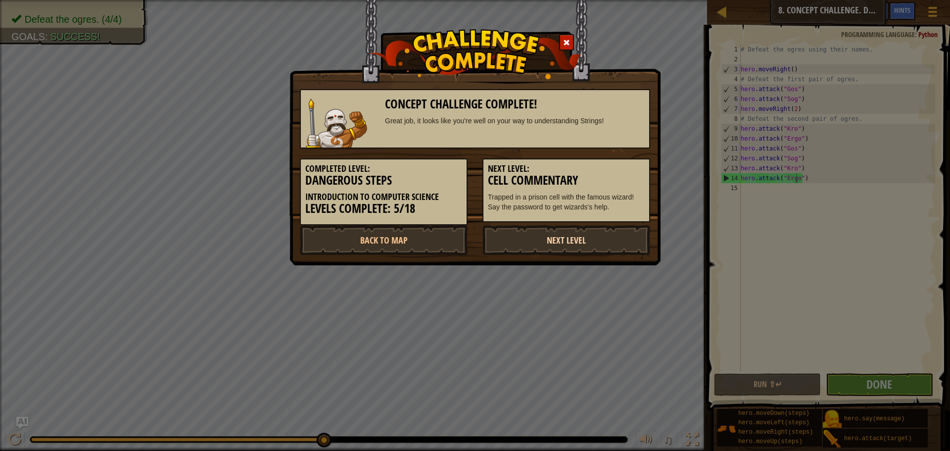
click at [601, 238] on link "Next Level" at bounding box center [566, 240] width 168 height 30
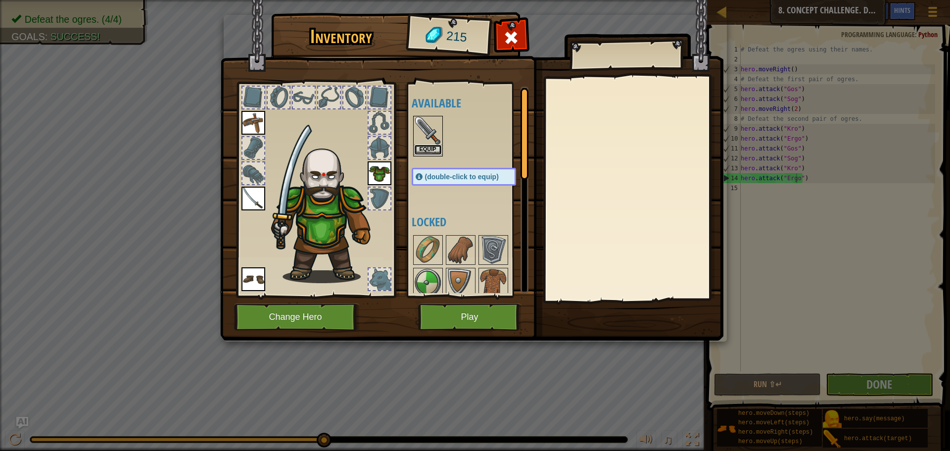
click at [433, 149] on button "Equip" at bounding box center [428, 149] width 28 height 10
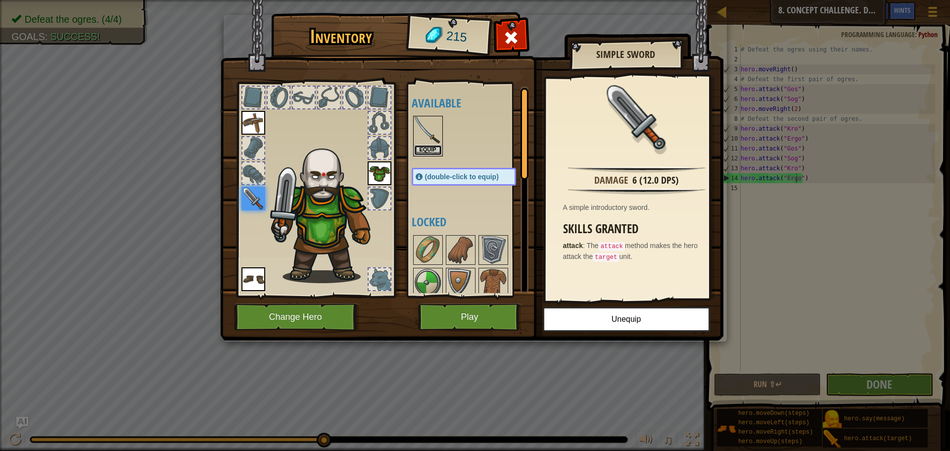
click at [433, 149] on button "Equip" at bounding box center [428, 150] width 28 height 10
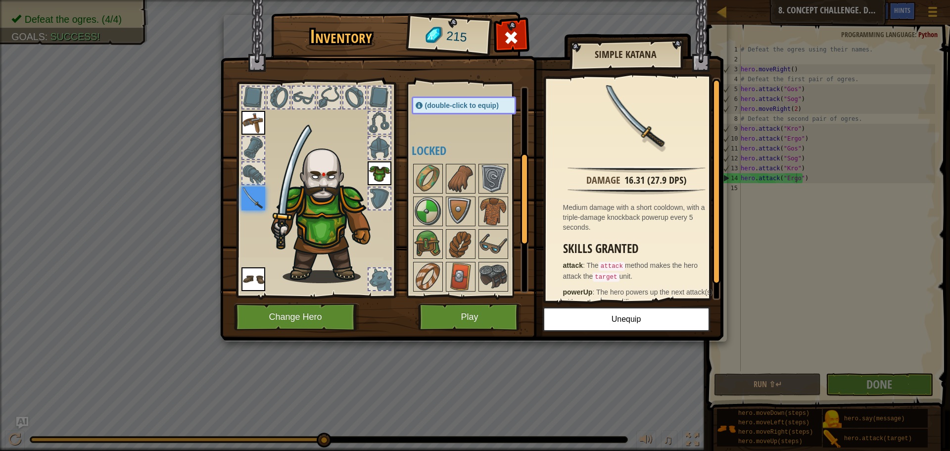
scroll to position [267, 0]
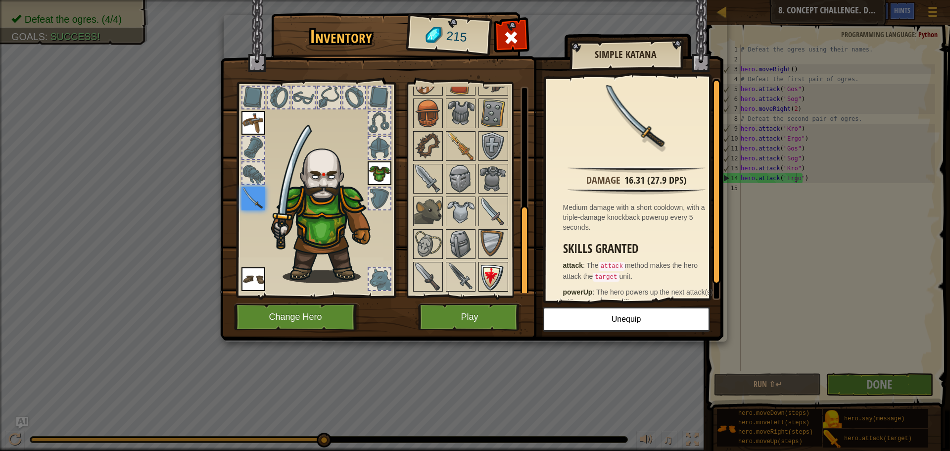
click at [487, 276] on img at bounding box center [493, 277] width 28 height 28
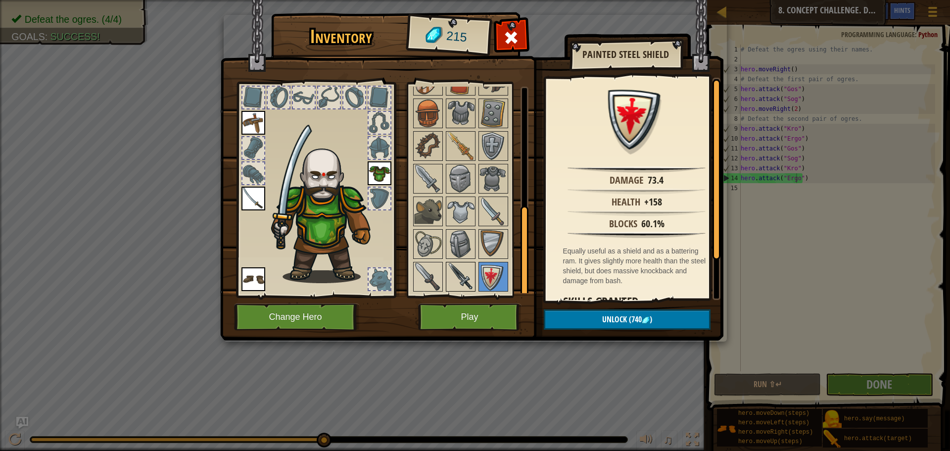
click at [467, 275] on img at bounding box center [461, 277] width 28 height 28
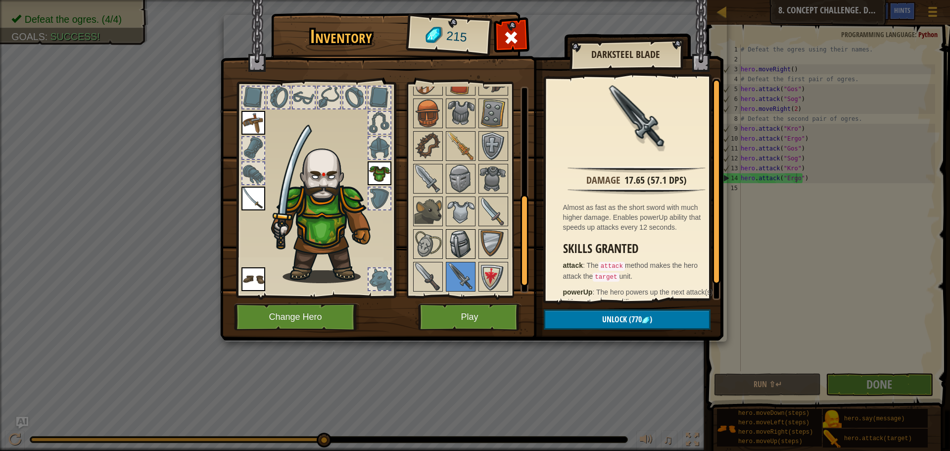
scroll to position [218, 0]
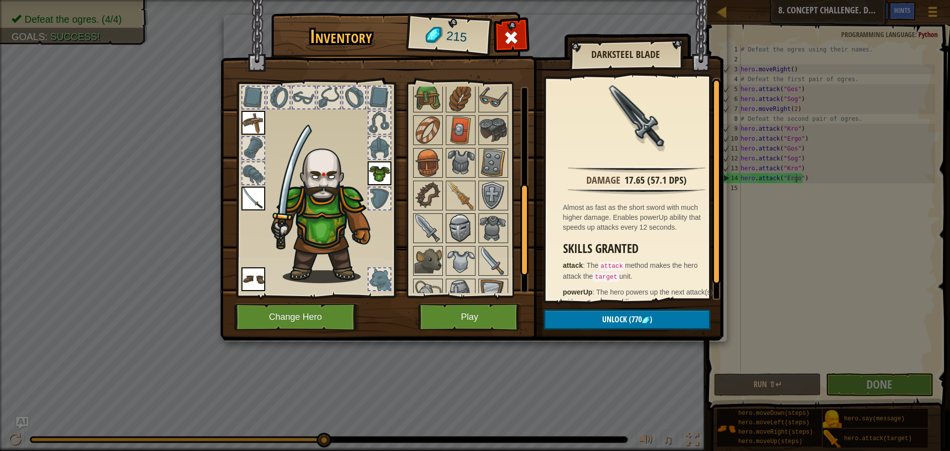
click at [471, 240] on img at bounding box center [461, 228] width 28 height 28
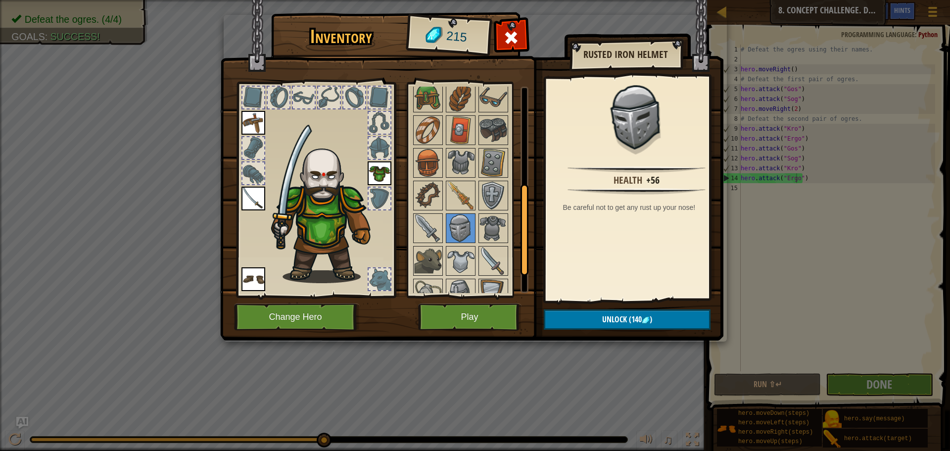
click at [459, 210] on div at bounding box center [474, 179] width 124 height 326
click at [463, 205] on img at bounding box center [461, 196] width 28 height 28
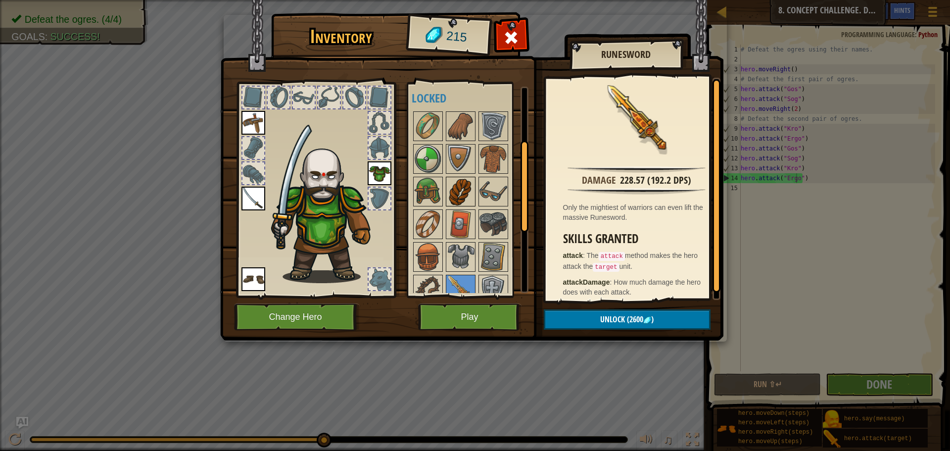
scroll to position [119, 0]
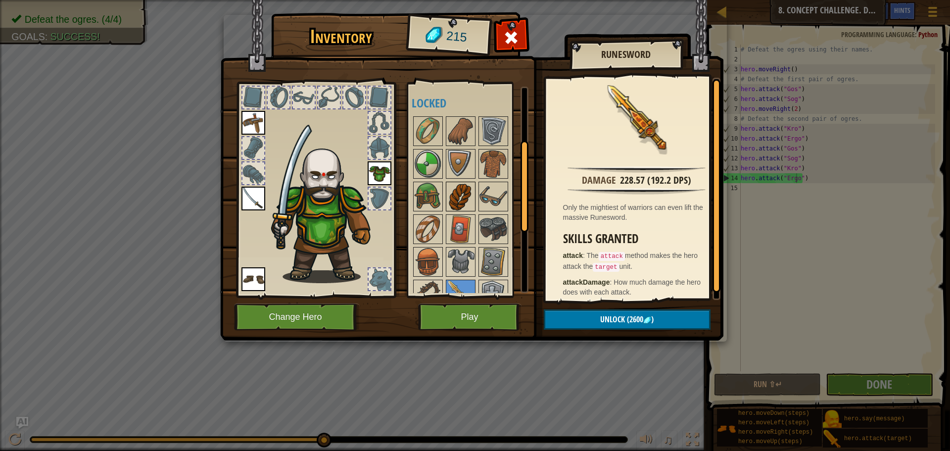
click at [467, 198] on img at bounding box center [461, 197] width 28 height 28
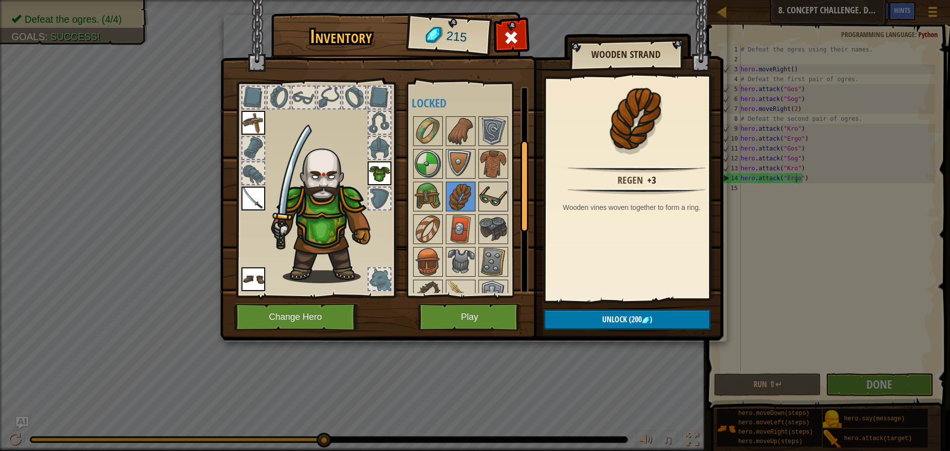
click at [486, 193] on img at bounding box center [493, 197] width 28 height 28
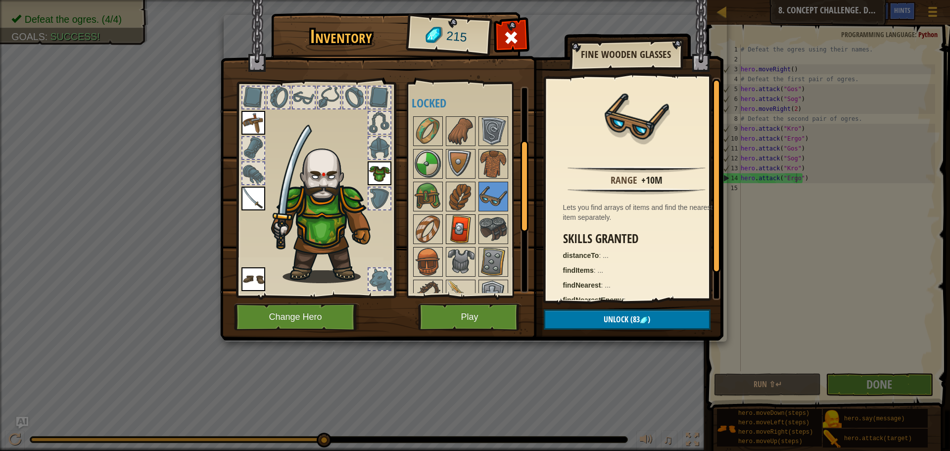
click at [460, 237] on img at bounding box center [461, 229] width 28 height 28
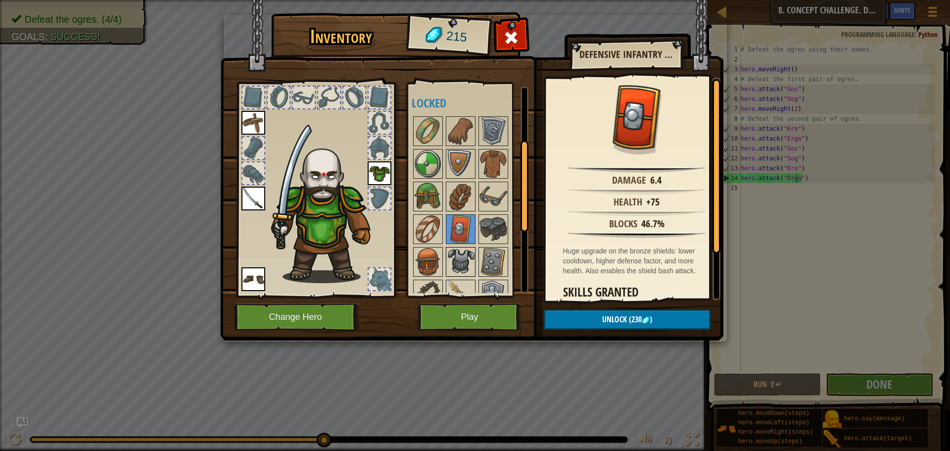
click at [465, 260] on img at bounding box center [461, 262] width 28 height 28
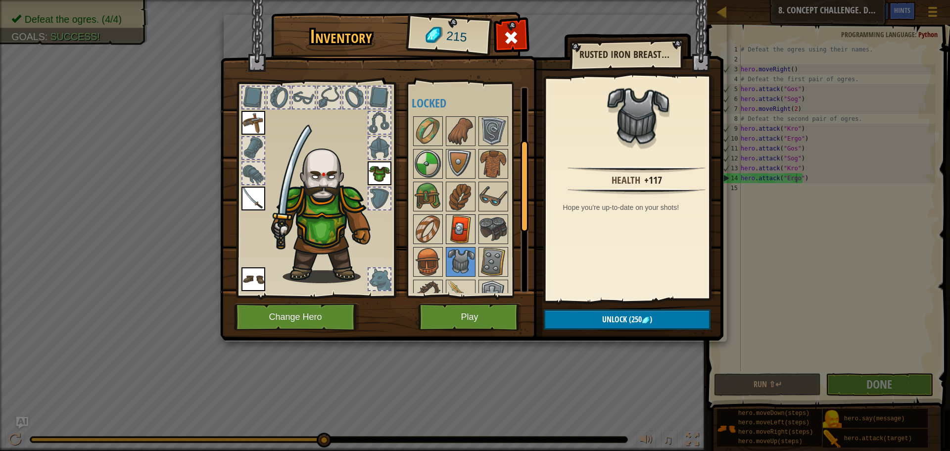
click at [466, 225] on img at bounding box center [461, 229] width 28 height 28
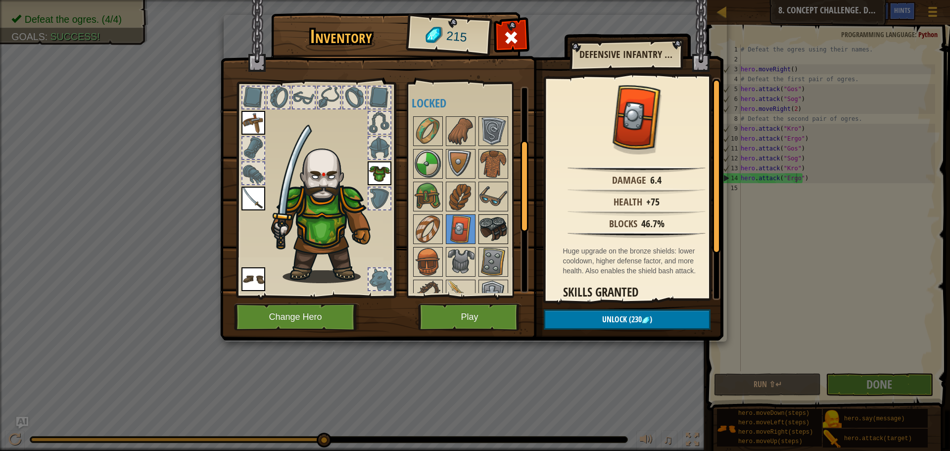
click at [501, 222] on img at bounding box center [493, 229] width 28 height 28
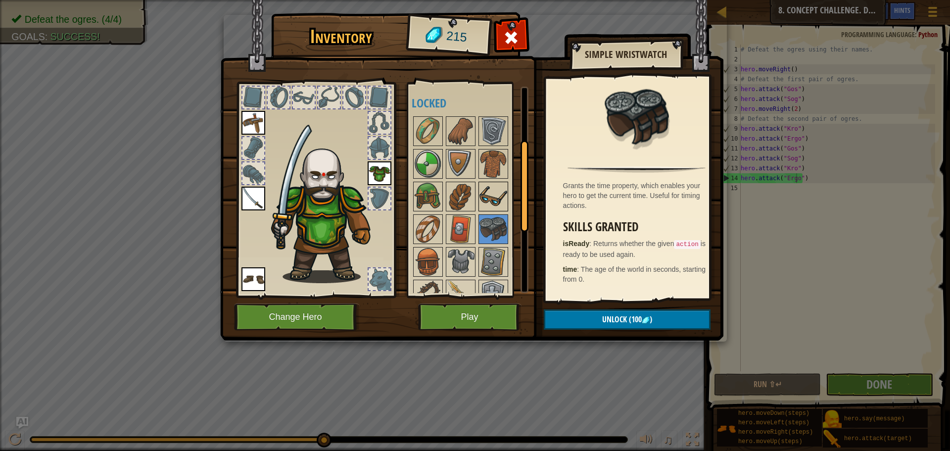
click at [487, 198] on img at bounding box center [493, 197] width 28 height 28
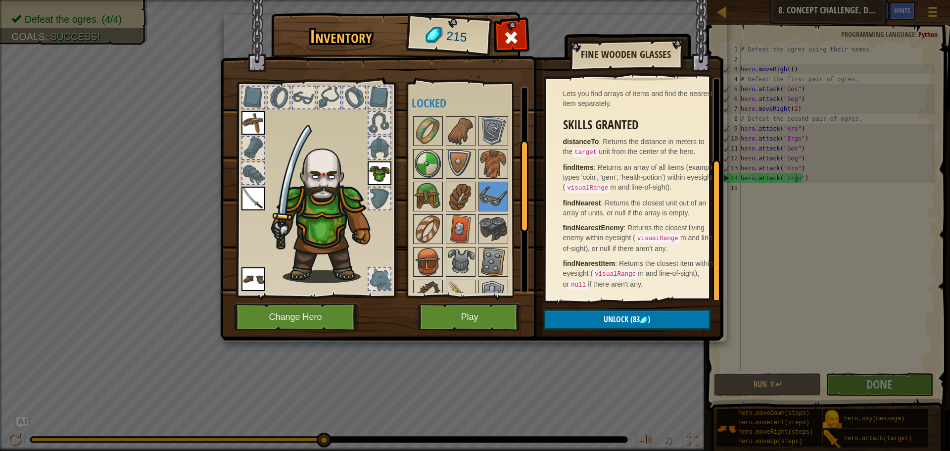
click at [547, 199] on div "Range +10m Lets you find arrays of items and find the nearest item separately. …" at bounding box center [637, 189] width 182 height 222
click at [529, 176] on img at bounding box center [471, 160] width 503 height 359
click at [504, 179] on div at bounding box center [474, 278] width 124 height 326
click at [503, 174] on img at bounding box center [493, 164] width 28 height 28
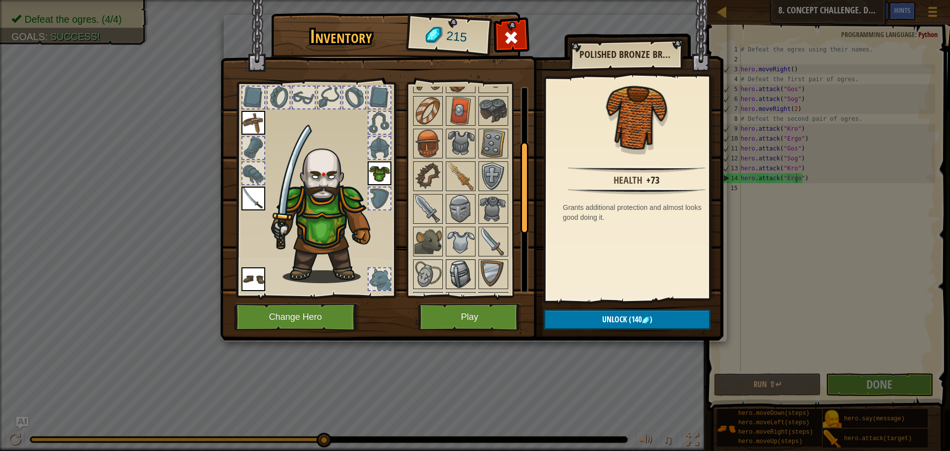
scroll to position [267, 0]
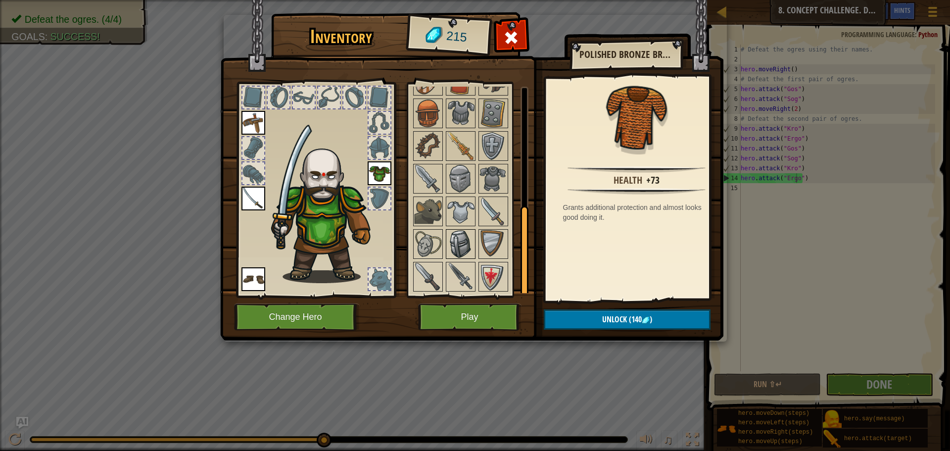
click at [468, 242] on img at bounding box center [461, 244] width 28 height 28
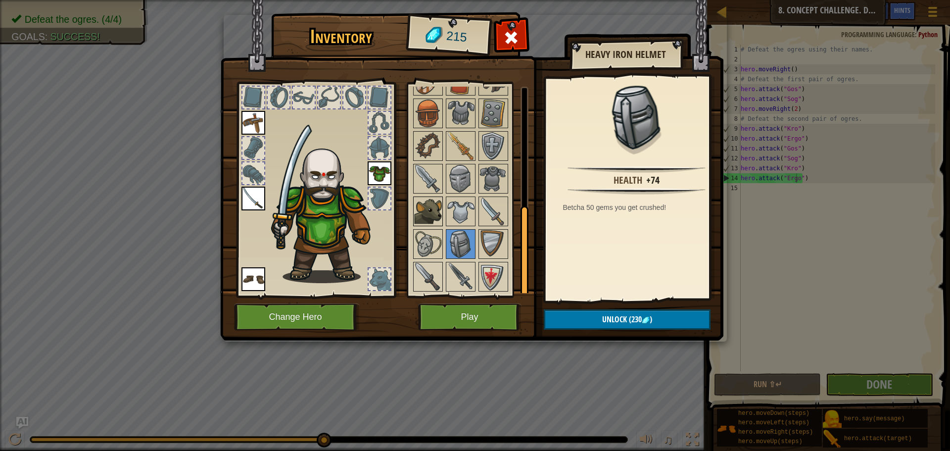
click at [442, 216] on div at bounding box center [428, 211] width 30 height 30
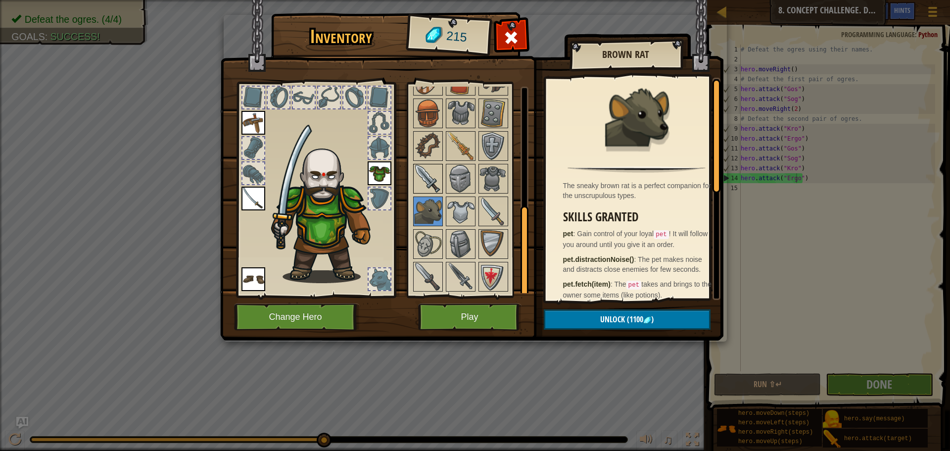
click at [432, 190] on img at bounding box center [428, 179] width 28 height 28
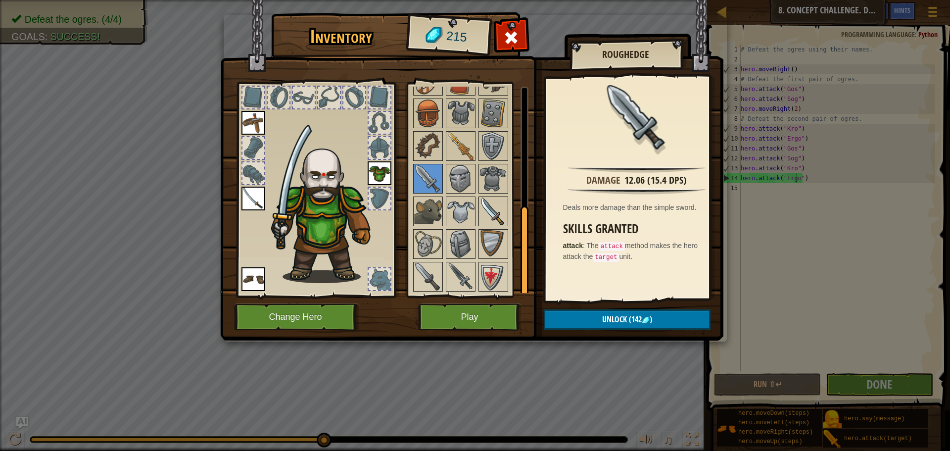
click at [505, 220] on img at bounding box center [493, 211] width 28 height 28
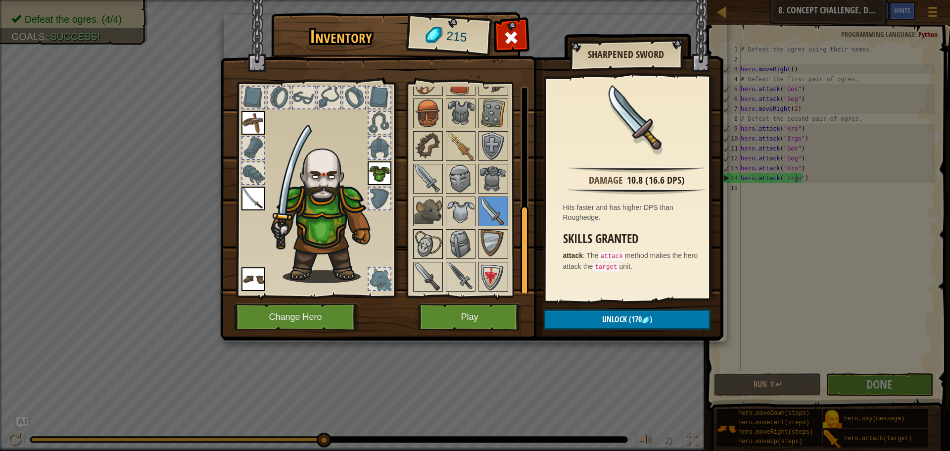
click at [432, 244] on img at bounding box center [428, 244] width 28 height 28
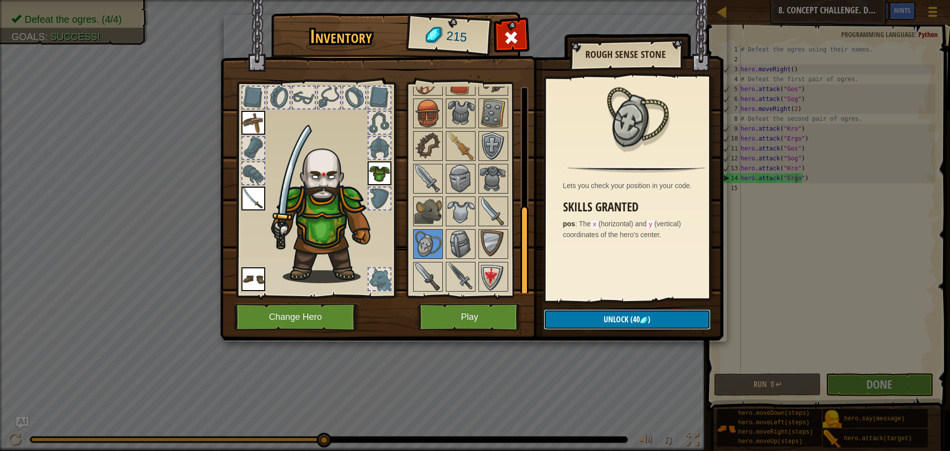
click at [638, 320] on span "(40" at bounding box center [633, 319] width 11 height 11
click at [638, 320] on button "Confirm" at bounding box center [627, 319] width 167 height 20
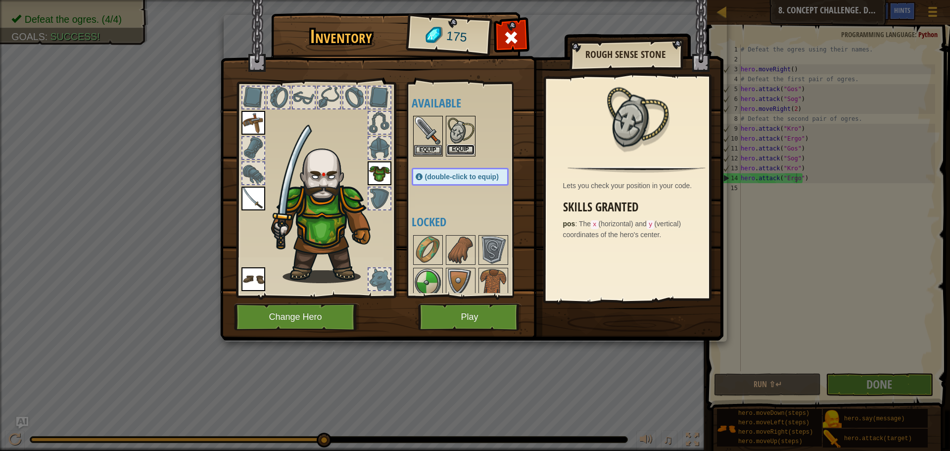
click at [449, 149] on button "Equip" at bounding box center [461, 149] width 28 height 10
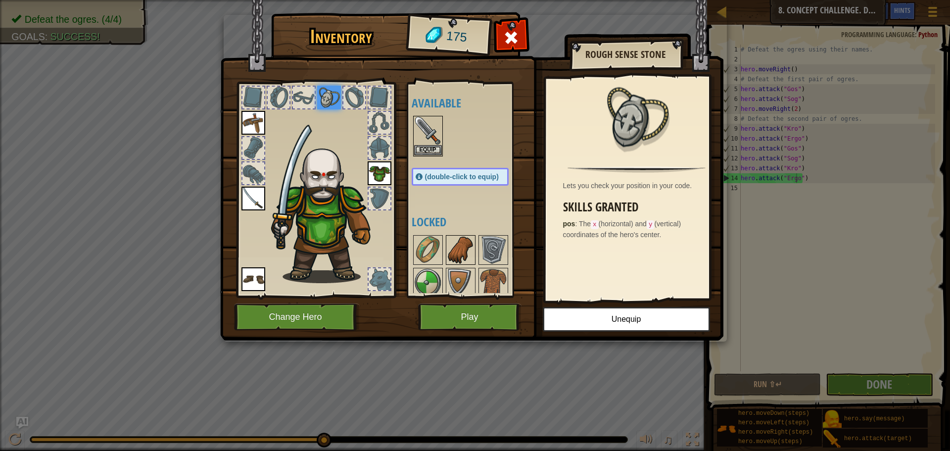
click at [446, 258] on div at bounding box center [461, 250] width 30 height 30
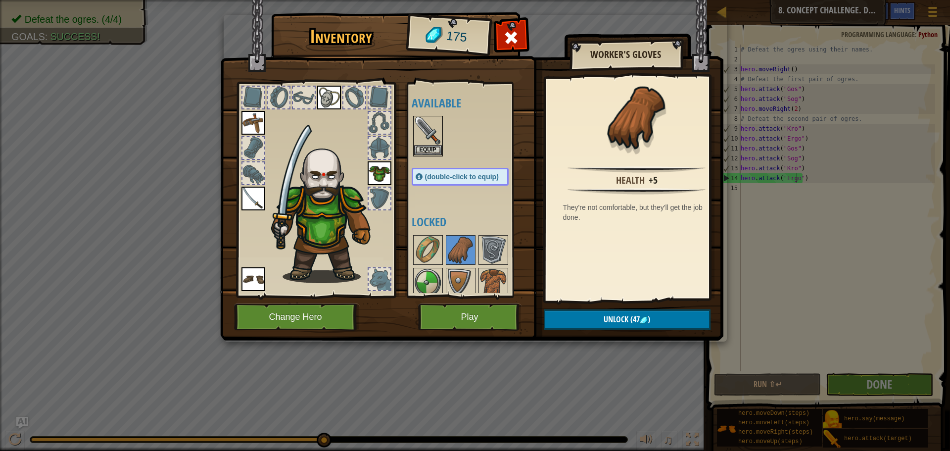
click at [376, 247] on img at bounding box center [326, 211] width 121 height 144
click at [445, 258] on div at bounding box center [470, 396] width 117 height 326
click at [420, 254] on img at bounding box center [428, 250] width 28 height 28
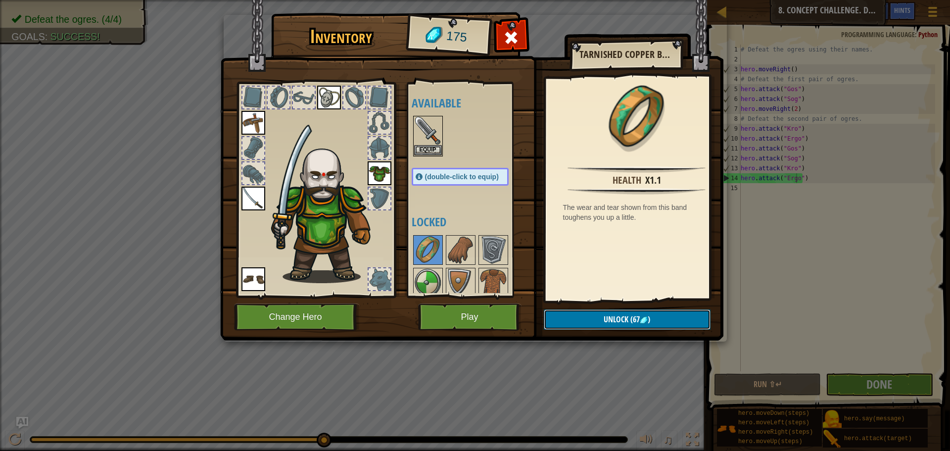
click at [643, 318] on img at bounding box center [644, 320] width 8 height 8
click at [640, 321] on button "Confirm" at bounding box center [627, 319] width 167 height 20
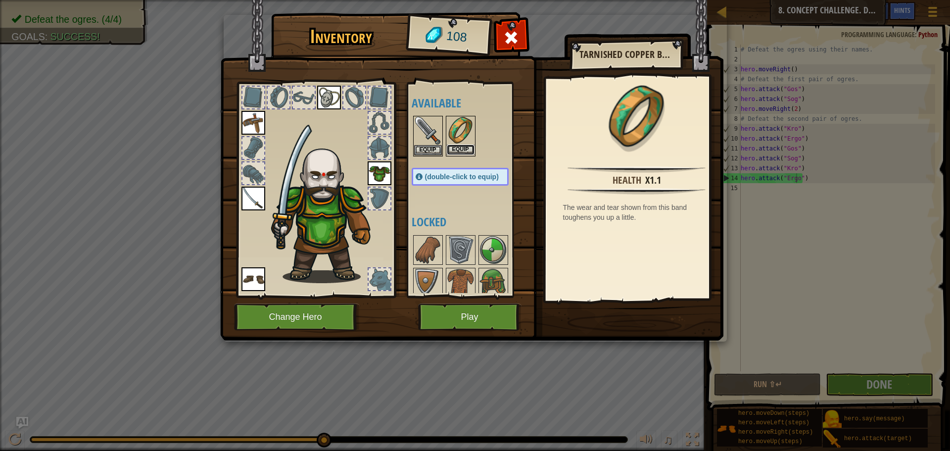
click at [459, 146] on button "Equip" at bounding box center [461, 149] width 28 height 10
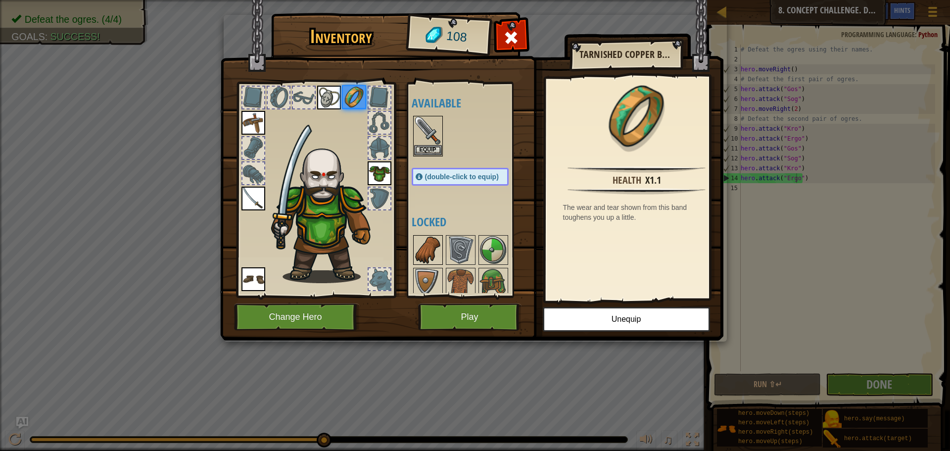
click at [426, 255] on img at bounding box center [428, 250] width 28 height 28
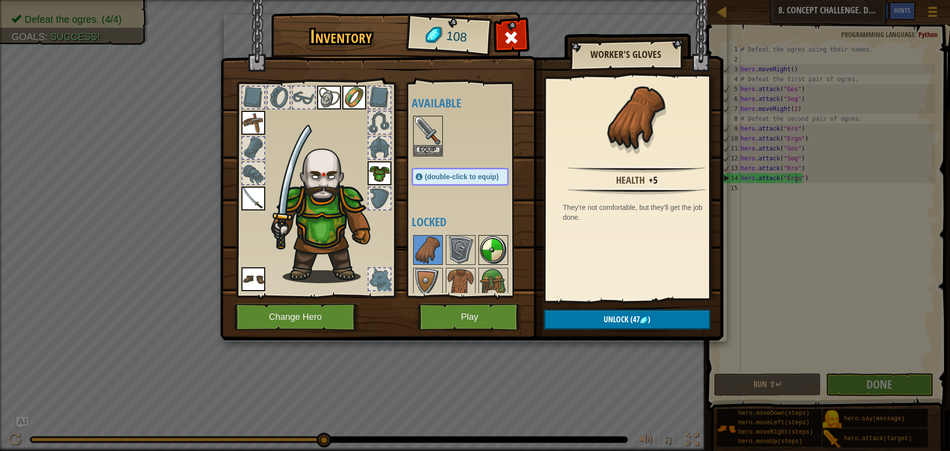
click at [479, 239] on img at bounding box center [493, 250] width 28 height 28
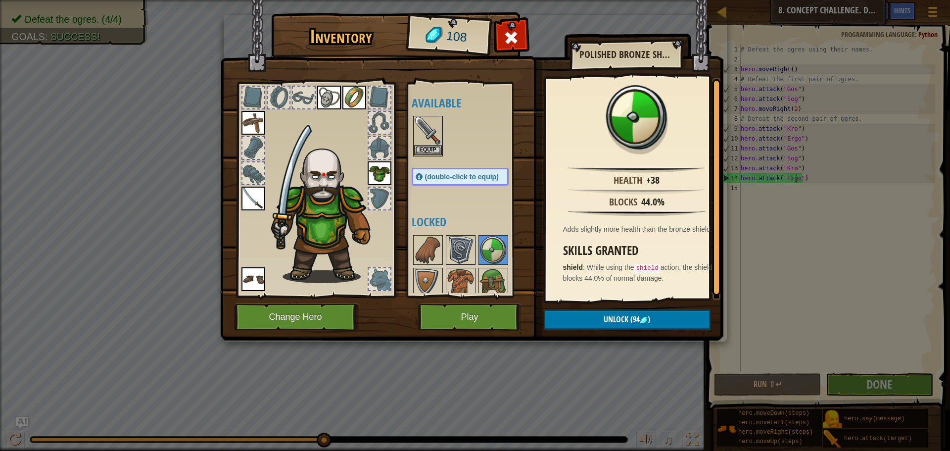
click at [460, 251] on img at bounding box center [461, 250] width 28 height 28
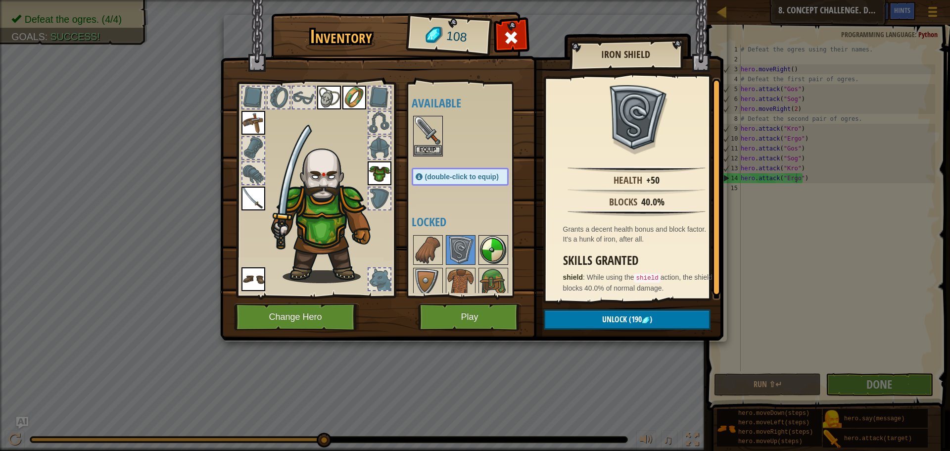
click at [493, 245] on img at bounding box center [493, 250] width 28 height 28
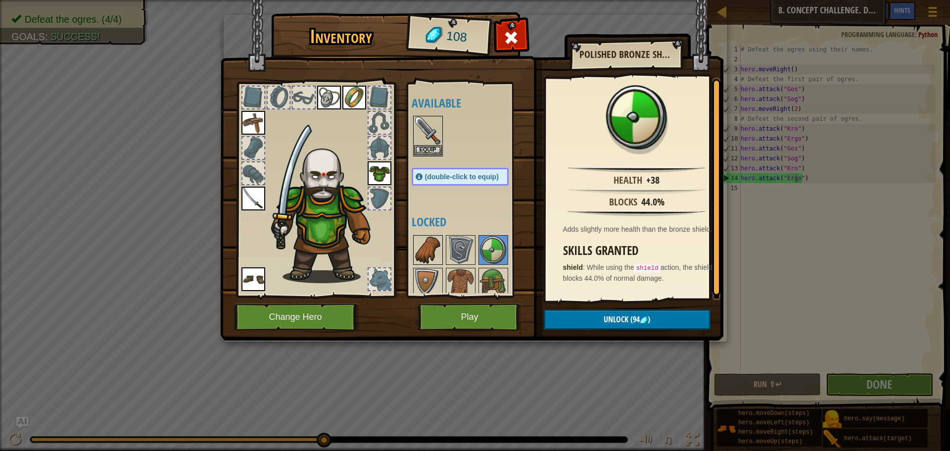
click at [433, 240] on img at bounding box center [428, 250] width 28 height 28
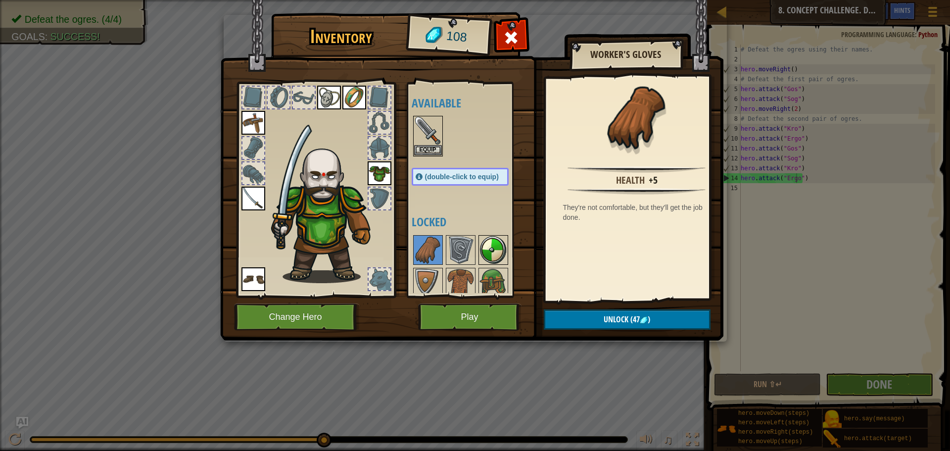
click at [502, 258] on img at bounding box center [493, 250] width 28 height 28
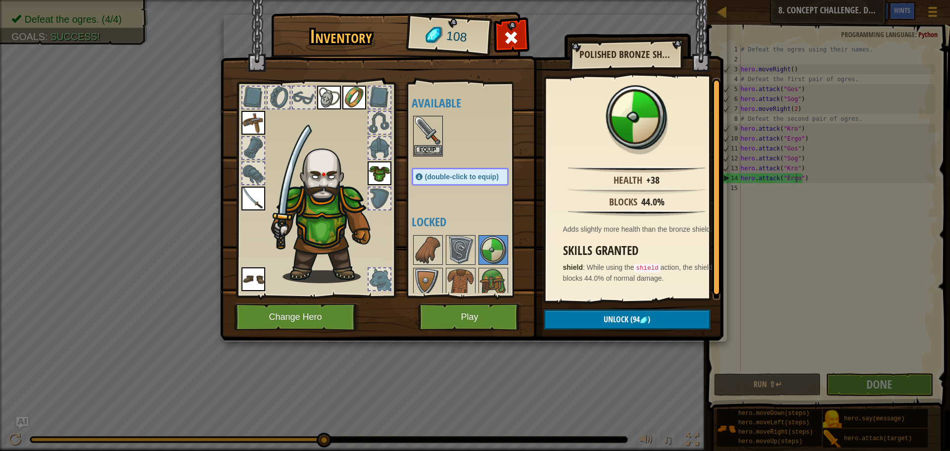
click at [624, 331] on img at bounding box center [471, 160] width 503 height 359
click at [623, 322] on span "Unlock" at bounding box center [615, 319] width 25 height 11
click at [626, 332] on img at bounding box center [471, 160] width 503 height 359
click at [631, 324] on button "Unlock" at bounding box center [627, 319] width 167 height 20
click at [647, 312] on button "Confirm" at bounding box center [627, 319] width 167 height 20
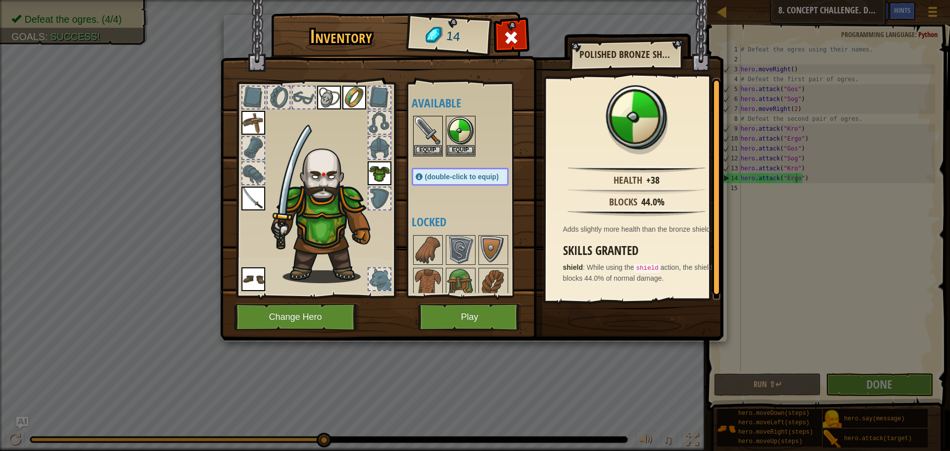
click at [643, 316] on img at bounding box center [471, 160] width 503 height 359
click at [460, 148] on button "Equip" at bounding box center [461, 149] width 28 height 10
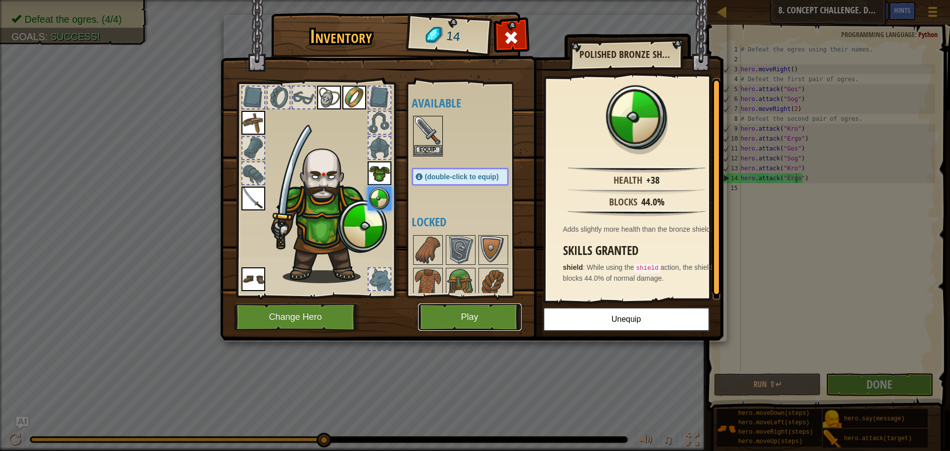
click at [474, 309] on button "Play" at bounding box center [469, 316] width 103 height 27
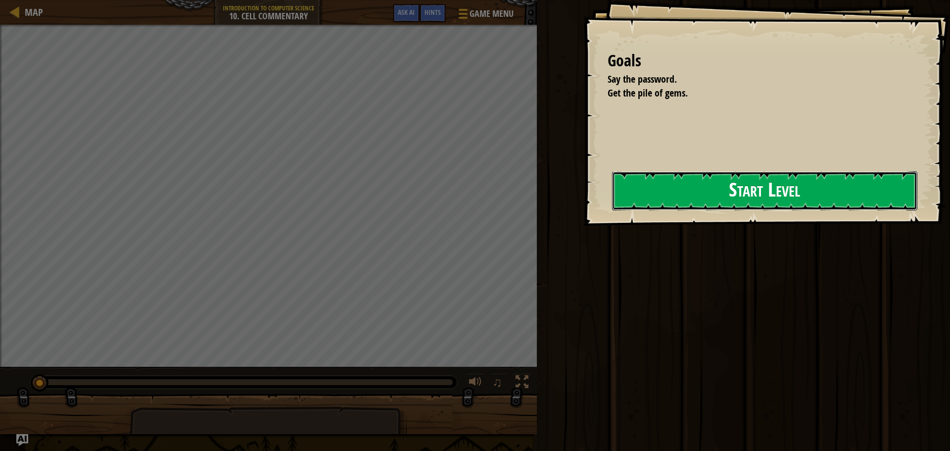
click at [676, 180] on button "Start Level" at bounding box center [764, 190] width 305 height 39
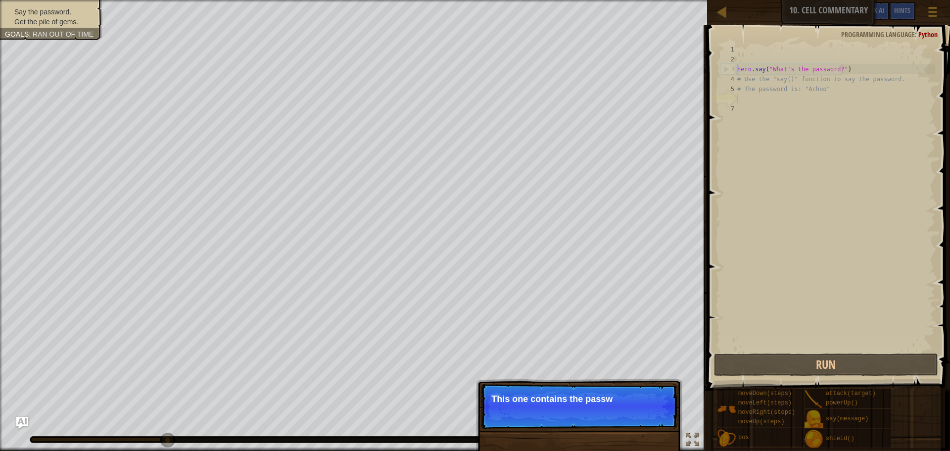
click at [647, 403] on p "This one contains the passw" at bounding box center [579, 399] width 176 height 10
click at [644, 412] on p "Skip (esc) Continue This one contains the password for" at bounding box center [579, 406] width 196 height 46
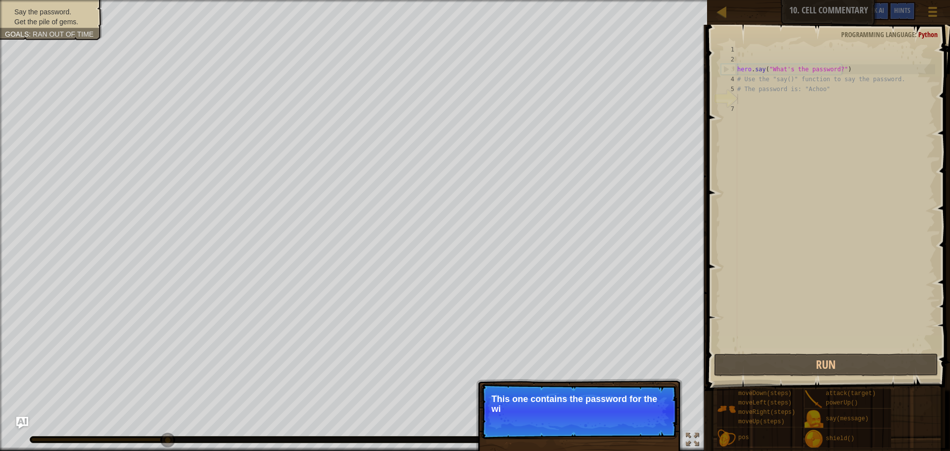
click at [643, 413] on p "This one contains the password for the wi" at bounding box center [579, 404] width 176 height 20
click at [642, 413] on p "This one contains the password for the wizard!" at bounding box center [579, 404] width 176 height 20
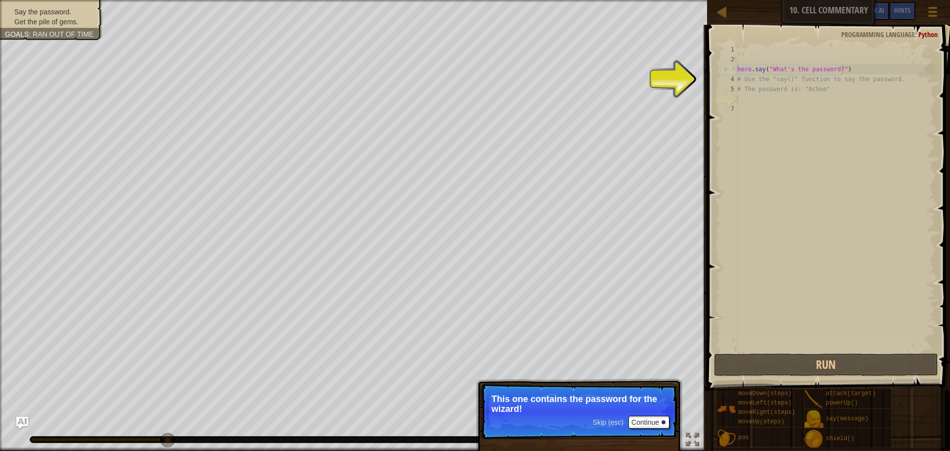
click at [642, 413] on p "This one contains the password for the wizard!" at bounding box center [579, 404] width 176 height 20
type textarea "# The password is: "Achoo""
click at [767, 85] on div "hero . say ( "What's the password?" ) # Use the "say()" function to say the pas…" at bounding box center [835, 208] width 200 height 326
click at [748, 103] on div "hero . say ( "What's the password?" ) # Use the "say()" function to say the pas…" at bounding box center [835, 208] width 200 height 326
click at [748, 83] on div "hero . say ( "What's the password?" ) # Use the "say()" function to say the pas…" at bounding box center [835, 208] width 200 height 326
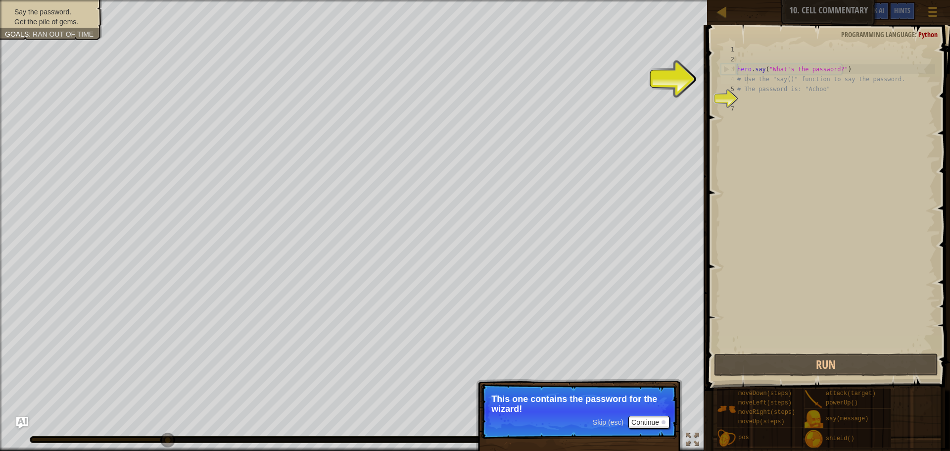
type textarea "# Use the "say()" function to say the password."
click at [743, 75] on div "hero . say ( "What's the password?" ) # Use the "say()" function to say the pas…" at bounding box center [835, 208] width 200 height 326
click at [738, 93] on div "hero . say ( "What's the password?" ) # Use the "say()" function to say the pas…" at bounding box center [835, 208] width 200 height 326
click at [738, 95] on div "hero . say ( "What's the password?" ) # Use the "say()" function to say the pas…" at bounding box center [835, 208] width 200 height 326
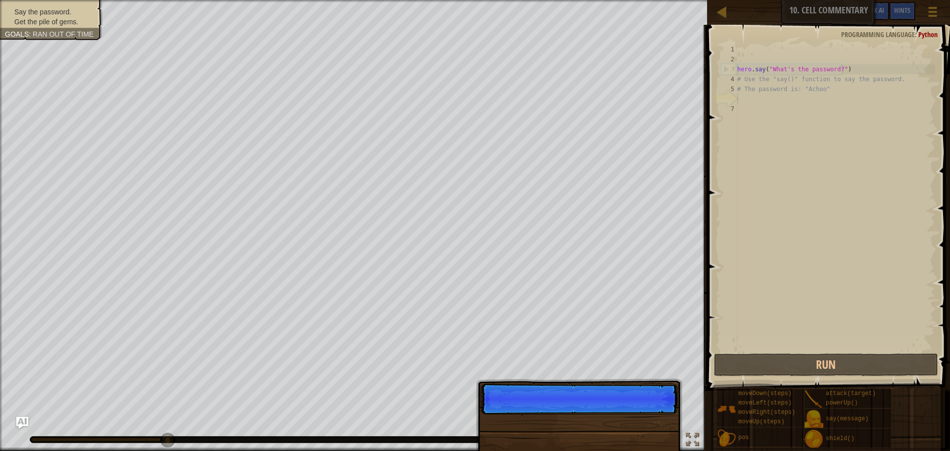
click at [740, 99] on div "hero . say ( "What's the password?" ) # Use the "say()" function to say the pas…" at bounding box center [835, 208] width 200 height 326
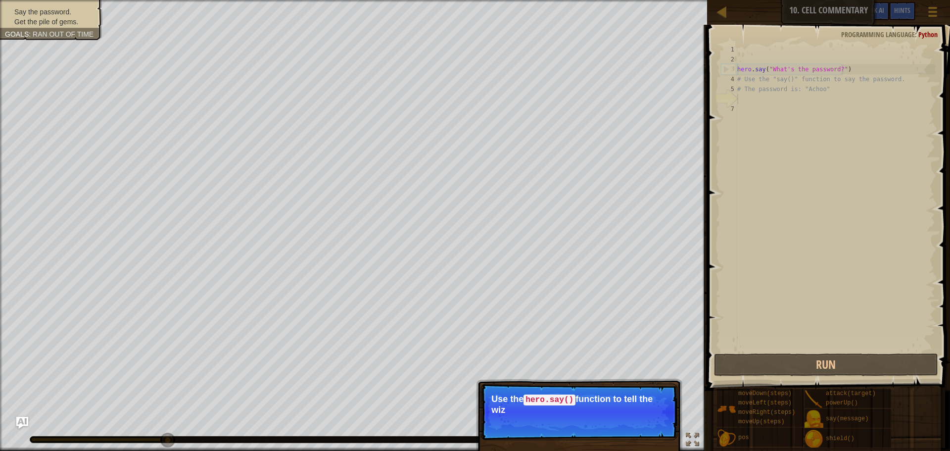
click at [603, 424] on p "Skip (esc) Continue Use the hero.say() function to tell the wiz" at bounding box center [579, 411] width 196 height 56
click at [579, 407] on p "Use the hero.say() function to tell the wizard th" at bounding box center [579, 404] width 176 height 21
click at [579, 408] on p "Use the hero.say() function to tell the wizard th" at bounding box center [579, 404] width 176 height 21
click at [579, 410] on p "Use the hero.say() function to tell the wizard the passw" at bounding box center [579, 404] width 176 height 21
click at [649, 425] on button "Continue" at bounding box center [648, 422] width 41 height 13
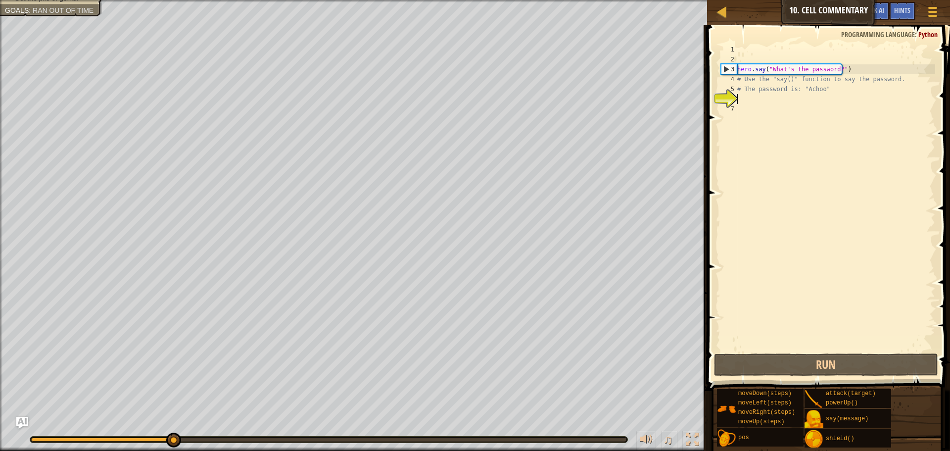
scroll to position [4, 0]
click at [781, 96] on div "hero . say ( "What's the password?" ) # Use the "say()" function to say the pas…" at bounding box center [835, 208] width 200 height 326
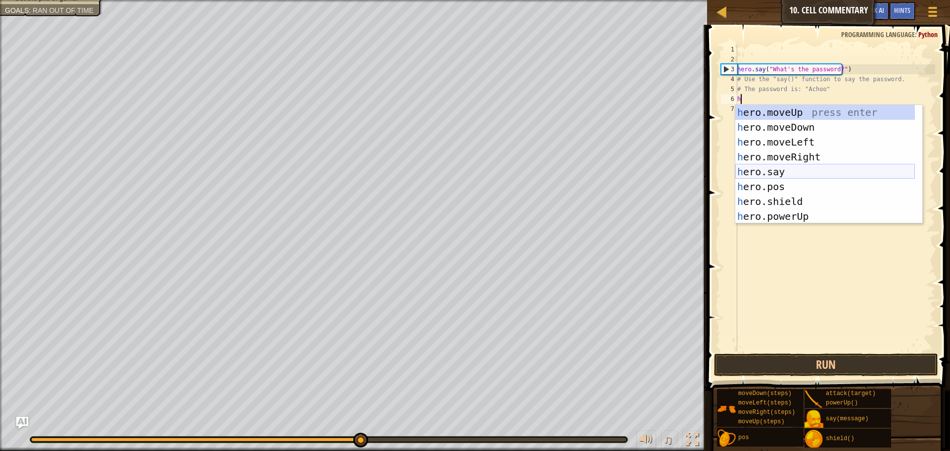
click at [789, 177] on div "h ero.moveUp press enter h ero.moveDown press enter h ero.moveLeft press enter …" at bounding box center [825, 179] width 180 height 148
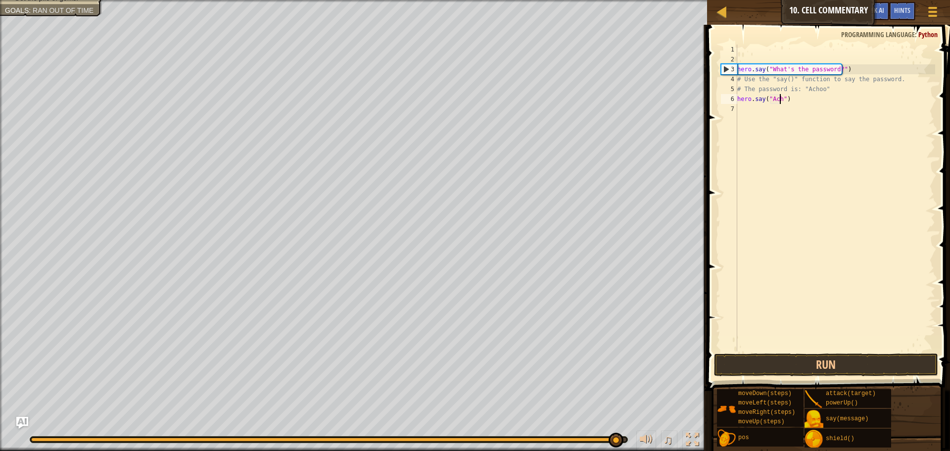
scroll to position [4, 4]
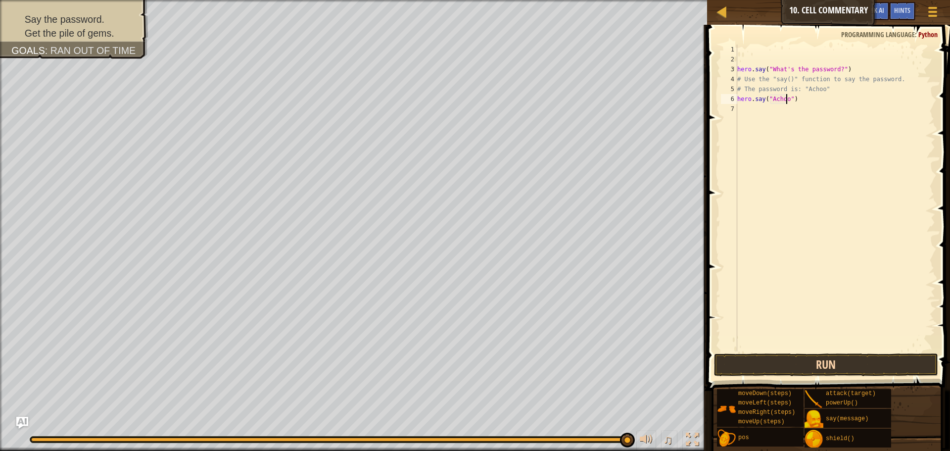
type textarea "hero.say("Achoo")"
click at [865, 365] on button "Run" at bounding box center [826, 364] width 224 height 23
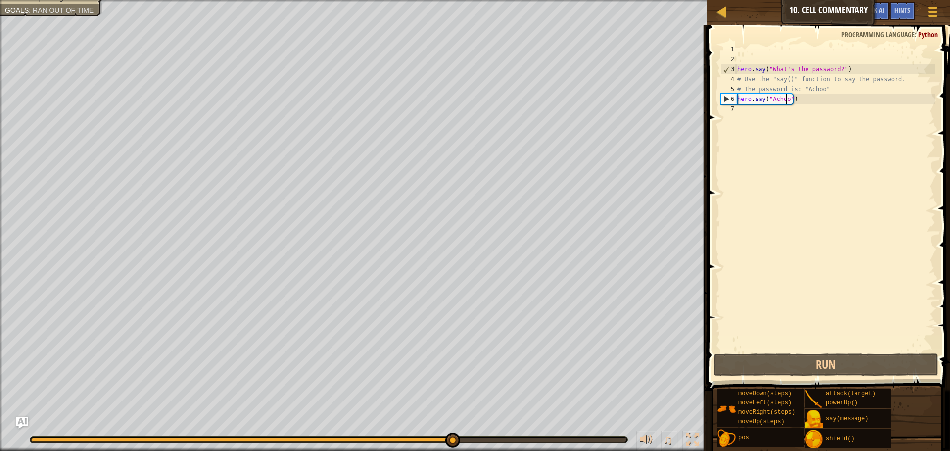
click at [791, 111] on div "hero . say ( "What's the password?" ) # Use the "say()" function to say the pas…" at bounding box center [835, 208] width 200 height 326
type textarea "h"
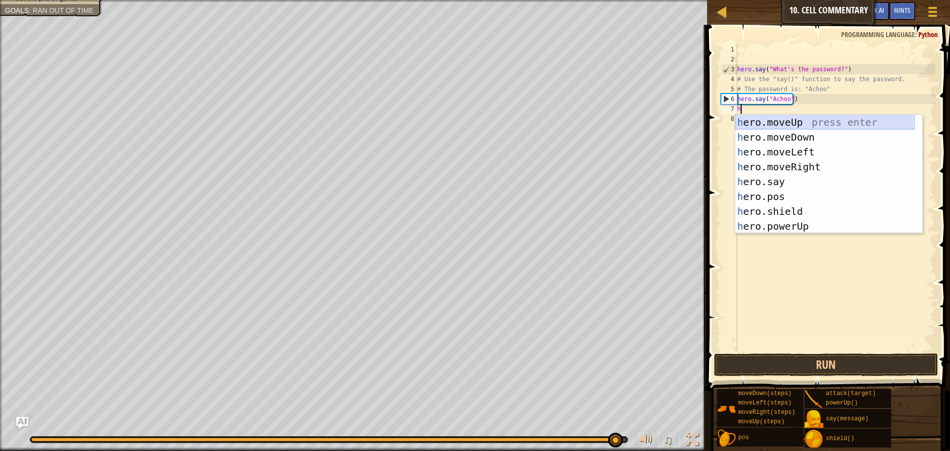
click at [806, 126] on div "h ero.moveUp press enter h ero.moveDown press enter h ero.moveLeft press enter …" at bounding box center [825, 189] width 180 height 148
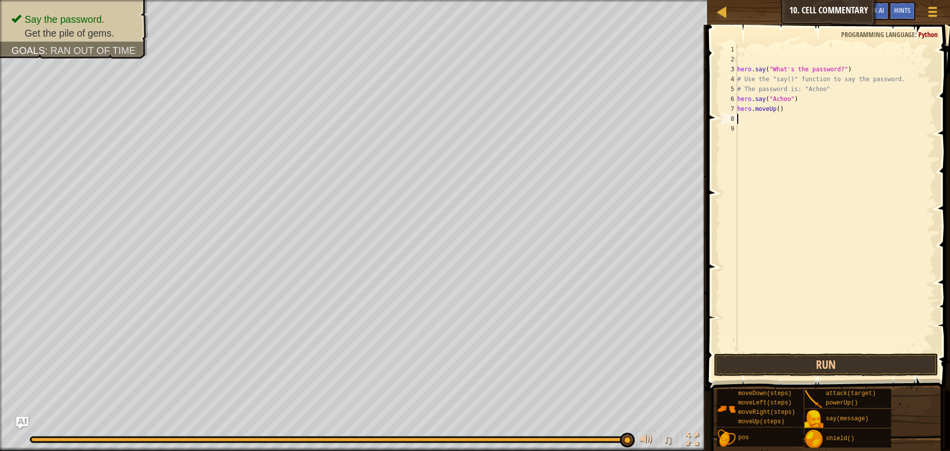
click at [776, 113] on div "hero . say ( "What's the password?" ) # Use the "say()" function to say the pas…" at bounding box center [835, 208] width 200 height 326
type textarea "hero.moveUp(2)"
click at [845, 366] on button "Run" at bounding box center [826, 364] width 224 height 23
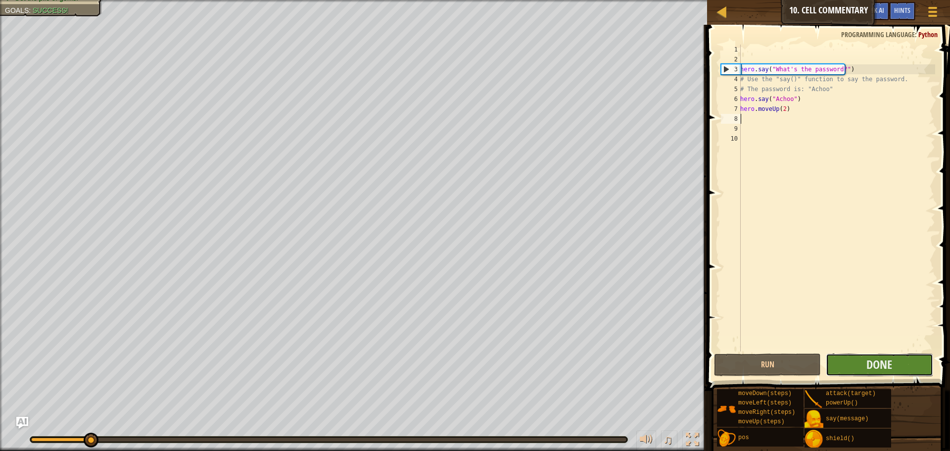
click at [859, 362] on button "Done" at bounding box center [879, 364] width 107 height 23
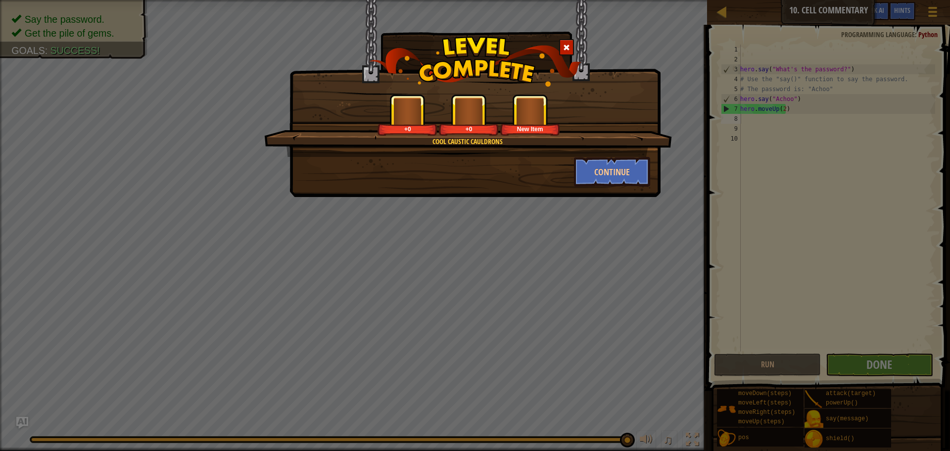
click at [591, 153] on div "Cool Caustic Cauldrons +0 +0 New Item" at bounding box center [468, 125] width 408 height 63
click at [593, 168] on button "Continue" at bounding box center [612, 172] width 77 height 30
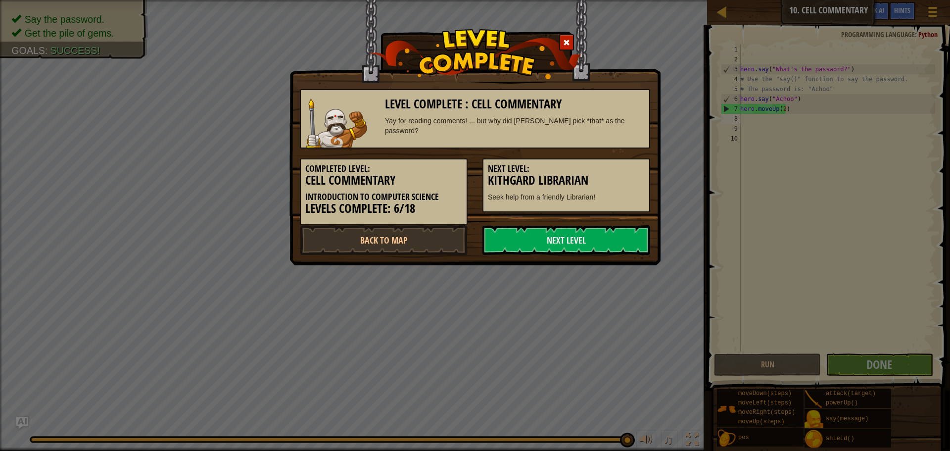
click at [606, 167] on h5 "Next Level:" at bounding box center [566, 169] width 157 height 10
click at [582, 235] on link "Next Level" at bounding box center [566, 240] width 168 height 30
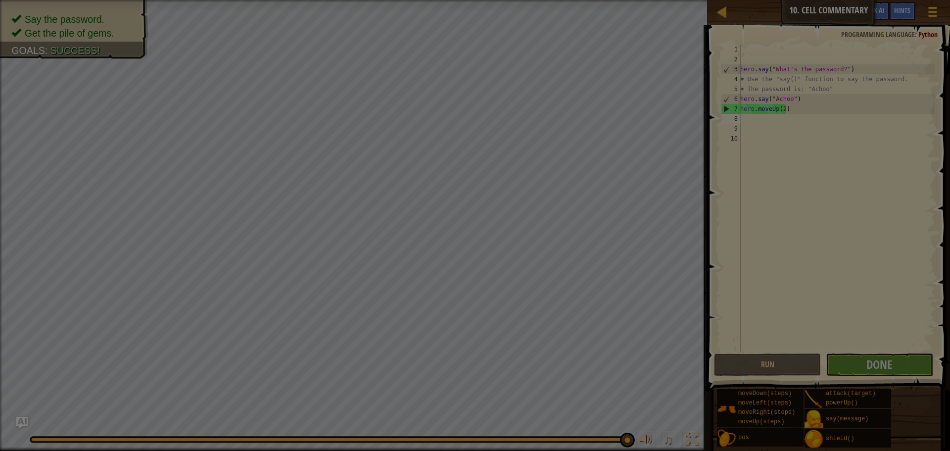
click at [520, 1] on body "Map Introduction to Computer Science 10. Cell Commentary Game Menu Done Hints A…" at bounding box center [475, 0] width 950 height 1
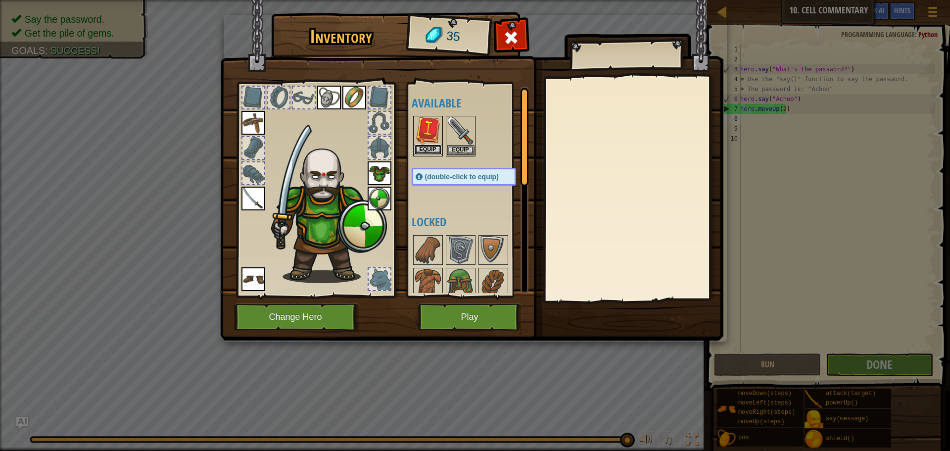
click at [429, 145] on button "Equip" at bounding box center [428, 149] width 28 height 10
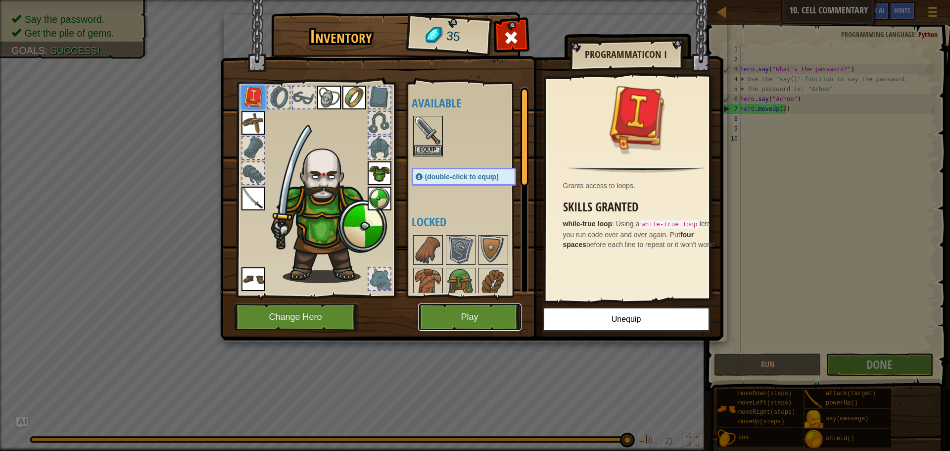
click at [476, 313] on button "Play" at bounding box center [469, 316] width 103 height 27
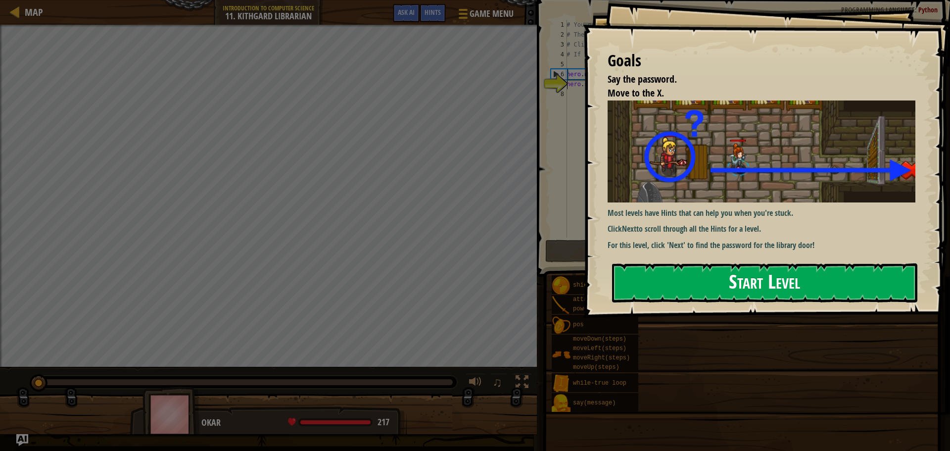
click at [691, 276] on button "Start Level" at bounding box center [764, 282] width 305 height 39
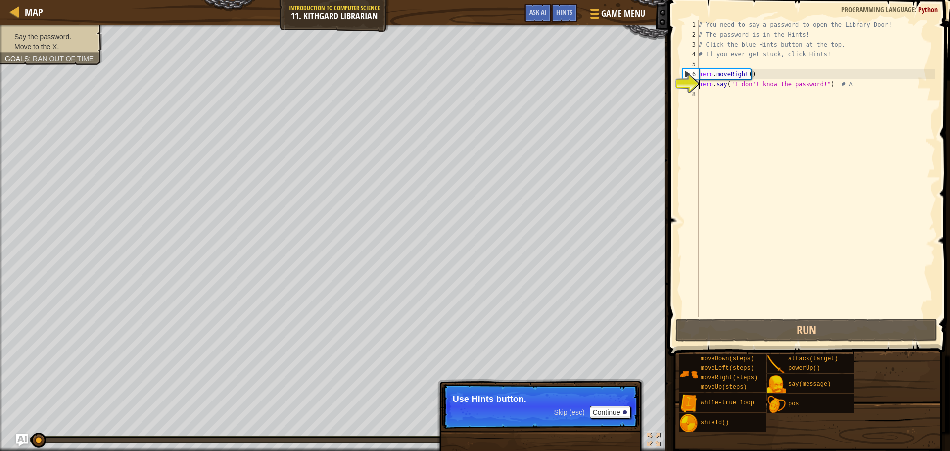
click at [738, 94] on div "# You need to say a password to open the Library Door! # The password is in the…" at bounding box center [815, 178] width 238 height 317
click at [608, 412] on button "Continue" at bounding box center [610, 412] width 41 height 13
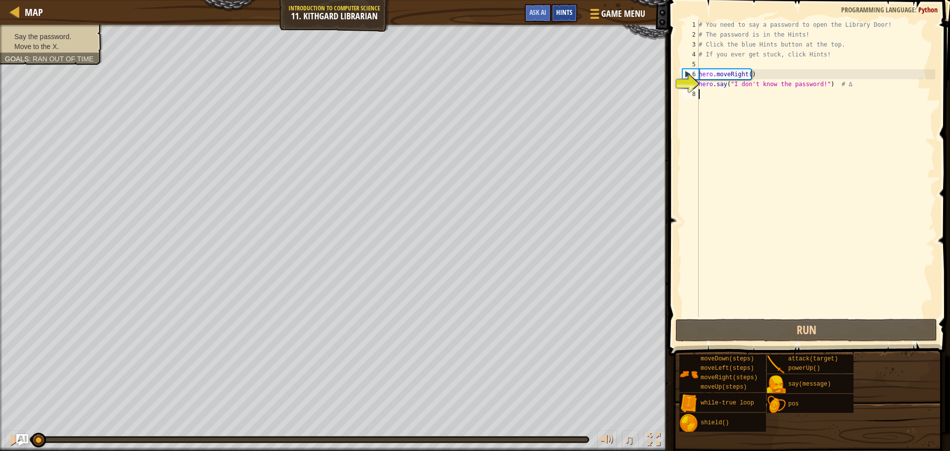
click at [577, 14] on div "Hints" at bounding box center [564, 13] width 26 height 18
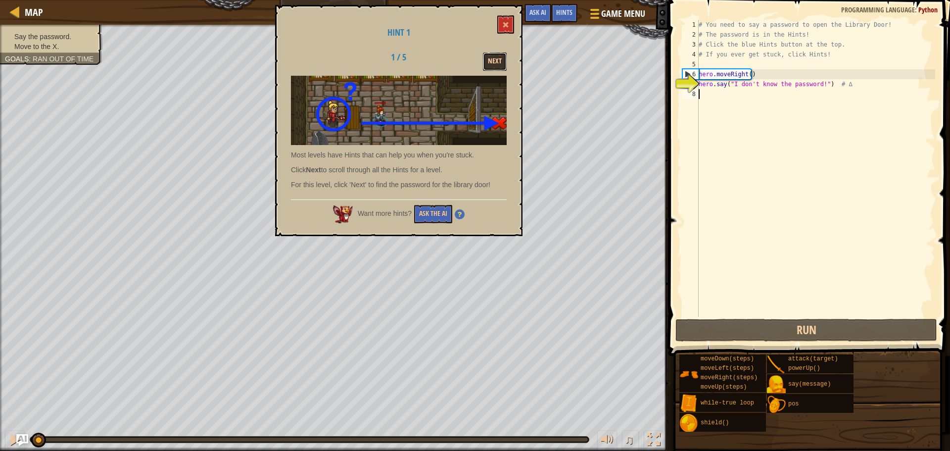
click at [501, 56] on button "Next" at bounding box center [495, 61] width 24 height 18
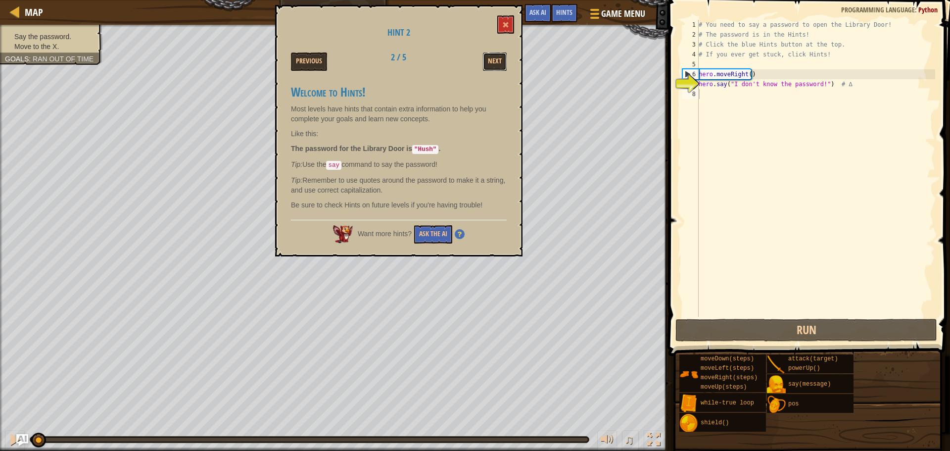
click at [501, 56] on button "Next" at bounding box center [495, 61] width 24 height 18
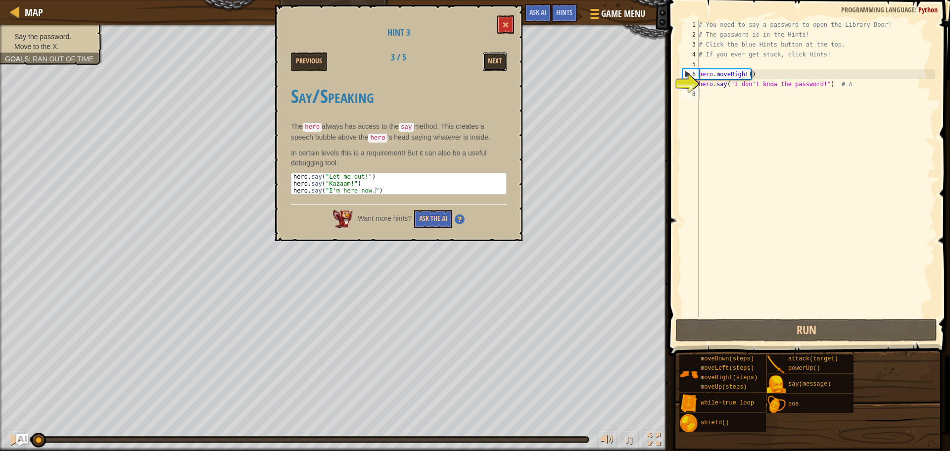
click at [501, 56] on button "Next" at bounding box center [495, 61] width 24 height 18
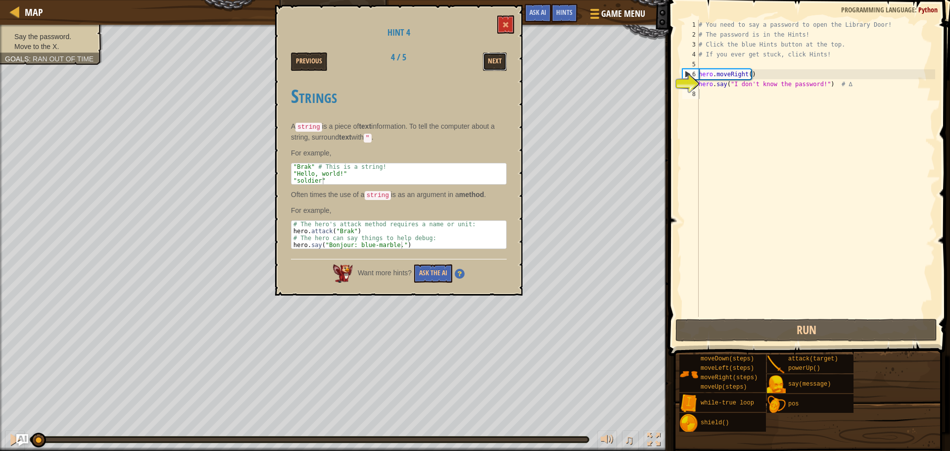
click at [501, 56] on button "Next" at bounding box center [495, 61] width 24 height 18
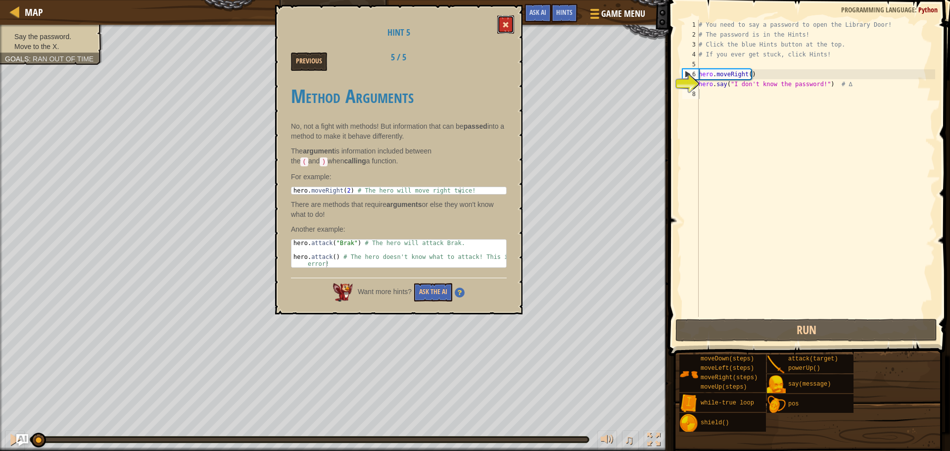
click at [500, 22] on button at bounding box center [505, 24] width 17 height 18
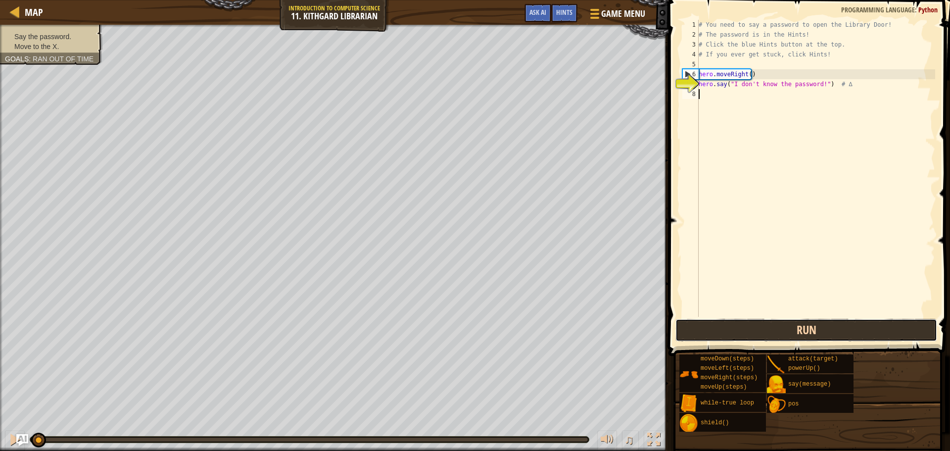
click at [797, 336] on button "Run" at bounding box center [806, 330] width 262 height 23
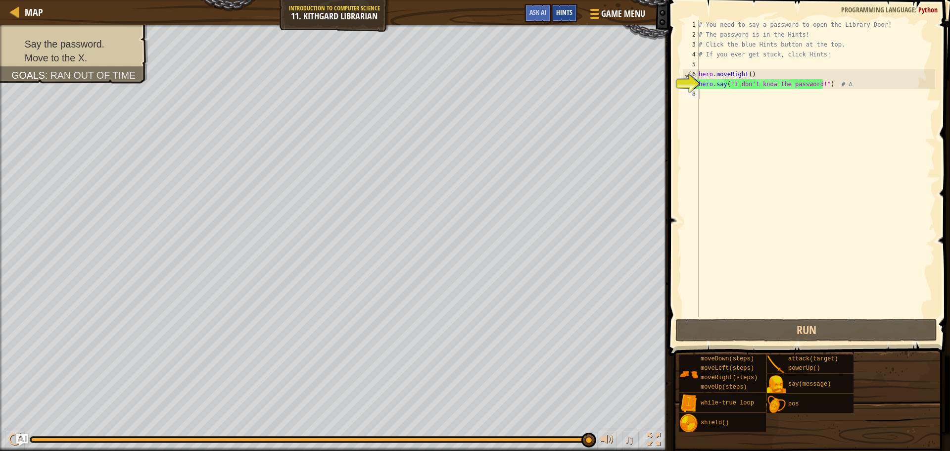
click at [562, 12] on span "Hints" at bounding box center [564, 11] width 16 height 9
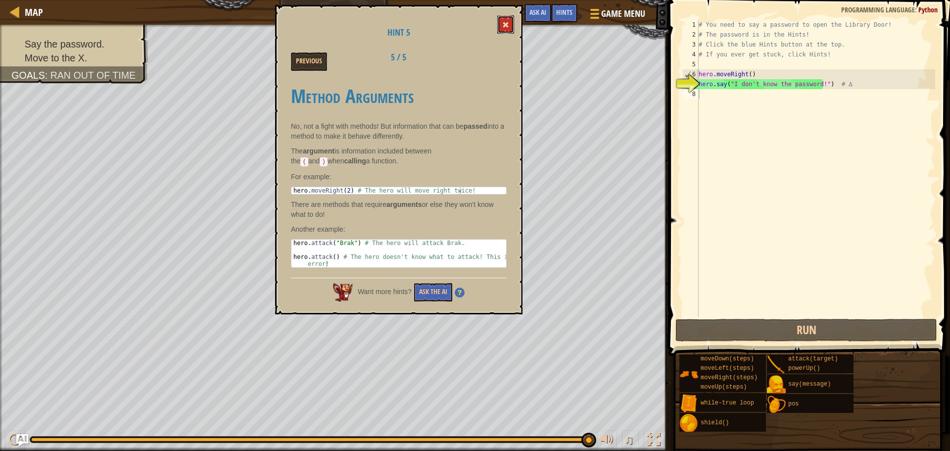
click at [500, 26] on button at bounding box center [505, 24] width 17 height 18
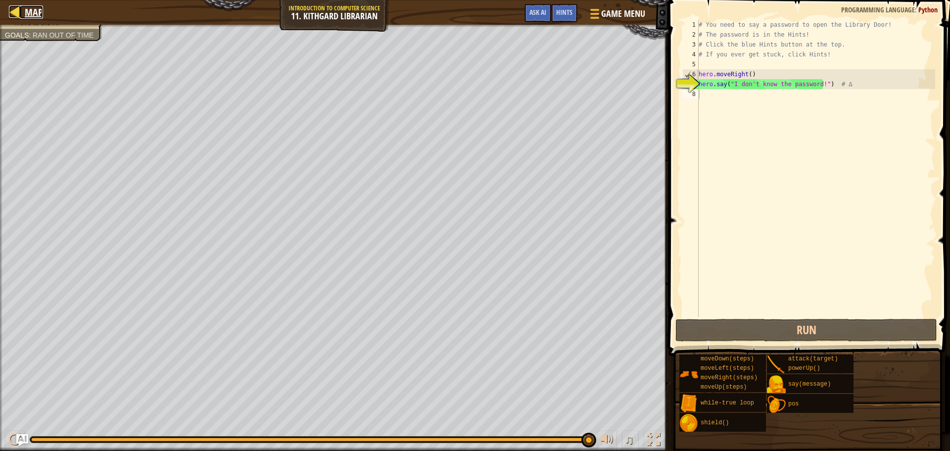
click at [13, 7] on div at bounding box center [15, 11] width 12 height 12
